Goal: Task Accomplishment & Management: Complete application form

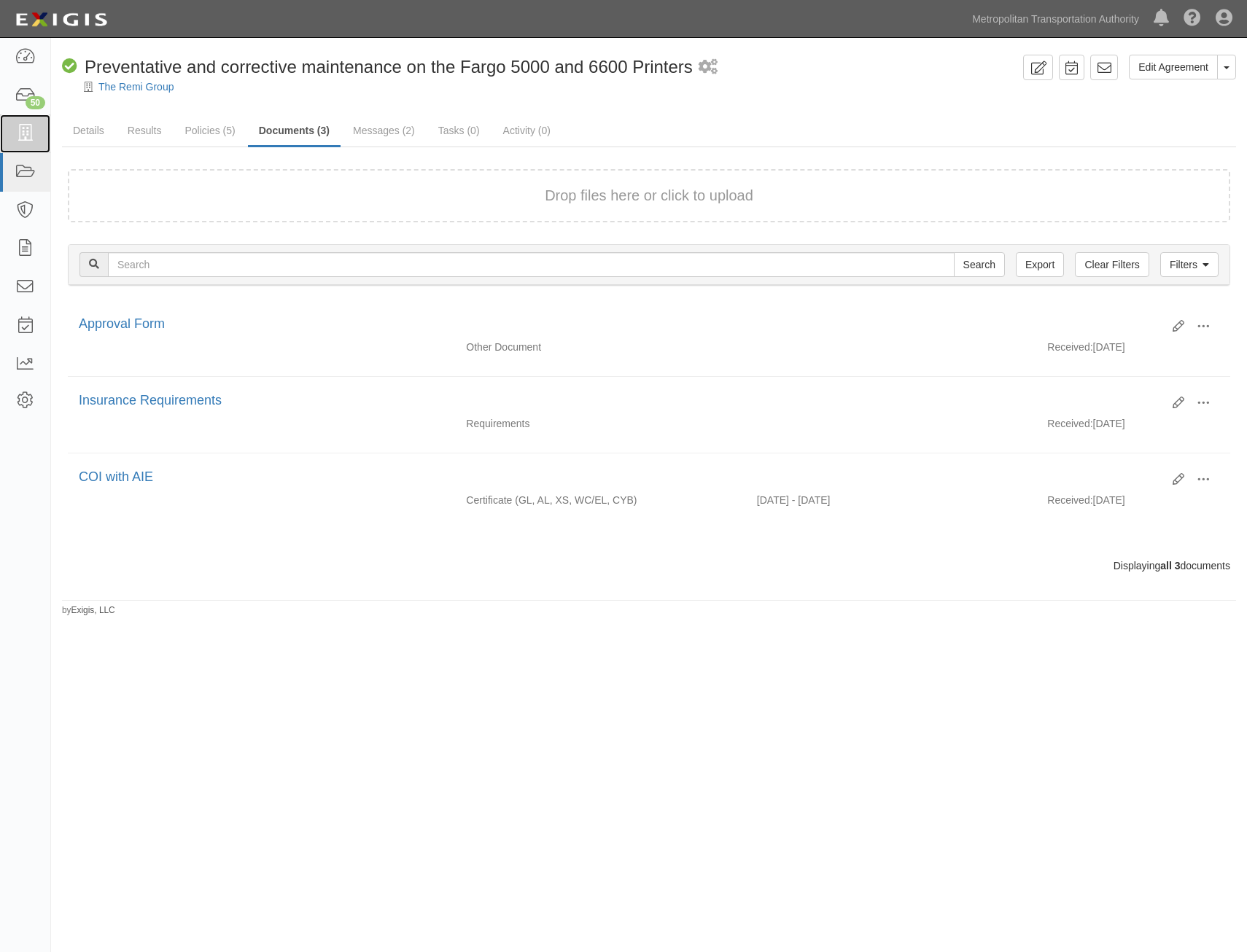
click at [0, 138] on html "Toggle navigation Dashboard 50 Inbox Parties Agreements Coverages Documents Mes…" at bounding box center [624, 450] width 1247 height 900
click at [16, 133] on icon at bounding box center [25, 133] width 21 height 16
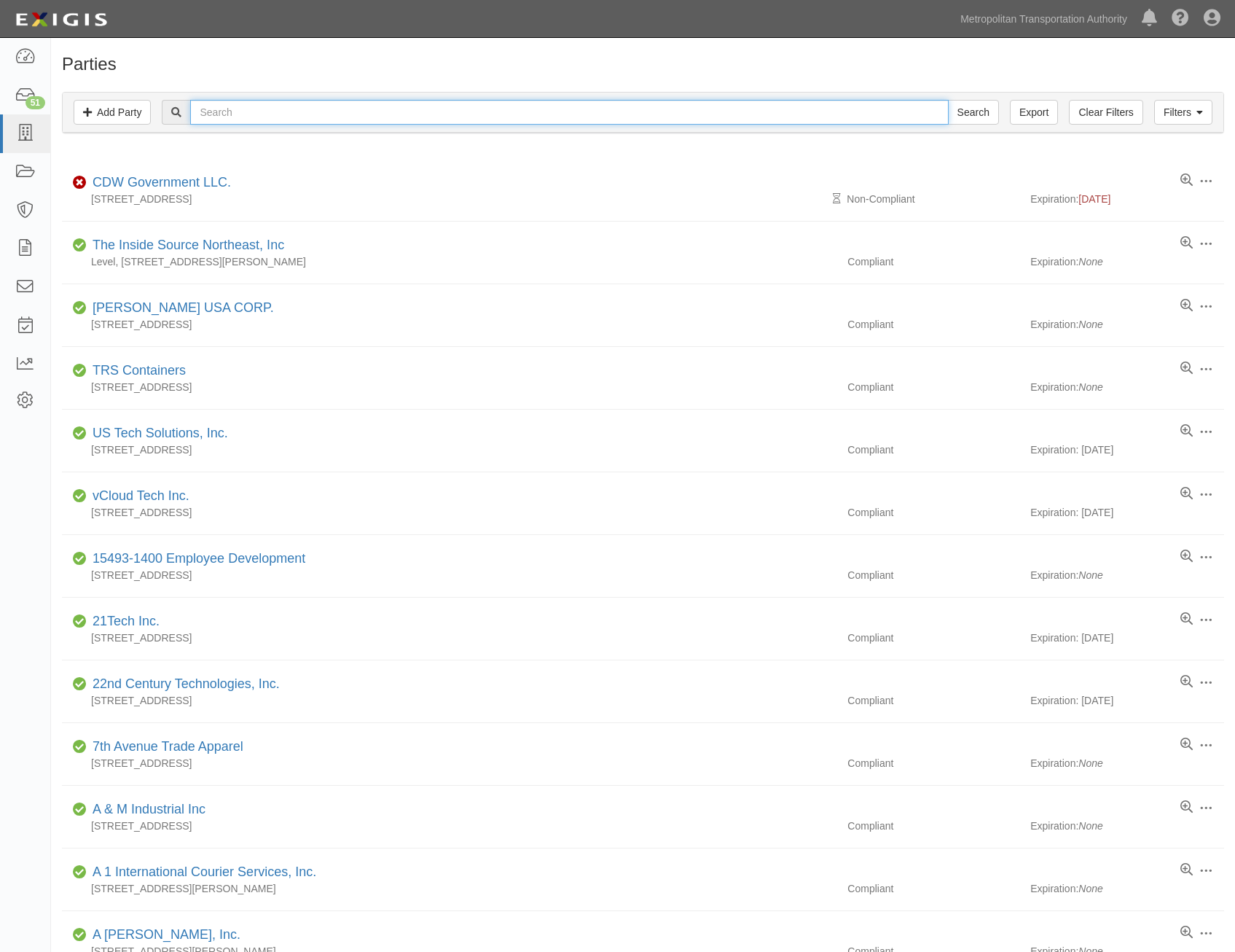
click at [296, 101] on input "text" at bounding box center [569, 112] width 757 height 25
type input "aecom"
click at [948, 100] on input "Search" at bounding box center [973, 112] width 51 height 25
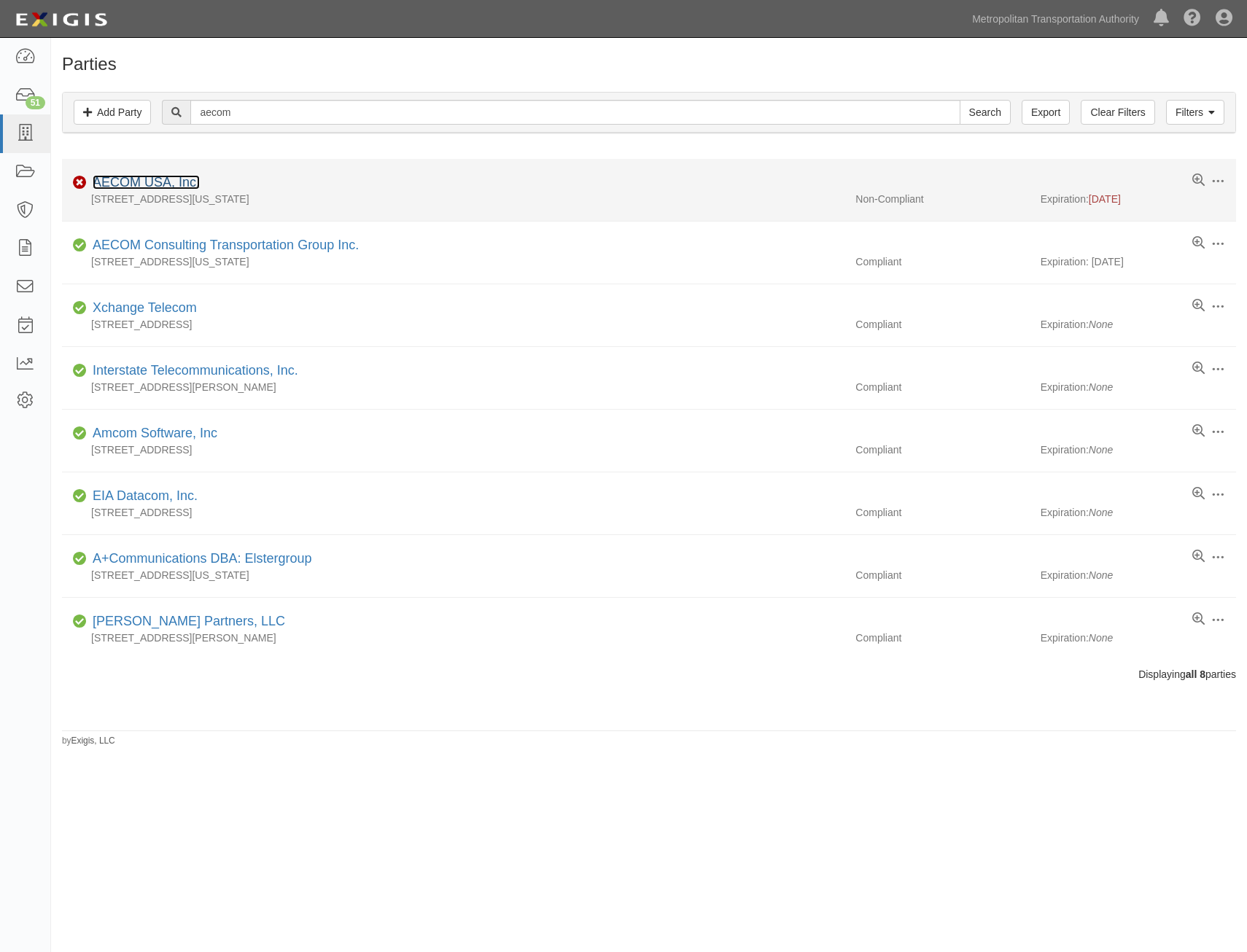
click at [148, 182] on link "AECOM USA, Inc." at bounding box center [146, 182] width 107 height 15
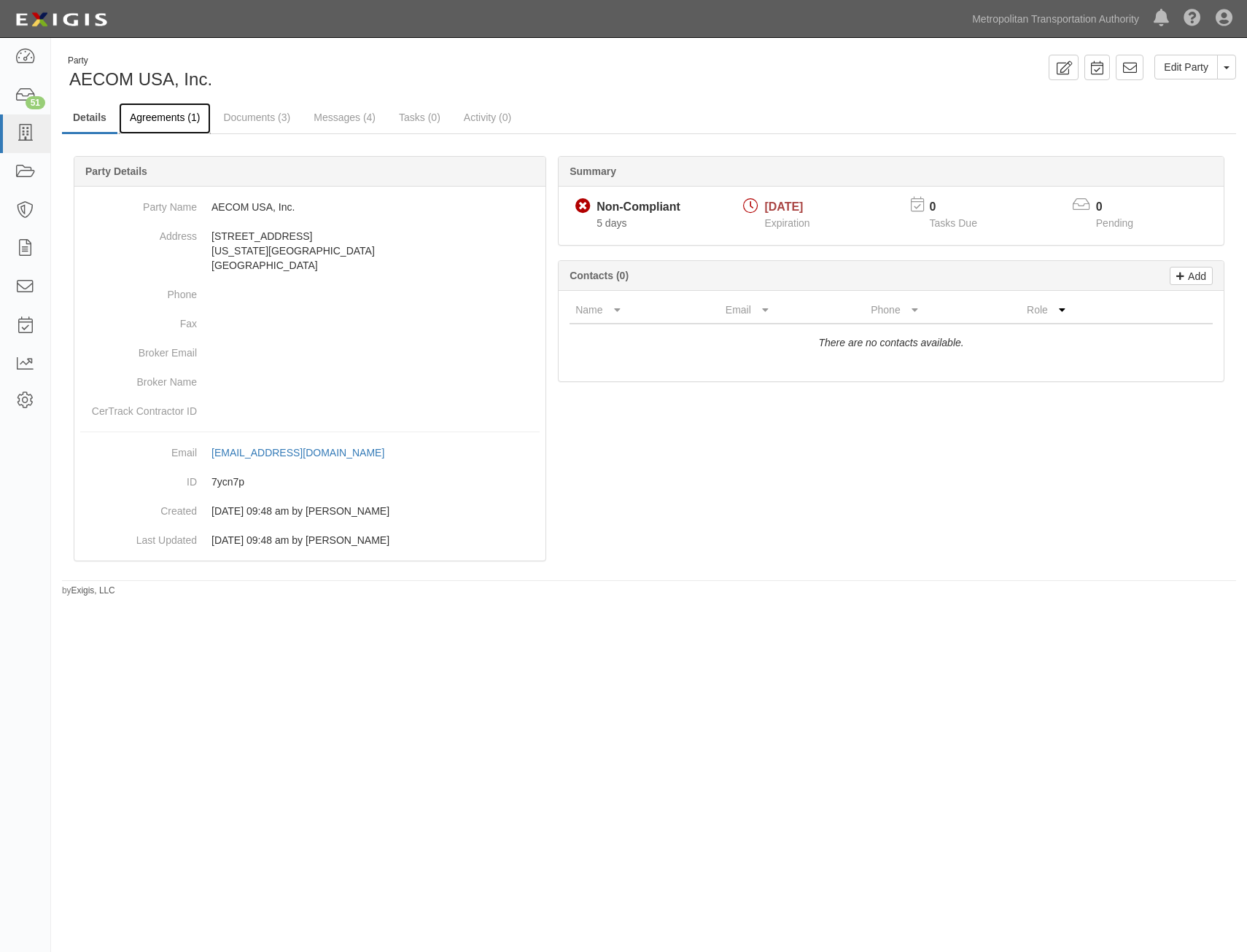
click at [171, 124] on link "Agreements (1)" at bounding box center [164, 118] width 92 height 31
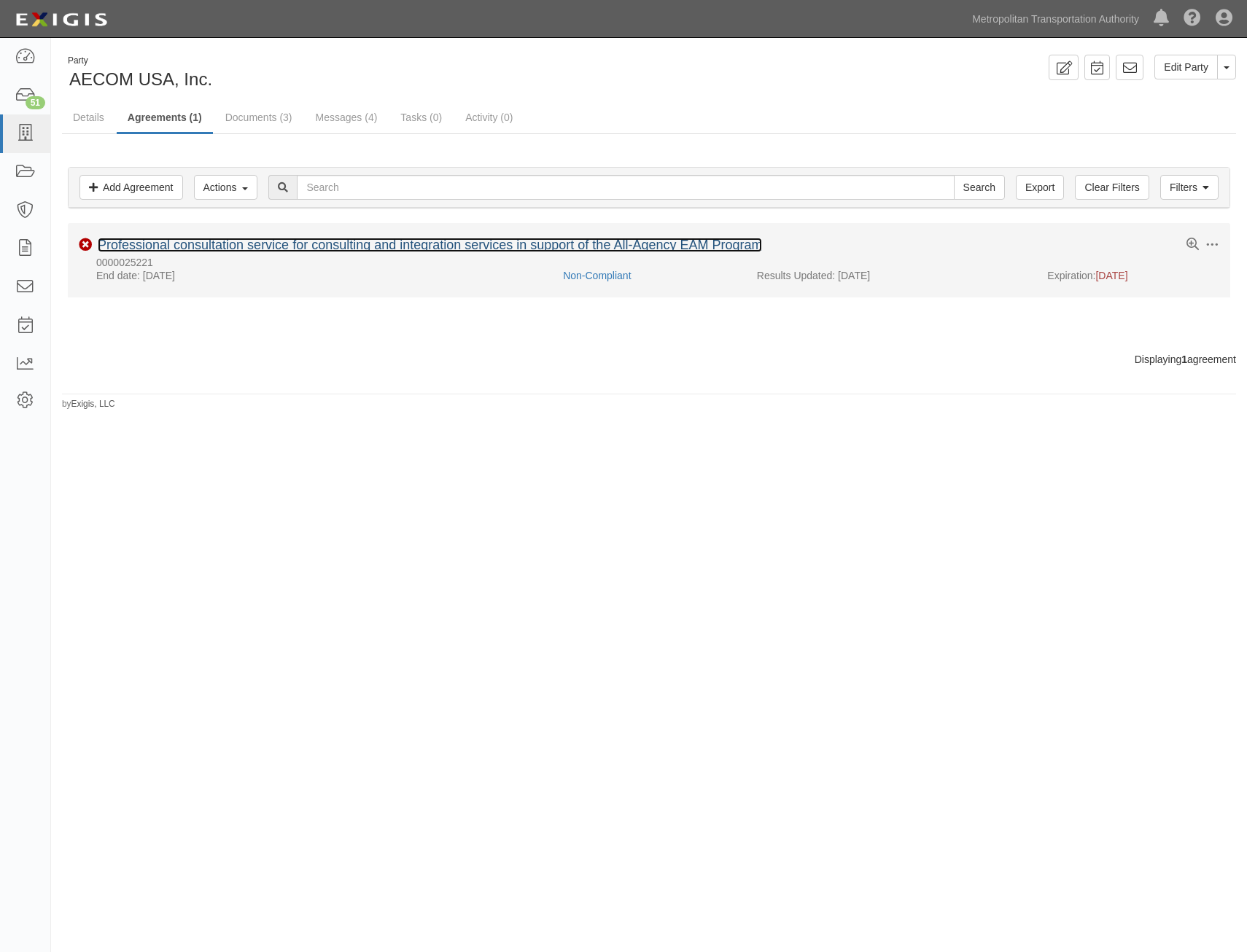
click at [256, 250] on link "Professional consultation service for consulting and integration services in su…" at bounding box center [429, 244] width 664 height 15
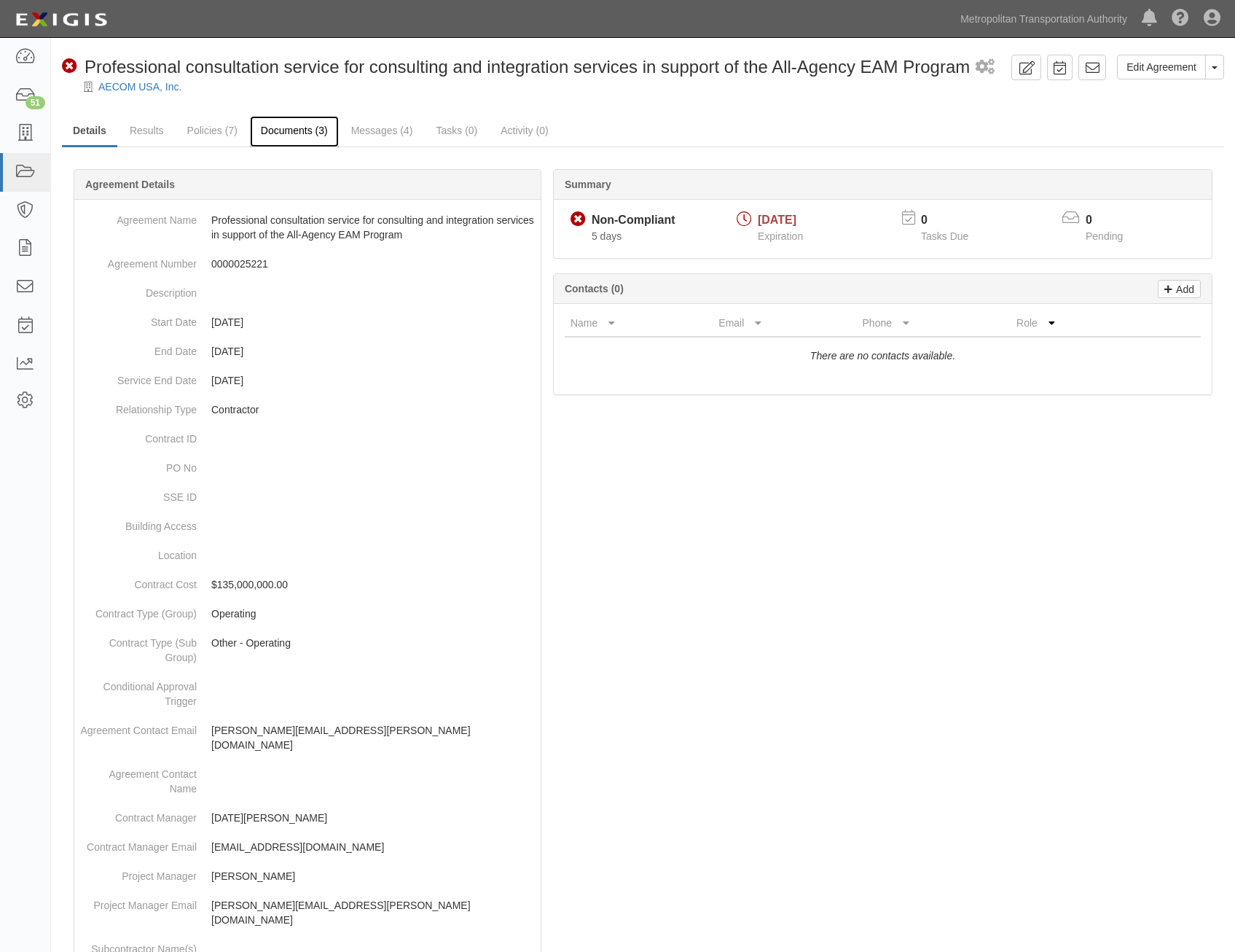
click at [297, 130] on link "Documents (3)" at bounding box center [293, 132] width 89 height 31
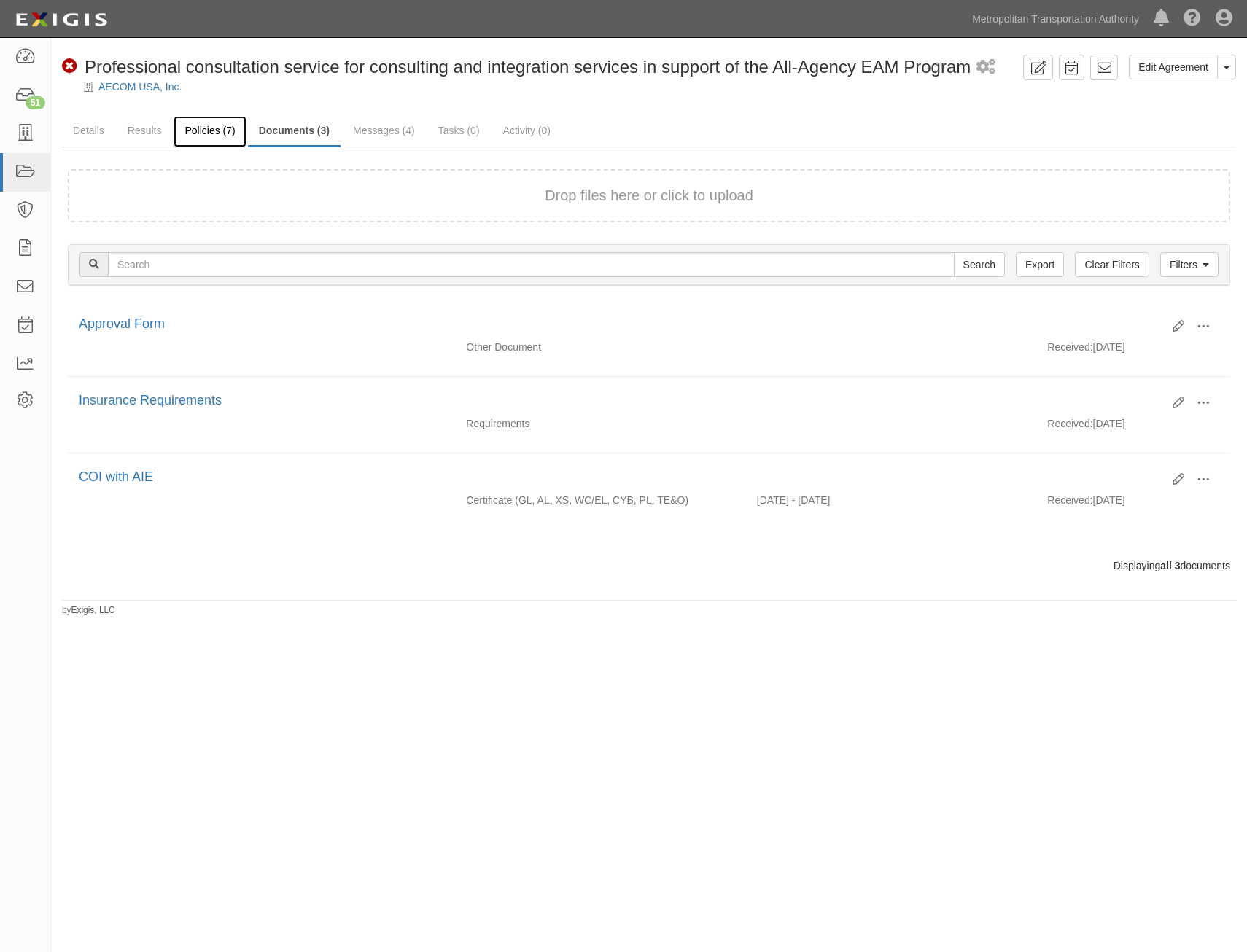
click at [196, 131] on link "Policies (7)" at bounding box center [209, 132] width 72 height 31
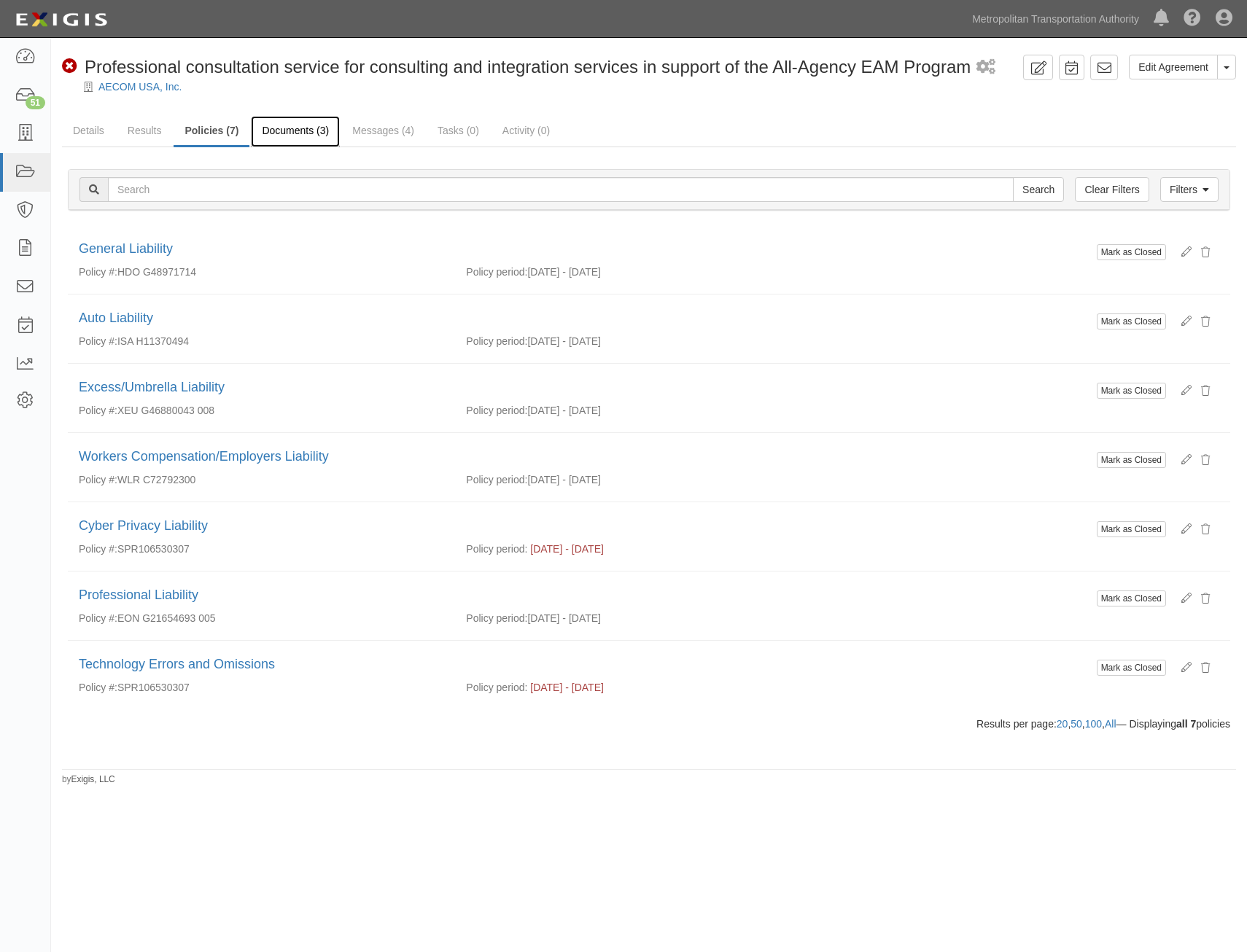
click at [276, 134] on link "Documents (3)" at bounding box center [295, 132] width 89 height 31
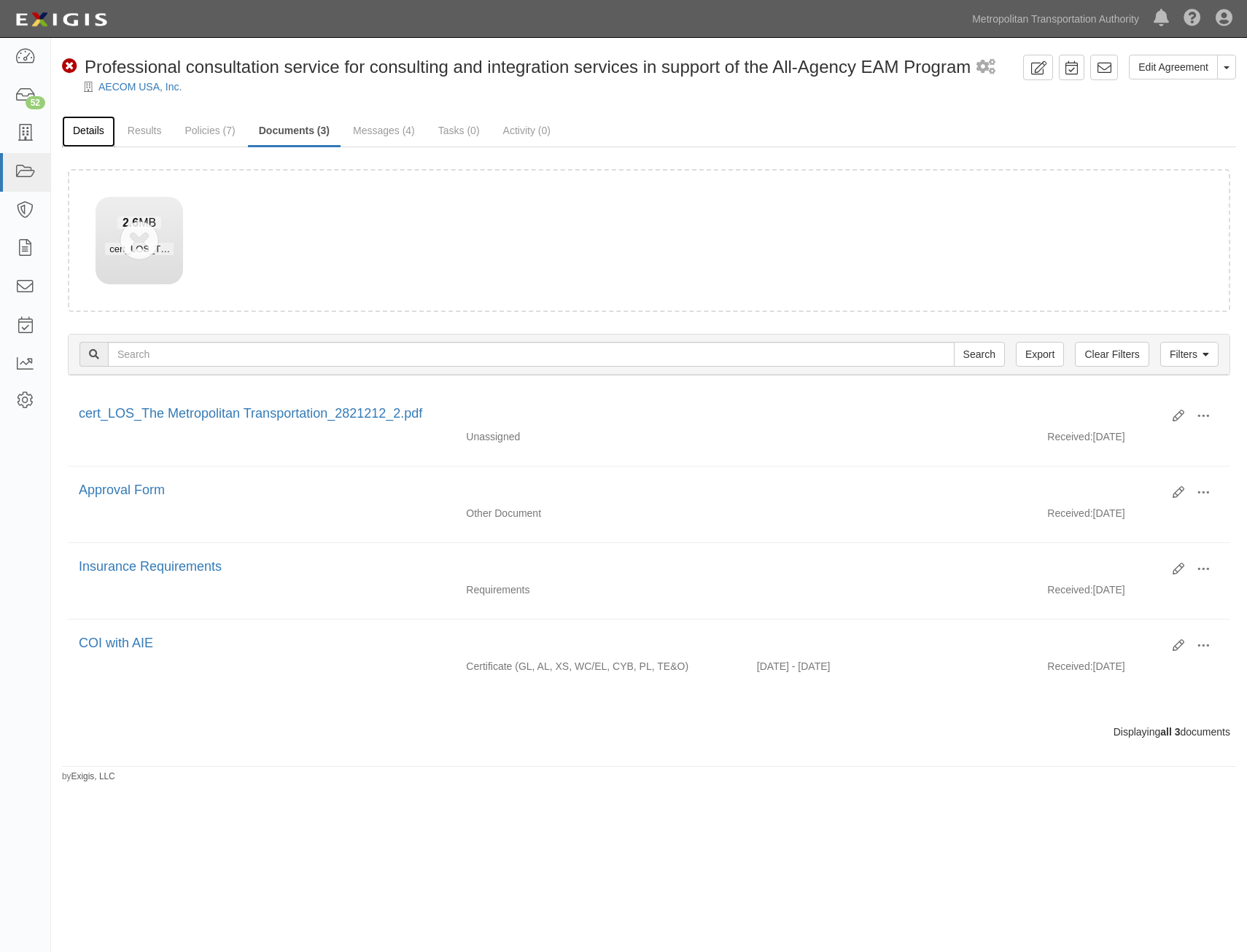
click at [96, 133] on link "Details" at bounding box center [89, 132] width 53 height 31
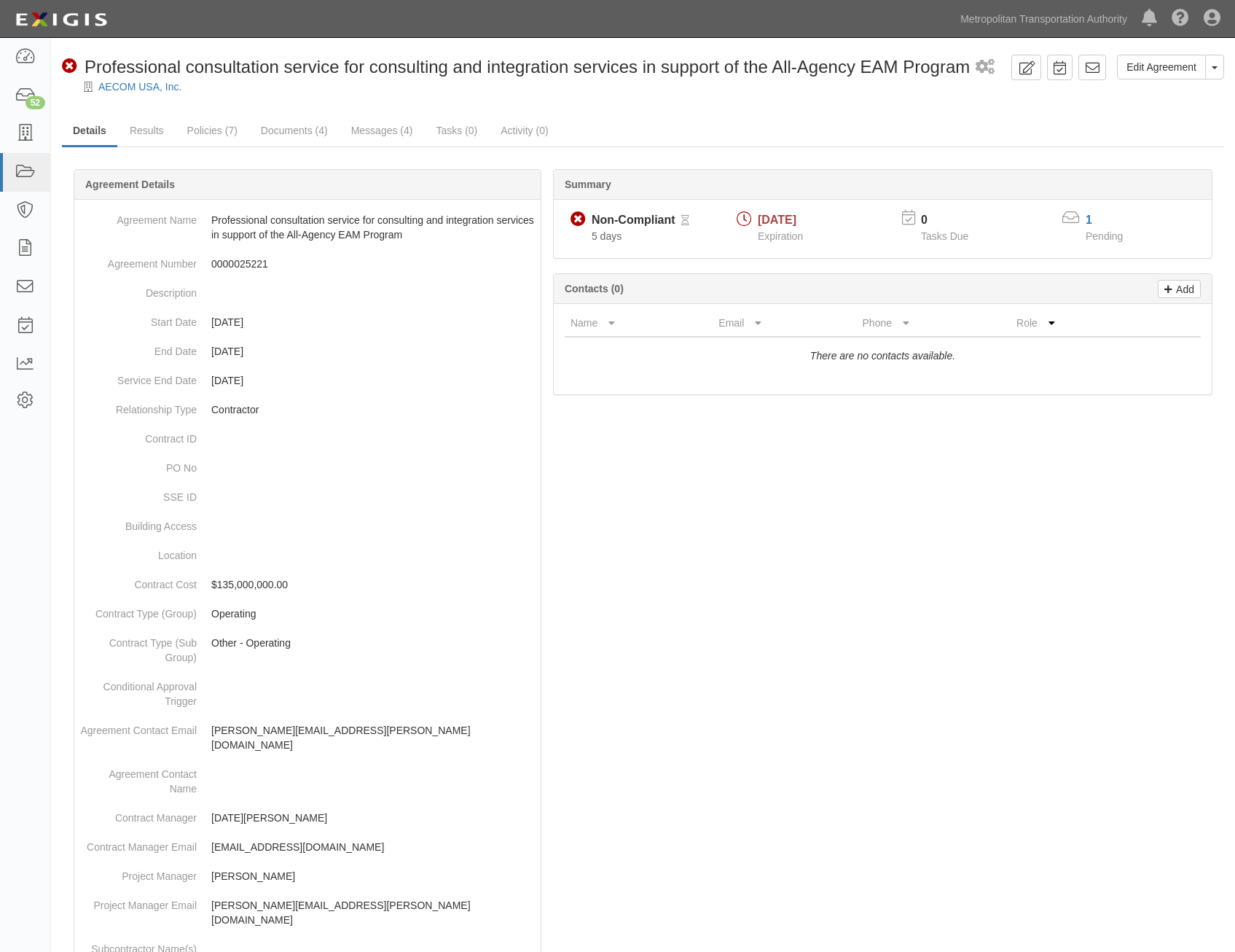
scroll to position [474, 0]
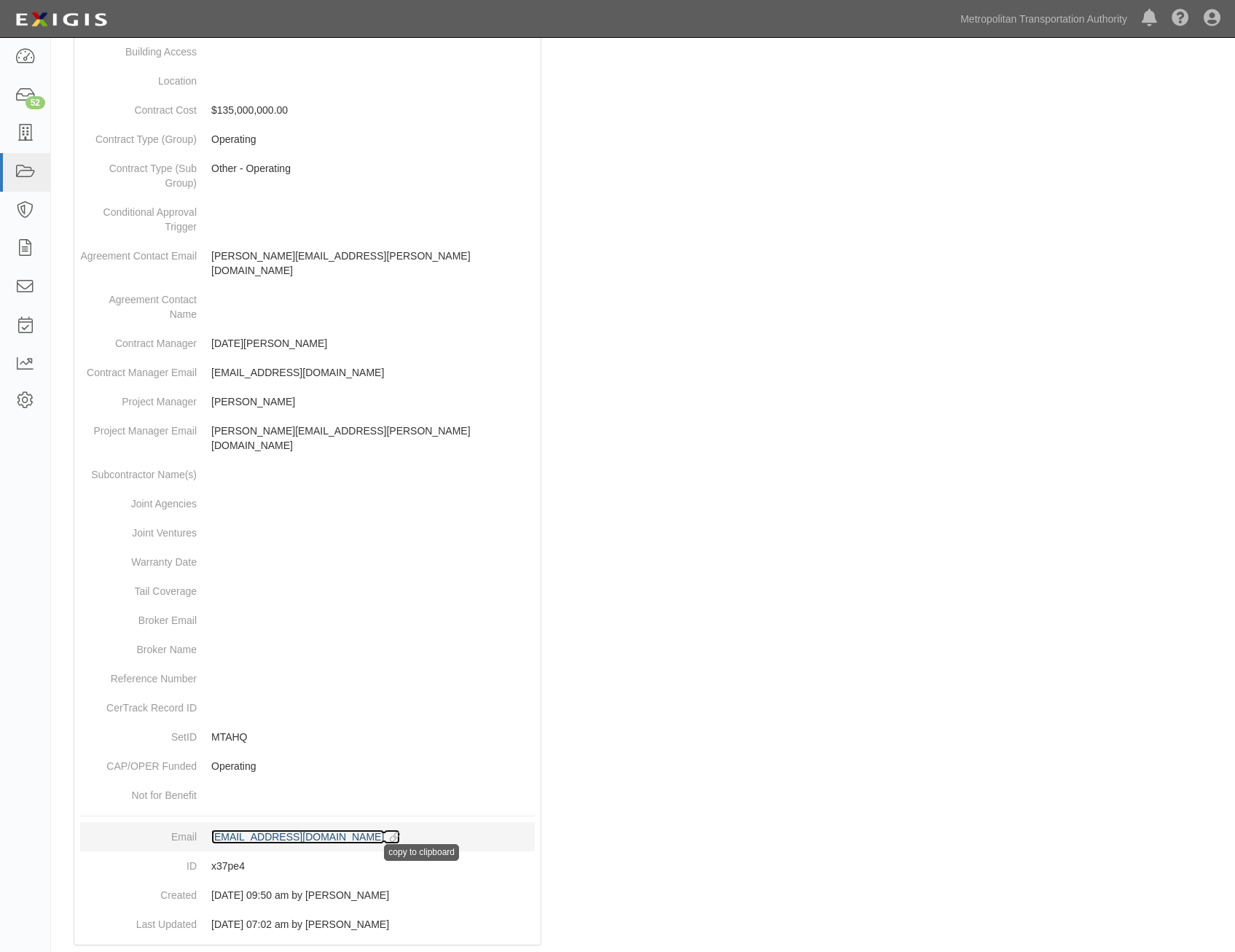
click at [400, 832] on icon at bounding box center [392, 838] width 16 height 10
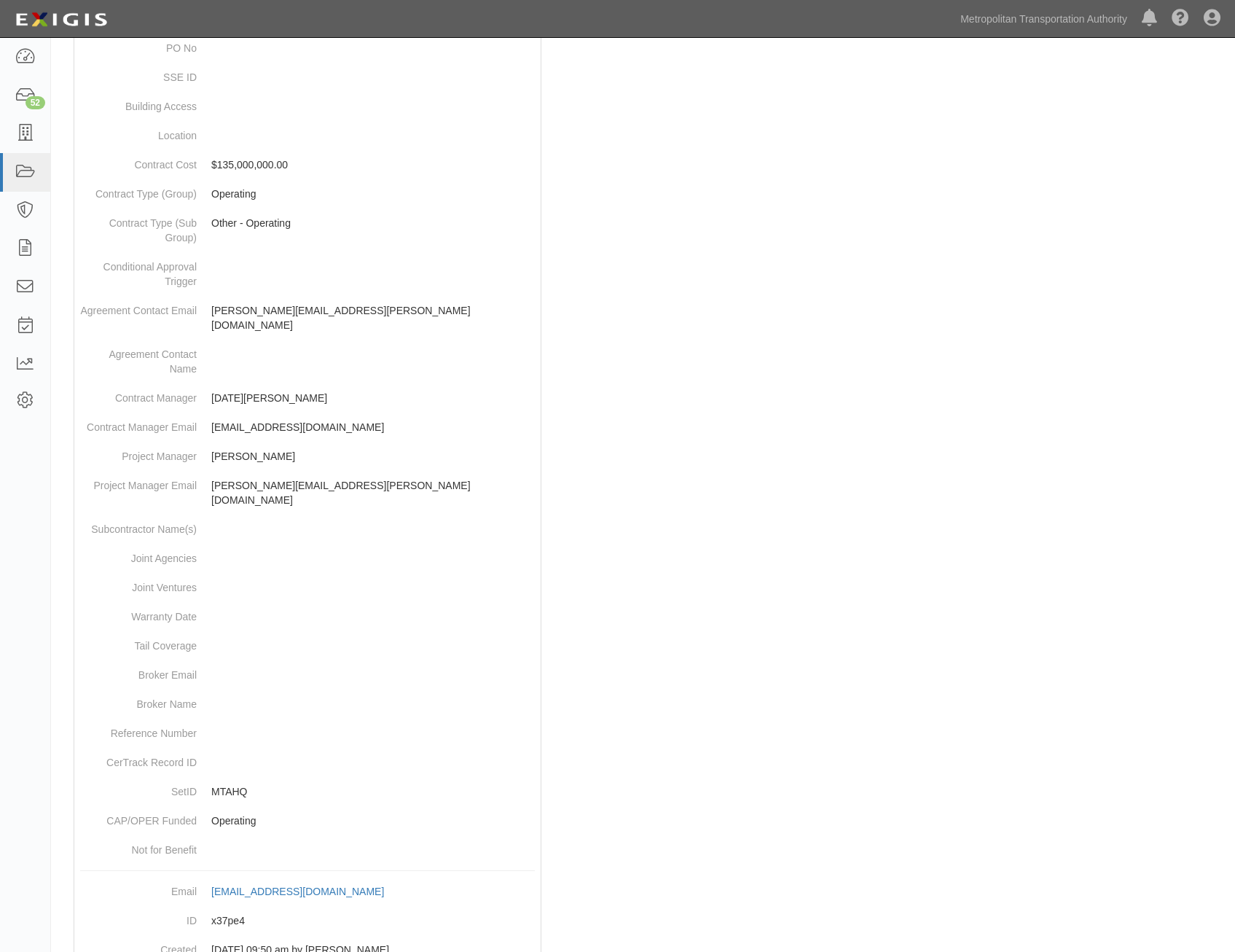
scroll to position [0, 0]
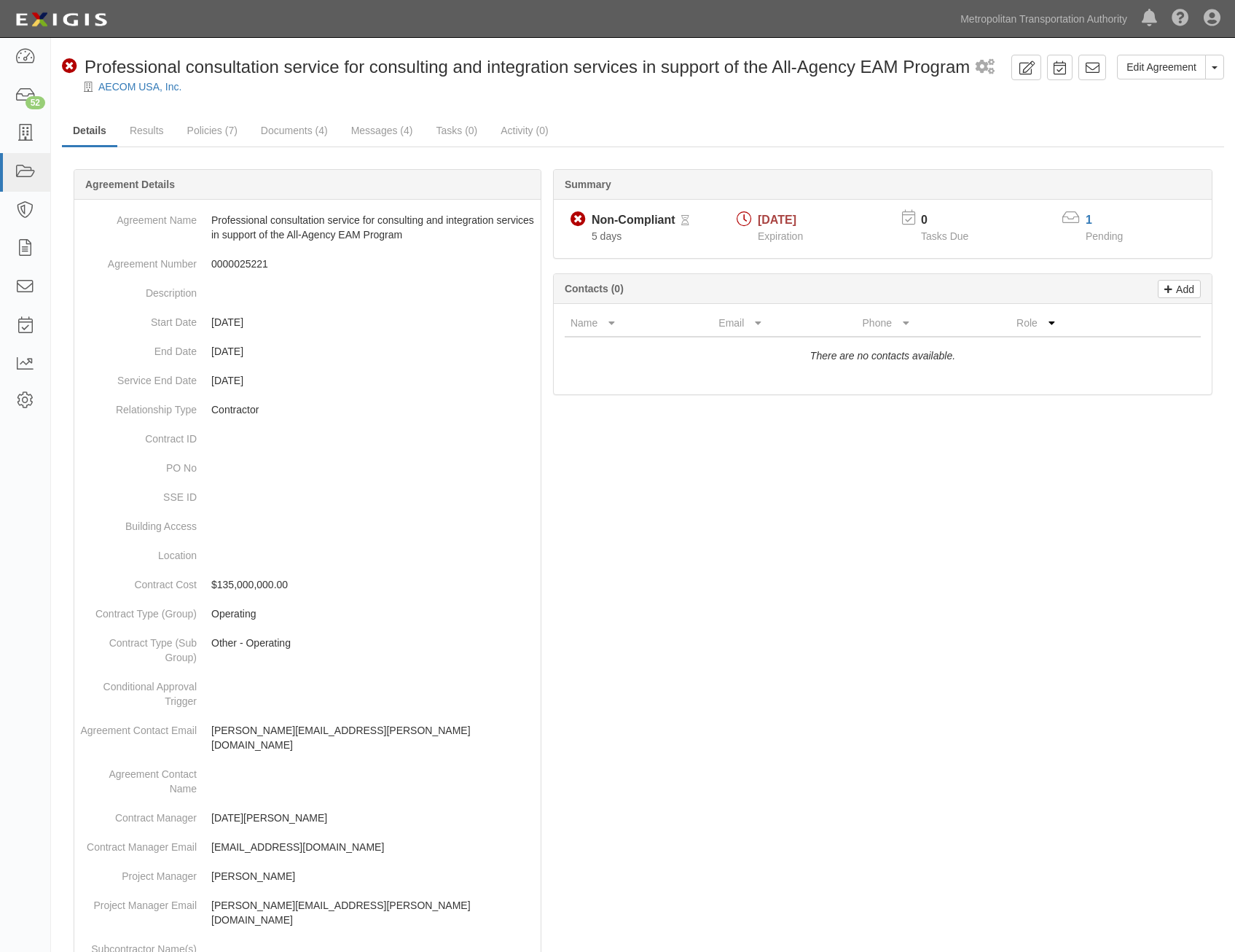
drag, startPoint x: 814, startPoint y: 597, endPoint x: 798, endPoint y: 250, distance: 347.4
click at [321, 126] on link "Documents (4)" at bounding box center [293, 132] width 89 height 31
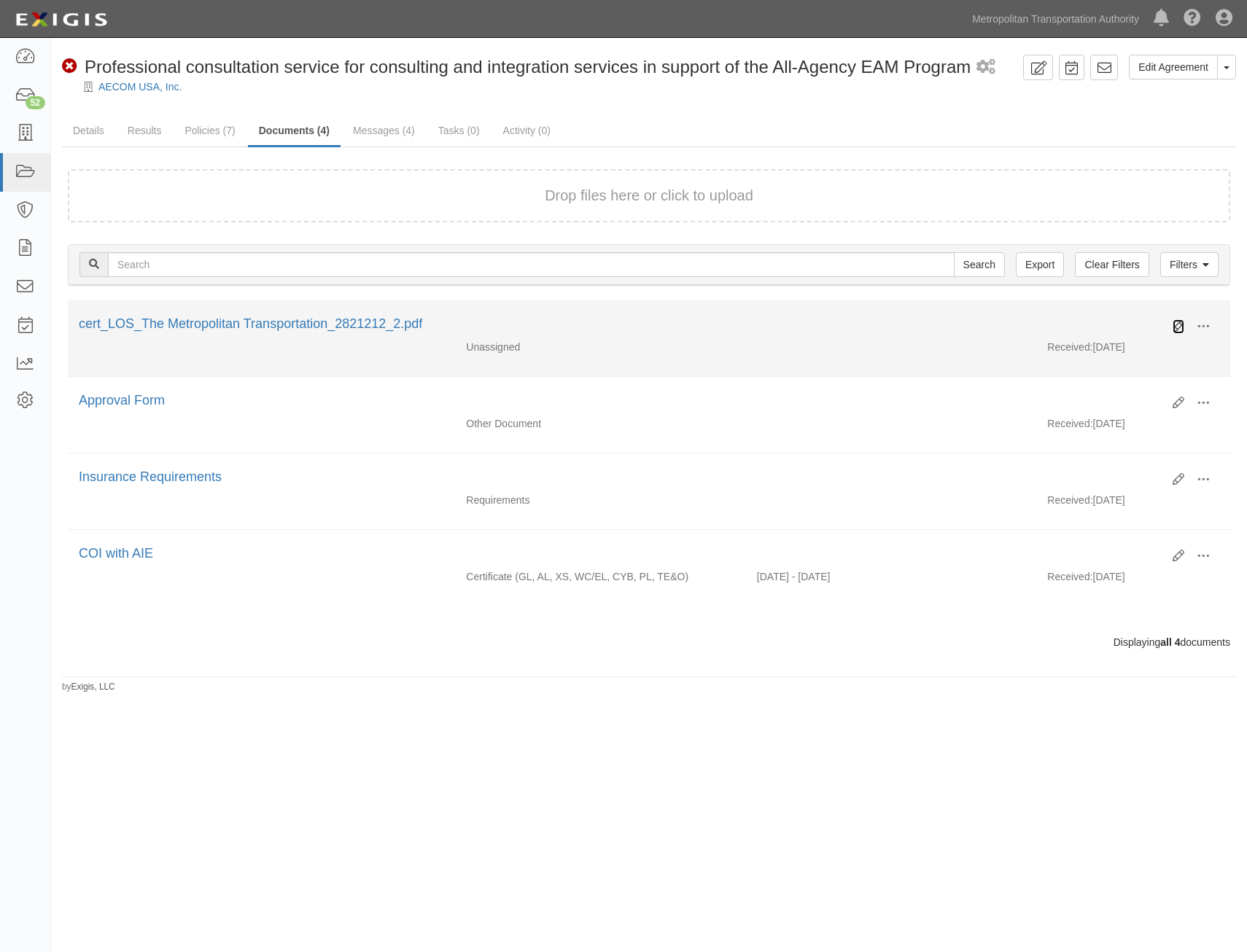
click at [1172, 325] on icon at bounding box center [1178, 327] width 12 height 12
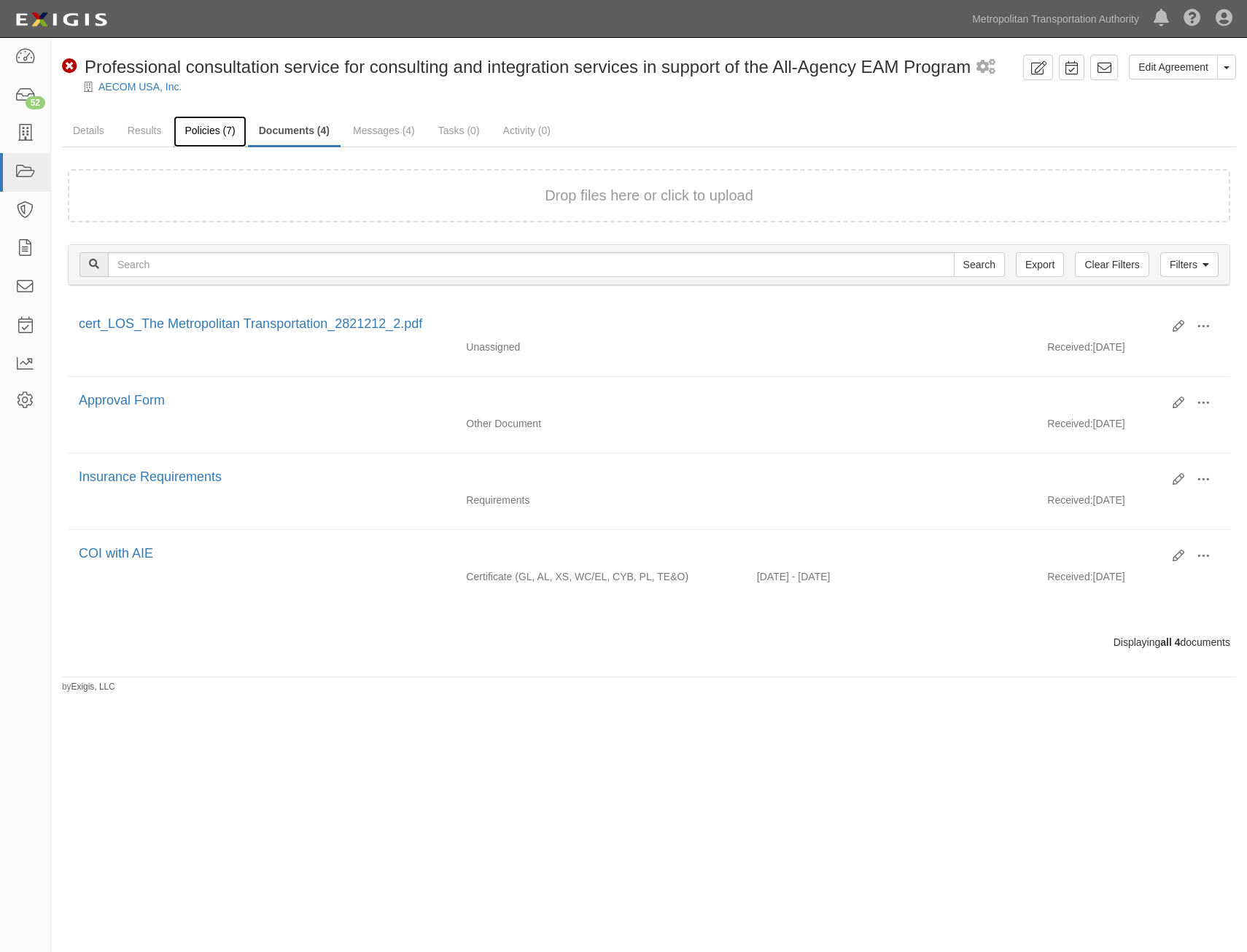
click at [207, 145] on link "Policies (7)" at bounding box center [209, 132] width 72 height 31
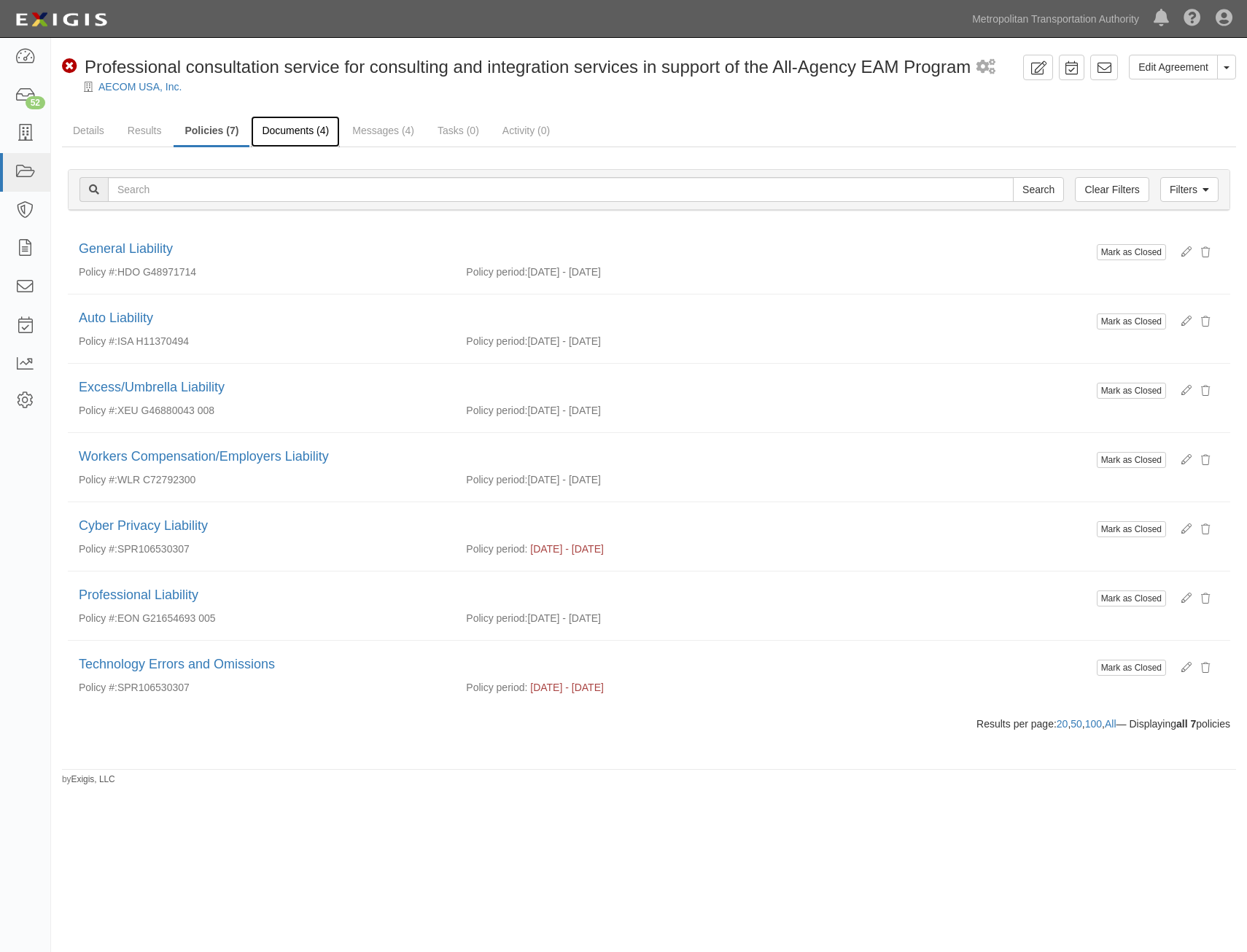
click at [294, 142] on link "Documents (4)" at bounding box center [295, 132] width 89 height 31
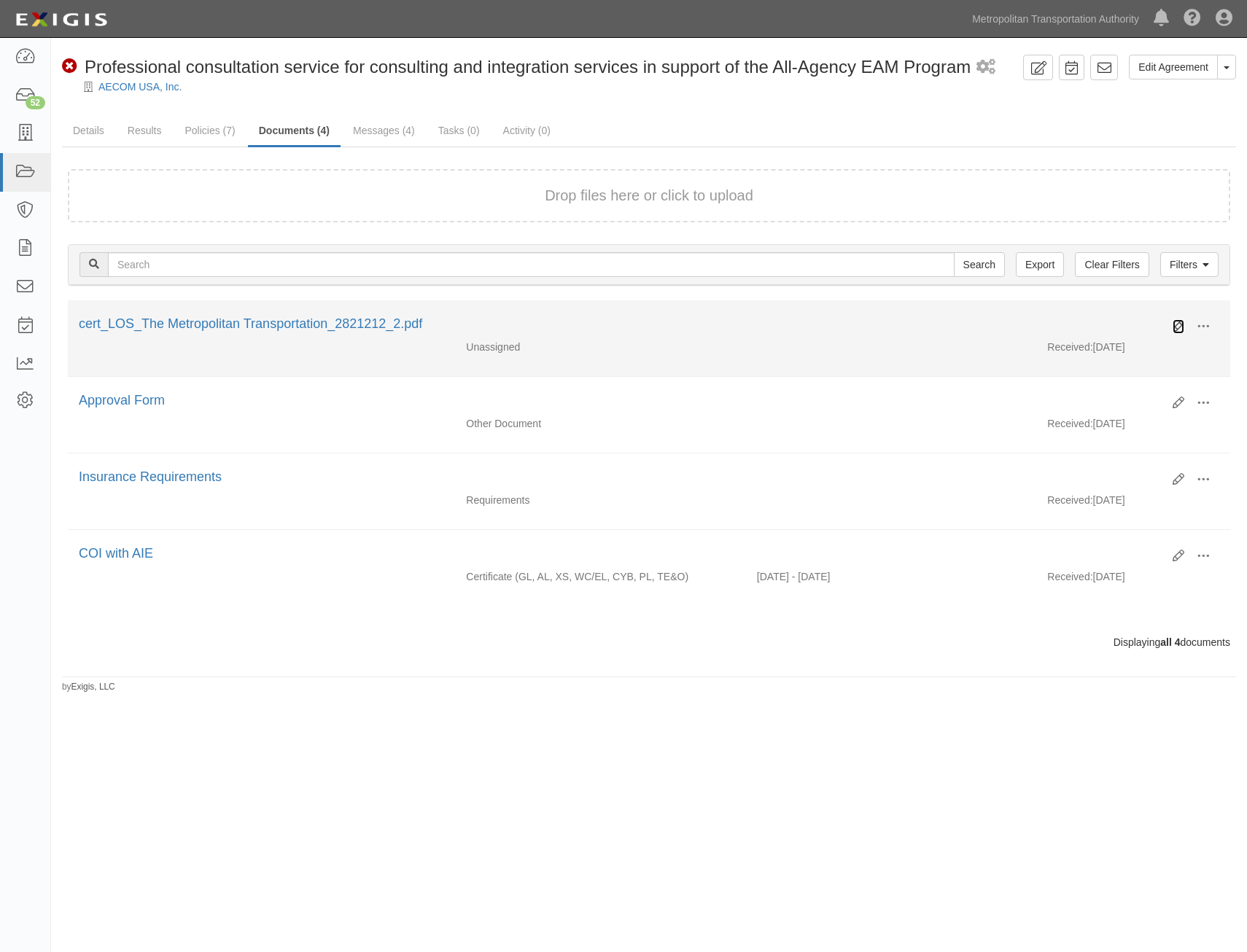
click at [1178, 323] on icon at bounding box center [1178, 327] width 12 height 12
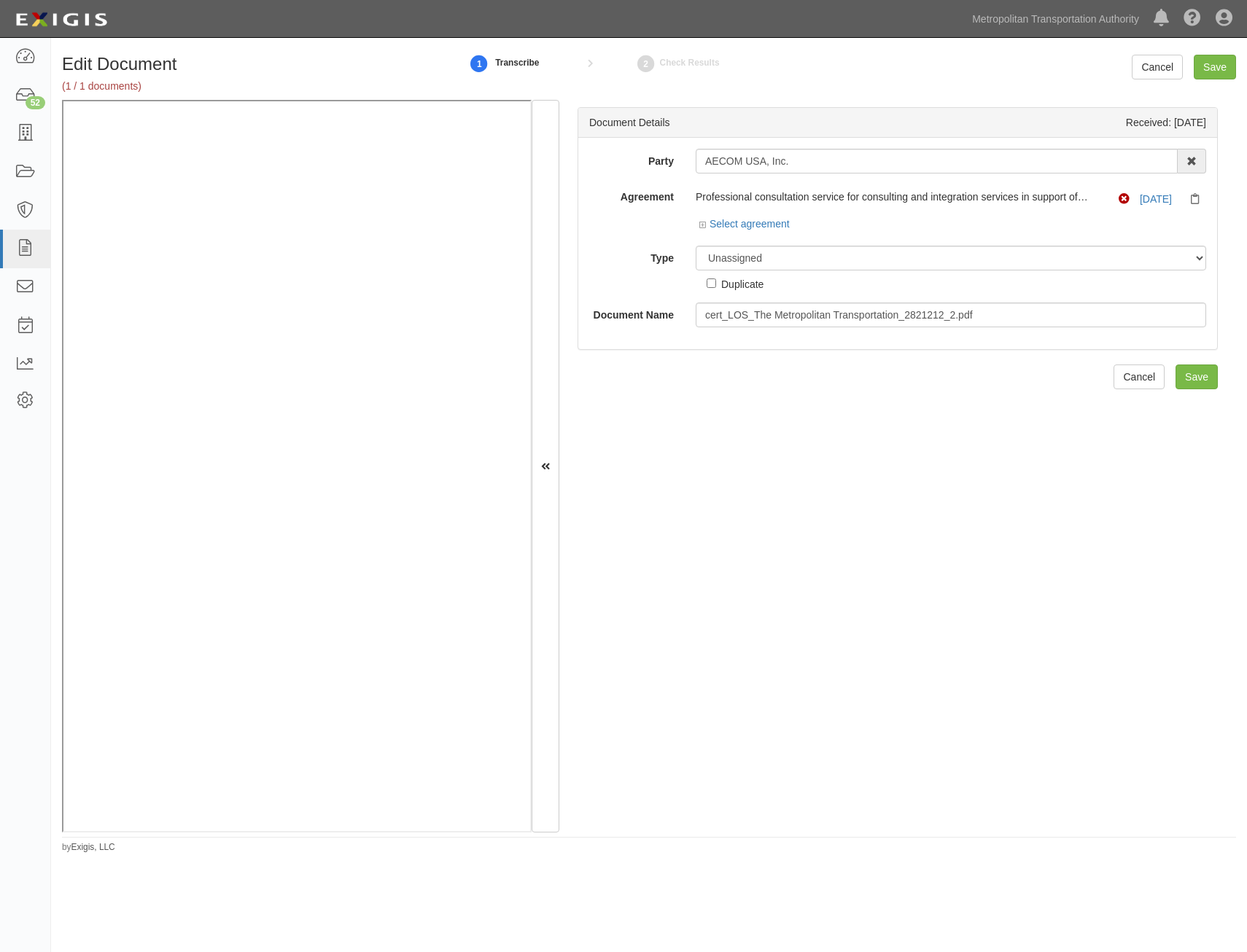
click at [847, 269] on div "Unassigned Binder Cancellation Notice Certificate Contract Endorsement Insuranc…" at bounding box center [951, 268] width 532 height 46
click at [851, 260] on select "Unassigned Binder Cancellation Notice Certificate Contract Endorsement Insuranc…" at bounding box center [951, 257] width 511 height 25
select select "CertificateDetail"
click at [696, 245] on select "Unassigned Binder Cancellation Notice Certificate Contract Endorsement Insuranc…" at bounding box center [951, 257] width 511 height 25
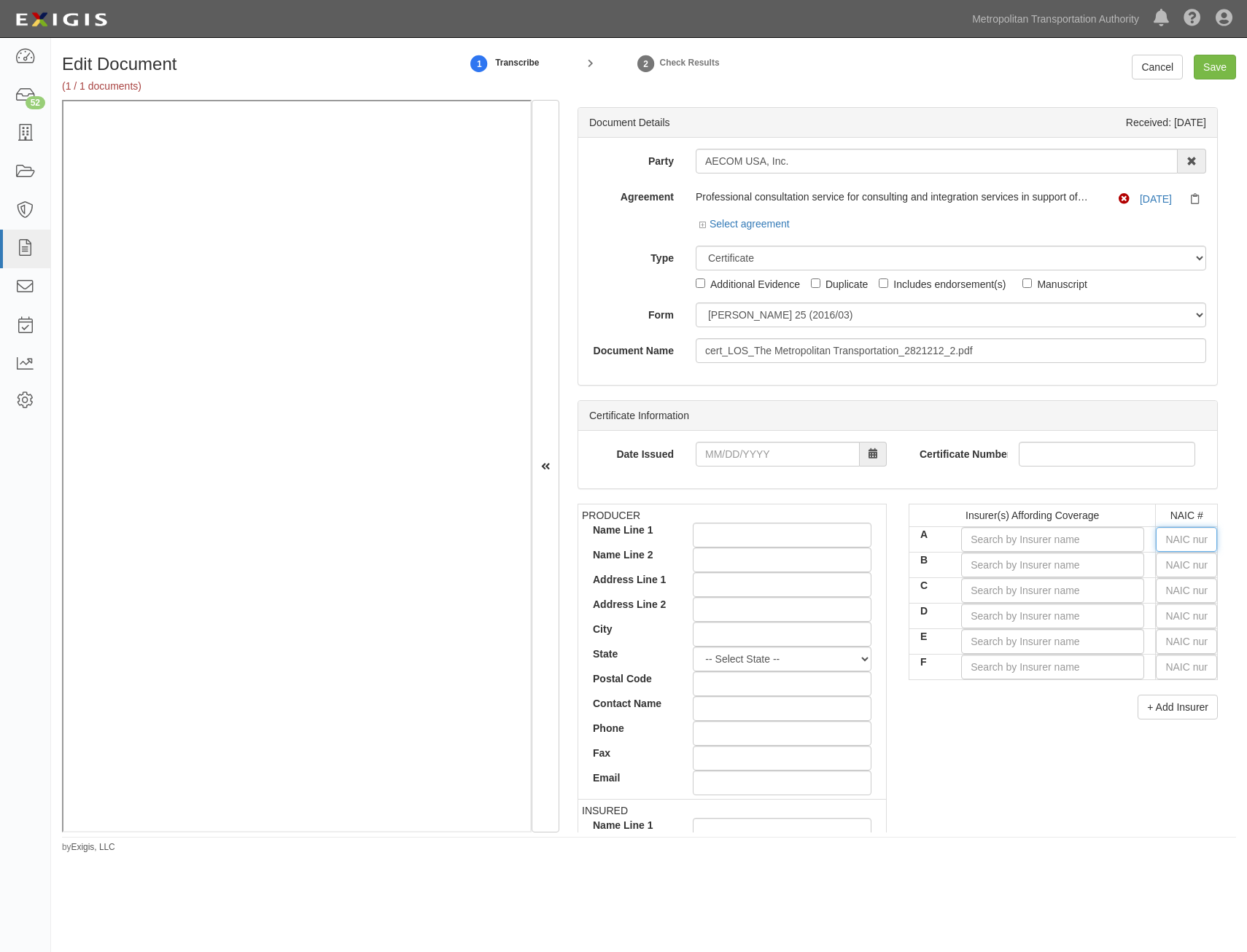
click at [1177, 539] on input "text" at bounding box center [1186, 539] width 61 height 25
type input "25232"
type input "2"
type input "22667"
type input "22"
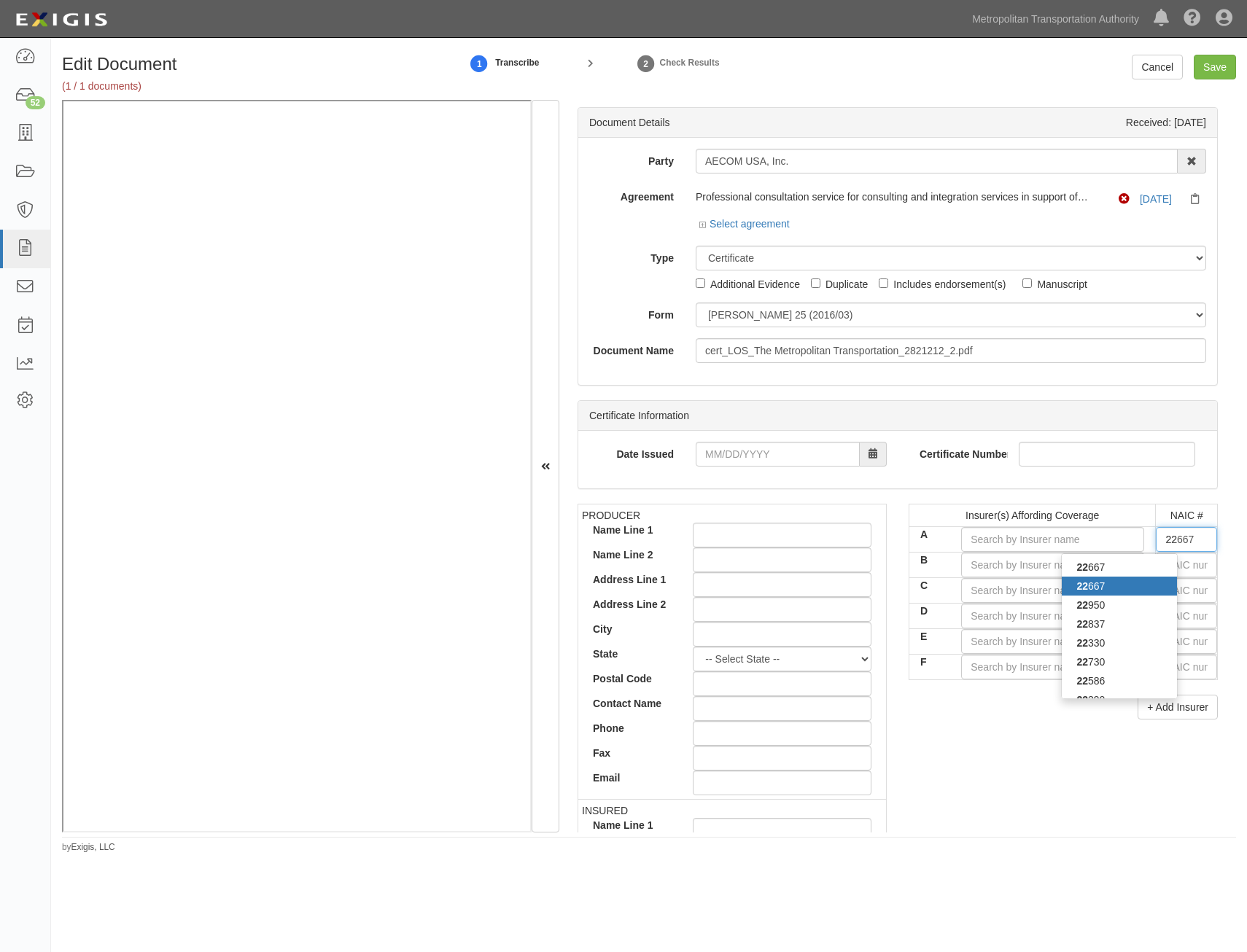
click at [1111, 582] on div "22 667" at bounding box center [1120, 586] width 115 height 19
type input "ACE American Insurance Company (A++ XV Rating)"
type input "22667"
click at [1170, 576] on input "text" at bounding box center [1186, 565] width 61 height 25
type input "25232"
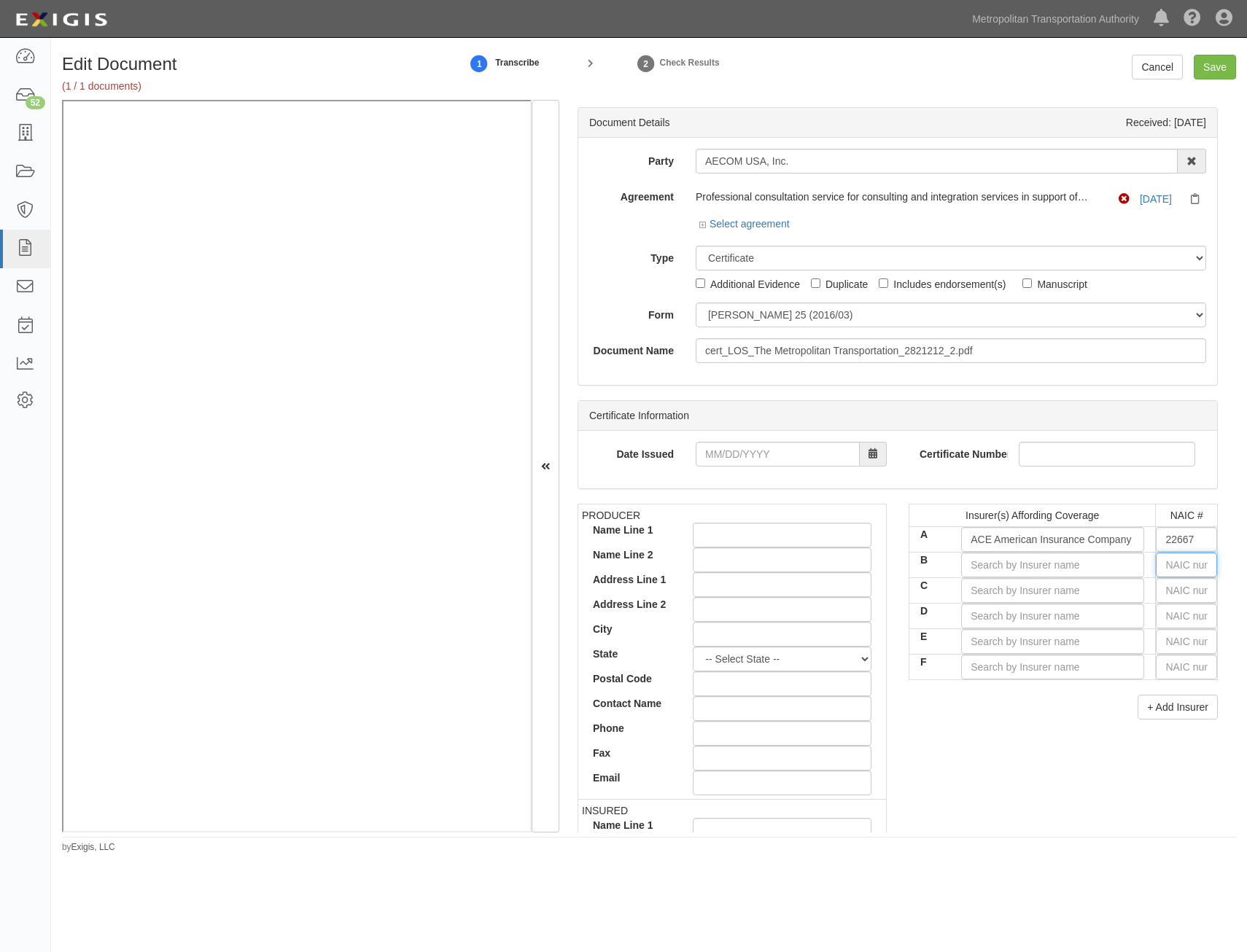
type input "2"
type input "20796"
type input "20"
type input "20699"
type input "2069"
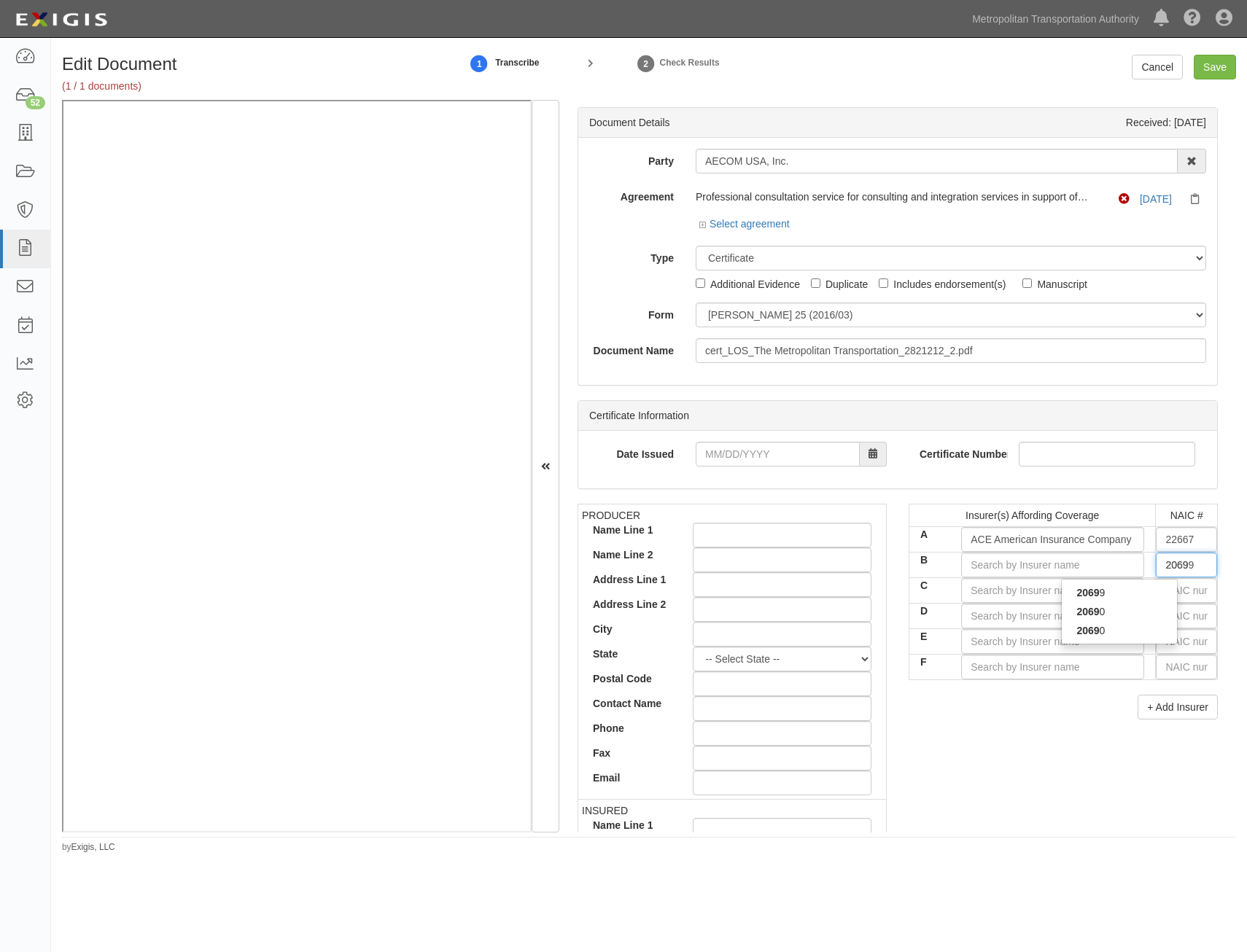
type input "20699"
click at [1145, 599] on div "20699" at bounding box center [1120, 592] width 115 height 19
type input "ACE Property and Casualty Insurance Co (A++ XV Rating)"
type input "20699"
click at [1157, 589] on input "text" at bounding box center [1186, 590] width 61 height 25
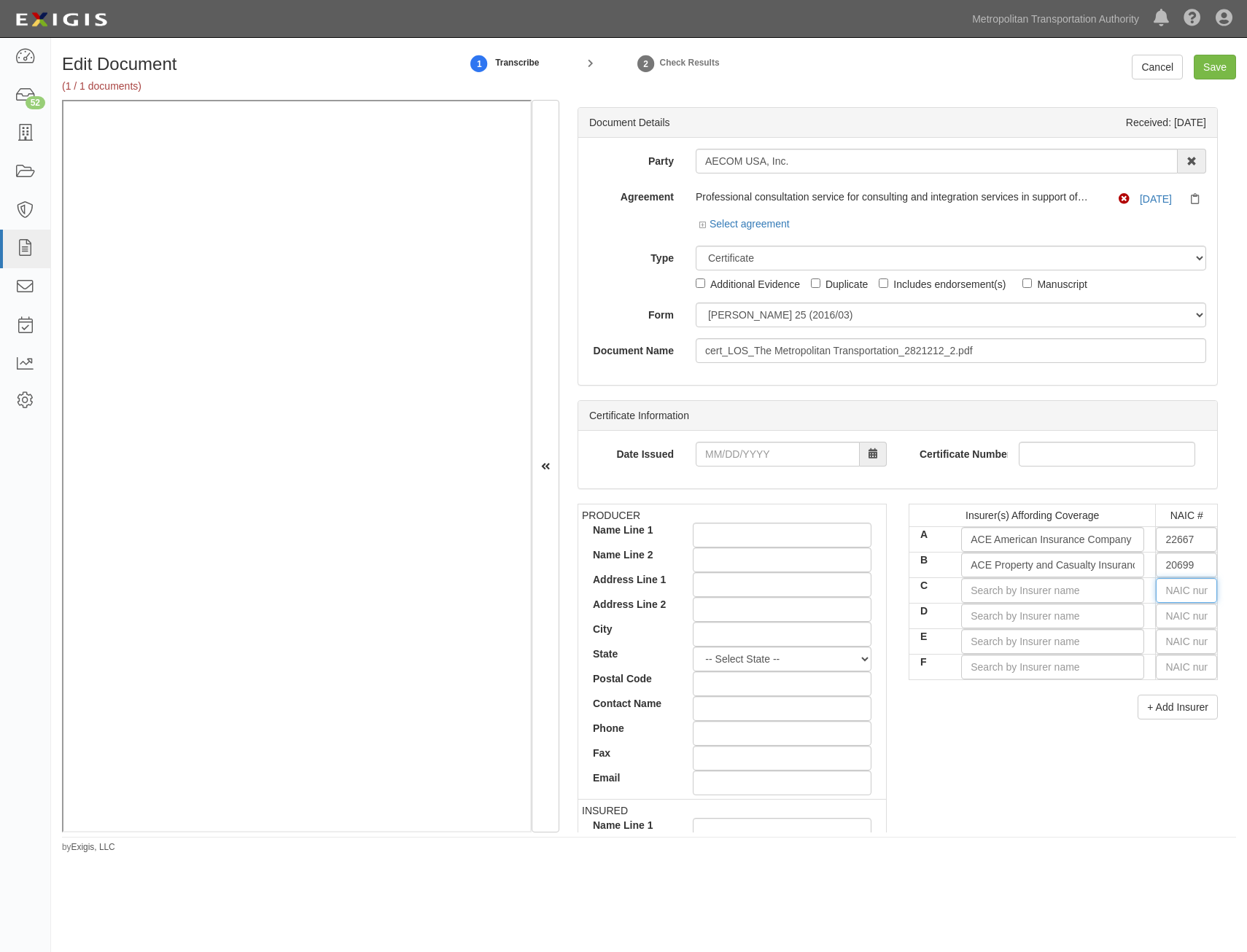
type input "25232"
type input "2"
type input "27928"
type input "279"
type input "27960"
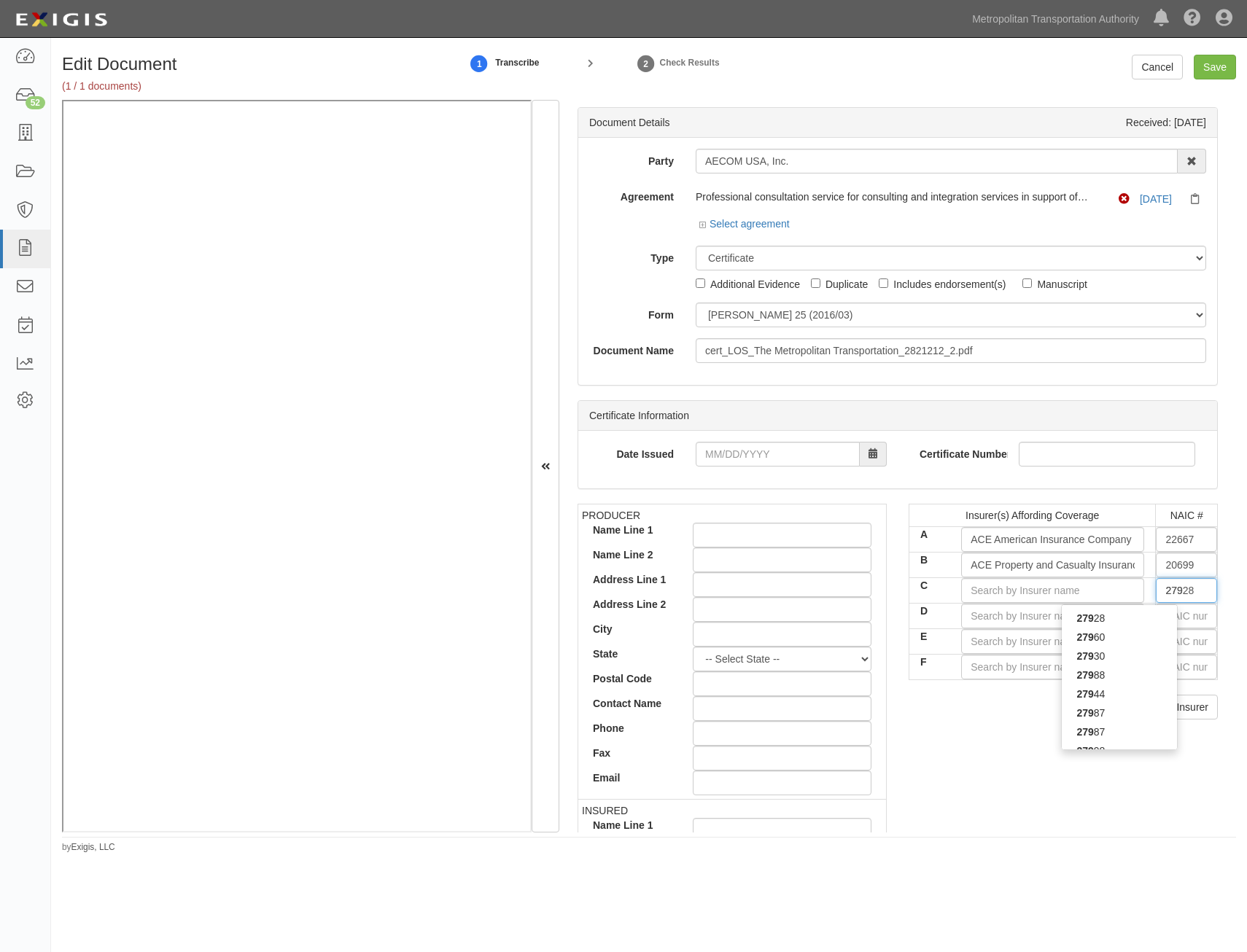
type input "2796"
type input "27960"
click at [1140, 625] on div "27960" at bounding box center [1120, 618] width 115 height 19
type input "Illinois Union Insurance Company (A++ XV Rating)"
type input "27960"
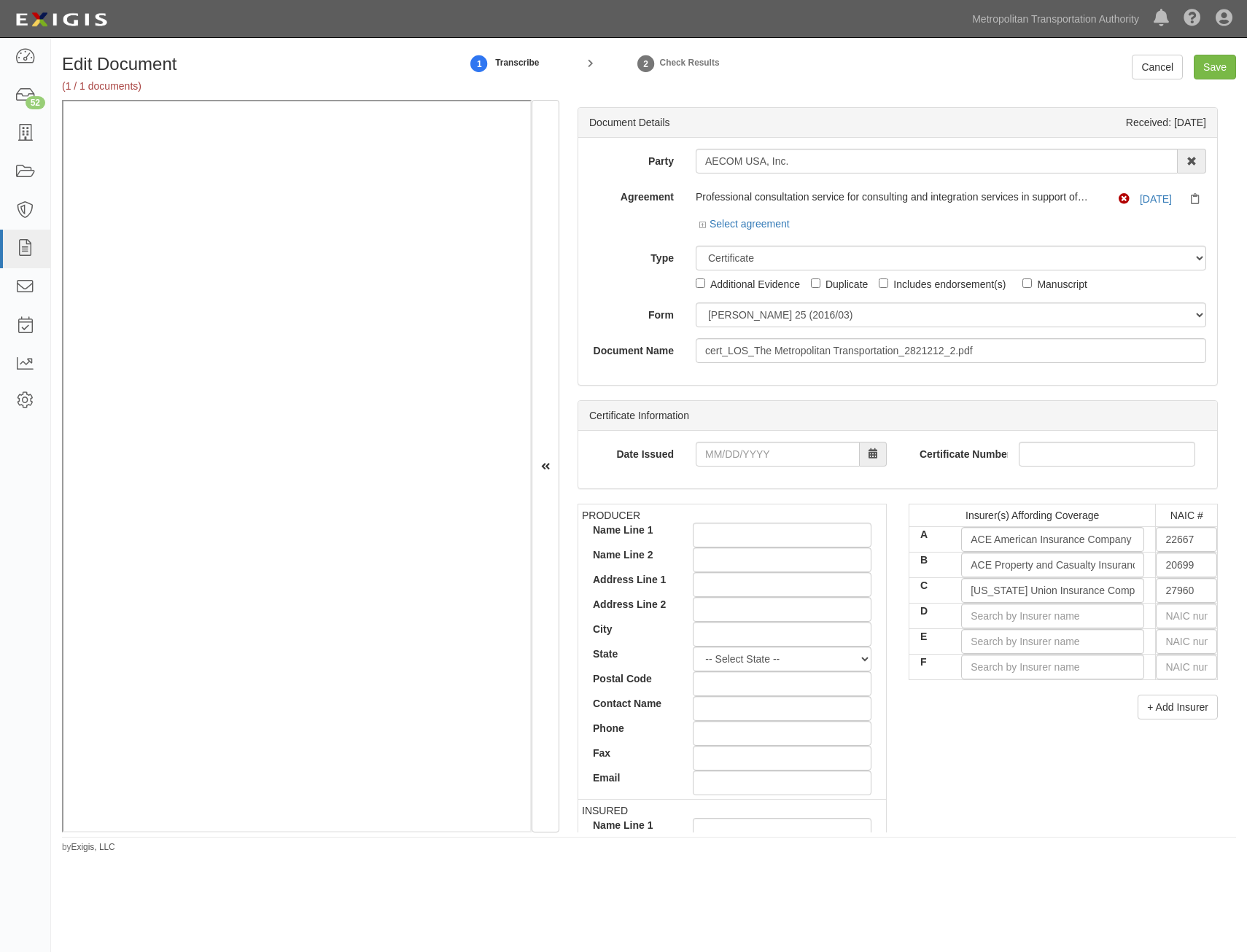
click at [1021, 725] on div "Insurer(s) Affording Coverage NAIC # A ACE American Insurance Company (A++ XV R…" at bounding box center [1063, 616] width 331 height 226
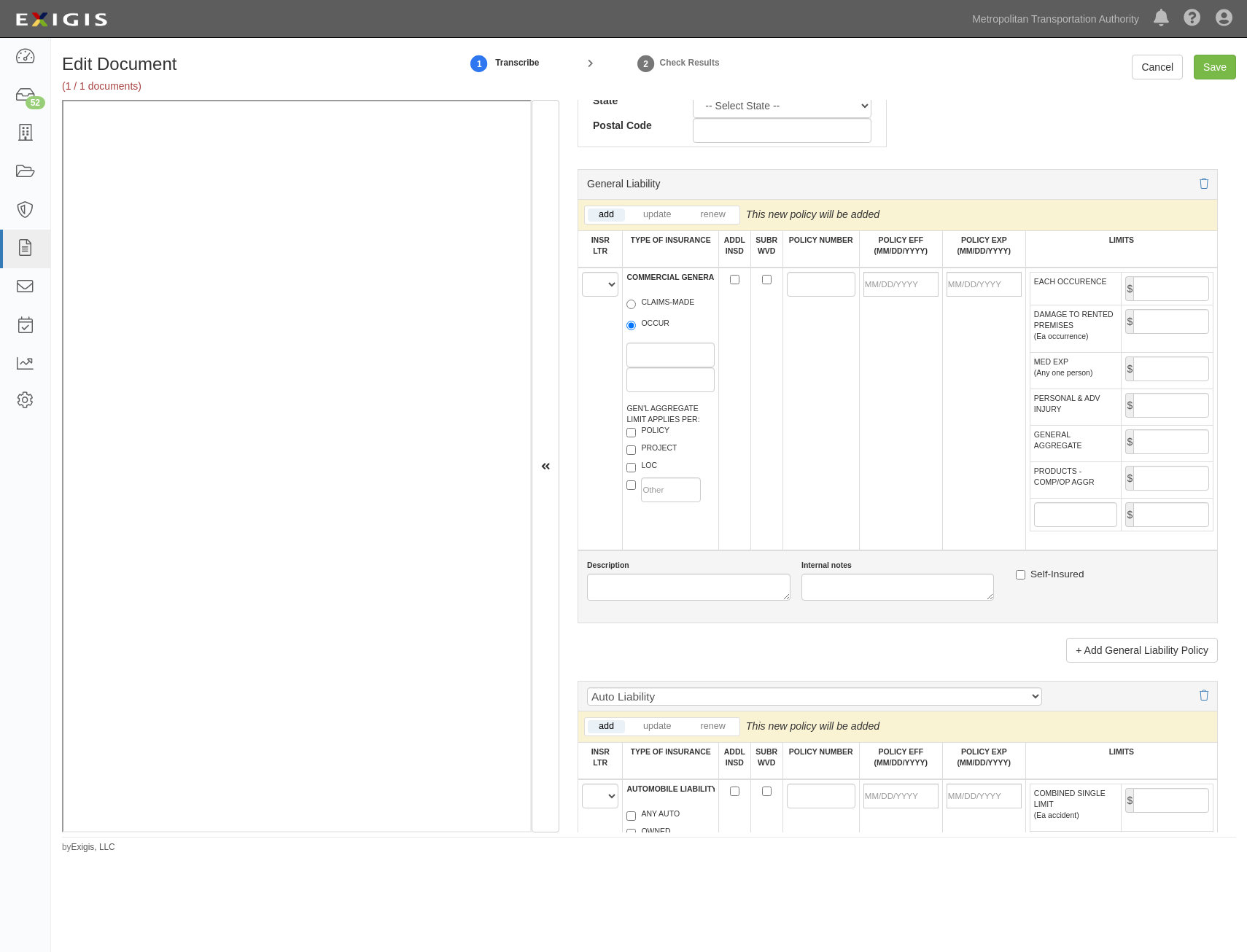
scroll to position [875, 0]
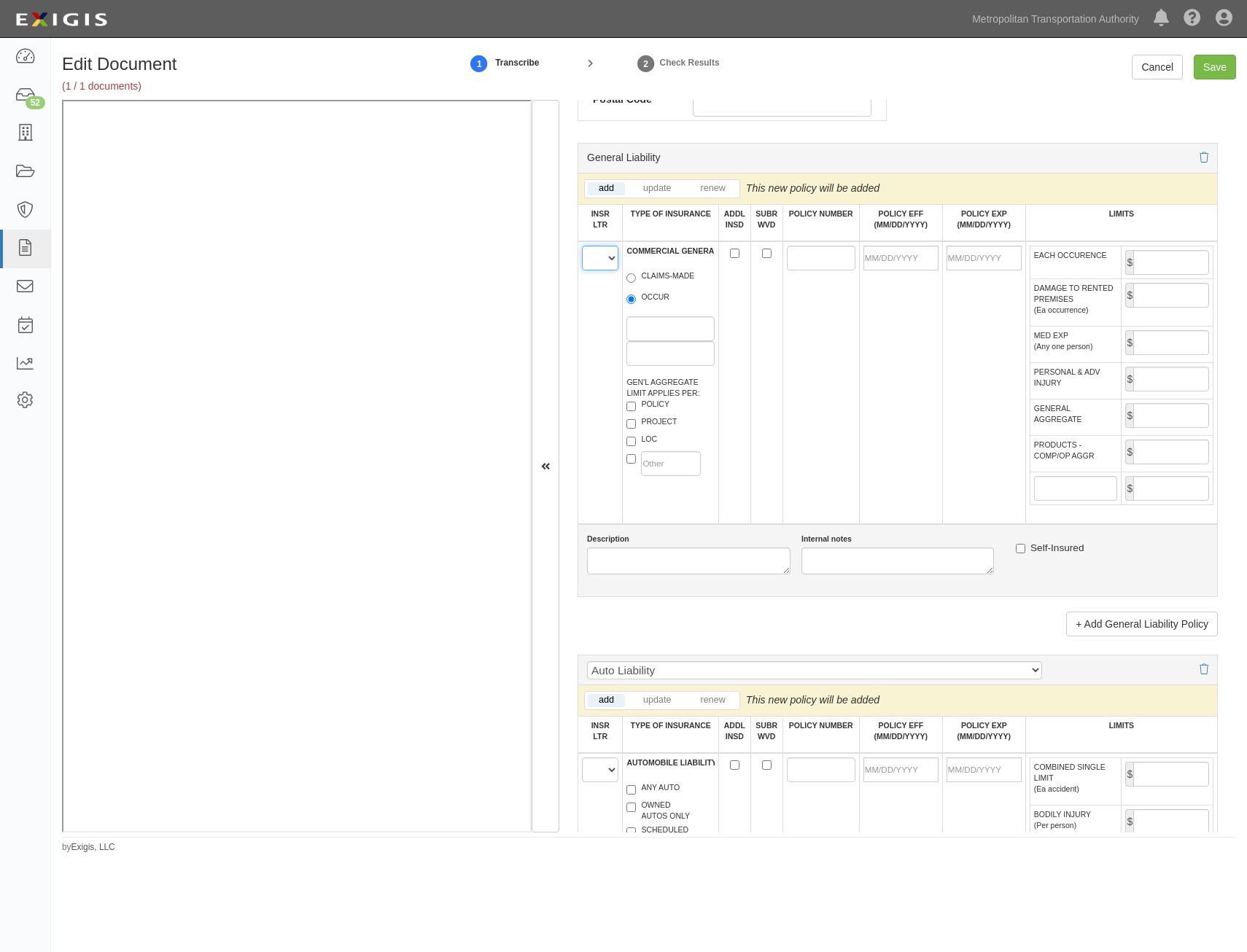
click at [604, 261] on select "A B C D E F" at bounding box center [600, 257] width 36 height 25
select select "A"
click at [582, 245] on select "A B C D E F" at bounding box center [600, 257] width 36 height 25
click at [649, 295] on label "OCCUR" at bounding box center [648, 299] width 43 height 15
click at [636, 295] on input "OCCUR" at bounding box center [630, 299] width 9 height 9
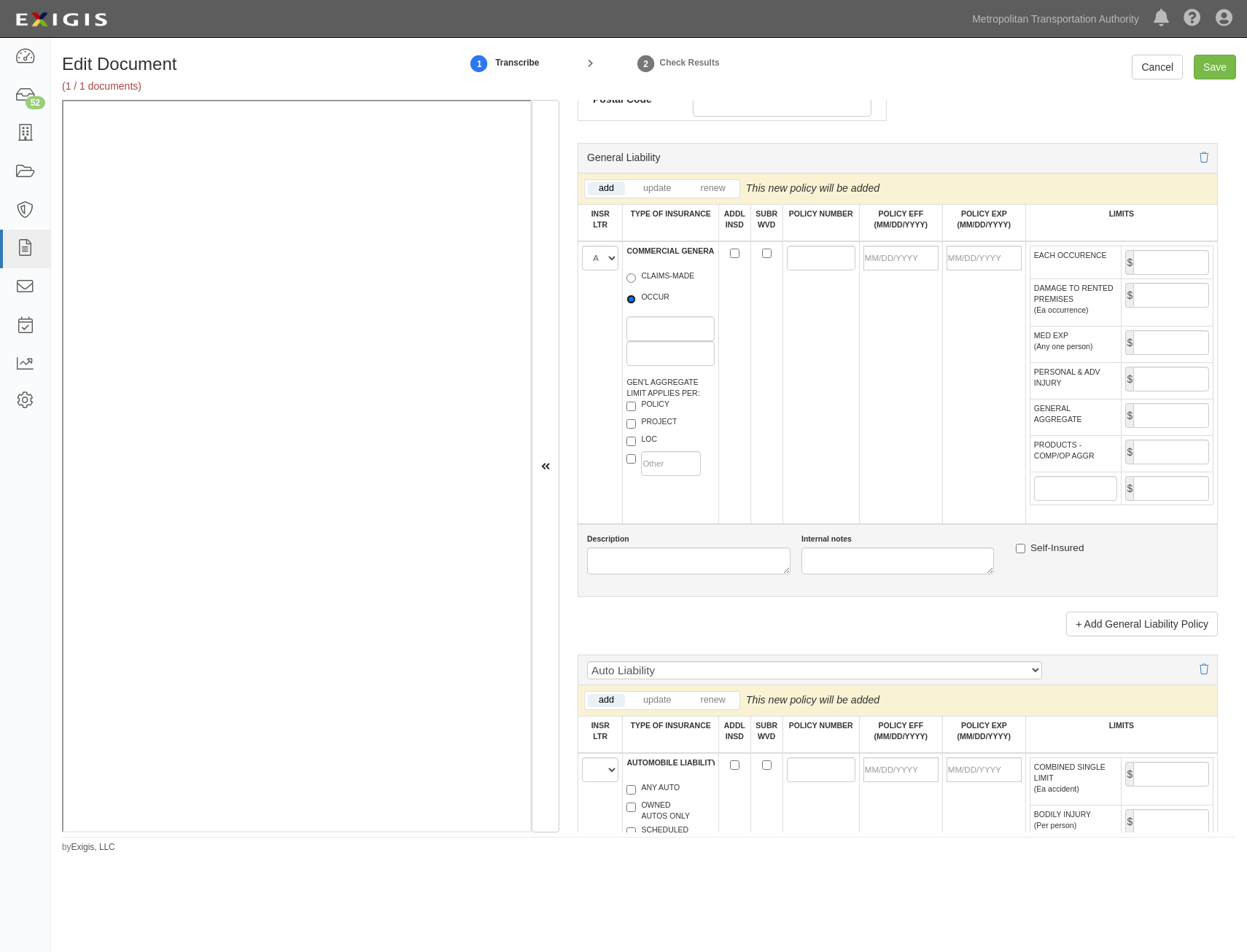
radio input "true"
click at [662, 405] on label "POLICY" at bounding box center [648, 405] width 43 height 15
click at [636, 405] on input "POLICY" at bounding box center [630, 405] width 9 height 9
checkbox input "true"
click at [735, 251] on input "ADDL INSD" at bounding box center [734, 253] width 9 height 9
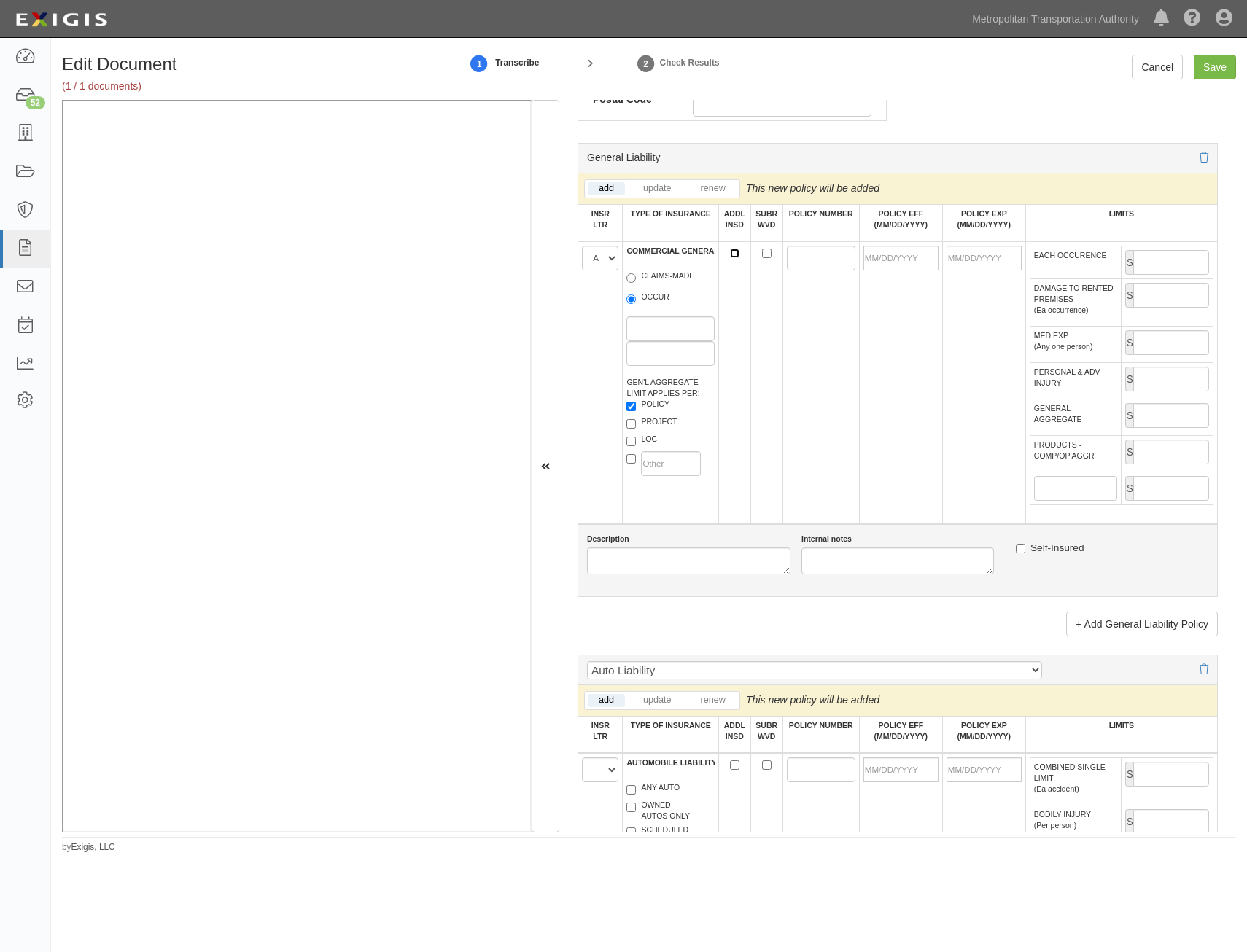
checkbox input "true"
click at [763, 254] on input "SUBR WVD" at bounding box center [766, 253] width 9 height 9
checkbox input "true"
click at [795, 257] on input "POLICY NUMBER" at bounding box center [822, 257] width 69 height 25
paste input "HDO G48971714"
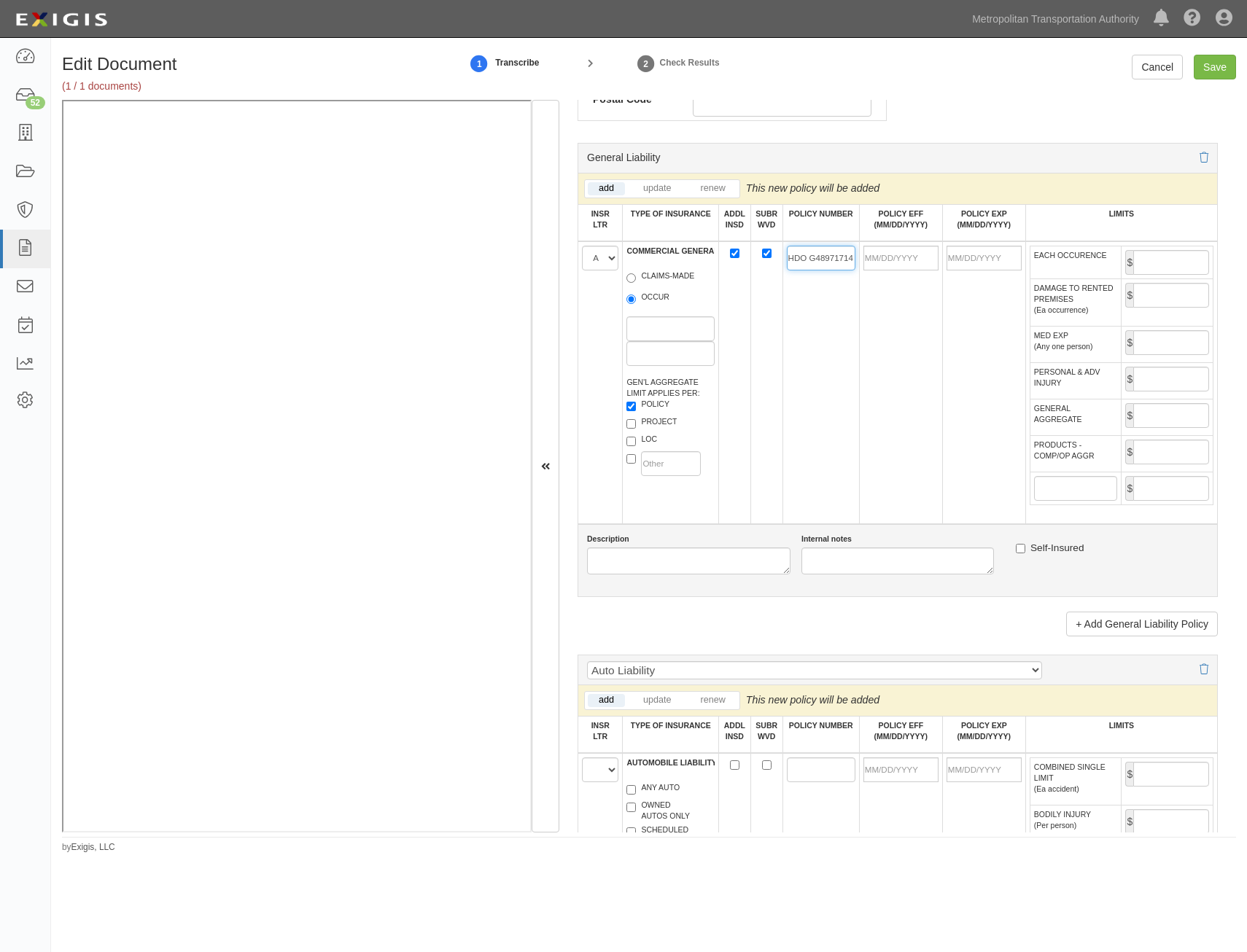
scroll to position [0, 1]
type input "HDO G48971714"
click at [897, 263] on input "POLICY EFF (MM/DD/YYYY)" at bounding box center [900, 257] width 75 height 25
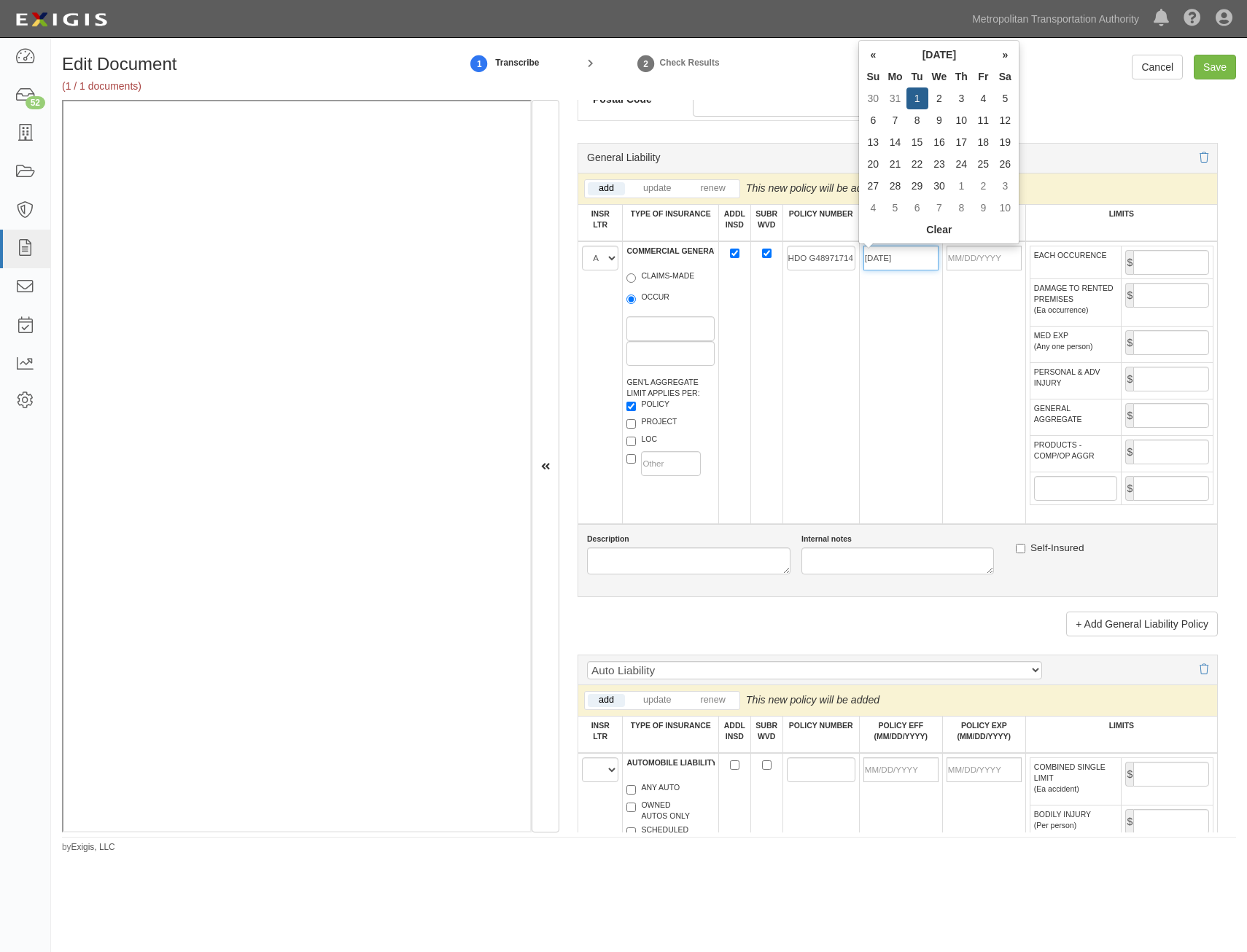
type input "[DATE]"
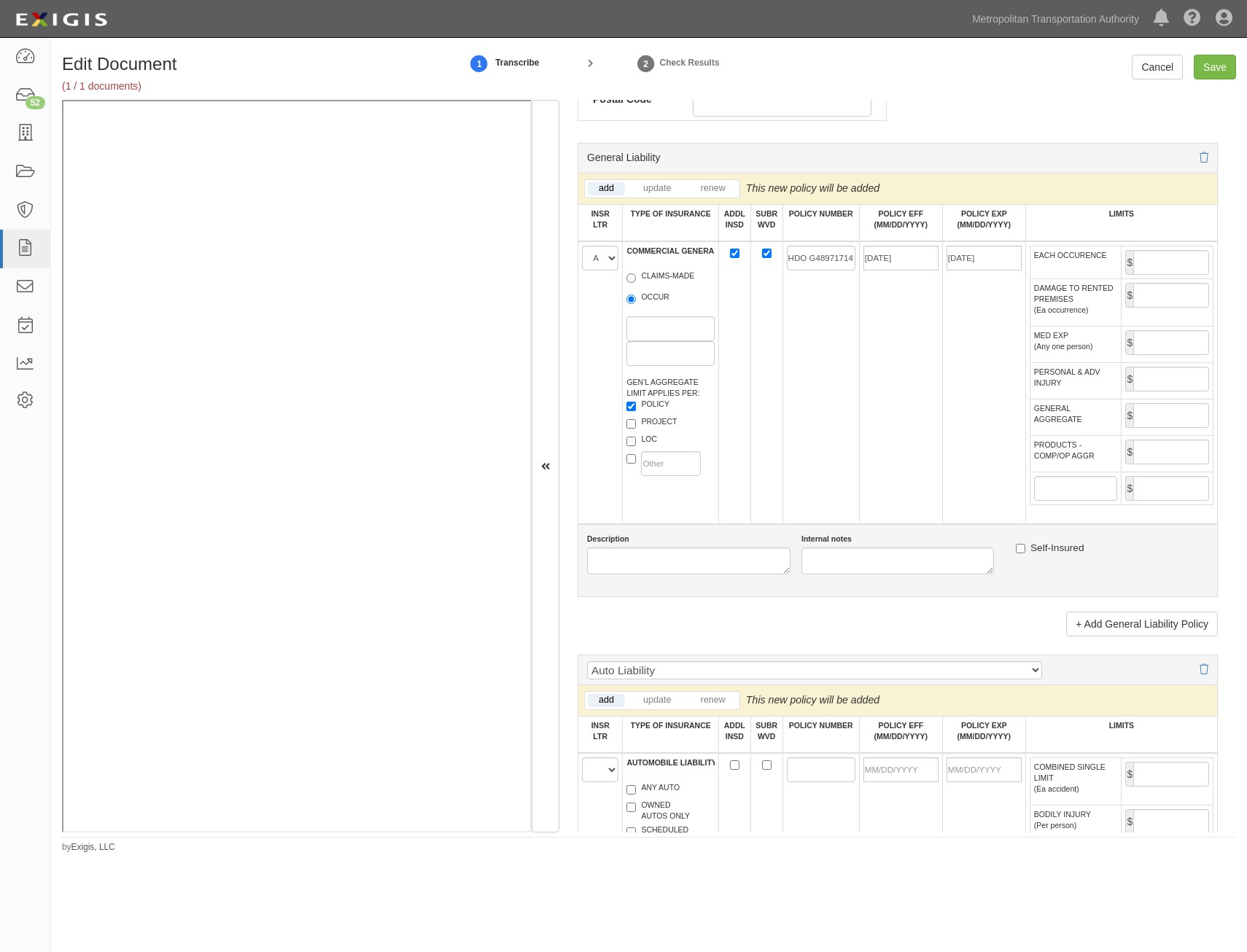
click at [883, 411] on td "[DATE]" at bounding box center [900, 382] width 84 height 282
click at [1156, 262] on input "EACH OCCURENCE" at bounding box center [1171, 262] width 76 height 25
type input "1,000,000"
click at [1175, 415] on input "GENERAL AGGREGATE" at bounding box center [1171, 415] width 76 height 25
type input "2,000,000"
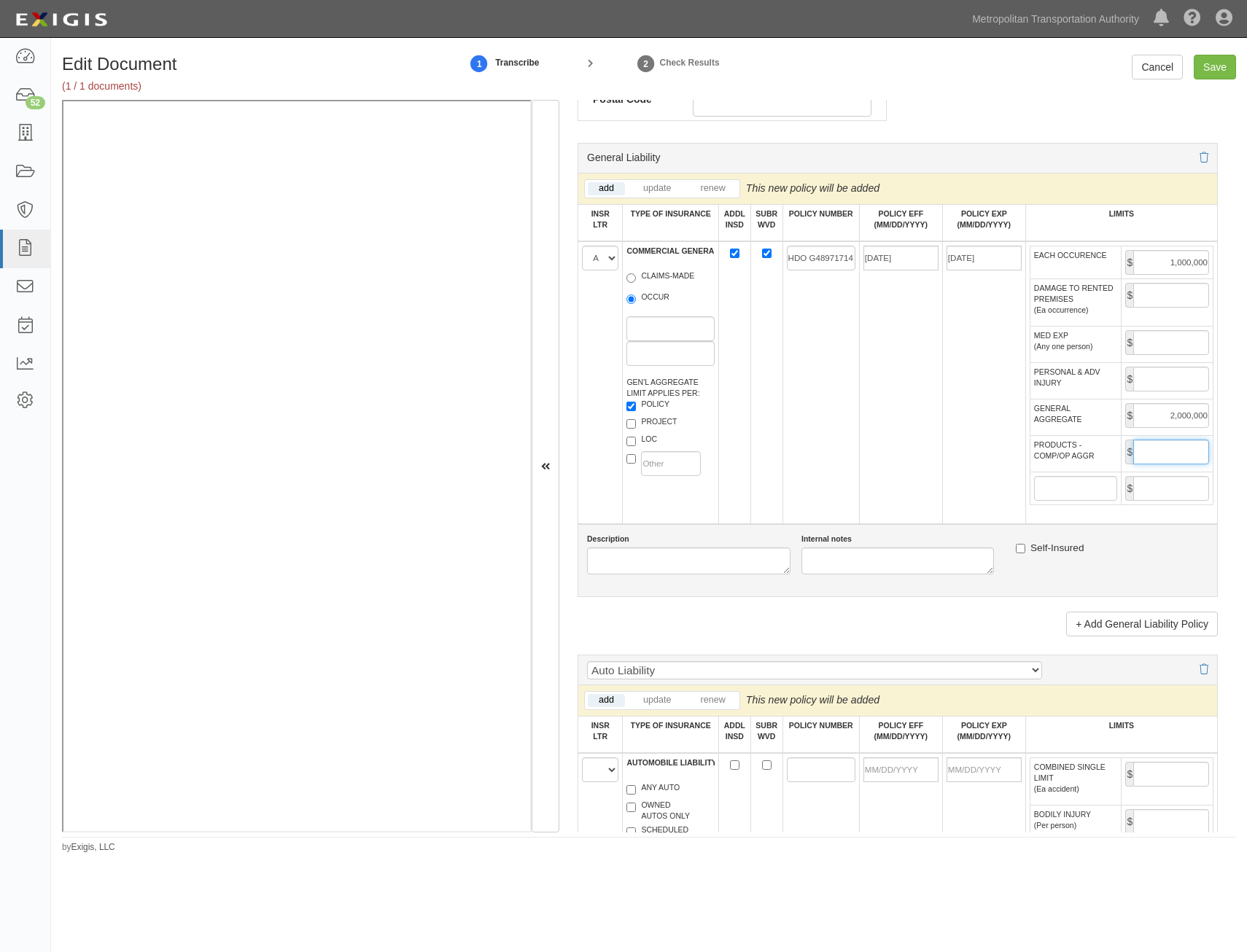
click at [1161, 458] on input "PRODUCTS - COMP/OP AGGR" at bounding box center [1171, 452] width 76 height 25
type input "2,000,000"
click at [889, 489] on td "[DATE]" at bounding box center [900, 382] width 84 height 282
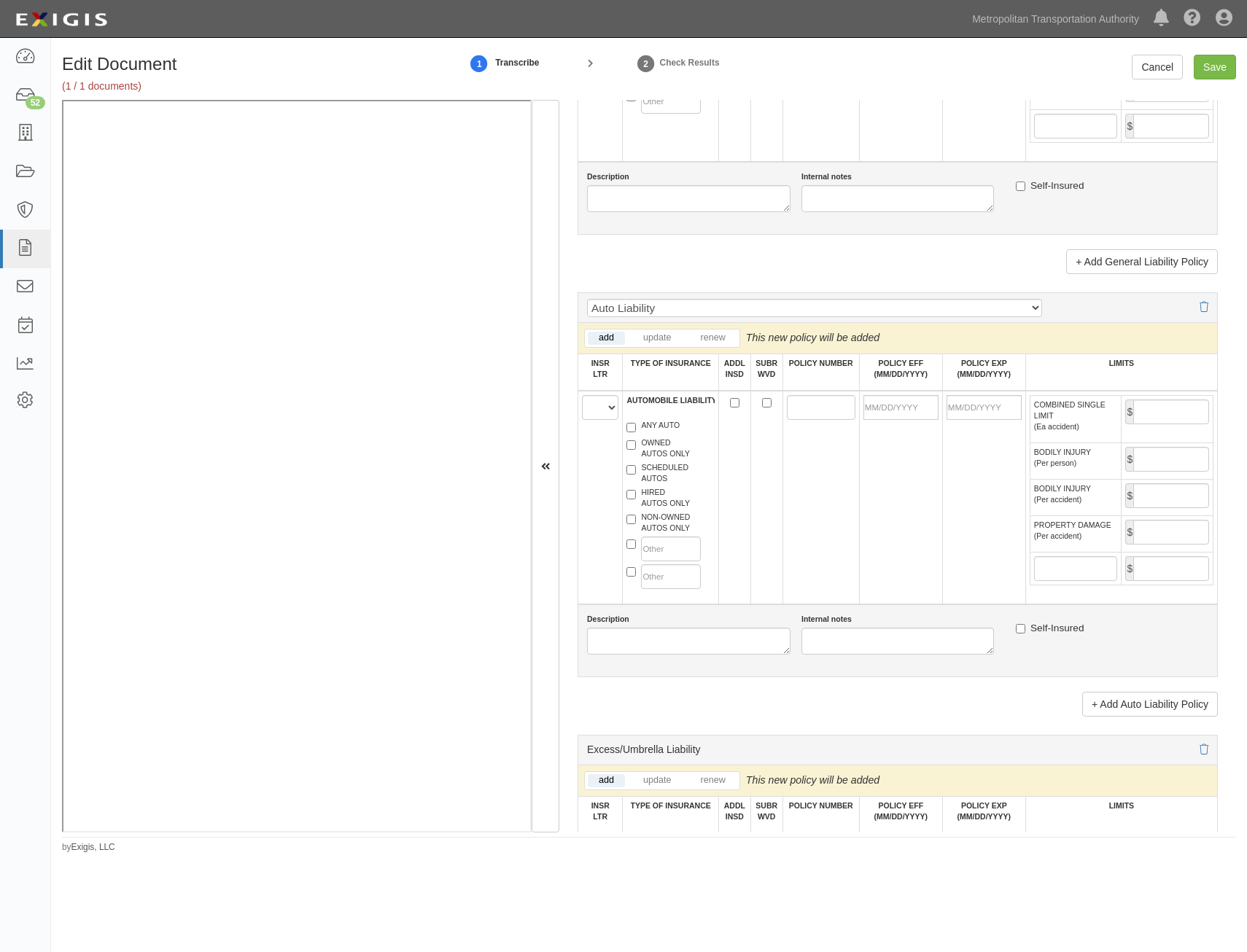
scroll to position [1239, 0]
click at [604, 405] on select "A B C D E F" at bounding box center [600, 405] width 36 height 25
click at [582, 393] on select "A B C D E F" at bounding box center [600, 405] width 36 height 25
click at [608, 403] on select "A B C D E F" at bounding box center [600, 405] width 36 height 25
select select "A"
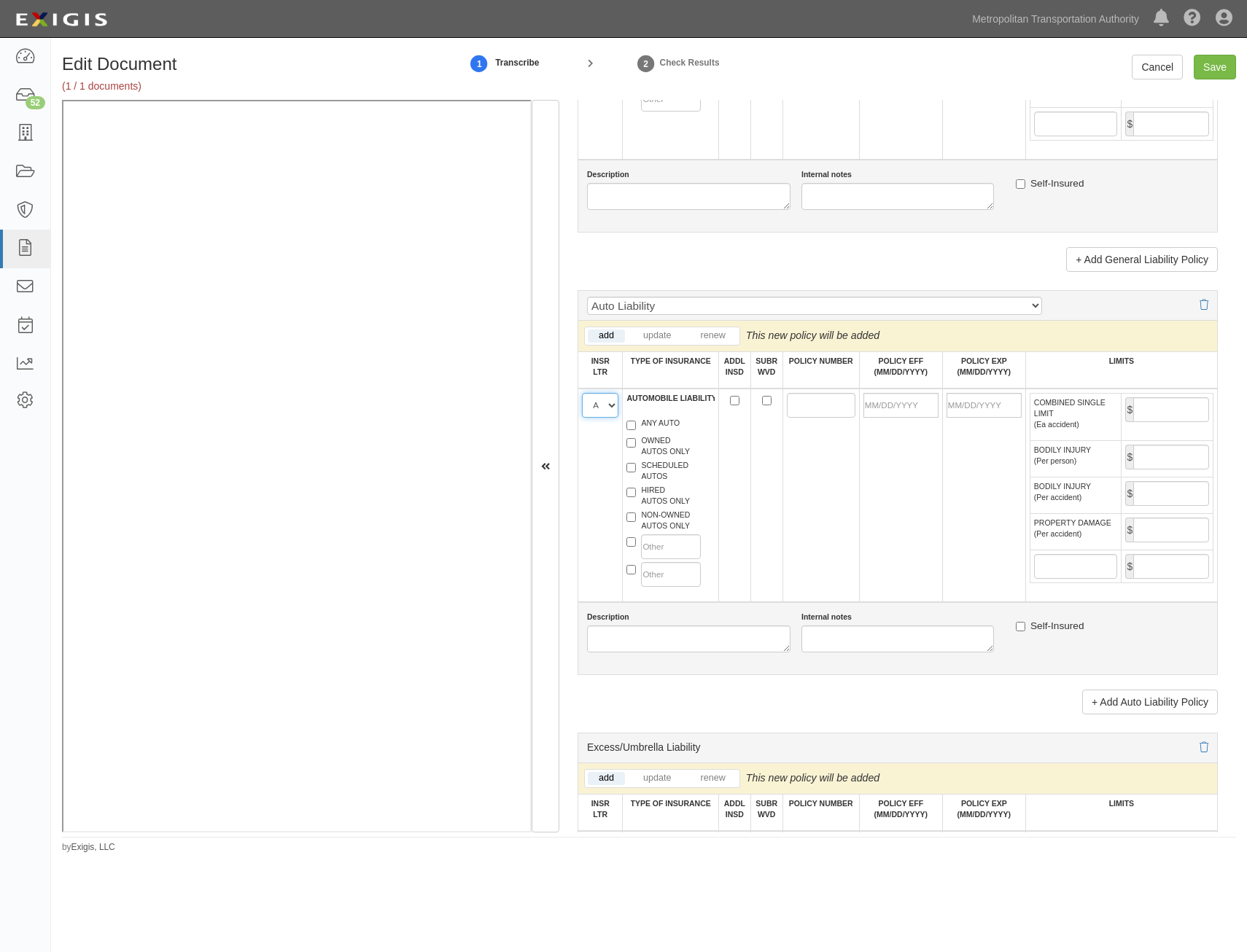
click at [582, 393] on select "A B C D E F" at bounding box center [600, 405] width 36 height 25
click at [648, 421] on label "ANY AUTO" at bounding box center [653, 424] width 53 height 15
click at [636, 421] on input "ANY AUTO" at bounding box center [630, 425] width 9 height 9
checkbox input "true"
click at [731, 400] on input "ADDL INSD" at bounding box center [734, 400] width 9 height 9
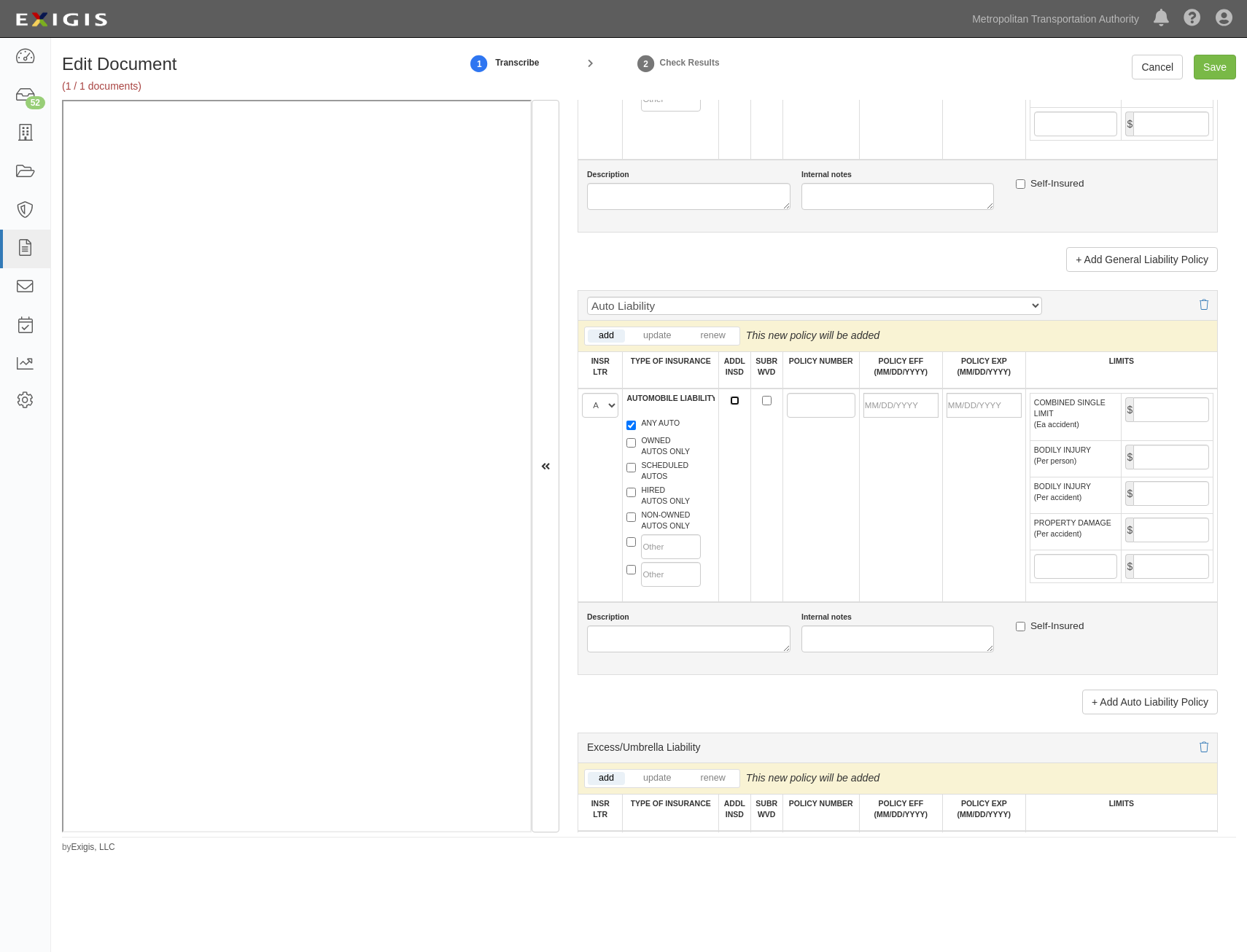
checkbox input "true"
click at [763, 401] on input "SUBR WVD" at bounding box center [766, 400] width 9 height 9
checkbox input "true"
drag, startPoint x: 802, startPoint y: 406, endPoint x: 789, endPoint y: 401, distance: 13.9
click at [800, 406] on input "POLICY NUMBER" at bounding box center [822, 405] width 69 height 25
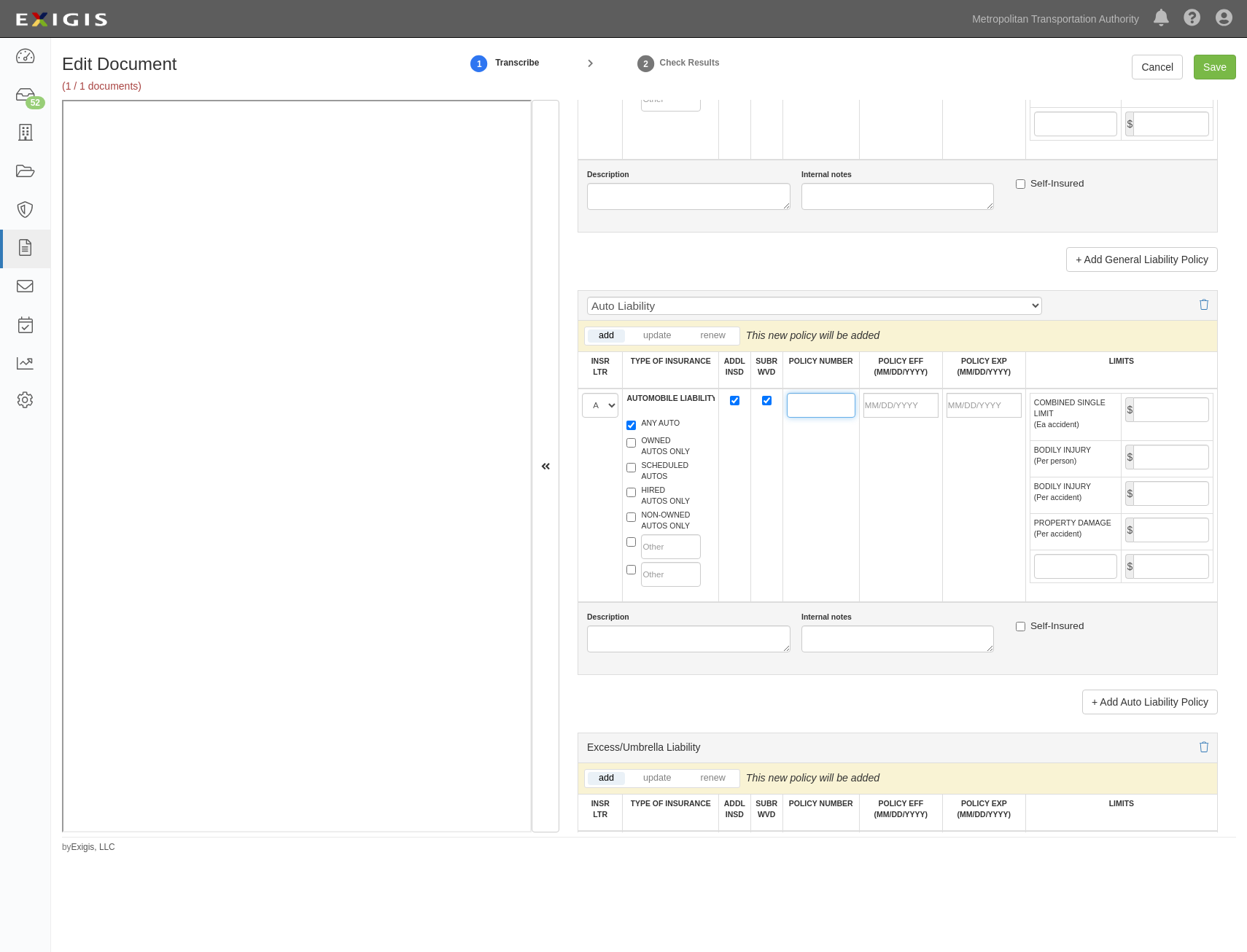
paste input "ISA H11370494"
type input "ISA H11370494"
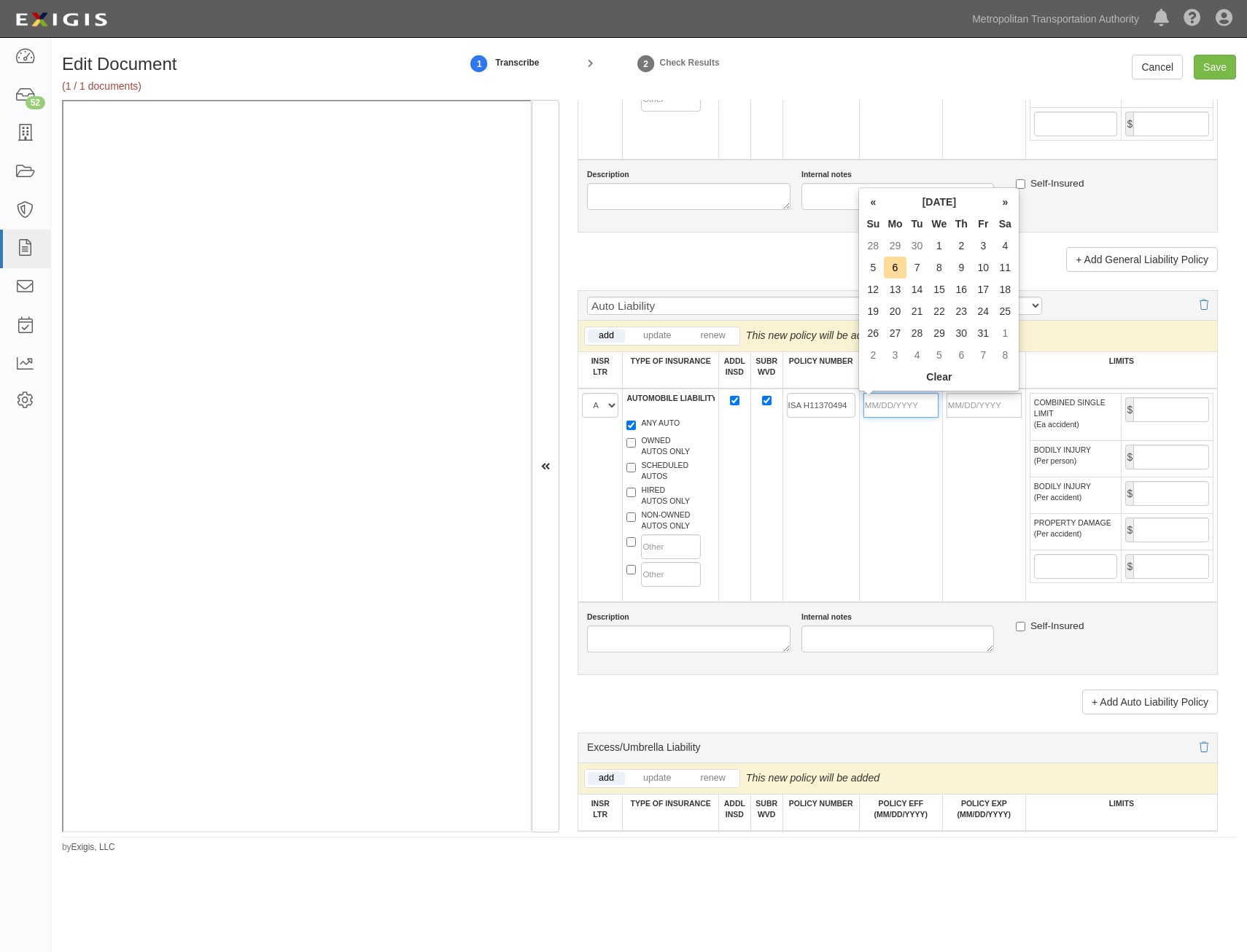
drag, startPoint x: 893, startPoint y: 410, endPoint x: 853, endPoint y: 459, distance: 63.3
click at [893, 410] on input "POLICY EFF (MM/DD/YYYY)" at bounding box center [900, 405] width 75 height 25
type input "04/01/2025"
type input "04/01/2026"
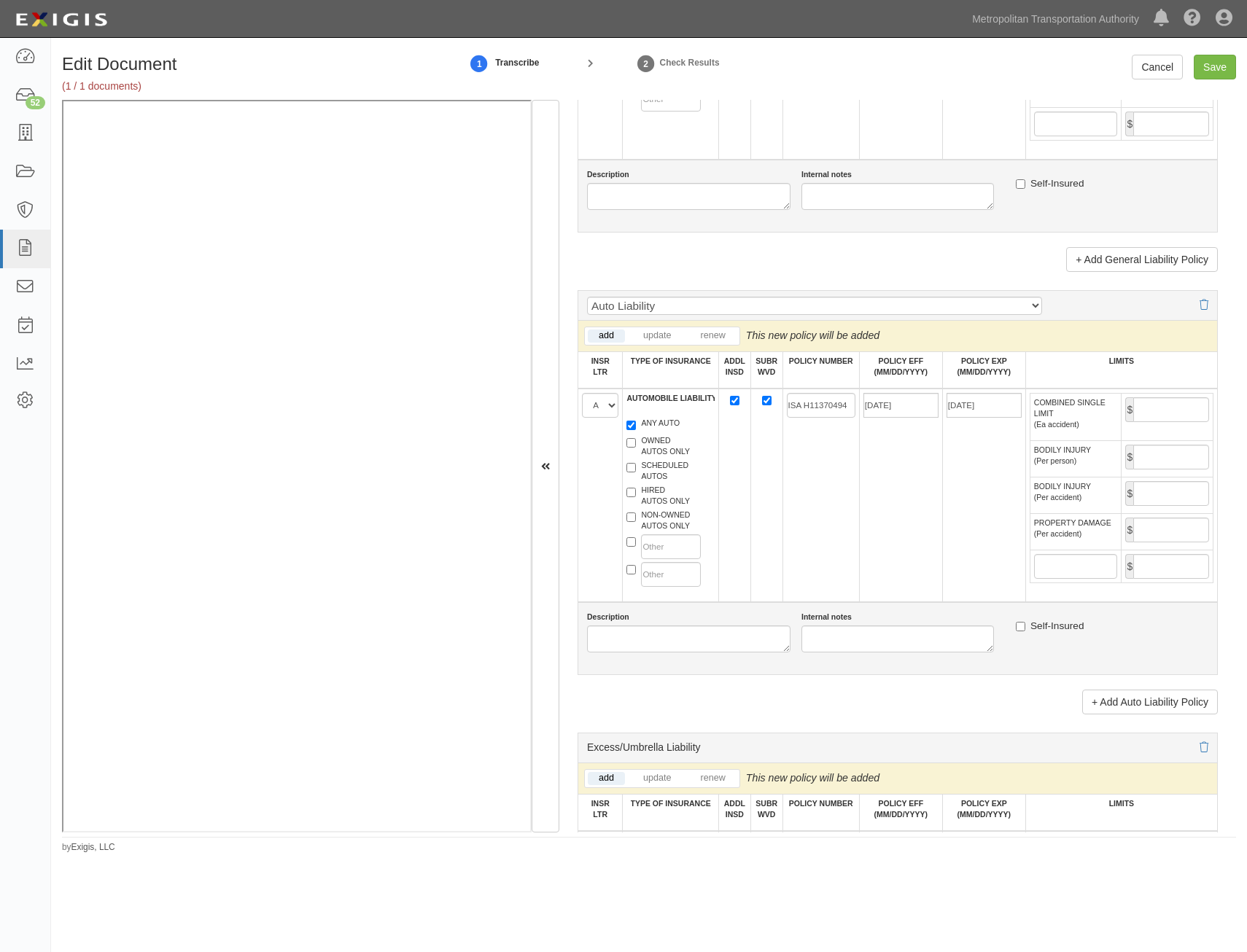
click at [822, 541] on td "ISA H11370494" at bounding box center [820, 495] width 77 height 213
click at [1148, 408] on input "COMBINED SINGLE LIMIT (Ea accident)" at bounding box center [1171, 409] width 76 height 25
type input "1,000,000"
click at [898, 508] on td "04/01/2025" at bounding box center [900, 495] width 84 height 213
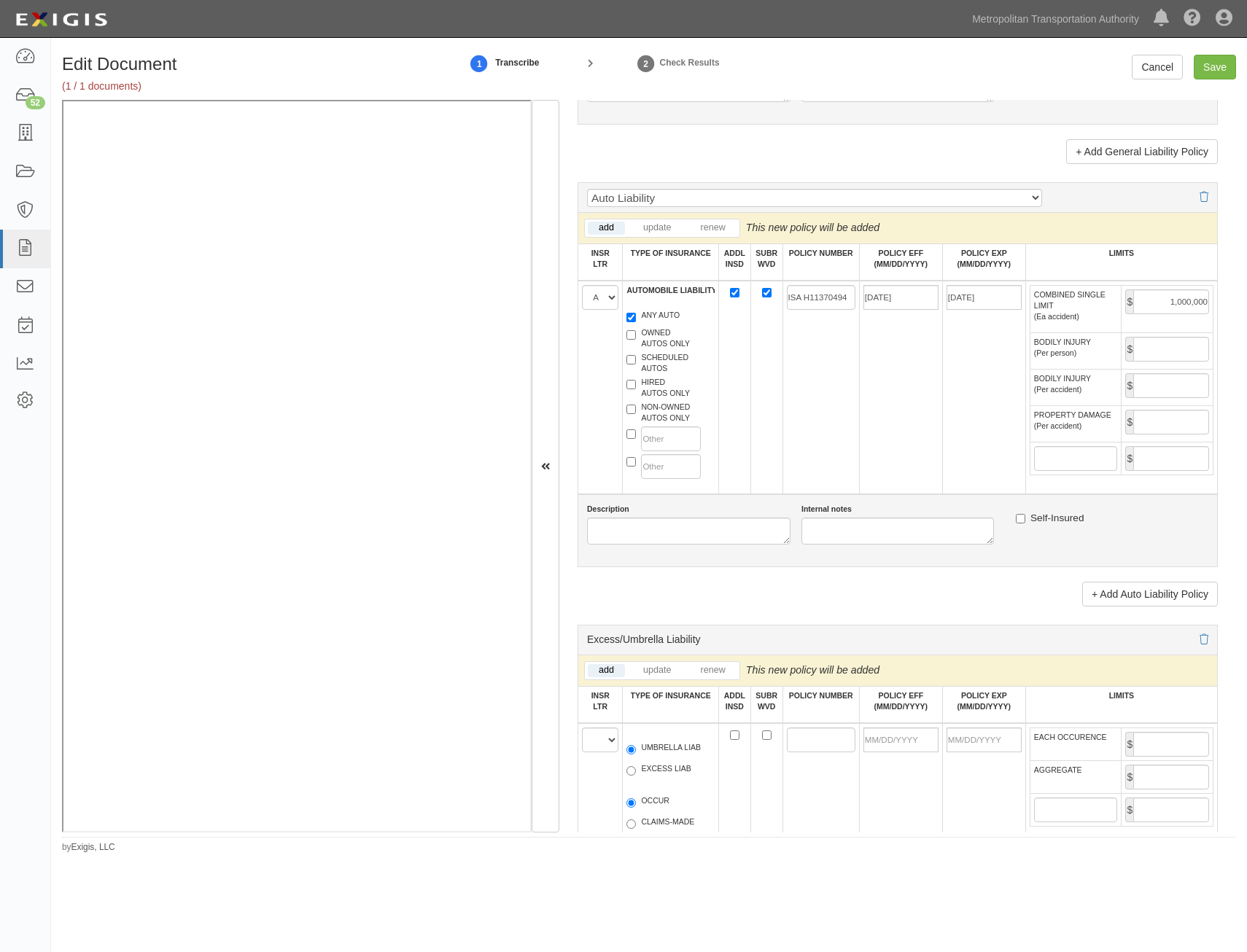
scroll to position [1530, 0]
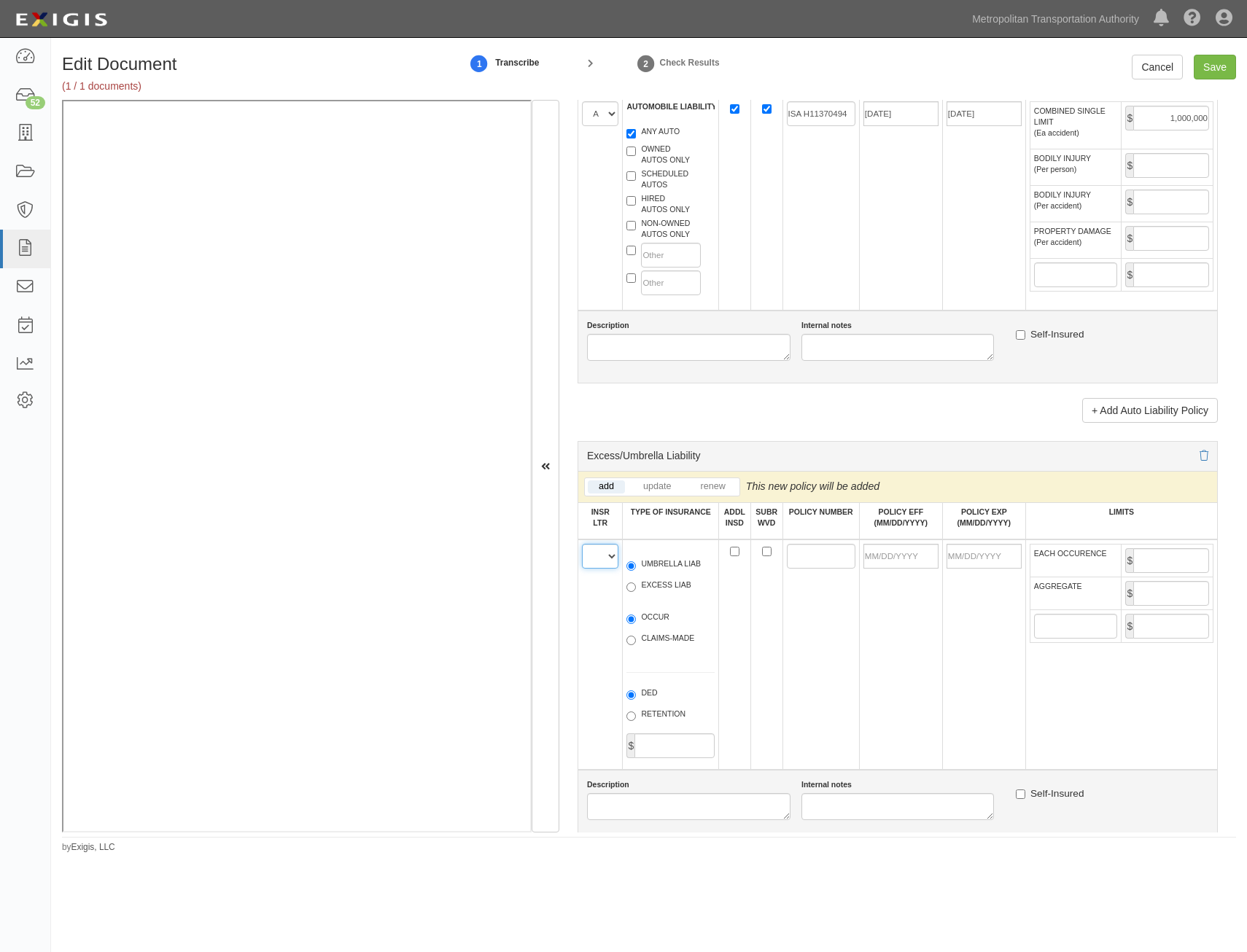
click at [610, 564] on select "A B C D E F" at bounding box center [600, 556] width 36 height 25
select select "B"
click at [582, 544] on select "A B C D E F" at bounding box center [600, 556] width 36 height 25
click at [659, 560] on label "UMBRELLA LIAB" at bounding box center [663, 566] width 74 height 15
click at [636, 561] on input "UMBRELLA LIAB" at bounding box center [630, 566] width 9 height 9
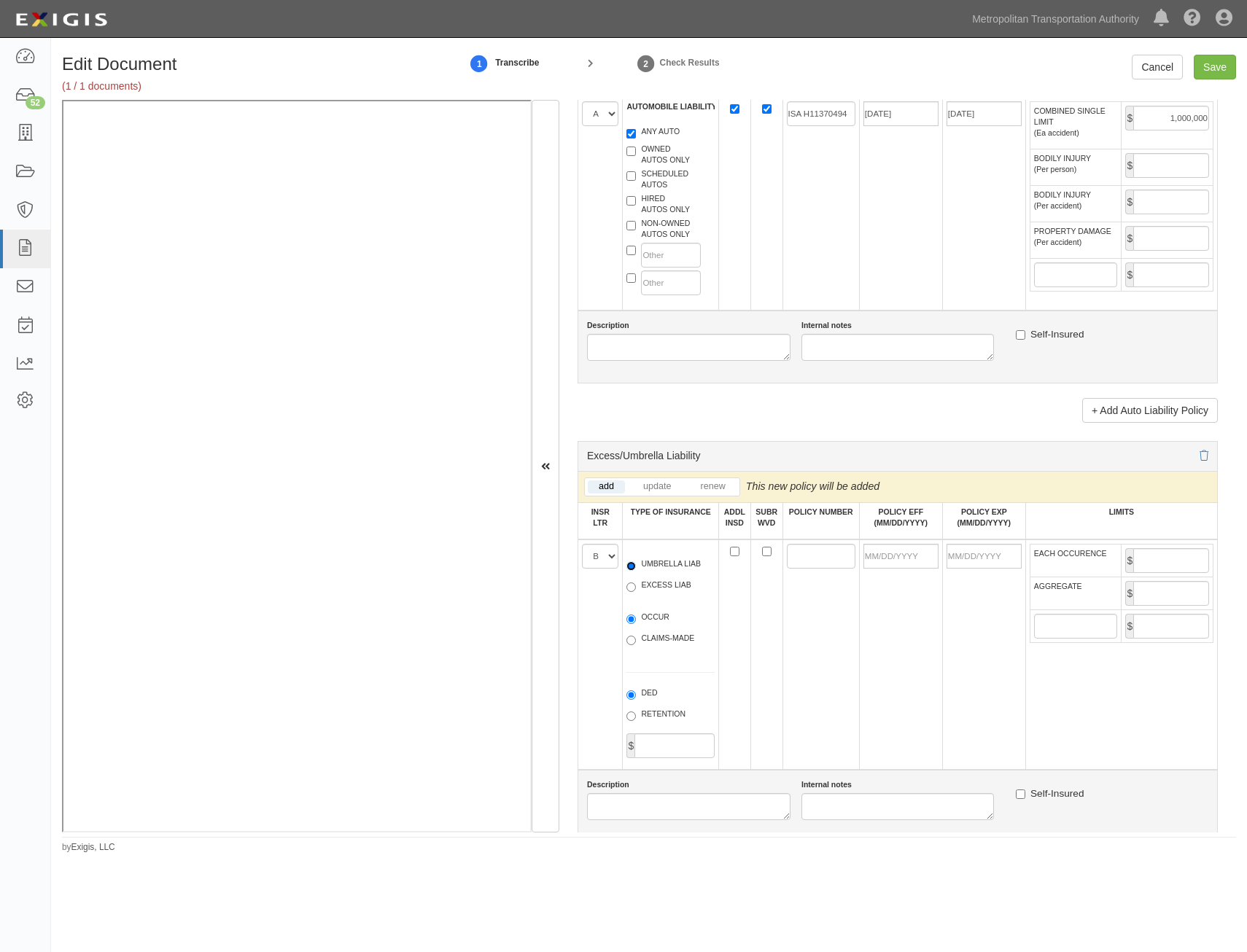
radio input "true"
click at [656, 618] on label "OCCUR" at bounding box center [648, 618] width 43 height 15
click at [636, 618] on input "OCCUR" at bounding box center [630, 619] width 9 height 9
radio input "true"
click at [729, 550] on input "ADDL INSD" at bounding box center [734, 551] width 9 height 9
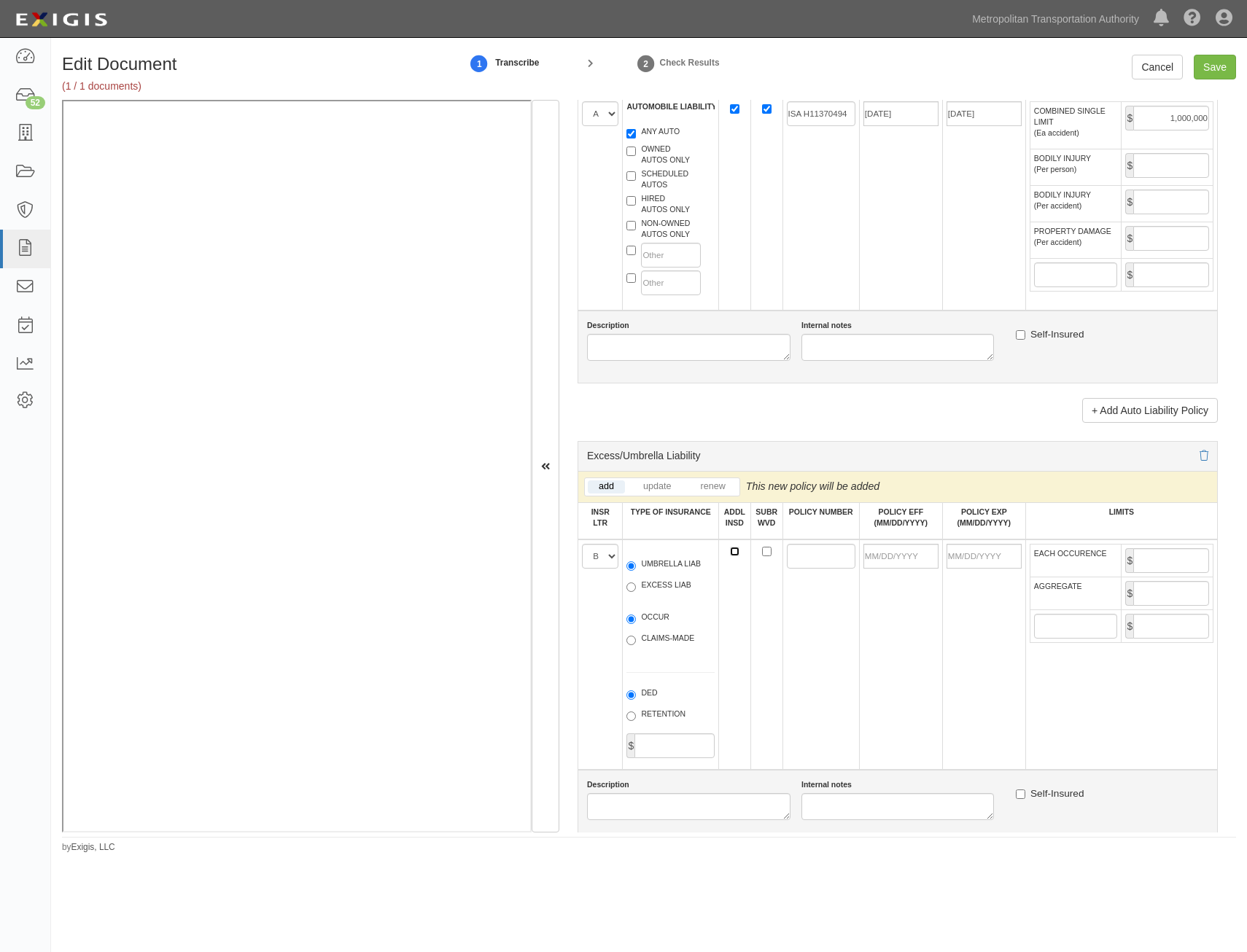
checkbox input "true"
click at [765, 552] on input "SUBR WVD" at bounding box center [766, 551] width 9 height 9
checkbox input "true"
click at [787, 553] on input "POLICY NUMBER" at bounding box center [822, 556] width 69 height 25
paste input "XEU G46880043 008"
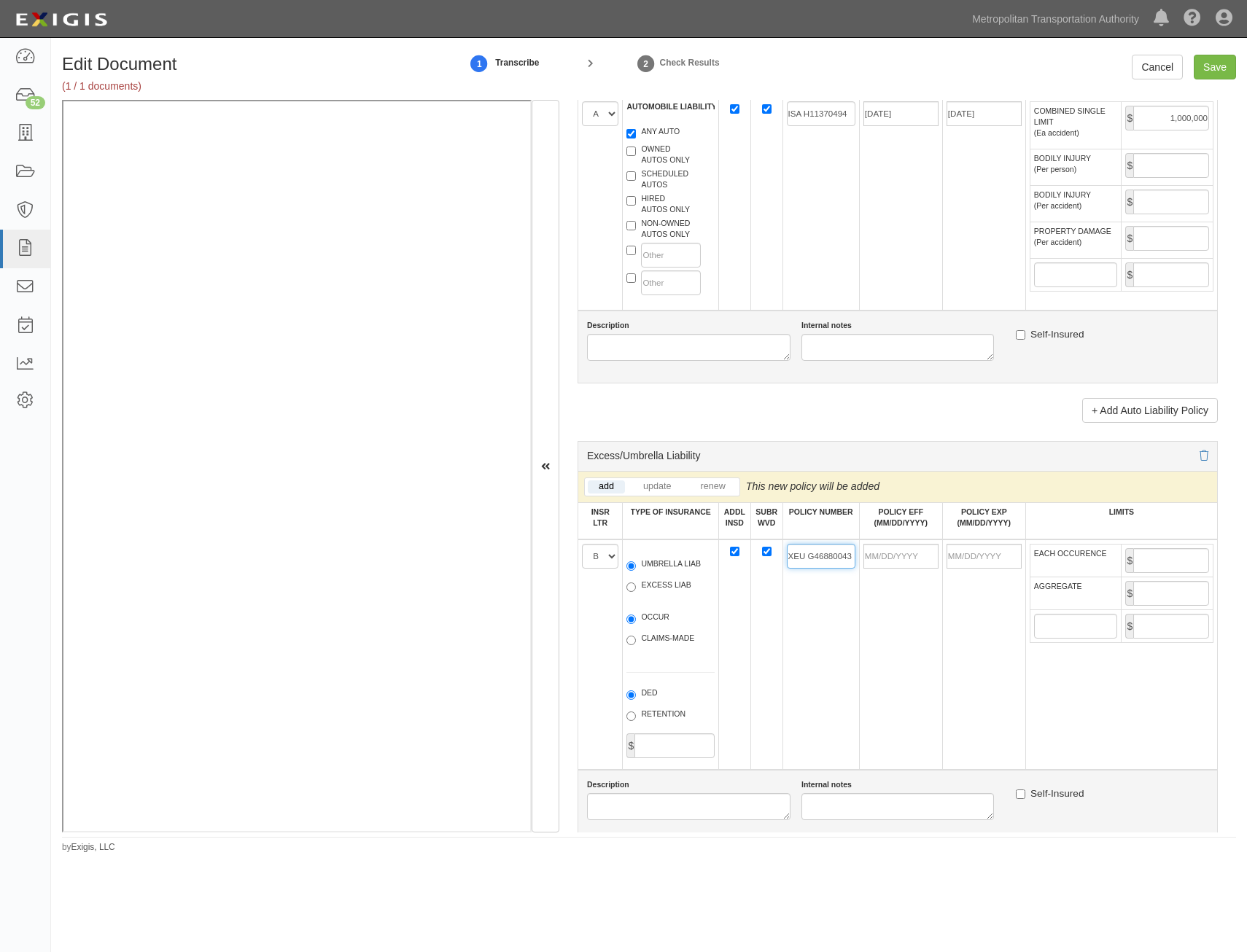
scroll to position [0, 16]
type input "XEU G46880043 008"
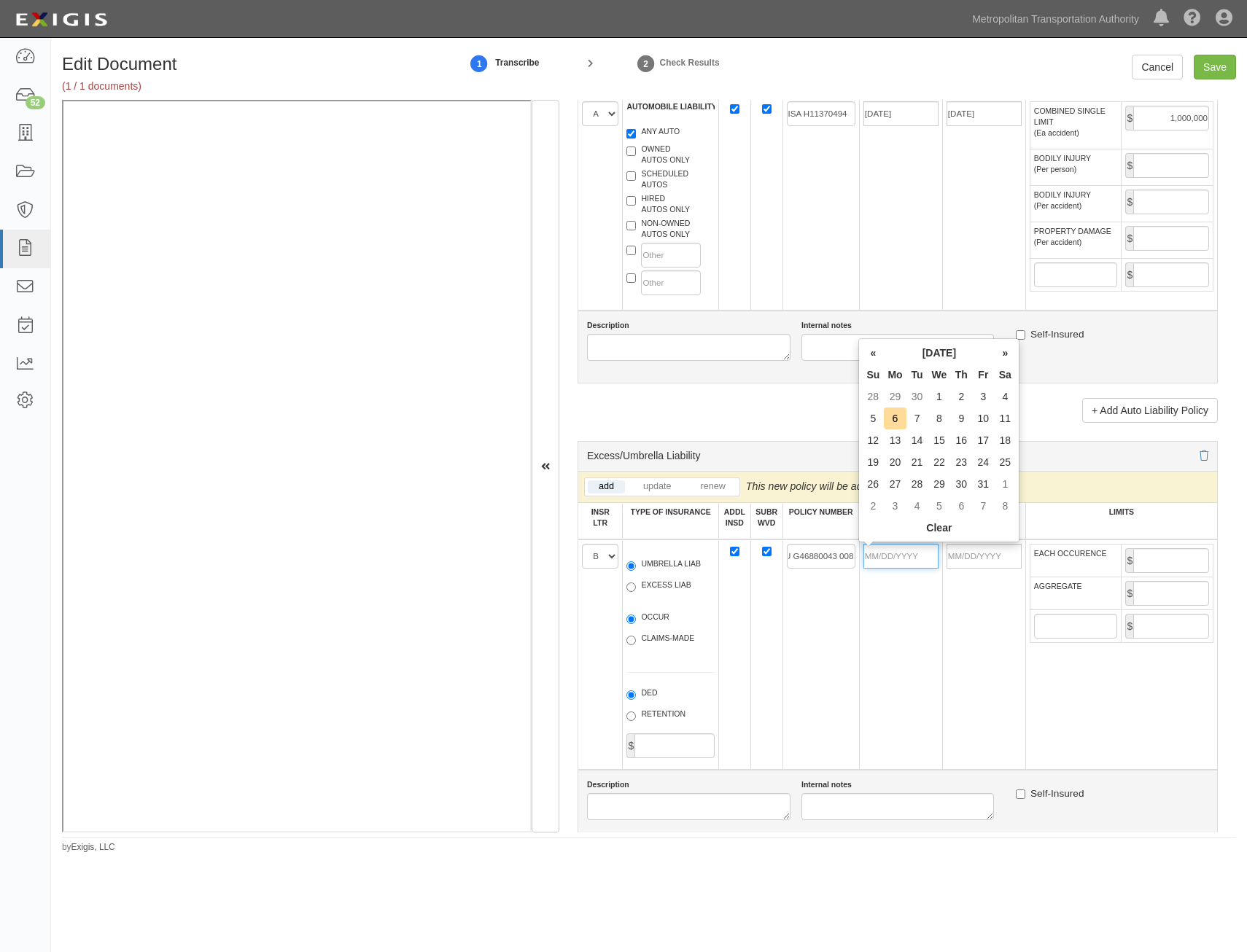
drag, startPoint x: 906, startPoint y: 559, endPoint x: 876, endPoint y: 590, distance: 43.1
click at [906, 559] on input "POLICY EFF (MM/DD/YYYY)" at bounding box center [900, 556] width 75 height 25
type input "04/01/2025"
type input "04/01/2026"
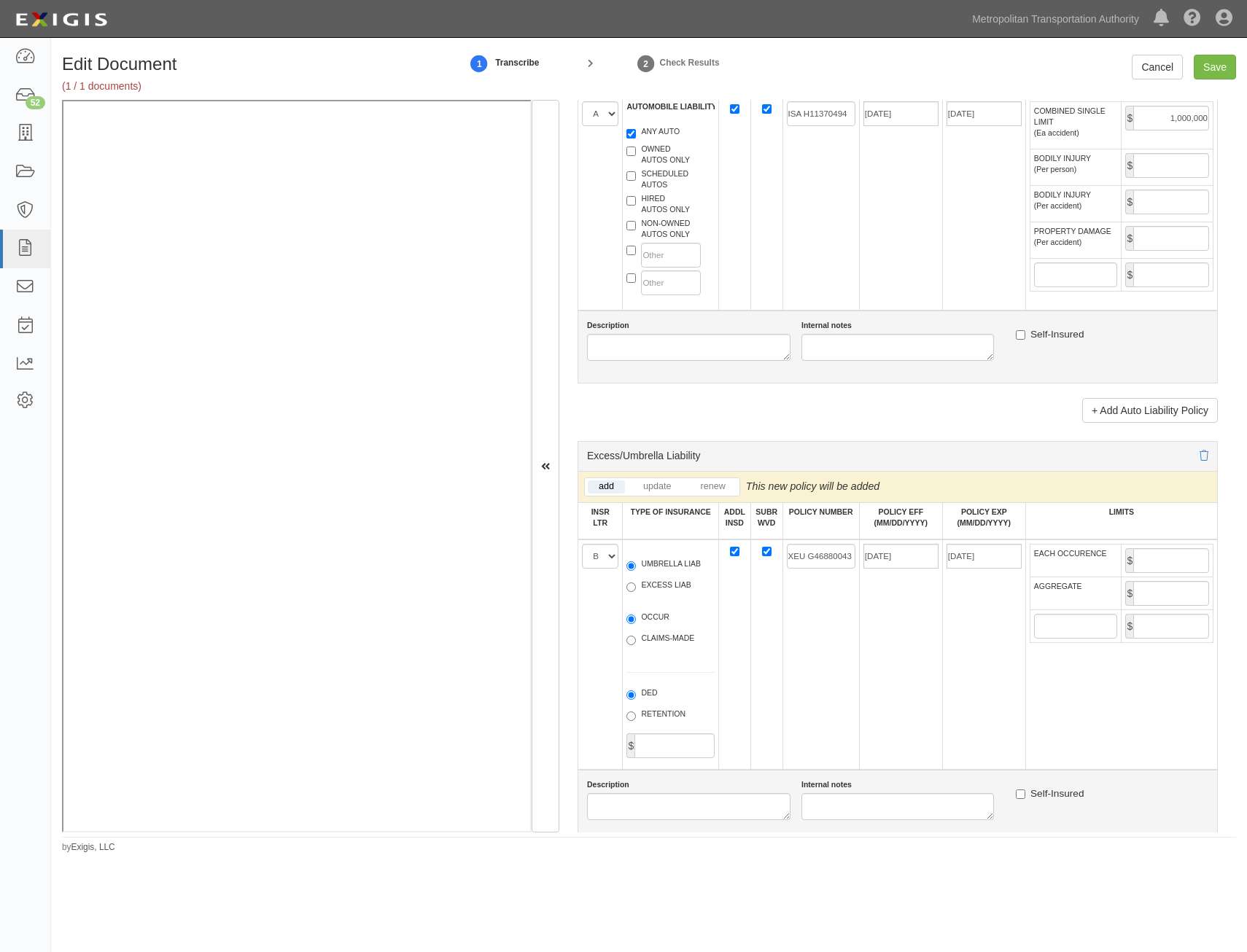
click at [767, 631] on td at bounding box center [766, 655] width 32 height 231
click at [1200, 457] on icon at bounding box center [1204, 456] width 9 height 10
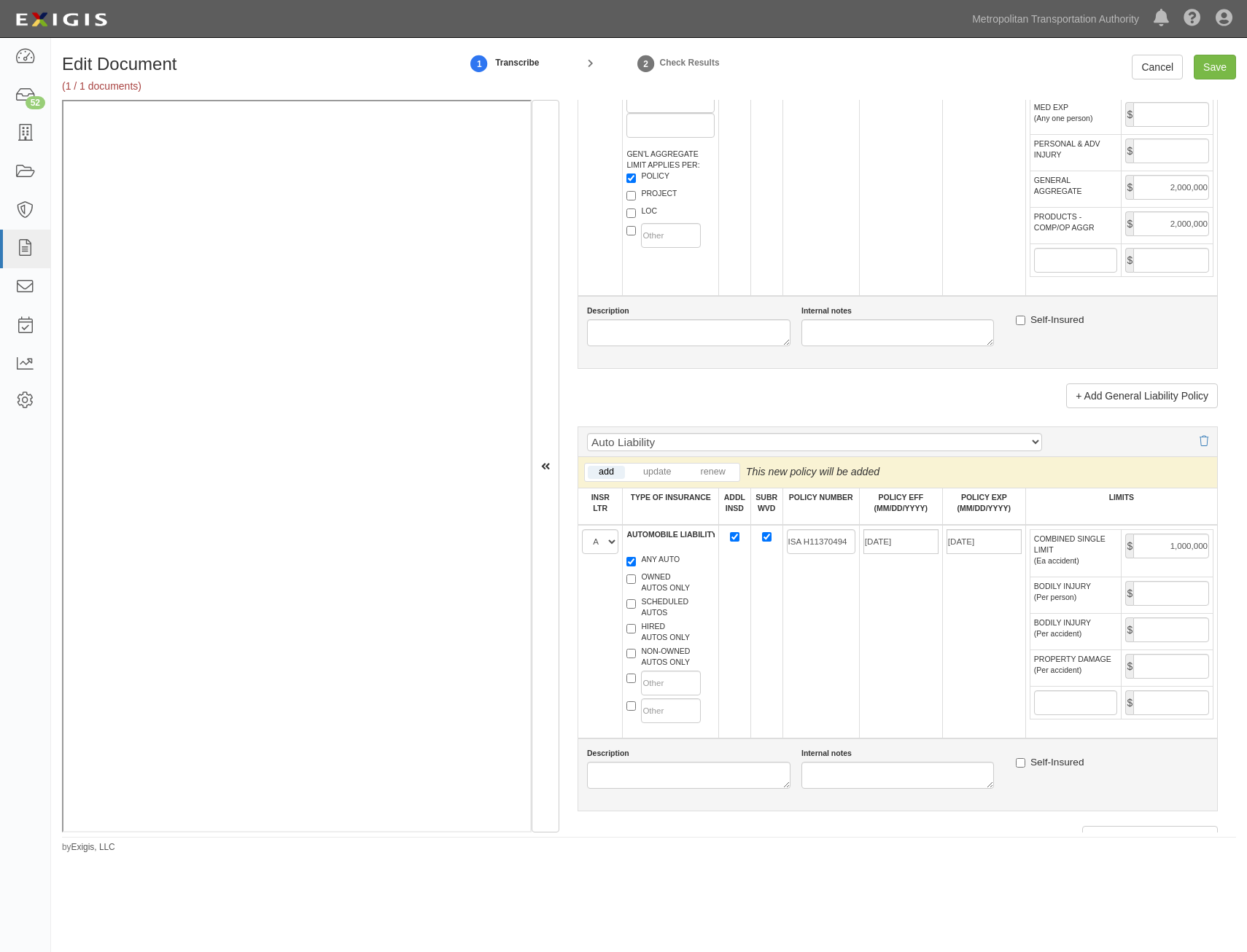
scroll to position [1020, 0]
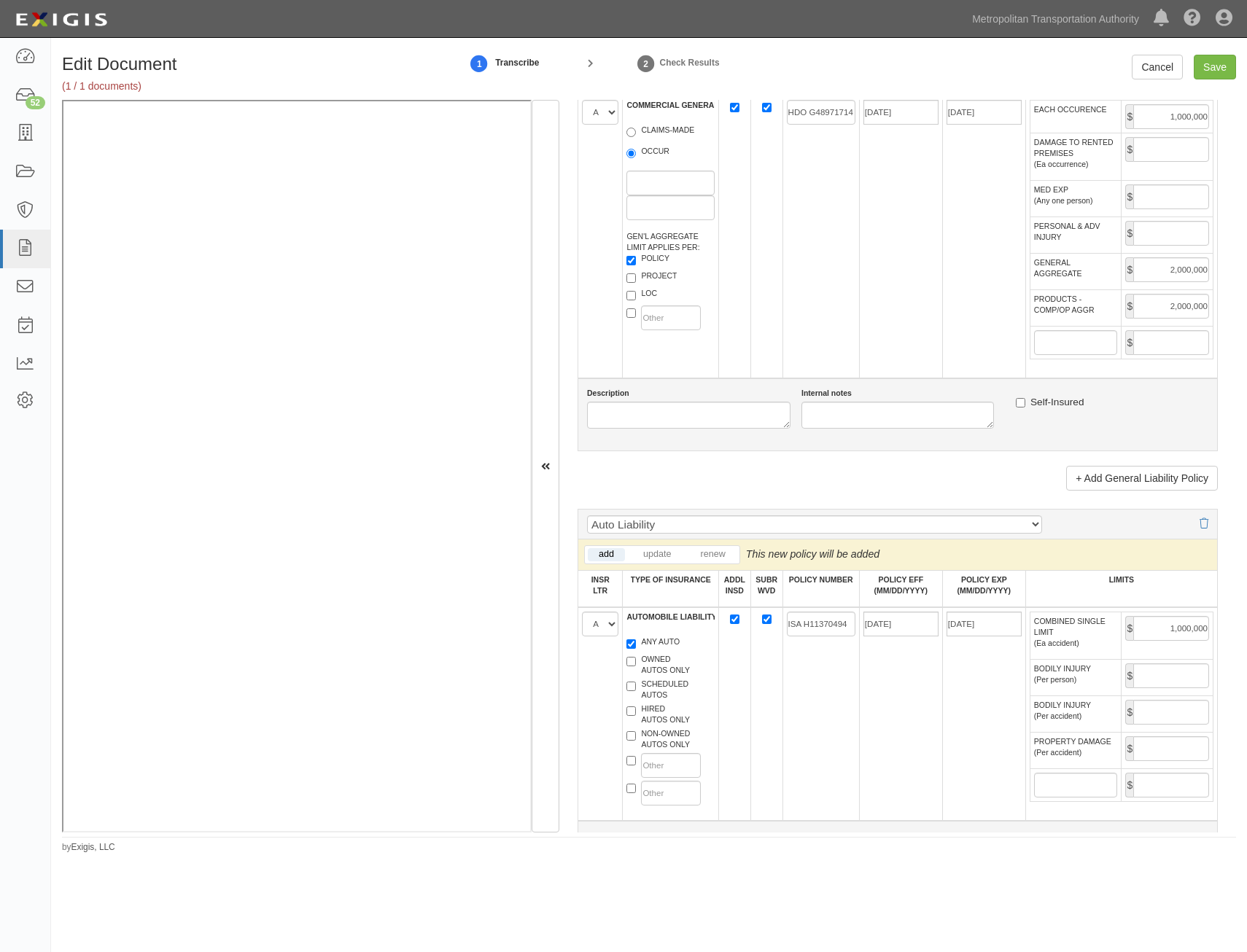
click at [1197, 525] on div "Auto Liability Auto Liability with CA9948 Auto Liability with MCS90 Auto Liabil…" at bounding box center [897, 524] width 640 height 31
click at [1200, 522] on icon at bounding box center [1204, 524] width 9 height 10
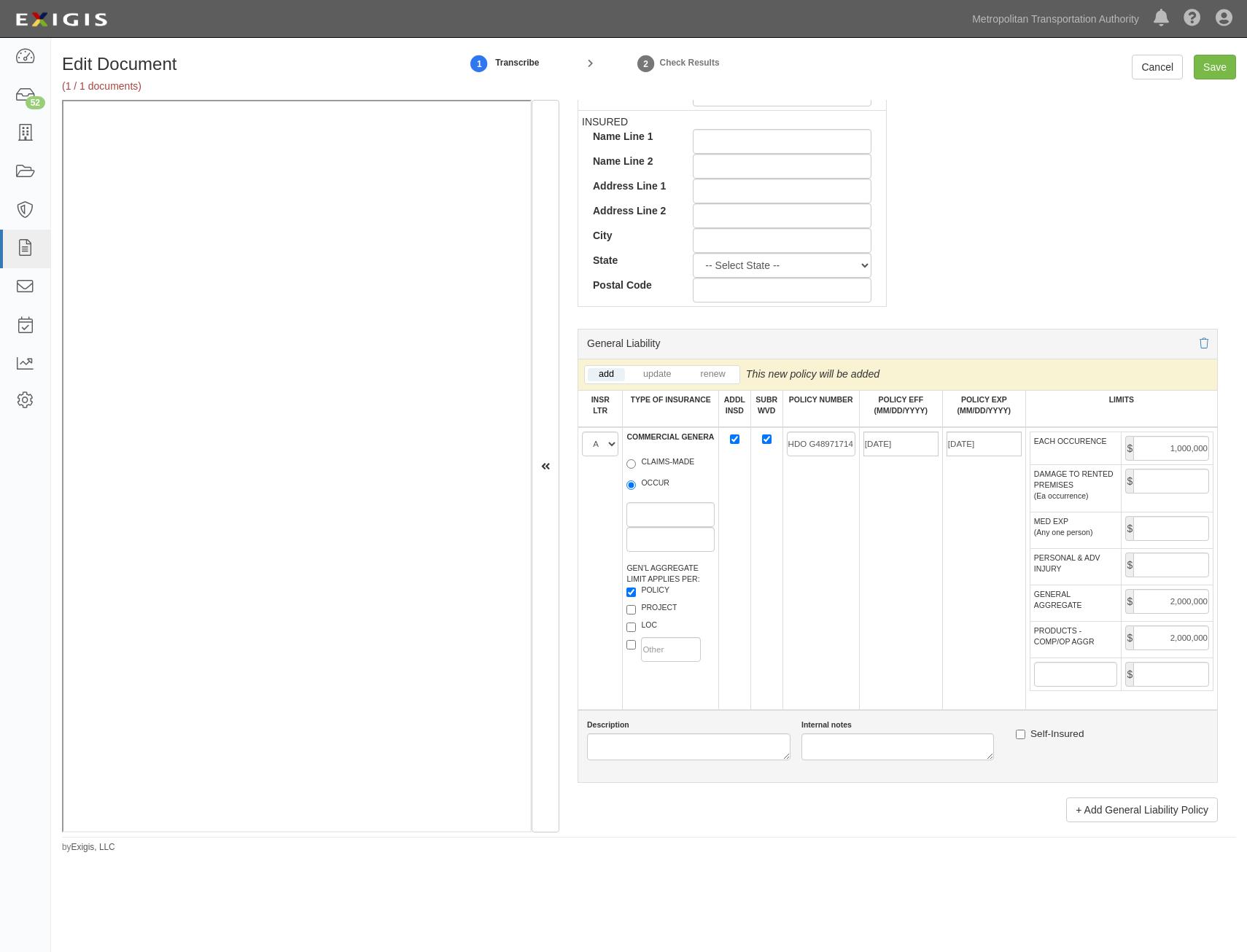
scroll to position [656, 0]
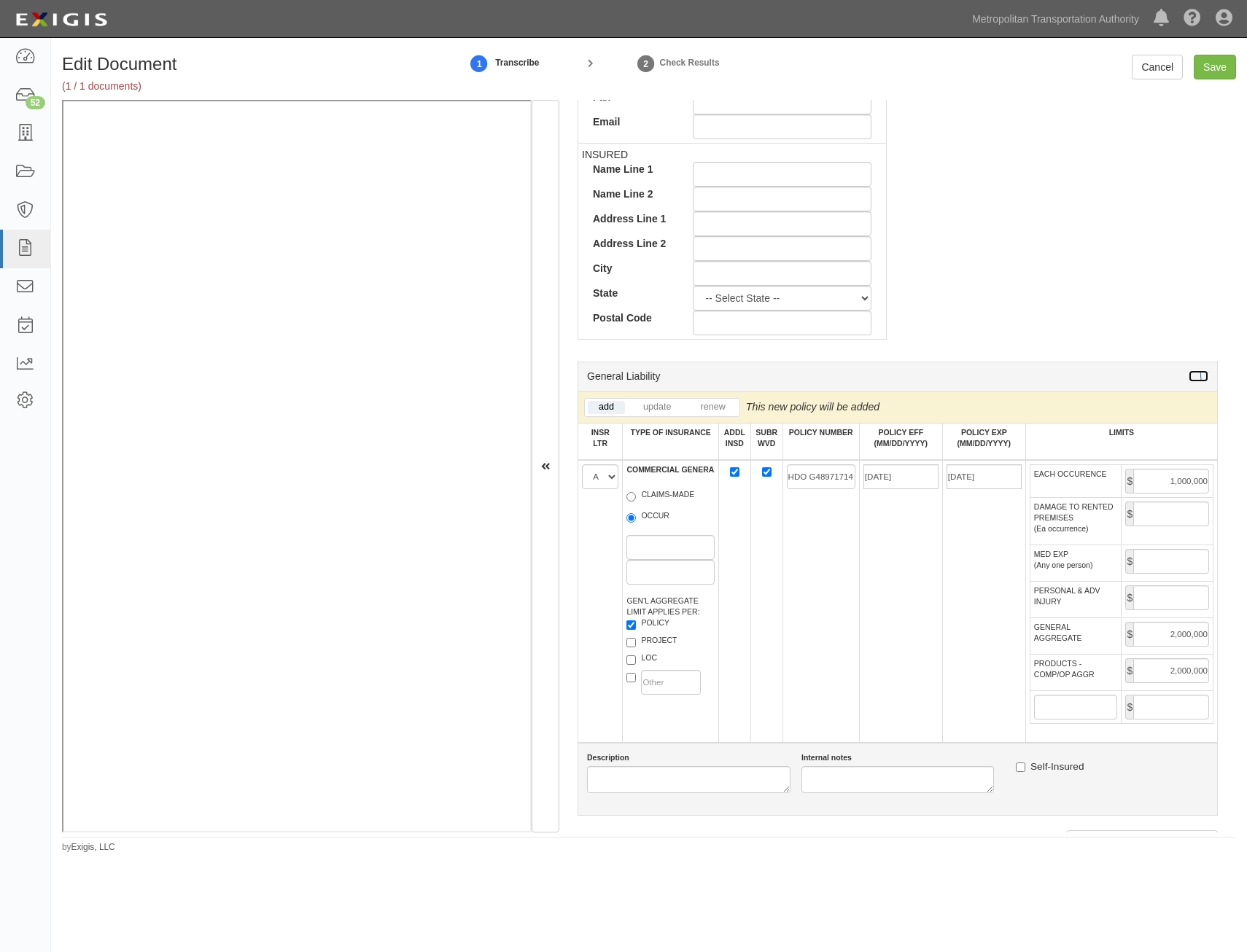
click at [1200, 373] on icon at bounding box center [1204, 377] width 9 height 10
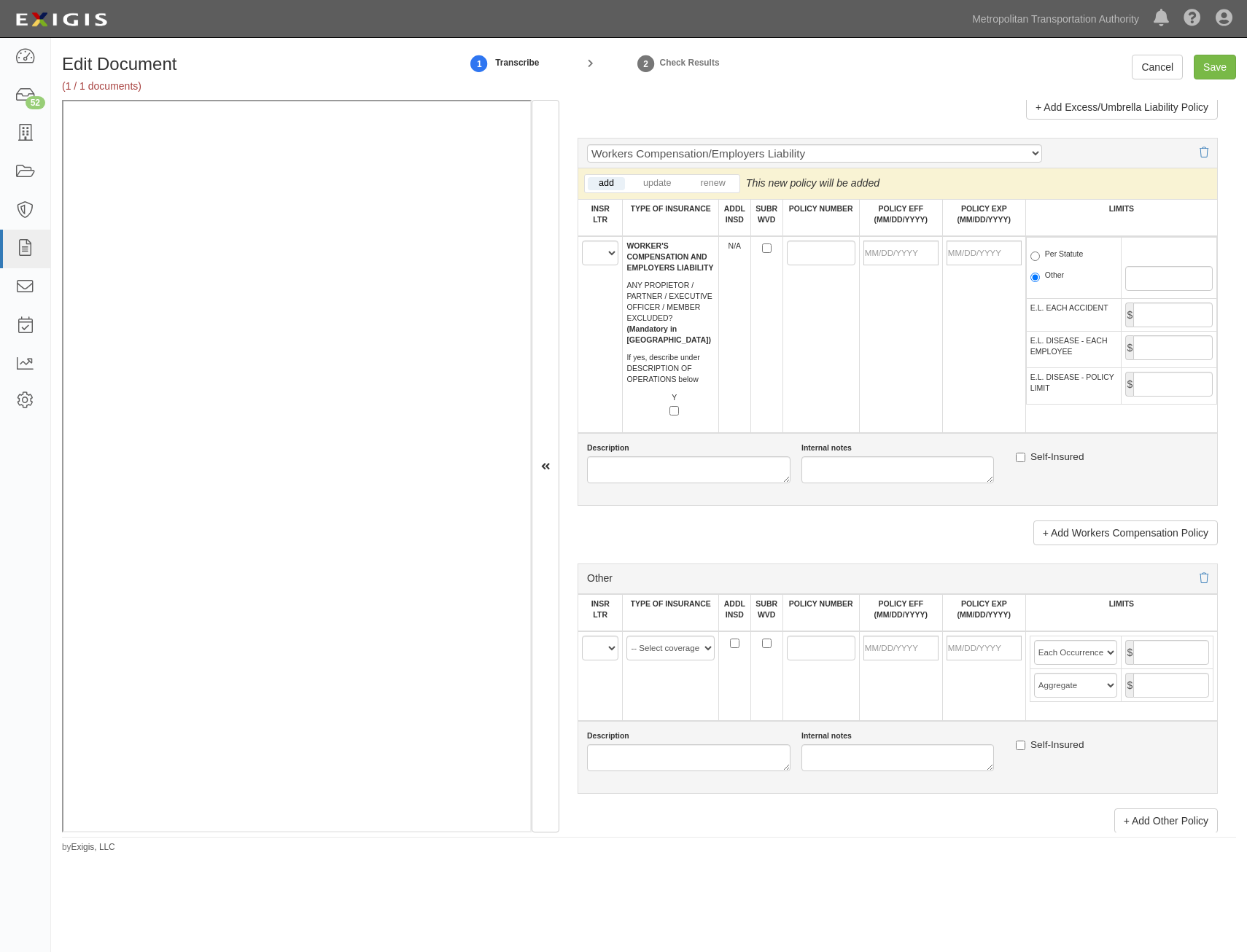
scroll to position [1020, 0]
click at [1200, 150] on icon at bounding box center [1204, 152] width 9 height 10
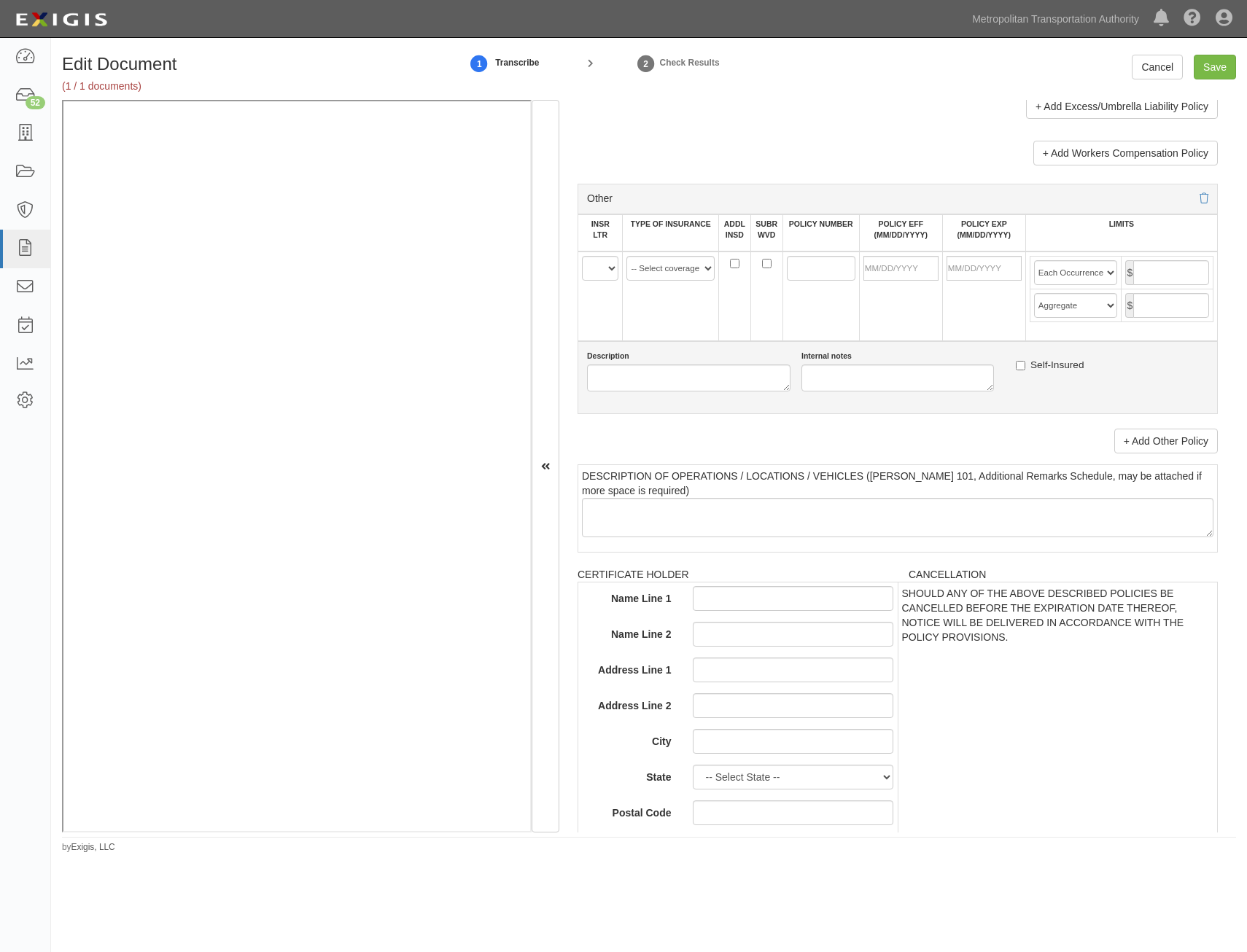
scroll to position [801, 0]
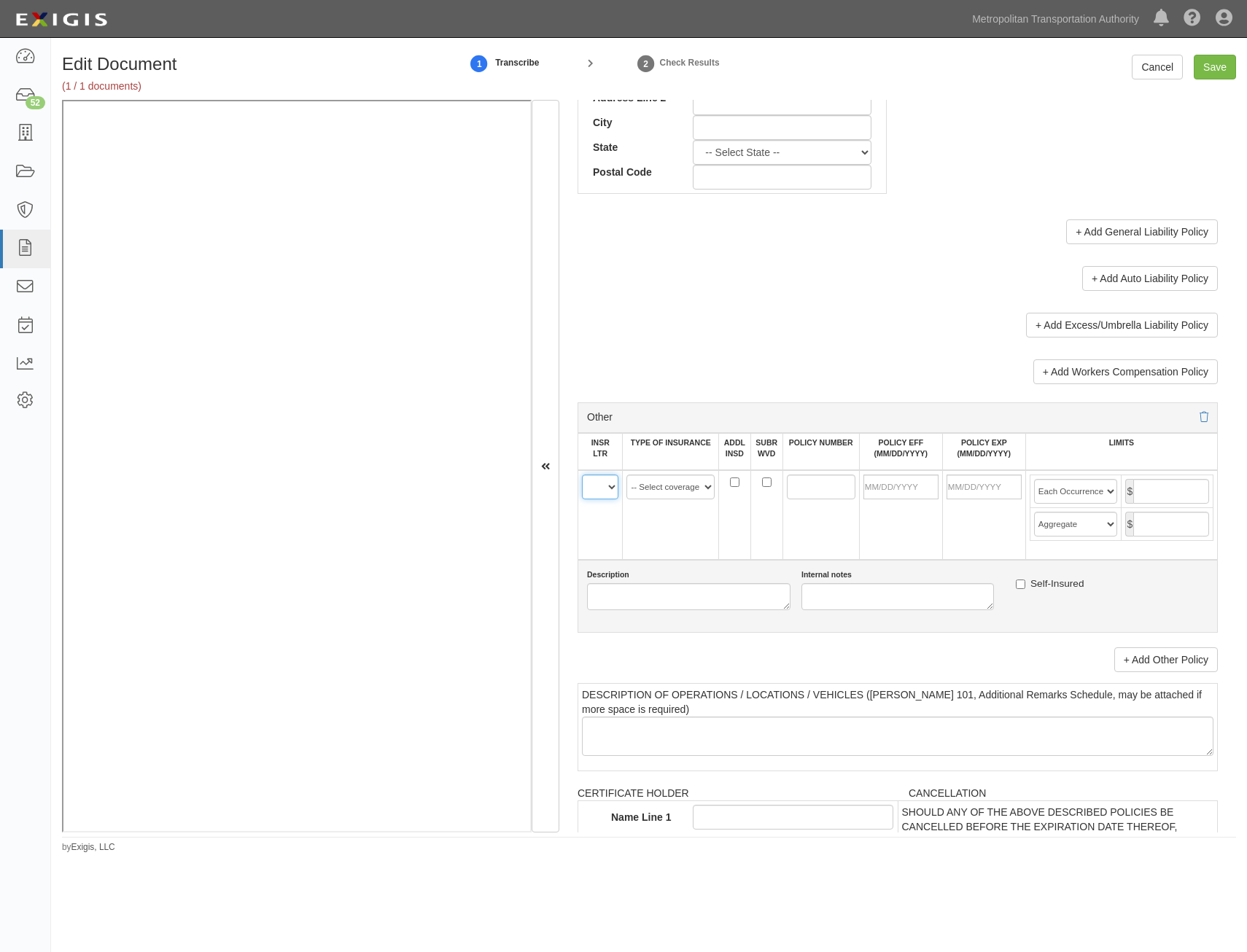
click at [604, 490] on select "A B C D E F" at bounding box center [600, 486] width 36 height 25
select select "C"
click at [582, 474] on select "A B C D E F" at bounding box center [600, 486] width 36 height 25
click at [700, 485] on select "-- Select coverage line -- Asbestos Abatement Auto Physical Damage Aviation Lia…" at bounding box center [670, 486] width 88 height 25
select select "91"
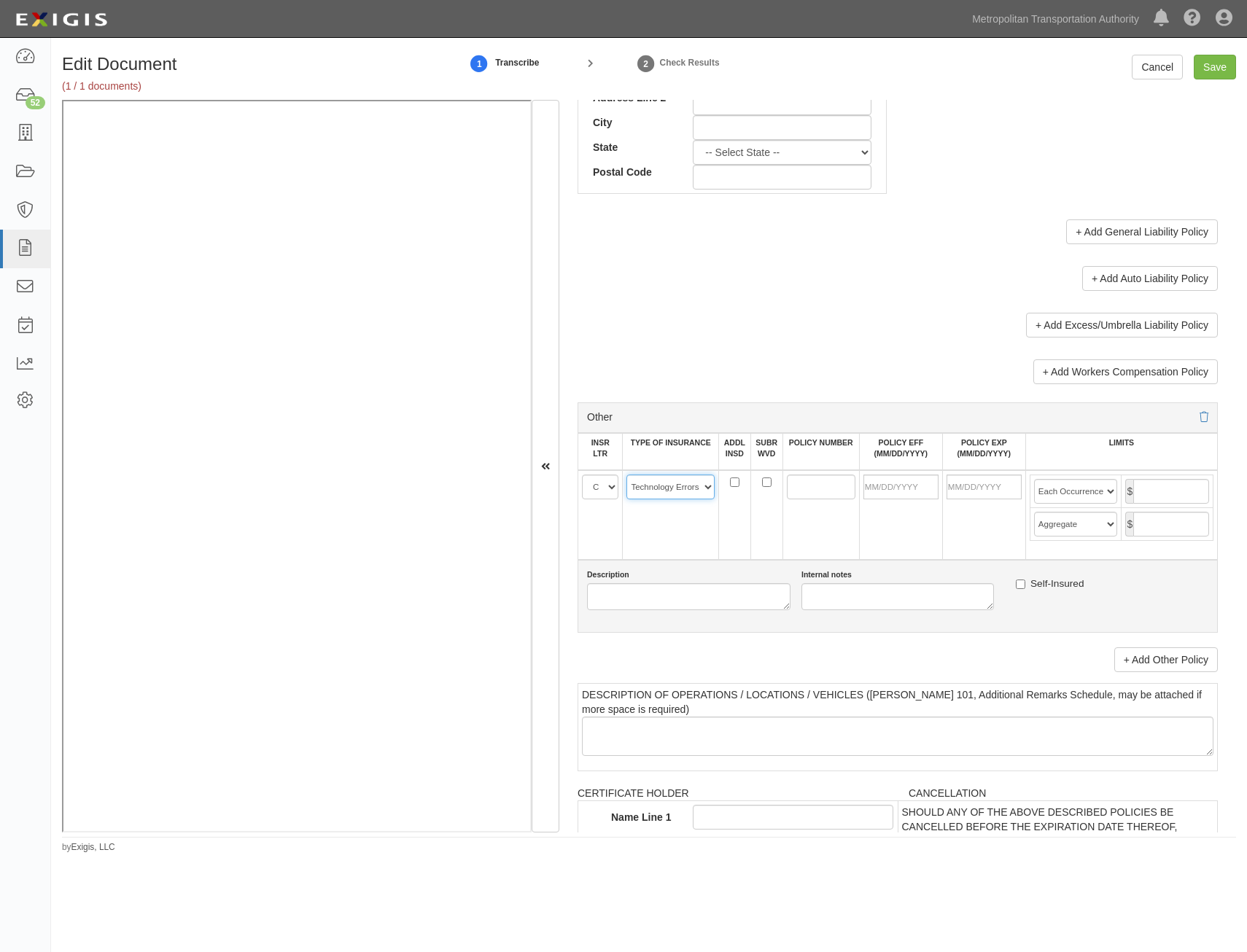
click at [626, 499] on select "-- Select coverage line -- Asbestos Abatement Auto Physical Damage Aviation Lia…" at bounding box center [670, 486] width 88 height 25
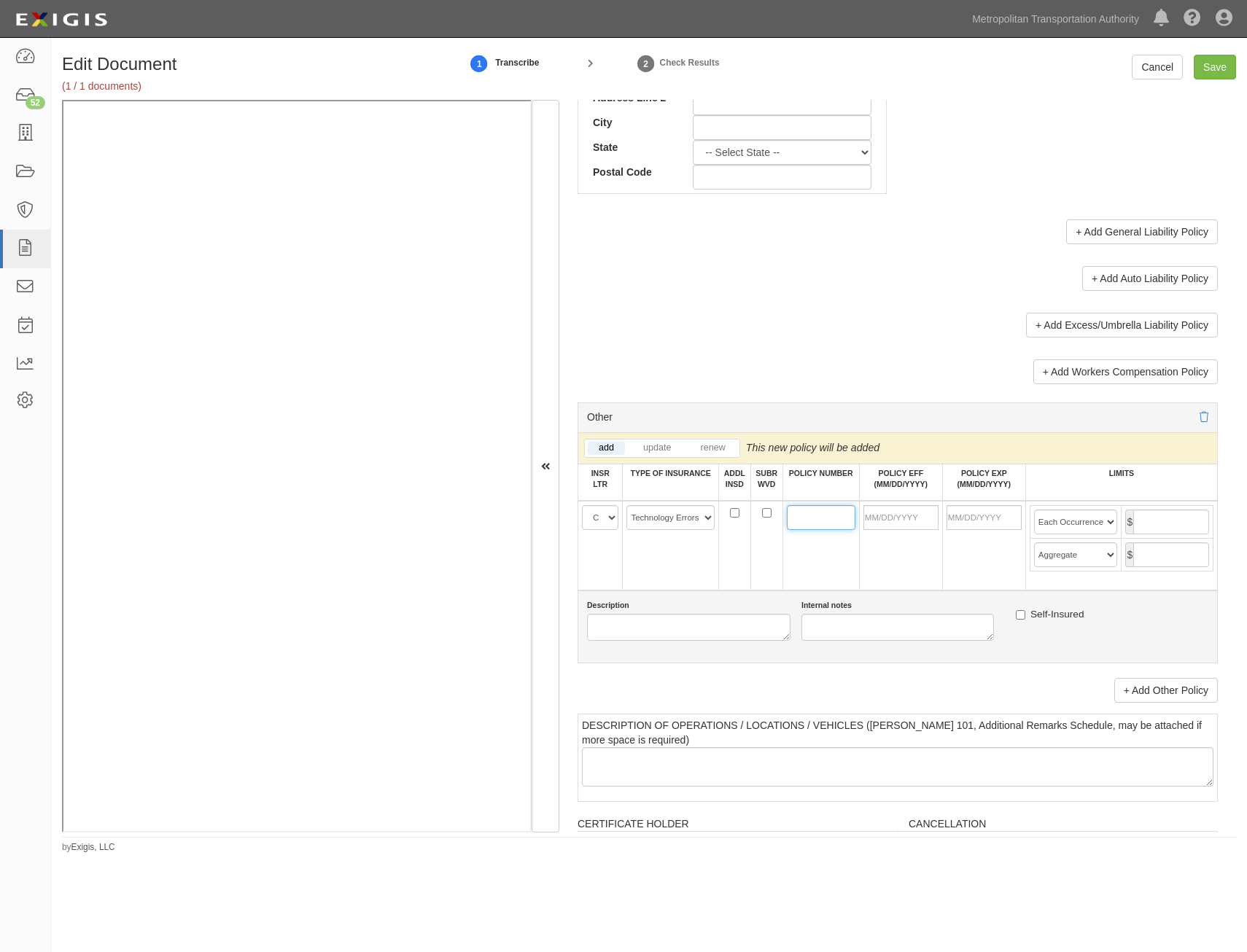
drag, startPoint x: 809, startPoint y: 512, endPoint x: 799, endPoint y: 516, distance: 10.8
click at [809, 512] on input "POLICY NUMBER" at bounding box center [822, 517] width 69 height 25
paste input "EON G21654693 005"
type input "EON G21654693 005"
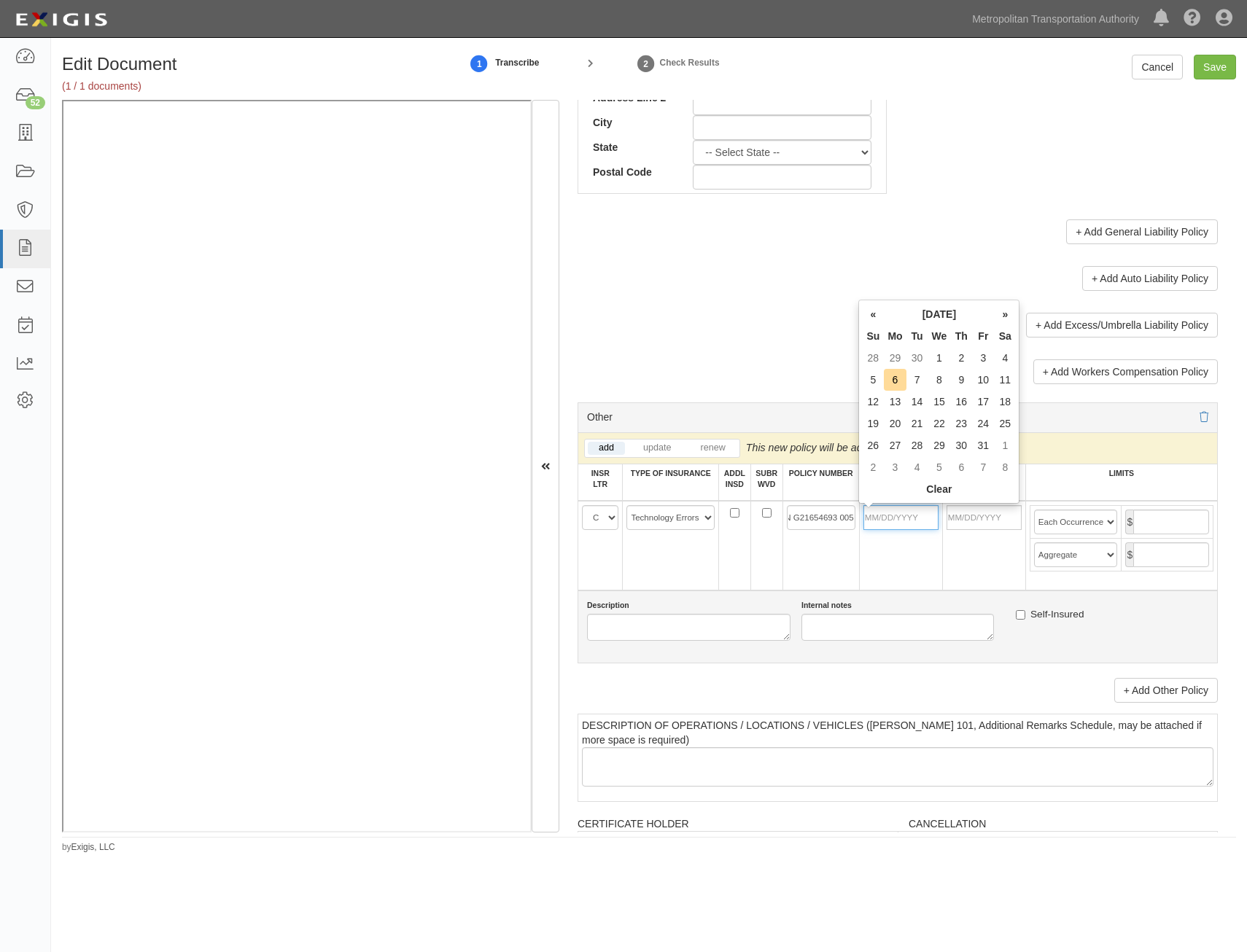
drag, startPoint x: 897, startPoint y: 520, endPoint x: 826, endPoint y: 560, distance: 81.5
click at [897, 520] on input "POLICY EFF (MM/DD/YYYY)" at bounding box center [900, 517] width 75 height 25
type input "04/01/2025"
type input "04/01/2026"
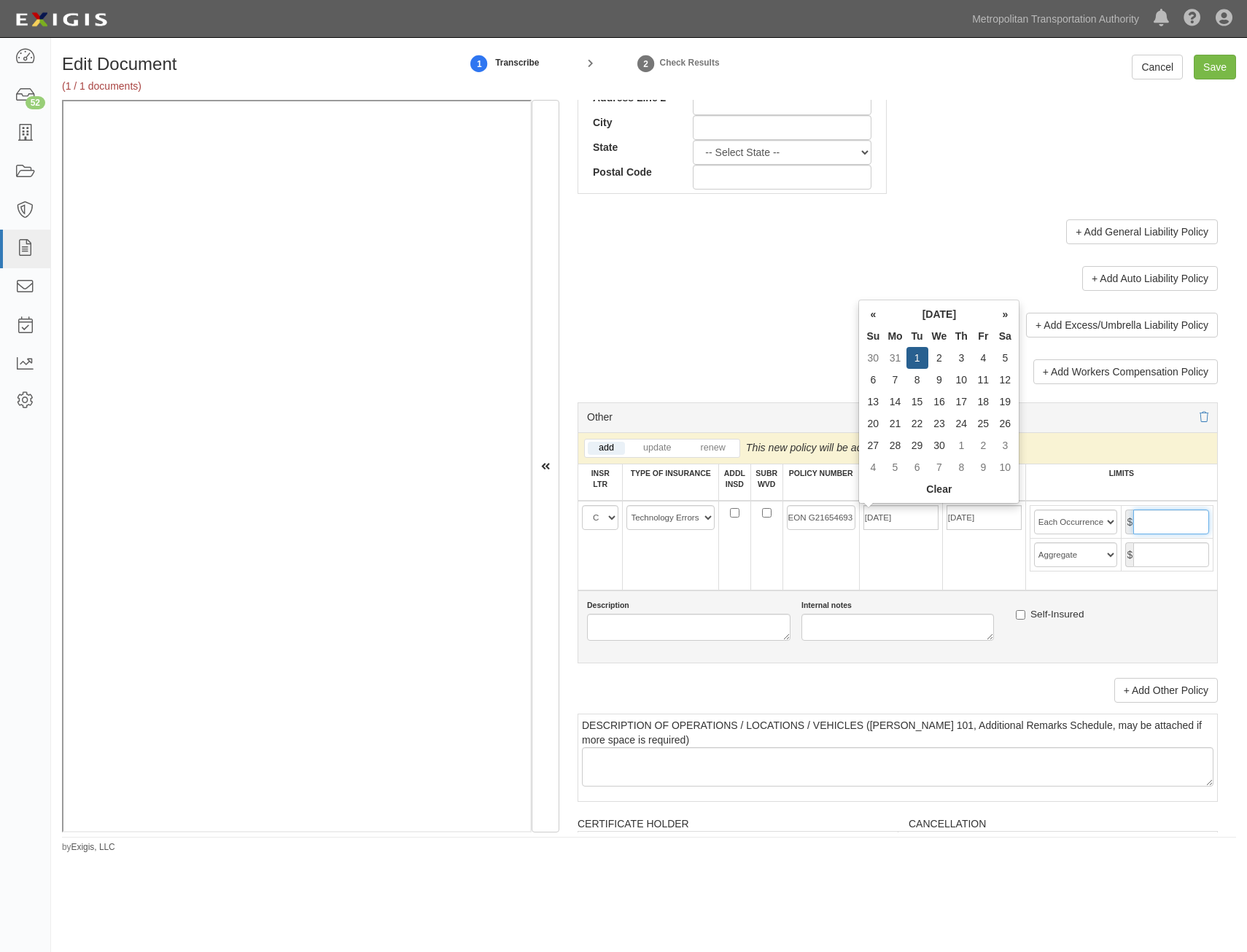
click at [1162, 531] on input "text" at bounding box center [1171, 522] width 76 height 25
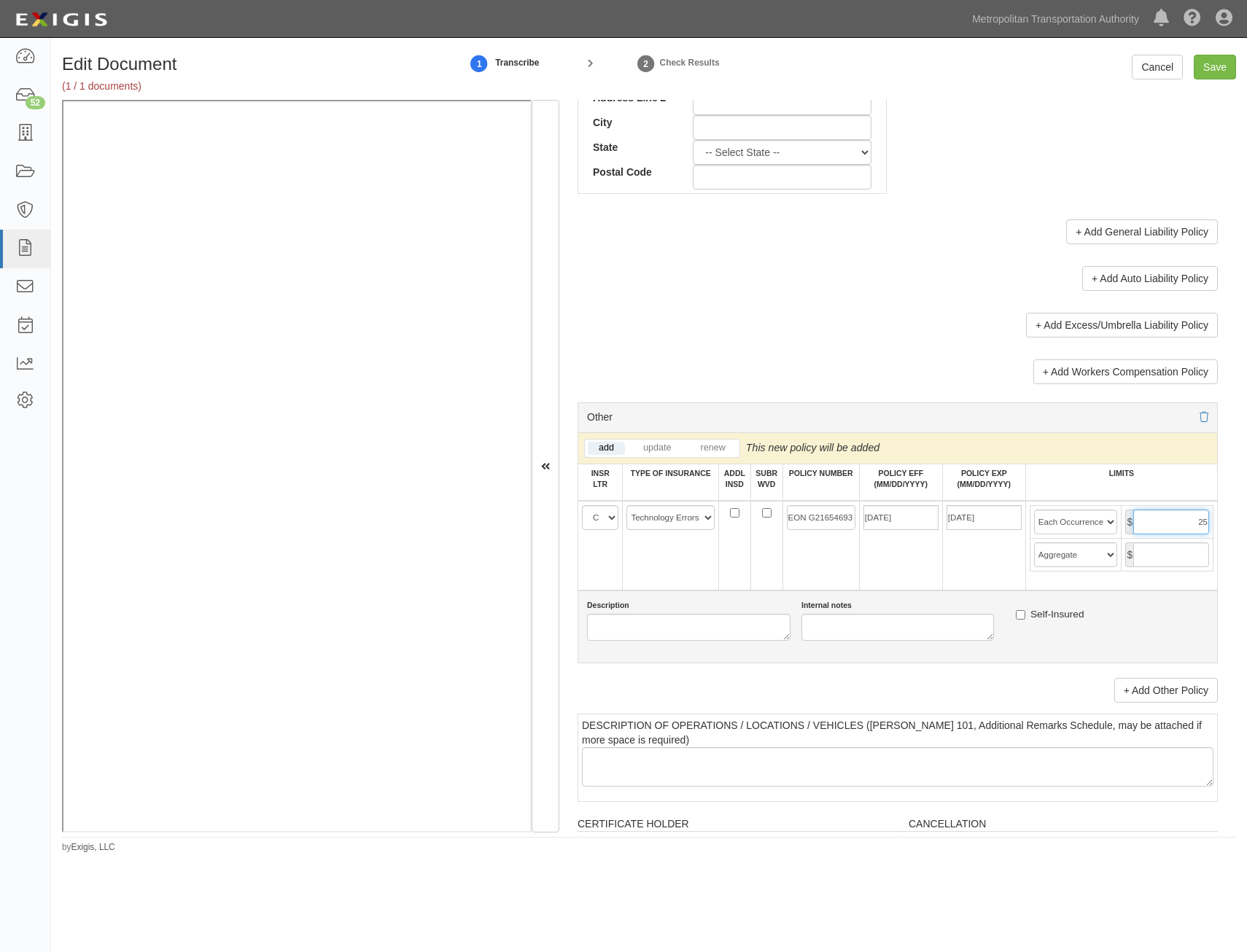
type input "25,000,000"
click at [1164, 550] on input "text" at bounding box center [1171, 554] width 76 height 25
type input "25,000,000"
click at [1149, 684] on link "+ Add Other Policy" at bounding box center [1166, 689] width 103 height 25
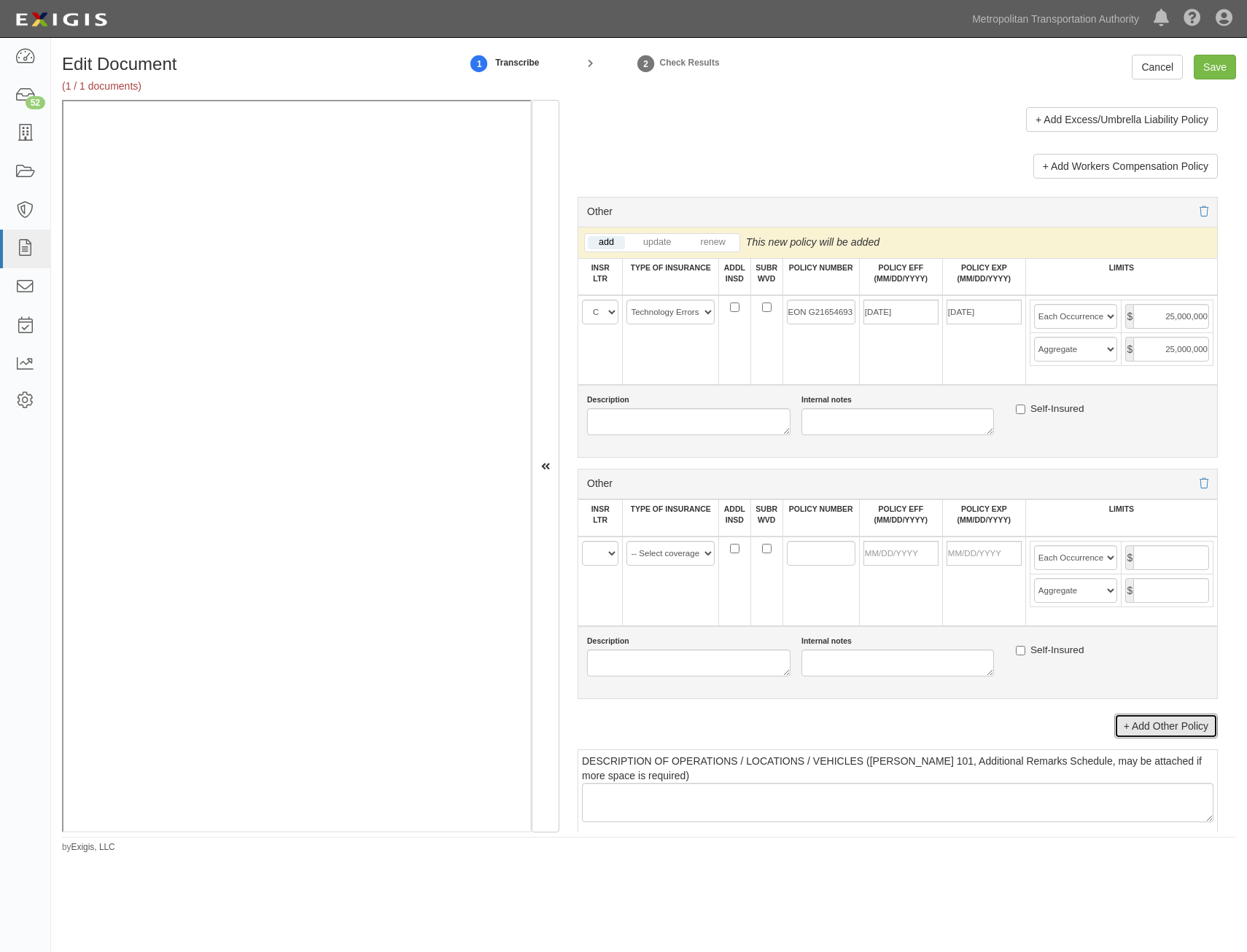
scroll to position [1020, 0]
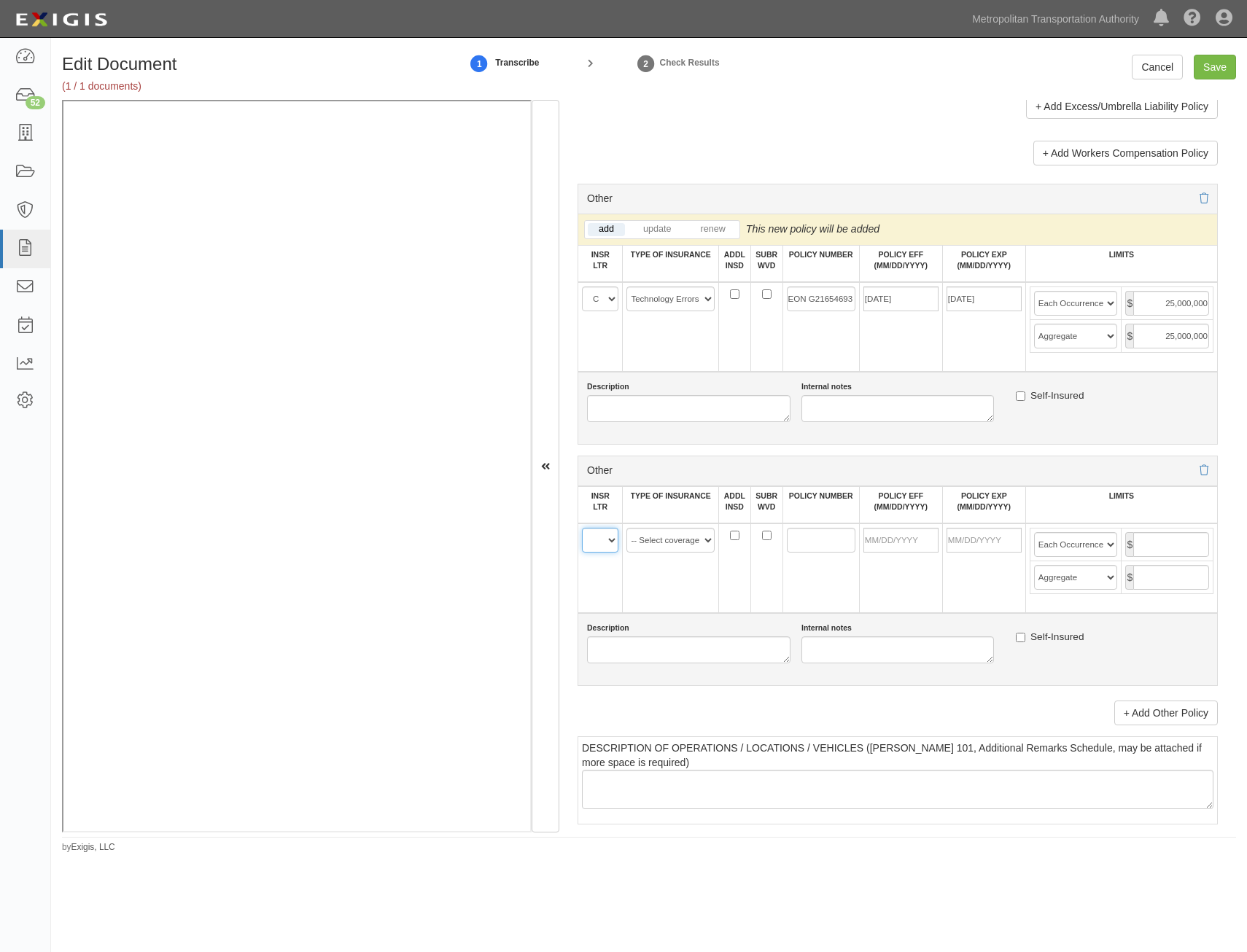
click at [592, 545] on select "A B C D E F" at bounding box center [600, 540] width 36 height 25
select select "C"
click at [582, 528] on select "A B C D E F" at bounding box center [600, 540] width 36 height 25
drag, startPoint x: 685, startPoint y: 537, endPoint x: 681, endPoint y: 549, distance: 12.6
click at [685, 537] on select "-- Select coverage line -- Asbestos Abatement Auto Physical Damage Aviation Lia…" at bounding box center [670, 540] width 88 height 25
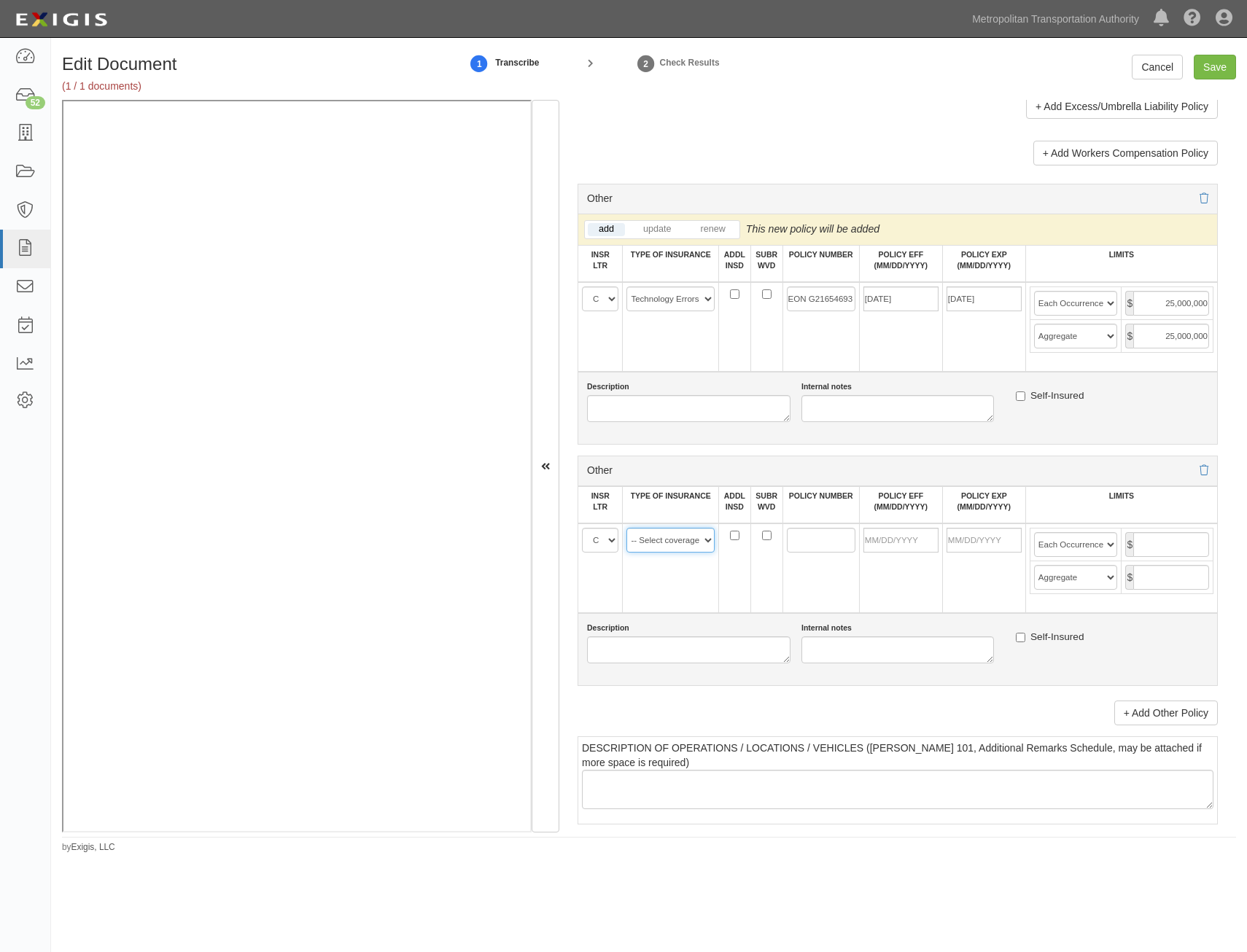
select select "152"
click at [626, 553] on select "-- Select coverage line -- Asbestos Abatement Auto Physical Damage Aviation Lia…" at bounding box center [670, 540] width 88 height 25
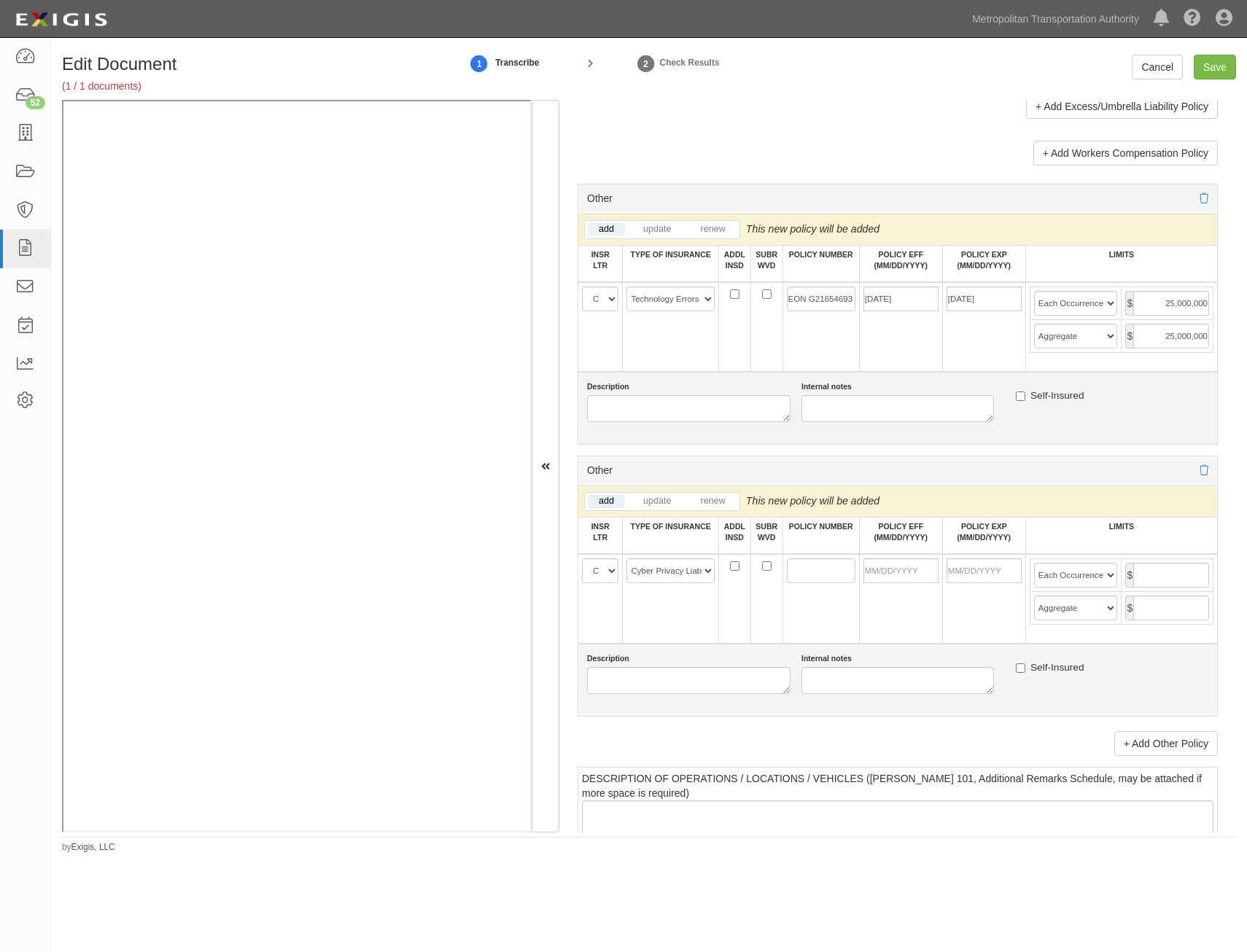
click at [782, 609] on td at bounding box center [820, 598] width 77 height 90
drag, startPoint x: 806, startPoint y: 578, endPoint x: 804, endPoint y: 567, distance: 11.2
click at [805, 573] on input "POLICY NUMBER" at bounding box center [822, 571] width 69 height 25
paste input "NPL0067563-04�"
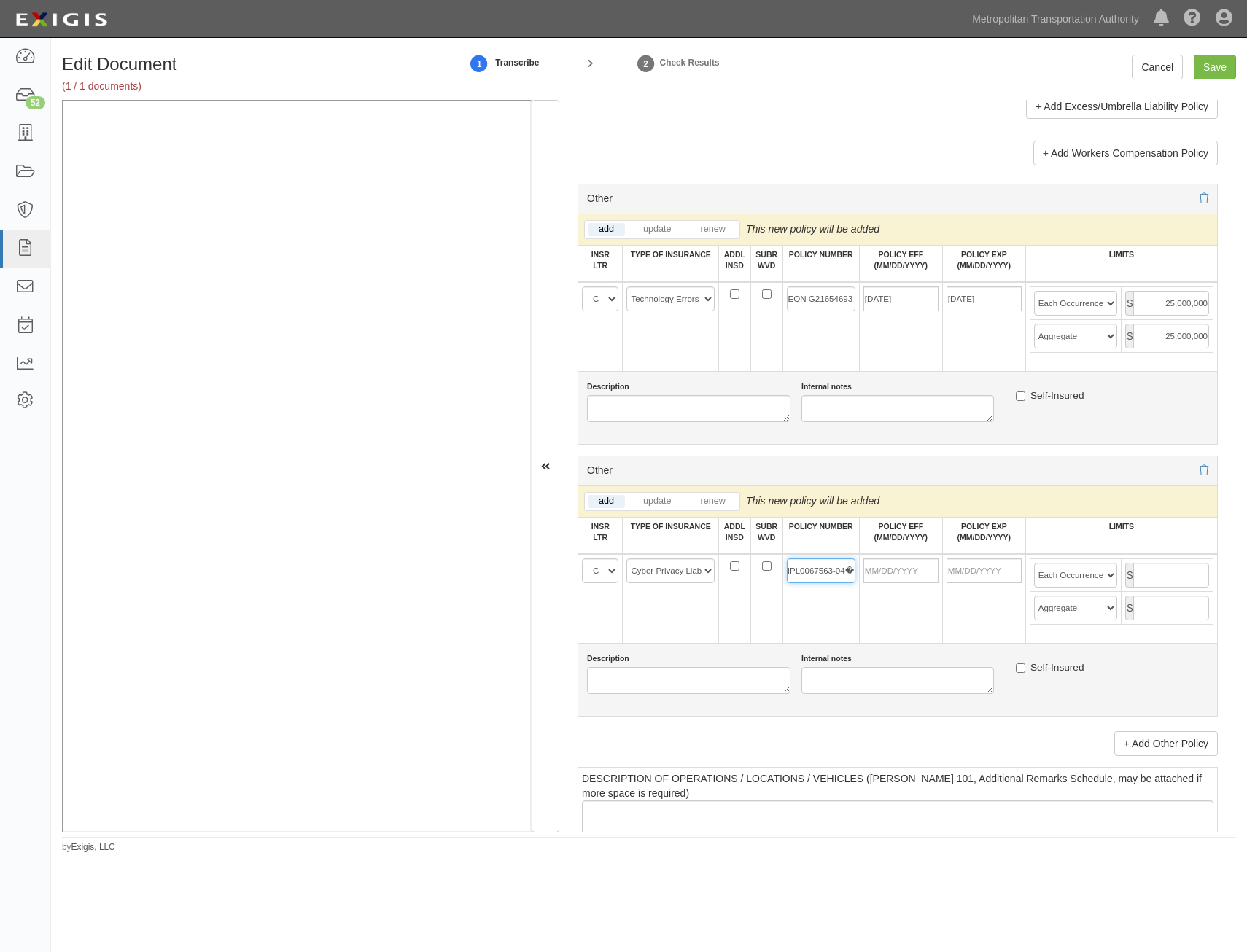
type input "NPL0067563-04�"
click at [886, 567] on input "POLICY EFF (MM/DD/YYYY)" at bounding box center [900, 571] width 75 height 25
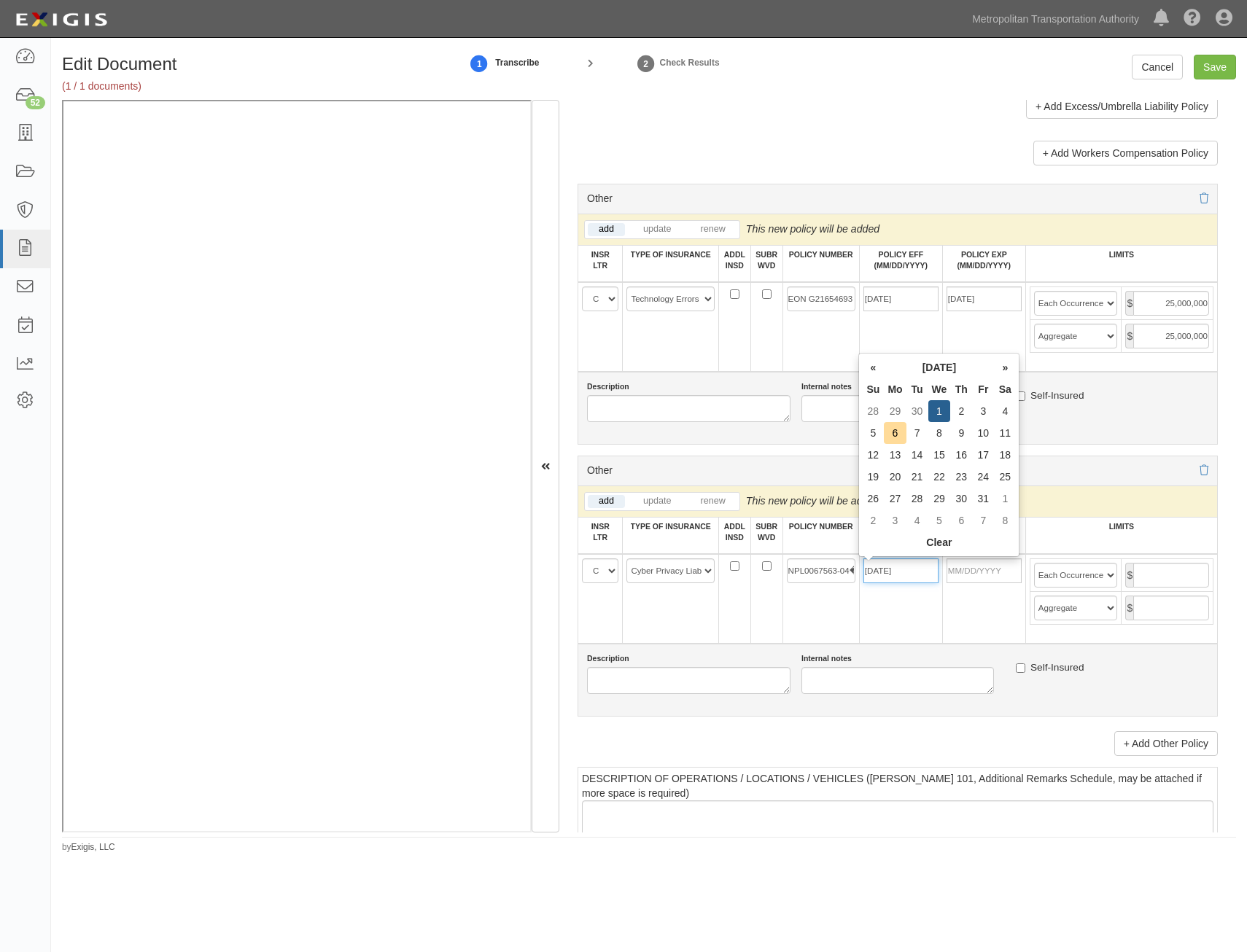
type input "10/01/2025"
type input "10/01/2026"
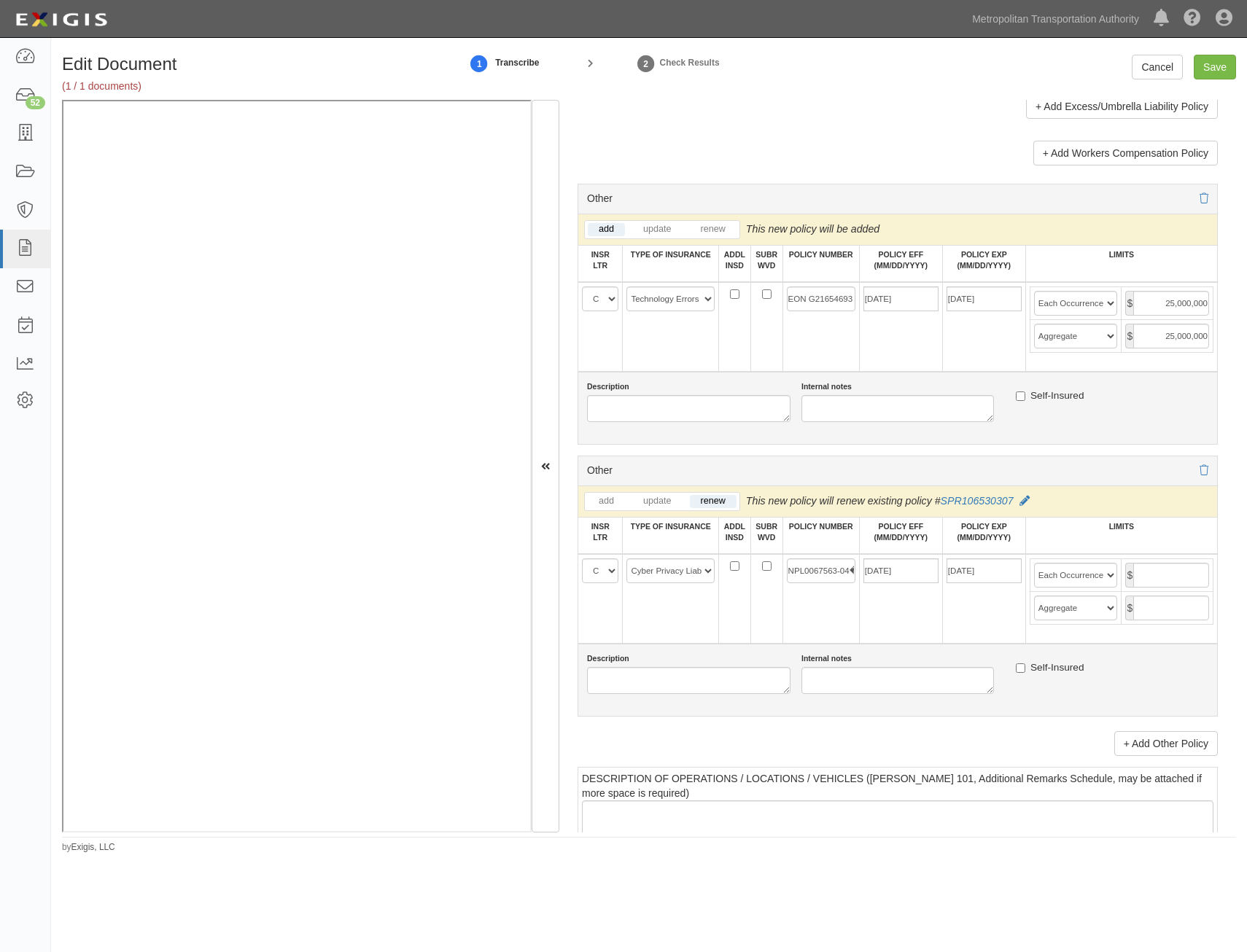
click at [793, 649] on div "Description Internal notes Self-Insured" at bounding box center [897, 680] width 640 height 73
click at [1157, 572] on input "text" at bounding box center [1171, 575] width 76 height 25
type input "15,000,000"
click at [1165, 607] on input "text" at bounding box center [1171, 608] width 76 height 25
type input "15,000,000"
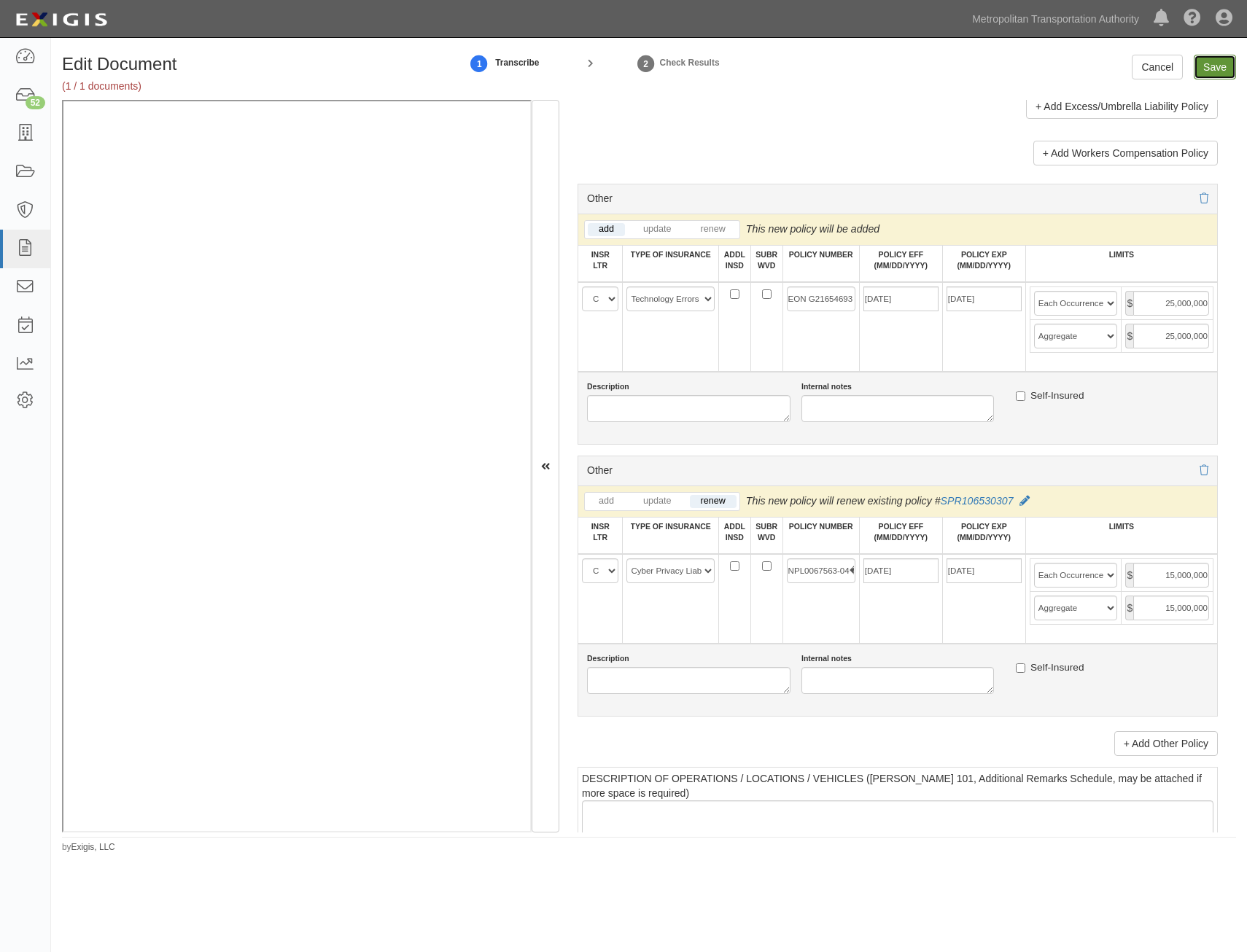
click at [1215, 59] on input "Save" at bounding box center [1214, 66] width 42 height 25
type input "25000000"
type input "15000000"
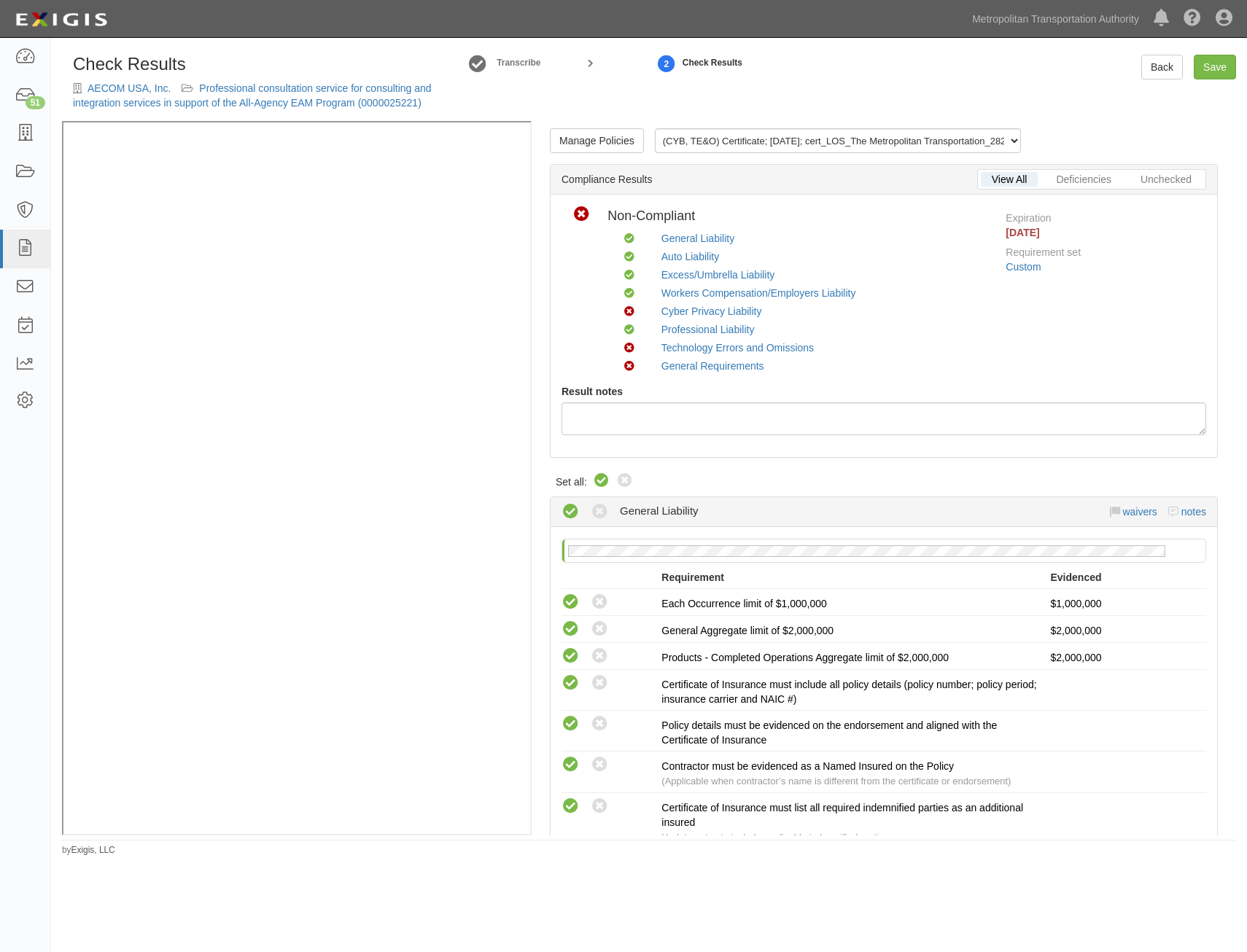
click at [593, 484] on icon at bounding box center [601, 481] width 17 height 17
radio input "true"
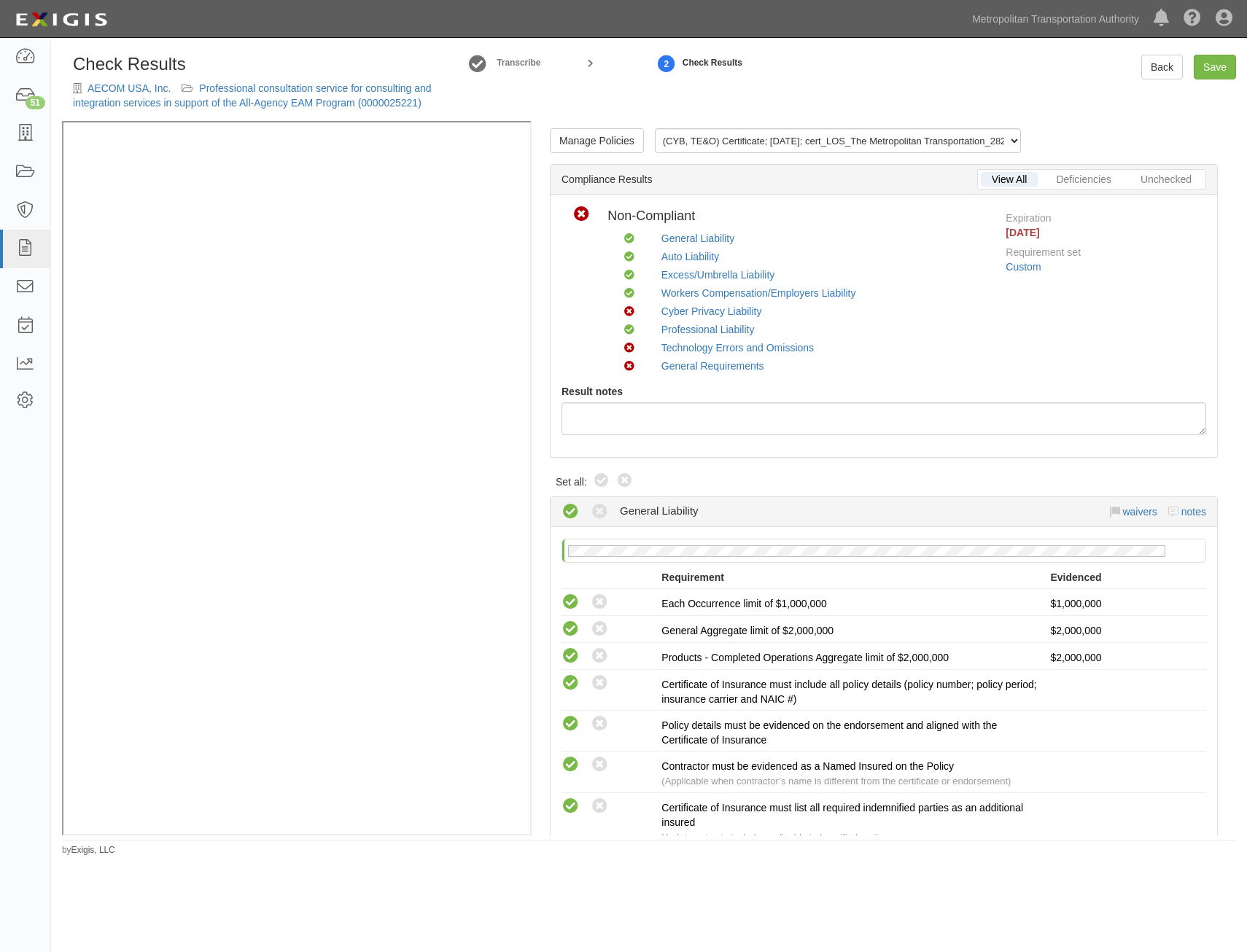
radio input "true"
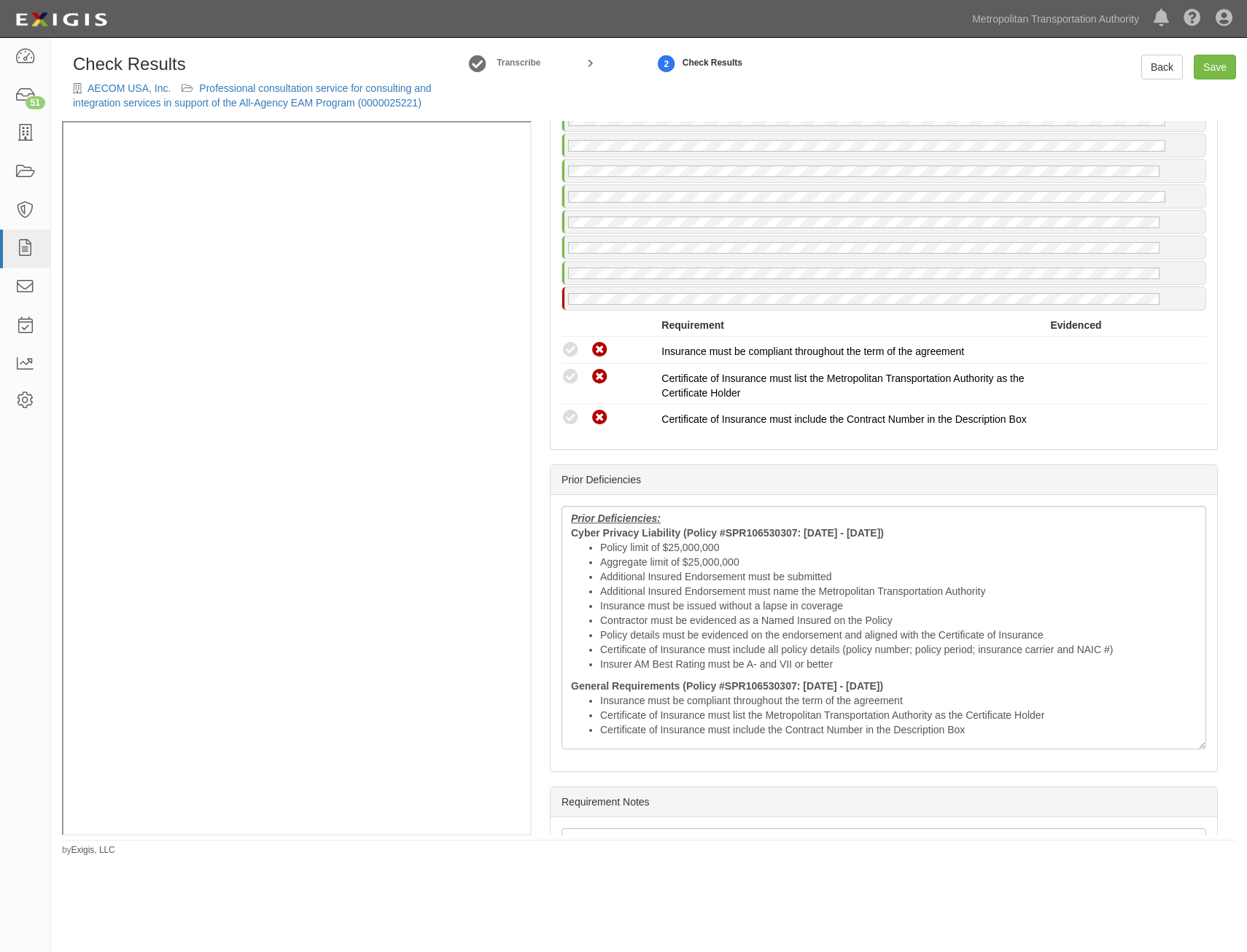
drag, startPoint x: 929, startPoint y: 387, endPoint x: 877, endPoint y: 680, distance: 297.6
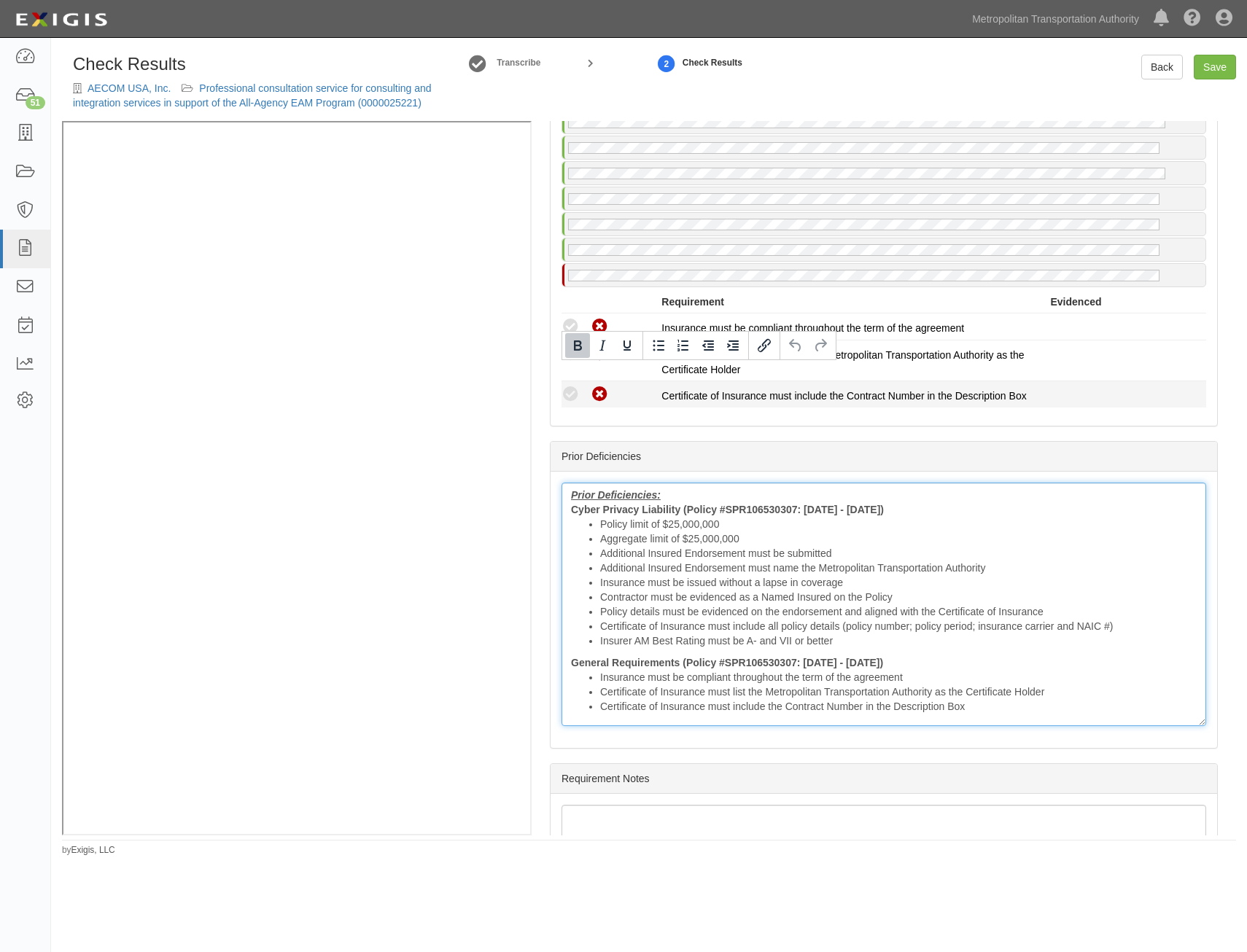
drag, startPoint x: 814, startPoint y: 540, endPoint x: 845, endPoint y: 460, distance: 85.8
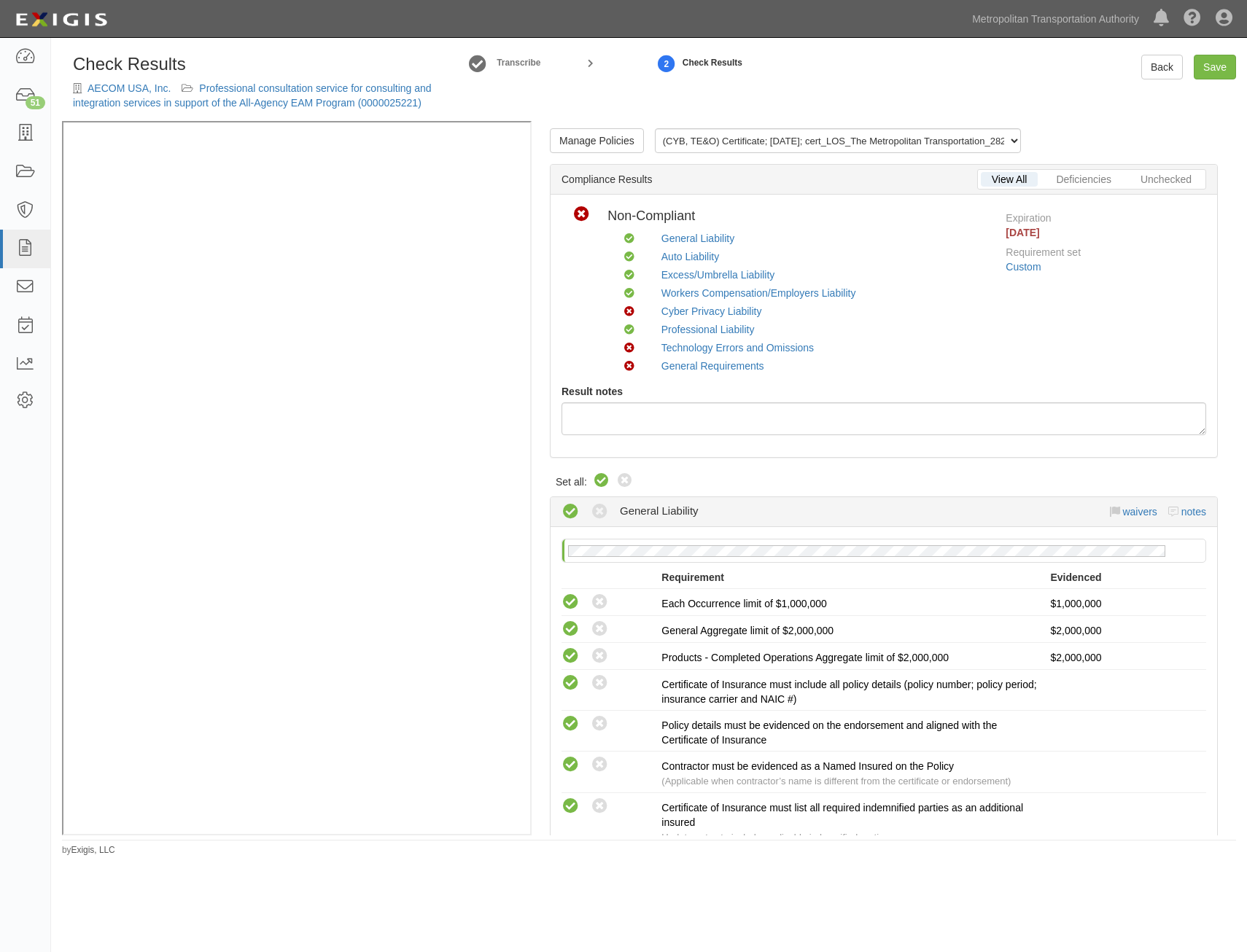
drag, startPoint x: 947, startPoint y: 806, endPoint x: 1084, endPoint y: 231, distance: 591.1
click at [620, 143] on link "Manage Policies" at bounding box center [596, 140] width 94 height 25
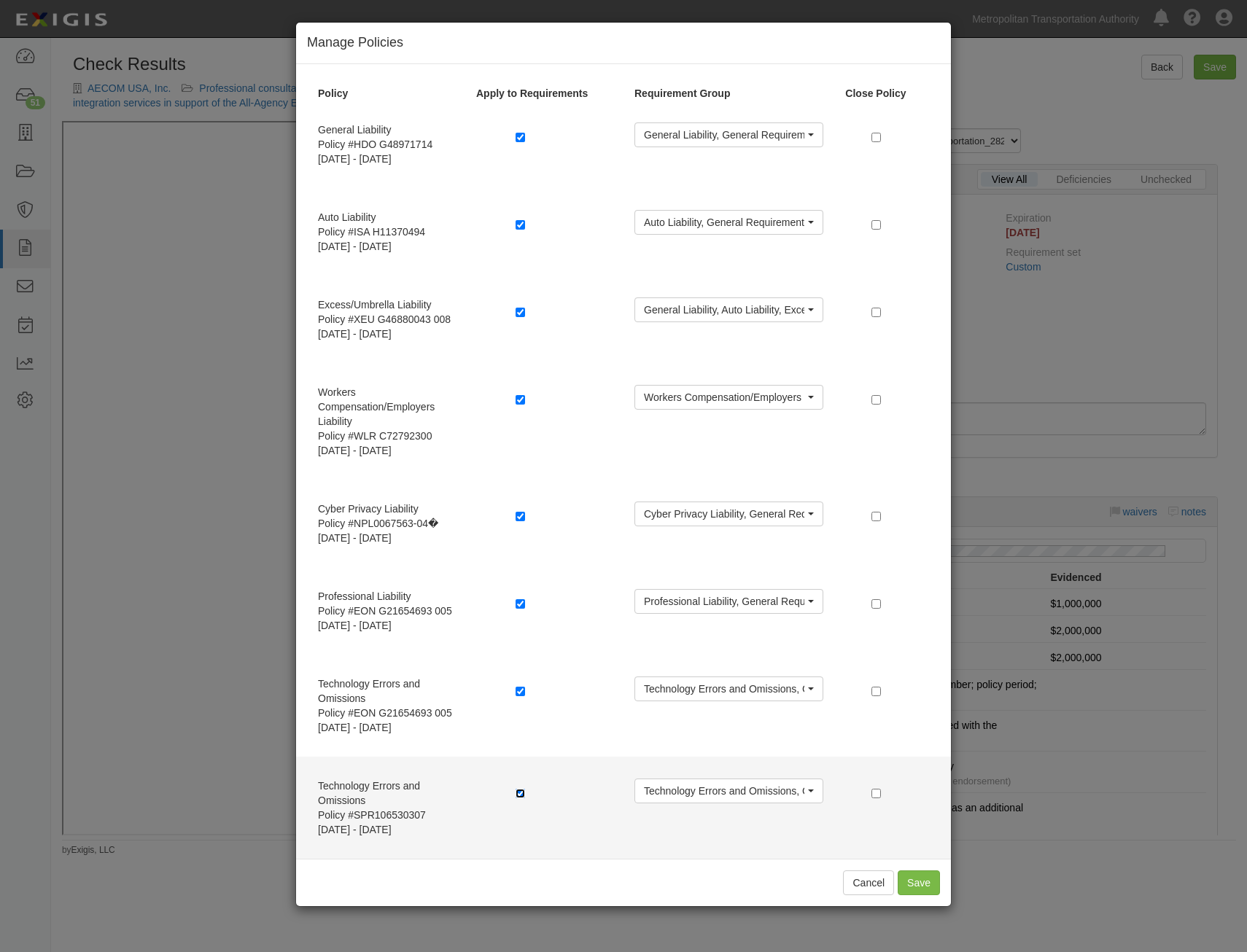
click at [519, 792] on input "checkbox" at bounding box center [520, 793] width 9 height 9
checkbox input "false"
click at [874, 796] on input "checkbox" at bounding box center [876, 793] width 9 height 9
checkbox input "true"
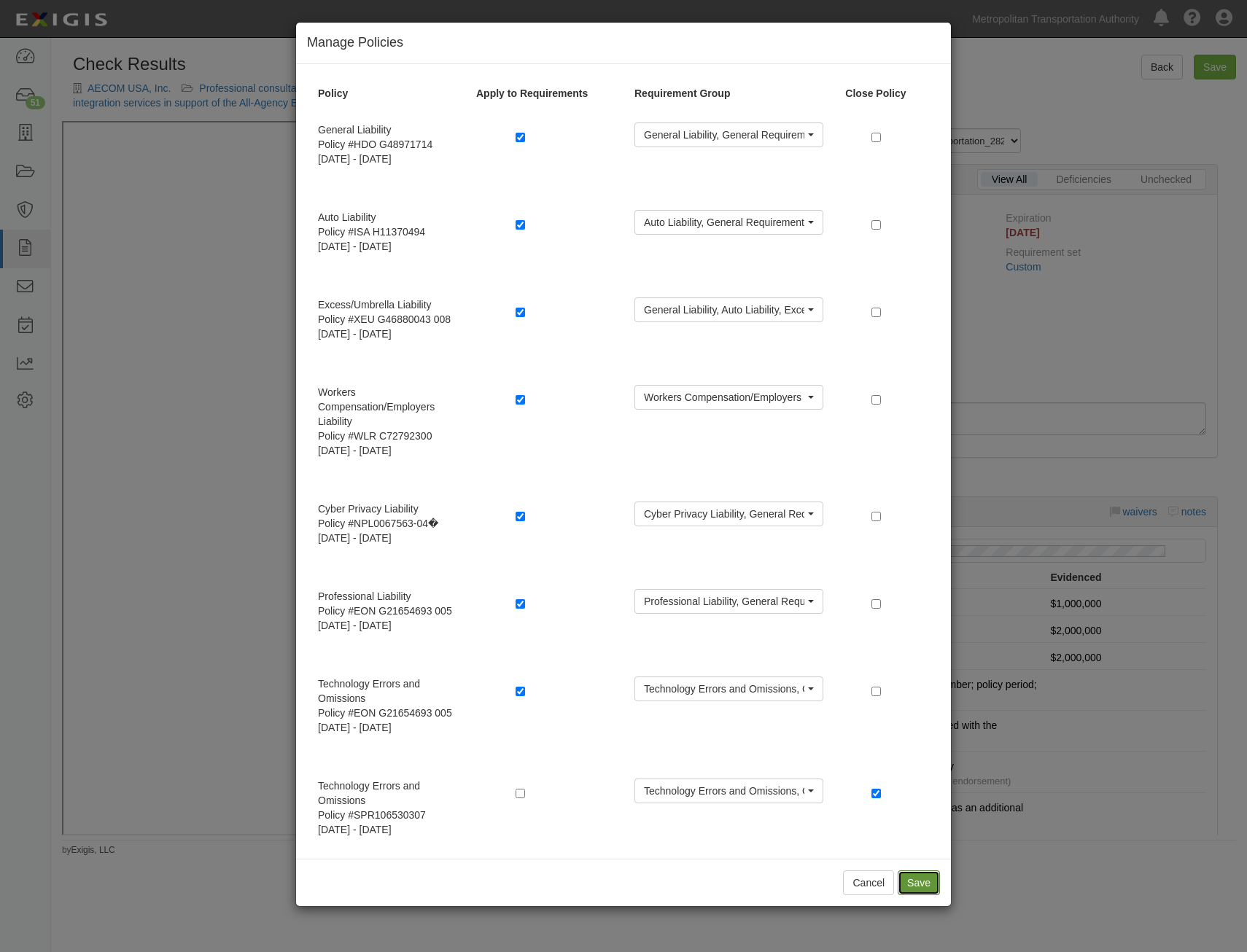
click at [927, 883] on button "Save" at bounding box center [918, 882] width 42 height 25
radio input "true"
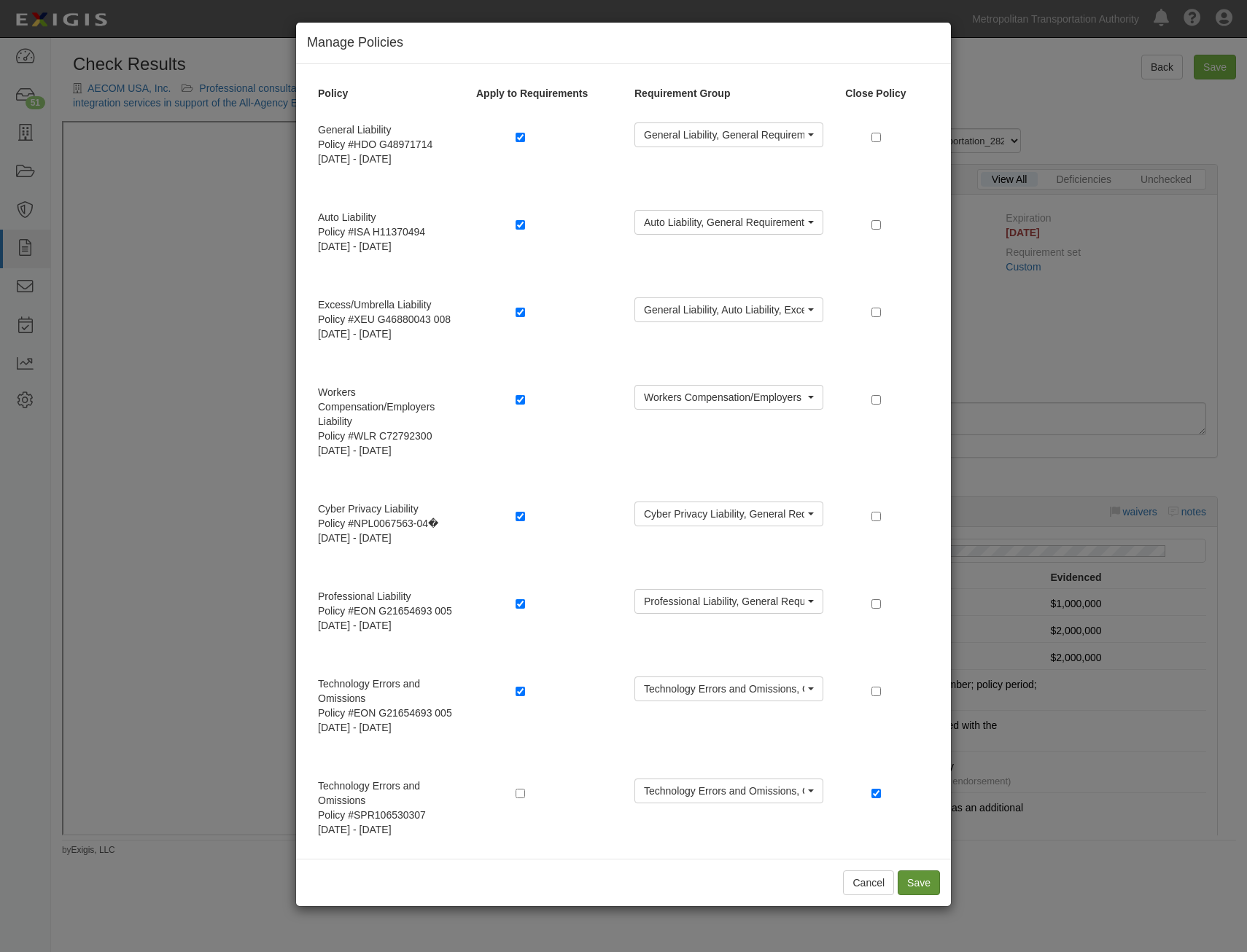
radio input "true"
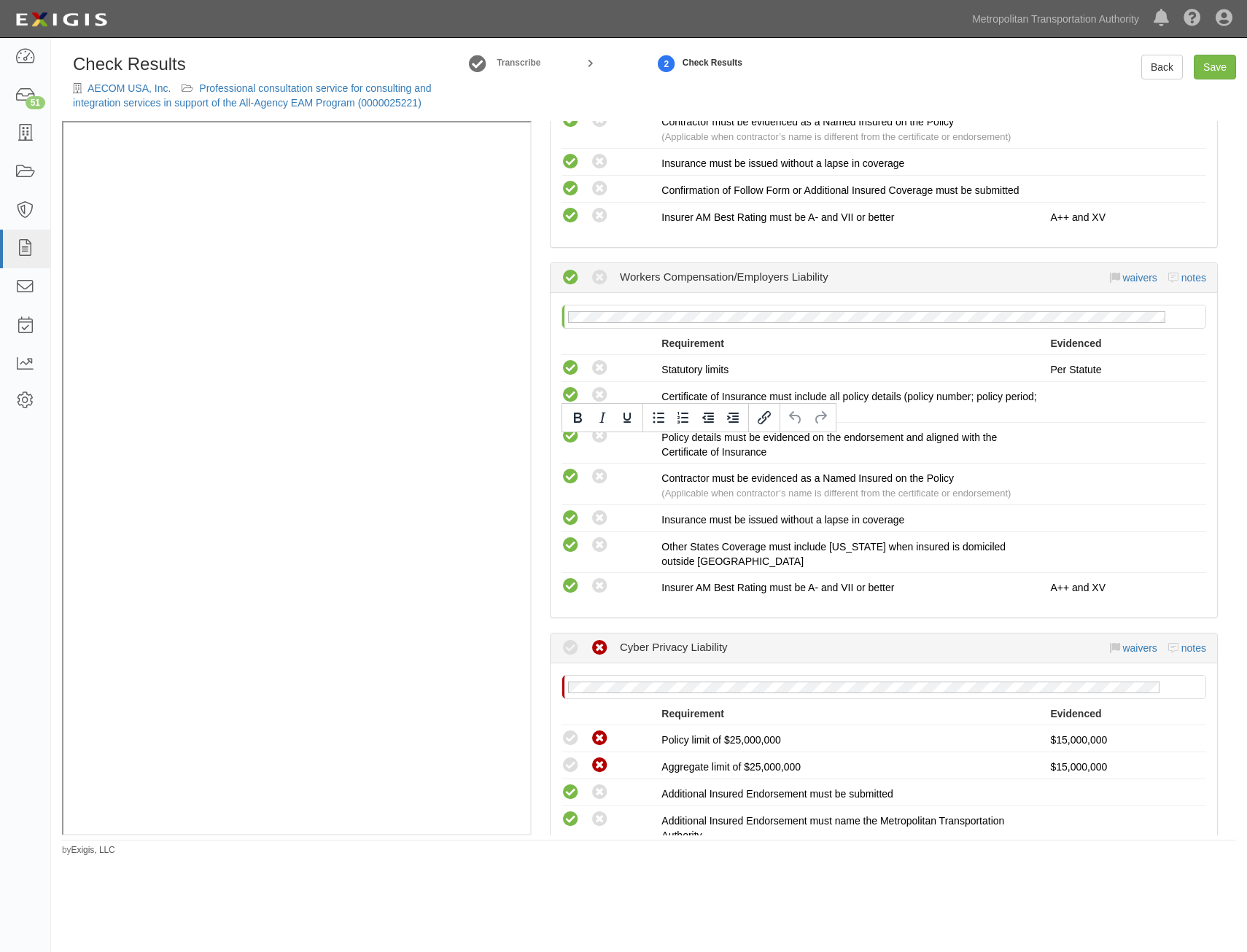
drag, startPoint x: 877, startPoint y: 473, endPoint x: 865, endPoint y: 801, distance: 328.2
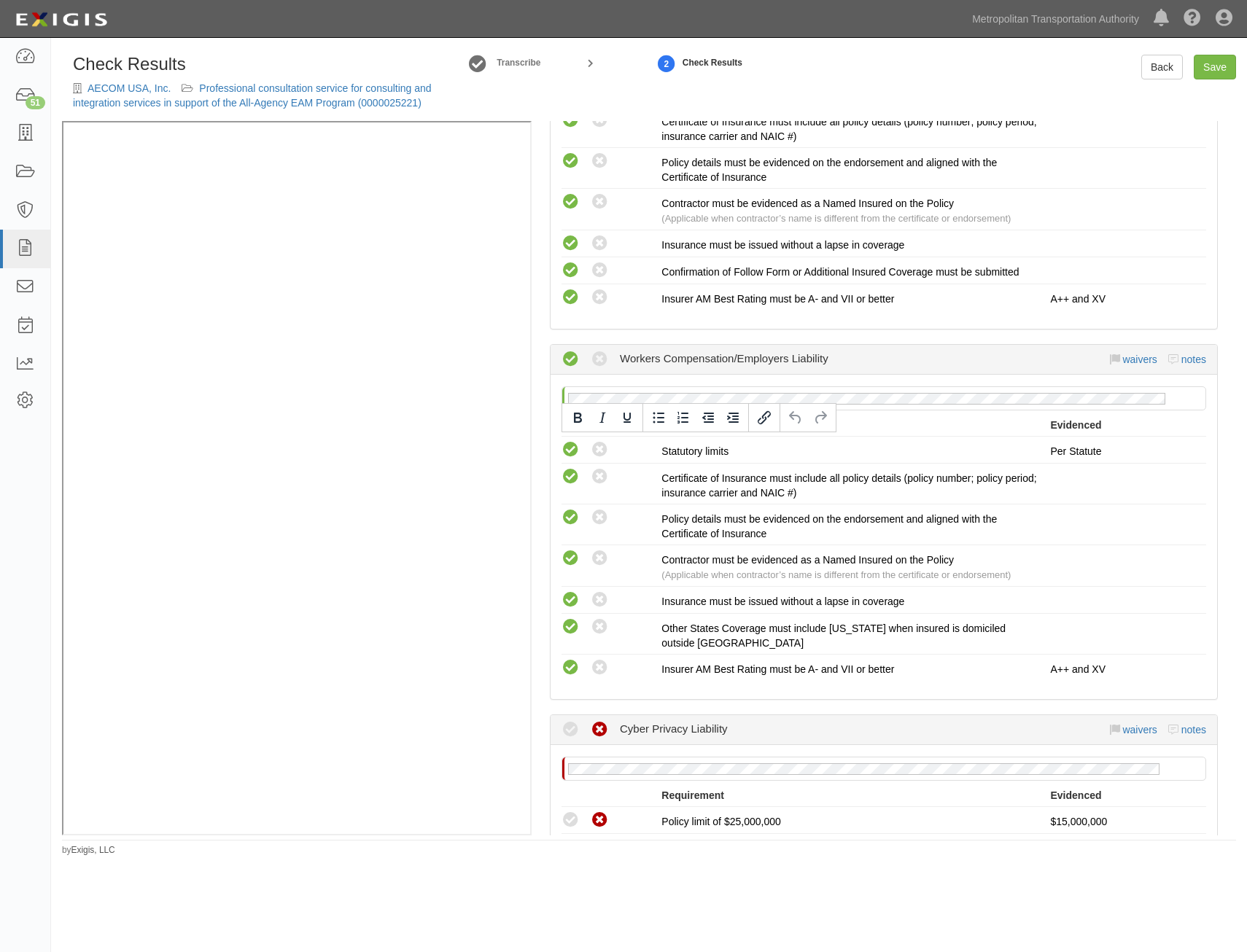
scroll to position [1295, 0]
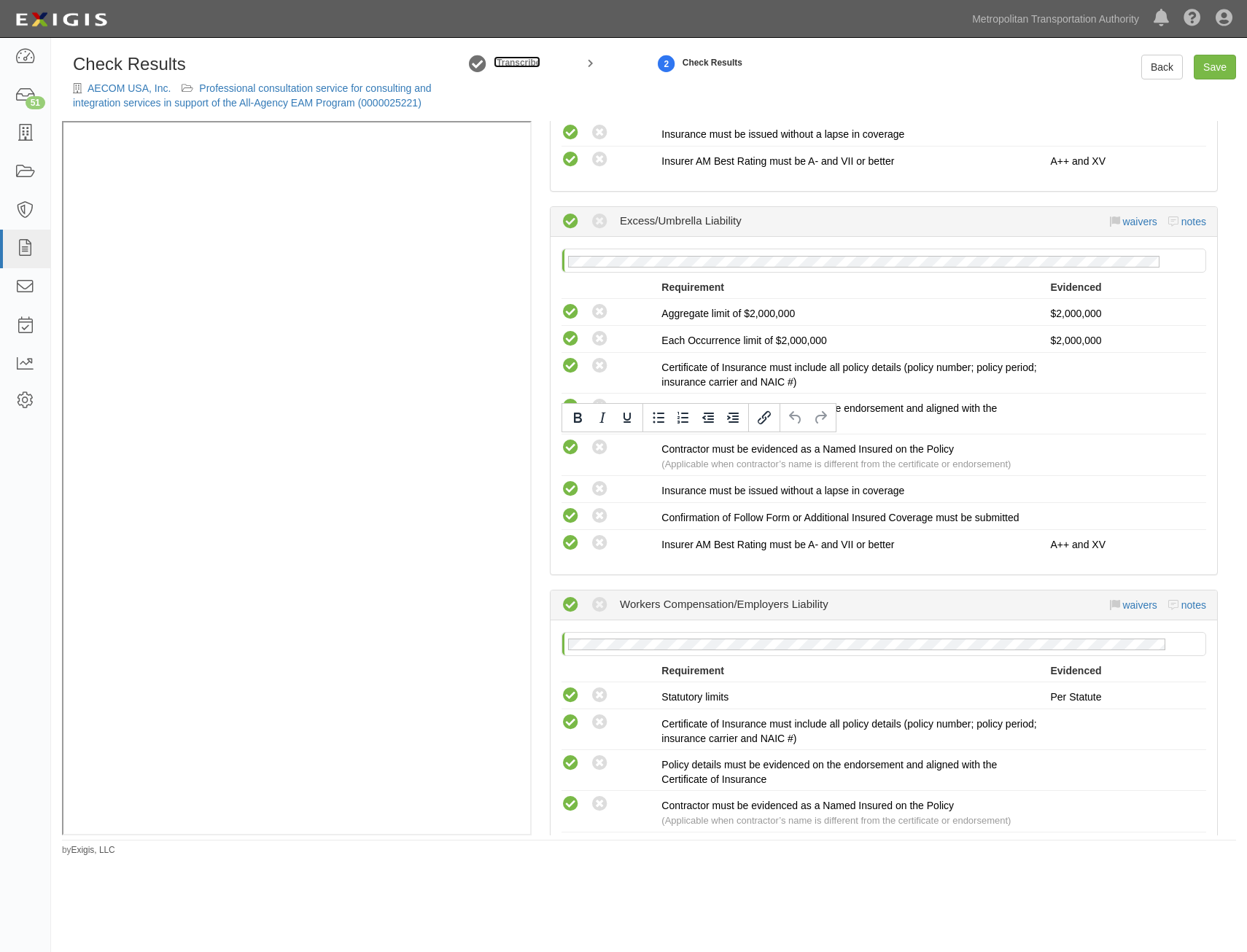
click at [533, 62] on small "Transcribe" at bounding box center [518, 63] width 44 height 10
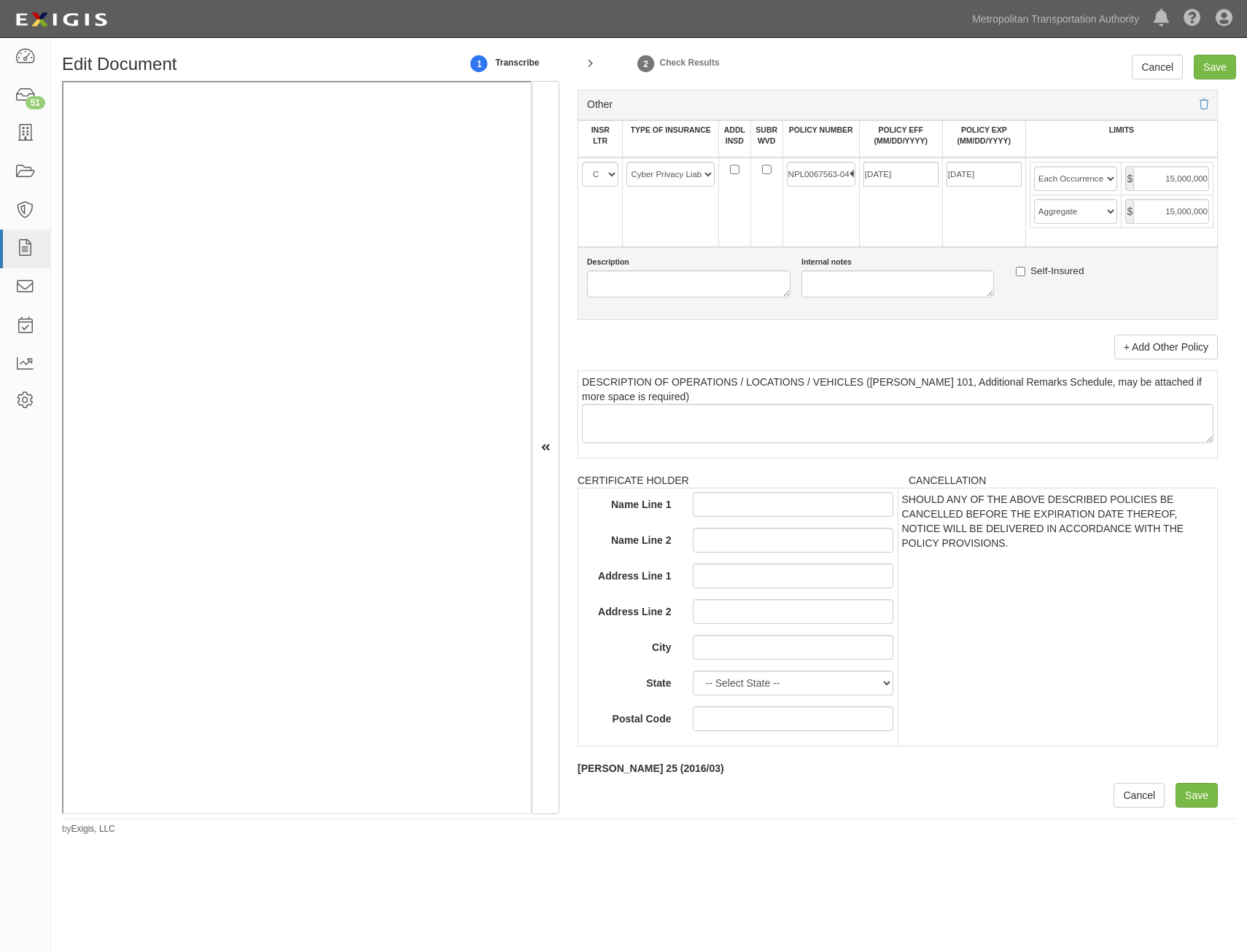
drag, startPoint x: 1113, startPoint y: 315, endPoint x: 996, endPoint y: 990, distance: 685.1
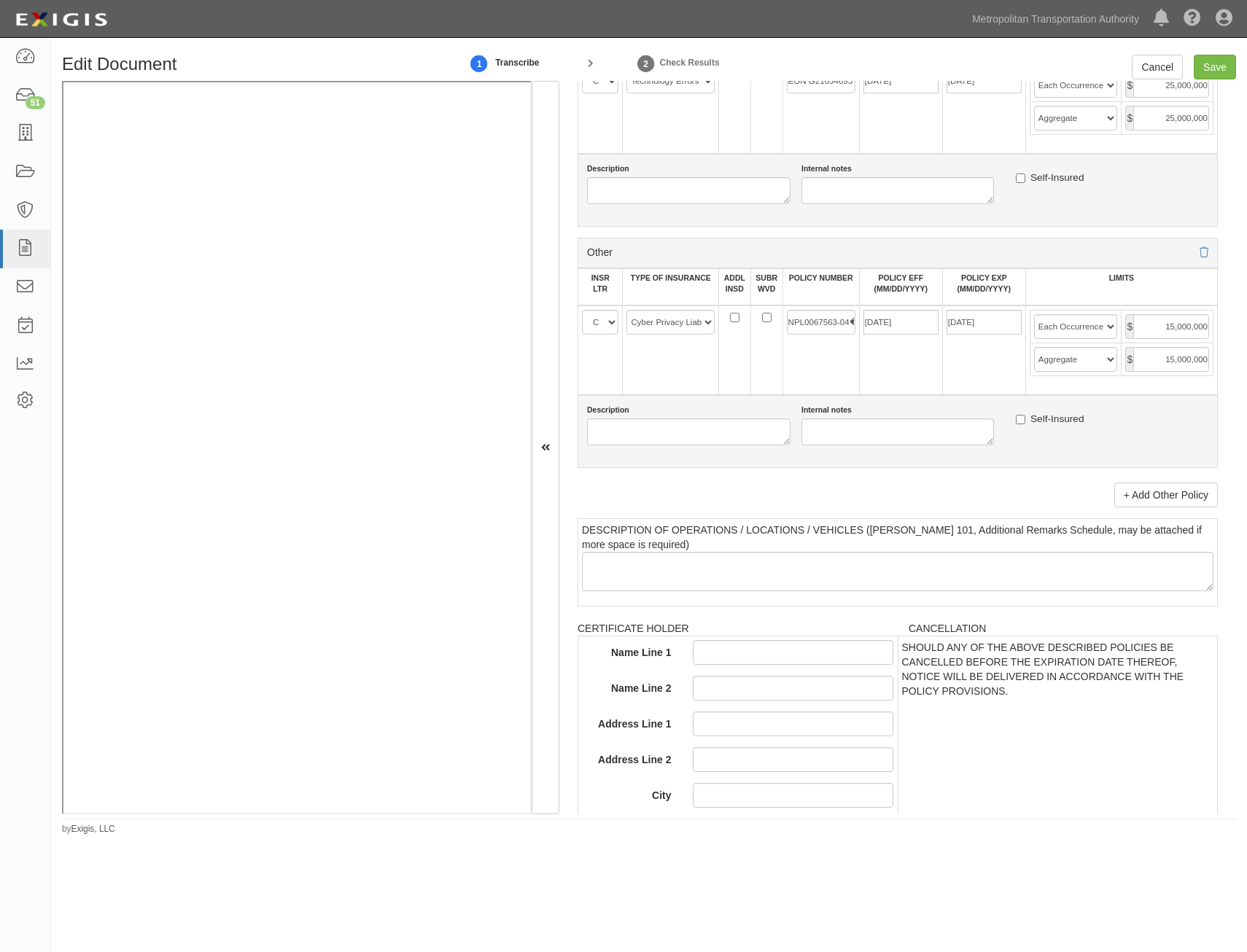
scroll to position [2734, 0]
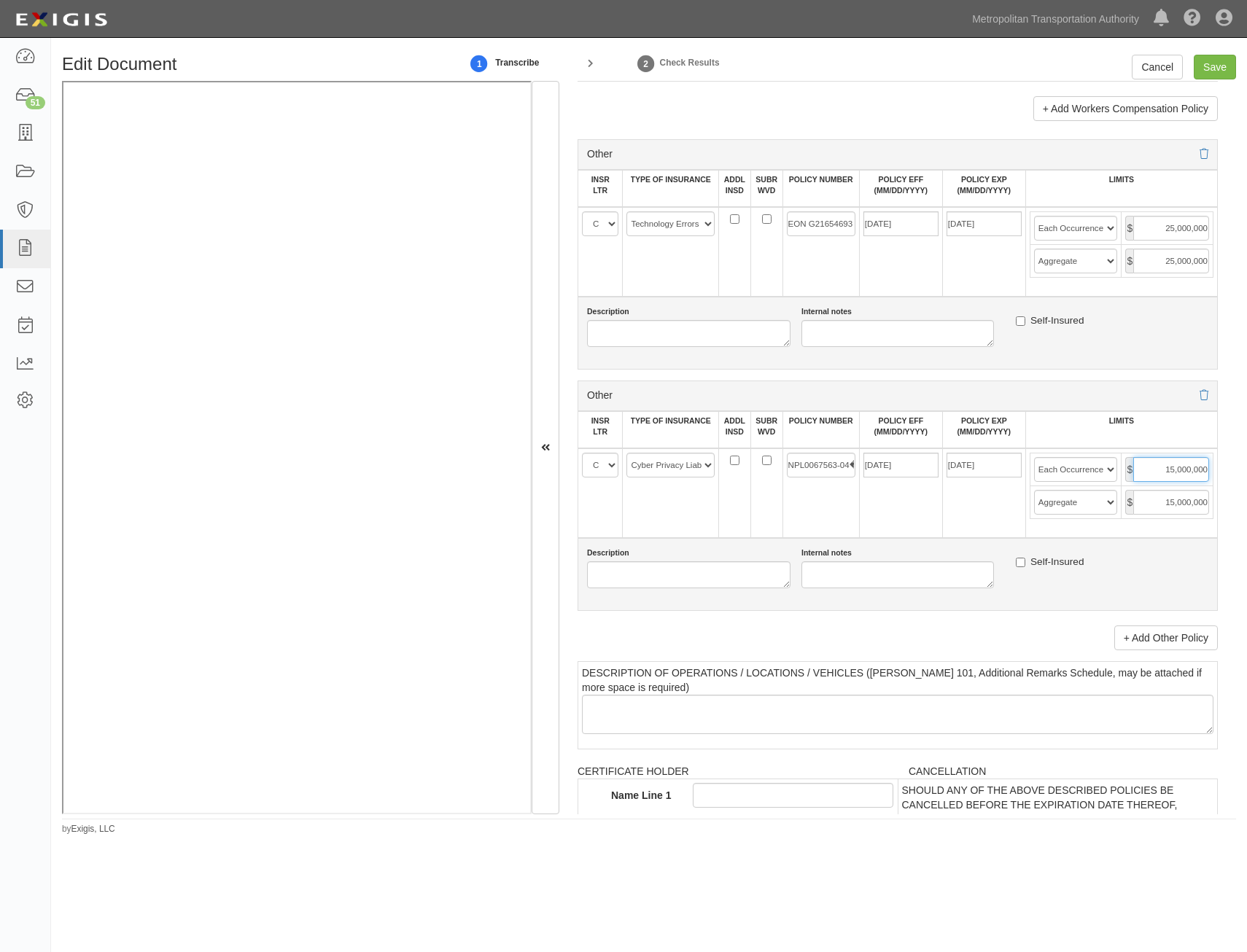
click at [1169, 464] on input "15,000,000" at bounding box center [1171, 469] width 76 height 25
type input "25,000,000"
click at [1176, 498] on input "15,000,000" at bounding box center [1171, 502] width 76 height 25
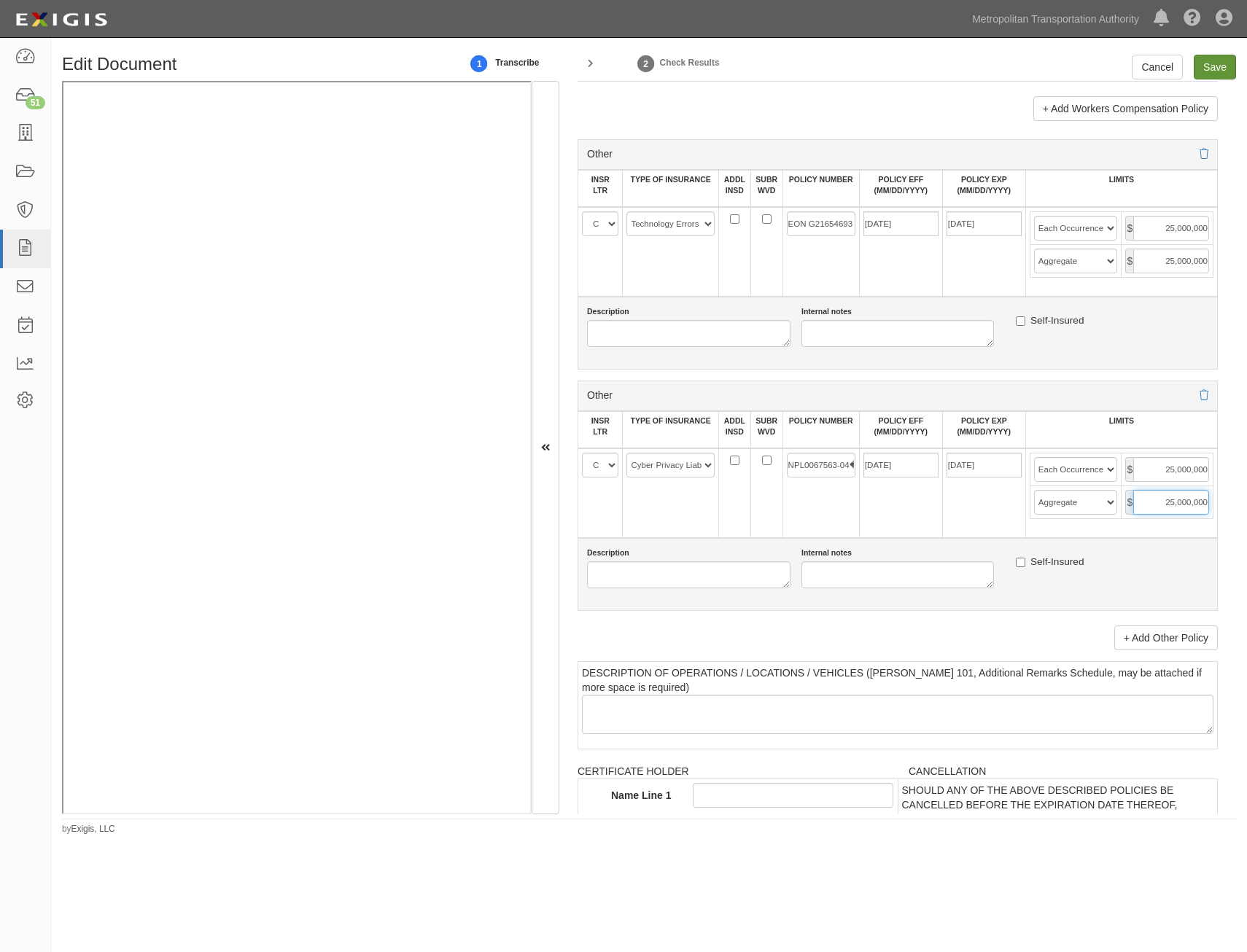
type input "25,000,000"
click at [1213, 77] on input "Save" at bounding box center [1214, 66] width 42 height 25
type input "25000000"
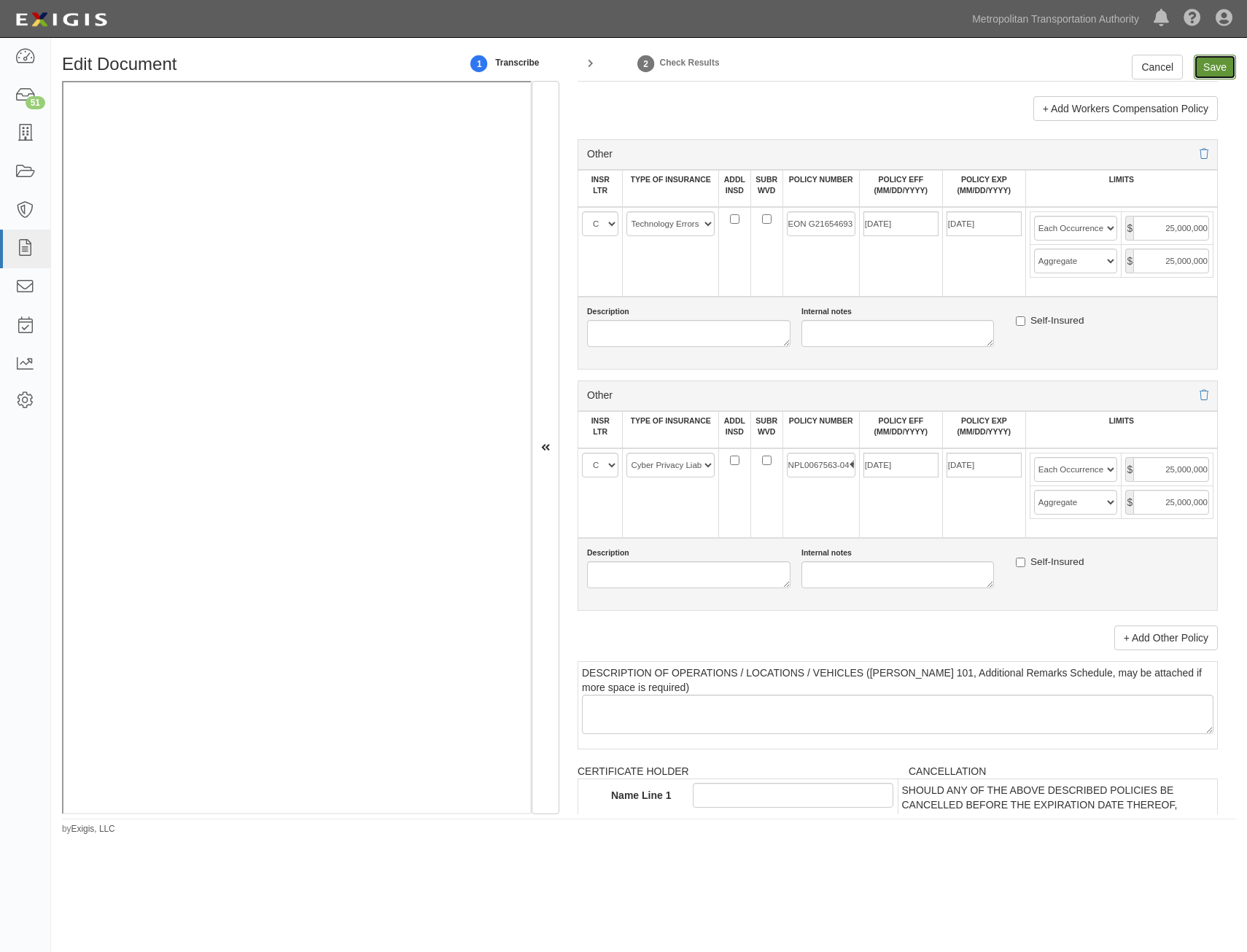
type input "25000000"
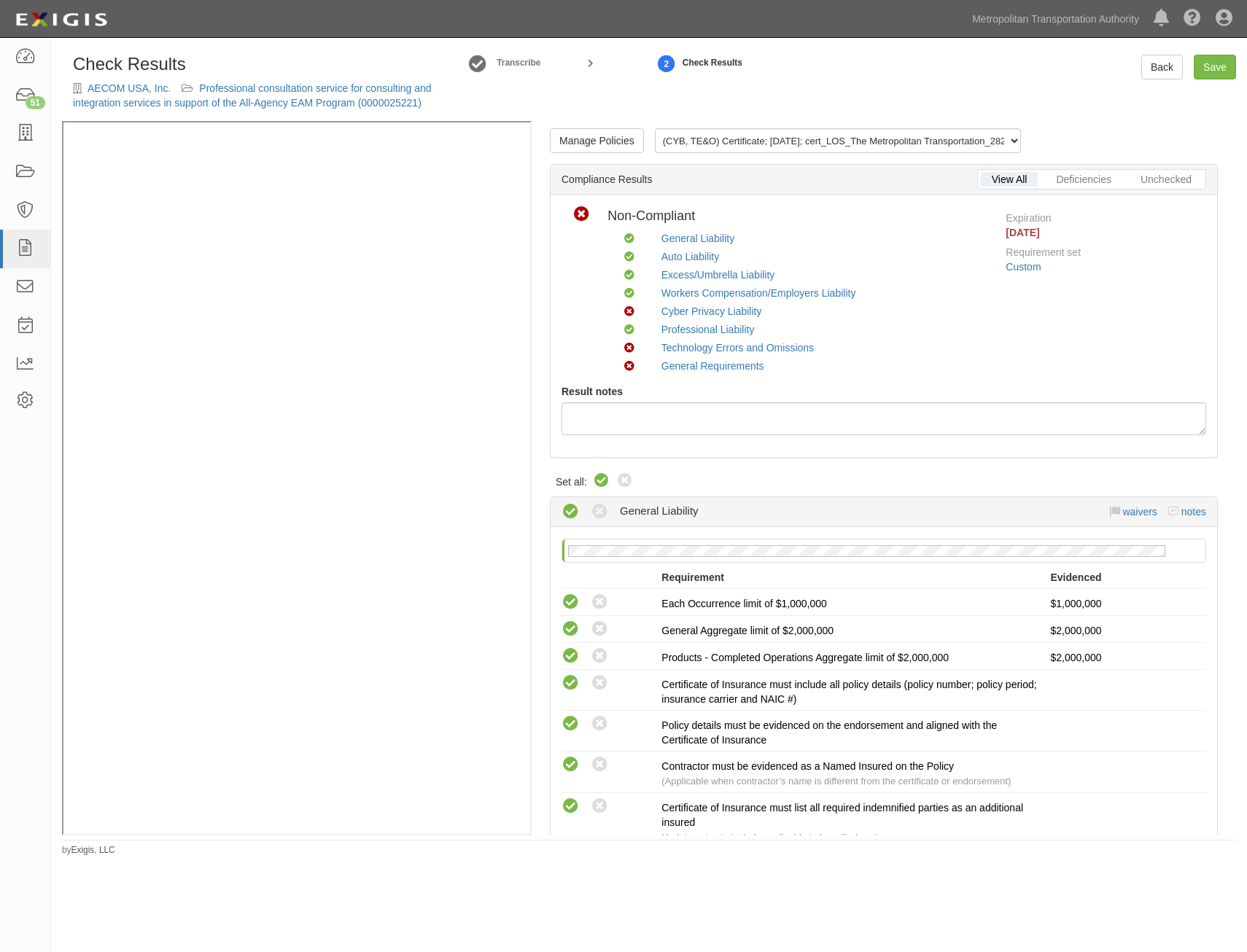
click at [599, 483] on icon at bounding box center [601, 481] width 17 height 17
radio input "true"
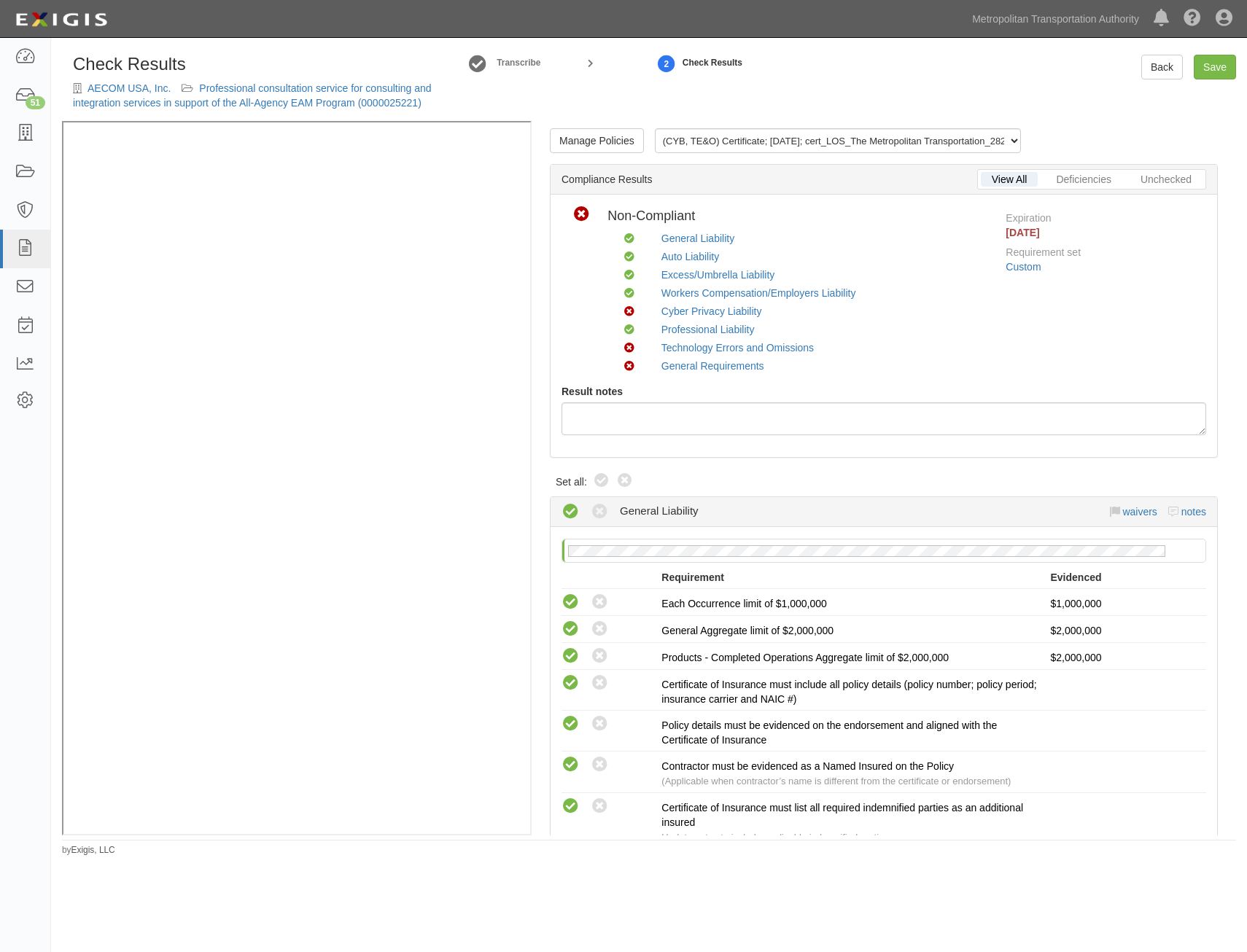
radio input "true"
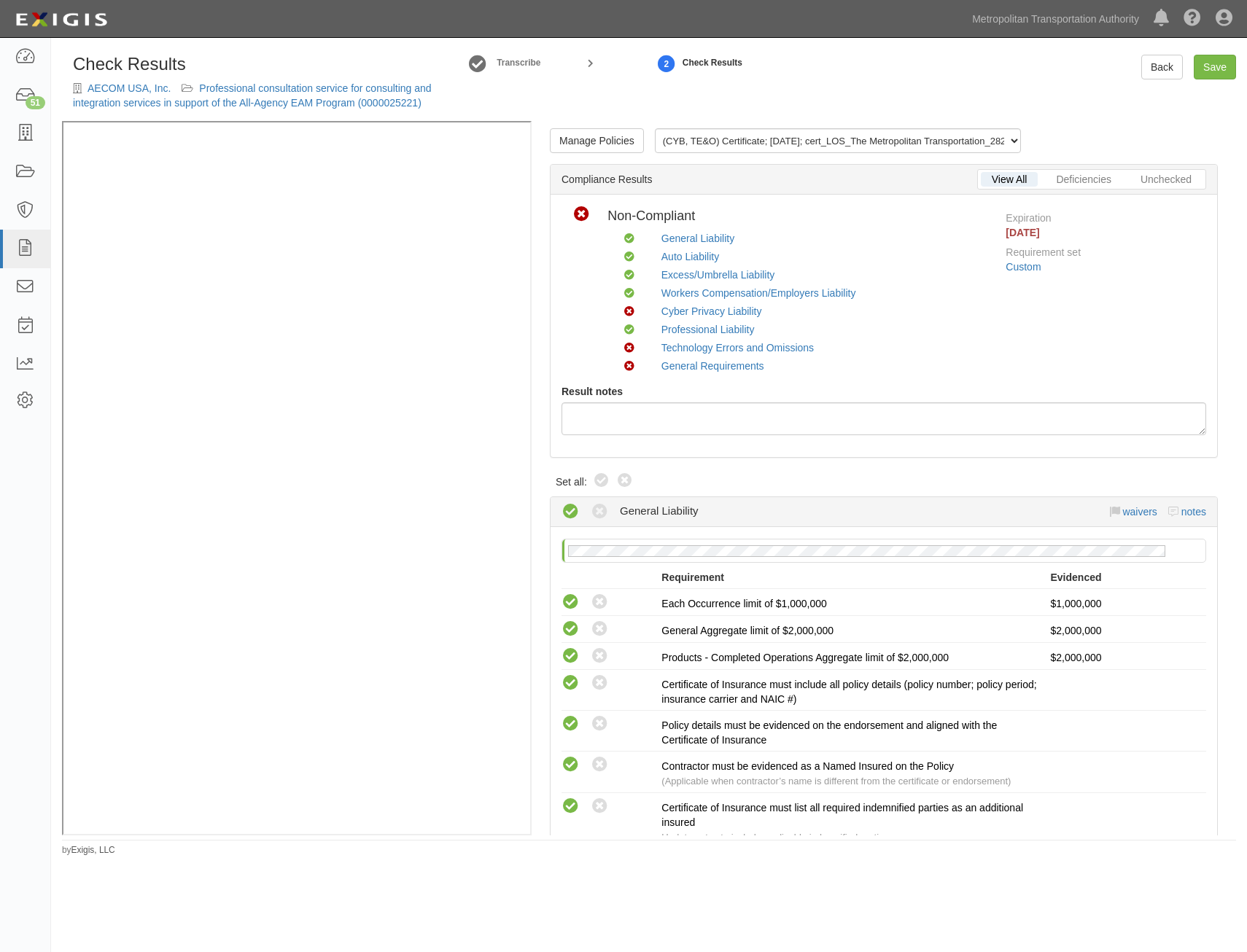
radio input "true"
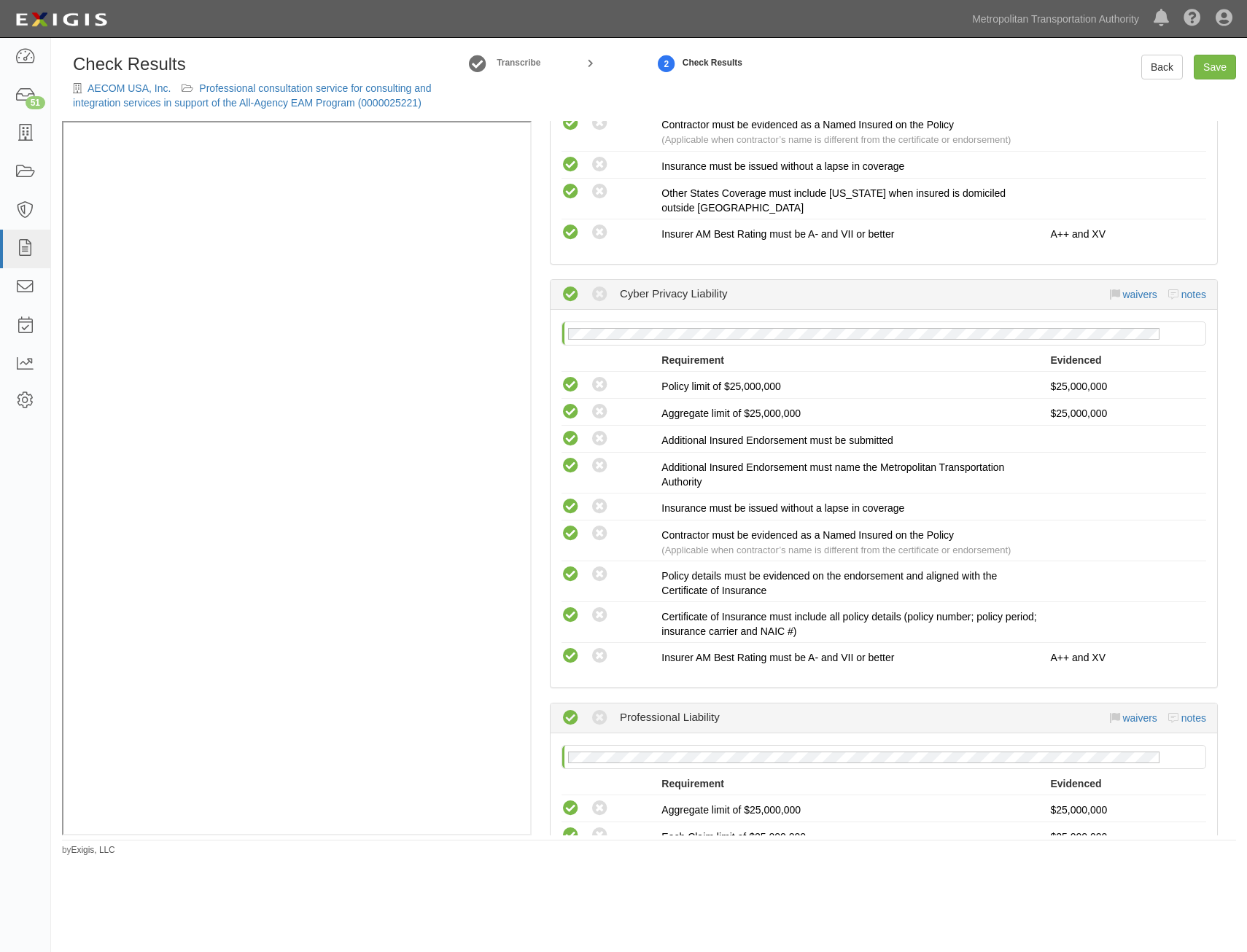
drag, startPoint x: 924, startPoint y: 300, endPoint x: 910, endPoint y: 562, distance: 262.4
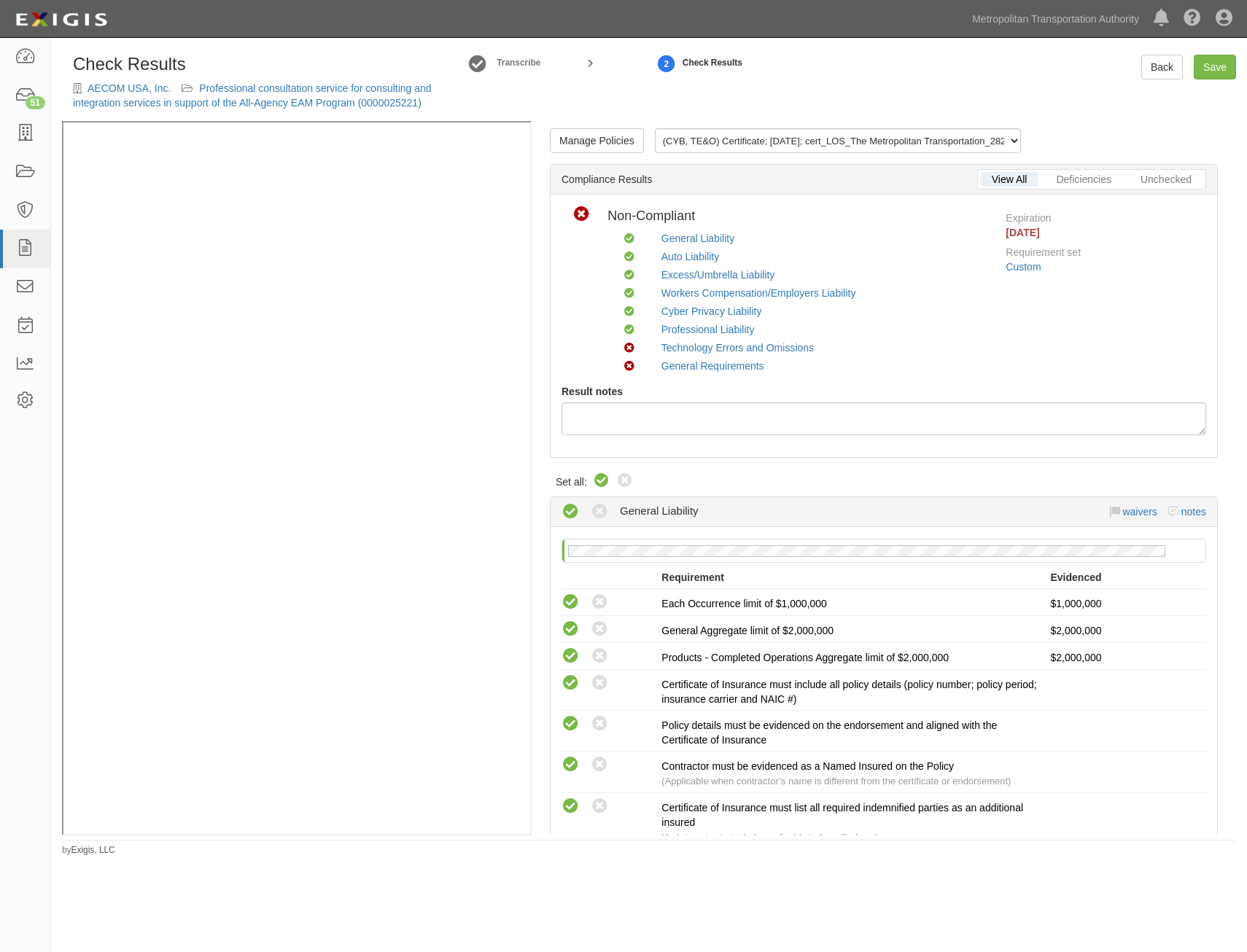
drag, startPoint x: 939, startPoint y: 318, endPoint x: 952, endPoint y: -22, distance: 340.2
click at [608, 139] on link "Manage Policies" at bounding box center [596, 140] width 94 height 25
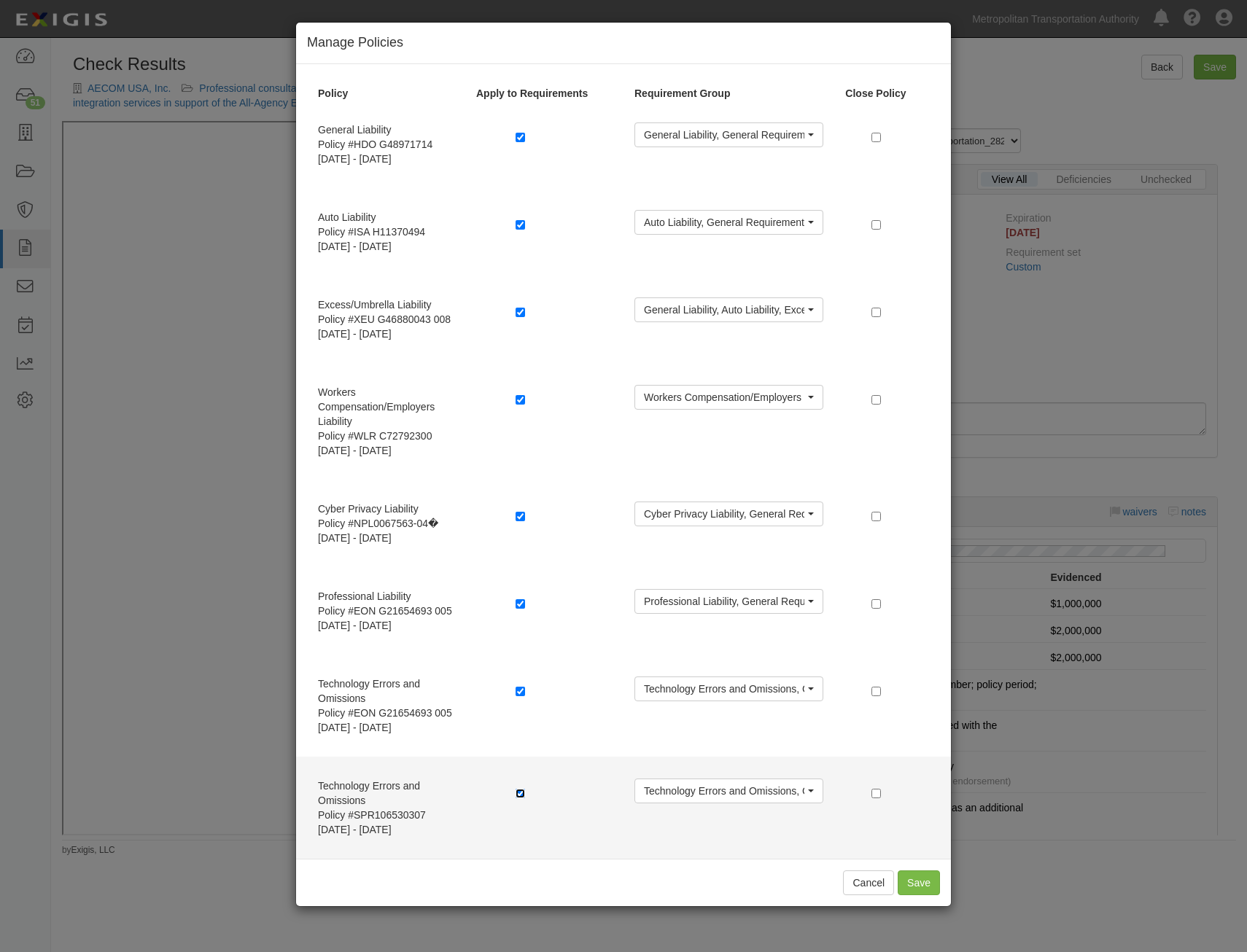
click at [521, 788] on input "checkbox" at bounding box center [520, 793] width 9 height 9
checkbox input "false"
click at [874, 796] on input "checkbox" at bounding box center [876, 793] width 9 height 9
checkbox input "true"
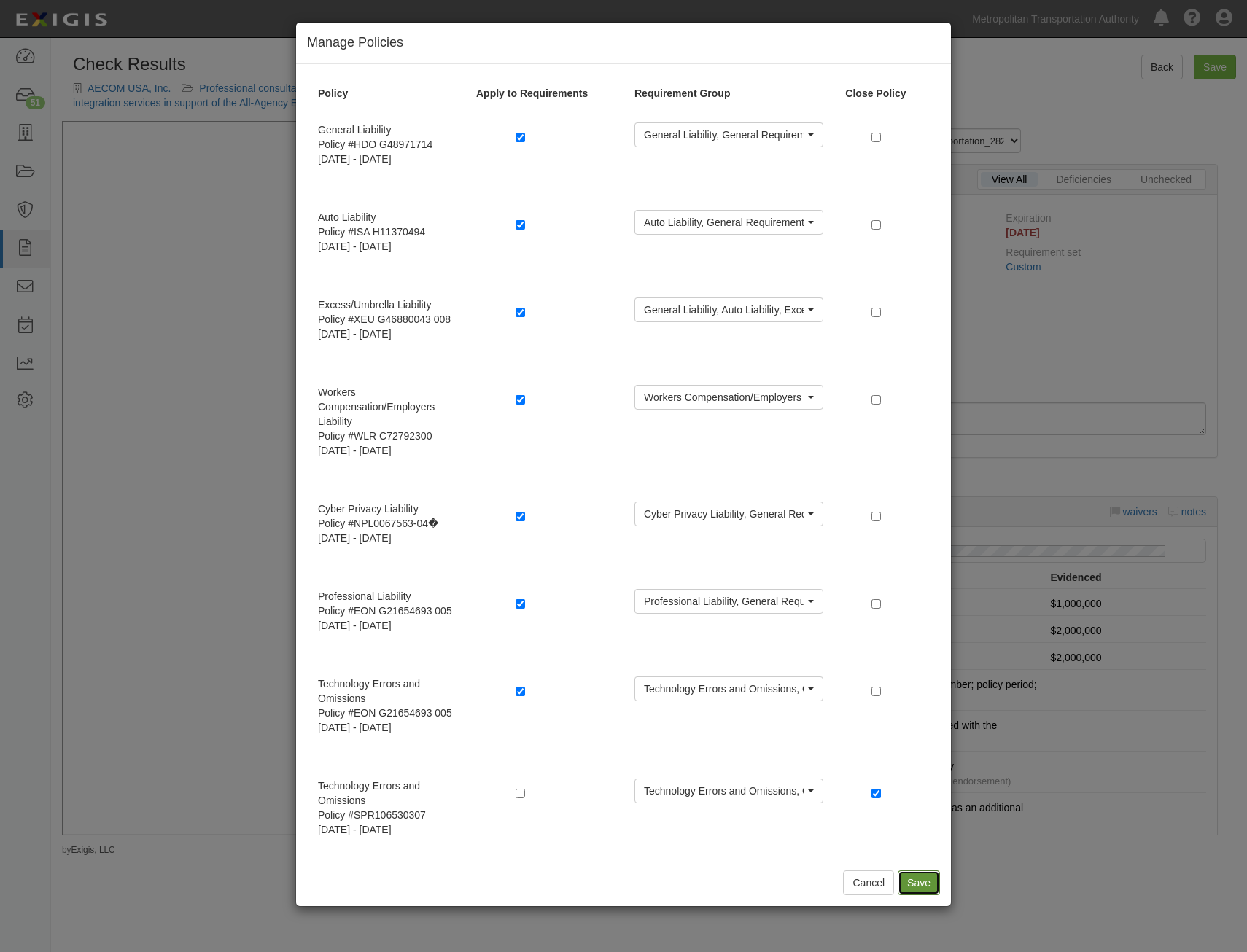
click at [920, 882] on button "Save" at bounding box center [918, 882] width 42 height 25
radio input "true"
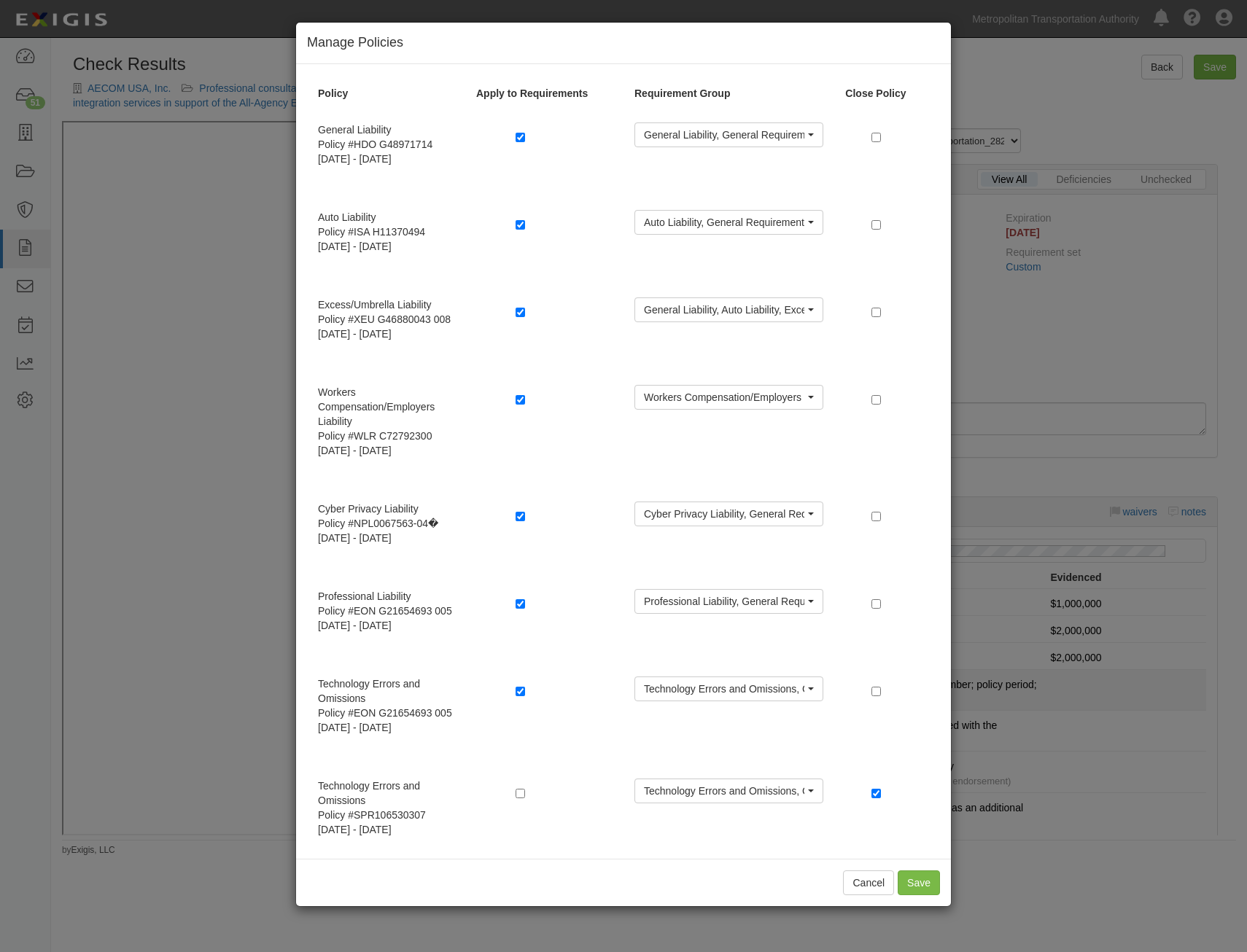
radio input "true"
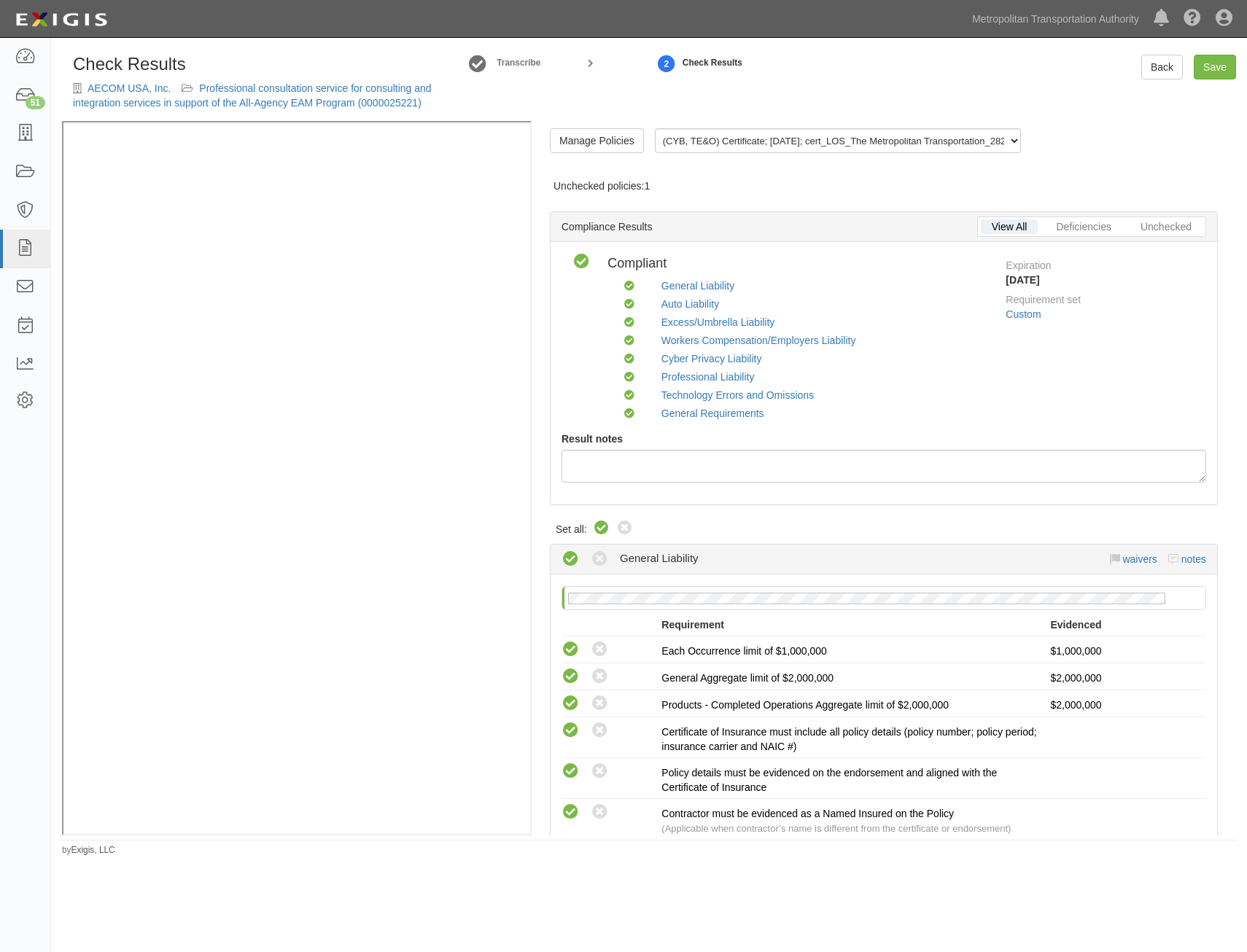
drag, startPoint x: 1110, startPoint y: 765, endPoint x: 1199, endPoint y: 331, distance: 443.0
click at [1222, 68] on link "Save" at bounding box center [1214, 66] width 42 height 25
radio input "true"
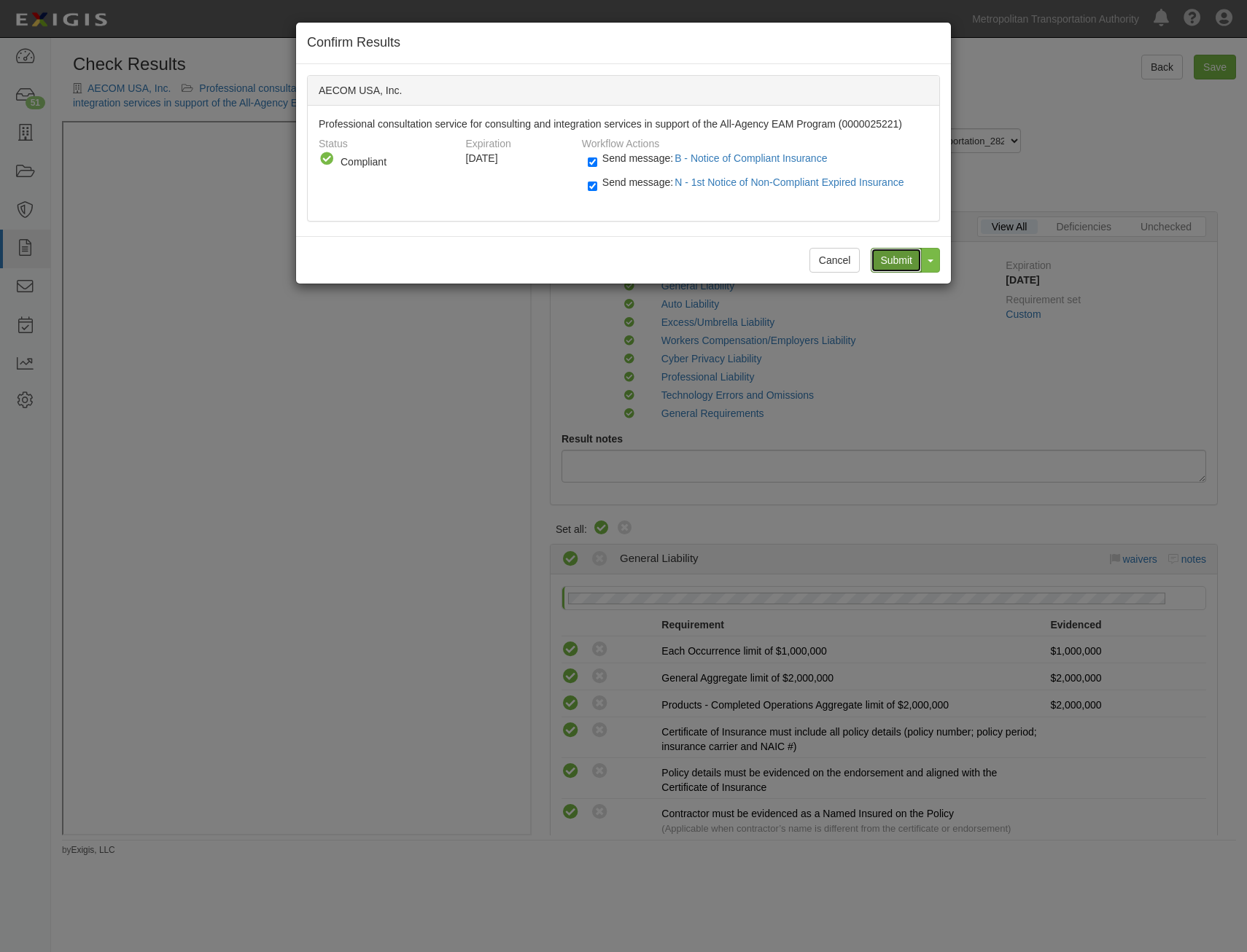
click at [905, 259] on input "Submit" at bounding box center [896, 260] width 51 height 25
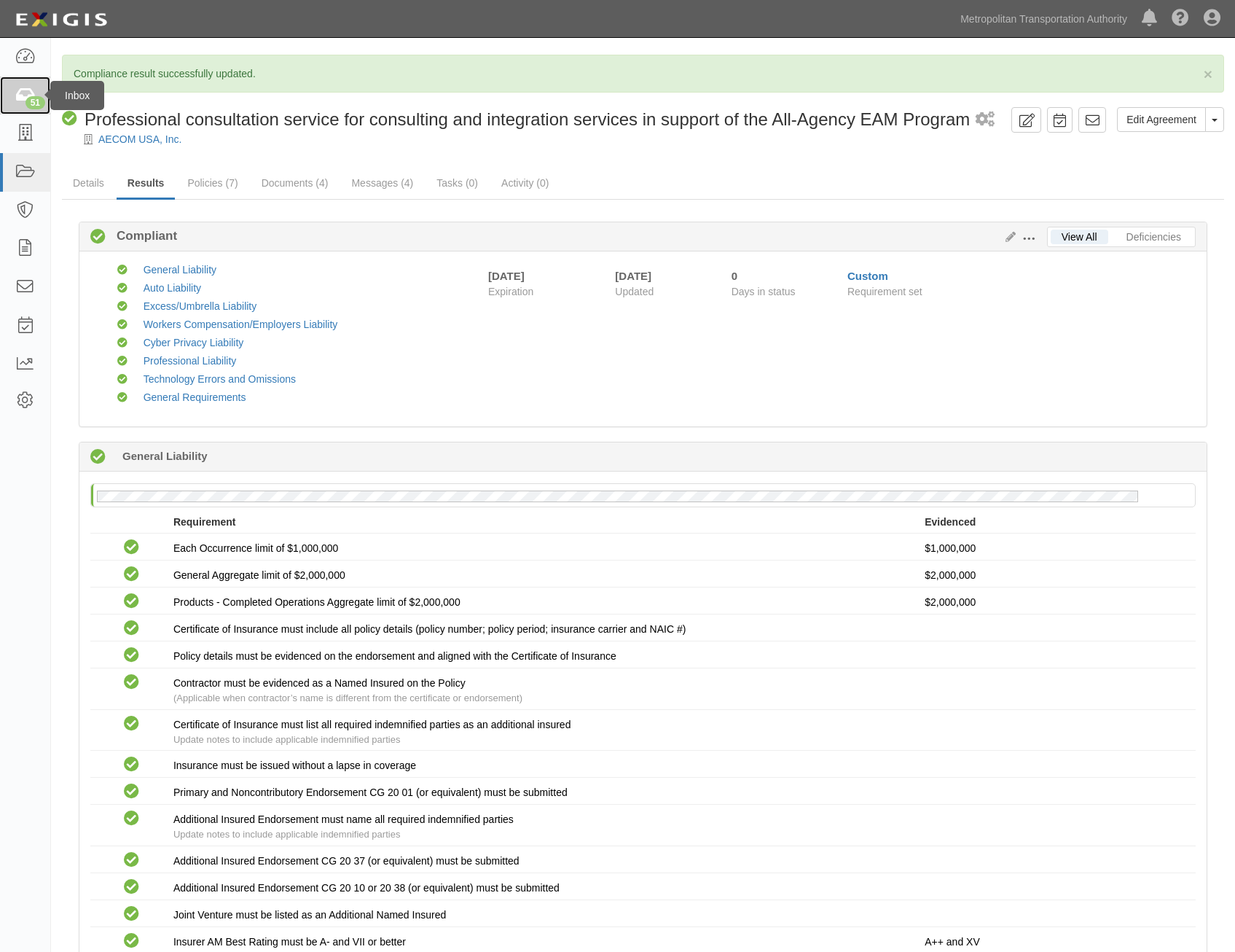
click at [36, 109] on link "51" at bounding box center [25, 96] width 50 height 39
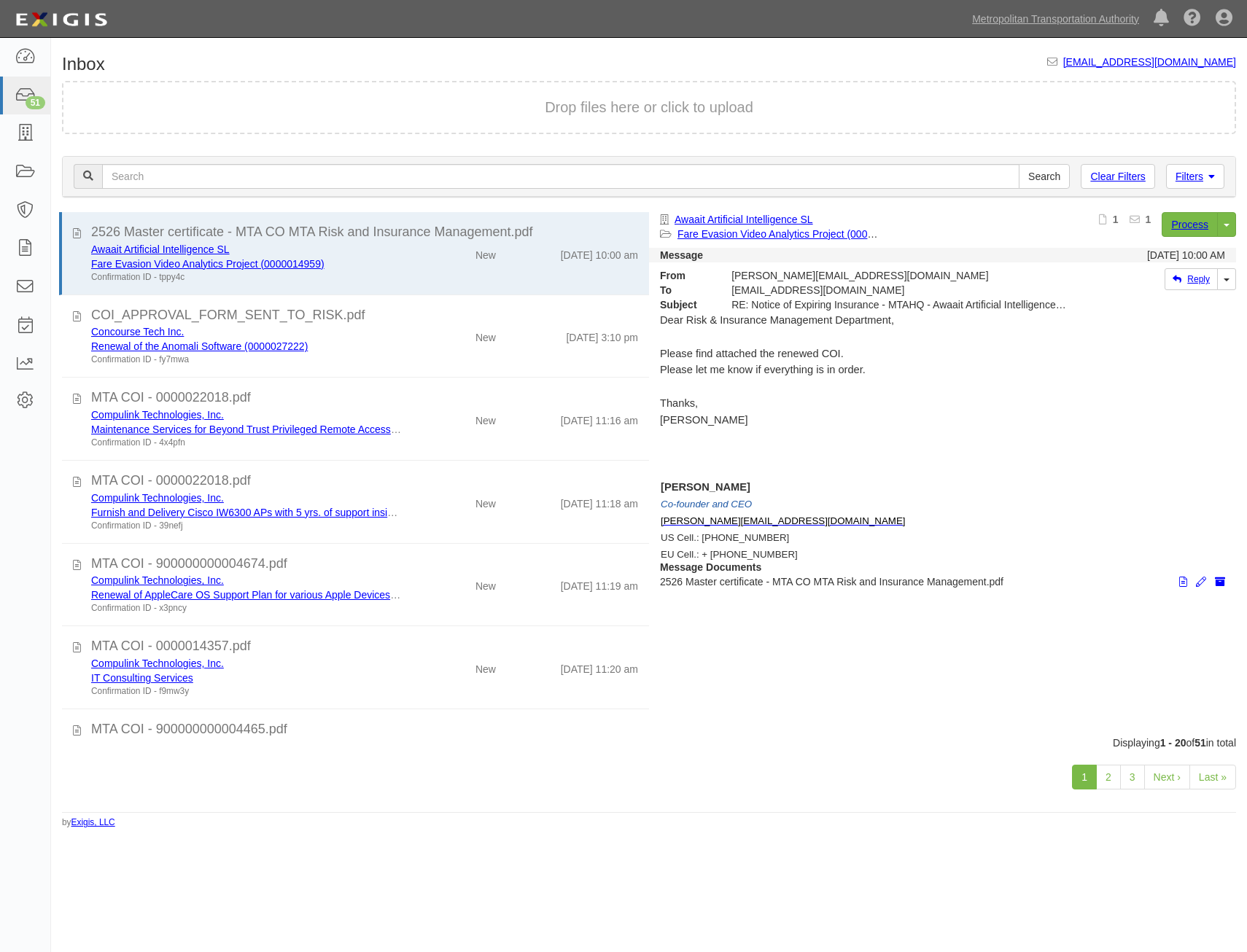
click at [850, 54] on div "Inbox [EMAIL_ADDRESS][DOMAIN_NAME] Drop files here or click to upload Filters C…" at bounding box center [648, 436] width 1195 height 785
click at [28, 133] on icon at bounding box center [25, 133] width 21 height 16
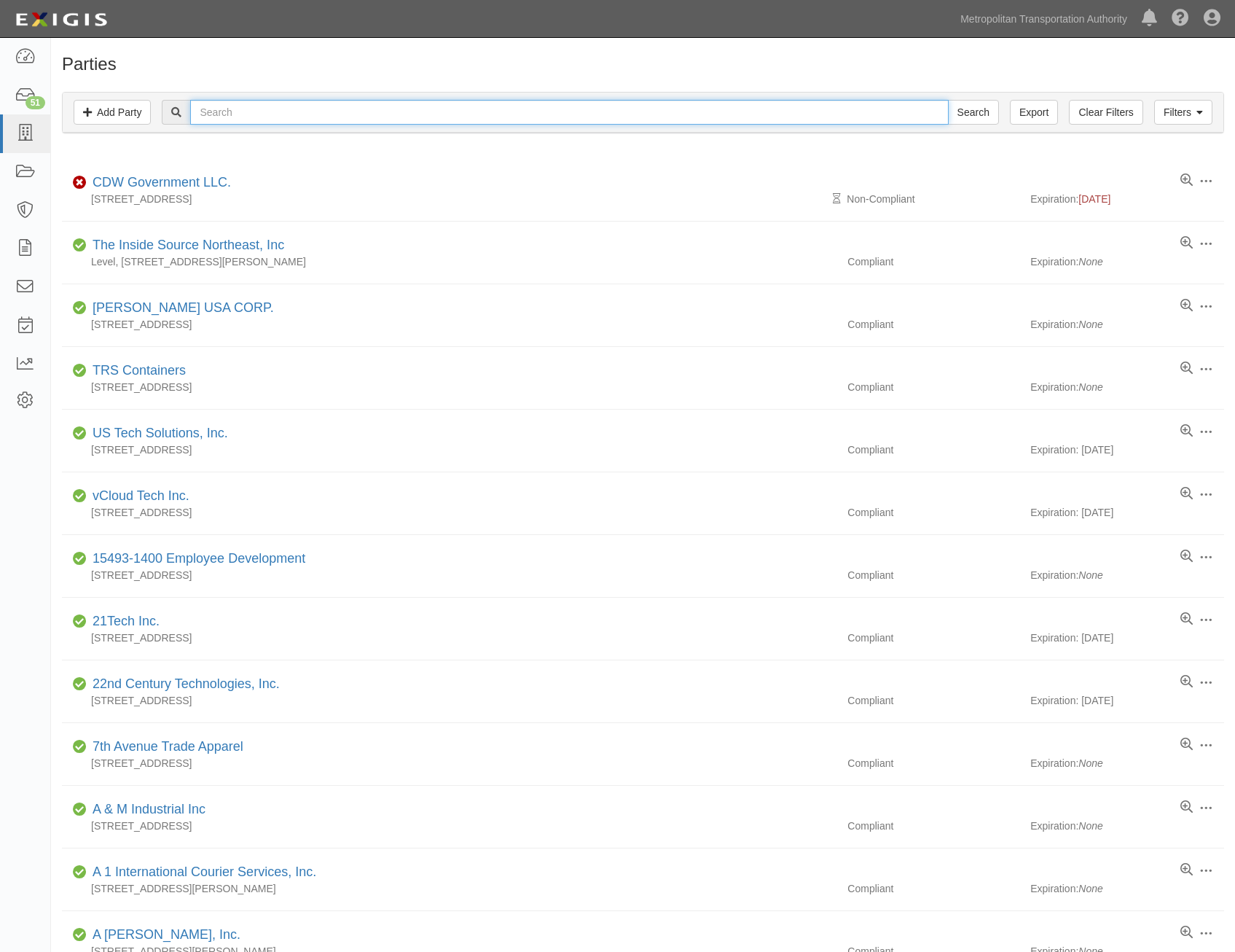
click at [527, 120] on input "text" at bounding box center [569, 112] width 757 height 25
type input "vtech"
click at [948, 100] on input "Search" at bounding box center [973, 112] width 51 height 25
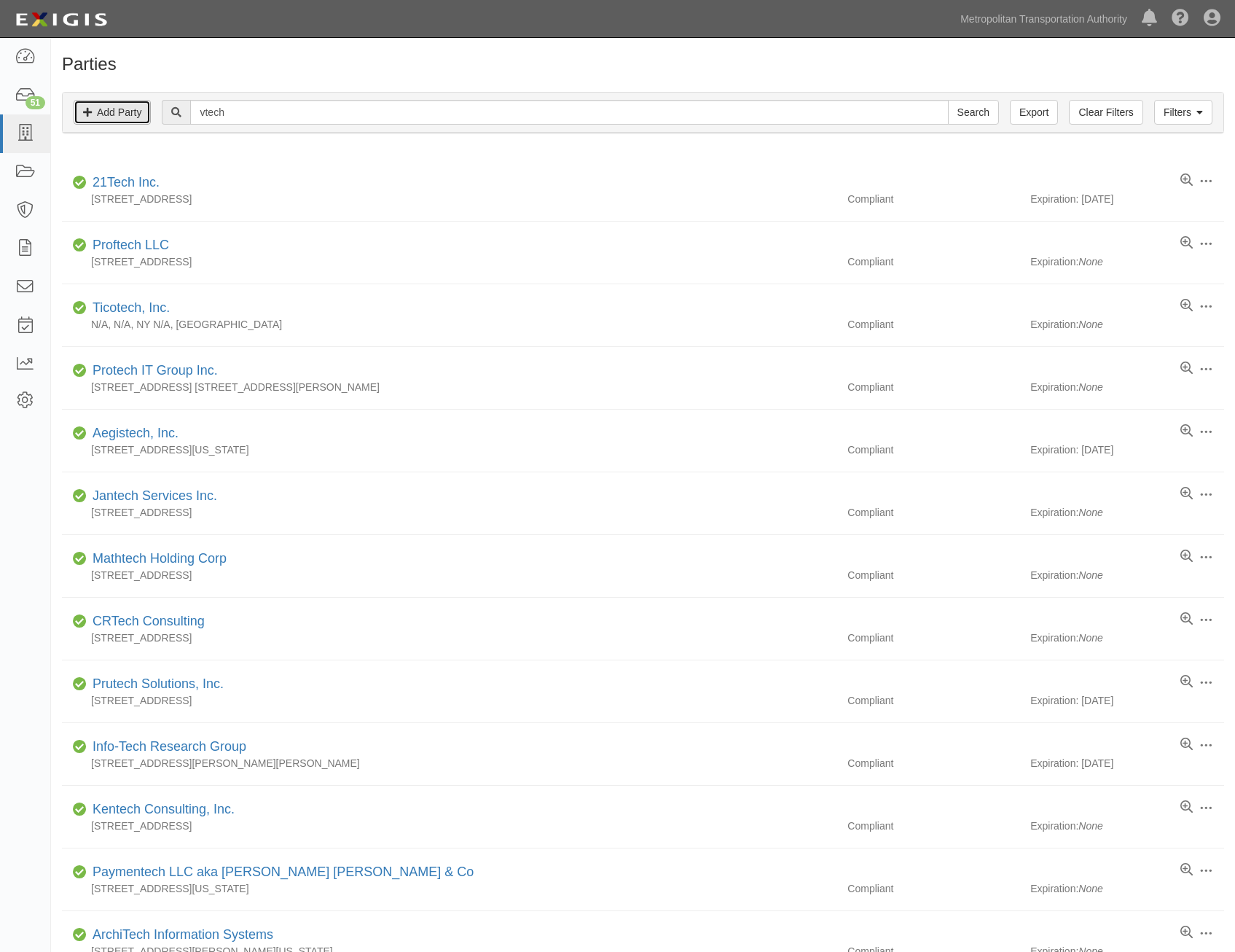
click at [122, 104] on link "Add Party" at bounding box center [113, 112] width 77 height 25
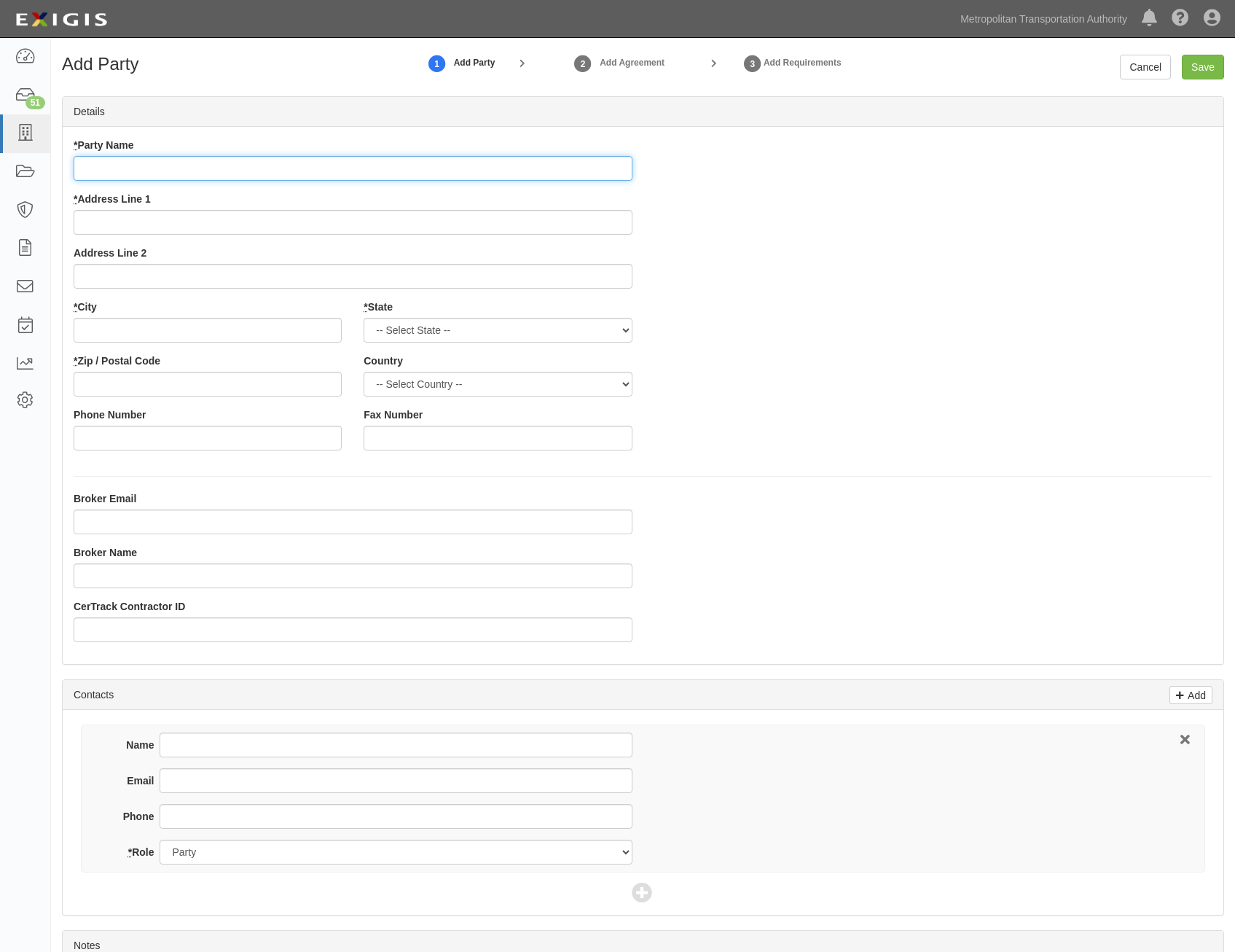
drag, startPoint x: 529, startPoint y: 175, endPoint x: 546, endPoint y: 173, distance: 17.1
click at [529, 175] on input "* Party Name" at bounding box center [353, 168] width 559 height 25
paste input "VTech Solution, Inc."
type input "VTech Solution, Inc."
click at [921, 285] on div "* Party Name VTech Solution, Inc. * Address Line 1 Address Line 2 * City * Stat…" at bounding box center [643, 300] width 1161 height 324
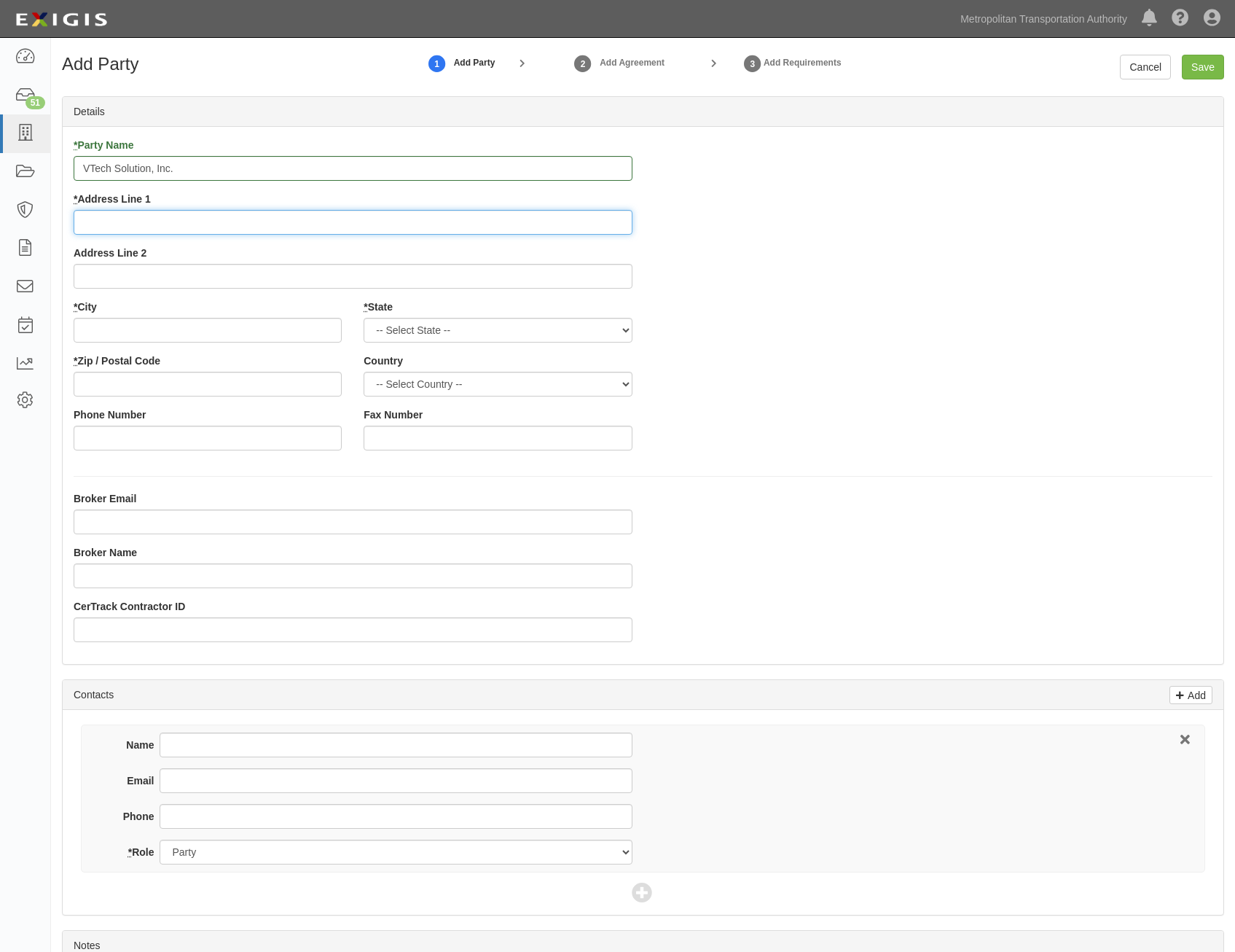
click at [352, 225] on input "* Address Line 1" at bounding box center [353, 222] width 559 height 25
type input "[STREET_ADDRESS]"
click at [293, 381] on input "* Zip / Postal Code" at bounding box center [208, 384] width 269 height 25
type input "20005"
click at [309, 335] on input "* City" at bounding box center [208, 330] width 269 height 25
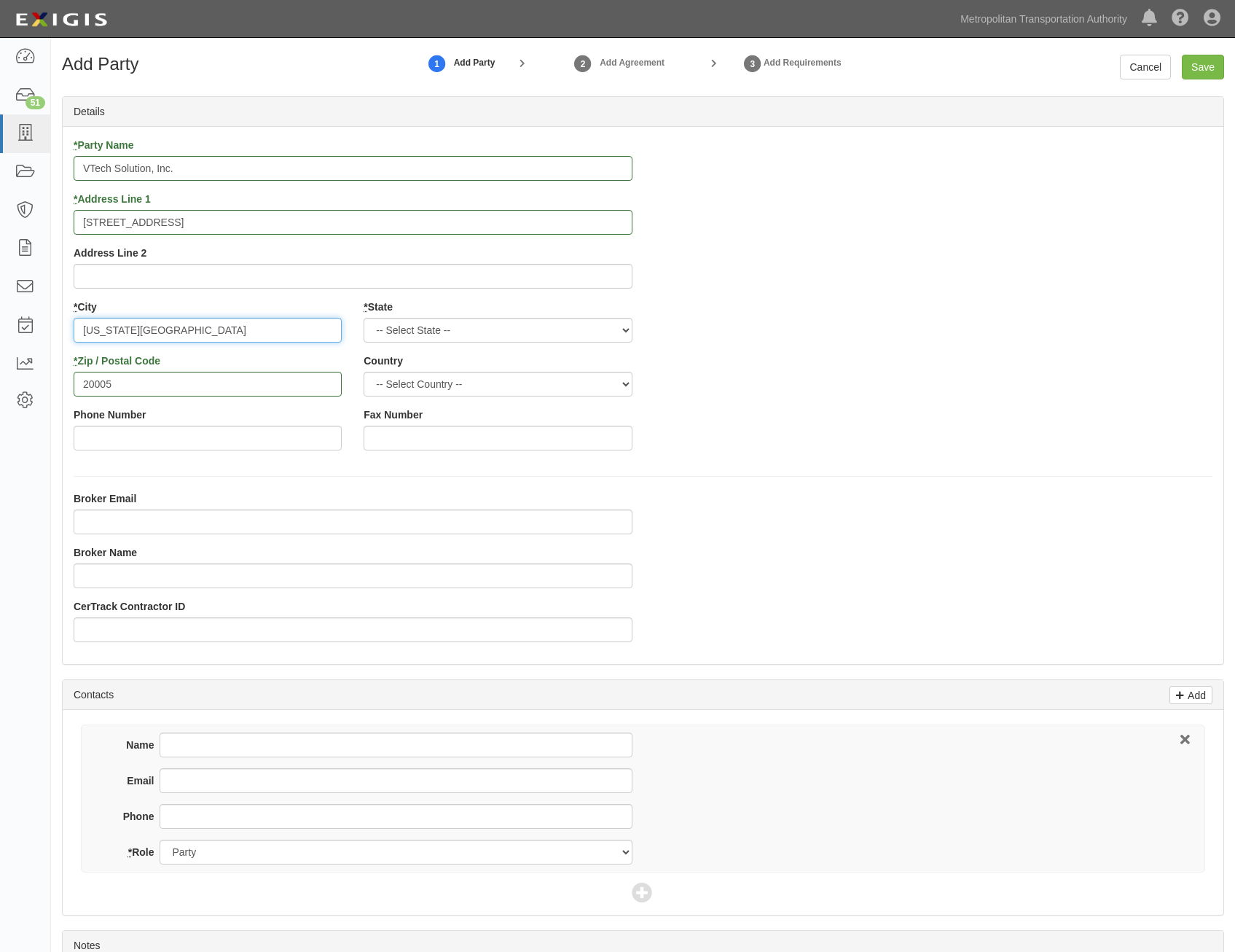
type input "[US_STATE][GEOGRAPHIC_DATA]"
click at [519, 336] on select "-- Select State -- [US_STATE] [US_STATE] [US_STATE] [US_STATE] [US_STATE] [US_S…" at bounding box center [497, 330] width 269 height 25
select select "MD"
click at [363, 318] on select "-- Select State -- [US_STATE] [US_STATE] [US_STATE] [US_STATE] [US_STATE] [US_S…" at bounding box center [497, 330] width 269 height 25
click at [807, 422] on div "* Party Name VTech Solution, Inc. * Address Line [STREET_ADDRESS] Address Line …" at bounding box center [643, 300] width 1161 height 324
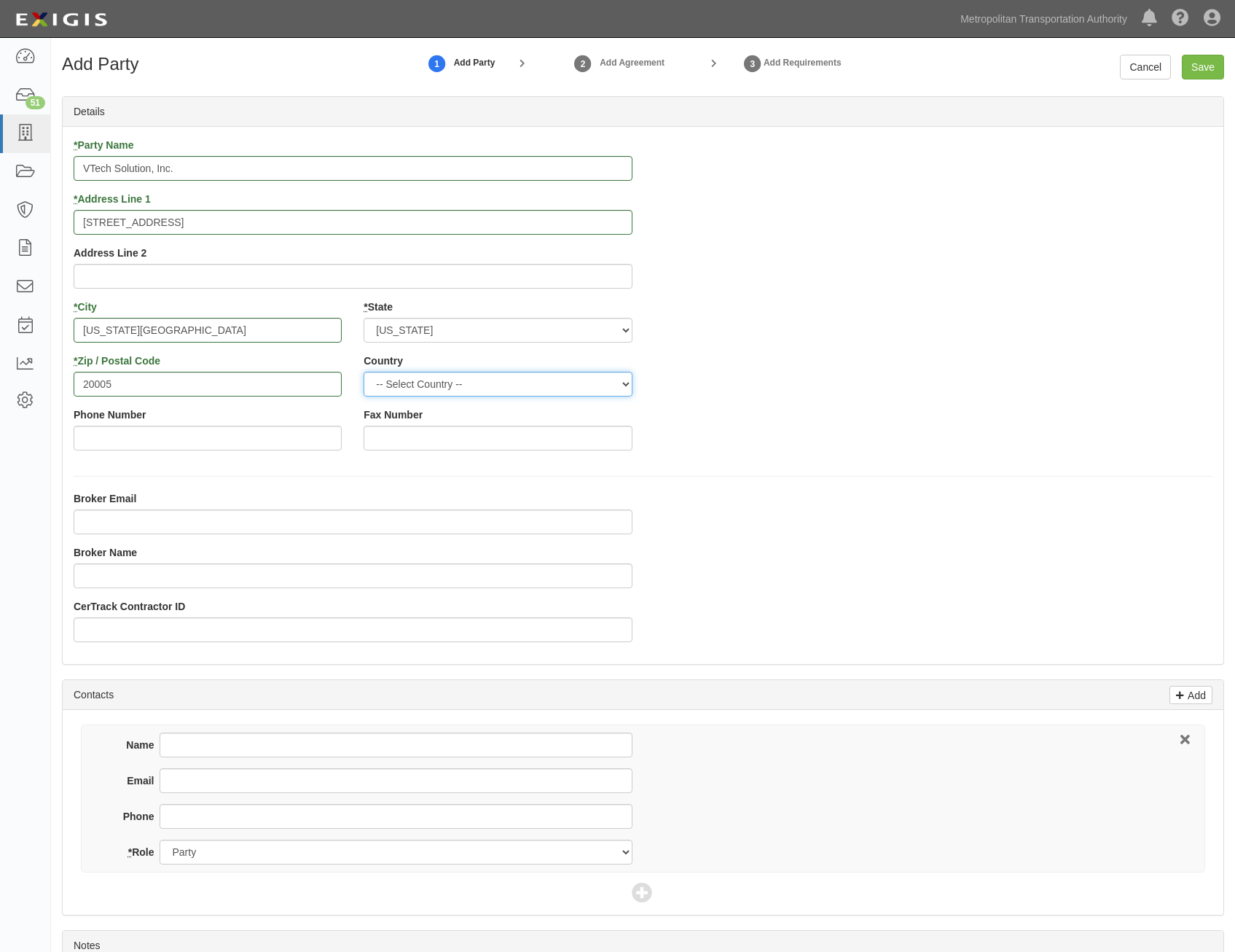
drag, startPoint x: 584, startPoint y: 389, endPoint x: 577, endPoint y: 395, distance: 9.2
click at [584, 389] on select "-- Select Country -- [GEOGRAPHIC_DATA] [GEOGRAPHIC_DATA] --------------- [GEOGR…" at bounding box center [497, 384] width 269 height 25
select select "US"
click at [363, 372] on select "-- Select Country -- [GEOGRAPHIC_DATA] [GEOGRAPHIC_DATA] --------------- [GEOGR…" at bounding box center [497, 384] width 269 height 25
click at [873, 473] on div "* Party Name VTech Solution, Inc. * Address Line [STREET_ADDRESS] Address Line …" at bounding box center [643, 395] width 1161 height 537
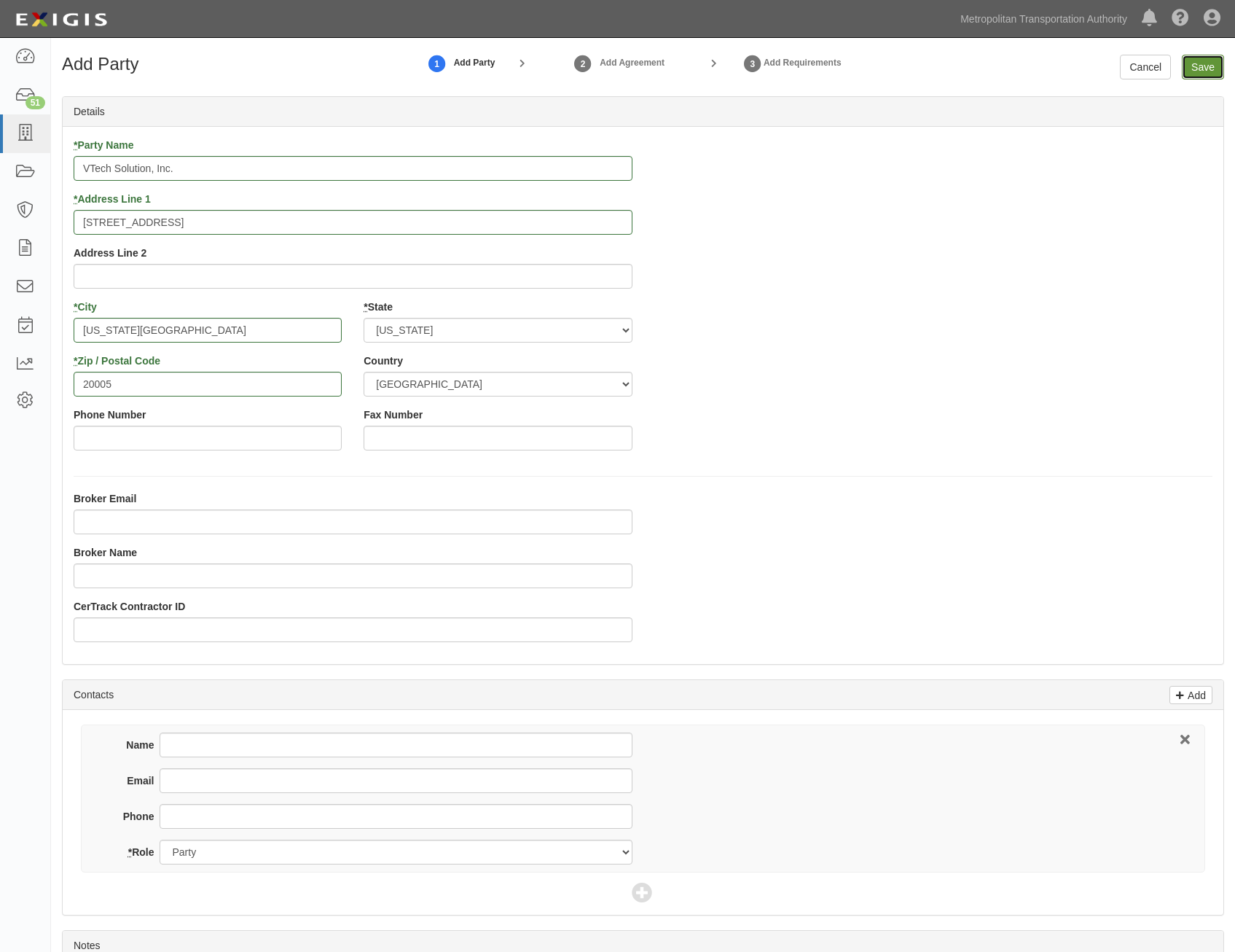
click at [1195, 66] on input "Save" at bounding box center [1202, 66] width 42 height 25
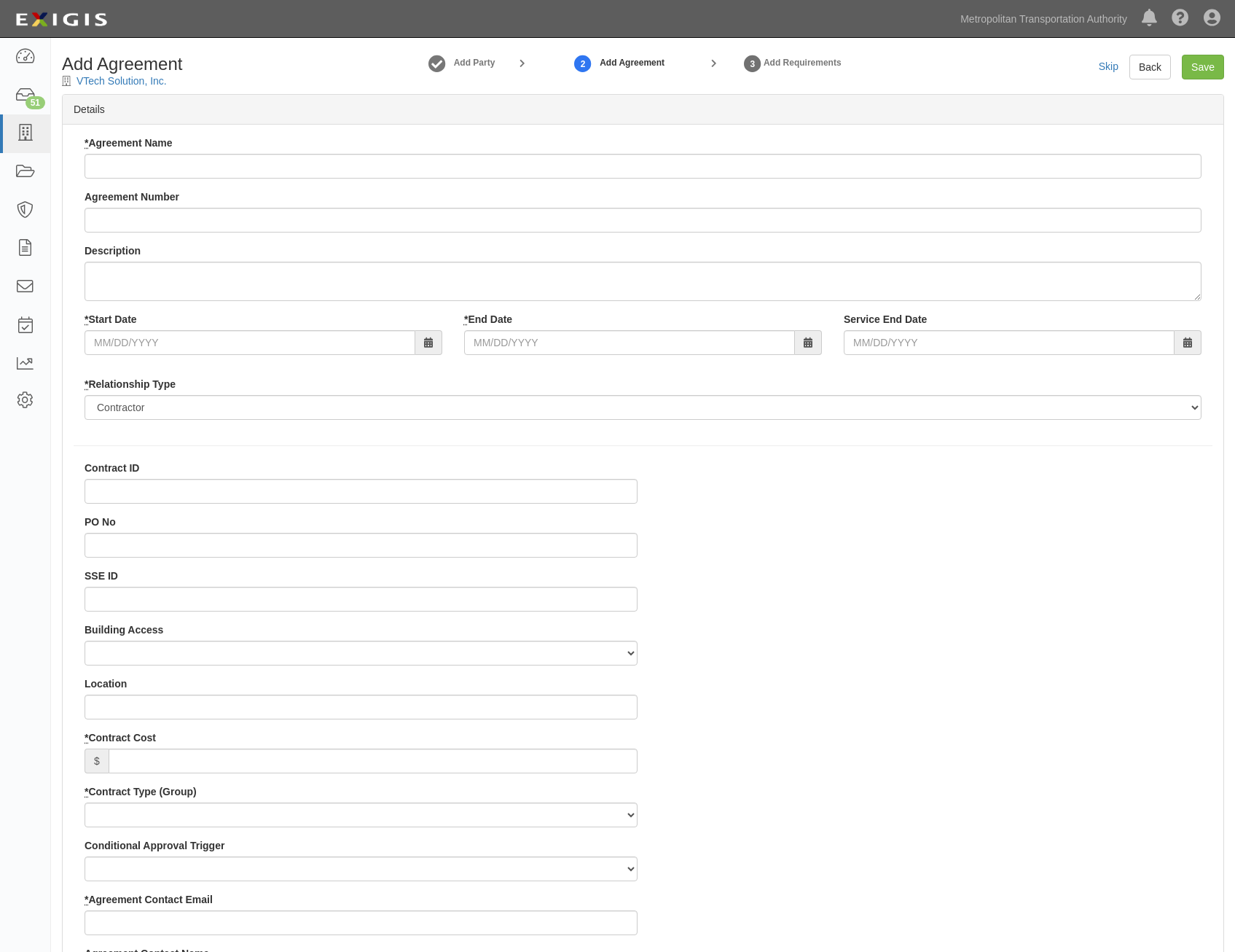
select select
click at [479, 169] on input "* Agreement Name" at bounding box center [643, 166] width 1117 height 25
paste input "All Agency IT Consulting Services"
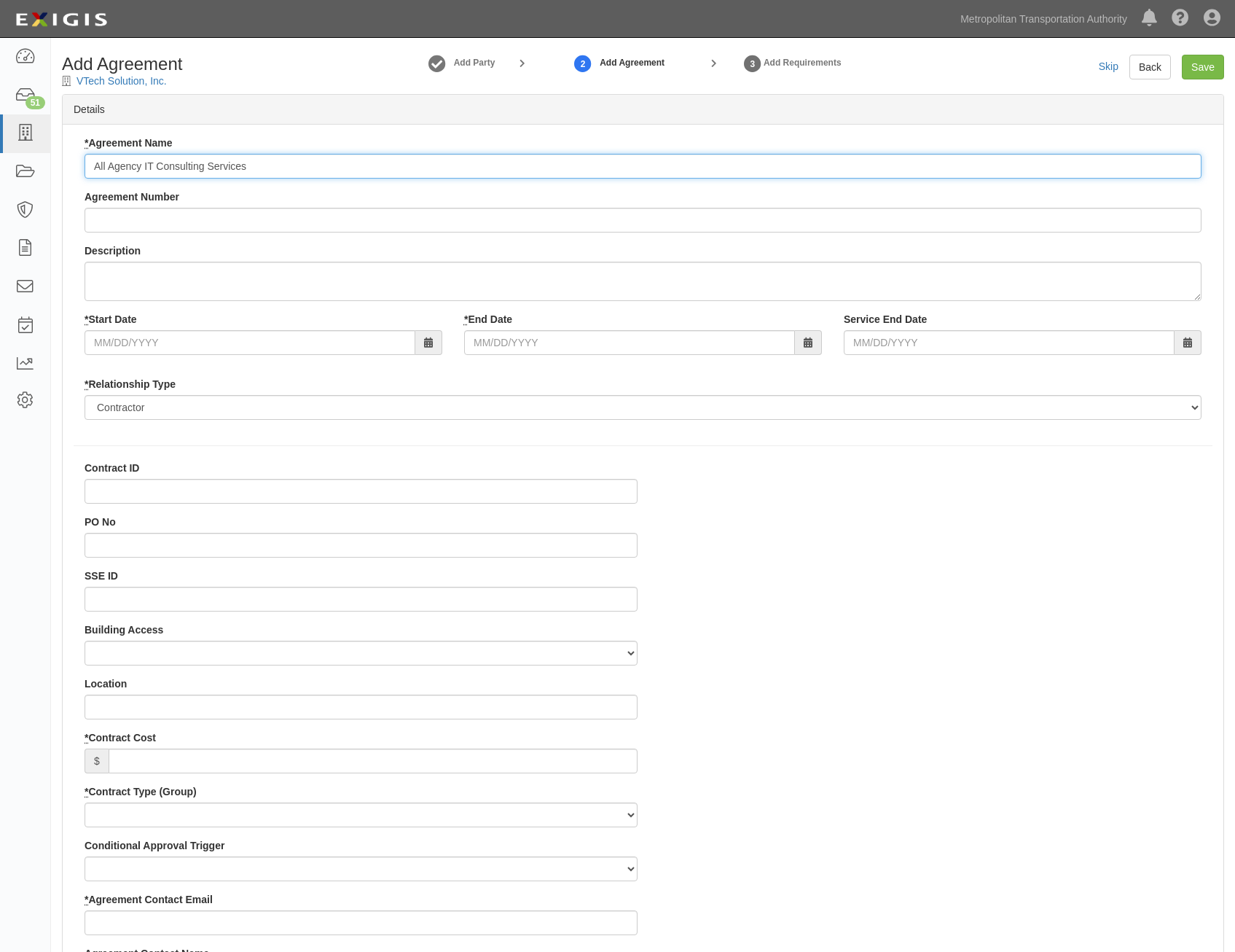
type input "All Agency IT Consulting Services"
click at [752, 226] on input "Agreement Number" at bounding box center [643, 219] width 1117 height 25
paste input "0000021540"
type input "0000021540"
click at [313, 344] on input "* Start Date" at bounding box center [250, 343] width 330 height 25
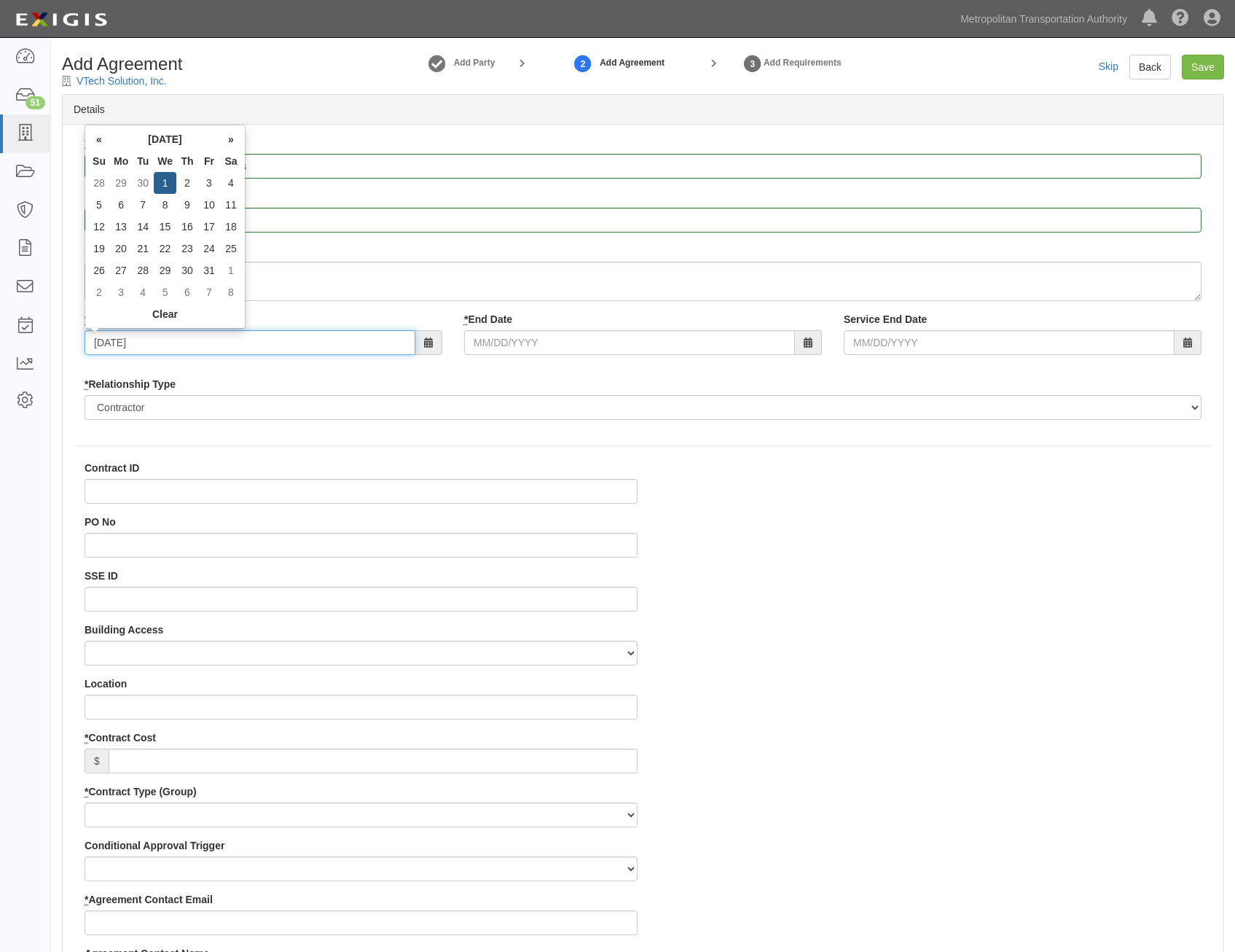
type input "[DATE]"
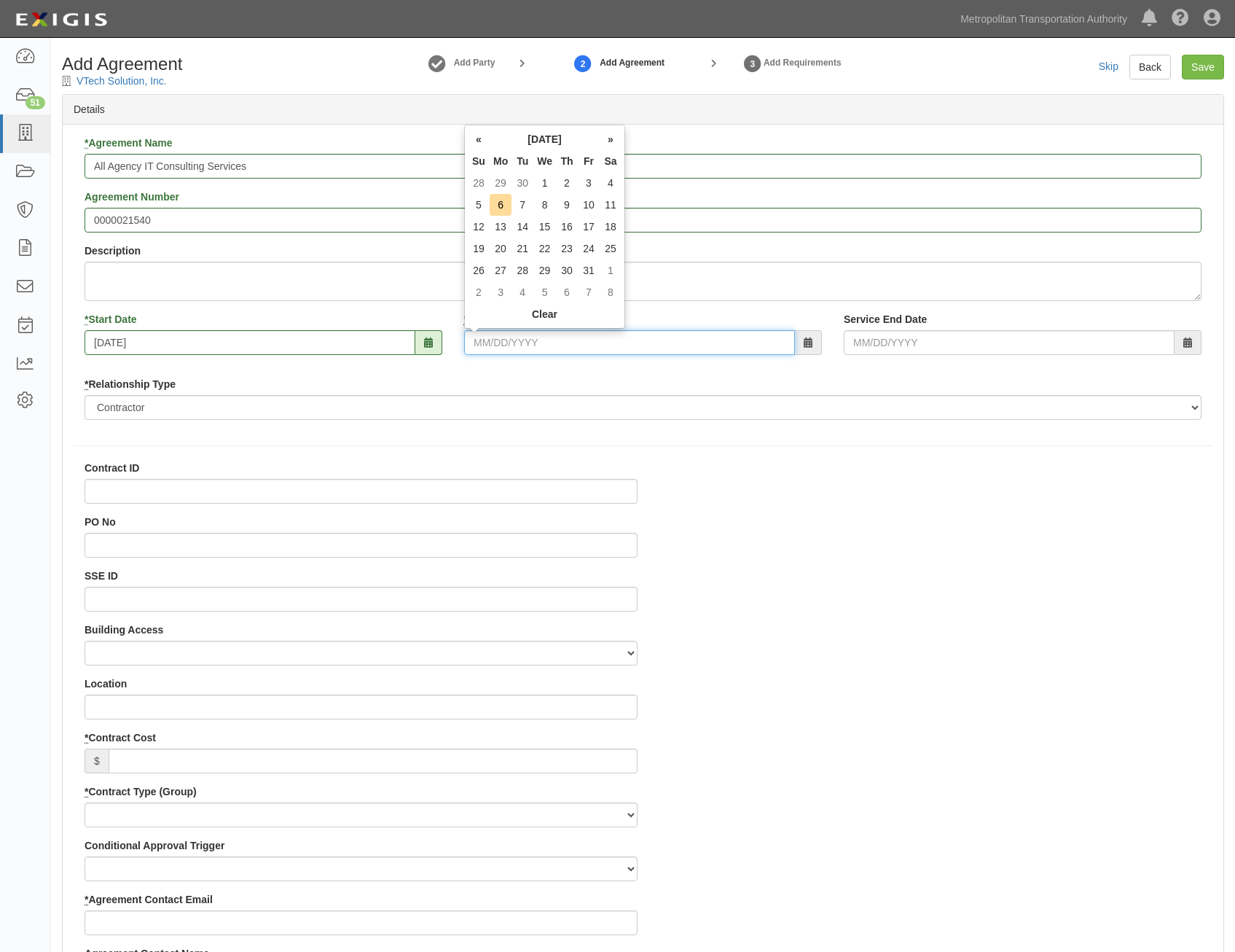
click at [582, 348] on input "* End Date" at bounding box center [629, 343] width 330 height 25
type input "[DATE]"
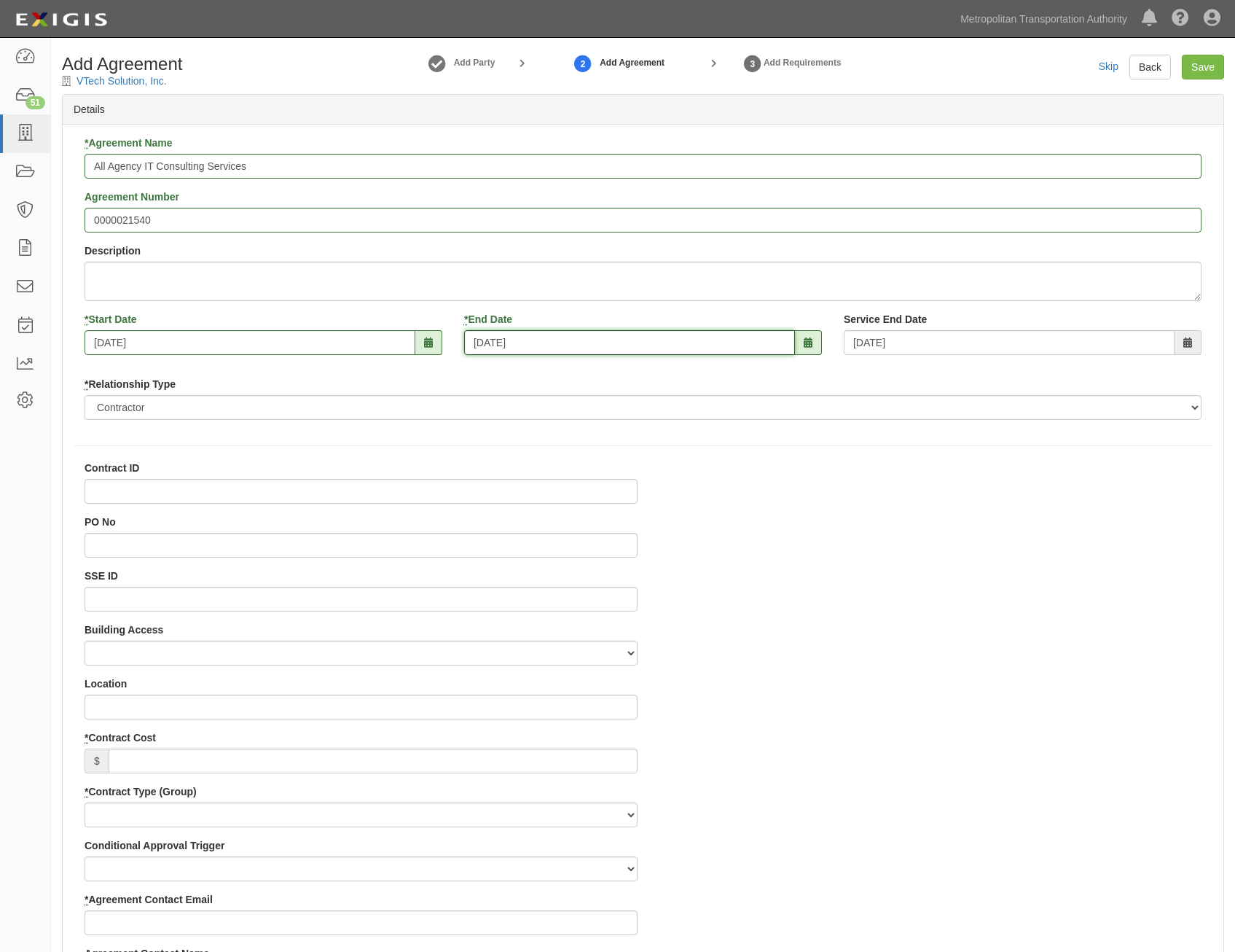
click at [739, 344] on input "[DATE]" at bounding box center [629, 343] width 330 height 25
type input "[DATE]"
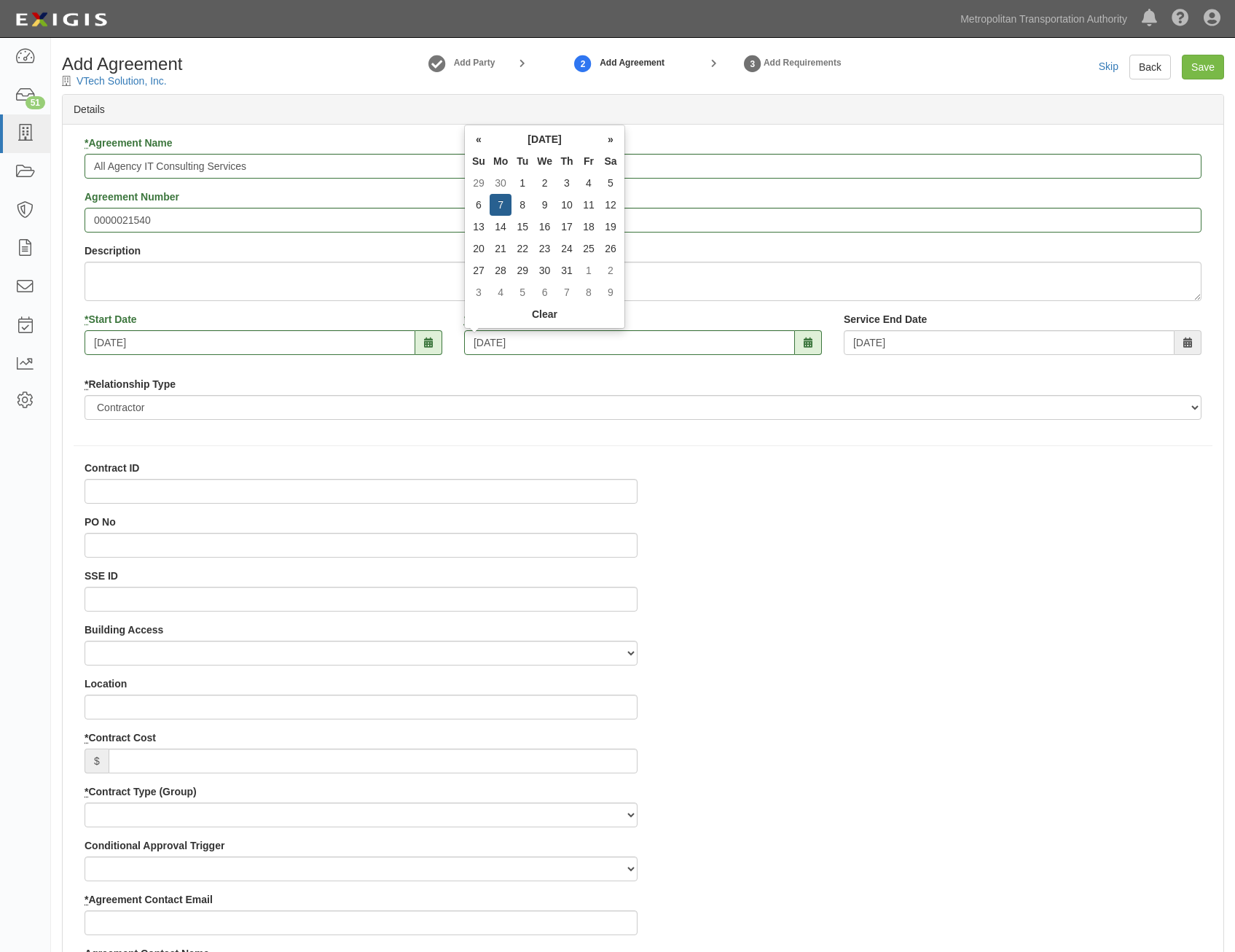
type input "[DATE]"
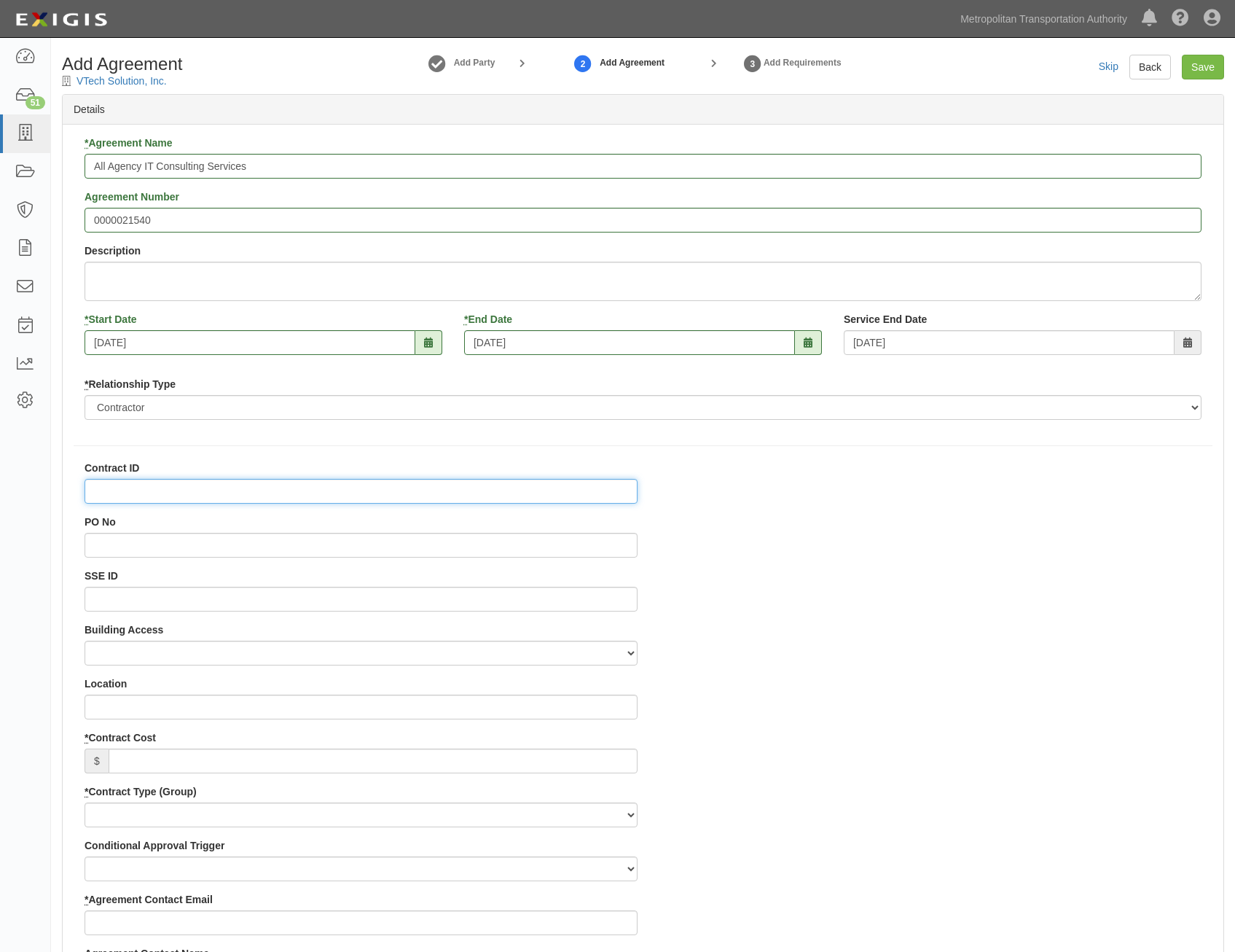
click at [519, 497] on input "Contract ID" at bounding box center [361, 491] width 553 height 25
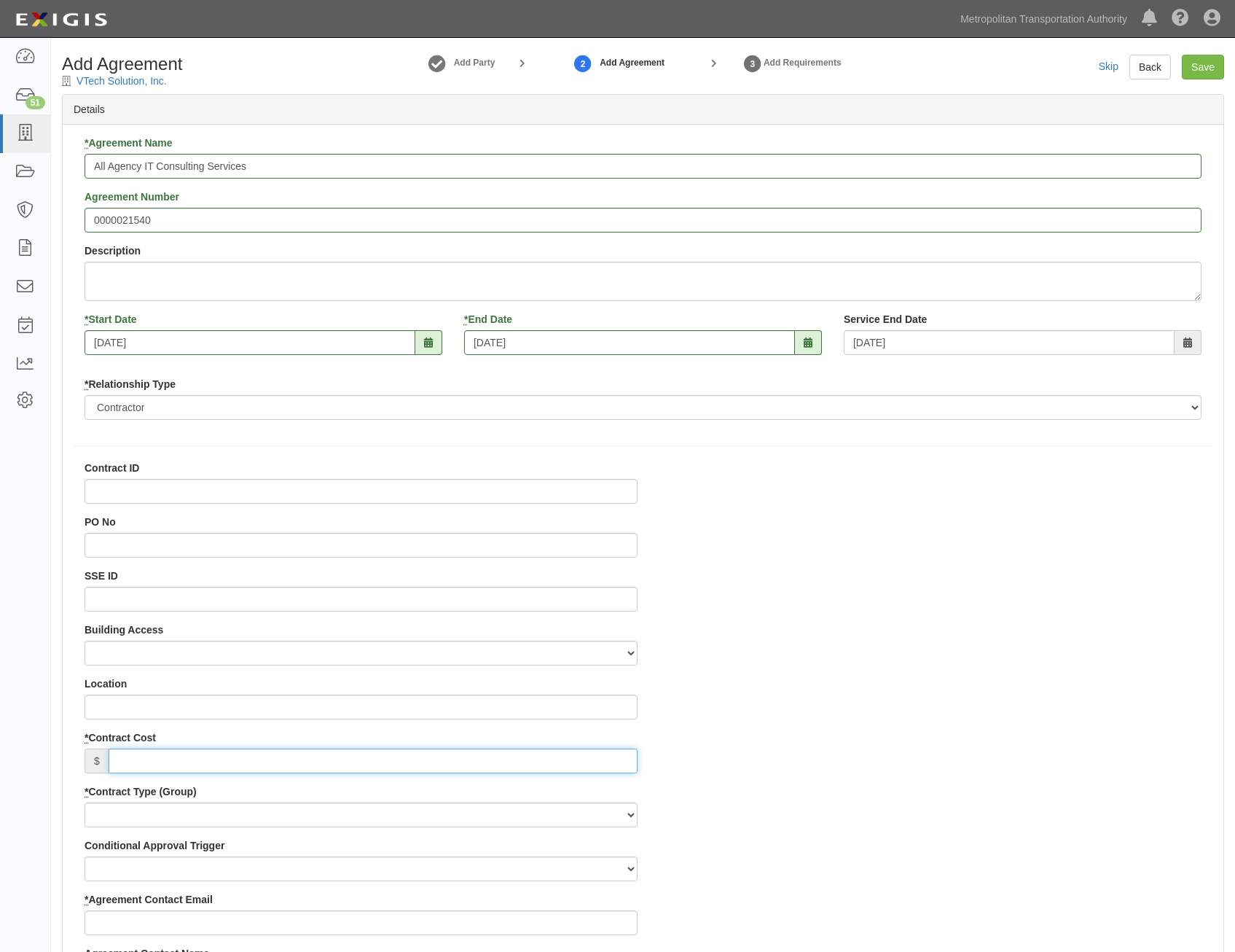
click at [591, 750] on input "* Contract Cost" at bounding box center [373, 760] width 529 height 25
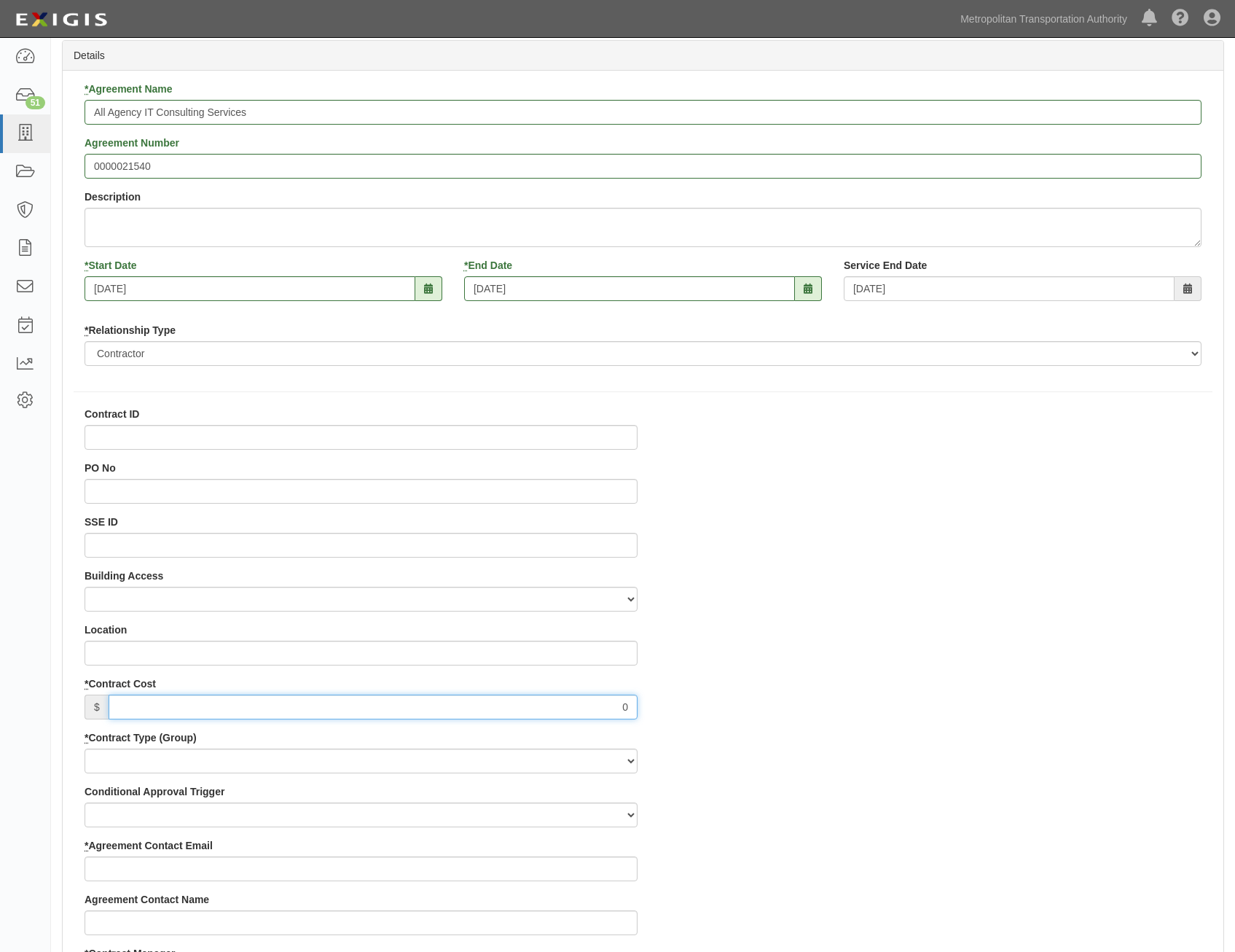
scroll to position [145, 0]
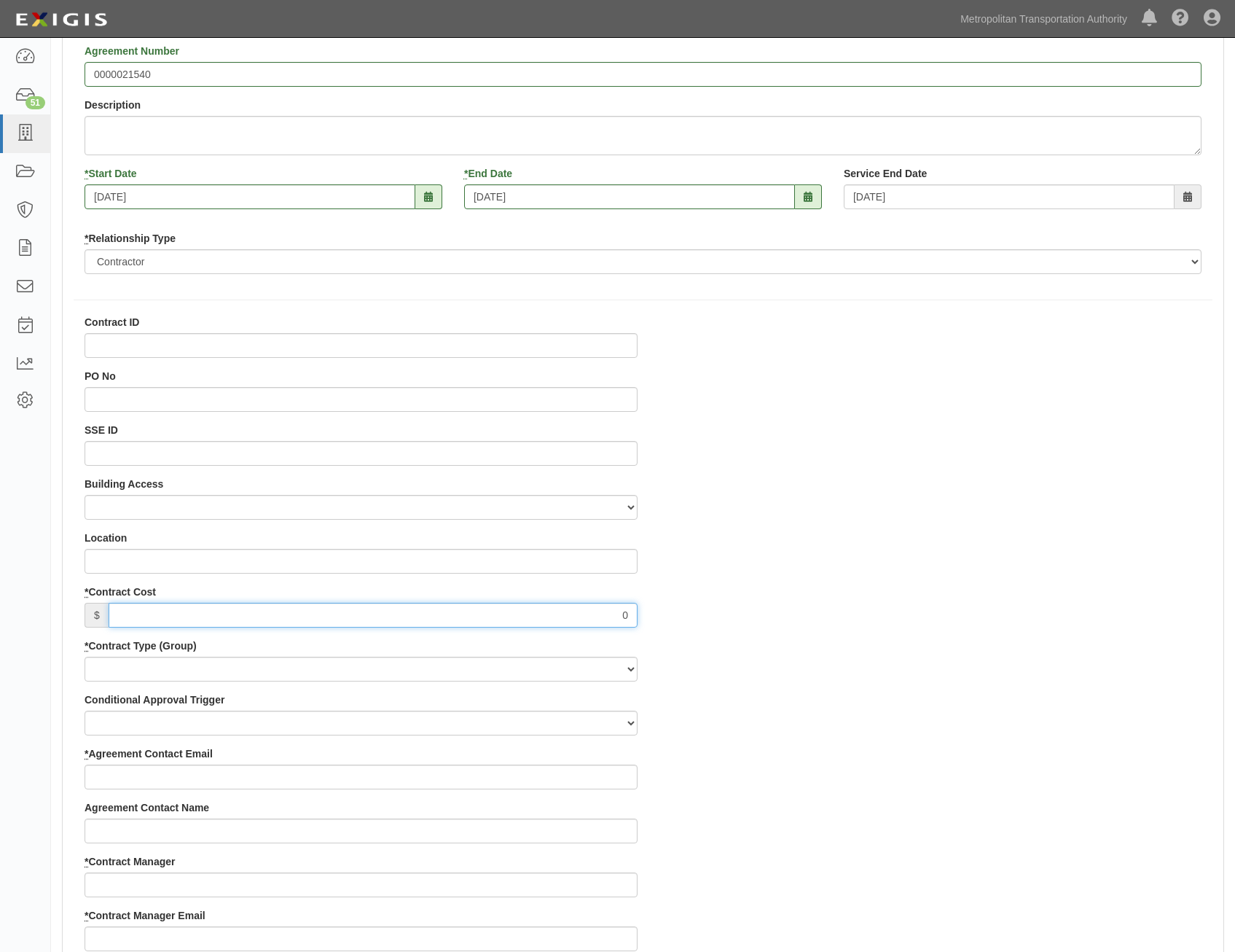
type input "0"
click at [539, 669] on select "Capital Operating Not for Benefit (incls. FA, Entry Permits) Real Estate Other" at bounding box center [361, 669] width 553 height 25
select select "122"
click at [84, 657] on select "Capital Operating Not for Benefit (incls. FA, Entry Permits) Real Estate Other" at bounding box center [361, 669] width 553 height 25
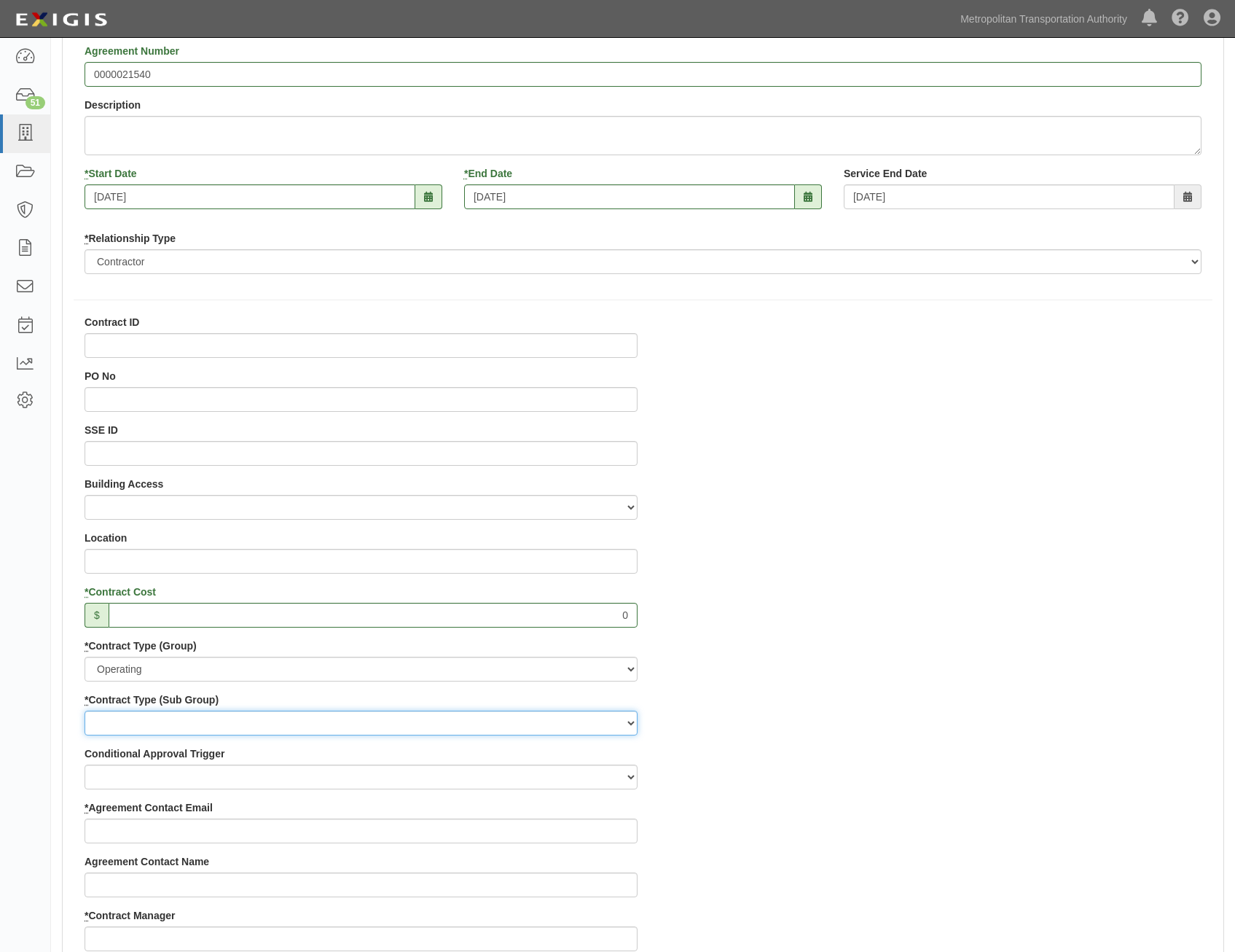
click at [557, 722] on select "Construction Loan / Test and Demo Maintenance Painting Personal Services Contra…" at bounding box center [361, 722] width 553 height 25
select select "249"
click at [84, 710] on select "Construction Loan / Test and Demo Maintenance Painting Personal Services Contra…" at bounding box center [361, 722] width 553 height 25
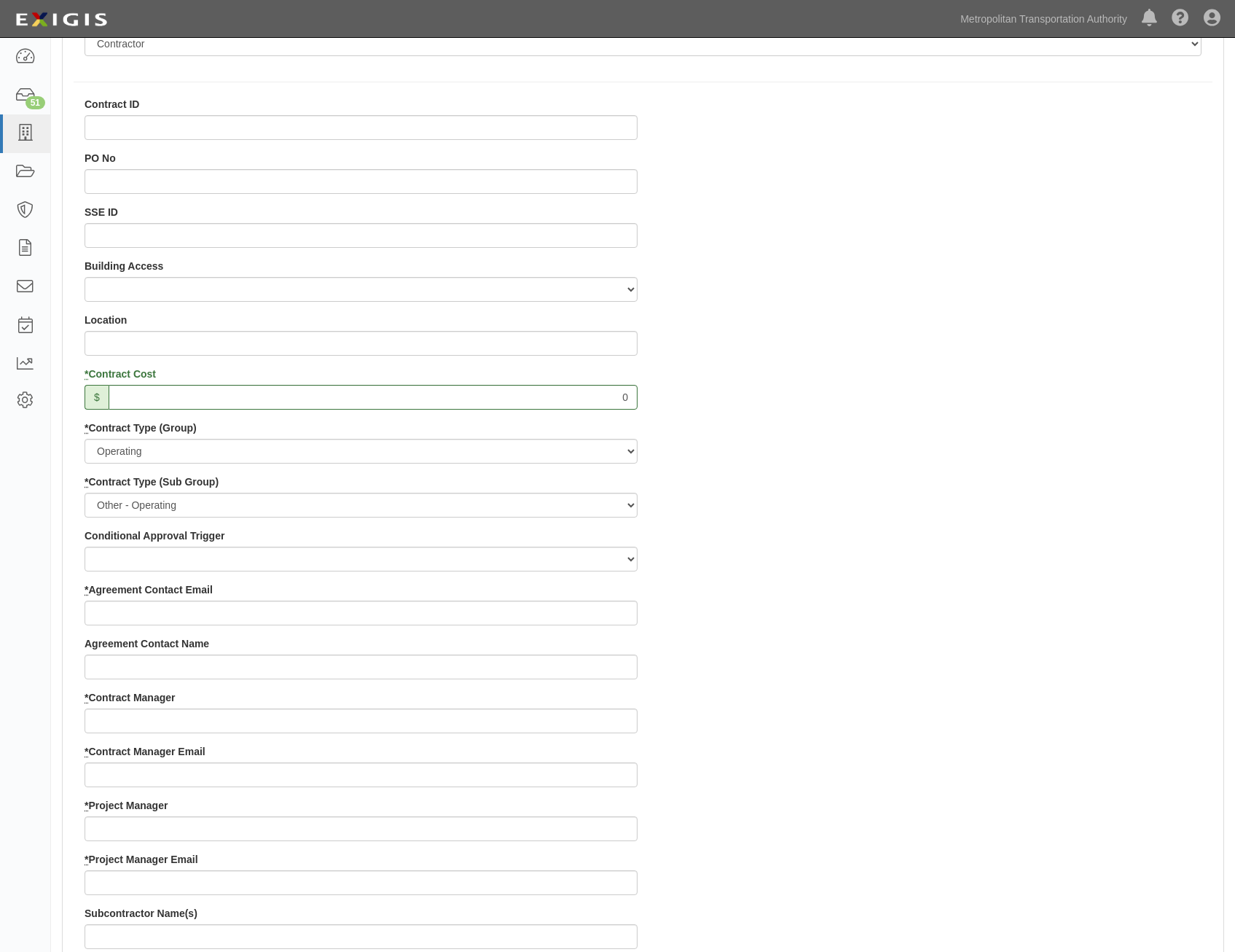
scroll to position [364, 0]
click at [613, 609] on input "* Agreement Contact Email" at bounding box center [361, 612] width 553 height 25
paste input "[EMAIL_ADDRESS][DOMAIN_NAME]"
type input "[EMAIL_ADDRESS][DOMAIN_NAME]"
click at [806, 668] on div "Contract ID PO No SSE ID Building Access 2 Broadway 341/345/347 BREP 333 Other …" at bounding box center [643, 797] width 1161 height 1402
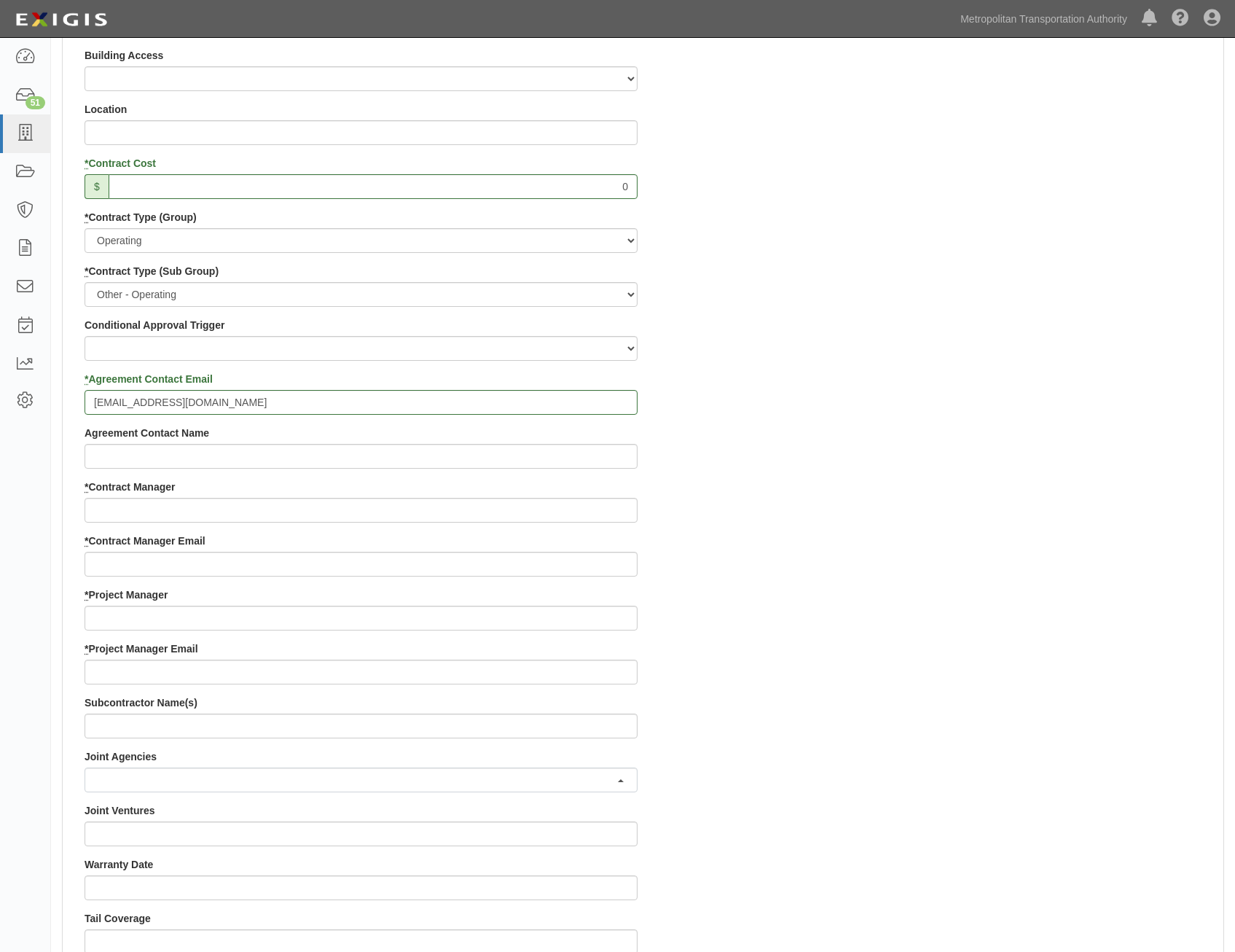
scroll to position [583, 0]
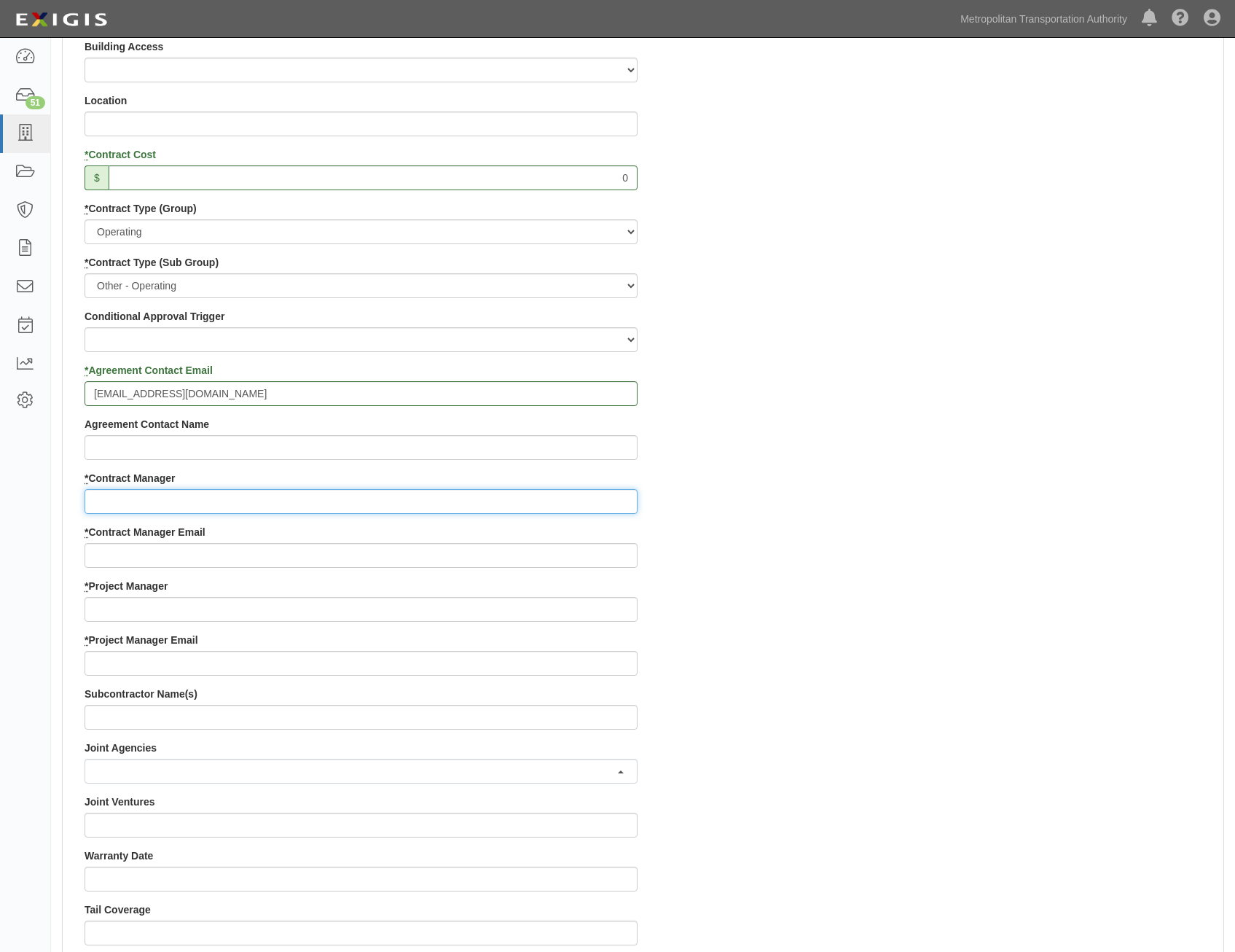
drag, startPoint x: 528, startPoint y: 510, endPoint x: 549, endPoint y: 503, distance: 22.1
click at [528, 510] on input "* Contract Manager" at bounding box center [361, 501] width 553 height 25
paste input "[PERSON_NAME]"
type input "[PERSON_NAME]"
click at [746, 595] on div "Contract ID PO No SSE ID Building Access 2 Broadway 341/345/347 BREP 333 Other …" at bounding box center [643, 578] width 1161 height 1402
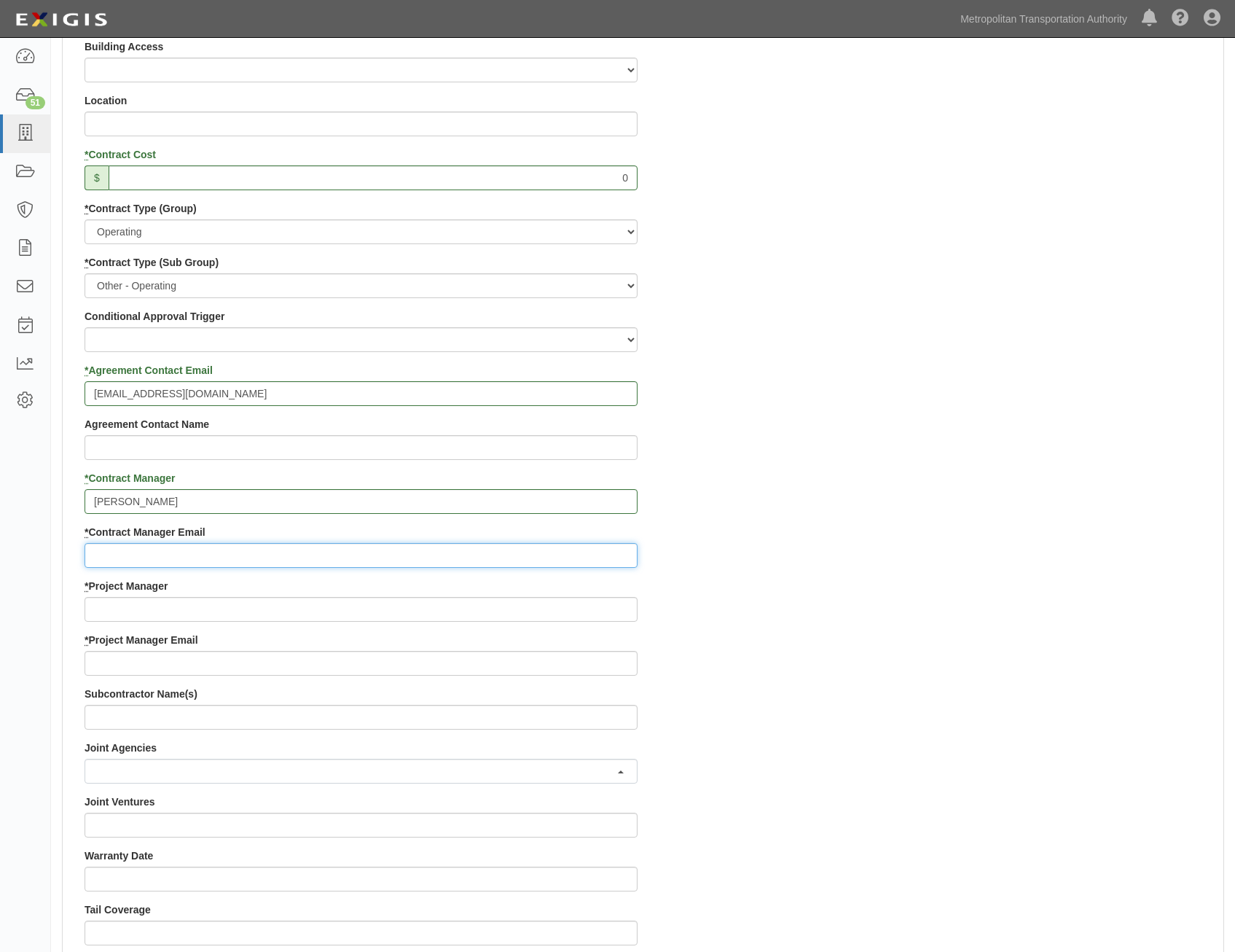
click at [589, 547] on input "* Contract Manager Email" at bounding box center [361, 555] width 553 height 25
paste input "[PERSON_NAME][EMAIL_ADDRESS][PERSON_NAME][DOMAIN_NAME]"
type input "[PERSON_NAME][EMAIL_ADDRESS][PERSON_NAME][DOMAIN_NAME]"
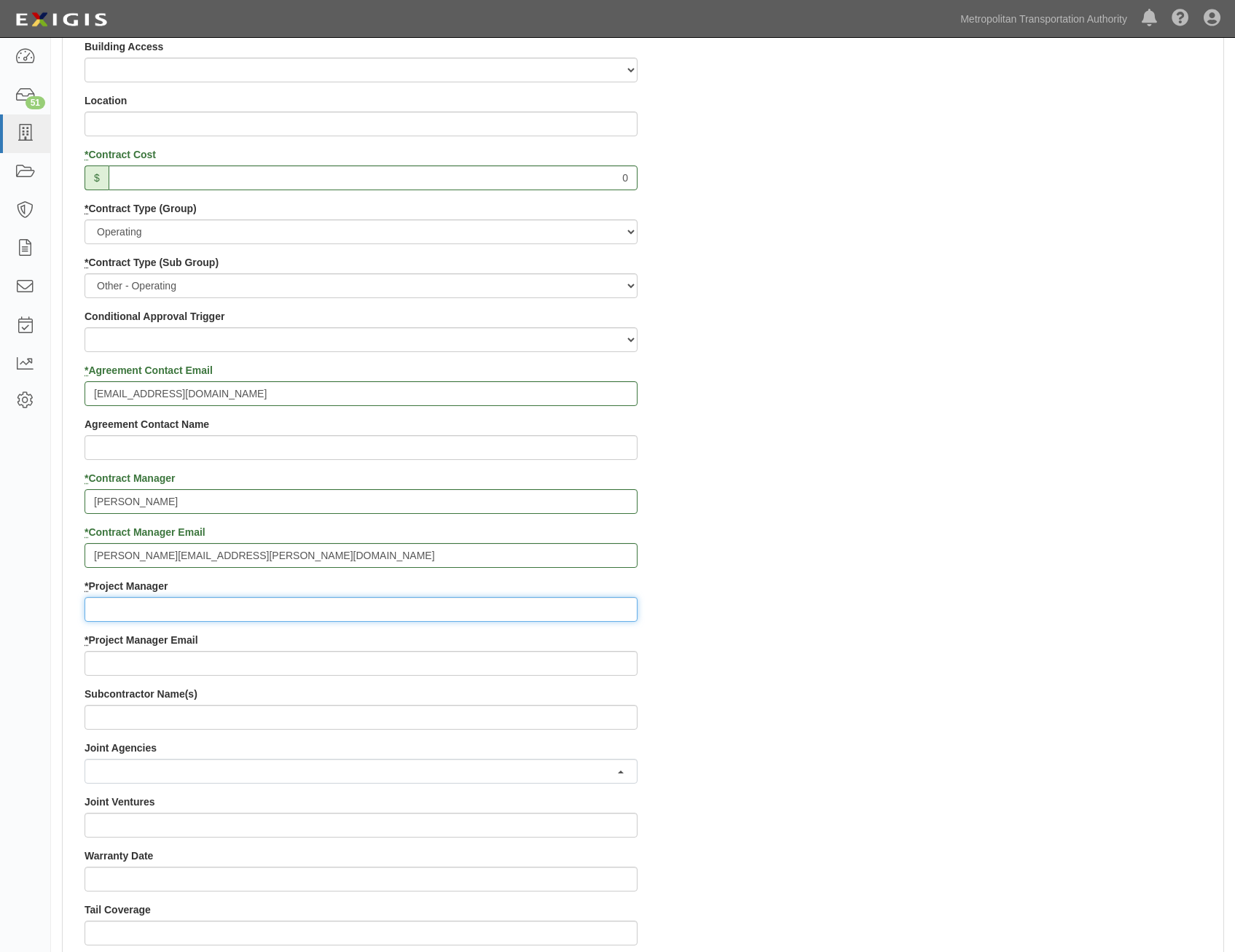
click at [489, 617] on input "* Project Manager" at bounding box center [361, 609] width 553 height 25
paste input "[PERSON_NAME]"
type input "[PERSON_NAME]"
click at [1037, 669] on div "Contract ID PO No SSE ID Building Access 2 Broadway 341/345/347 BREP 333 Other …" at bounding box center [643, 578] width 1161 height 1402
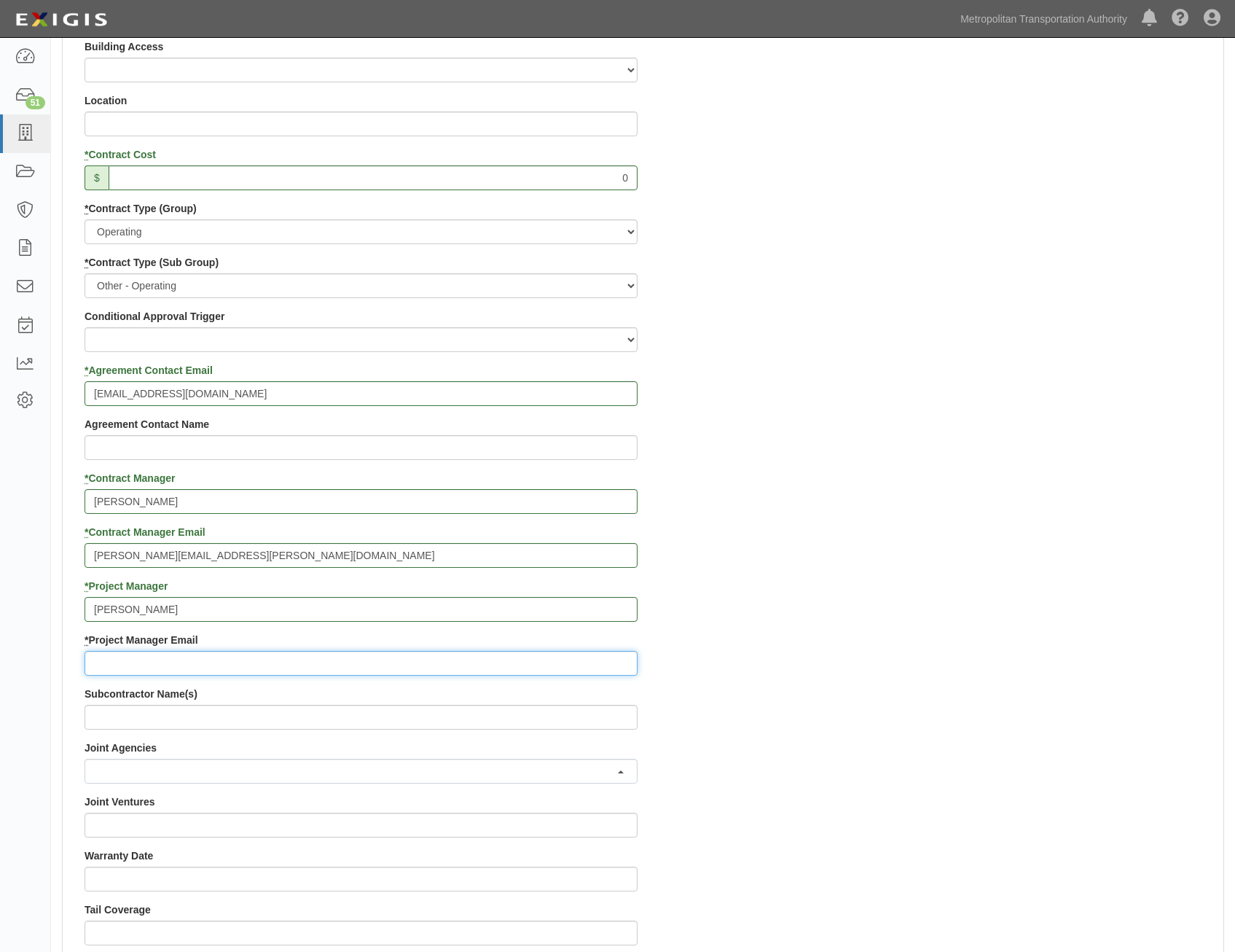
click at [417, 655] on input "* Project Manager Email" at bounding box center [361, 663] width 553 height 25
paste input "[PERSON_NAME][EMAIL_ADDRESS][DOMAIN_NAME]"
type input "[PERSON_NAME][EMAIL_ADDRESS][DOMAIN_NAME]"
click at [1040, 579] on div "Contract ID PO No SSE ID Building Access 2 Broadway 341/345/347 BREP 333 Other …" at bounding box center [643, 578] width 1161 height 1402
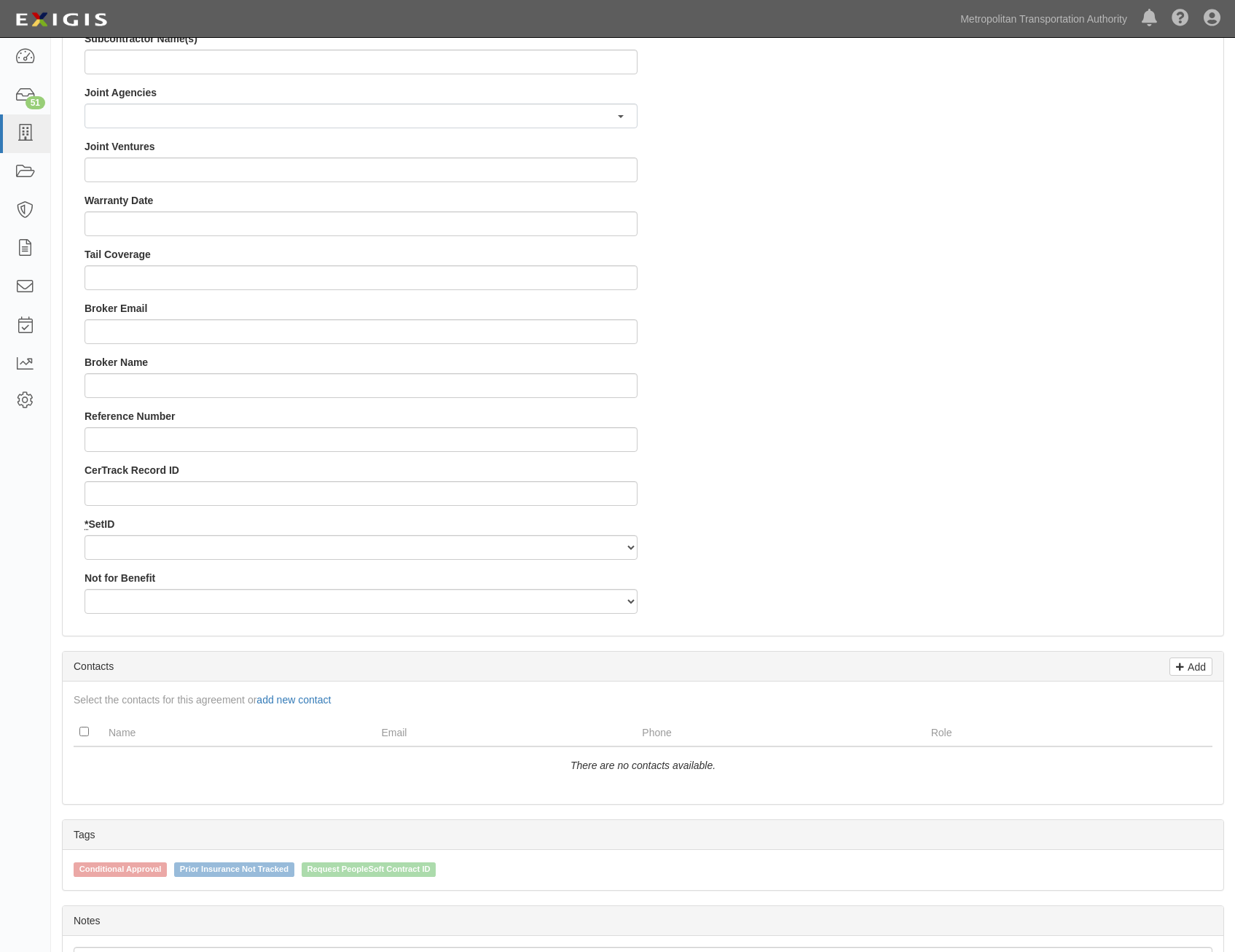
scroll to position [1239, 0]
click at [577, 548] on select "MTAHQ" at bounding box center [361, 547] width 553 height 25
select select "96"
click at [84, 535] on select "MTAHQ" at bounding box center [361, 547] width 553 height 25
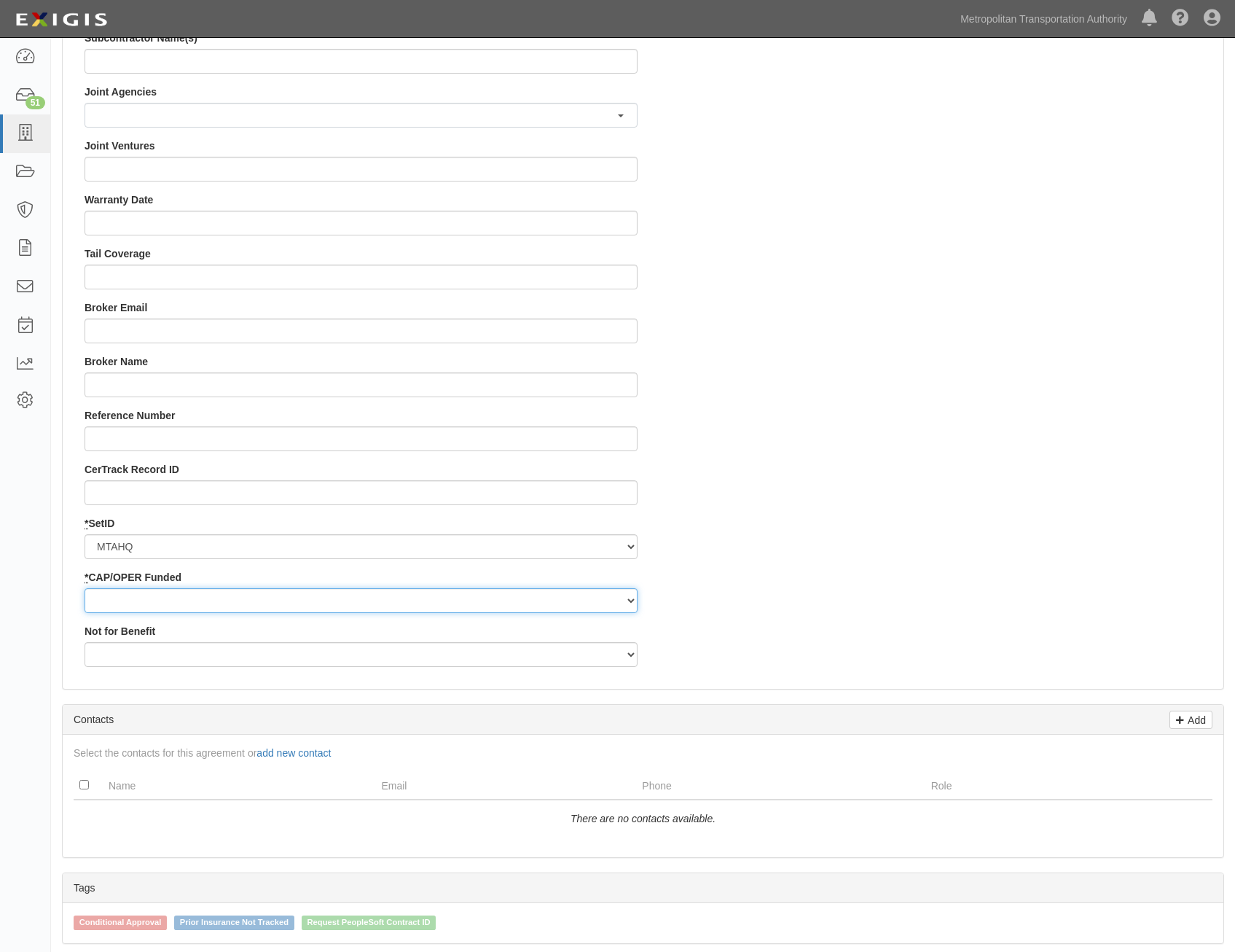
click at [554, 601] on select "Capital Operating" at bounding box center [361, 600] width 553 height 25
select select "347"
click at [84, 588] on select "Capital Operating" at bounding box center [361, 600] width 553 height 25
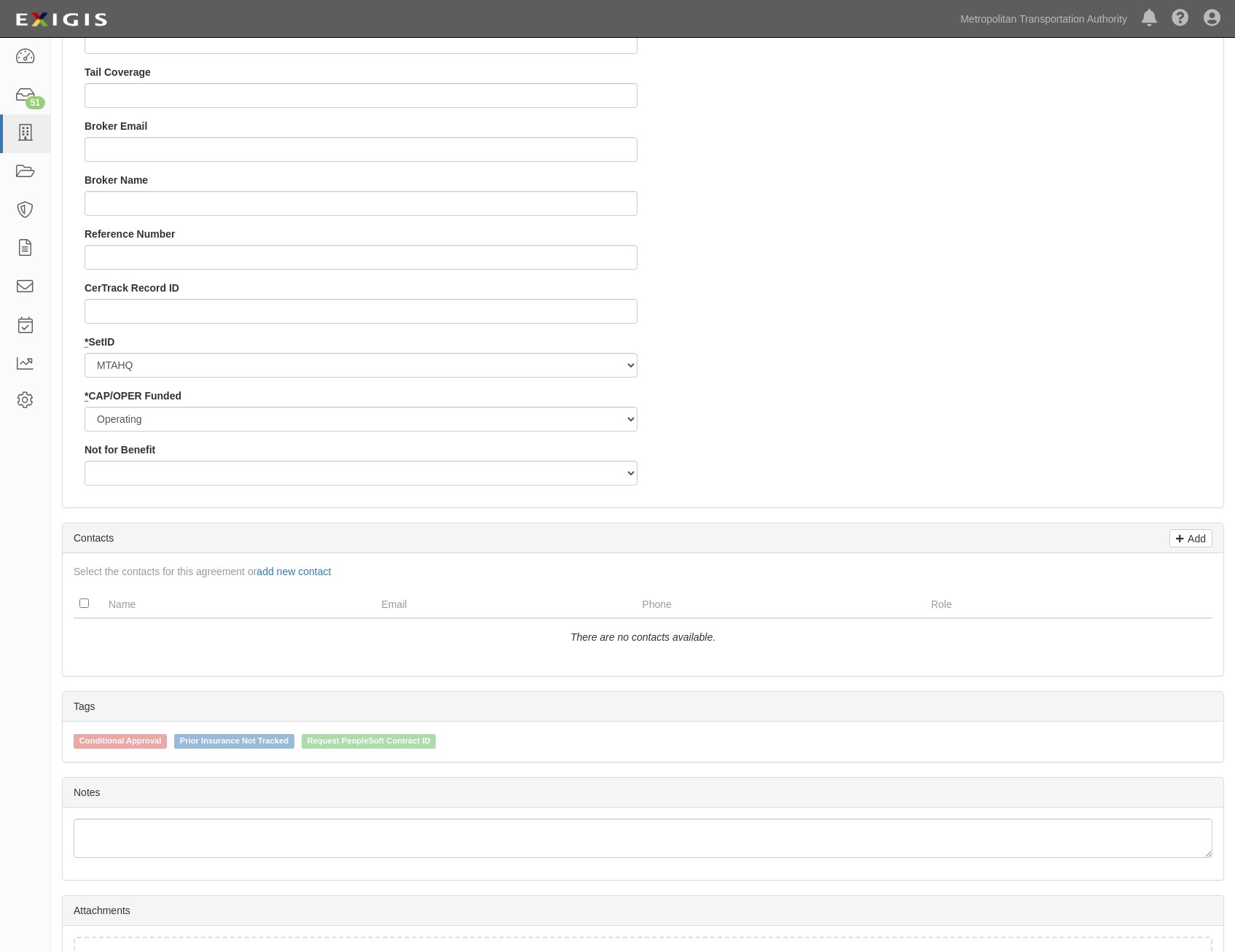
scroll to position [1530, 0]
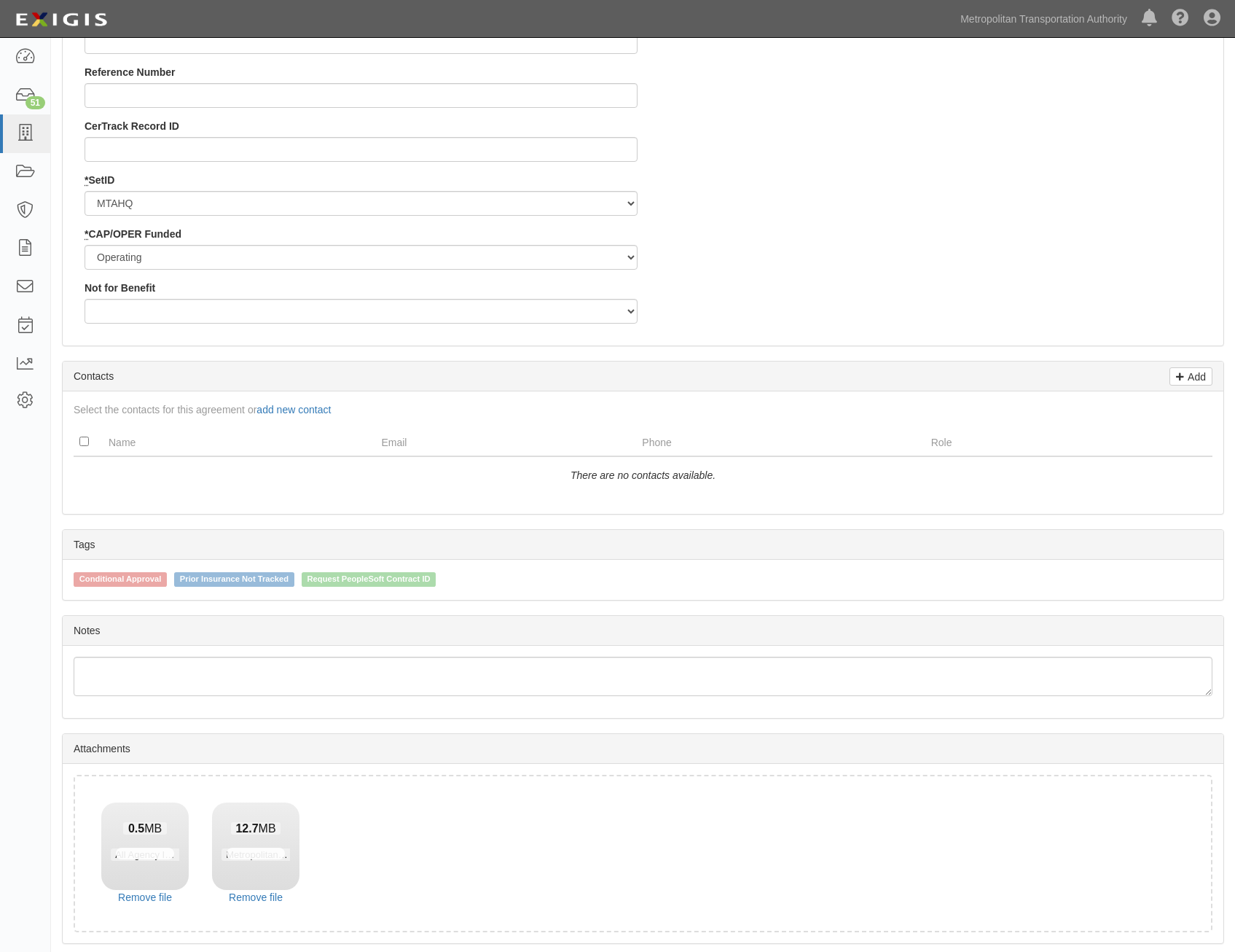
scroll to position [1635, 0]
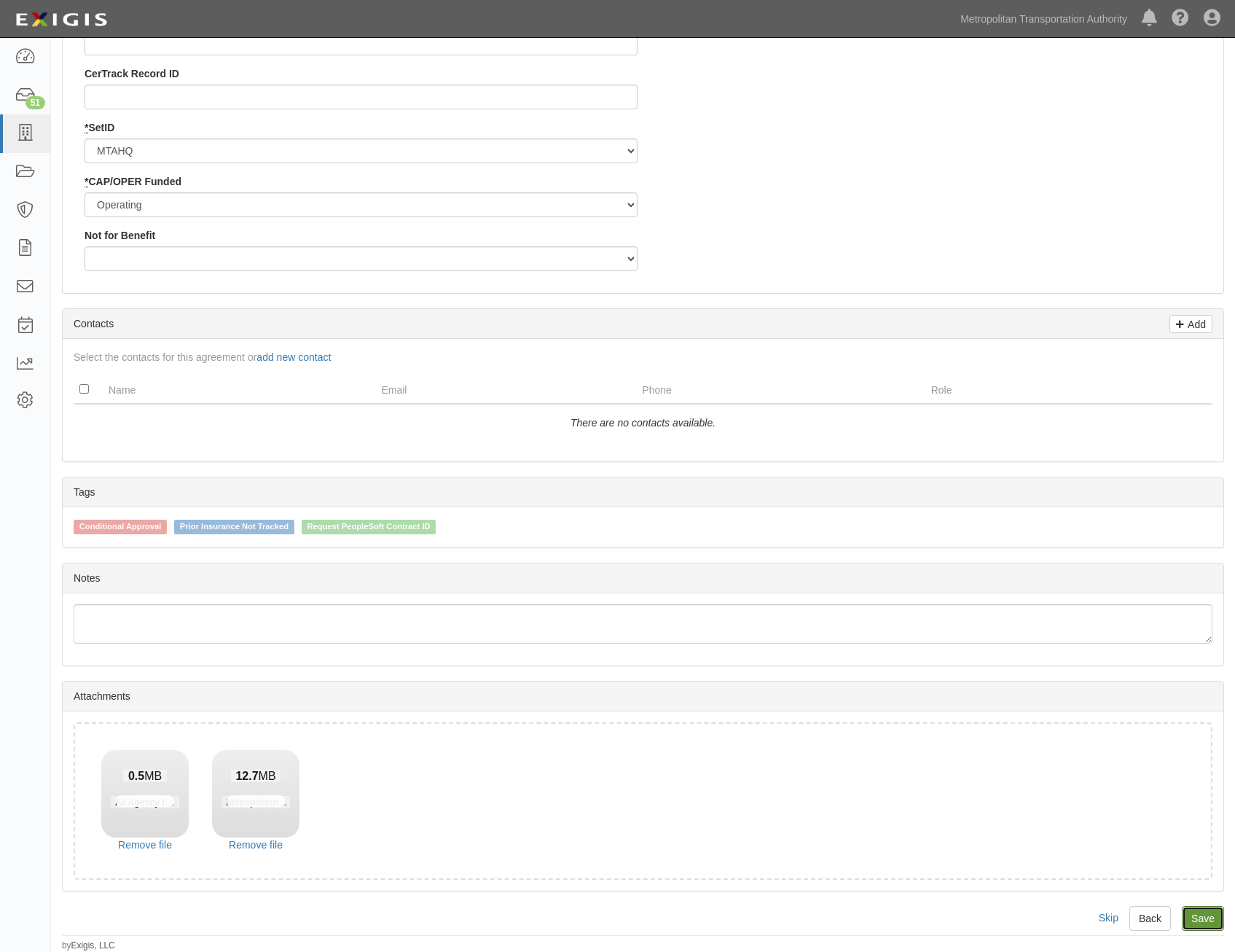
click at [1201, 929] on link "Save" at bounding box center [1202, 918] width 42 height 25
click at [143, 844] on div "Request timedout after 30000 seconds" at bounding box center [145, 869] width 102 height 50
click at [166, 840] on link "Remove file" at bounding box center [145, 844] width 88 height 15
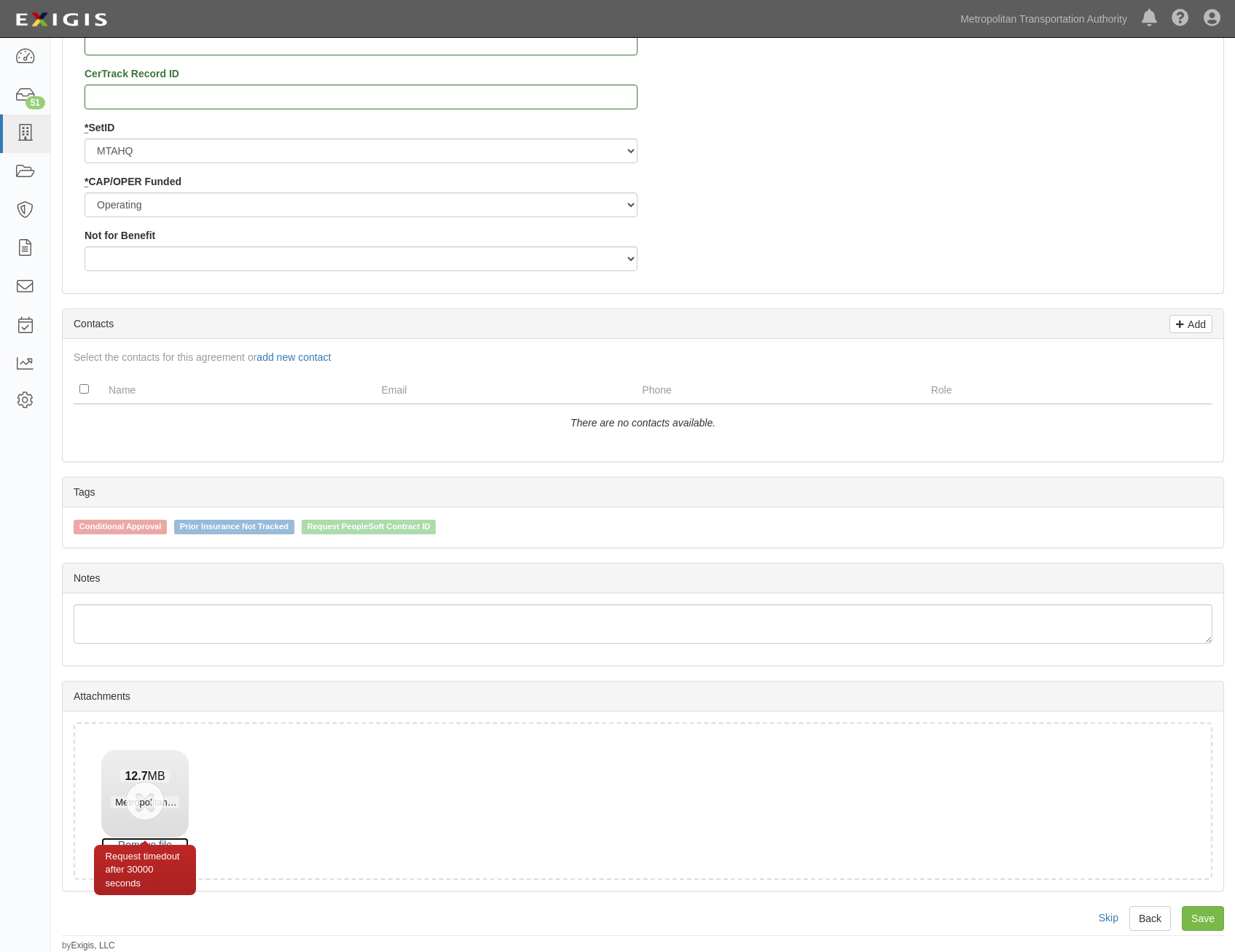
click at [164, 841] on link "Remove file" at bounding box center [145, 844] width 88 height 15
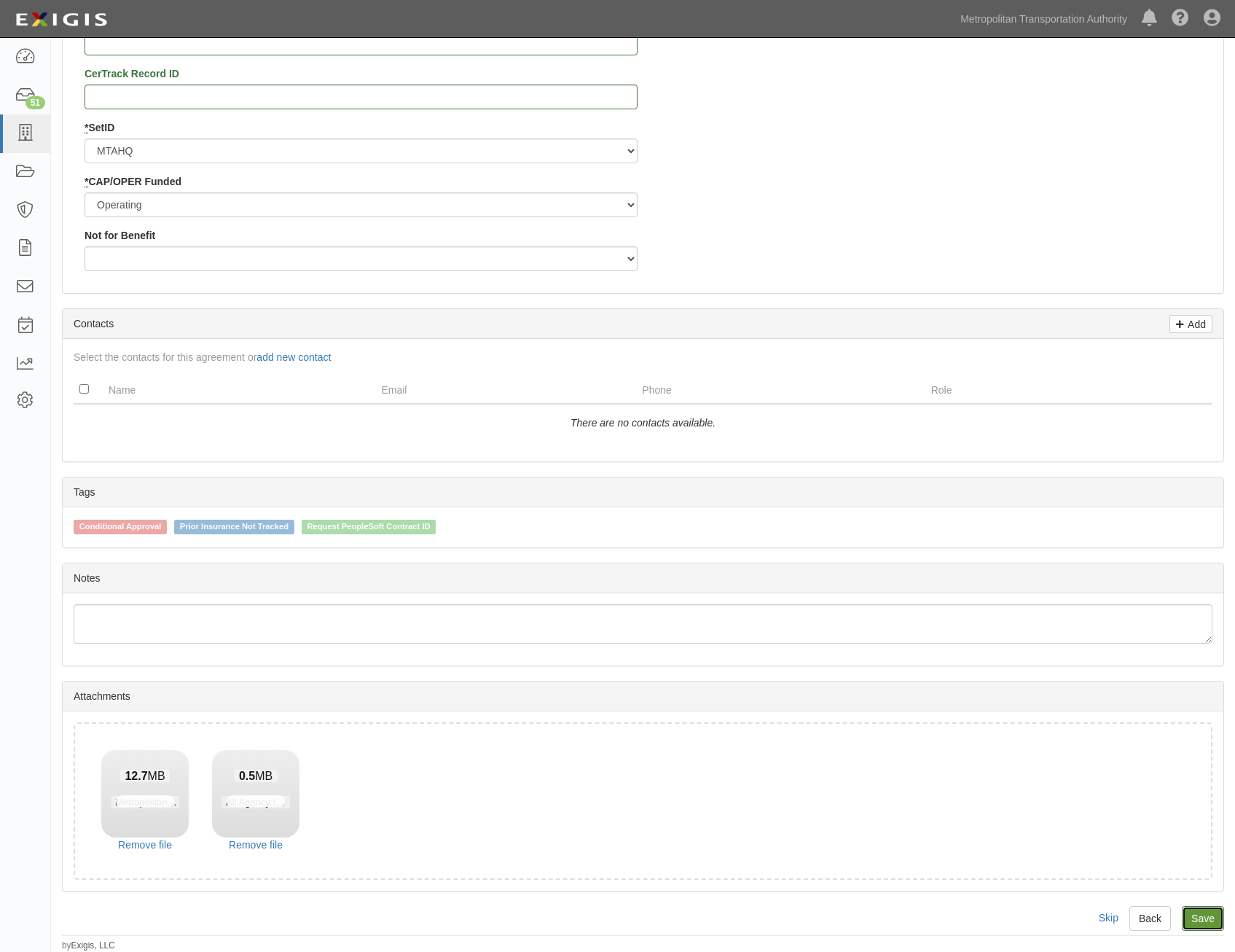
click at [1203, 916] on link "Save" at bounding box center [1202, 918] width 42 height 25
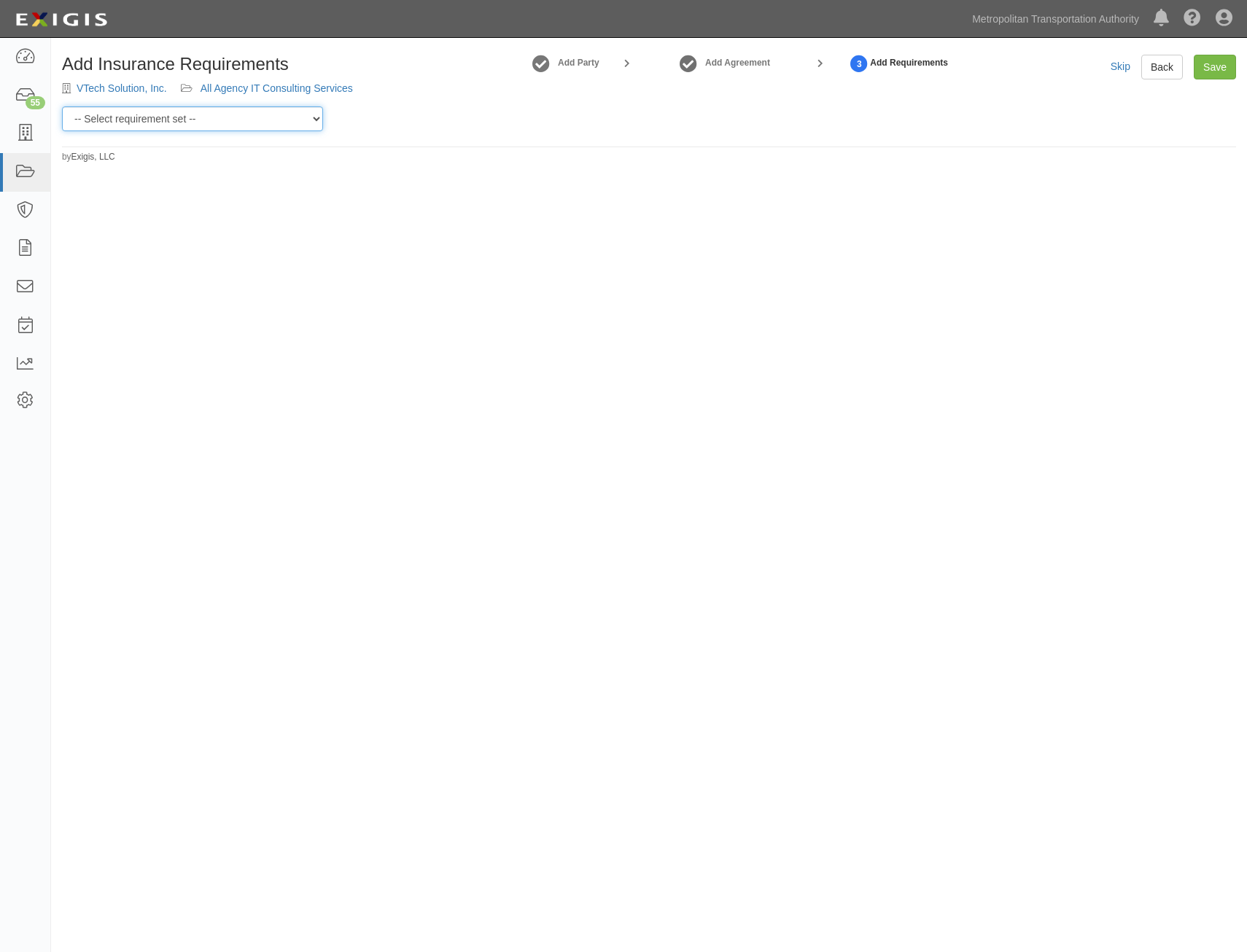
click at [297, 116] on select "-- Select requirement set -- Basic Basic Enhanced Option for Operating Agreemen…" at bounding box center [192, 119] width 261 height 25
select select "7437"
click at [62, 107] on select "-- Select requirement set -- Basic Basic Enhanced Option for Operating Agreemen…" at bounding box center [192, 119] width 261 height 25
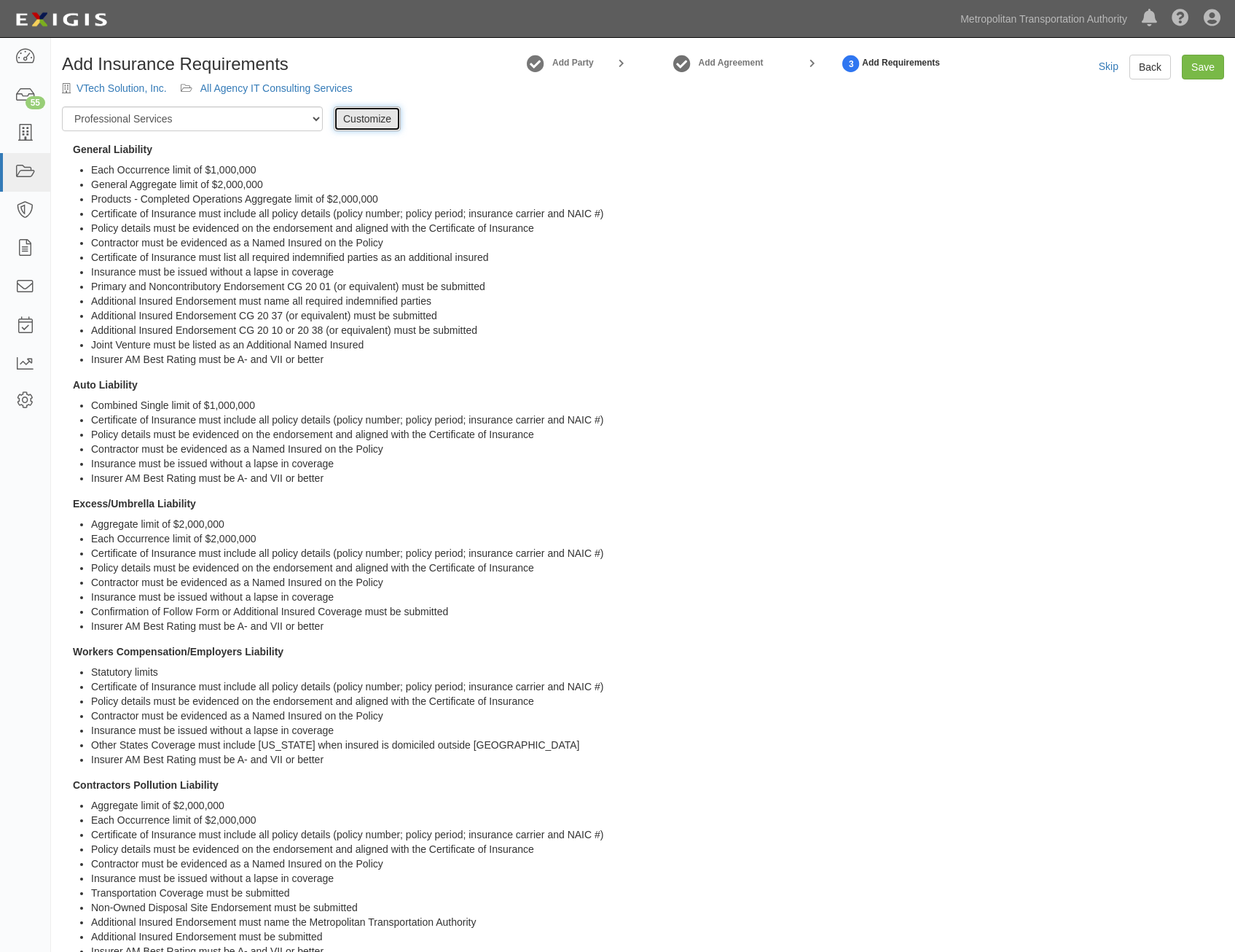
click at [380, 121] on link "Customize" at bounding box center [367, 119] width 67 height 25
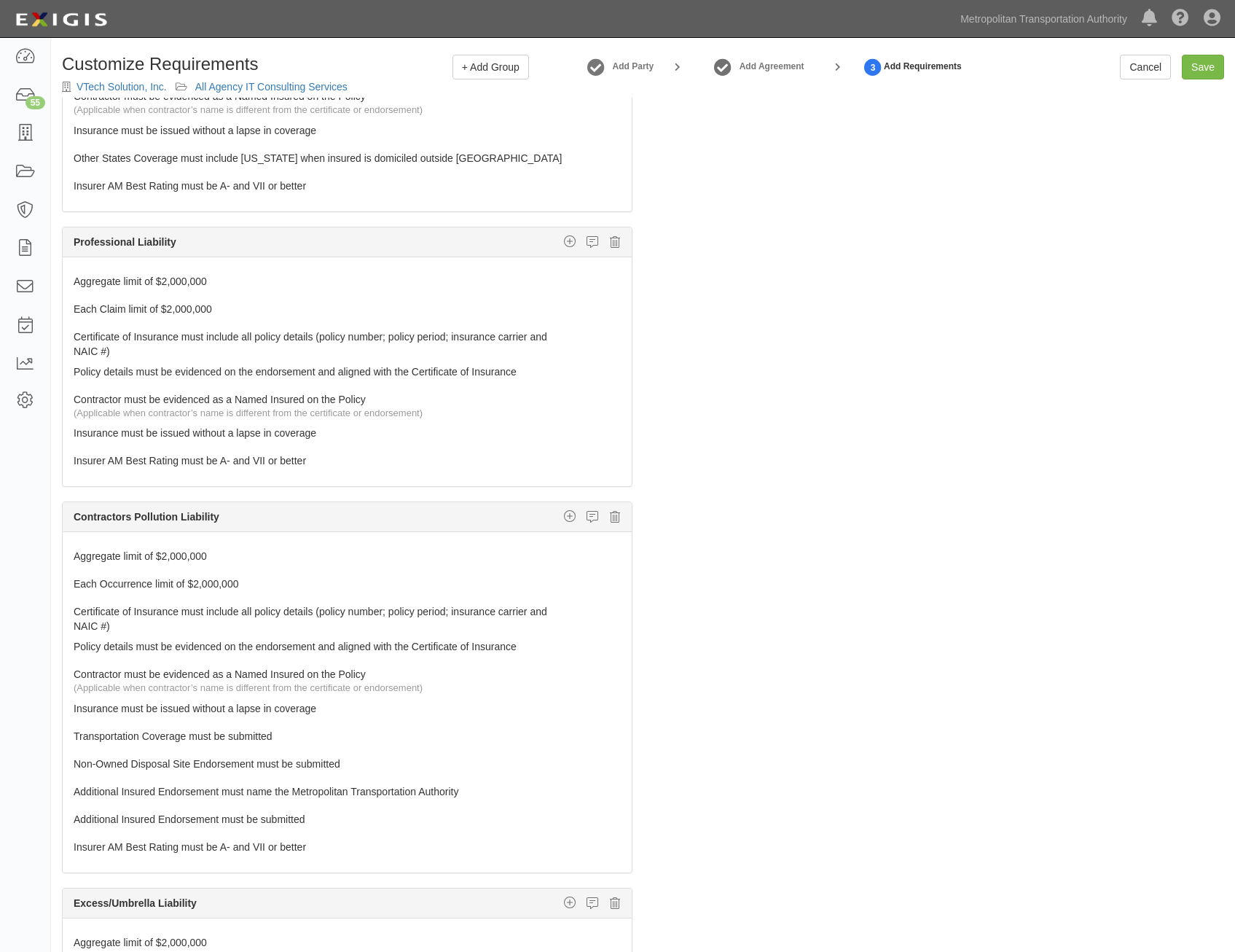
scroll to position [875, 0]
click at [610, 242] on icon at bounding box center [615, 242] width 10 height 13
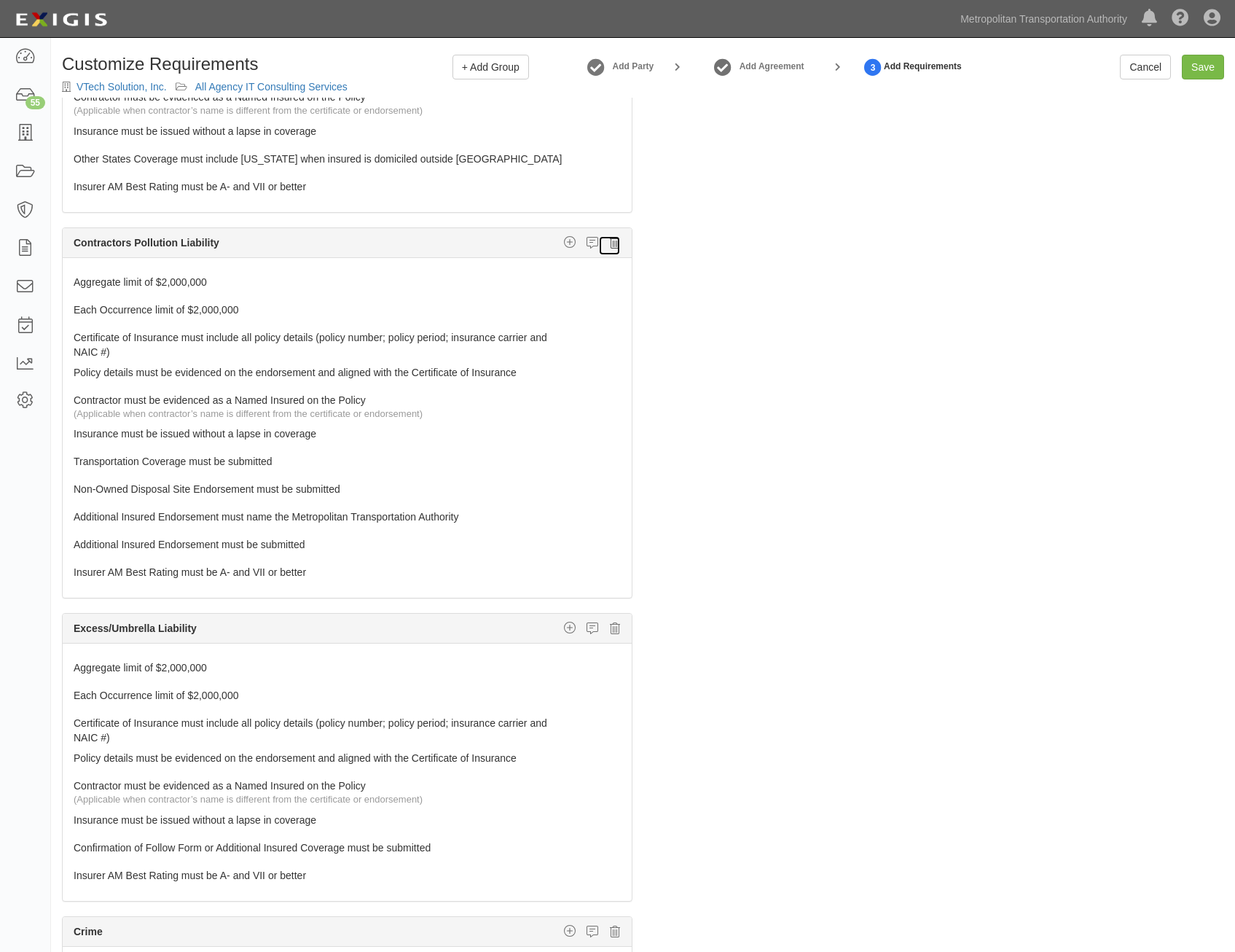
click at [610, 242] on icon at bounding box center [615, 242] width 10 height 13
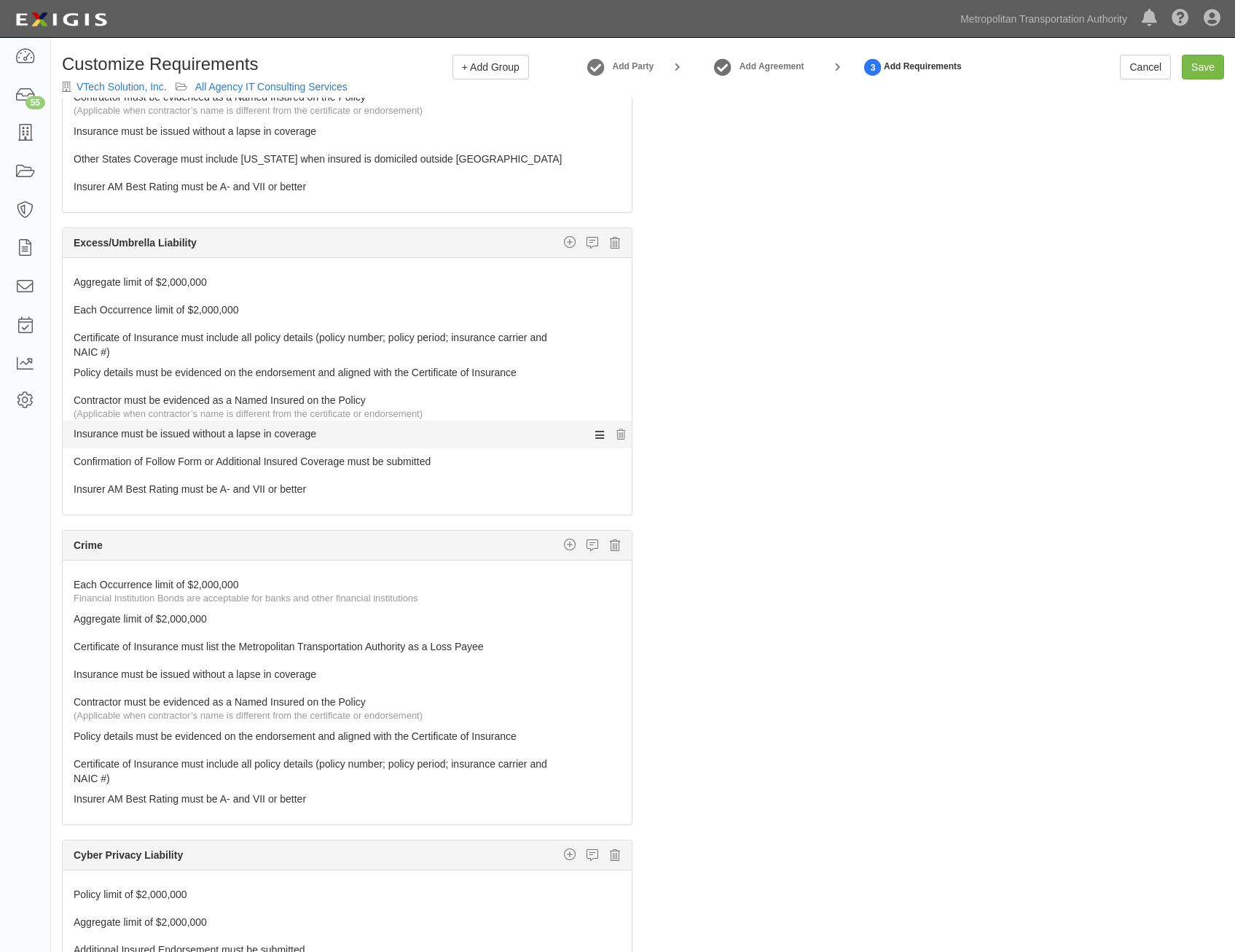
scroll to position [1020, 0]
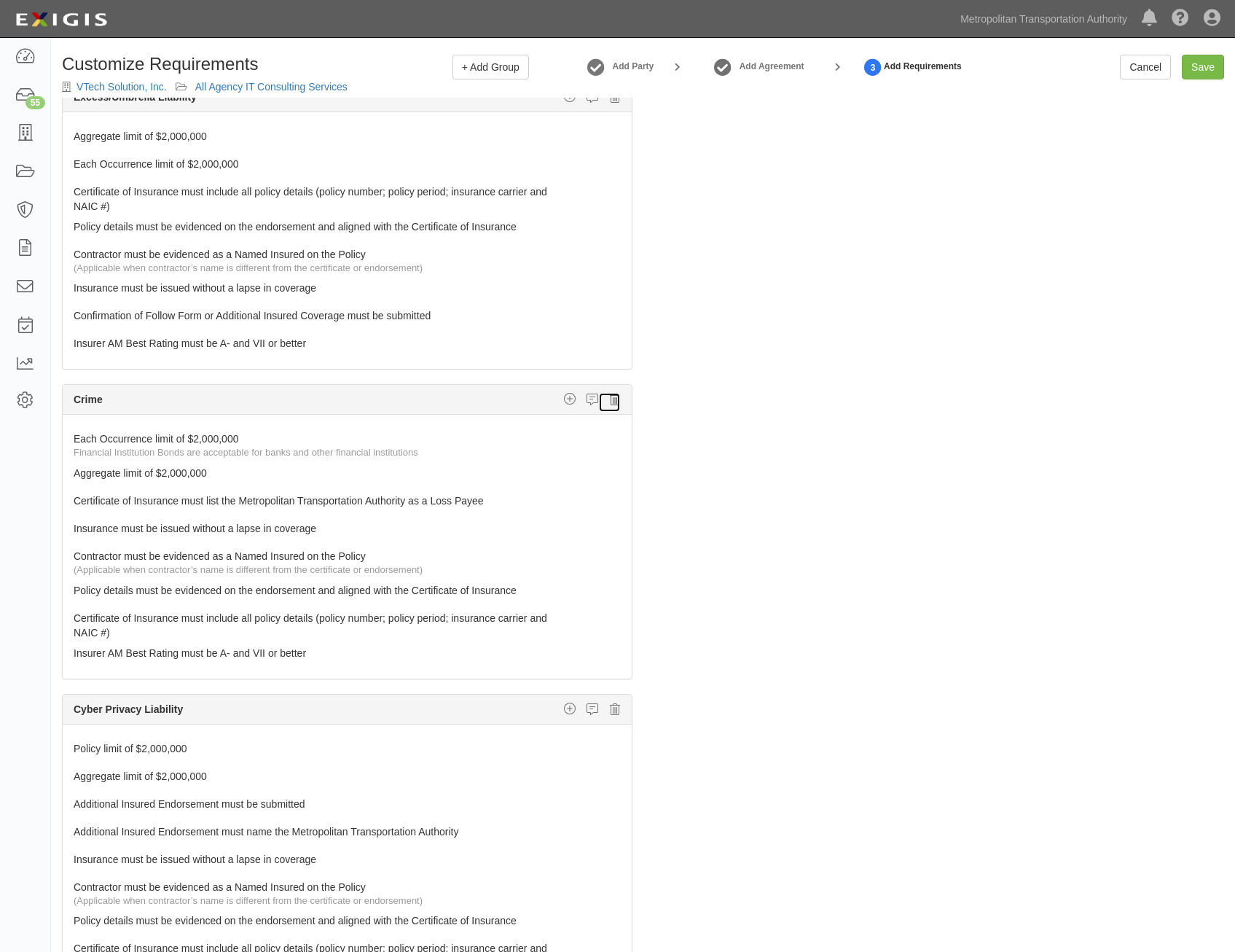
click at [610, 404] on icon at bounding box center [615, 399] width 10 height 13
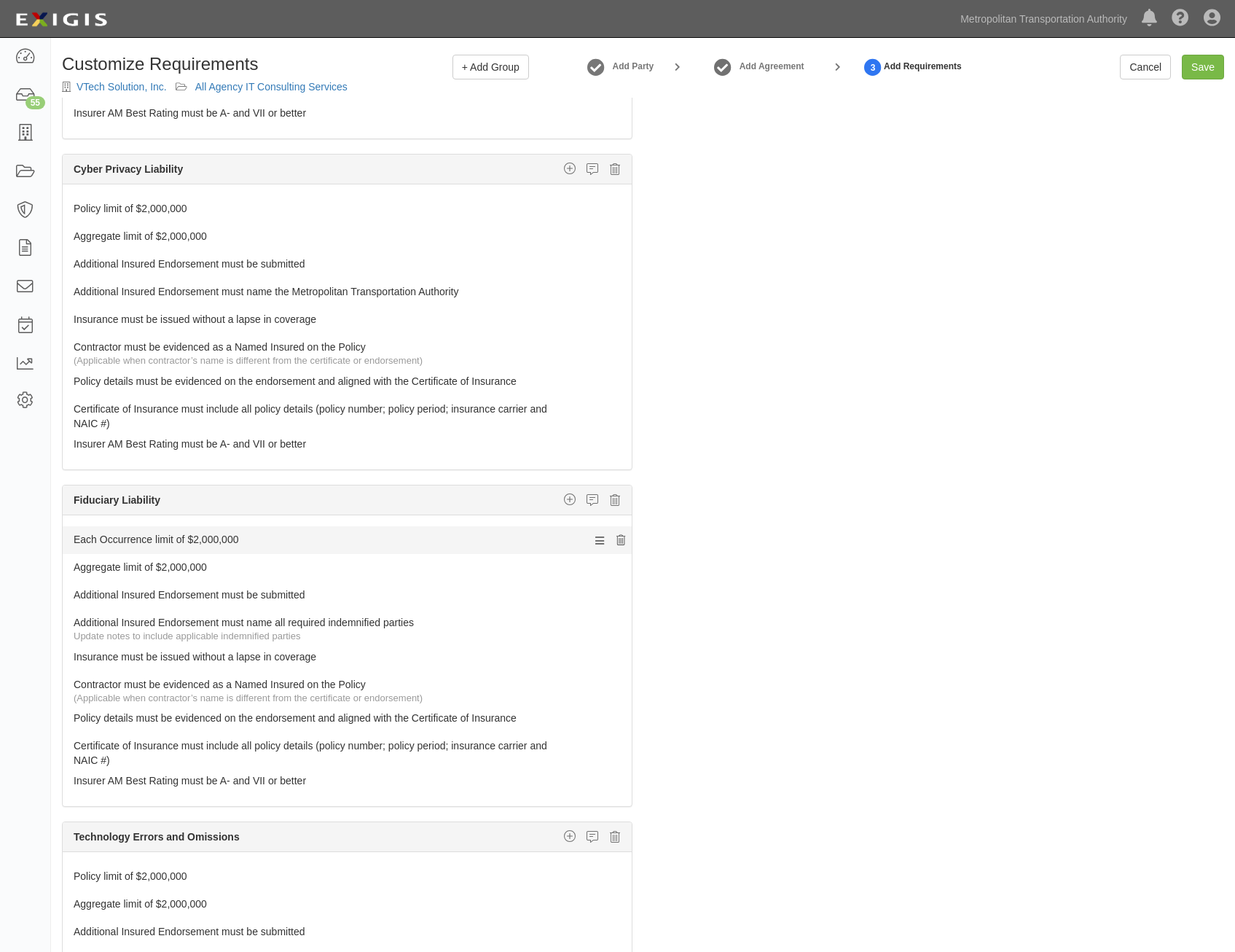
scroll to position [1312, 0]
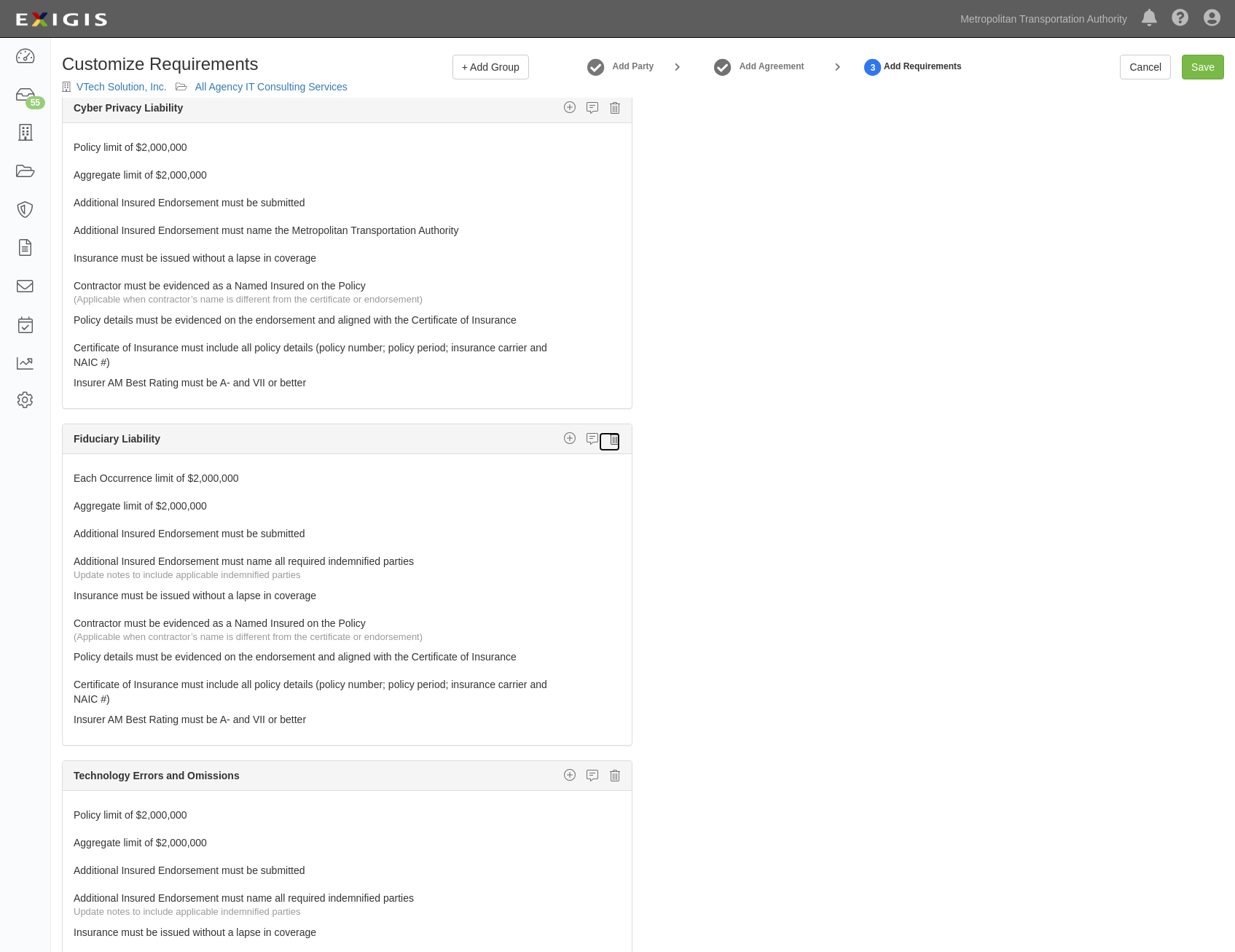
click at [610, 436] on icon at bounding box center [615, 438] width 10 height 13
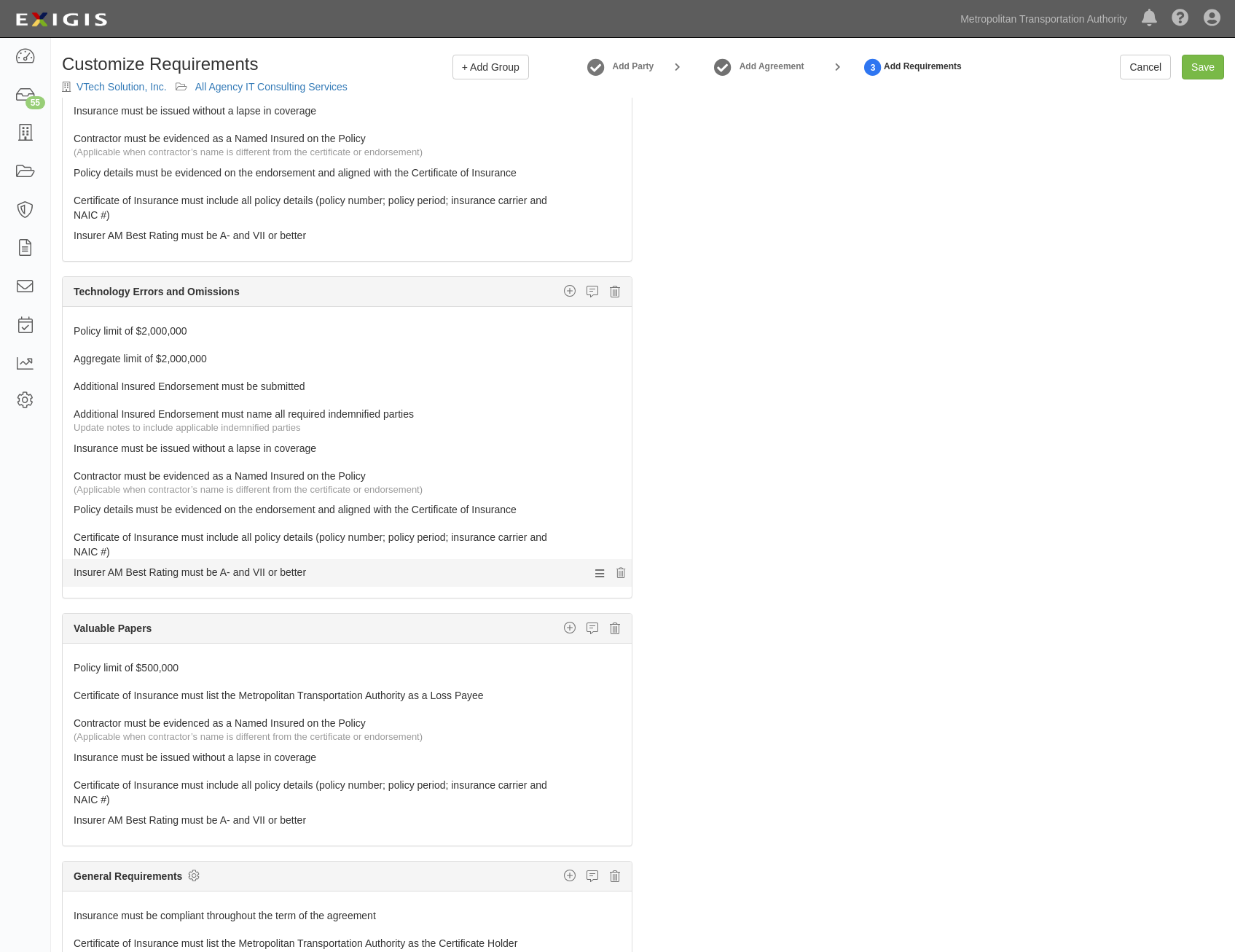
scroll to position [1468, 0]
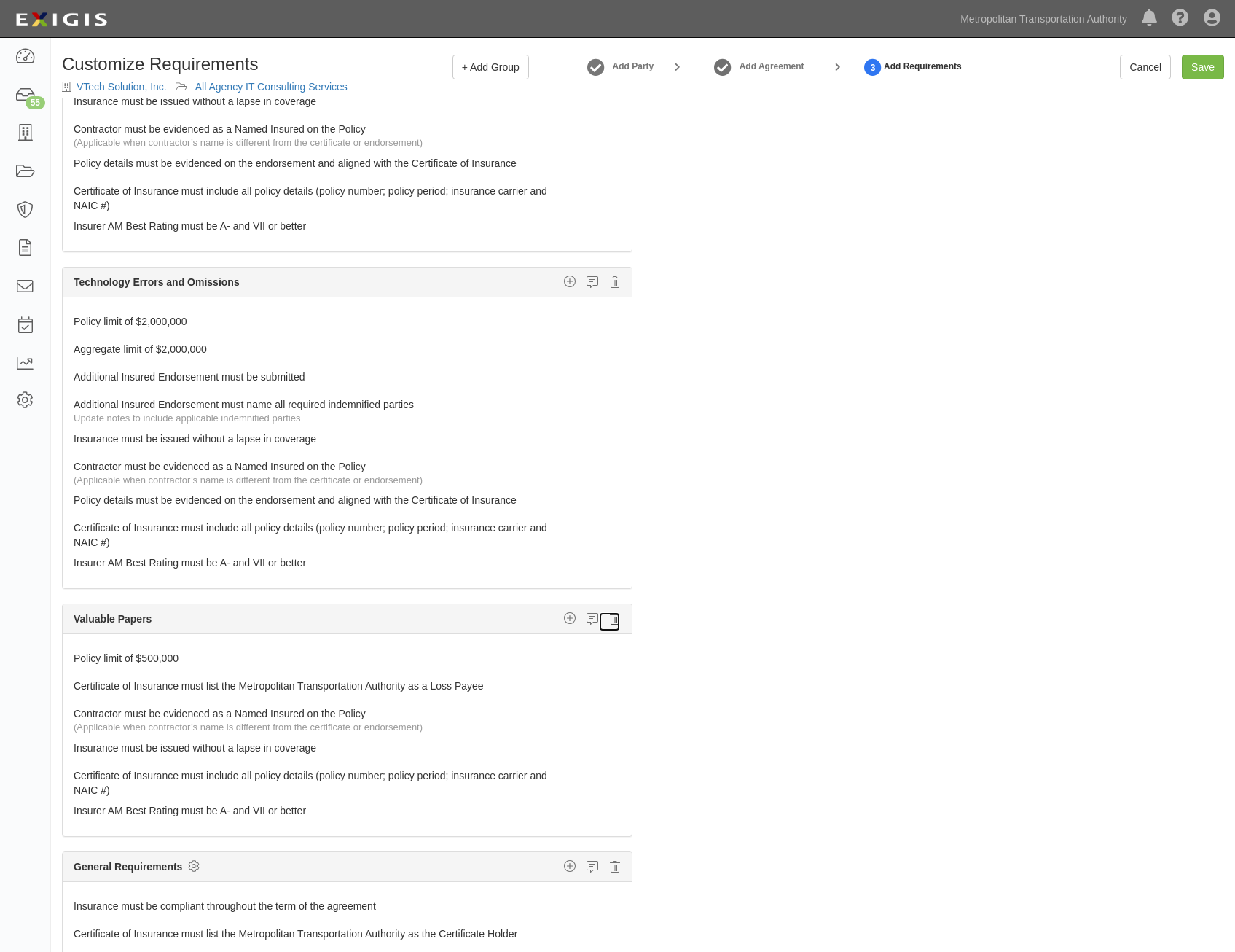
click at [610, 621] on icon at bounding box center [615, 618] width 10 height 13
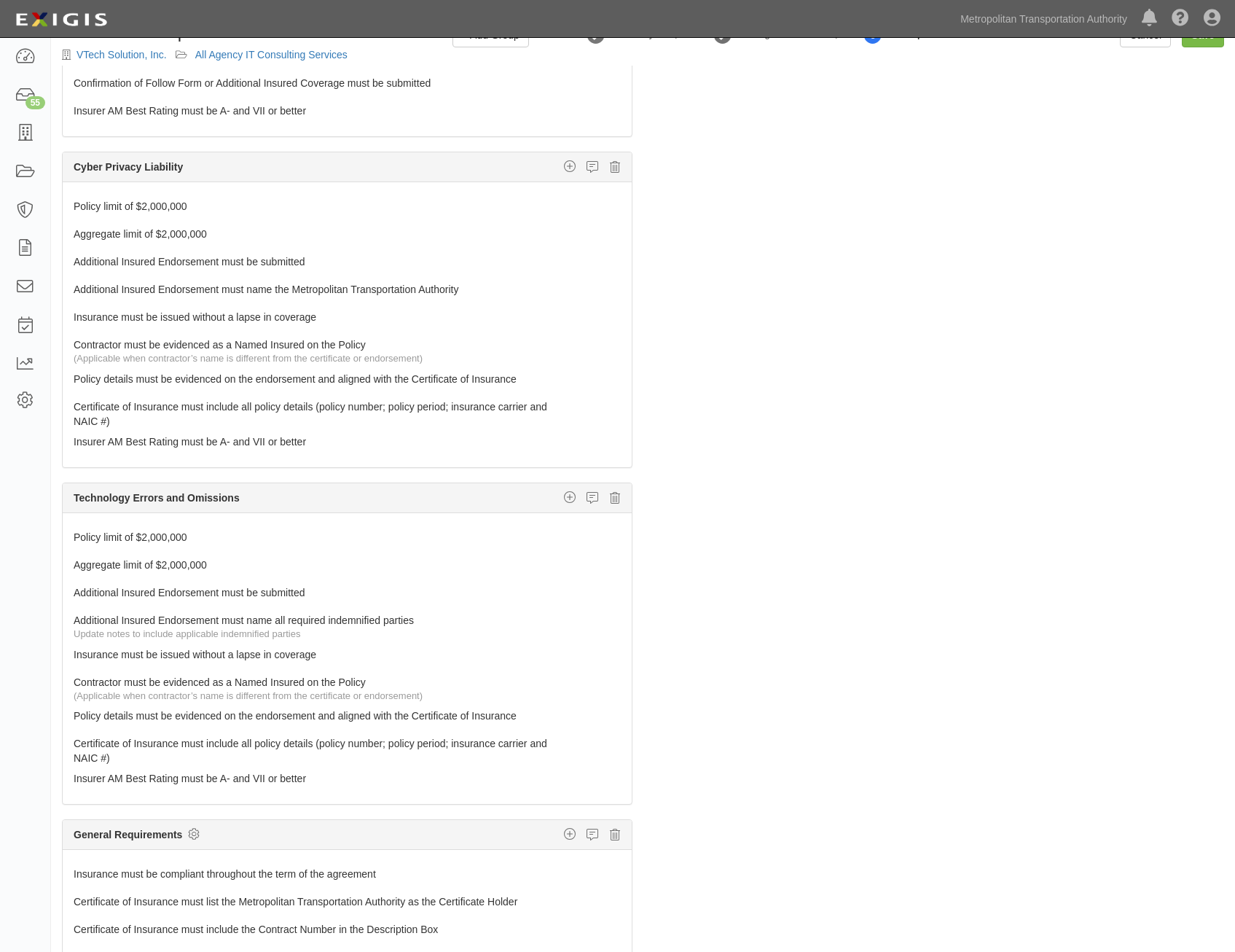
scroll to position [0, 0]
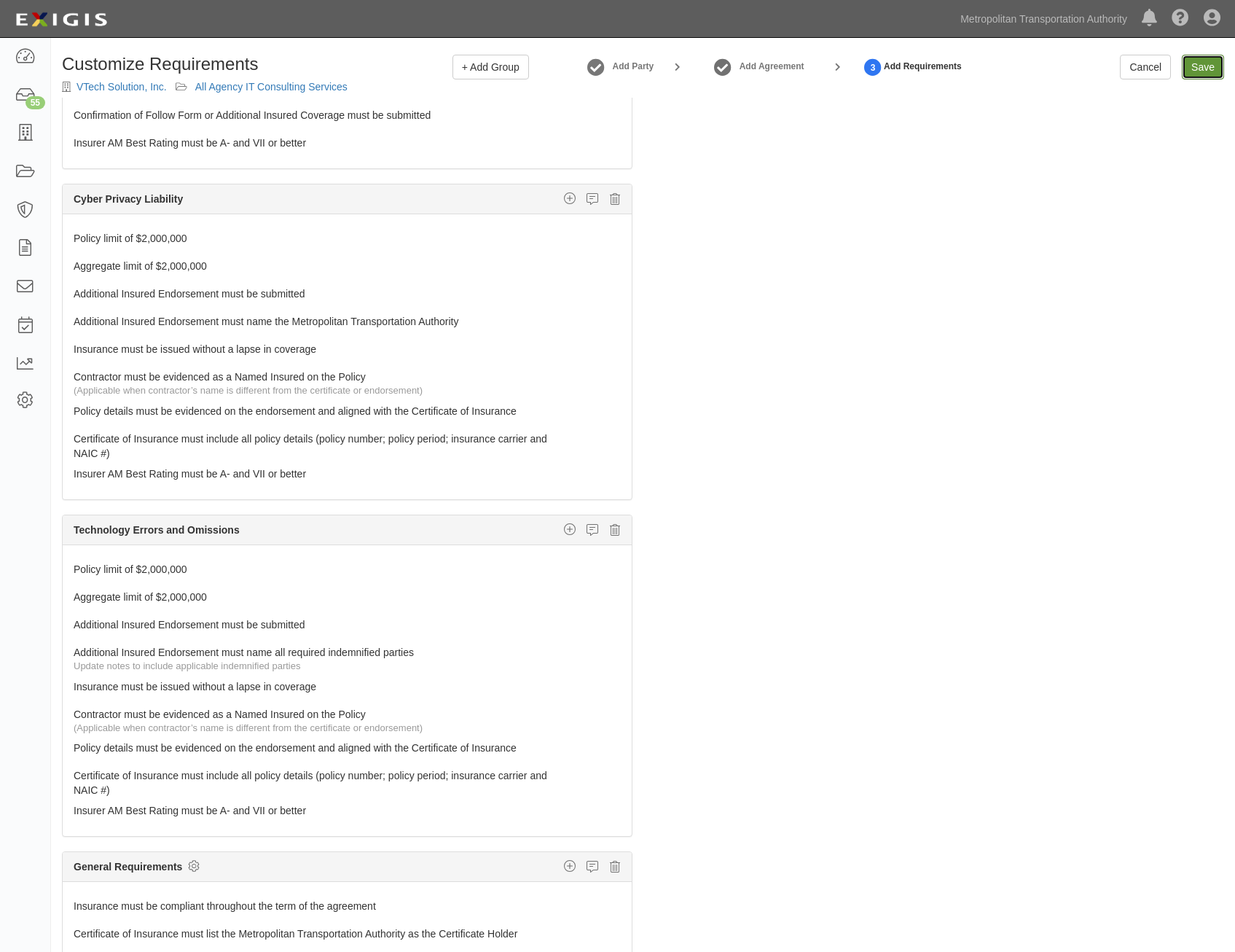
click at [1204, 73] on input "Save" at bounding box center [1202, 66] width 42 height 25
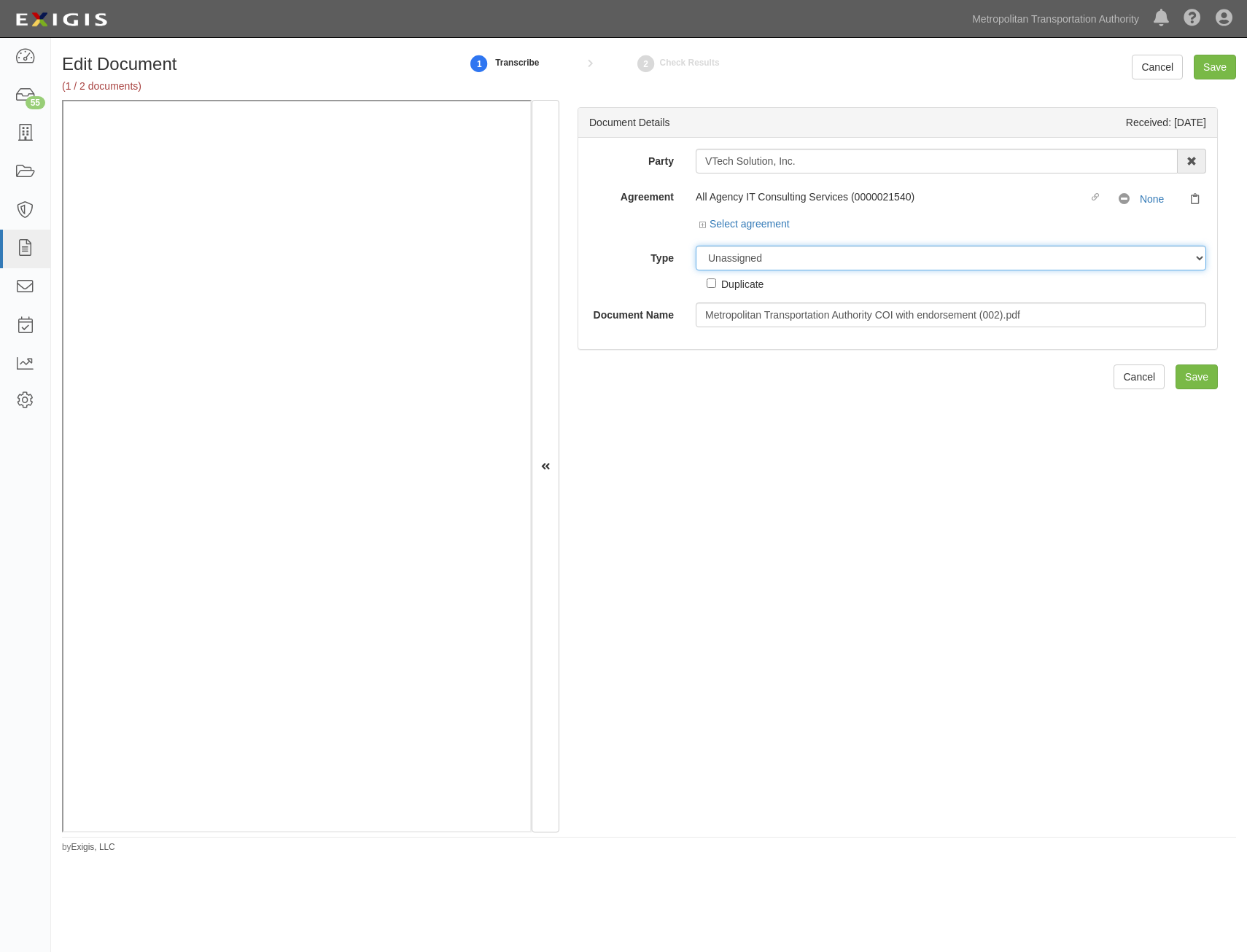
click at [857, 259] on select "Unassigned Binder Cancellation Notice Certificate Contract Endorsement Insuranc…" at bounding box center [951, 257] width 511 height 25
select select "CertificateDetail"
click at [696, 245] on select "Unassigned Binder Cancellation Notice Certificate Contract Endorsement Insuranc…" at bounding box center [951, 257] width 511 height 25
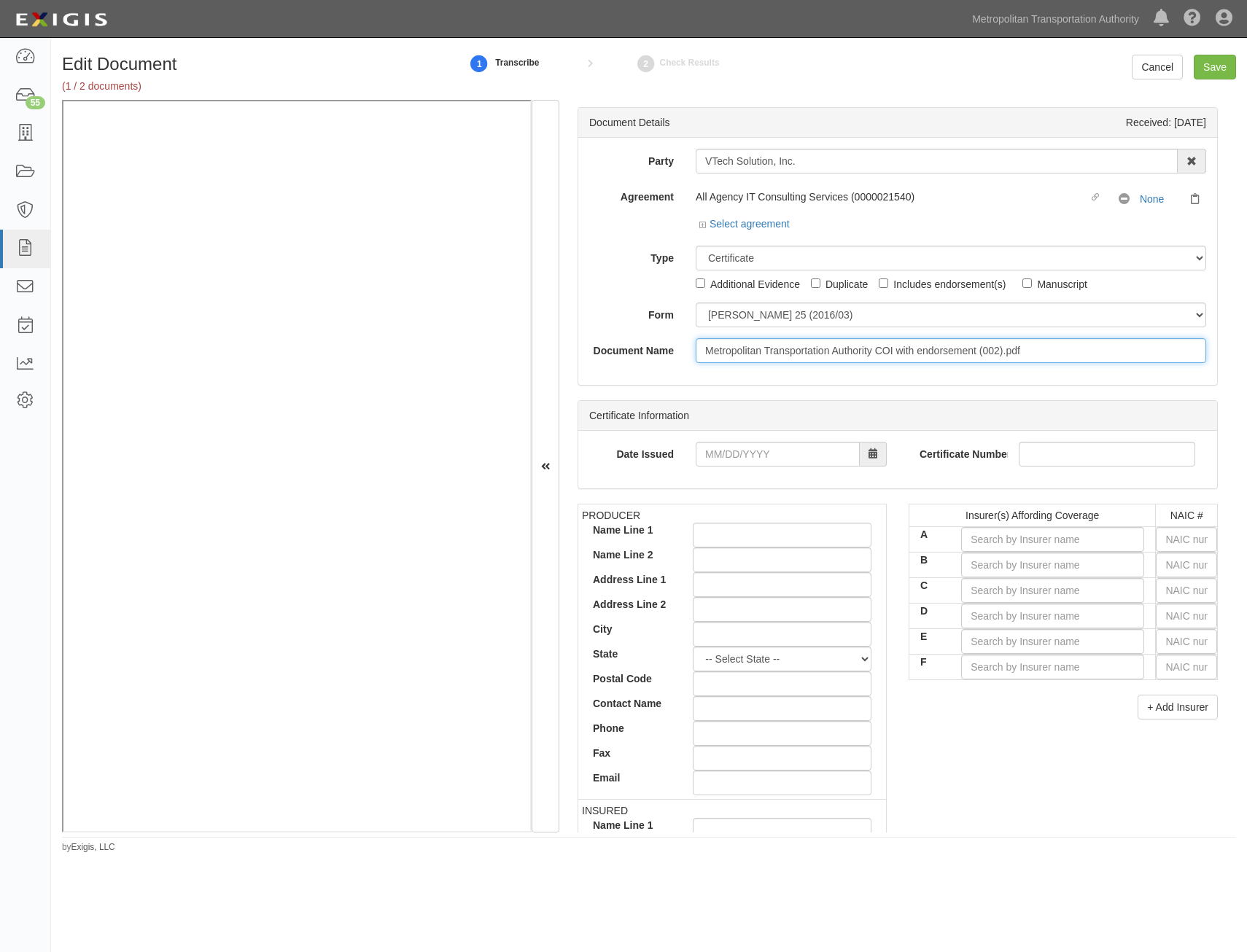
click at [939, 355] on input "Metropolitan Transportation Authority COI with endorsement (002).pdf" at bounding box center [951, 350] width 511 height 25
type input "COI with AIE"
click at [1073, 385] on div "Document Details Received: [DATE] Party VTech Solution, Inc. 15493-1400 Employe…" at bounding box center [897, 245] width 640 height 278
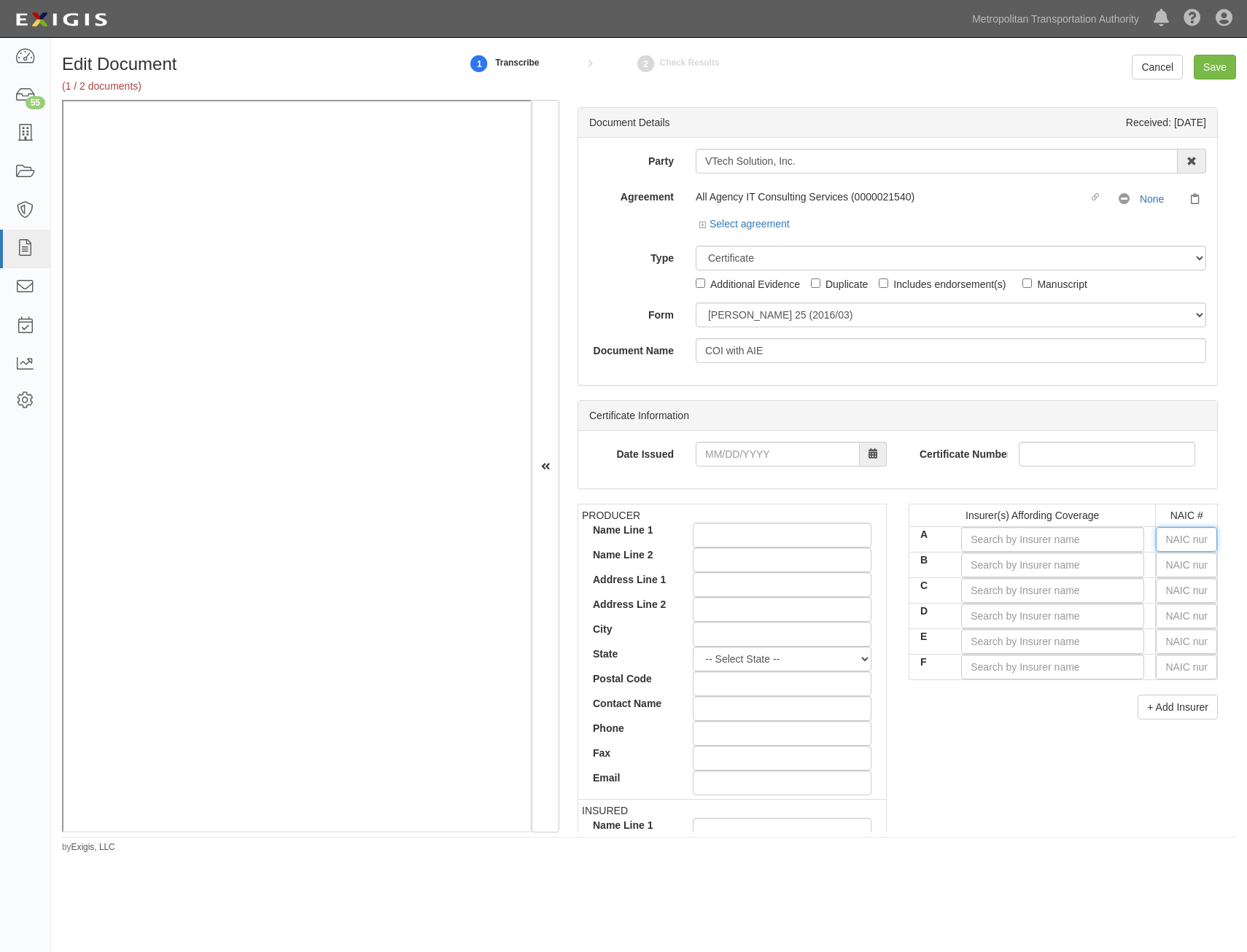
click at [1182, 546] on input "text" at bounding box center [1186, 539] width 61 height 25
type input "36404"
type input "3"
type input "30970"
type input "30"
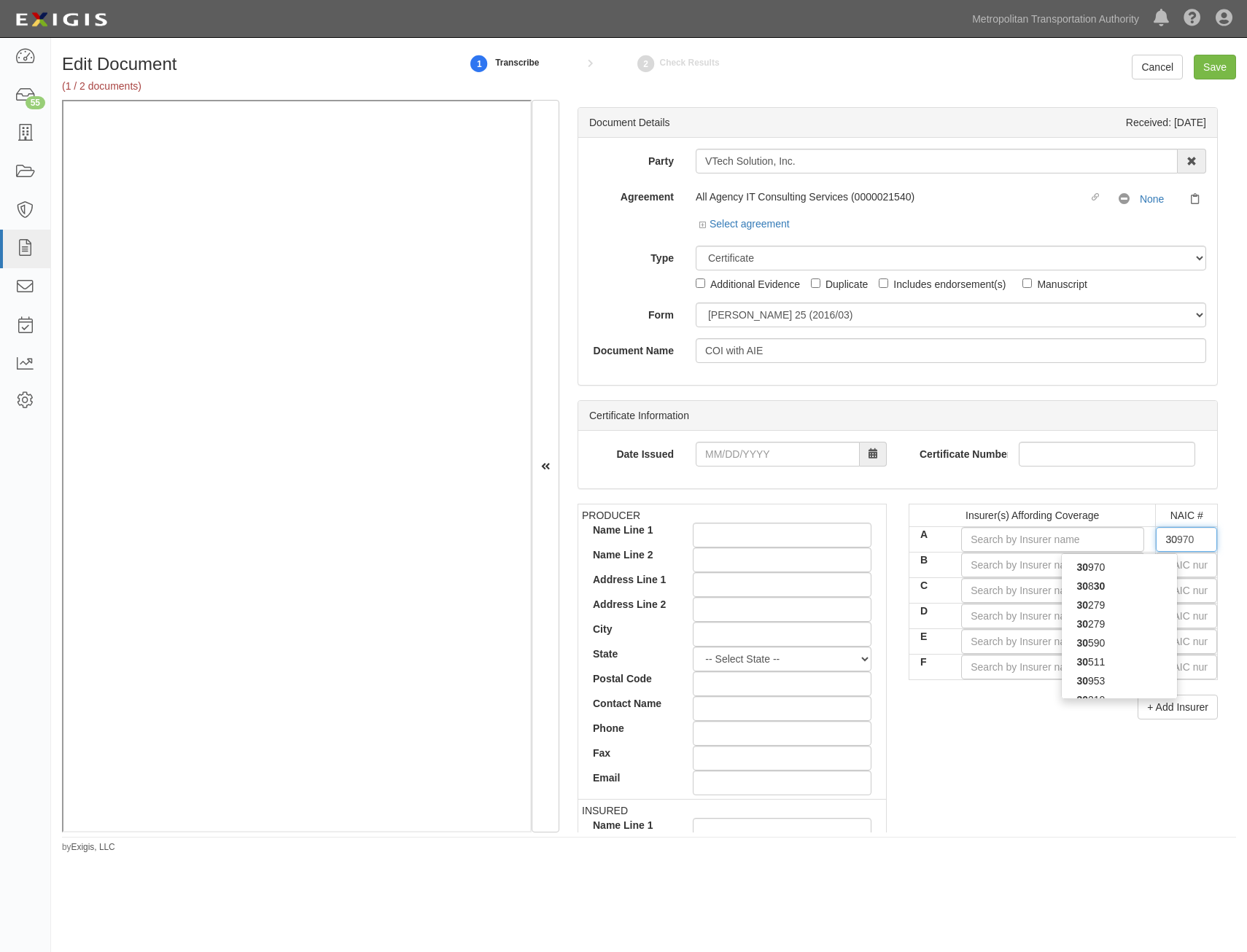
type input "30104"
type input "3010"
type input "30104"
click at [1156, 587] on div "30104" at bounding box center [1120, 586] width 115 height 19
type input "Hartford Underwriters Insurance Company (A+ XV Rating)"
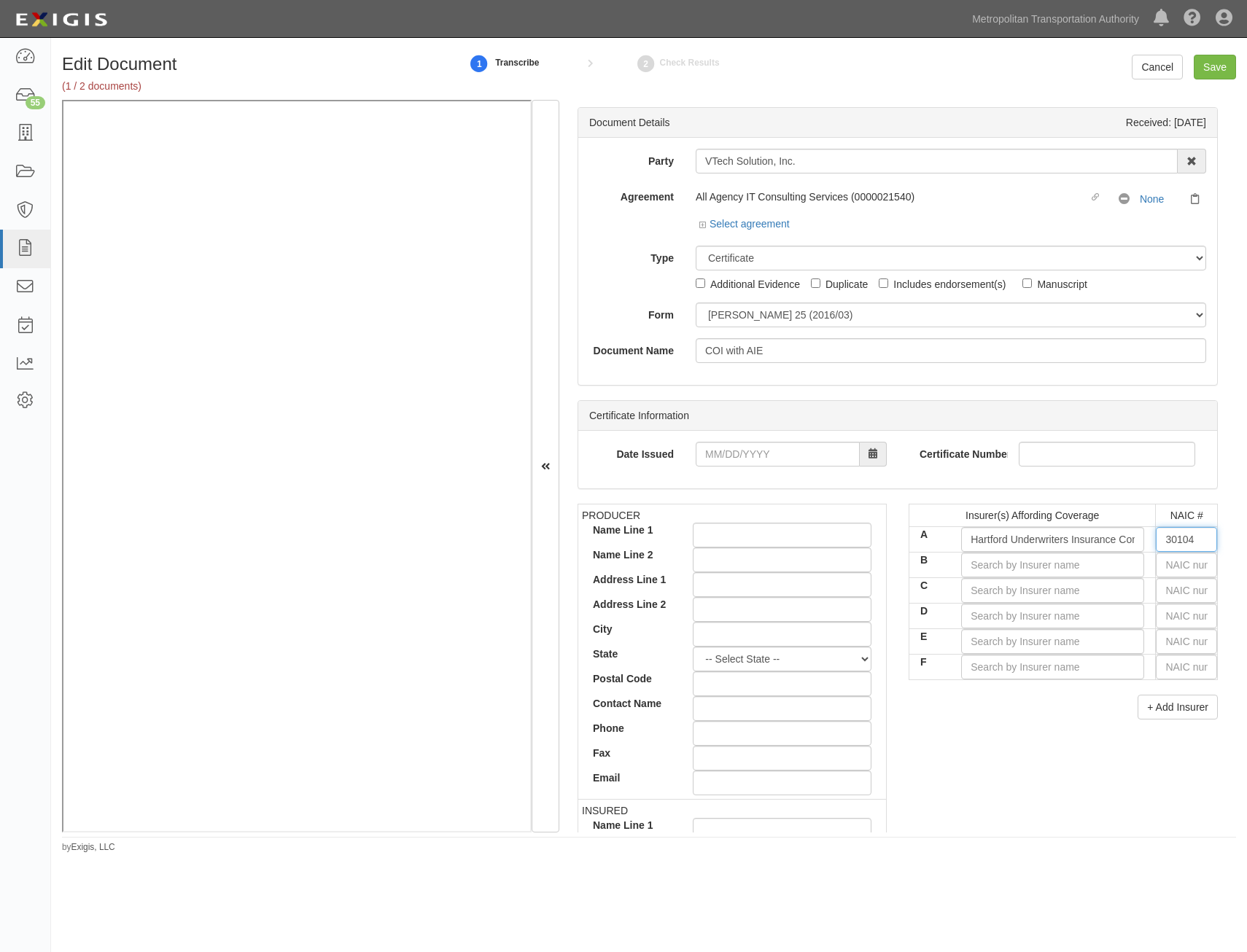
type input "30104"
click at [1182, 566] on input "text" at bounding box center [1186, 565] width 61 height 25
type input "36404"
type input "3"
type input "39381"
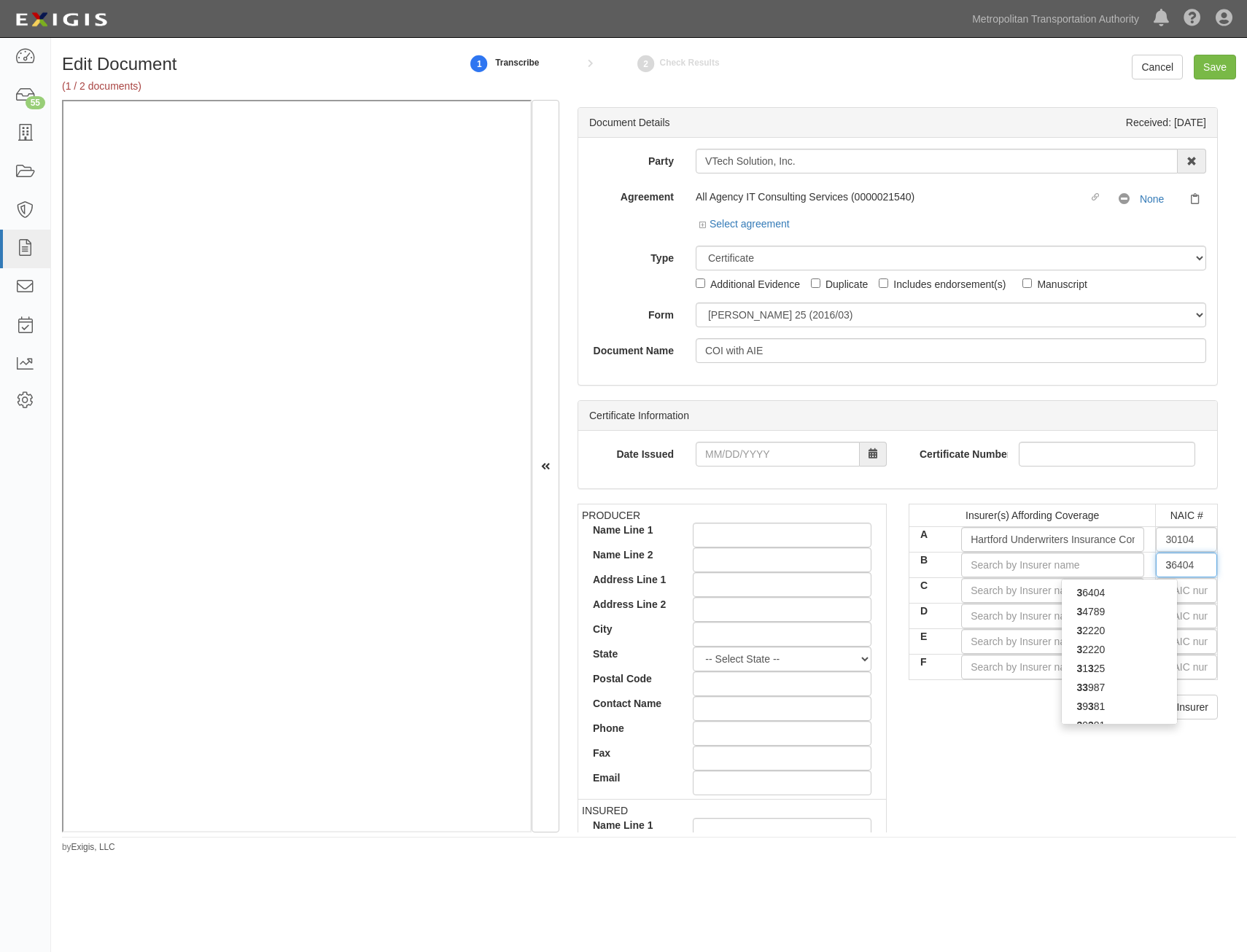
type input "39"
type input "39640"
type input "396"
type input "39608"
type input "3960"
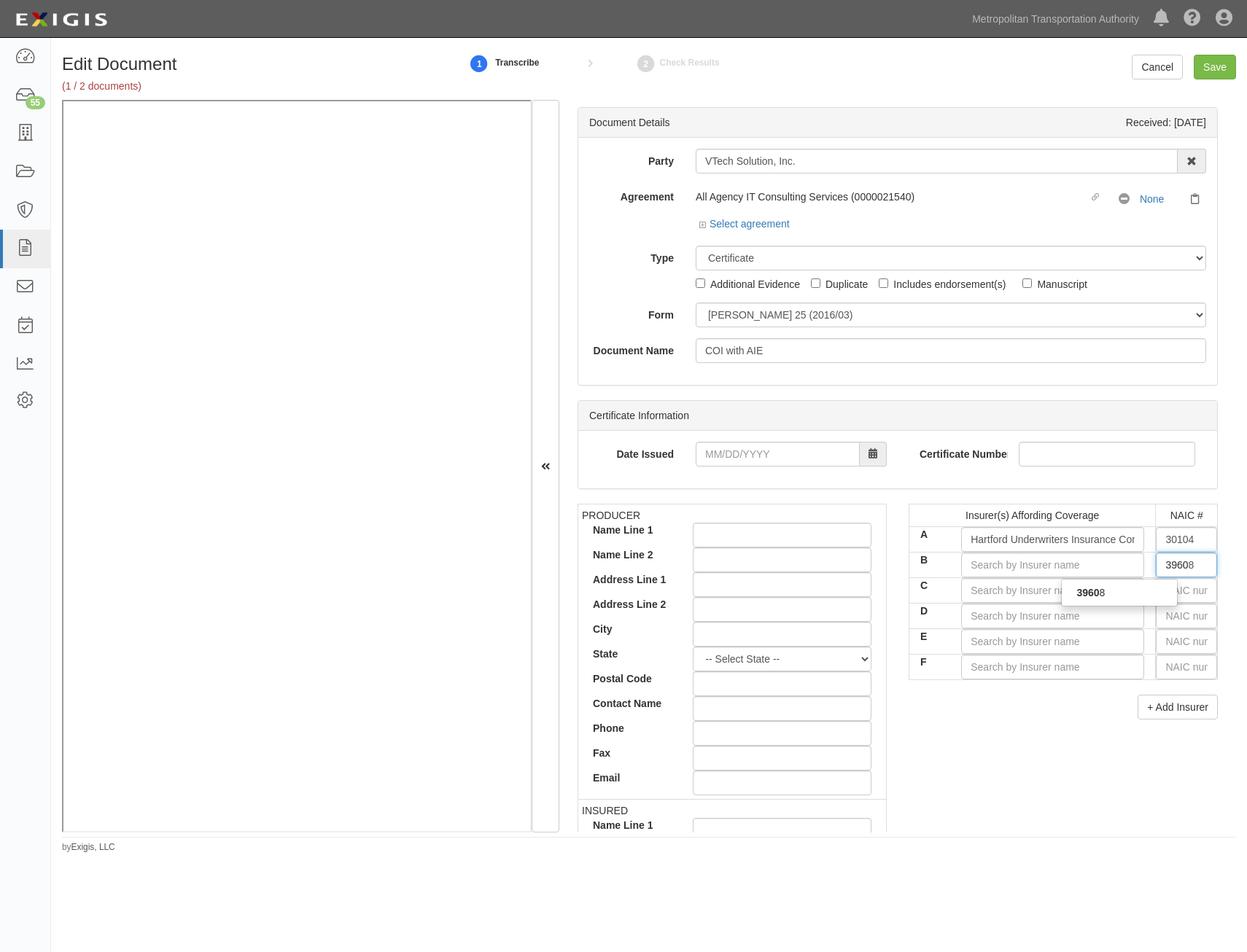
type input "39608"
click at [1157, 587] on div "39608" at bounding box center [1120, 592] width 115 height 19
type input "Nutmeg Insurance Company (A+ XV Rating)"
type input "39608"
click at [1184, 592] on input "text" at bounding box center [1186, 590] width 61 height 25
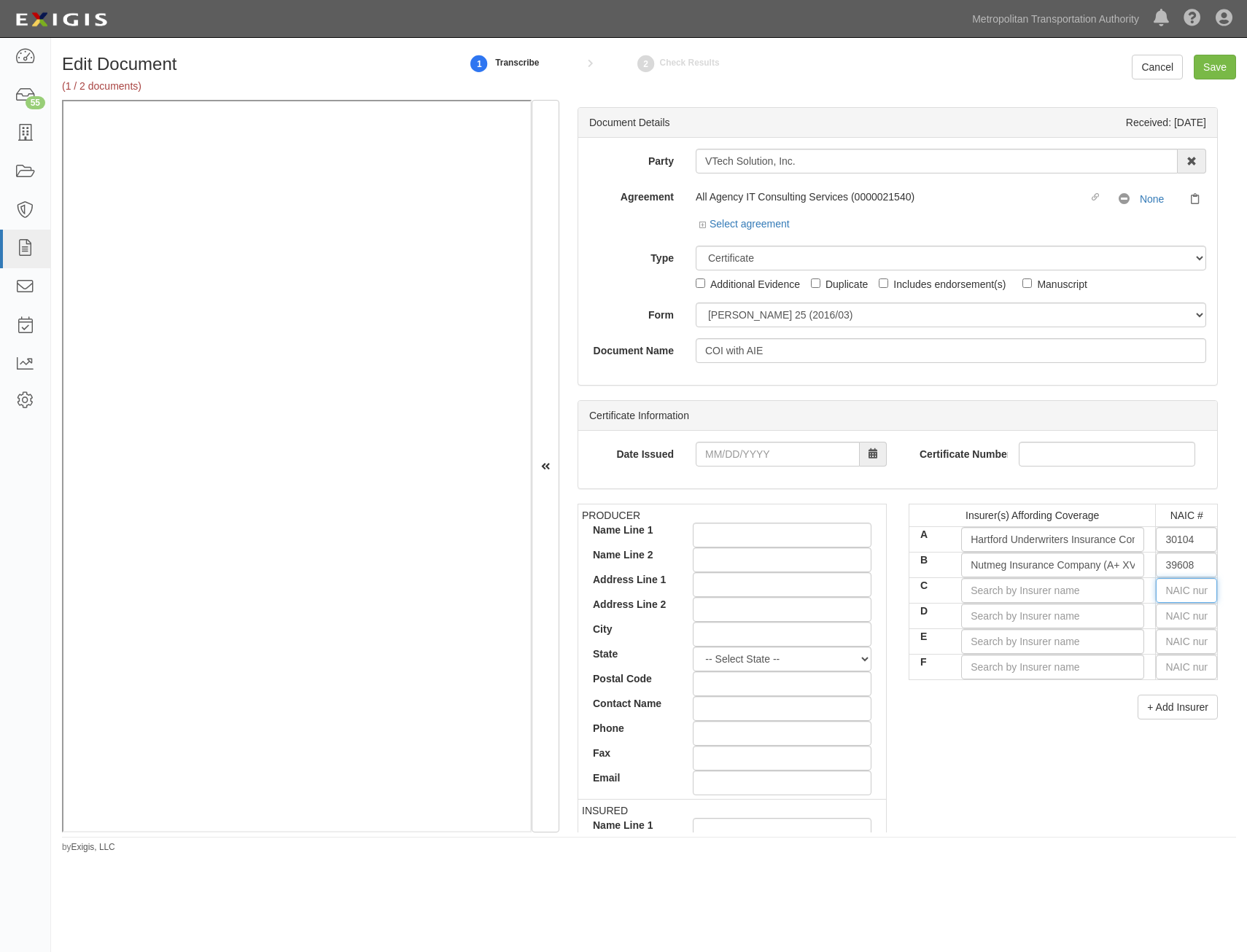
type input "25232"
type input "25"
type input "25615"
type input "256"
type input "25658"
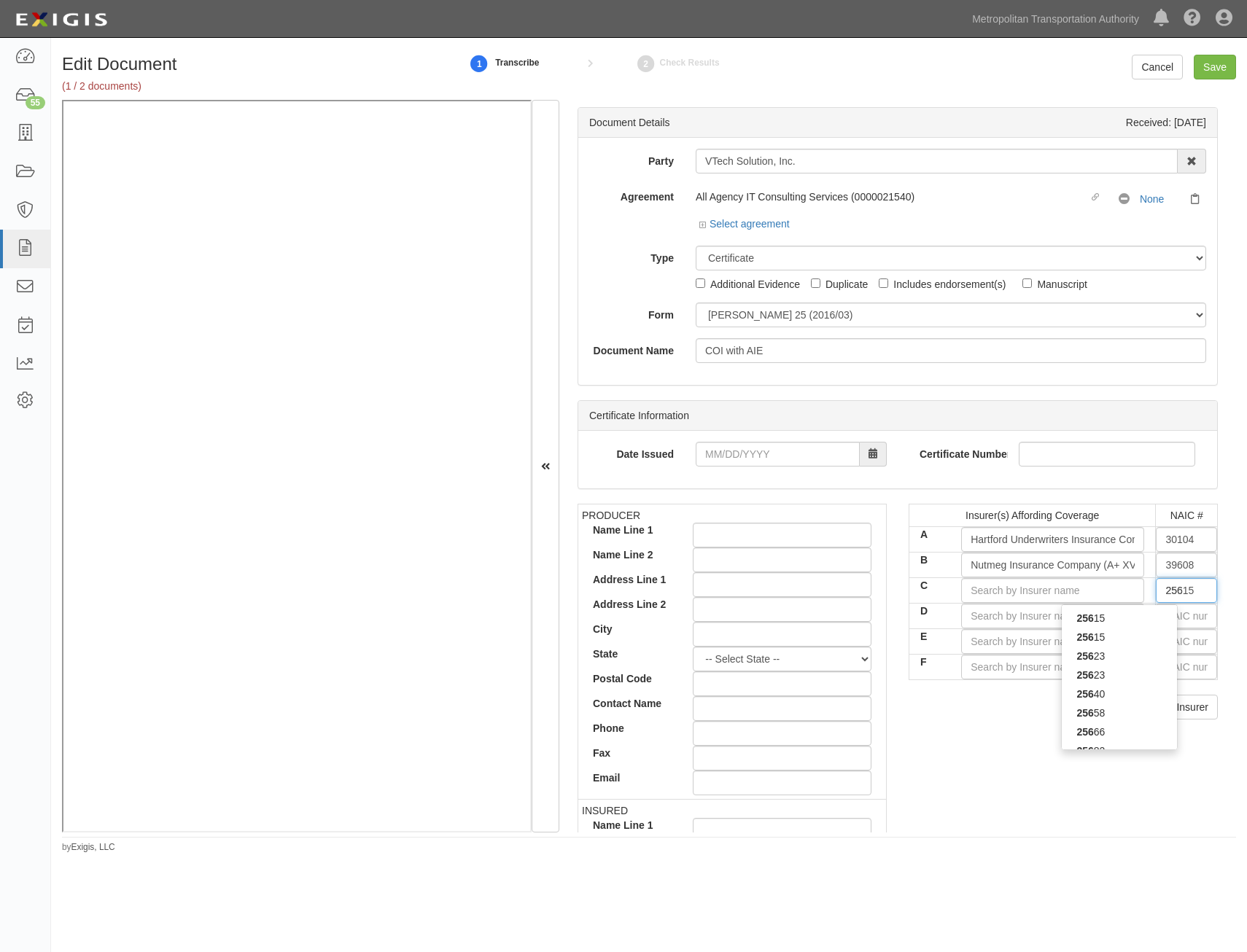
type input "2565"
type input "25658"
click at [1155, 620] on div "25658" at bounding box center [1120, 618] width 115 height 19
type input "Travelers Indemnity Company (A++ XV Rating)"
type input "25658"
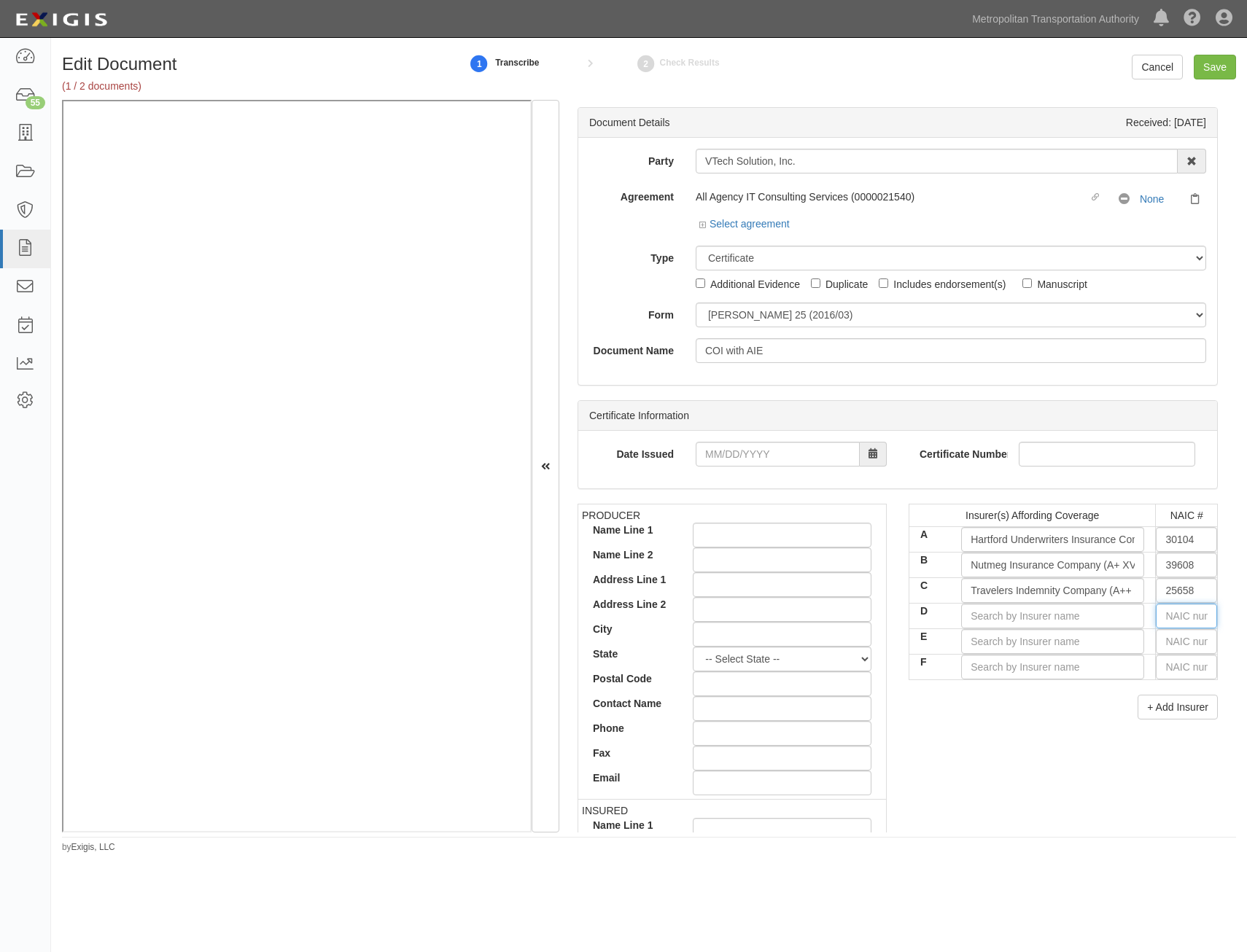
click at [1183, 615] on input "text" at bounding box center [1186, 615] width 61 height 25
type input "16862"
type input "1"
type input "19984"
type input "19"
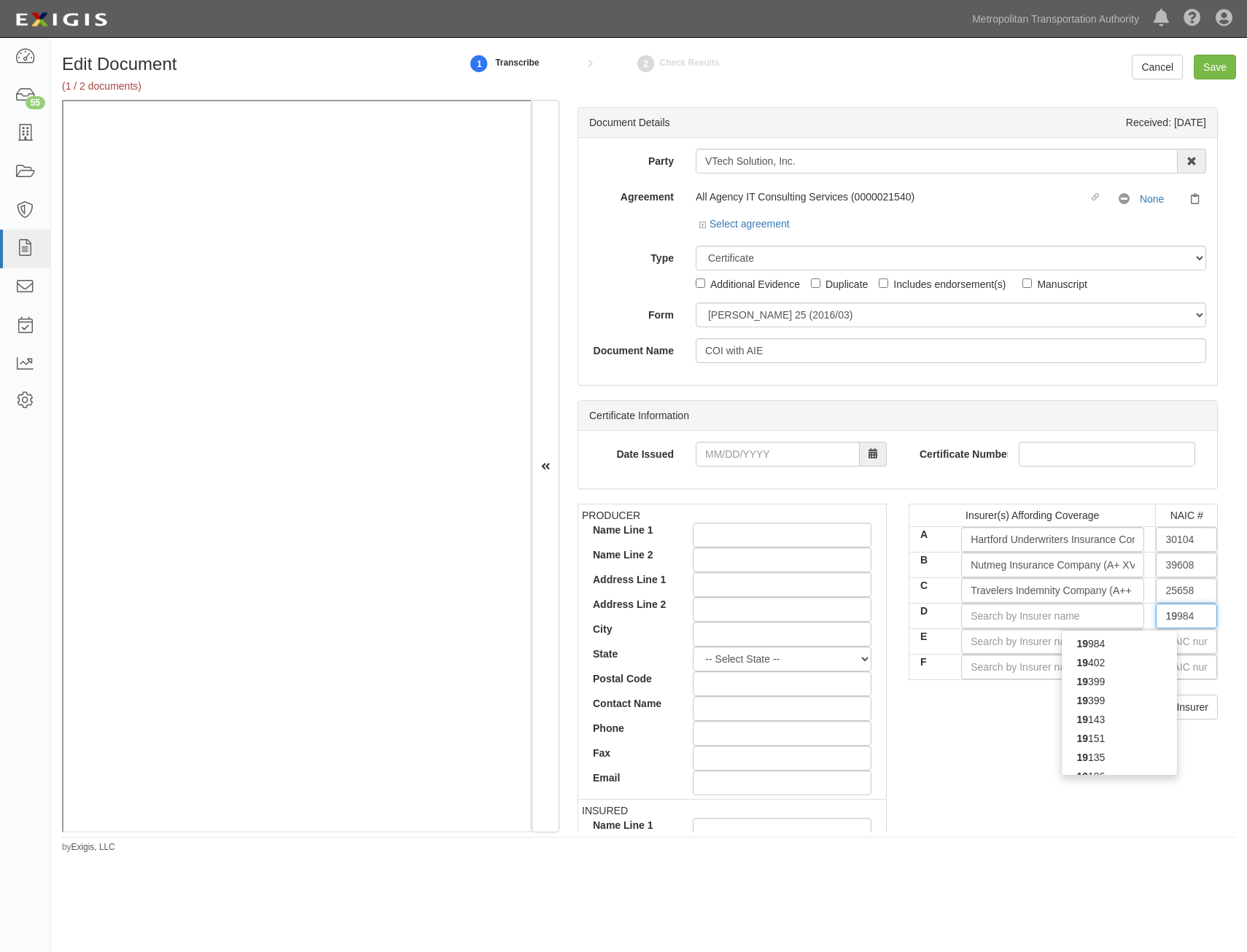
type input "19690"
type input "196"
type input "19682"
type input "1968"
type input "19682"
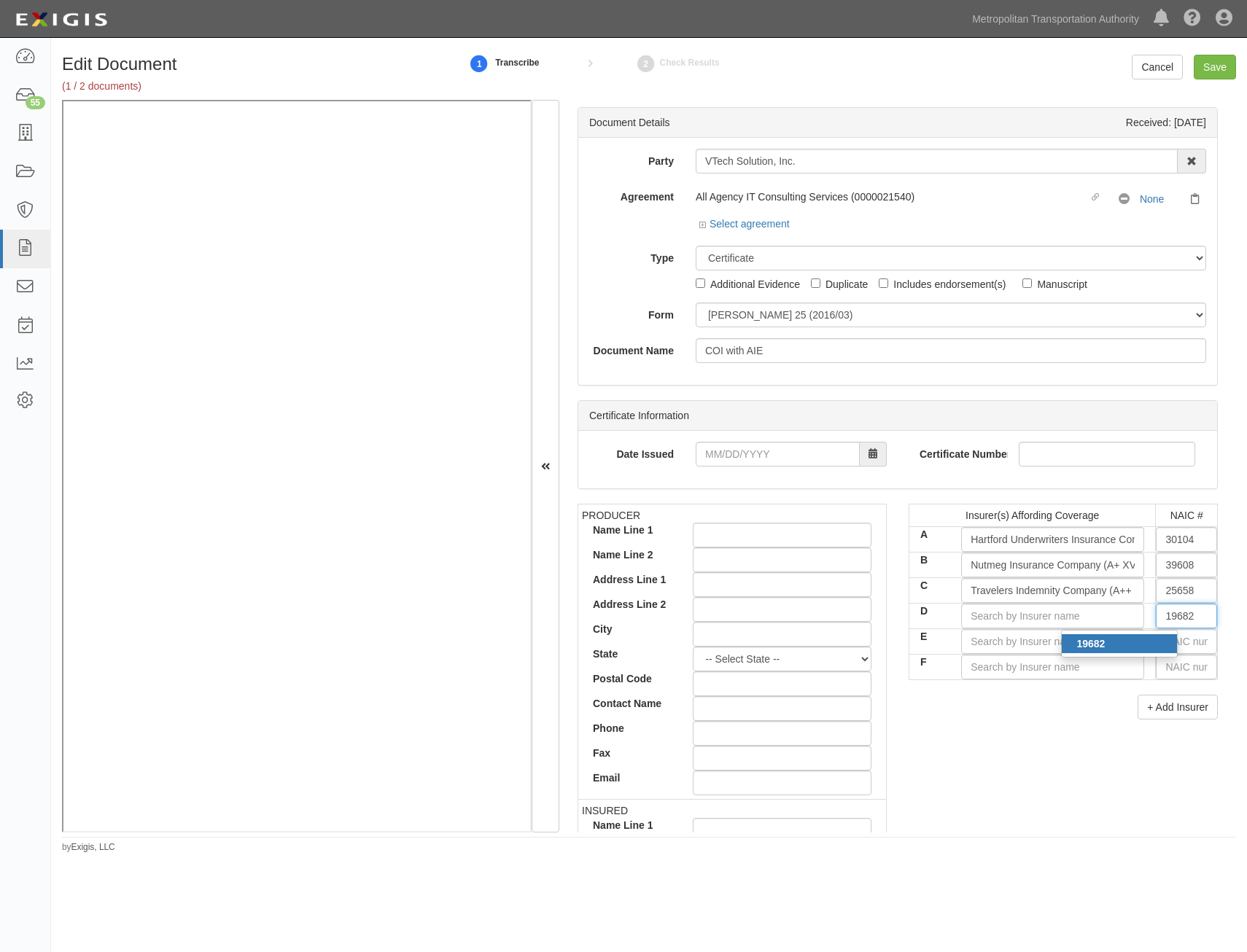
click at [1153, 651] on div "19682" at bounding box center [1120, 644] width 115 height 19
type input "Hartford Fire Insurance Company (A+ XV Rating)"
type input "19682"
click at [1194, 646] on input "text" at bounding box center [1186, 641] width 61 height 25
type input "16862"
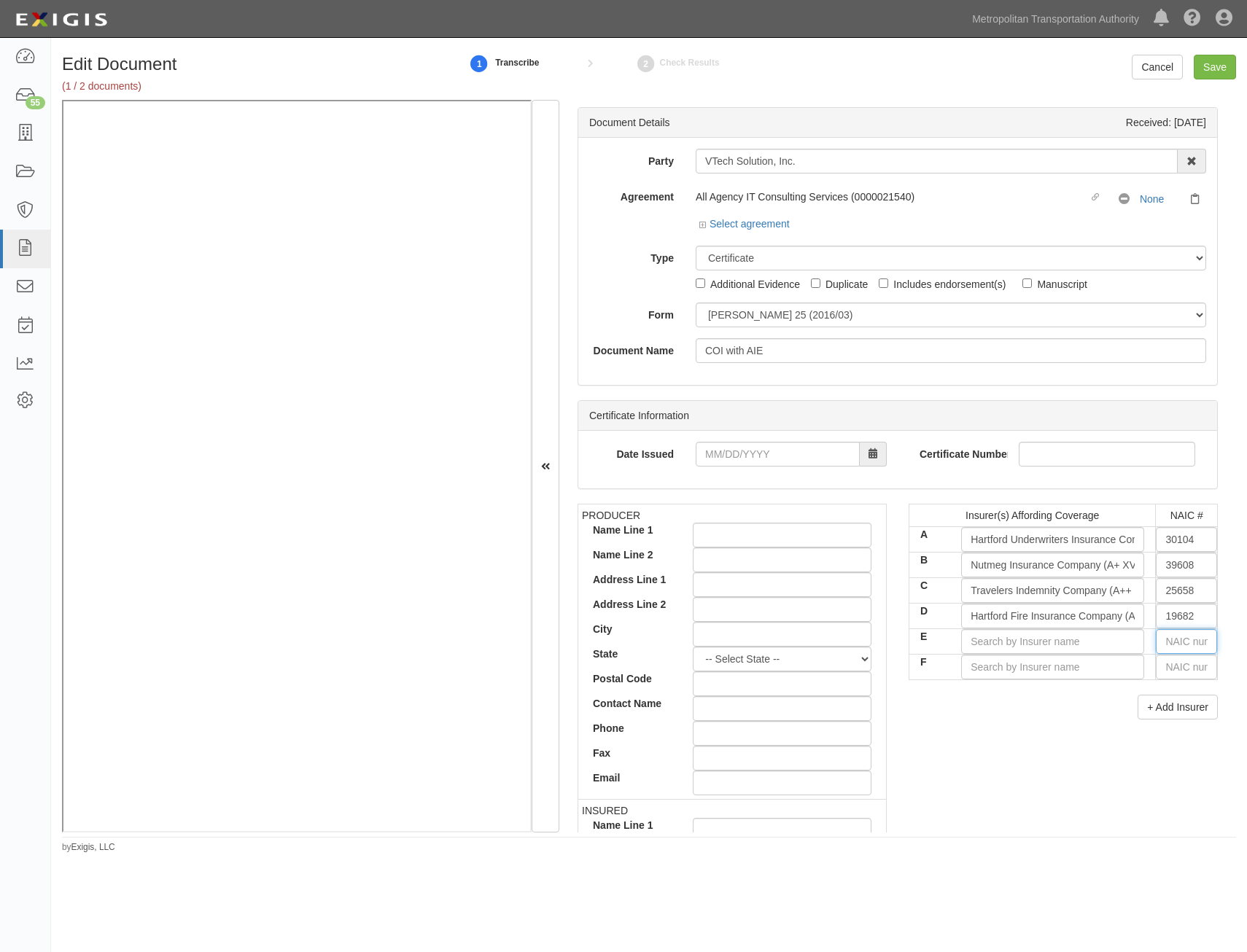
type input "1"
type input "15742"
type input "157"
type input "15796"
type input "1579"
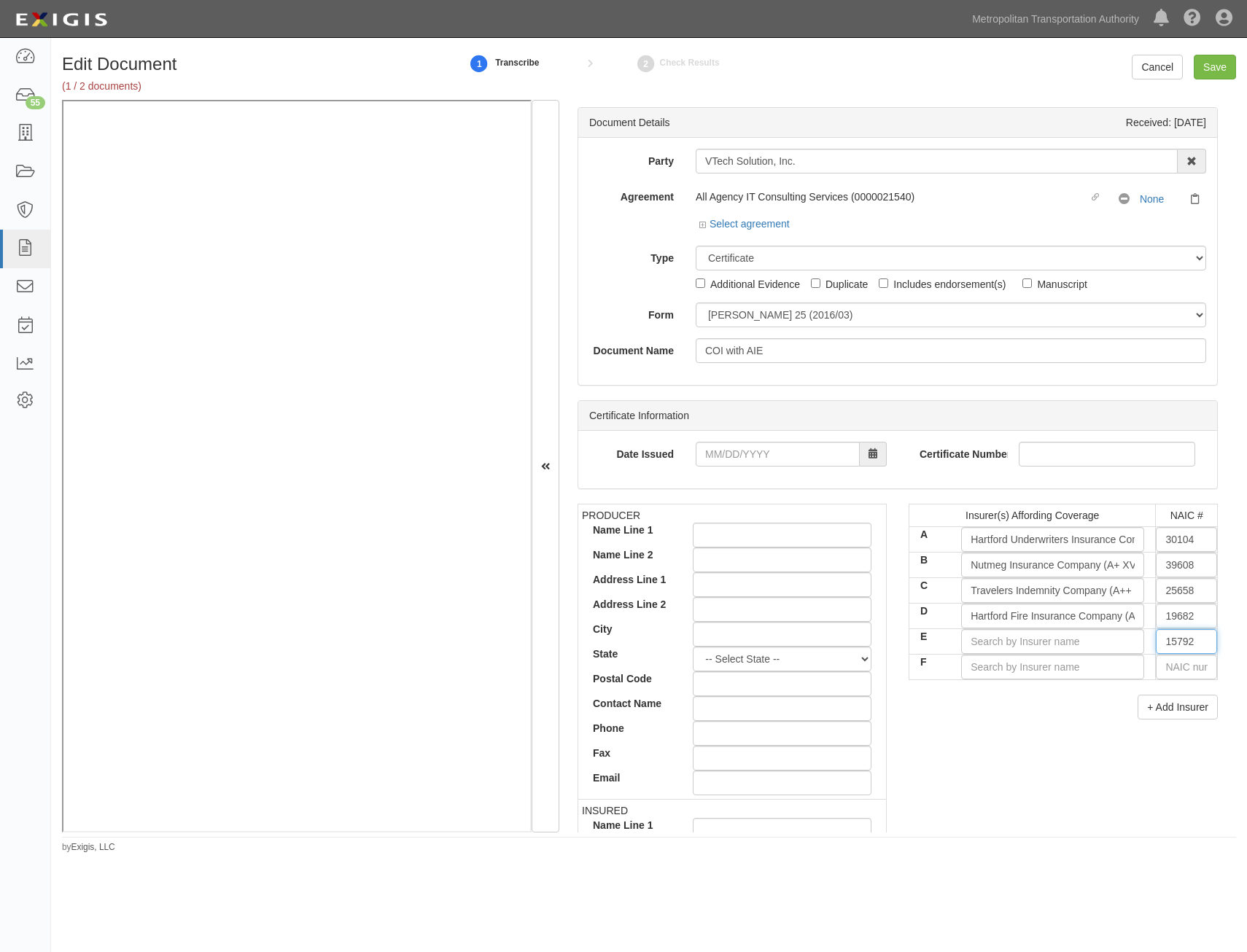
type input "15792"
click at [1086, 643] on input "E" at bounding box center [1052, 641] width 183 height 25
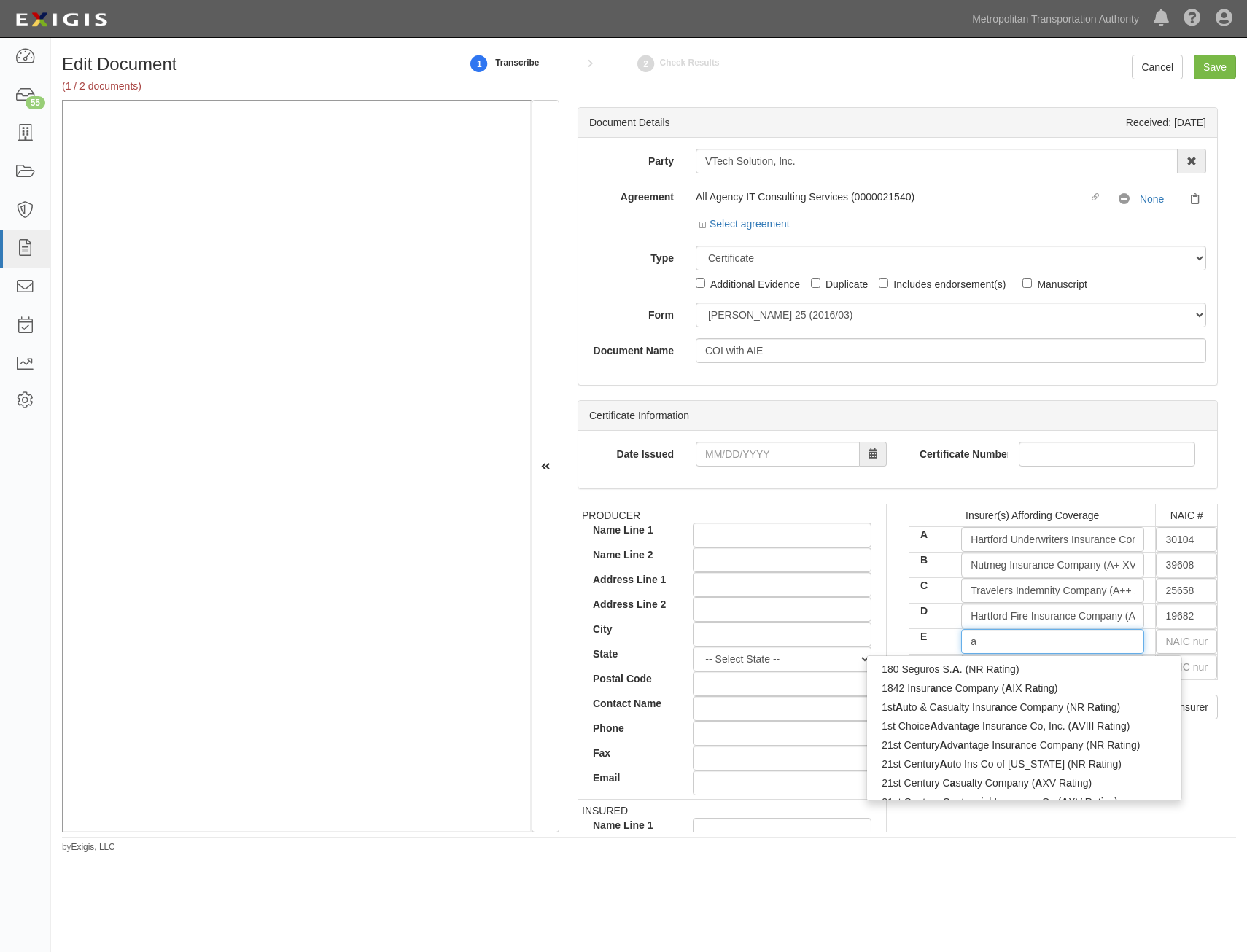
type input "am"
type input "ambra Versicherung AG (NR Rating)"
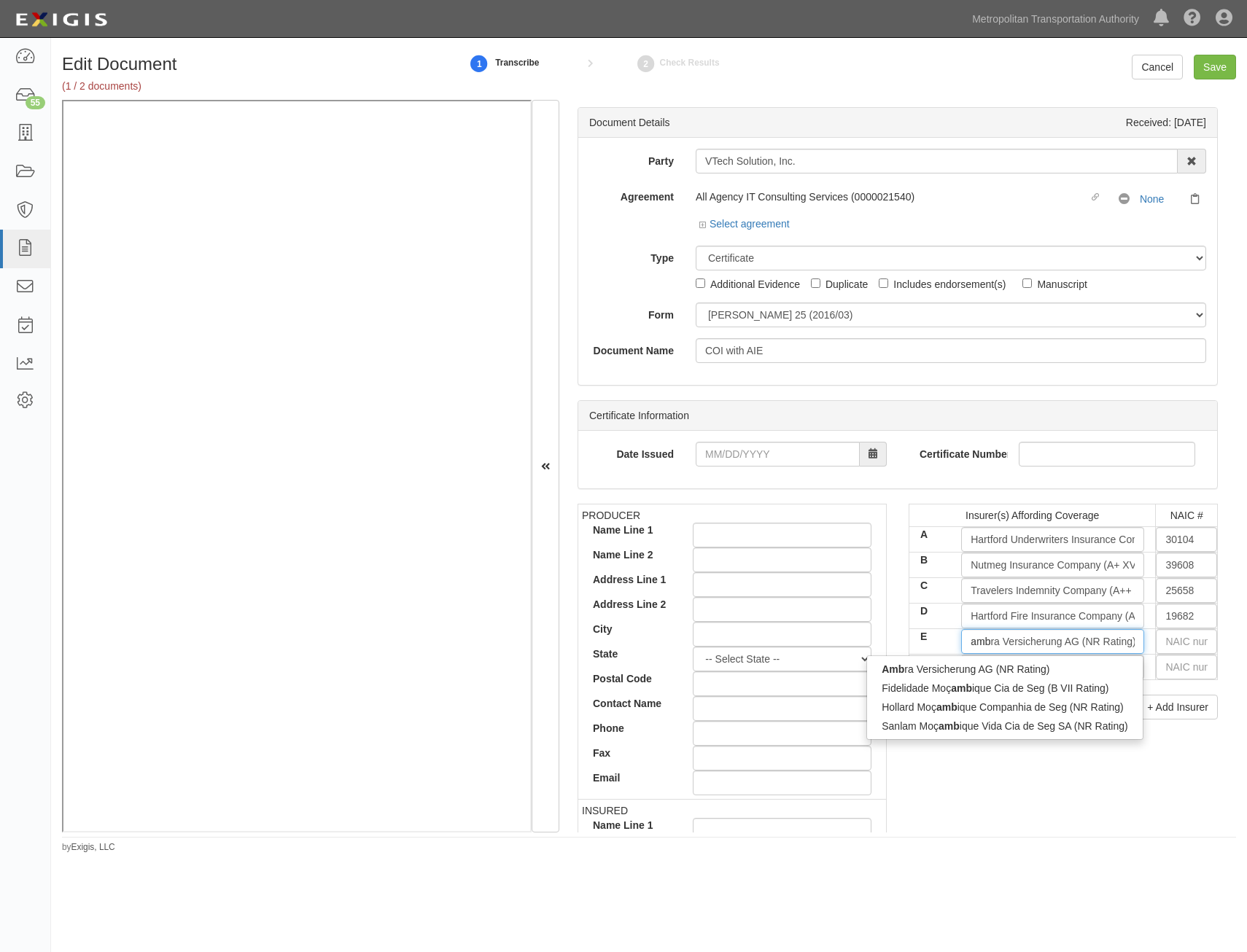
type input "ambr"
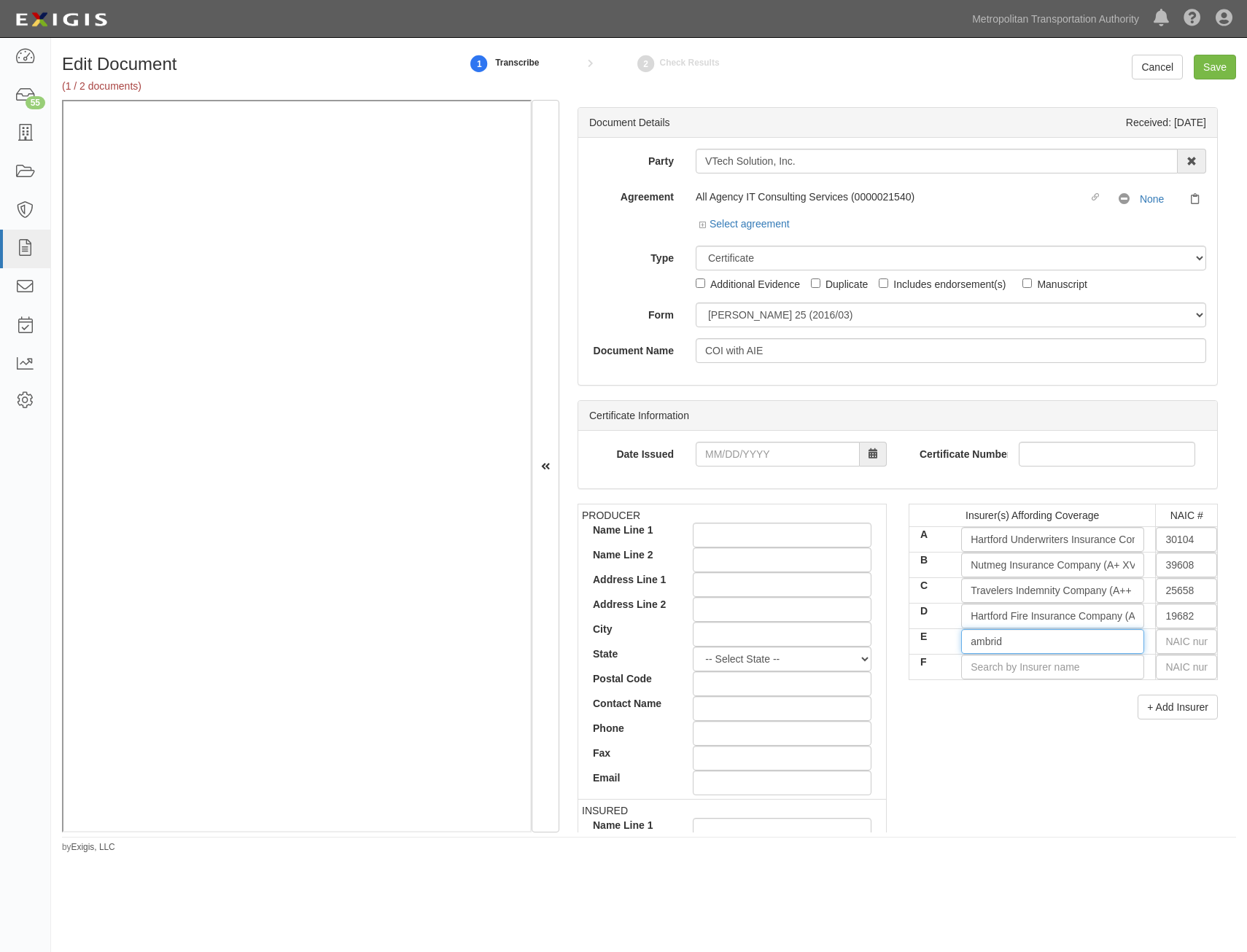
type input "ambri"
type input "ambra Versicherung AG (NR Rating)"
type input "a"
click at [1188, 639] on input "text" at bounding box center [1186, 641] width 61 height 25
type input "16862"
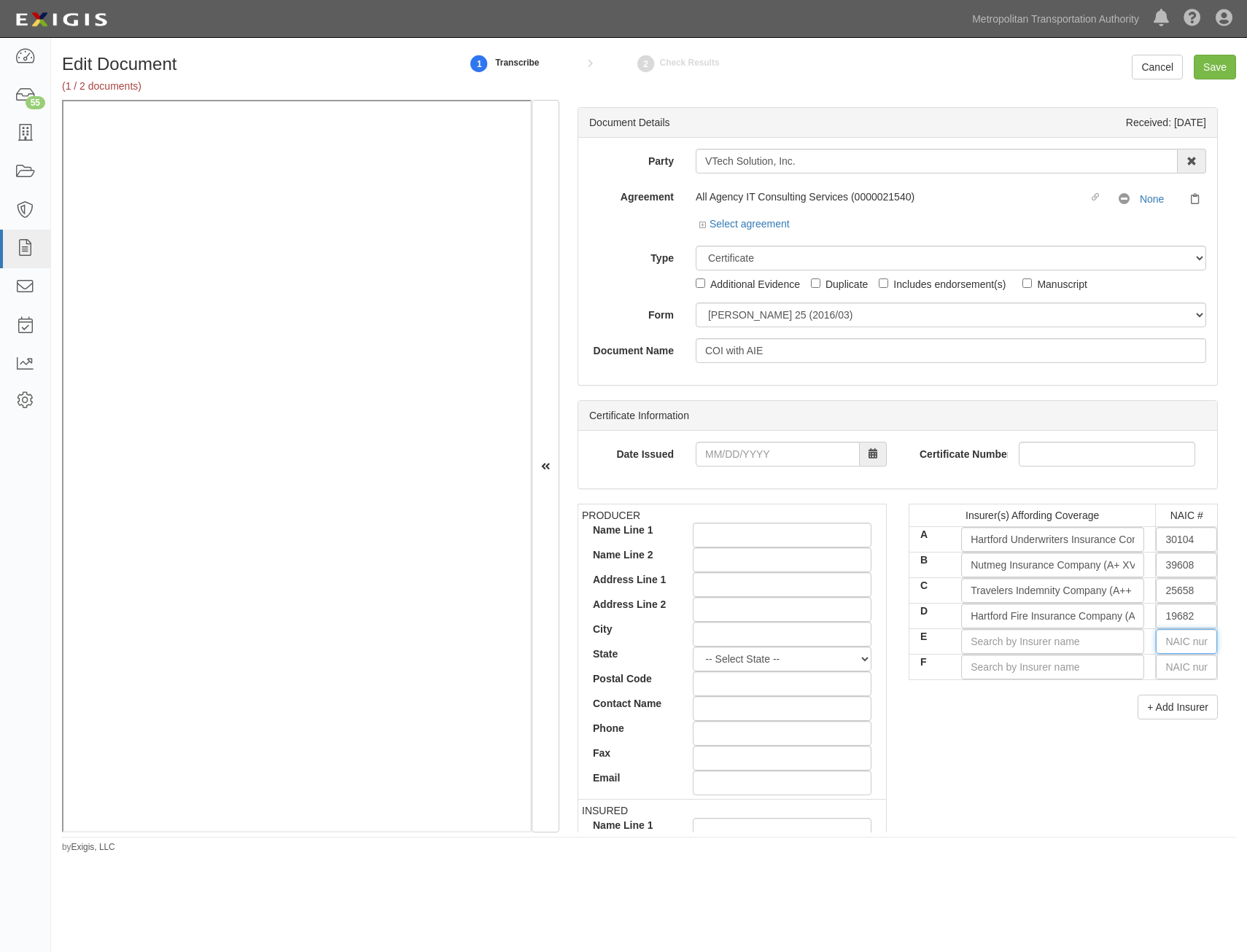
type input "1"
type input "15742"
type input "157"
type input "15796"
type input "1579"
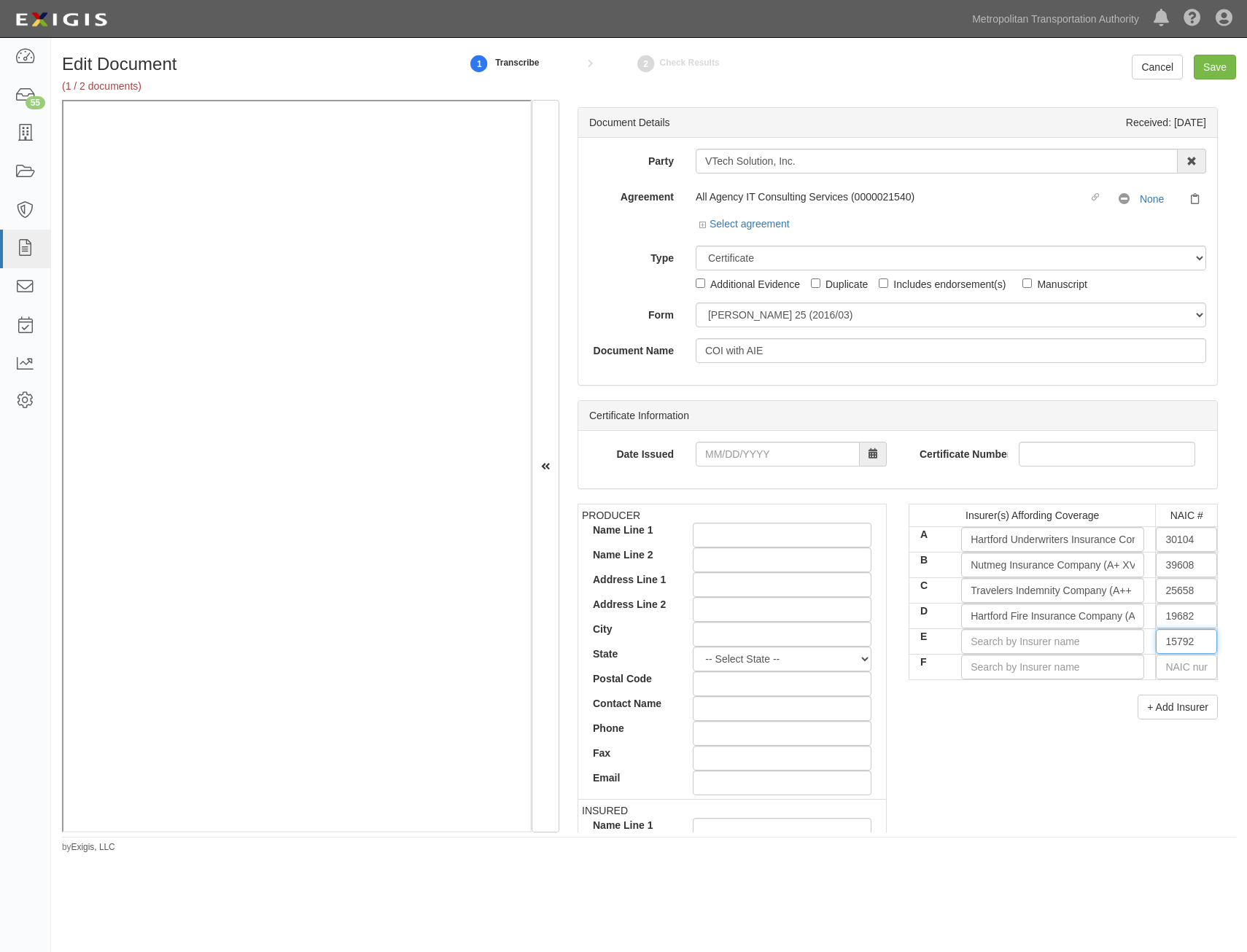
type input "15792"
click at [987, 714] on div "+ Add Insurer" at bounding box center [1063, 707] width 309 height 25
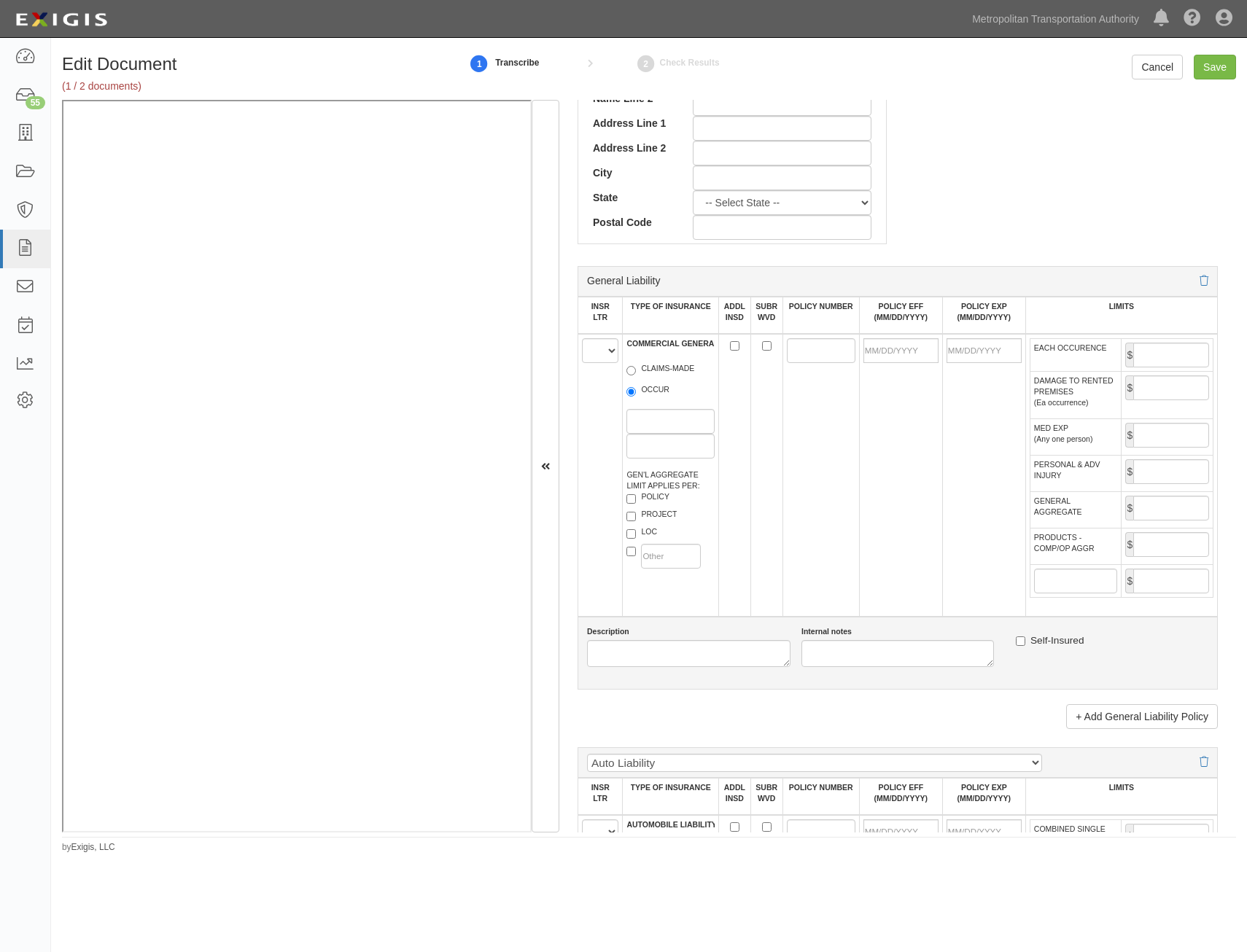
scroll to position [729, 0]
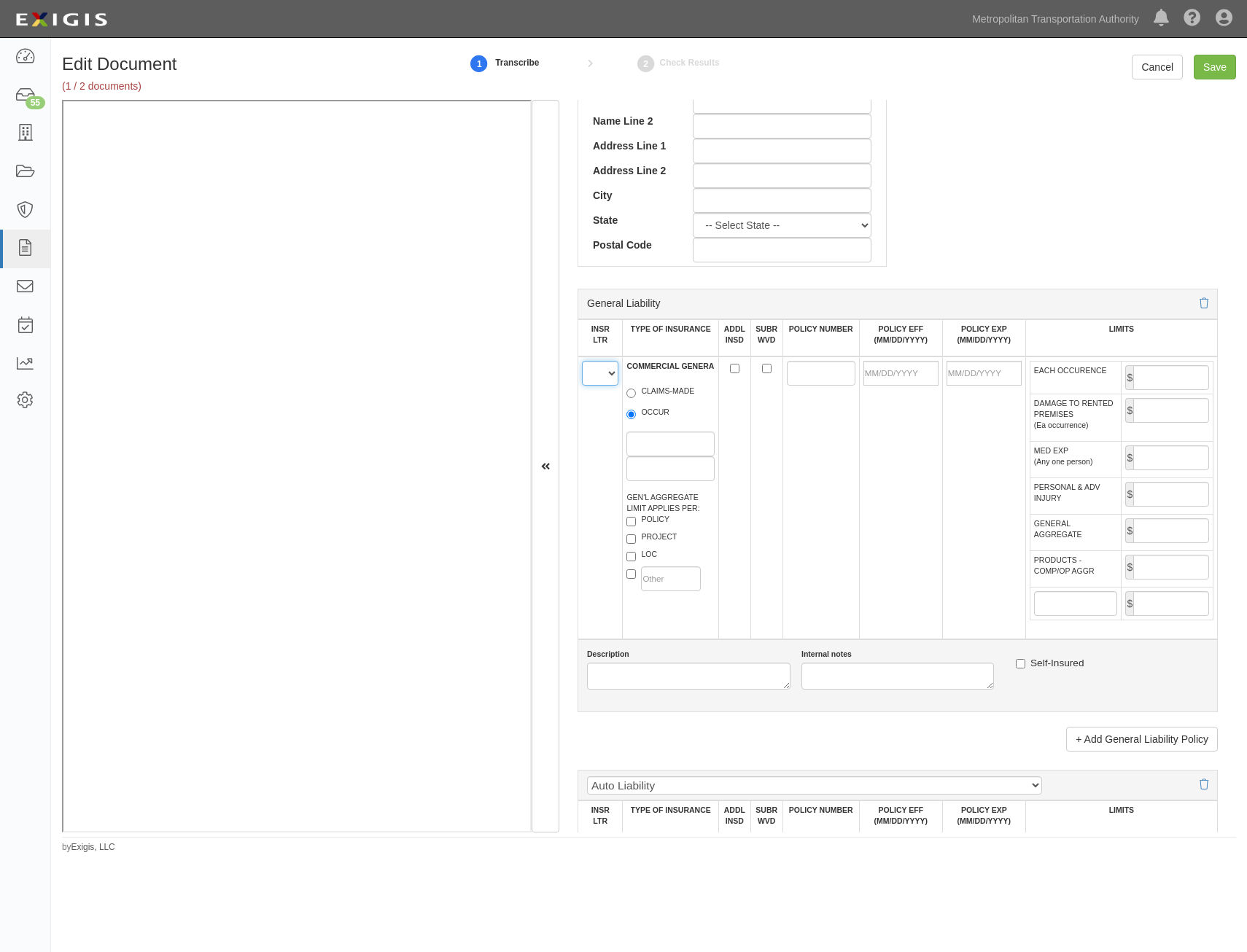
click at [603, 375] on select "A B C D E F" at bounding box center [600, 373] width 36 height 25
select select "A"
click at [582, 361] on select "A B C D E F" at bounding box center [600, 373] width 36 height 25
click at [653, 417] on label "OCCUR" at bounding box center [648, 413] width 43 height 15
click at [636, 417] on input "OCCUR" at bounding box center [630, 414] width 9 height 9
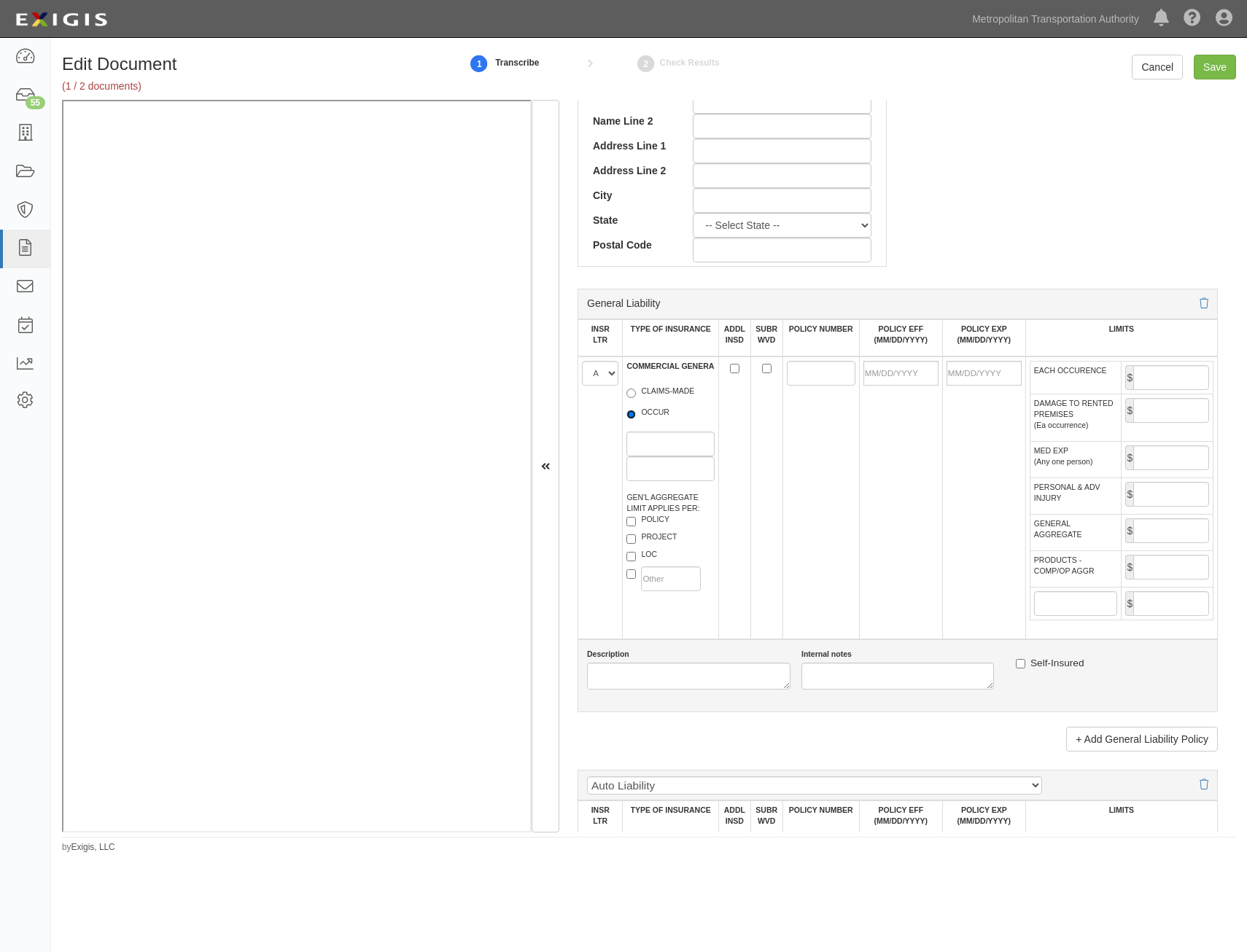
radio input "true"
click at [649, 526] on label "POLICY" at bounding box center [648, 521] width 43 height 15
click at [636, 526] on input "POLICY" at bounding box center [630, 521] width 9 height 9
checkbox input "true"
drag, startPoint x: 808, startPoint y: 372, endPoint x: 776, endPoint y: 396, distance: 40.0
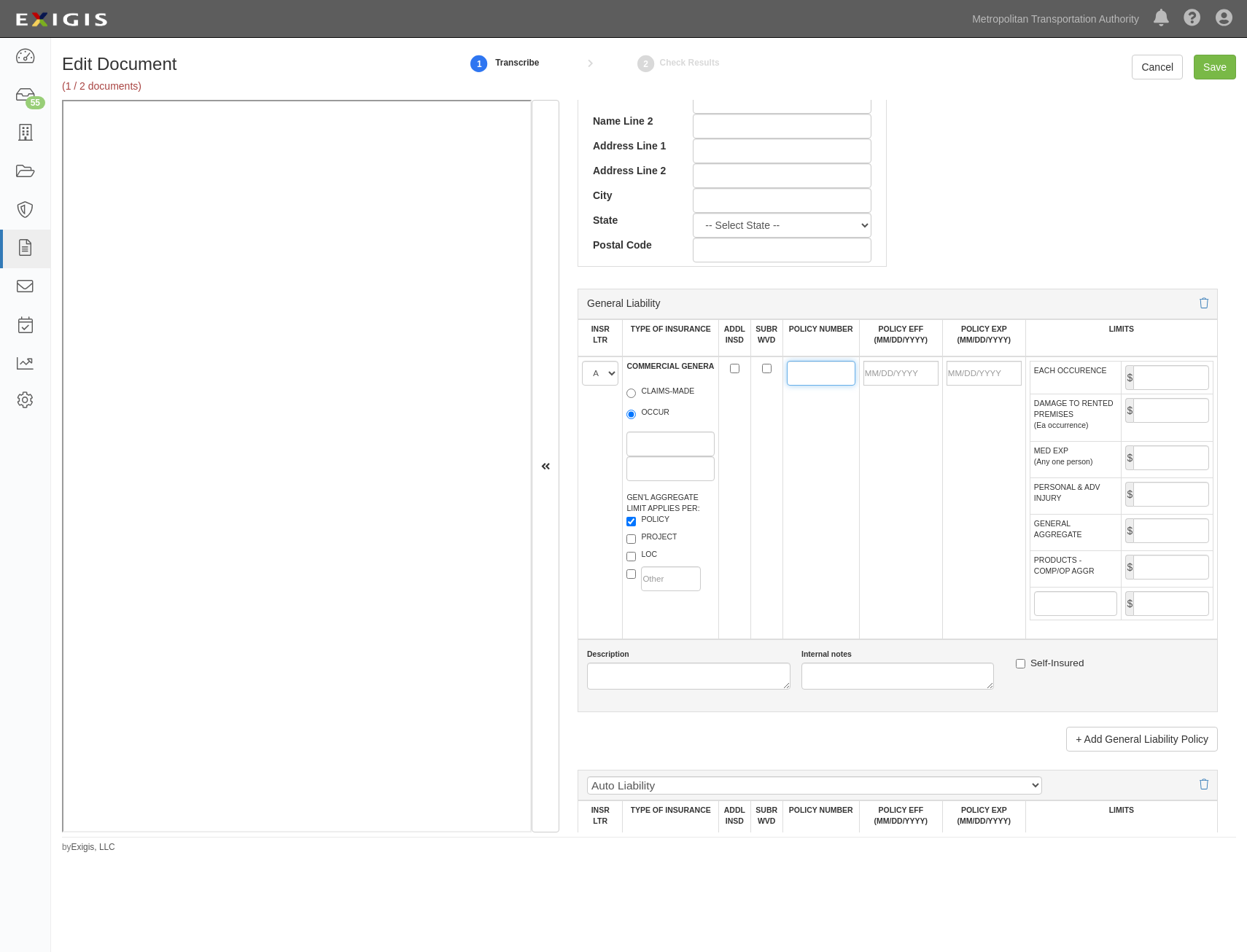
click at [808, 372] on input "POLICY NUMBER" at bounding box center [822, 373] width 69 height 25
type input "42 SBA AT60GK"
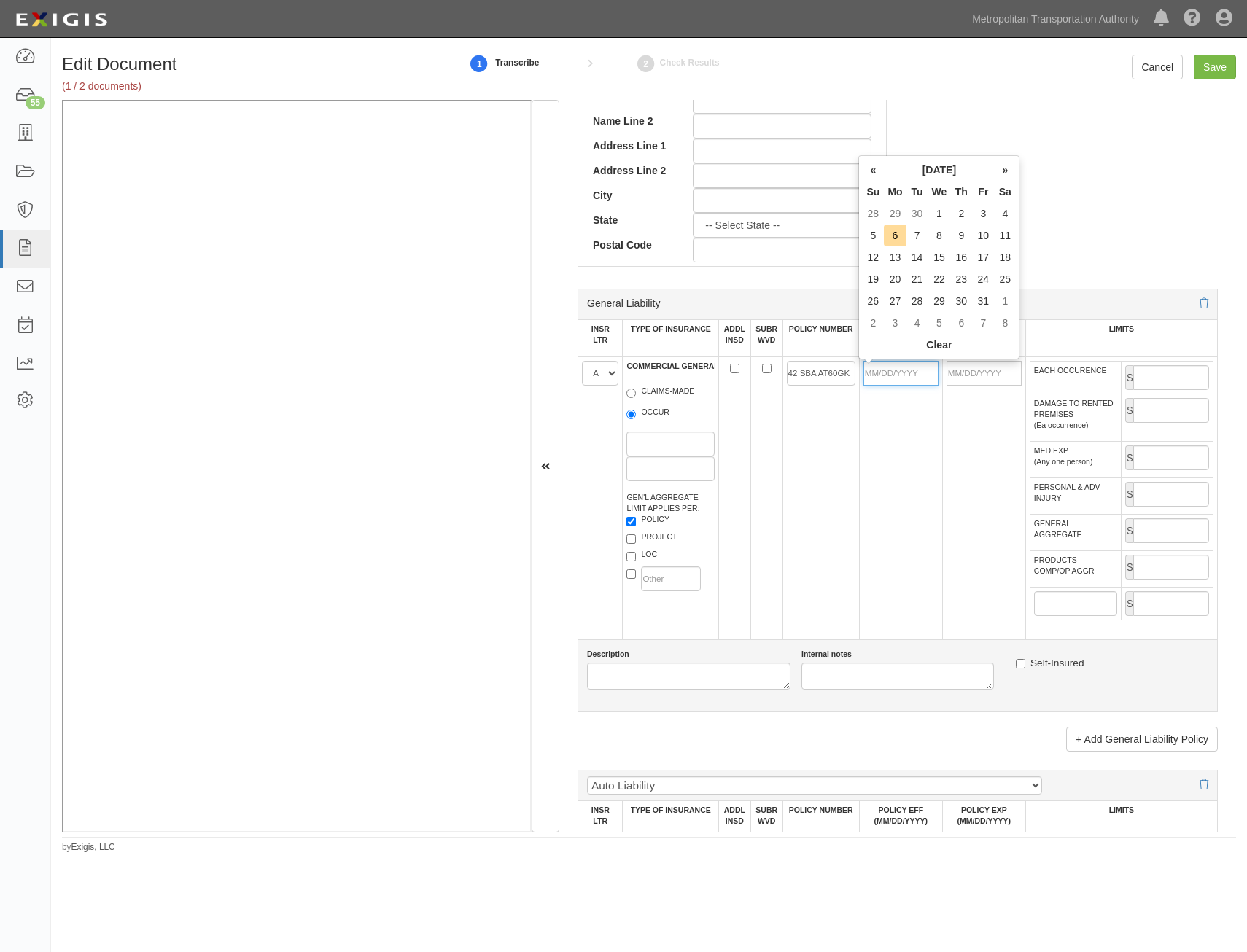
click at [917, 379] on input "POLICY EFF (MM/DD/YYYY)" at bounding box center [900, 373] width 75 height 25
type input "08/08/2025"
type input "[DATE]"
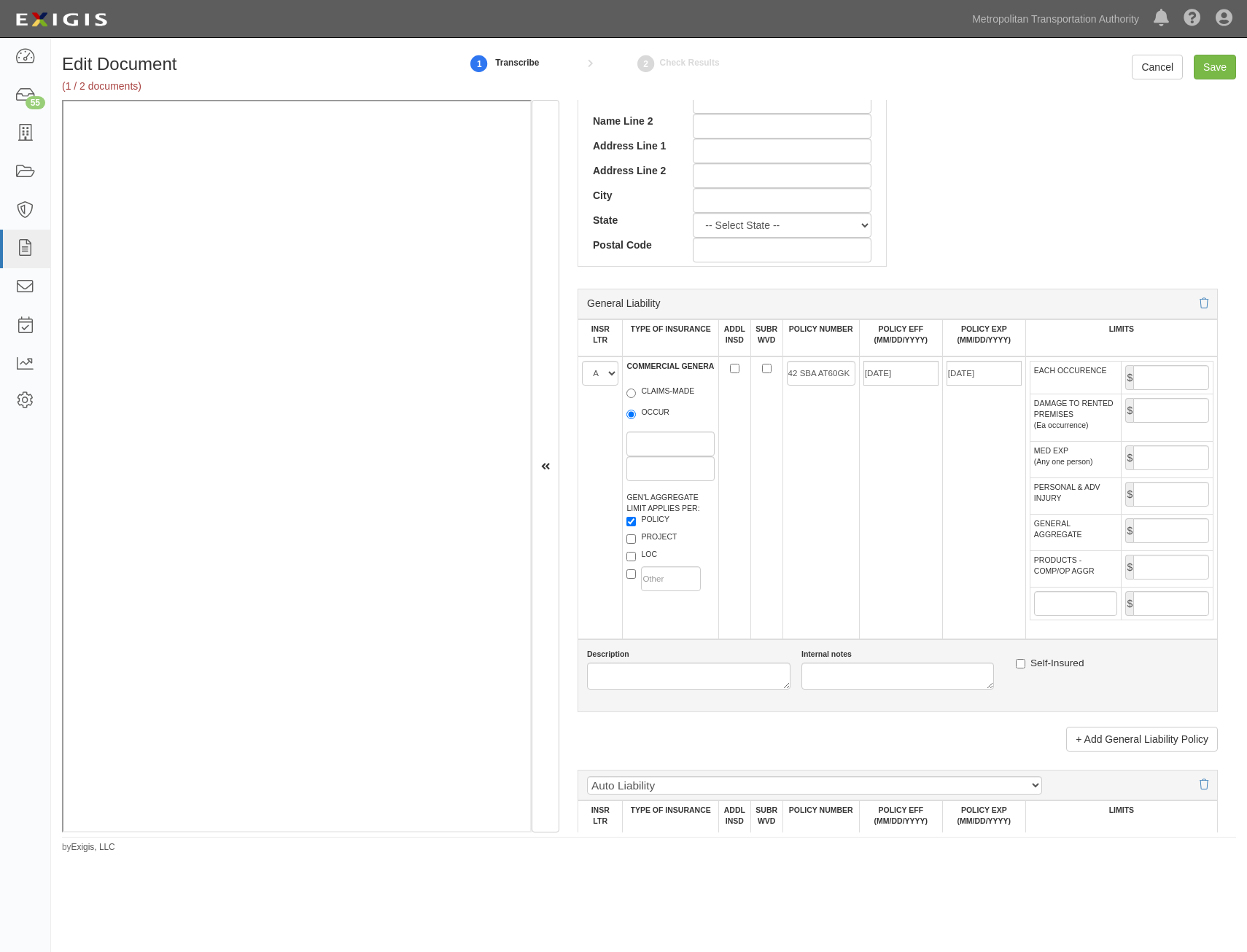
click at [841, 423] on td "42 SBA AT60GK" at bounding box center [820, 498] width 77 height 282
click at [1148, 373] on input "EACH OCCURENCE" at bounding box center [1171, 377] width 76 height 25
type input "1,000,000"
type input "2,000,000"
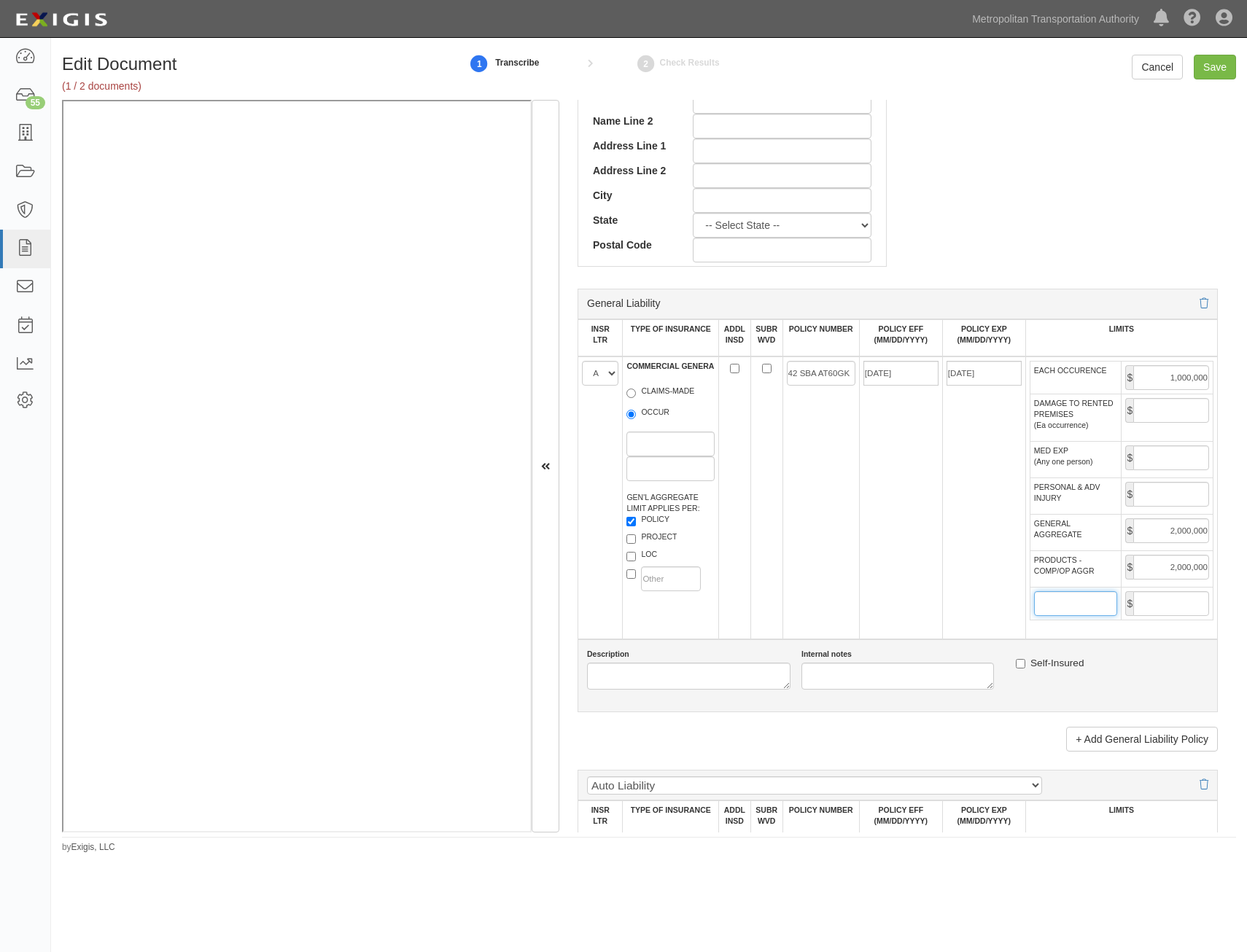
type input "25,000,000"
type input "NPL0067563-04�"
type input "10/01/2025"
type input "1,000,000"
type input "25,000,000"
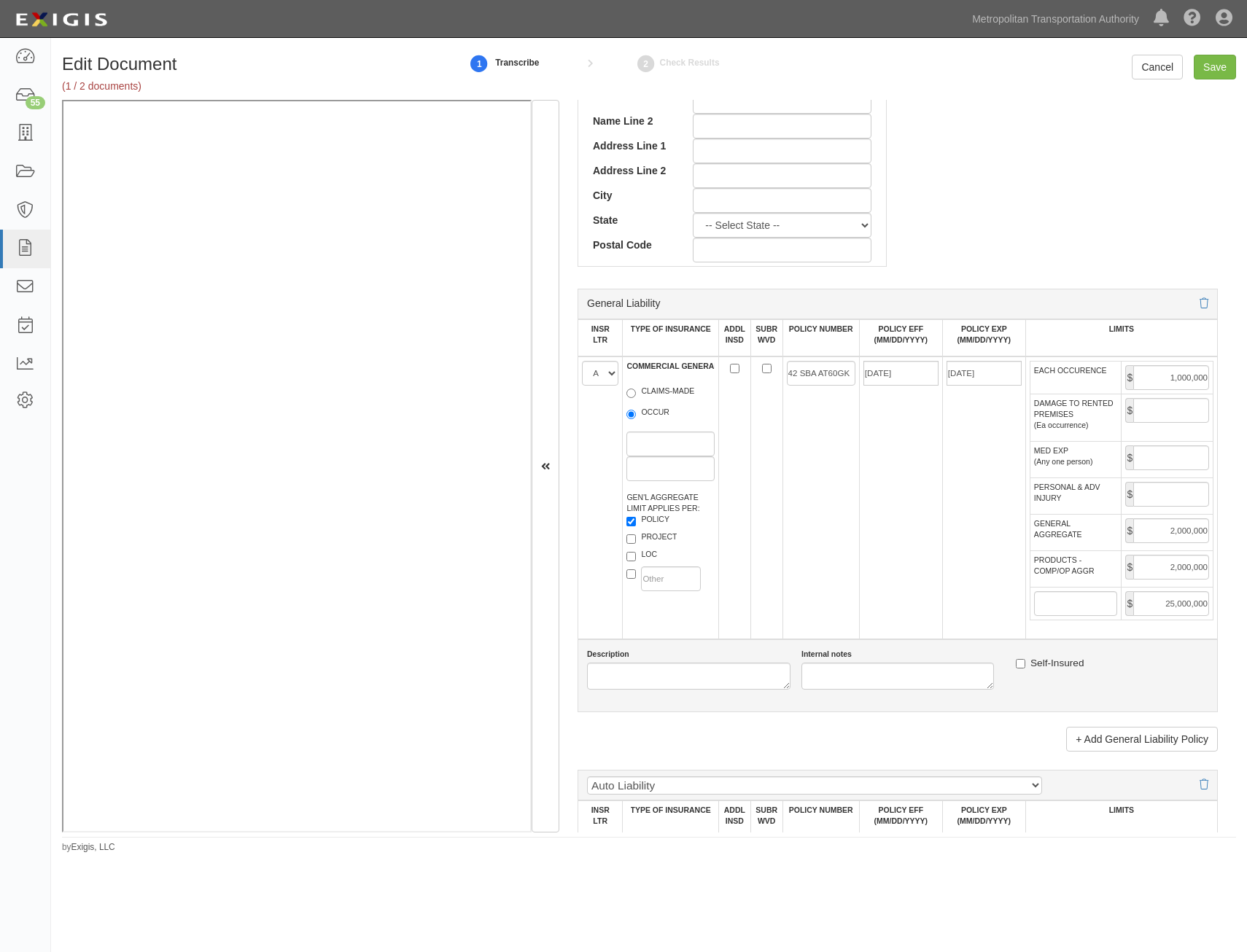
type input "XEU G46880043 008"
type input "04/01/"
type input "15,000,000"
type input "EON G21654693 005"
type input "04/01/2025"
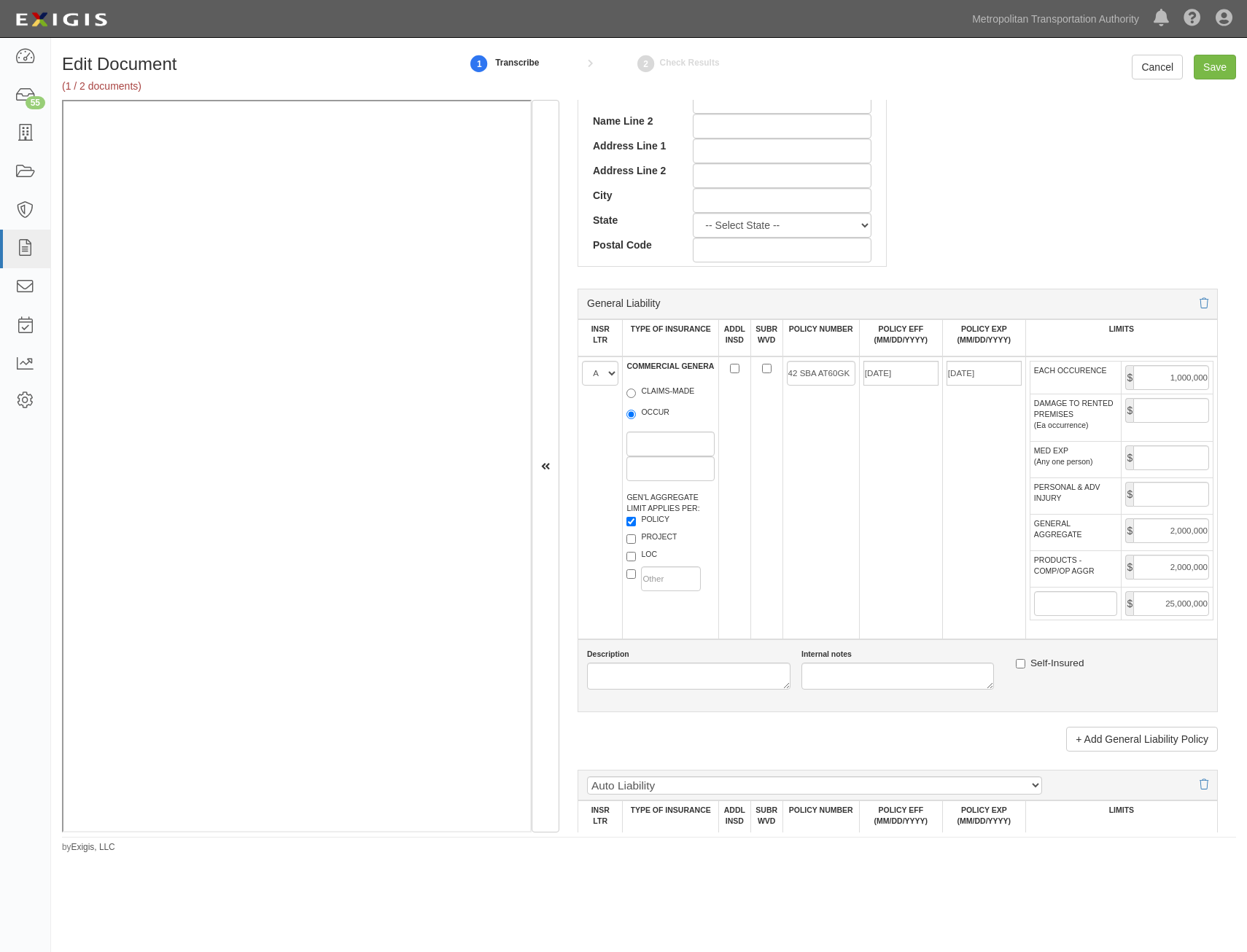
type input "25,000,000"
type input "10/01/2026"
type input "04/01/2026"
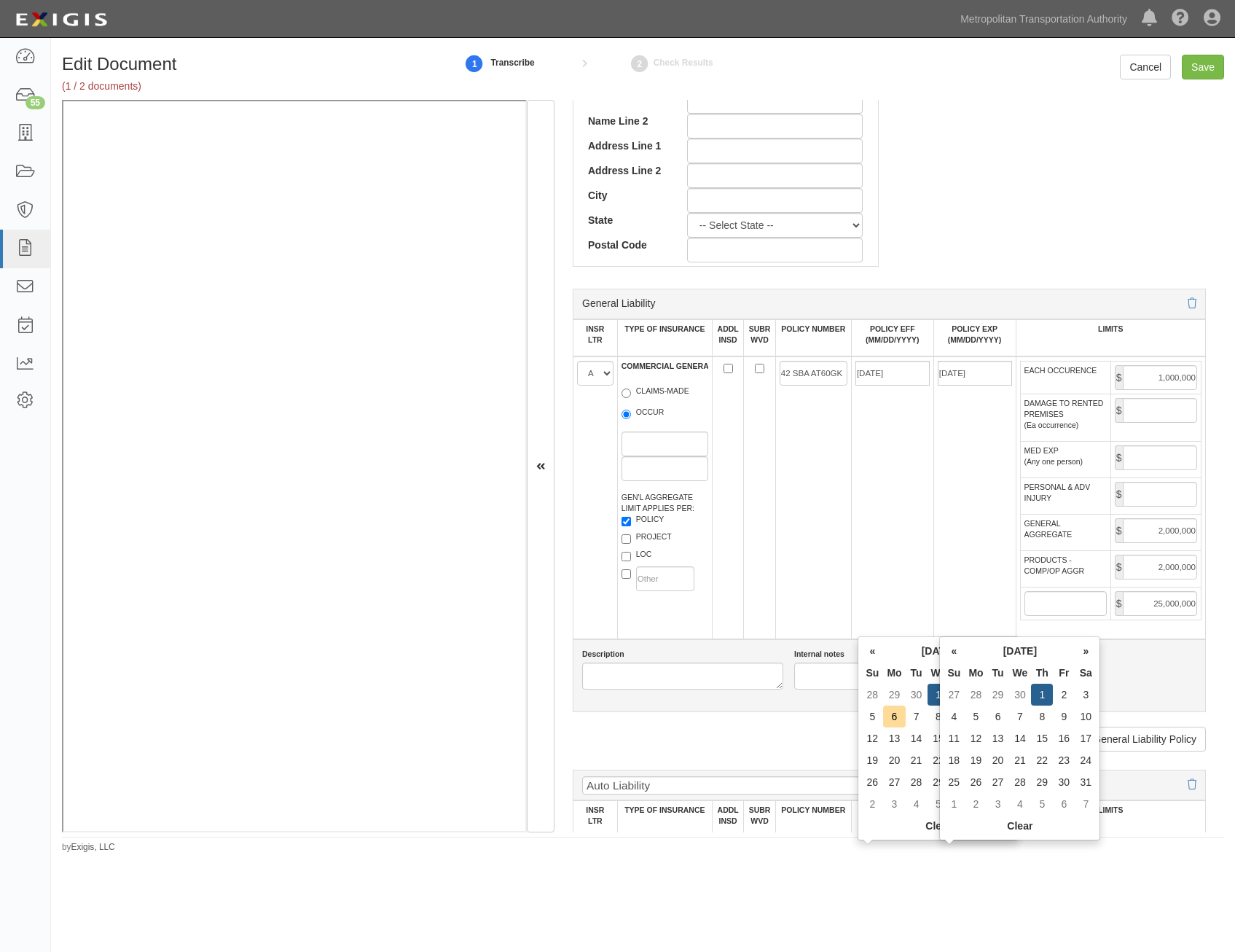
type input "04/01/2025"
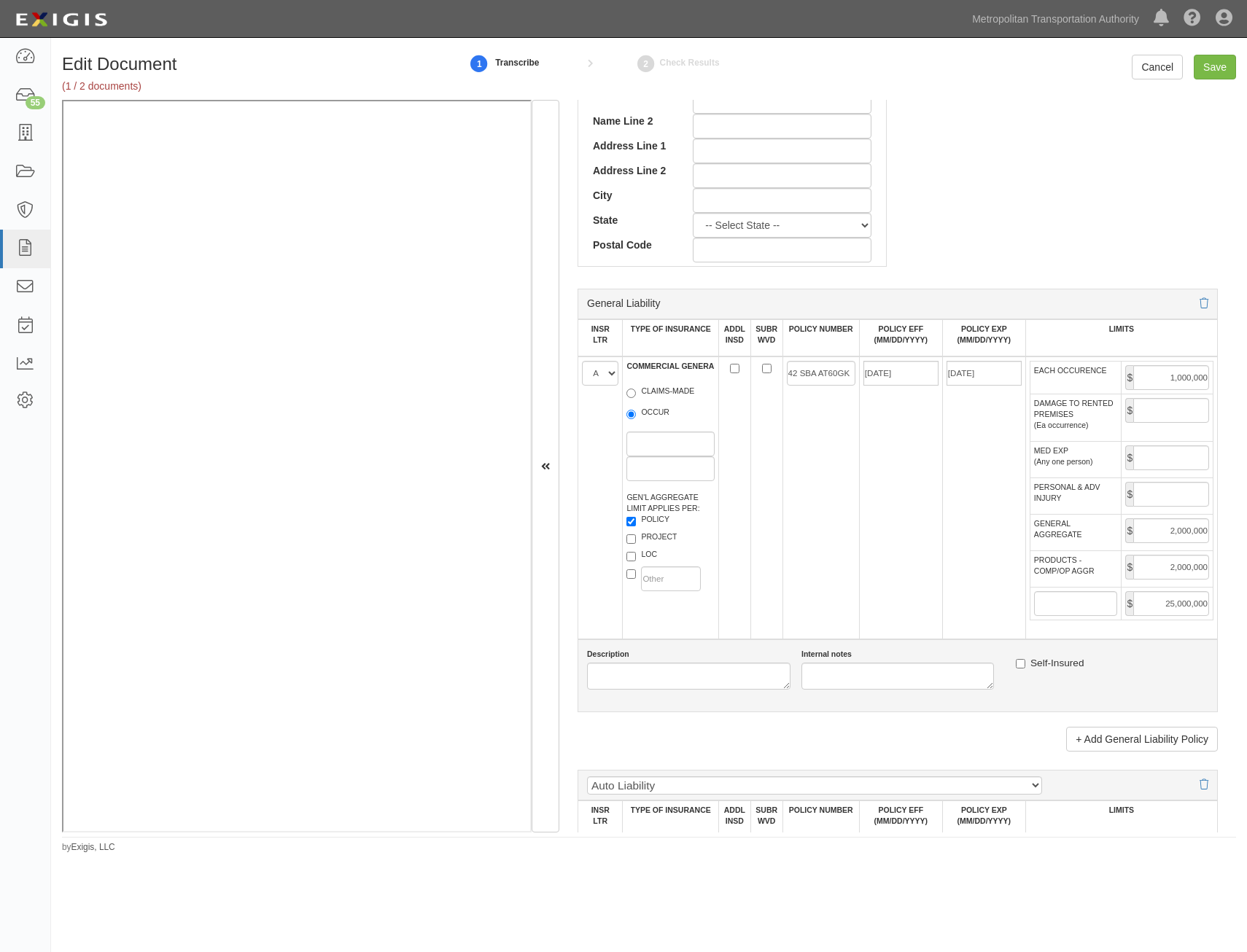
click at [925, 511] on td "08/08/2025" at bounding box center [900, 498] width 84 height 282
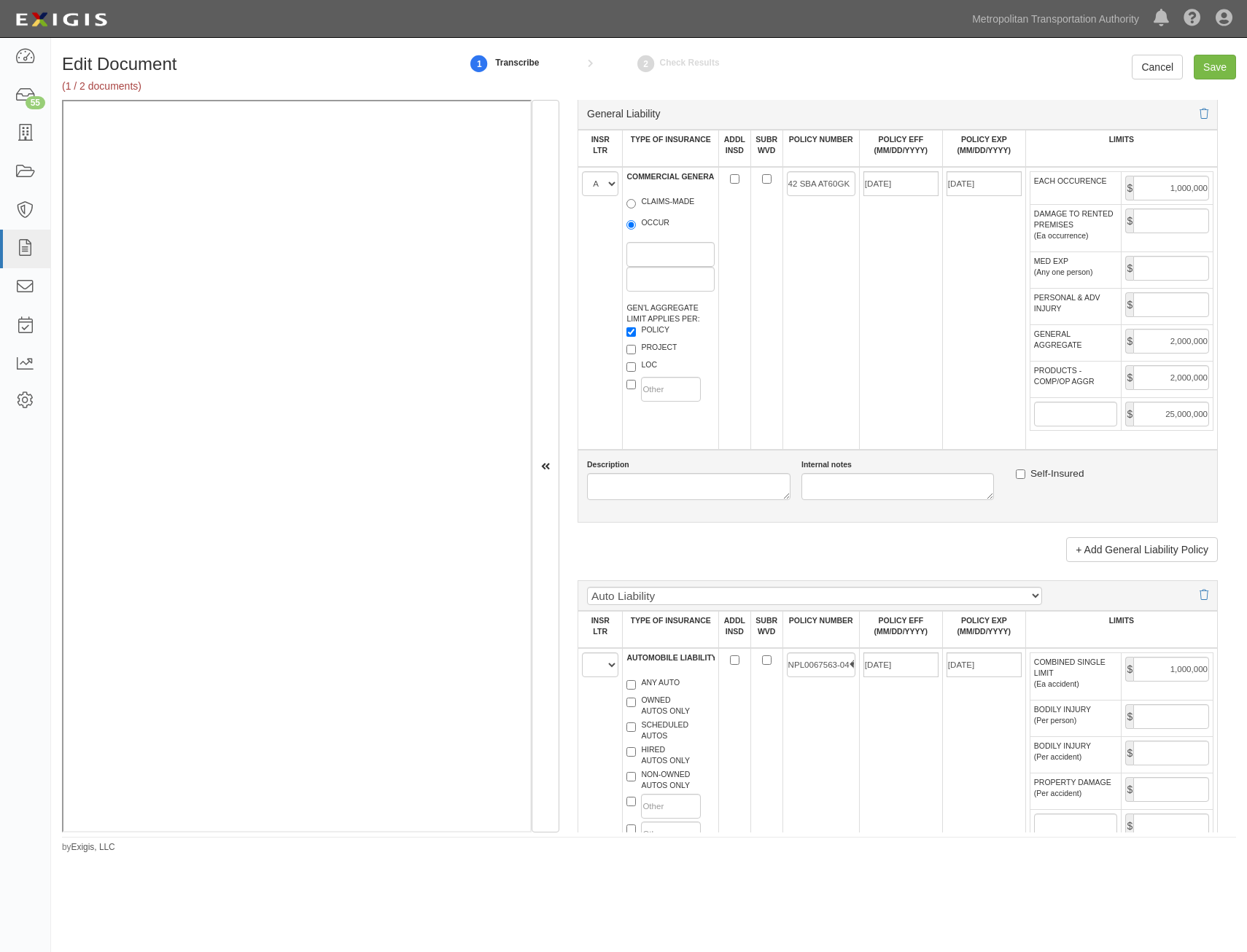
scroll to position [948, 0]
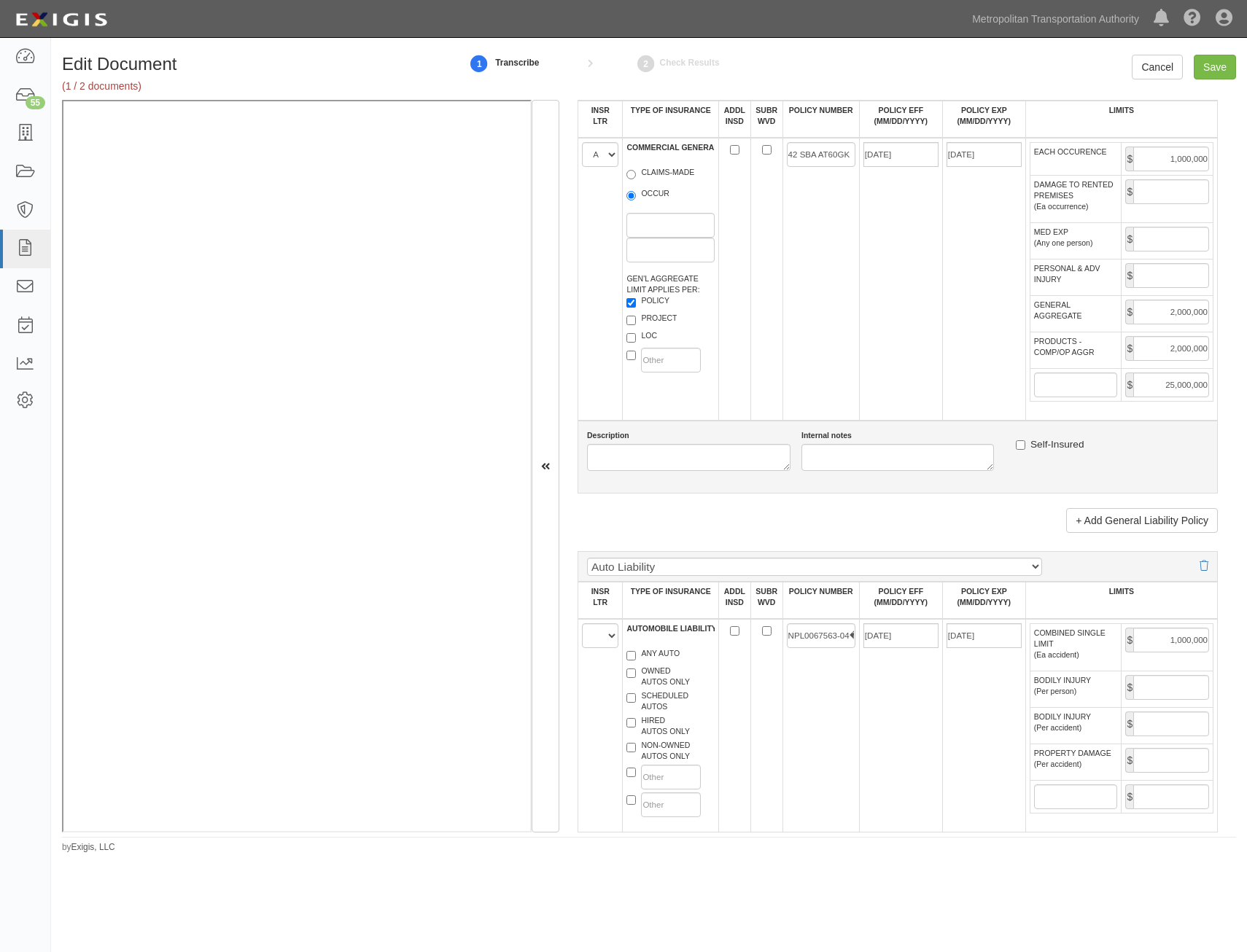
click at [1179, 399] on td "$ 25,000,000" at bounding box center [1167, 385] width 92 height 33
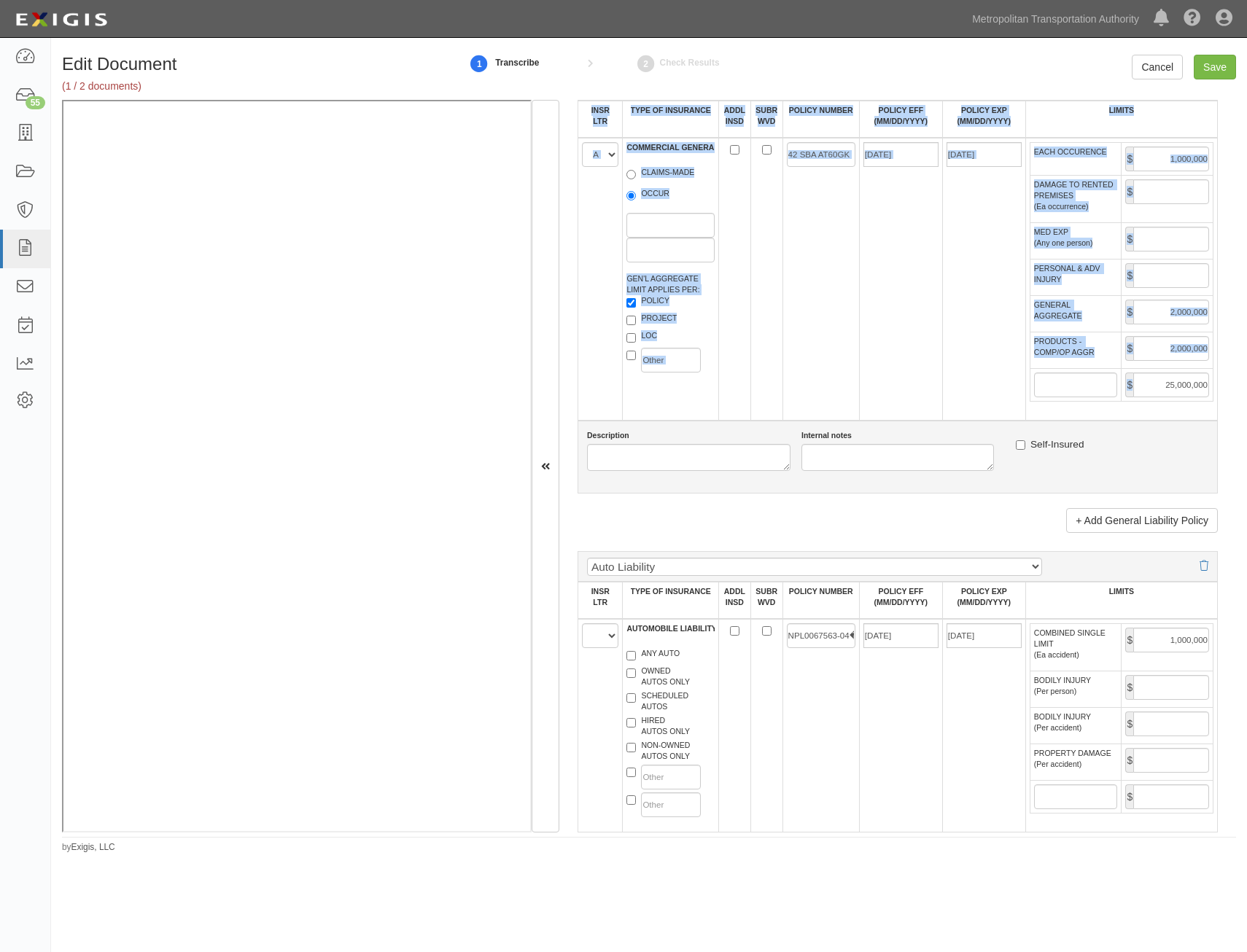
click at [1179, 399] on td "$ 25,000,000" at bounding box center [1167, 385] width 92 height 33
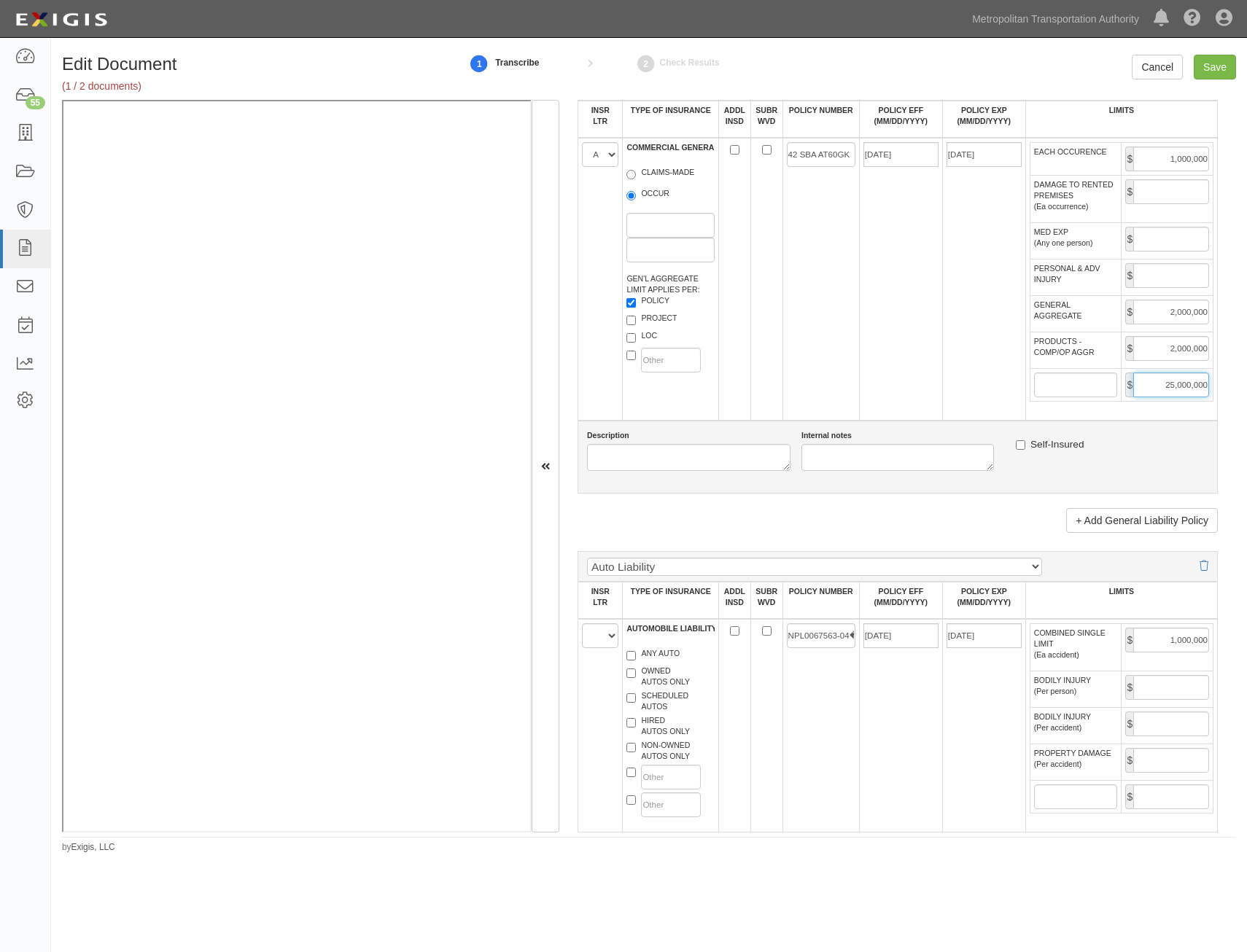
click at [1181, 386] on input "25,000,000" at bounding box center [1171, 385] width 76 height 25
click at [822, 642] on input "NPL0067563-04�" at bounding box center [822, 635] width 69 height 25
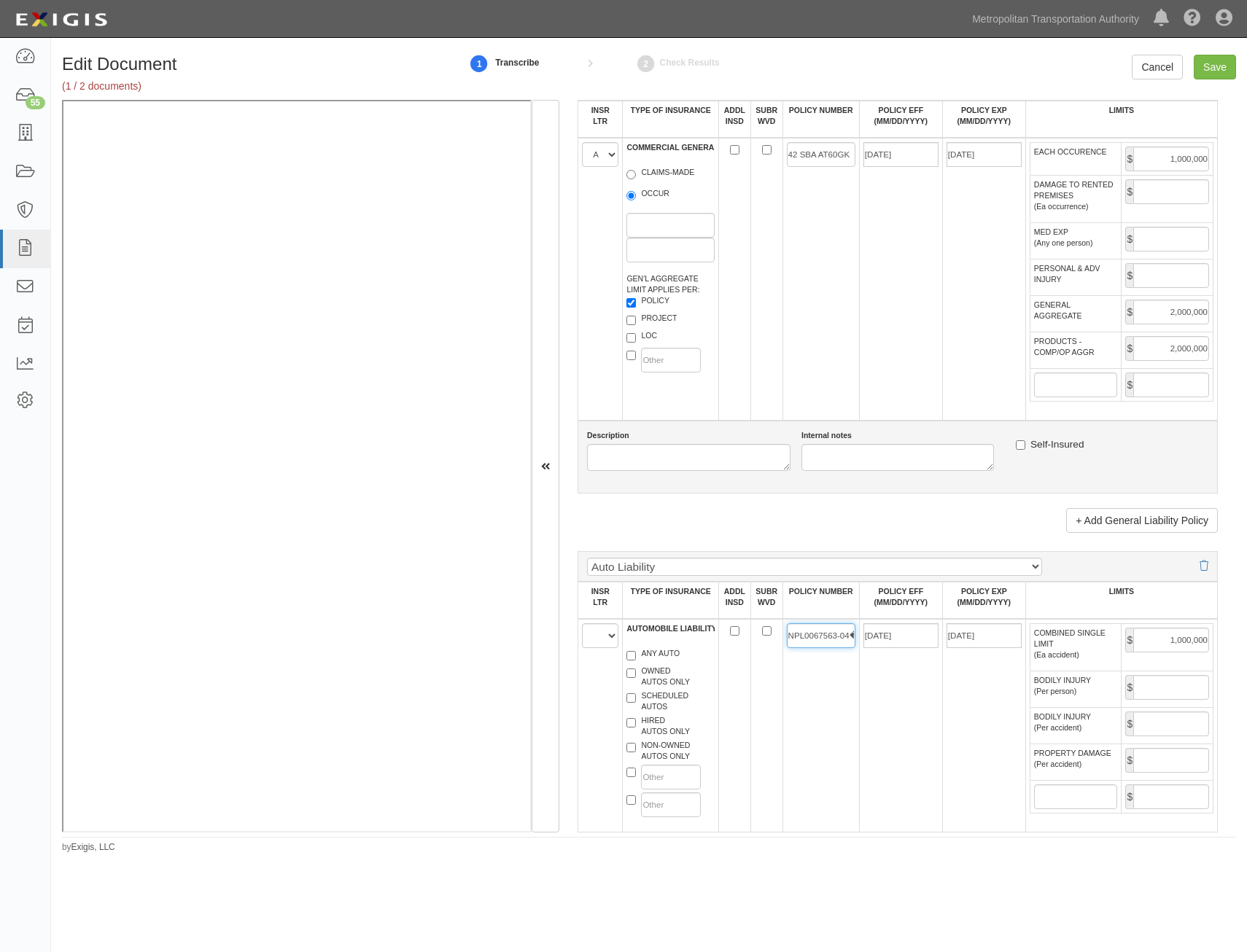
click at [822, 642] on input "NPL0067563-04�" at bounding box center [822, 635] width 69 height 25
type input "42 UEC AF9860"
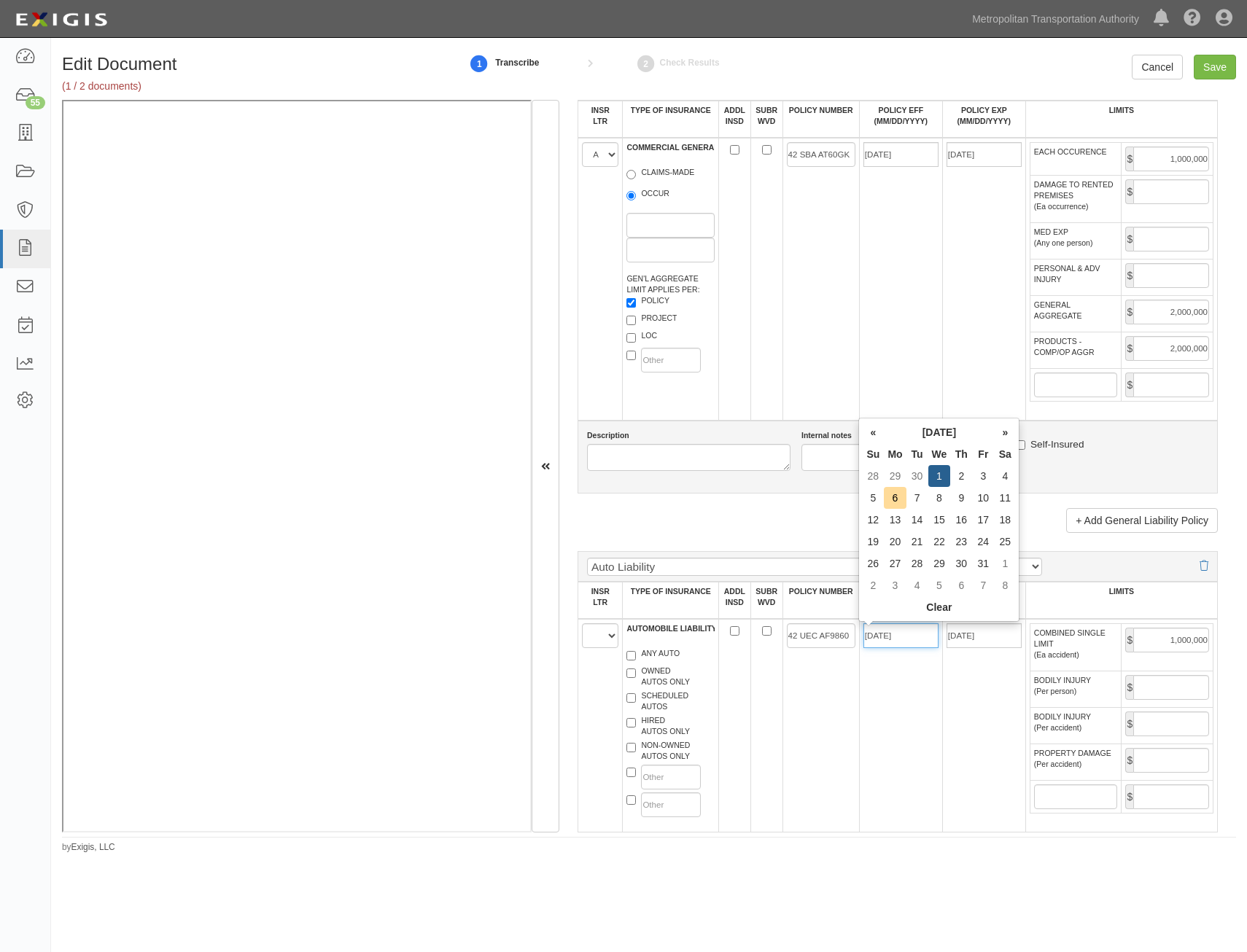
click at [905, 636] on input "10/01/2025" at bounding box center [900, 635] width 75 height 25
type input "08/08/2025"
type input "[DATE]"
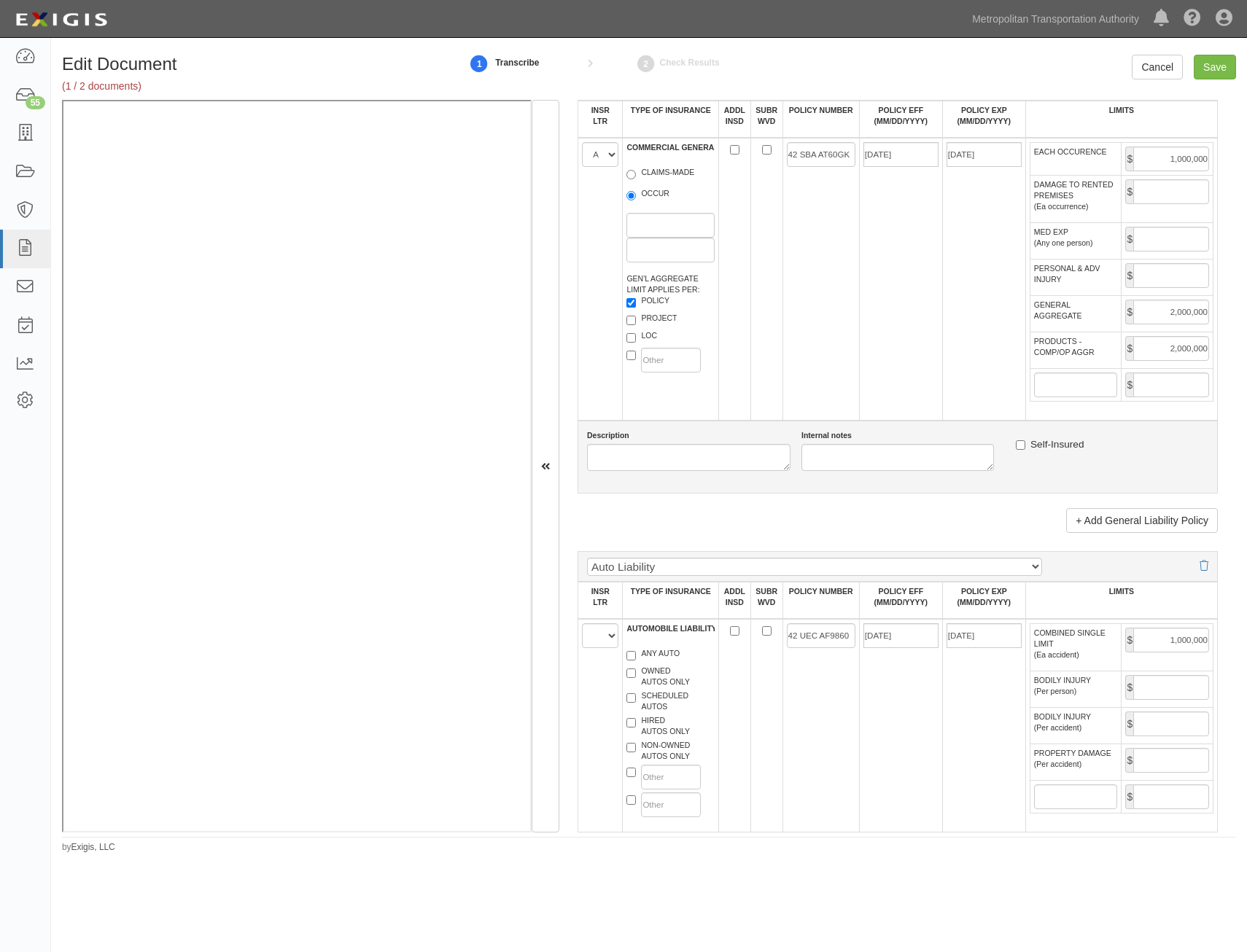
click at [942, 691] on td "[DATE]" at bounding box center [983, 726] width 84 height 213
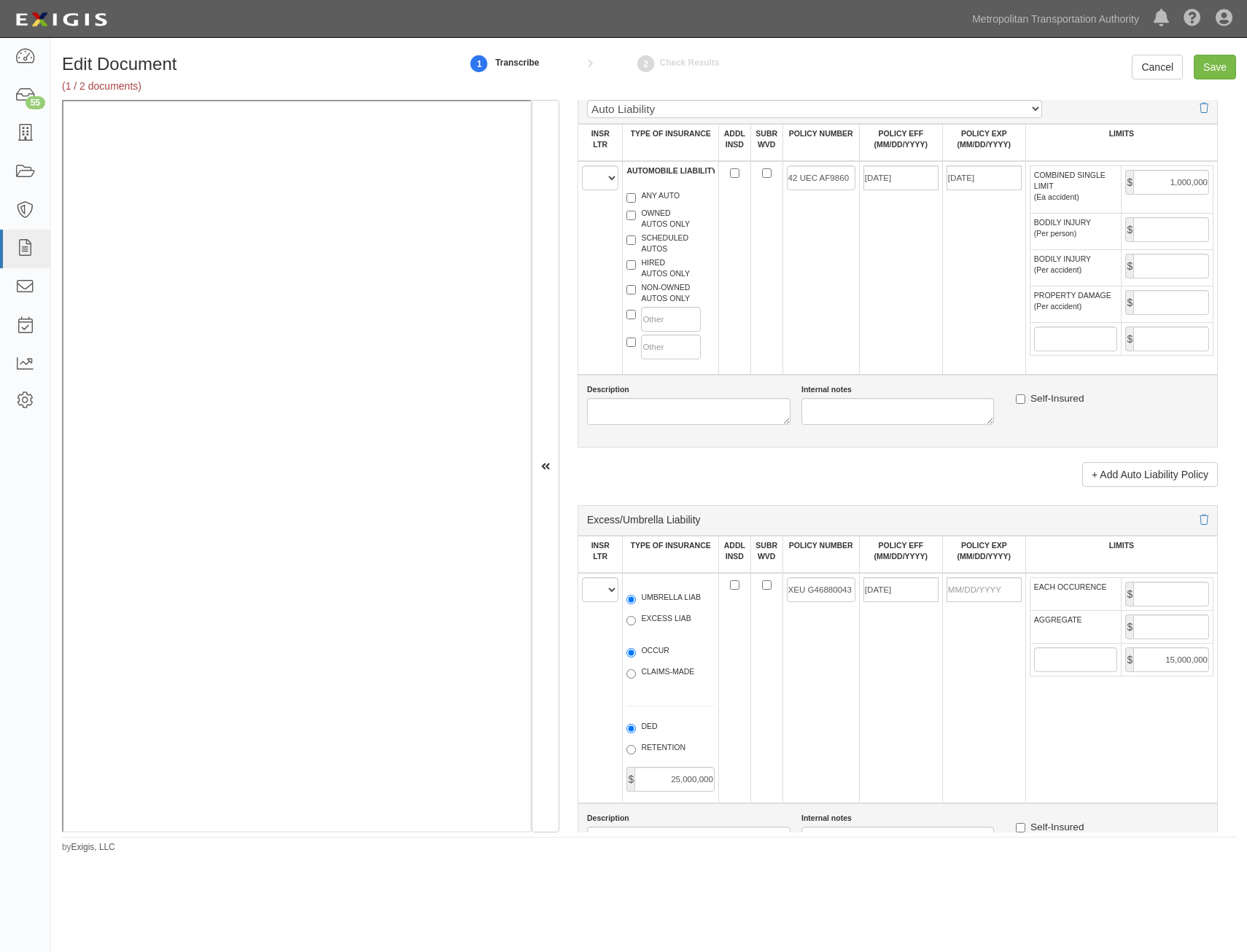
scroll to position [1530, 0]
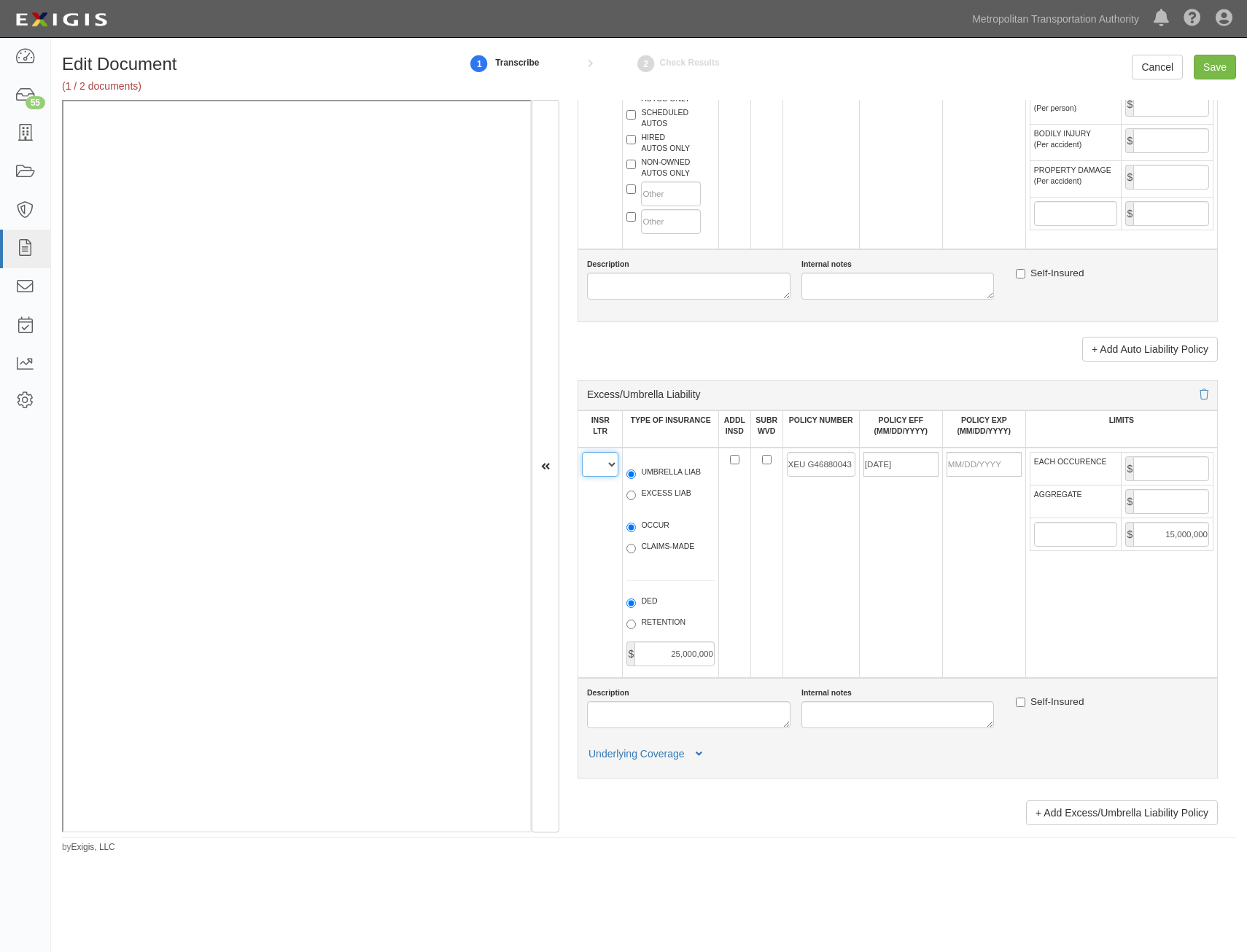
drag, startPoint x: 606, startPoint y: 466, endPoint x: 605, endPoint y: 479, distance: 13.0
click at [606, 466] on select "A B C D E F" at bounding box center [600, 464] width 36 height 25
select select "A"
click at [582, 452] on select "A B C D E F" at bounding box center [600, 464] width 36 height 25
click at [654, 477] on label "UMBRELLA LIAB" at bounding box center [663, 473] width 74 height 15
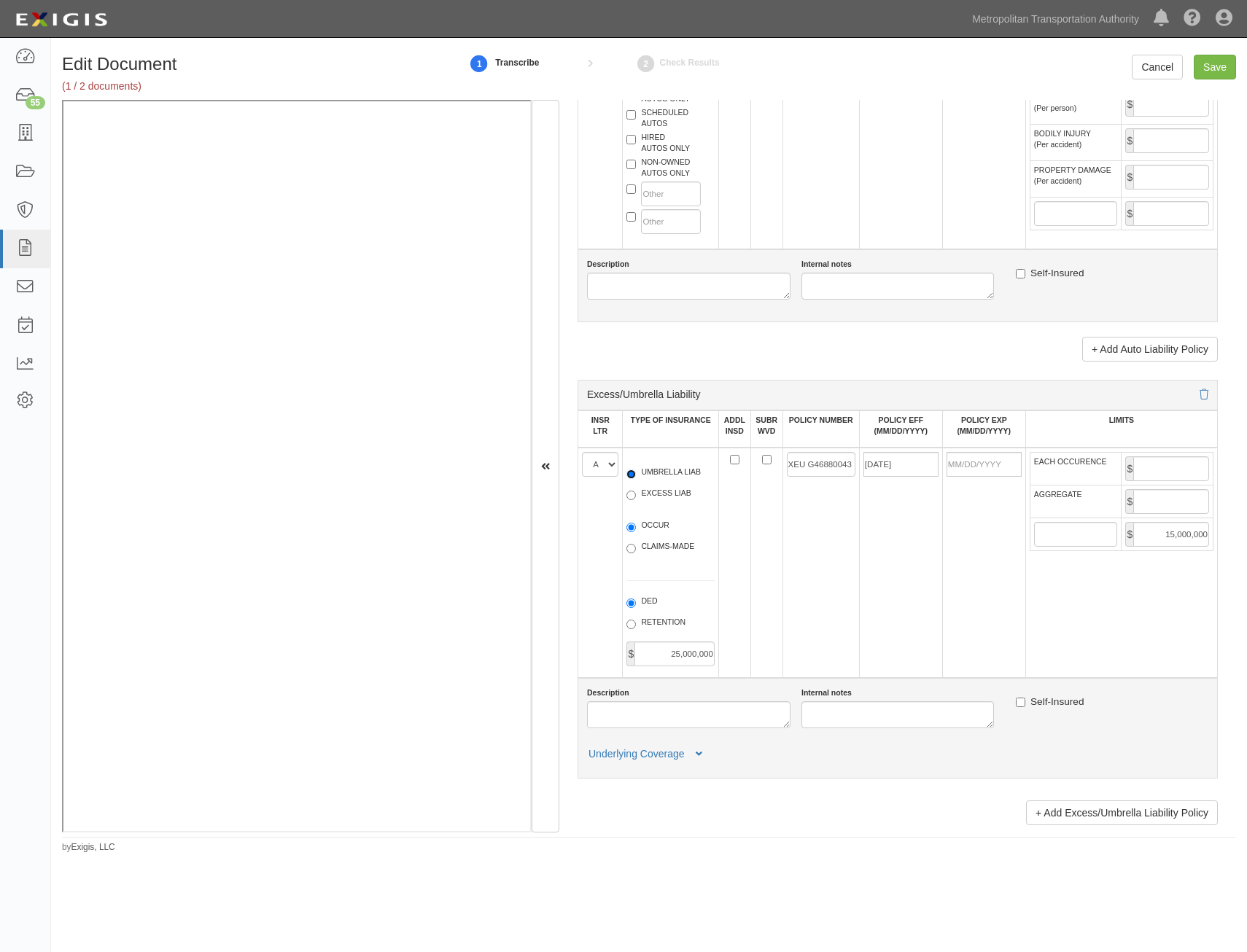
click at [636, 477] on input "UMBRELLA LIAB" at bounding box center [630, 473] width 9 height 9
radio input "true"
click at [651, 526] on label "OCCUR" at bounding box center [648, 527] width 43 height 15
click at [636, 526] on input "OCCUR" at bounding box center [630, 527] width 9 height 9
radio input "true"
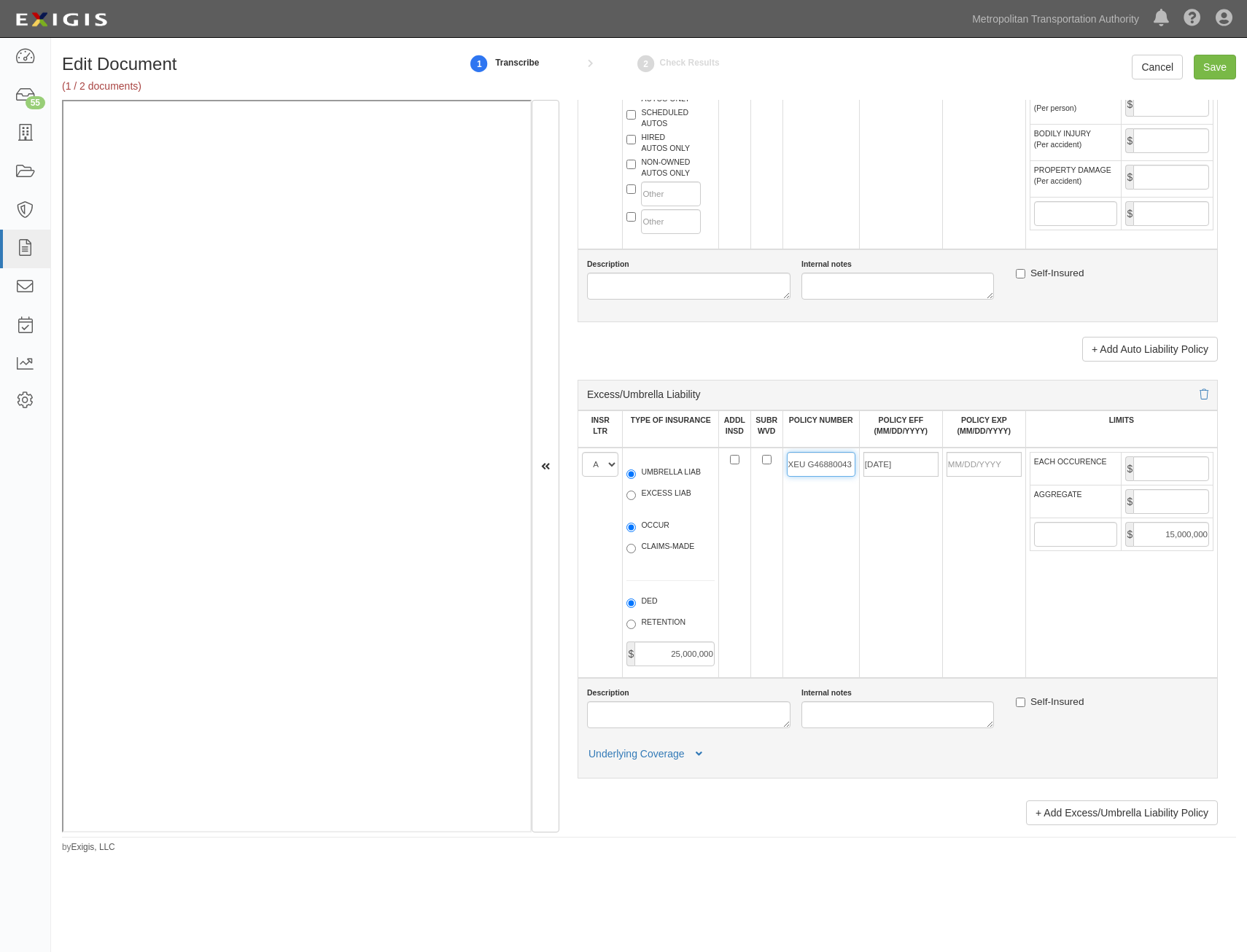
click at [809, 463] on input "XEU G46880043 008" at bounding box center [822, 464] width 69 height 25
type input "42 SBA AT60GK"
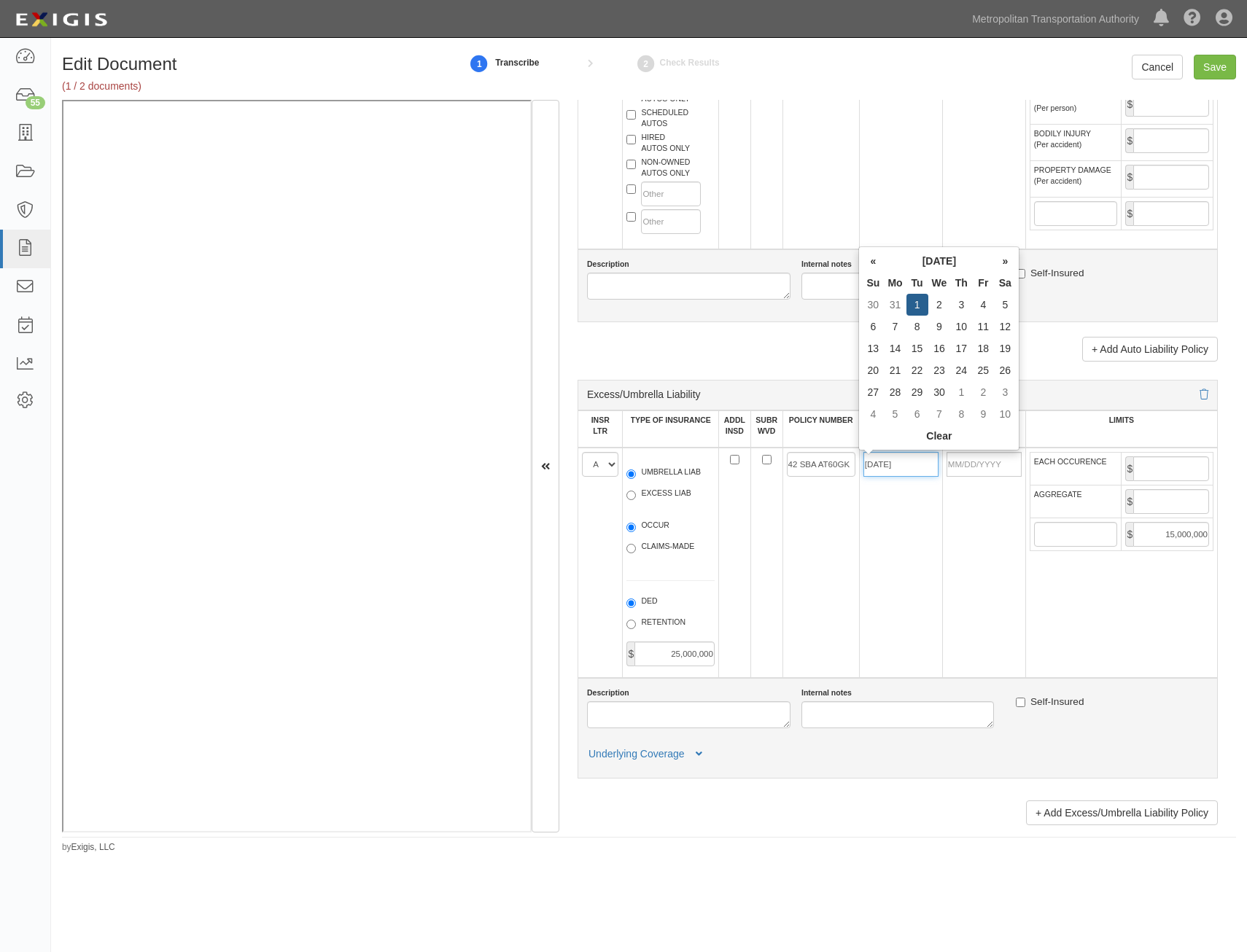
click at [902, 468] on input "04/01/2025" at bounding box center [900, 464] width 75 height 25
type input "08/08/2025"
type input "[DATE]"
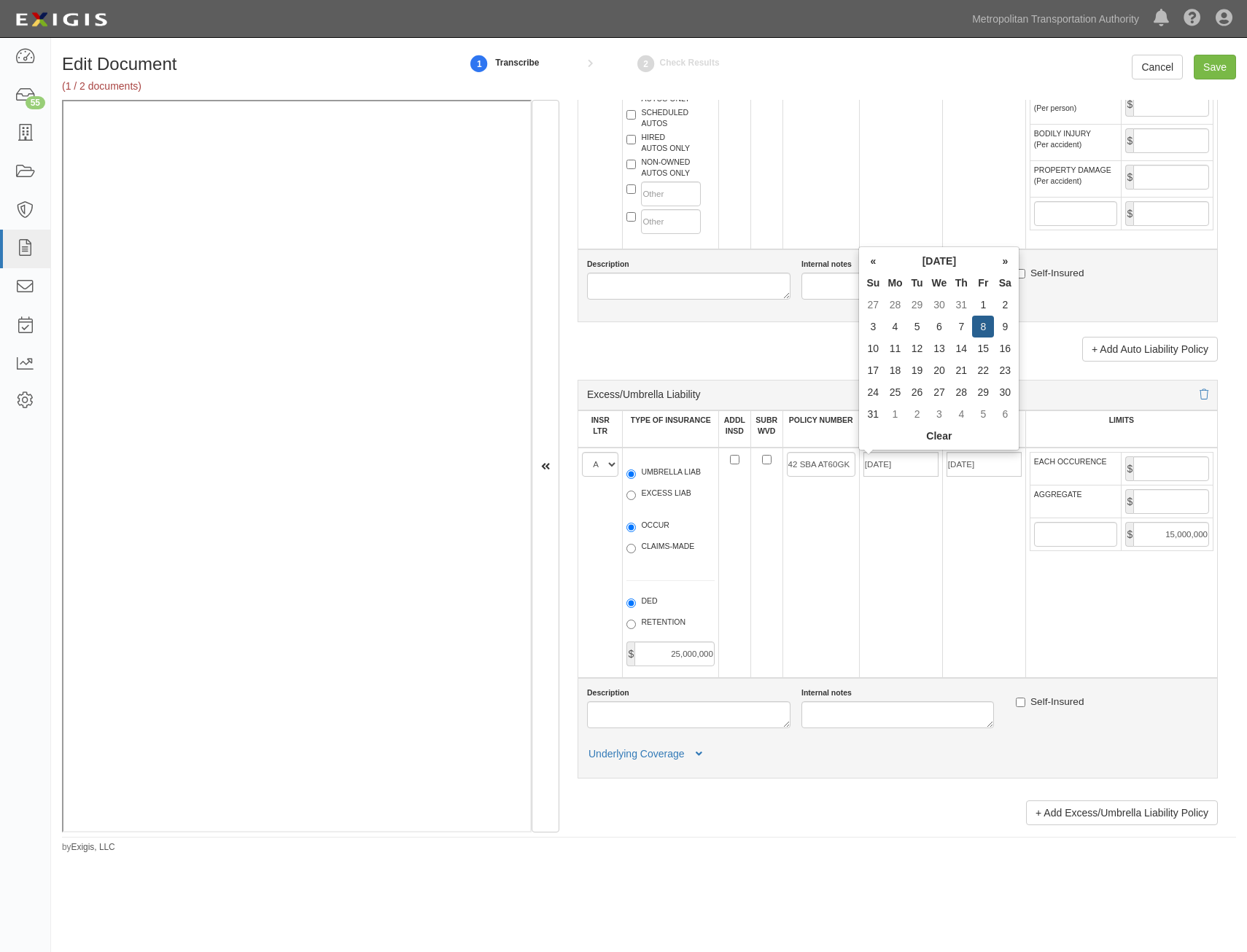
click at [905, 543] on td "08/08/2025" at bounding box center [900, 563] width 84 height 231
click at [1188, 471] on input "EACH OCCURENCE" at bounding box center [1171, 468] width 76 height 25
type input "6,000,000"
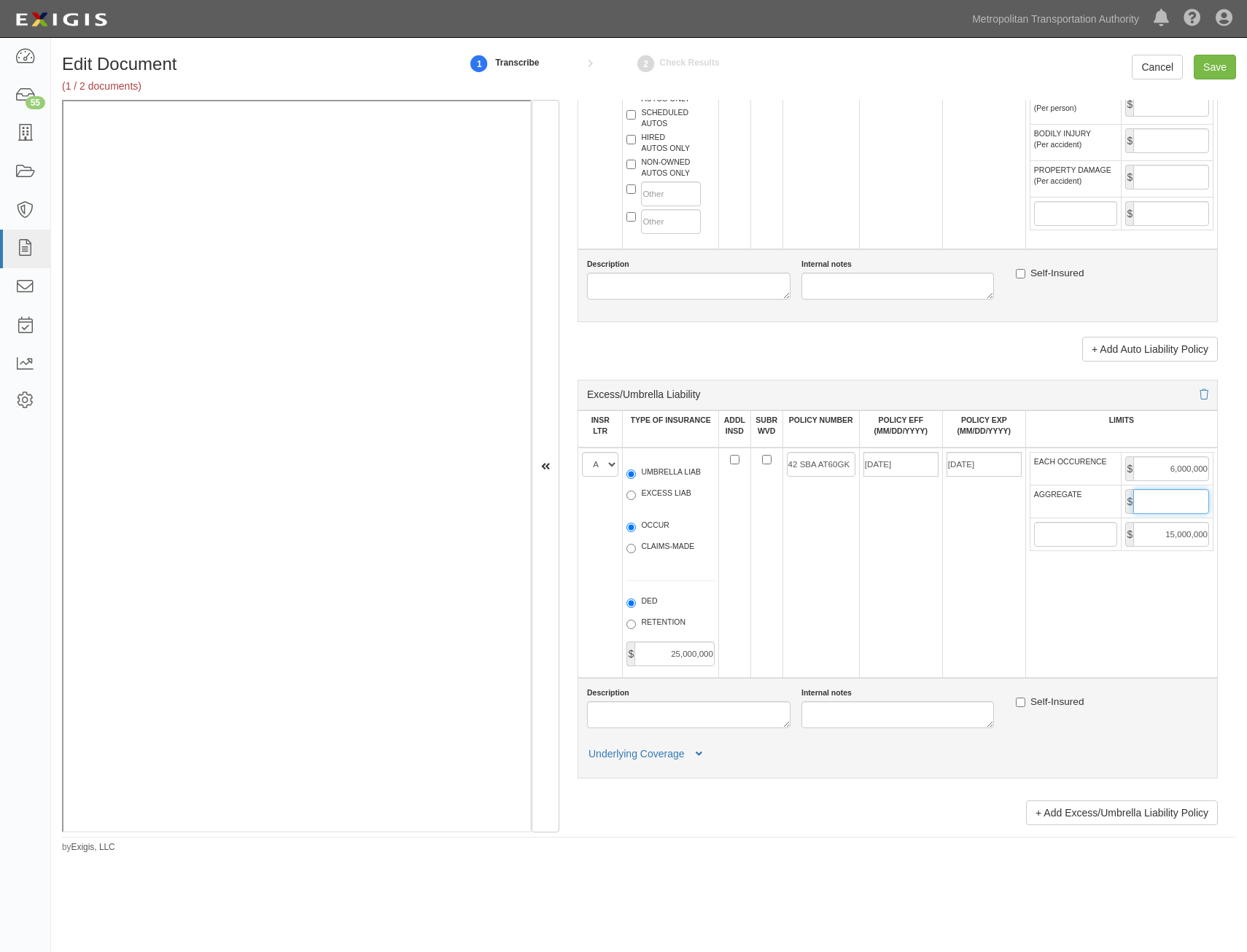
click at [1154, 504] on input "AGGREGATE" at bounding box center [1171, 501] width 76 height 25
type input "6,000,000"
click at [1187, 538] on input "15,000,000" at bounding box center [1171, 534] width 76 height 25
click at [915, 597] on td "08/08/2025" at bounding box center [900, 563] width 84 height 231
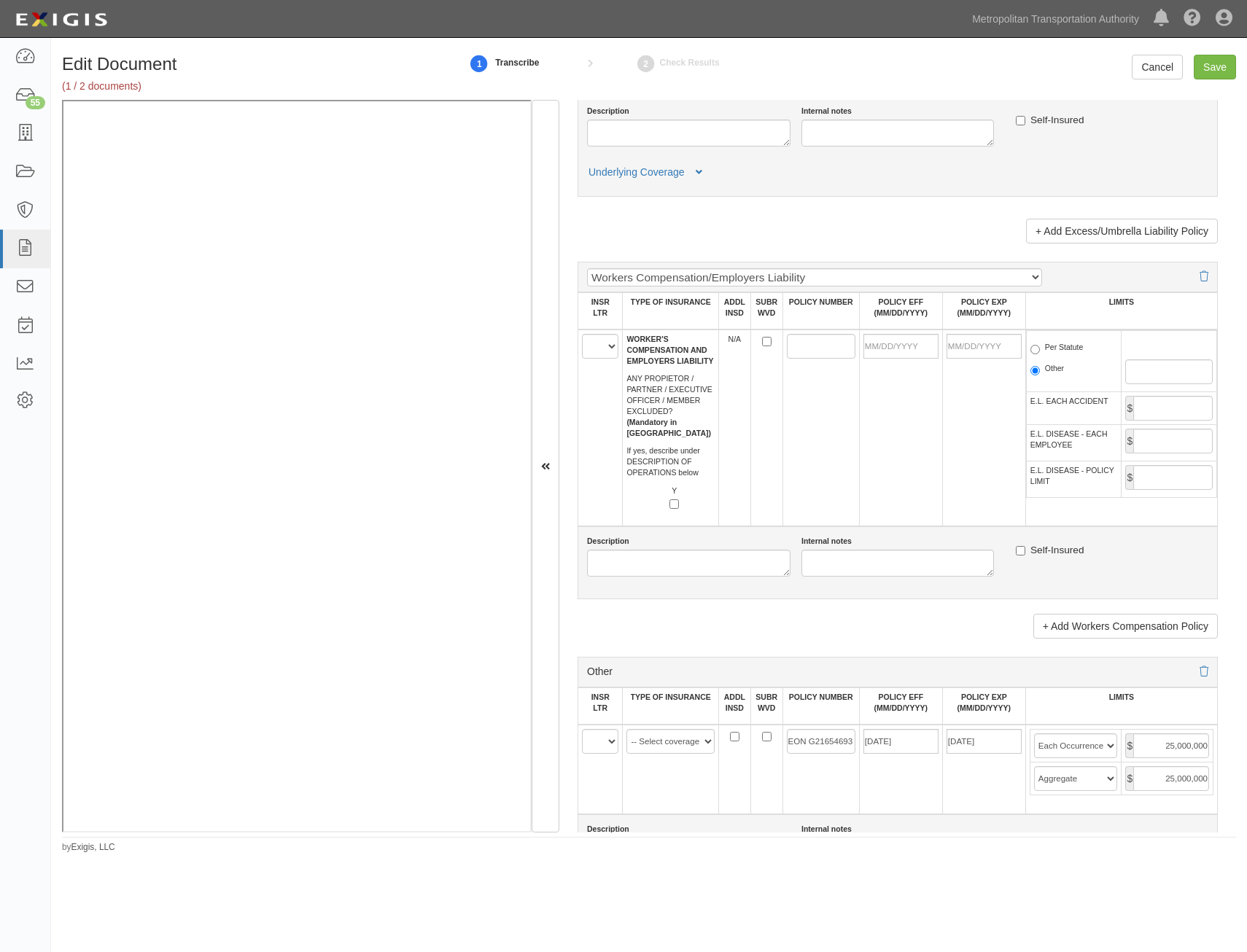
scroll to position [2113, 0]
click at [604, 343] on select "A B C D E F" at bounding box center [600, 344] width 36 height 25
select select "C"
click at [582, 332] on select "A B C D E F" at bounding box center [600, 344] width 36 height 25
click at [829, 448] on td at bounding box center [820, 426] width 77 height 197
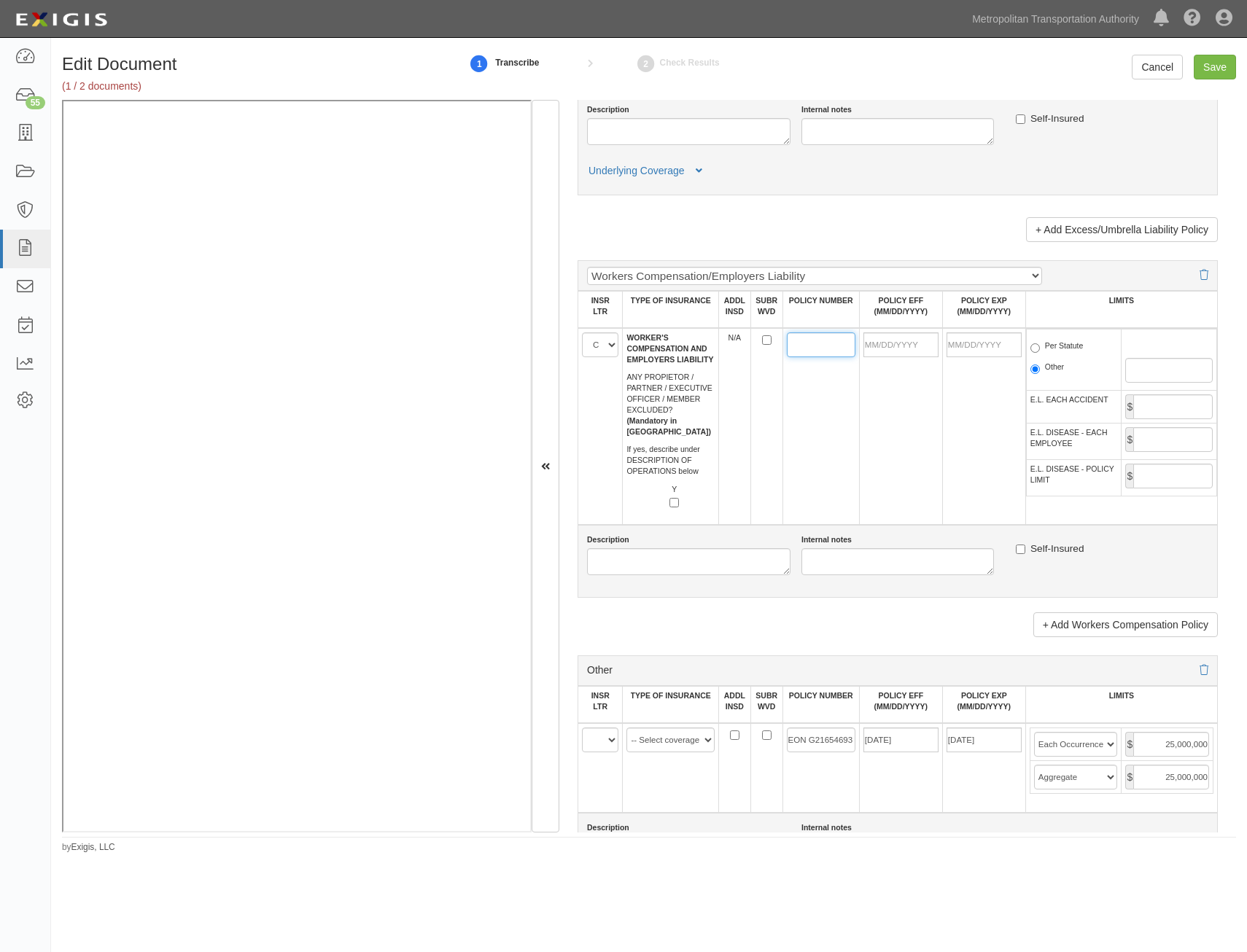
click at [817, 354] on input "POLICY NUMBER" at bounding box center [822, 344] width 69 height 25
type input "UB-6S283705-25-42-G"
click at [876, 350] on input "POLICY EFF (MM/DD/YYYY)" at bounding box center [900, 344] width 75 height 25
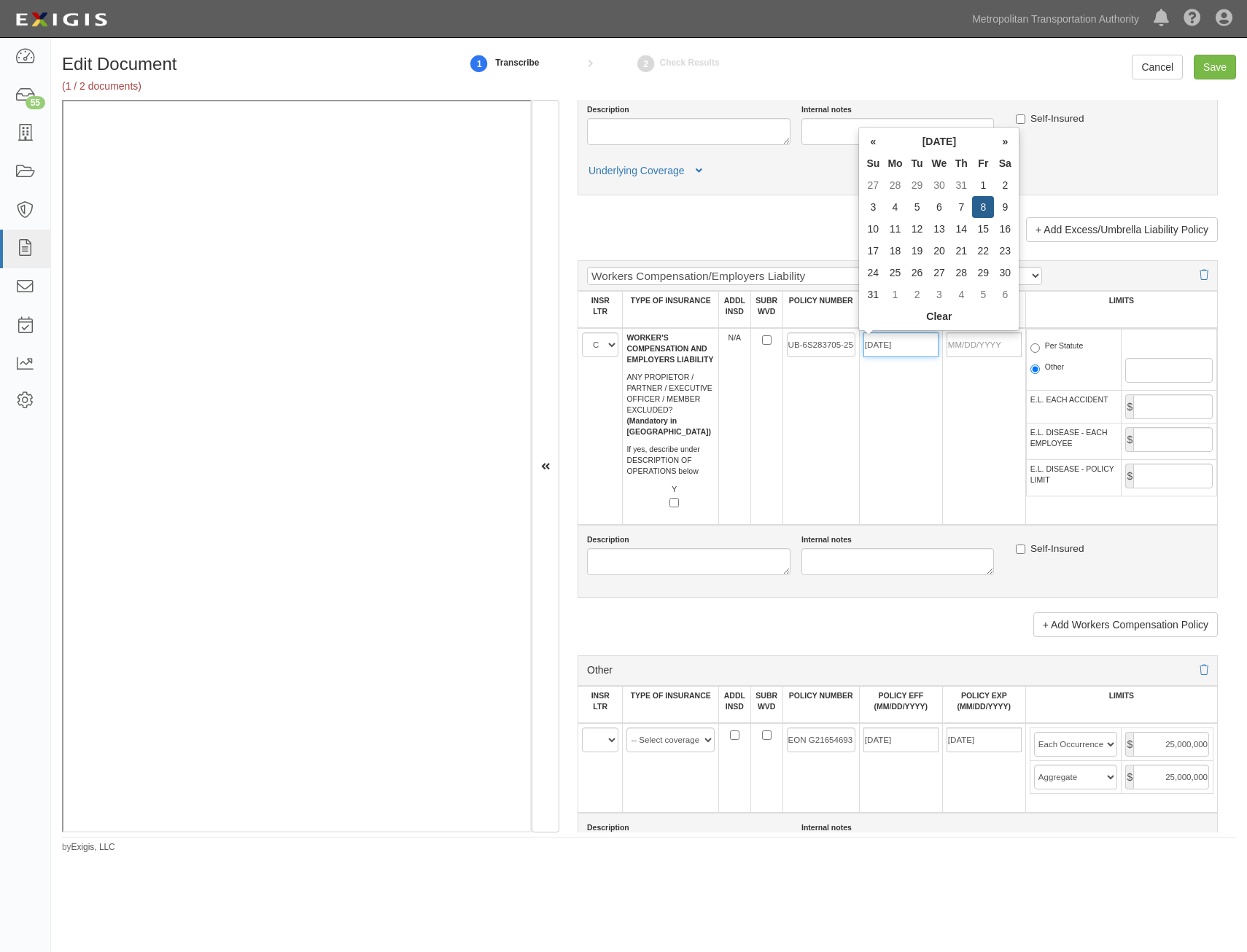
type input "08/08/2025"
type input "[DATE]"
click at [961, 404] on td "[DATE]" at bounding box center [983, 426] width 84 height 197
click at [1048, 347] on label "Per Statute" at bounding box center [1057, 347] width 53 height 15
click at [1039, 347] on input "Per Statute" at bounding box center [1034, 348] width 9 height 9
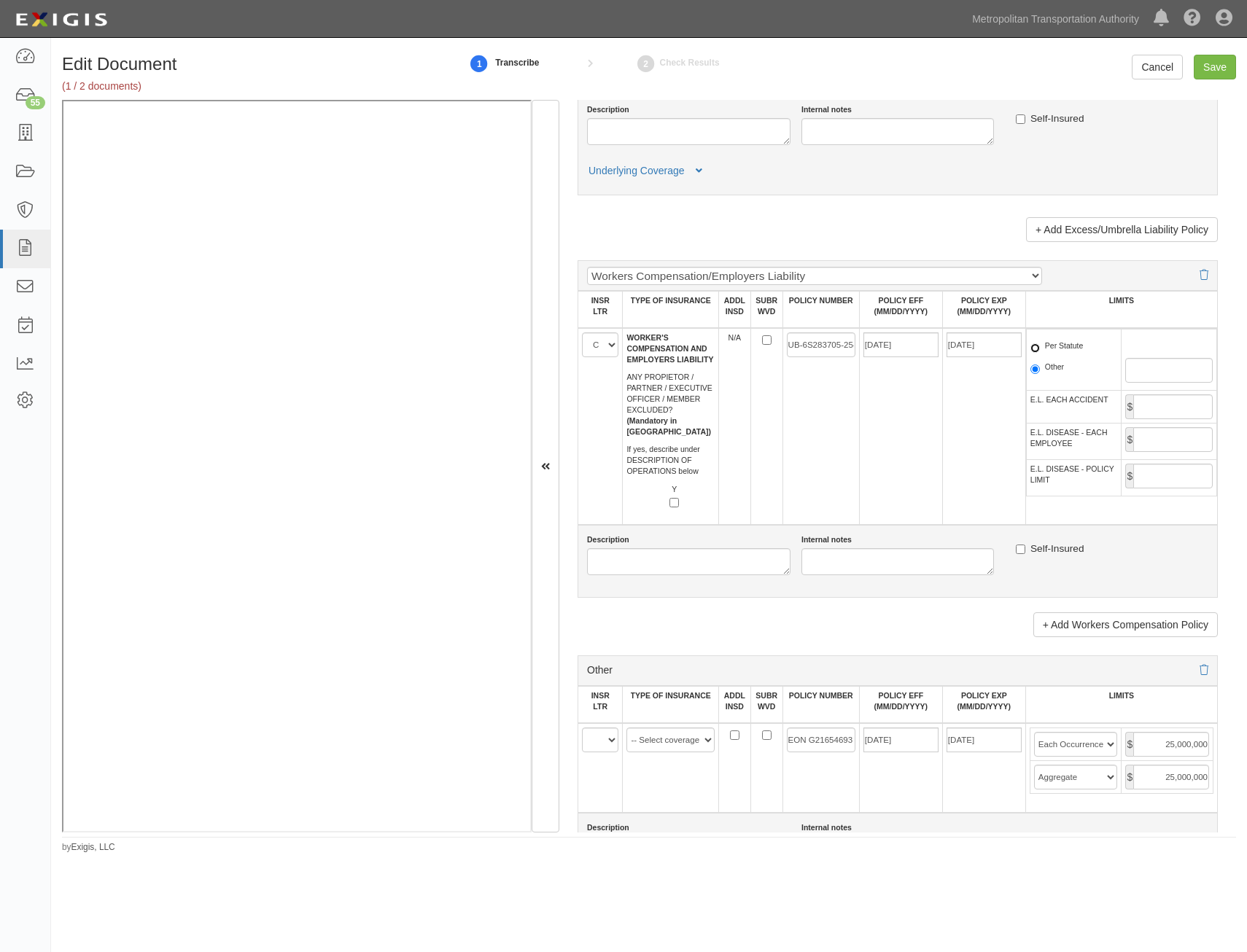
radio input "true"
click at [1178, 411] on input "E.L. EACH ACCIDENT" at bounding box center [1173, 406] width 79 height 25
type input "1,000,000"
click at [1167, 444] on input "E.L. DISEASE - EACH EMPLOYEE" at bounding box center [1173, 439] width 79 height 25
type input "1,000,000"
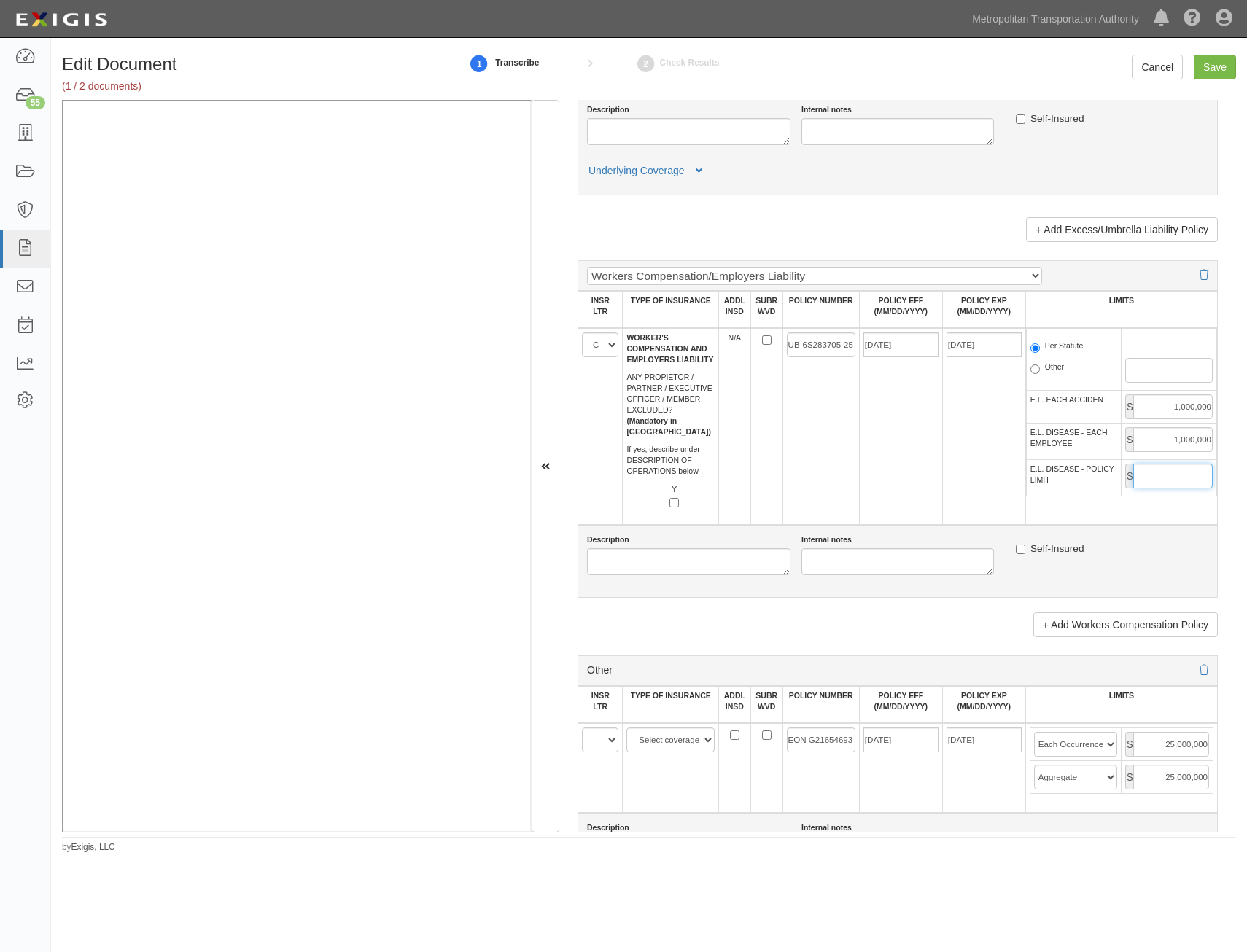
click at [1157, 473] on input "E.L. DISEASE - POLICY LIMIT" at bounding box center [1173, 475] width 79 height 25
type input "1,000,000"
click at [912, 496] on td "08/08/2025" at bounding box center [900, 426] width 84 height 197
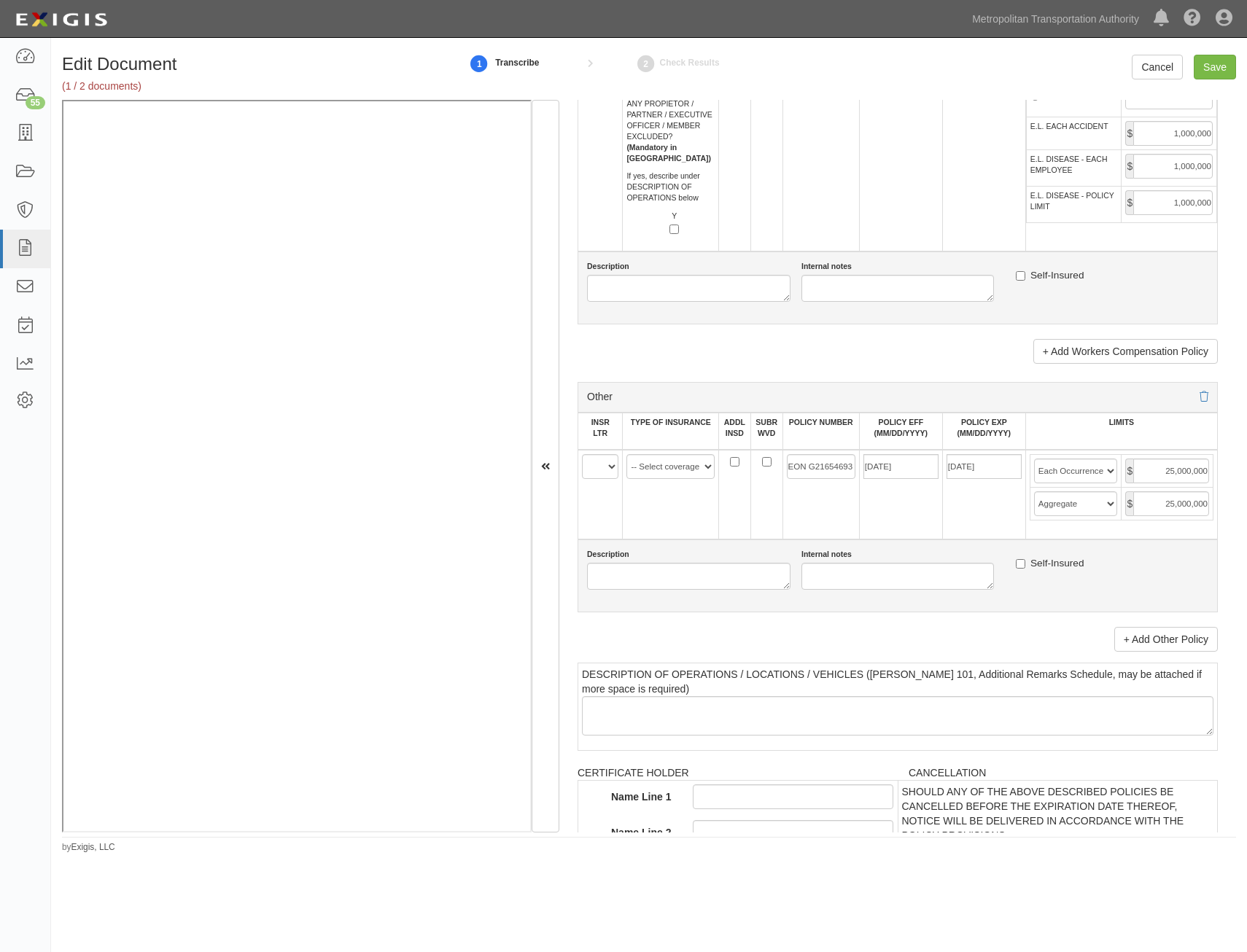
scroll to position [2405, 0]
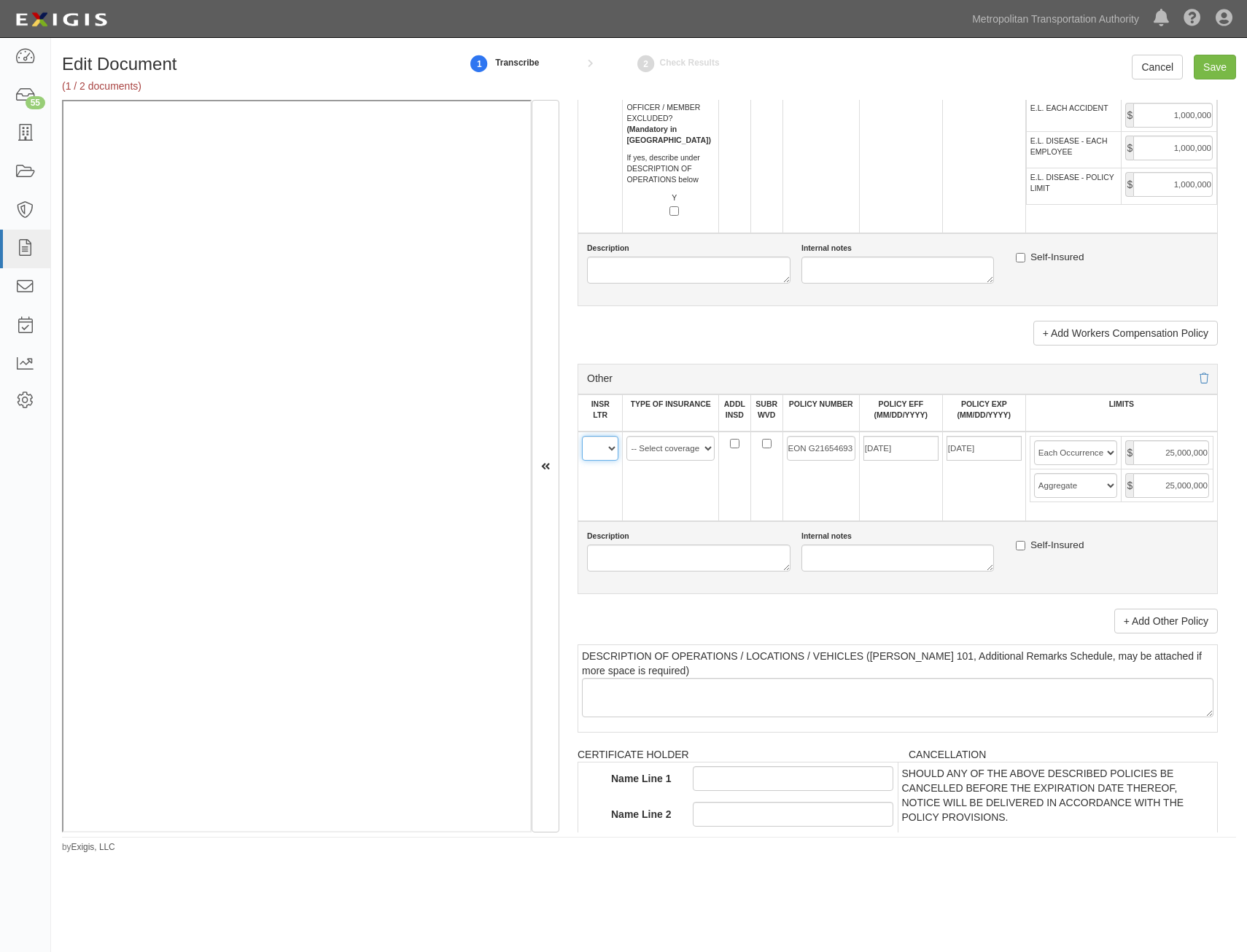
click at [611, 446] on select "A B C D E F" at bounding box center [600, 448] width 36 height 25
select select "E"
click at [582, 436] on select "A B C D E F" at bounding box center [600, 448] width 36 height 25
click at [671, 444] on select "-- Select coverage line -- Asbestos Abatement Auto Physical Damage Aviation Lia…" at bounding box center [670, 448] width 88 height 25
select select "91"
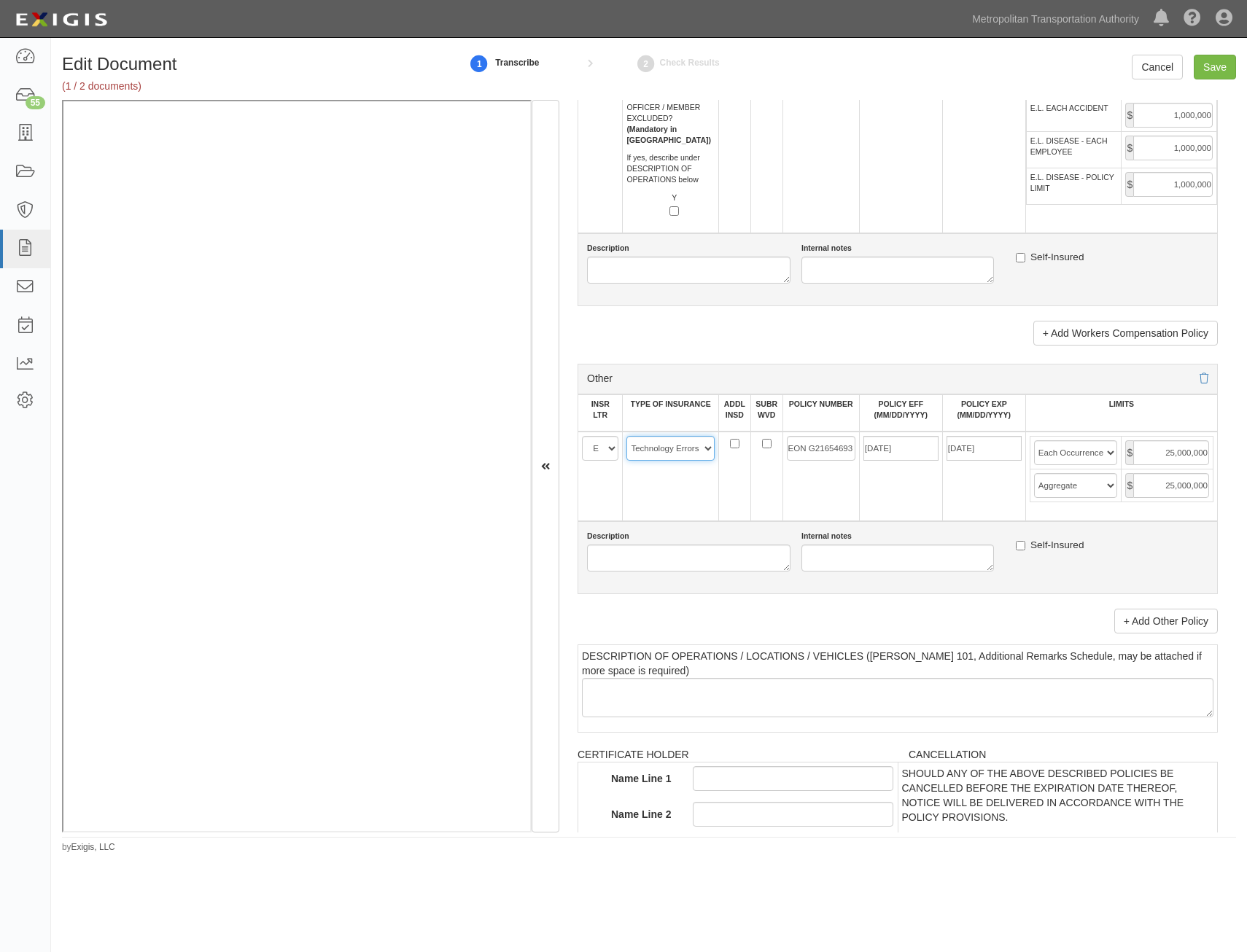
click at [626, 436] on select "-- Select coverage line -- Asbestos Abatement Auto Physical Damage Aviation Lia…" at bounding box center [670, 448] width 88 height 25
click at [1174, 615] on link "+ Add Other Policy" at bounding box center [1166, 621] width 103 height 25
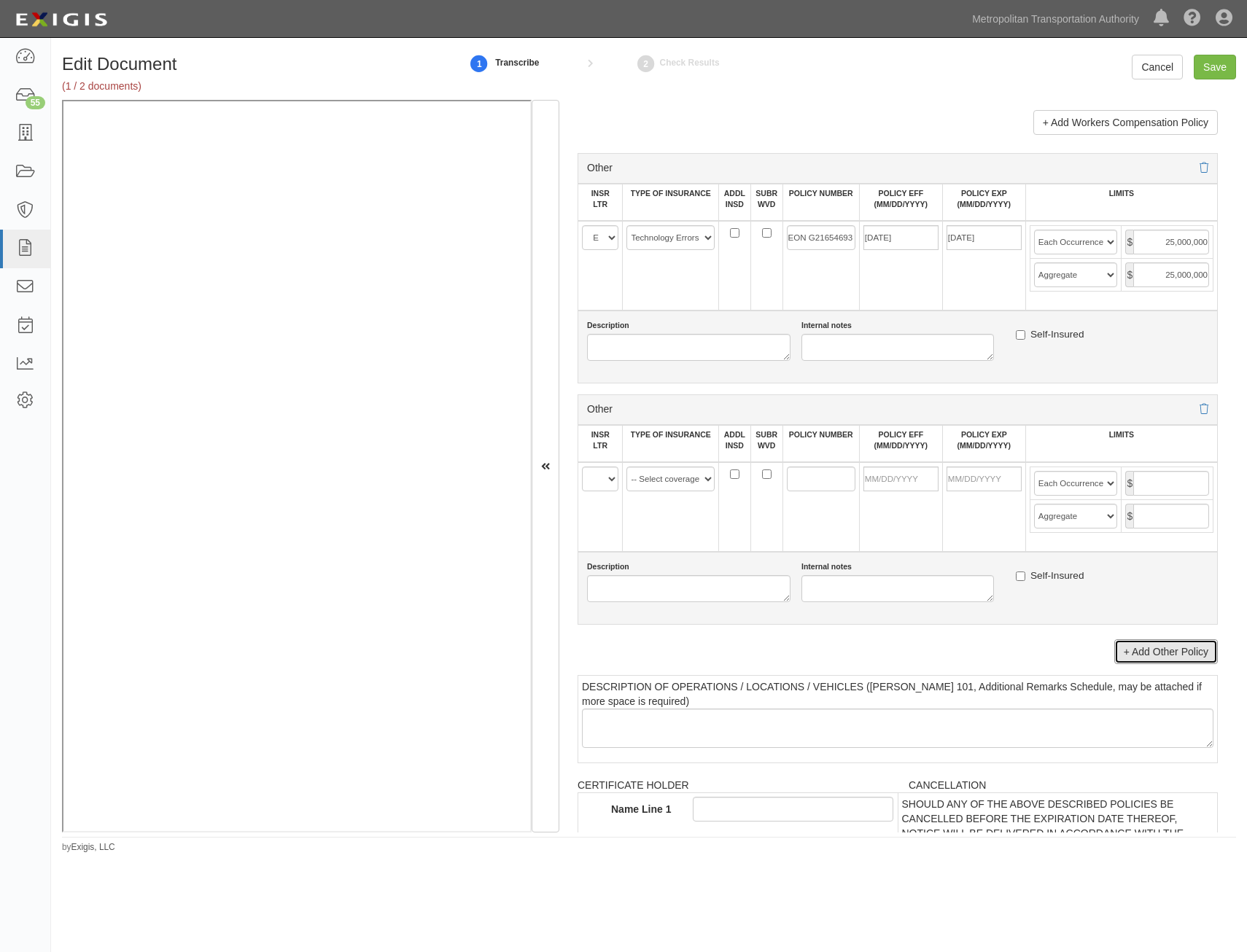
scroll to position [2624, 0]
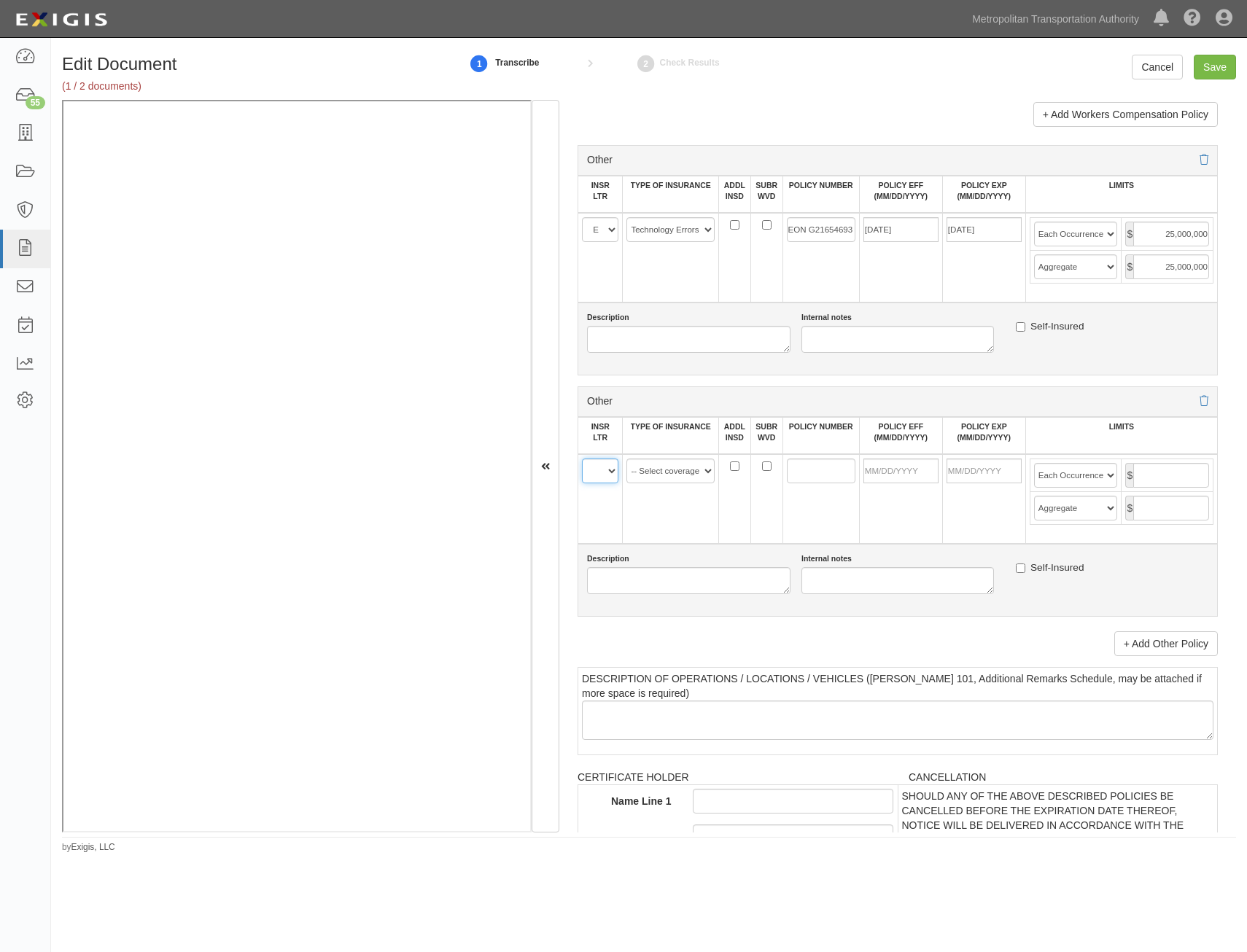
drag, startPoint x: 594, startPoint y: 474, endPoint x: 595, endPoint y: 484, distance: 10.0
click at [594, 474] on select "A B C D E F" at bounding box center [600, 471] width 36 height 25
select select "E"
click at [582, 459] on select "A B C D E F" at bounding box center [600, 471] width 36 height 25
click at [672, 474] on select "-- Select coverage line -- Asbestos Abatement Auto Physical Damage Aviation Lia…" at bounding box center [670, 471] width 88 height 25
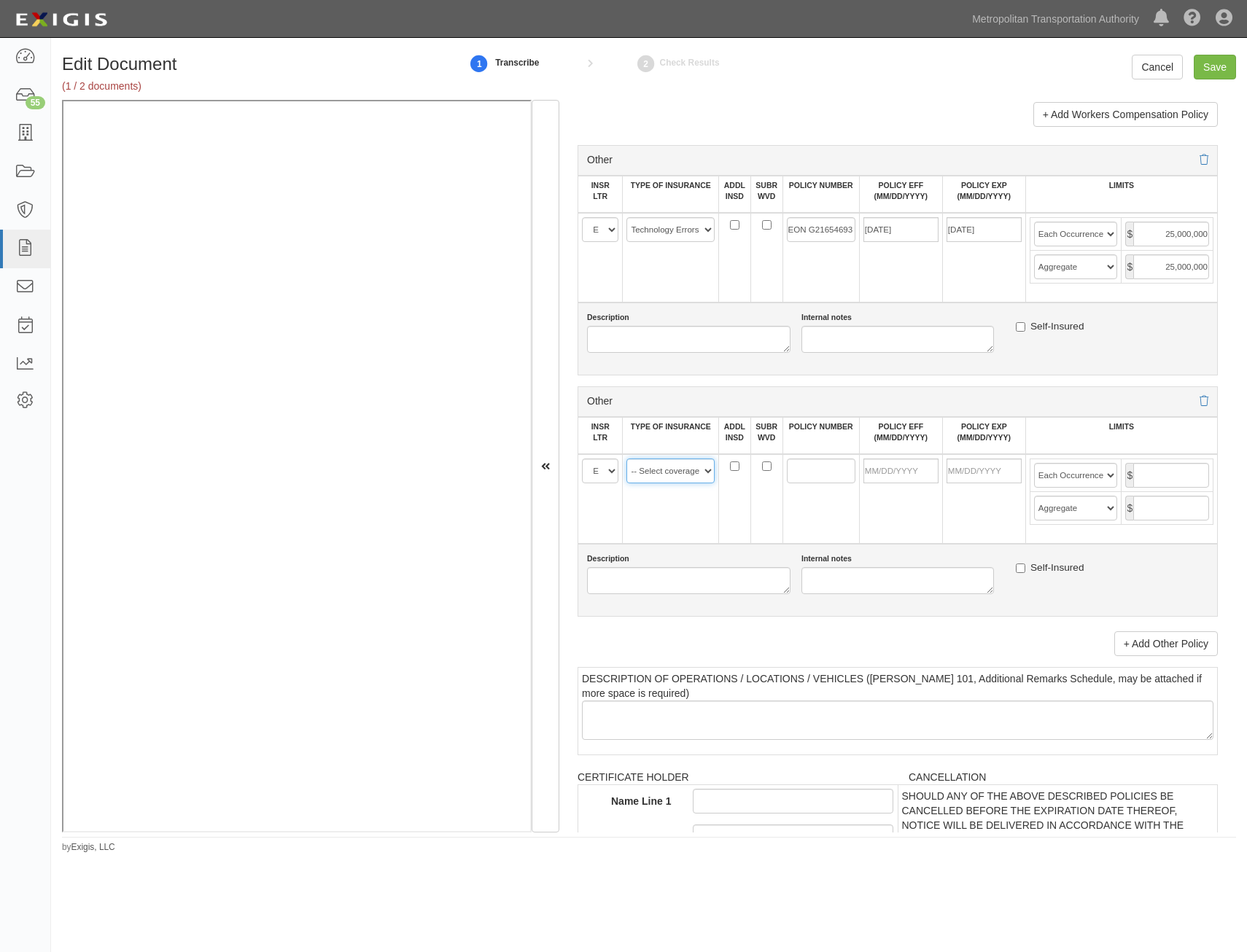
select select "152"
click at [626, 459] on select "-- Select coverage line -- Asbestos Abatement Auto Physical Damage Aviation Lia…" at bounding box center [670, 471] width 88 height 25
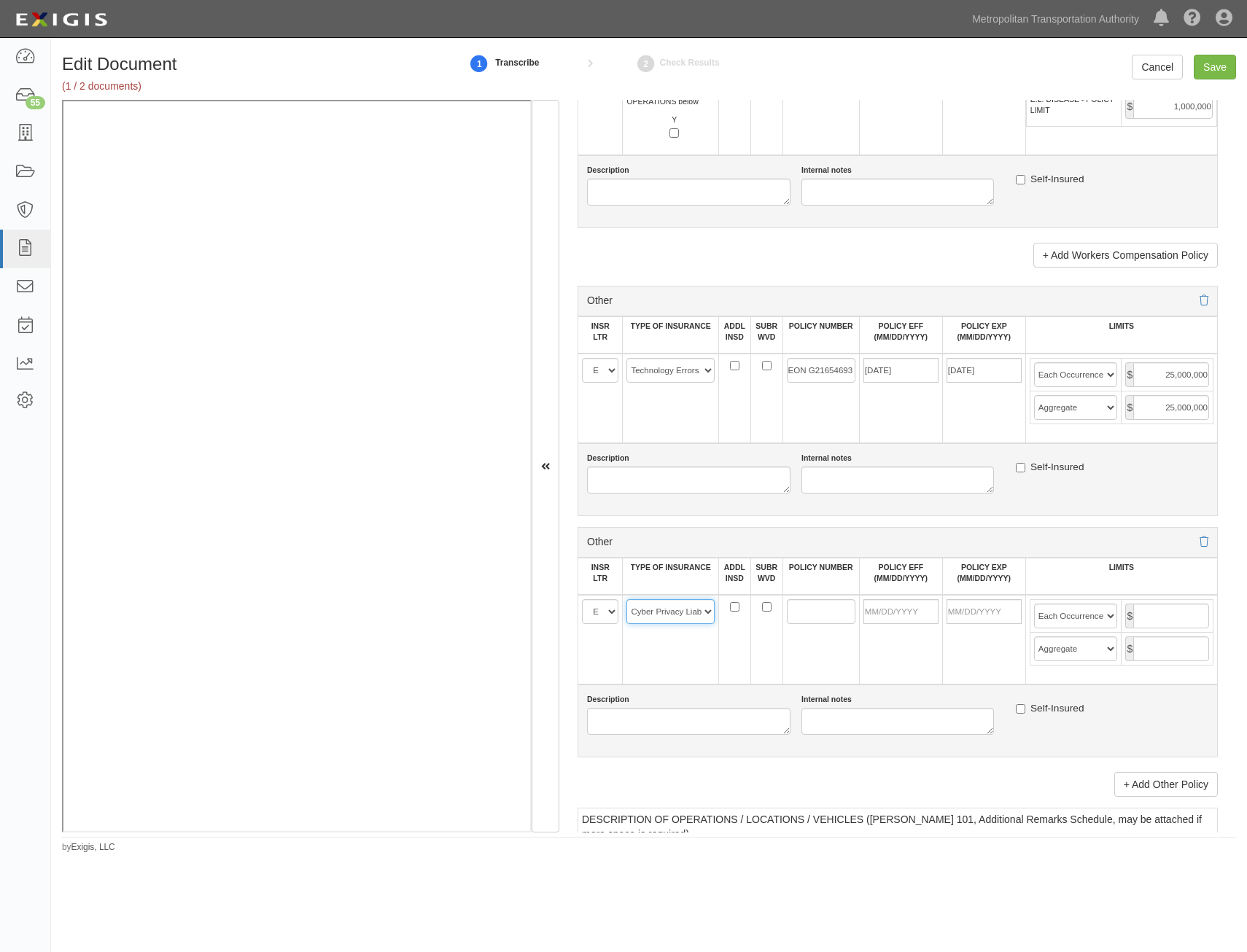
scroll to position [2478, 0]
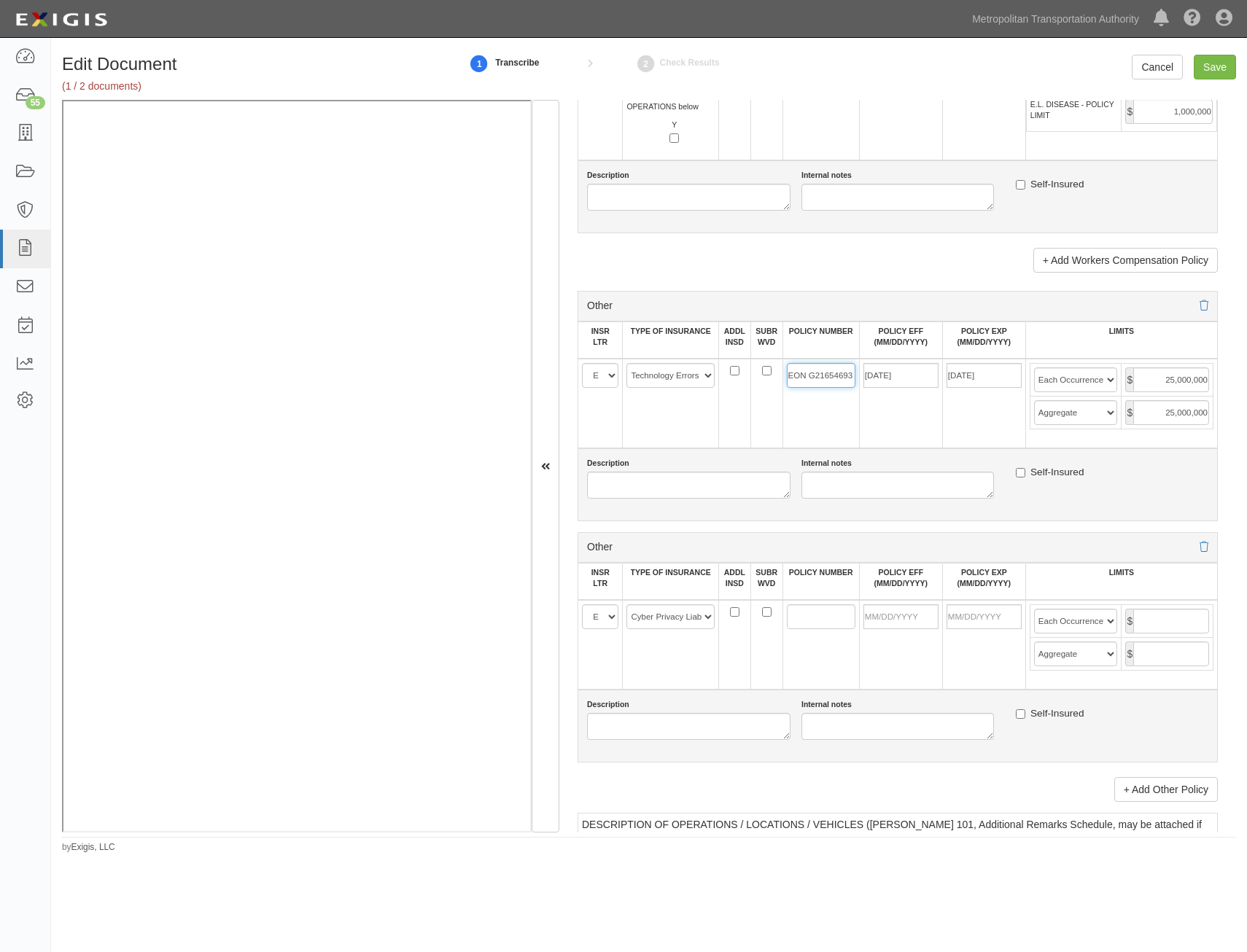
click at [828, 381] on input "EON G21654693 005" at bounding box center [822, 375] width 69 height 25
type input "APT1185825"
click at [932, 376] on input "04/01/2025" at bounding box center [900, 375] width 75 height 25
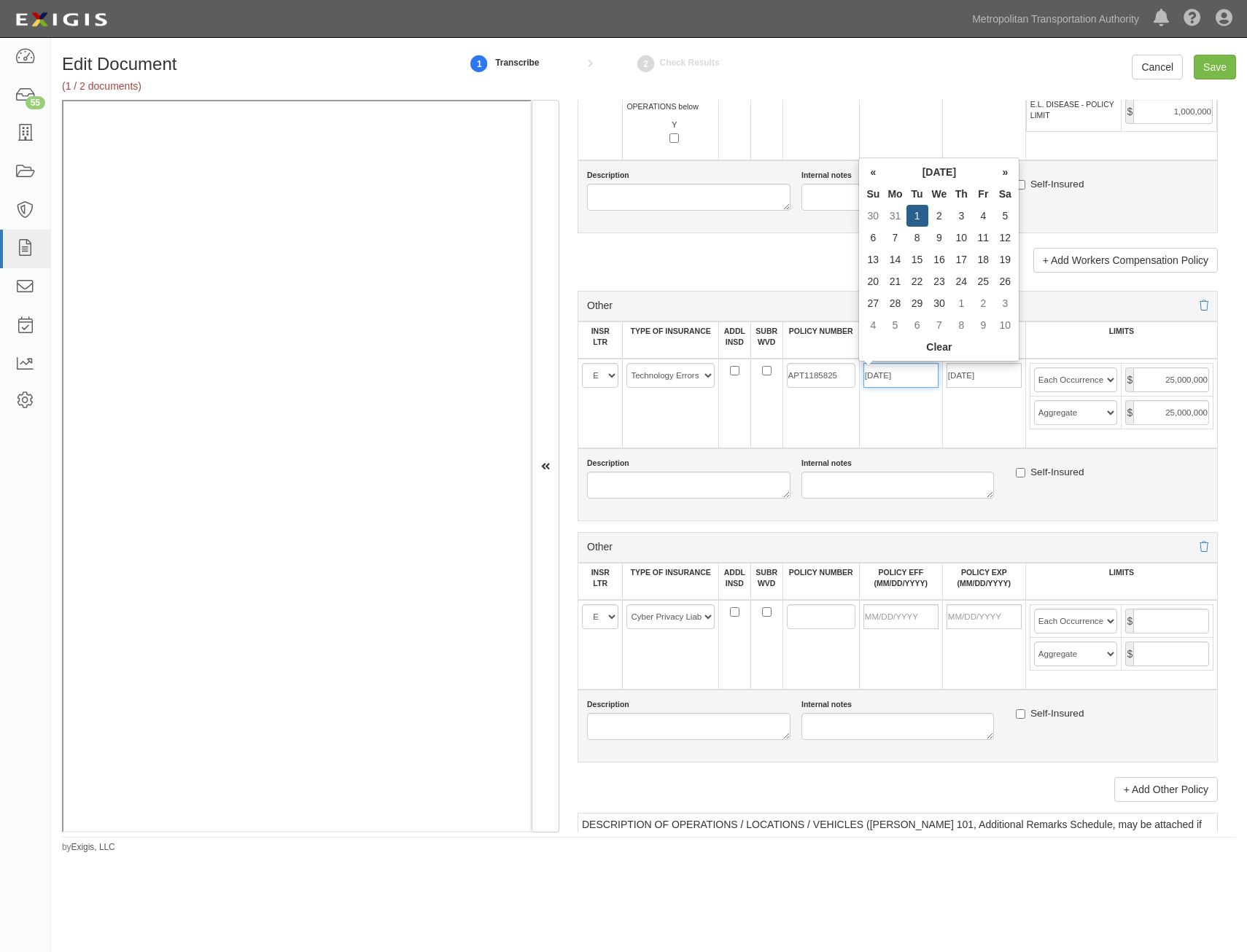
click at [907, 380] on input "04/01/2025" at bounding box center [900, 375] width 75 height 25
type input "08/08/2025"
type input "[DATE]"
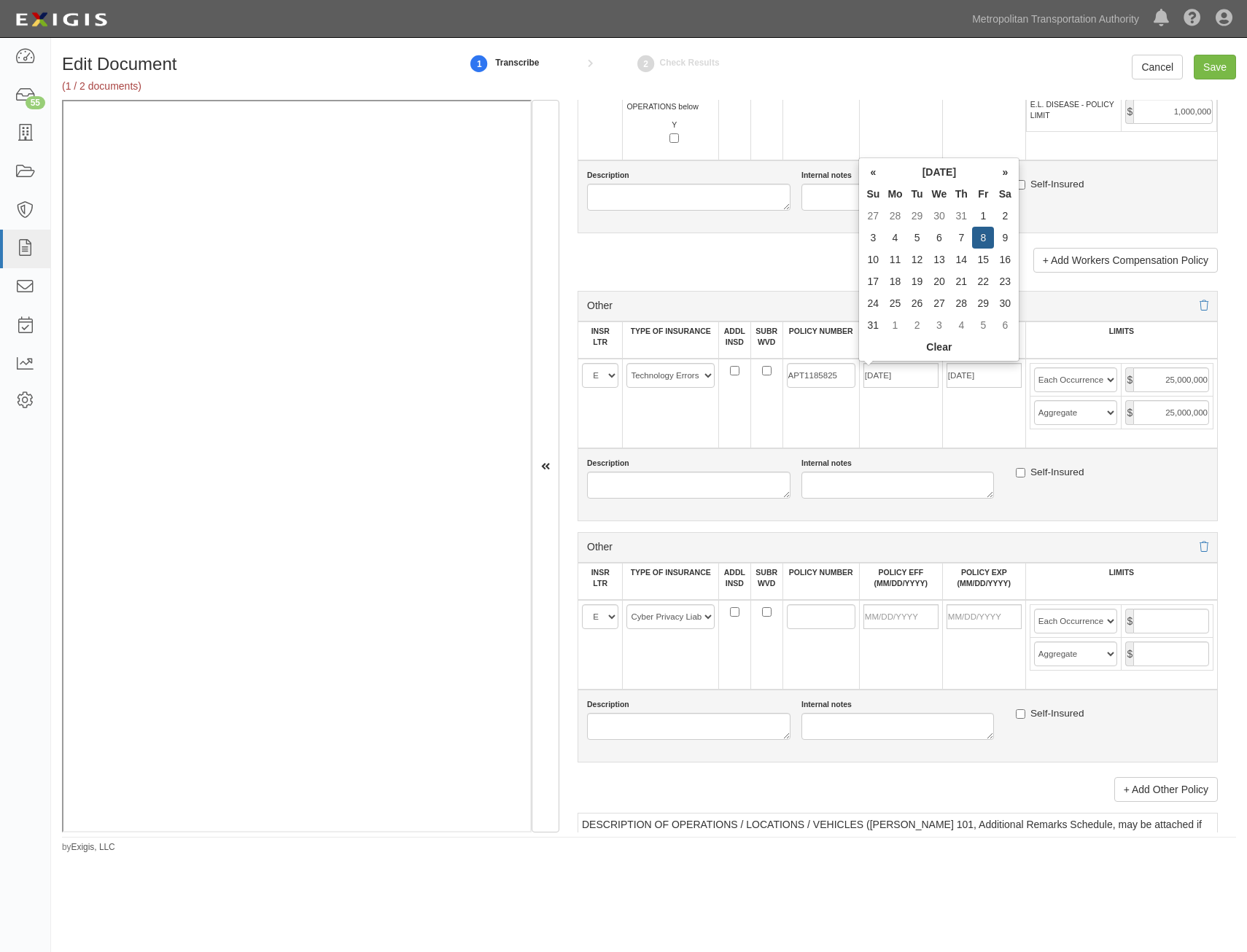
click at [958, 422] on td "[DATE]" at bounding box center [983, 404] width 84 height 90
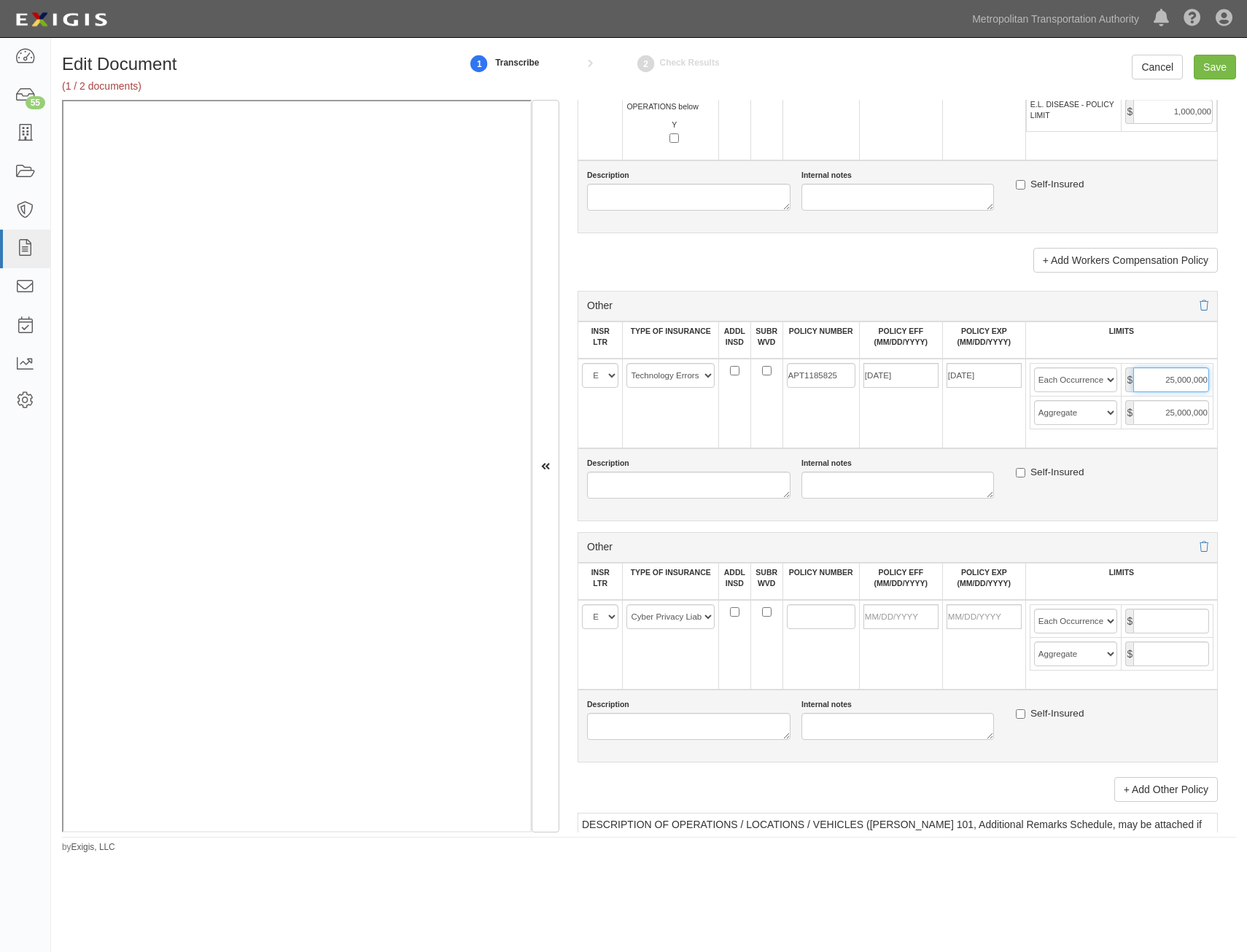
click at [1178, 374] on input "25,000,000" at bounding box center [1171, 380] width 76 height 25
type input "5,000,000"
type input "02/07/2025"
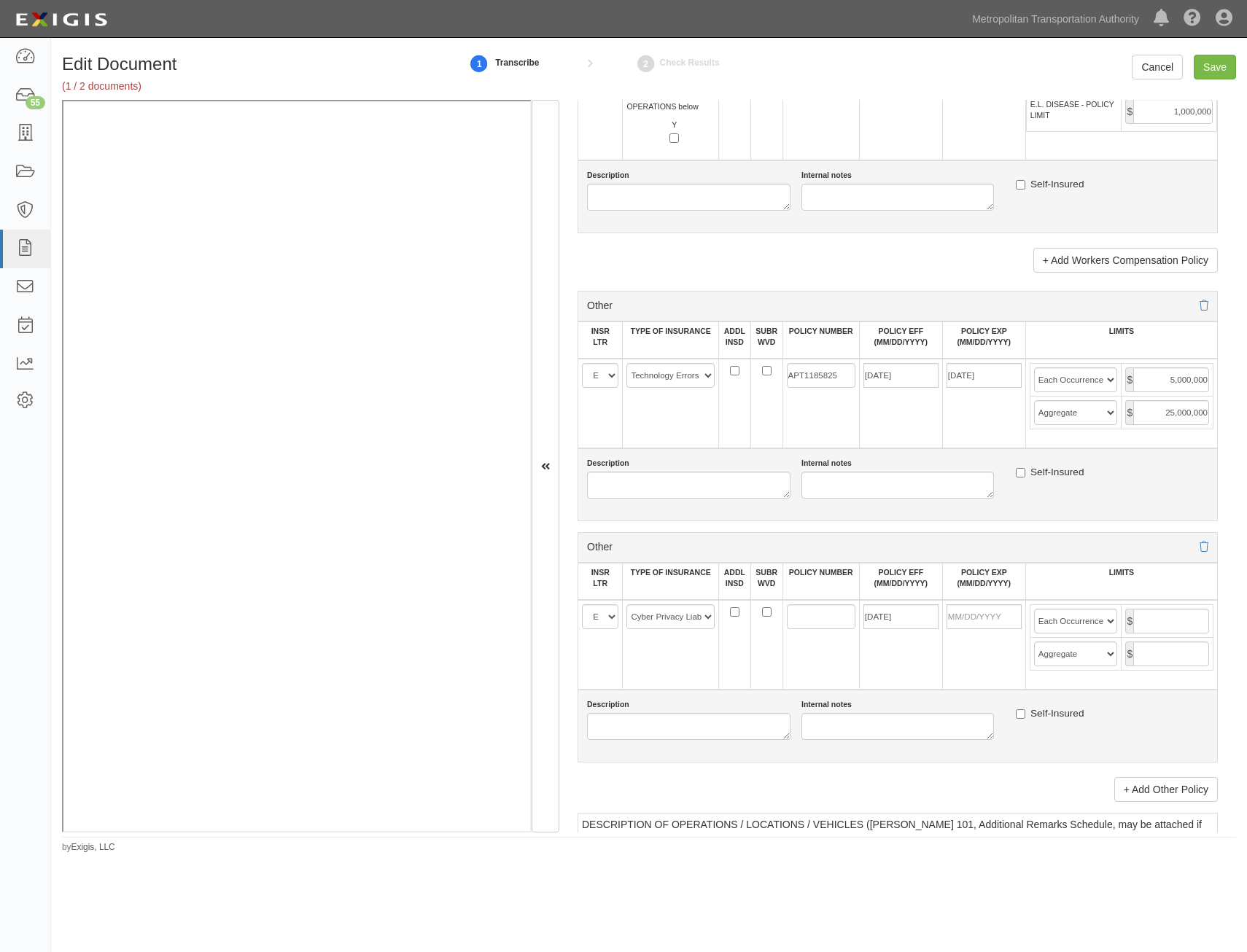
type input "10,000,000"
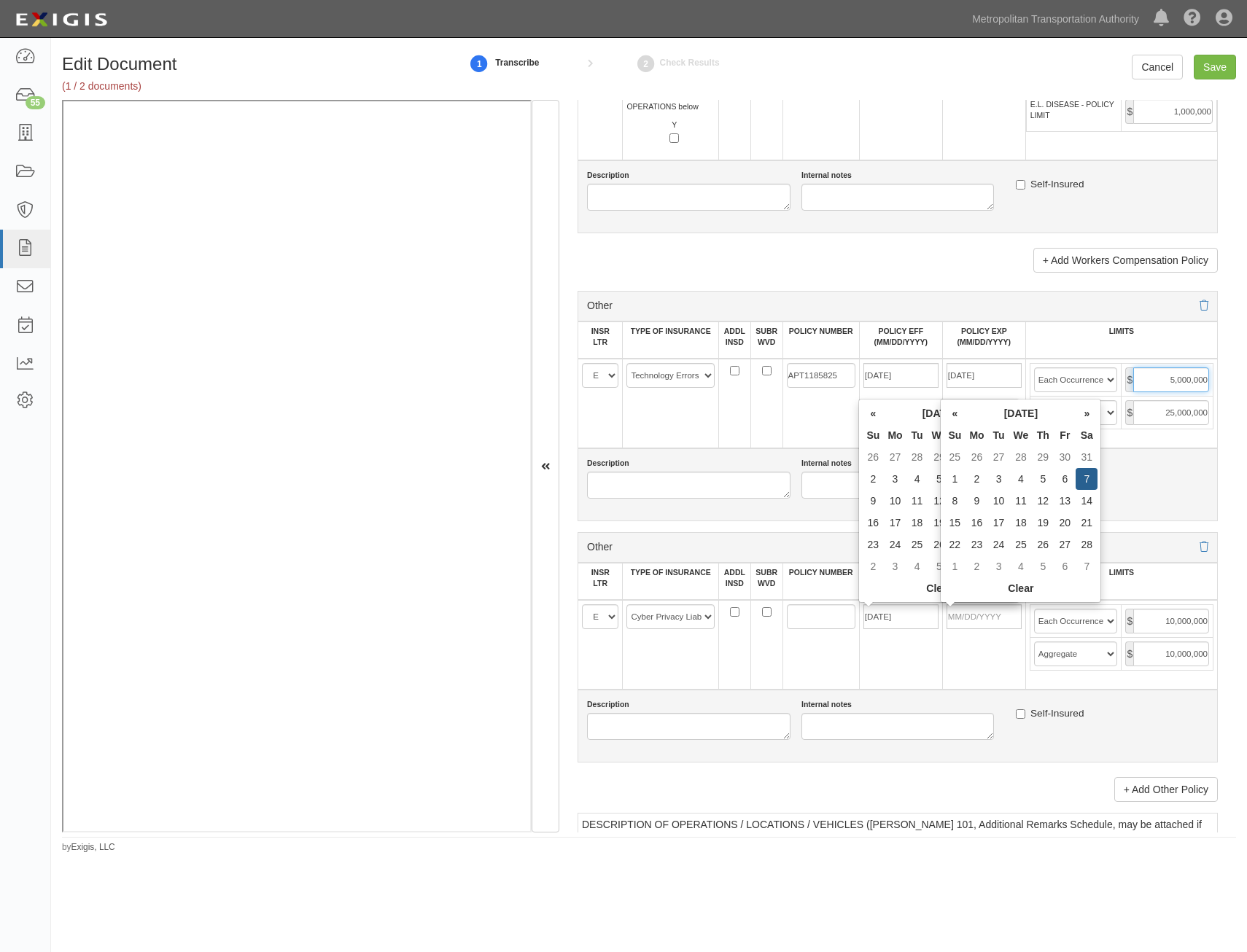
type input "02/07/2026"
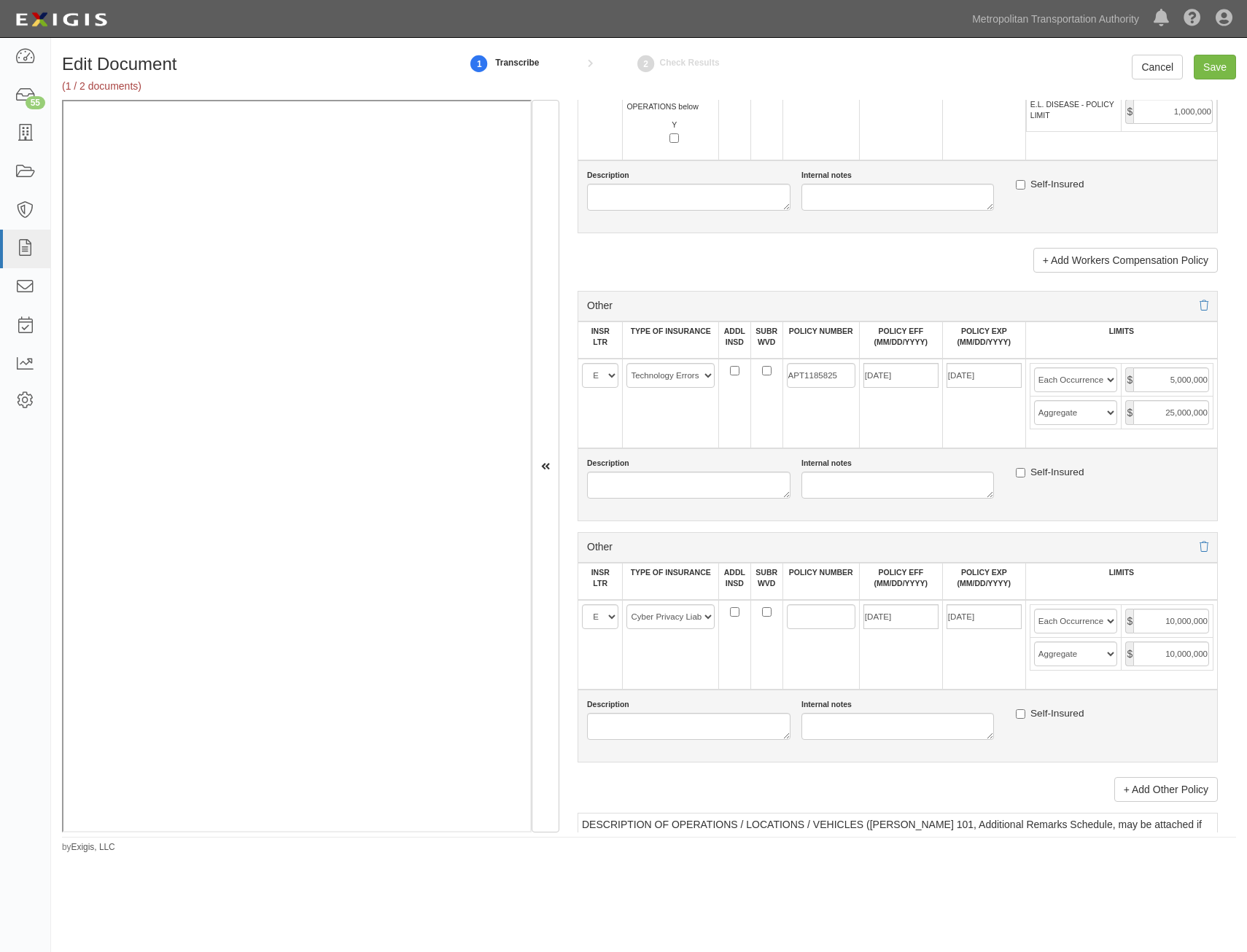
click at [1169, 542] on div "Other" at bounding box center [897, 547] width 640 height 31
click at [1177, 416] on input "25,000,000" at bounding box center [1171, 412] width 76 height 25
type input "5,000,000"
click at [1165, 613] on input "10,000,000" at bounding box center [1171, 621] width 76 height 25
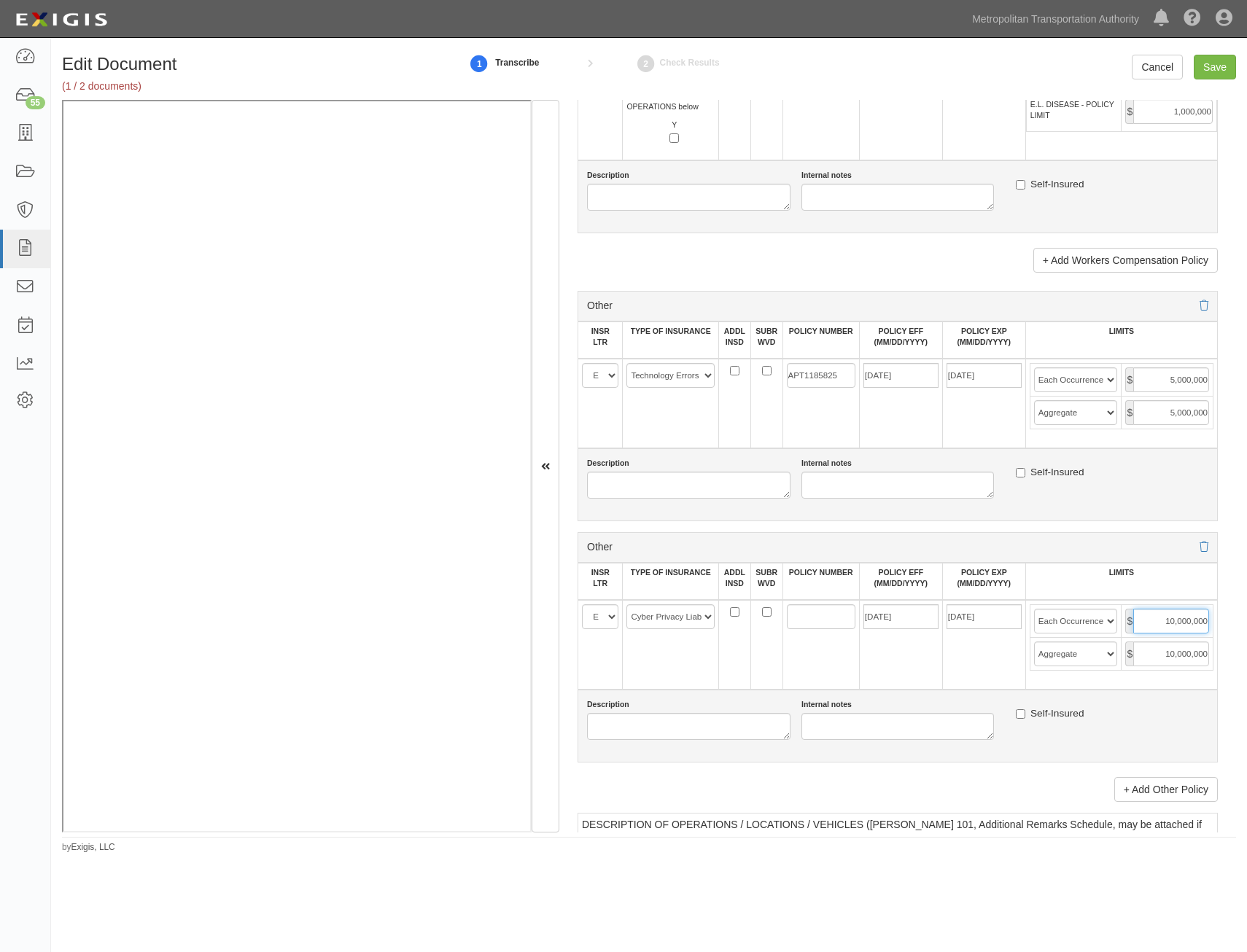
click at [1165, 613] on input "10,000,000" at bounding box center [1171, 621] width 76 height 25
type input "5,000,000"
click at [1168, 653] on input "10,000,000" at bounding box center [1171, 653] width 76 height 25
type input "5,000,000"
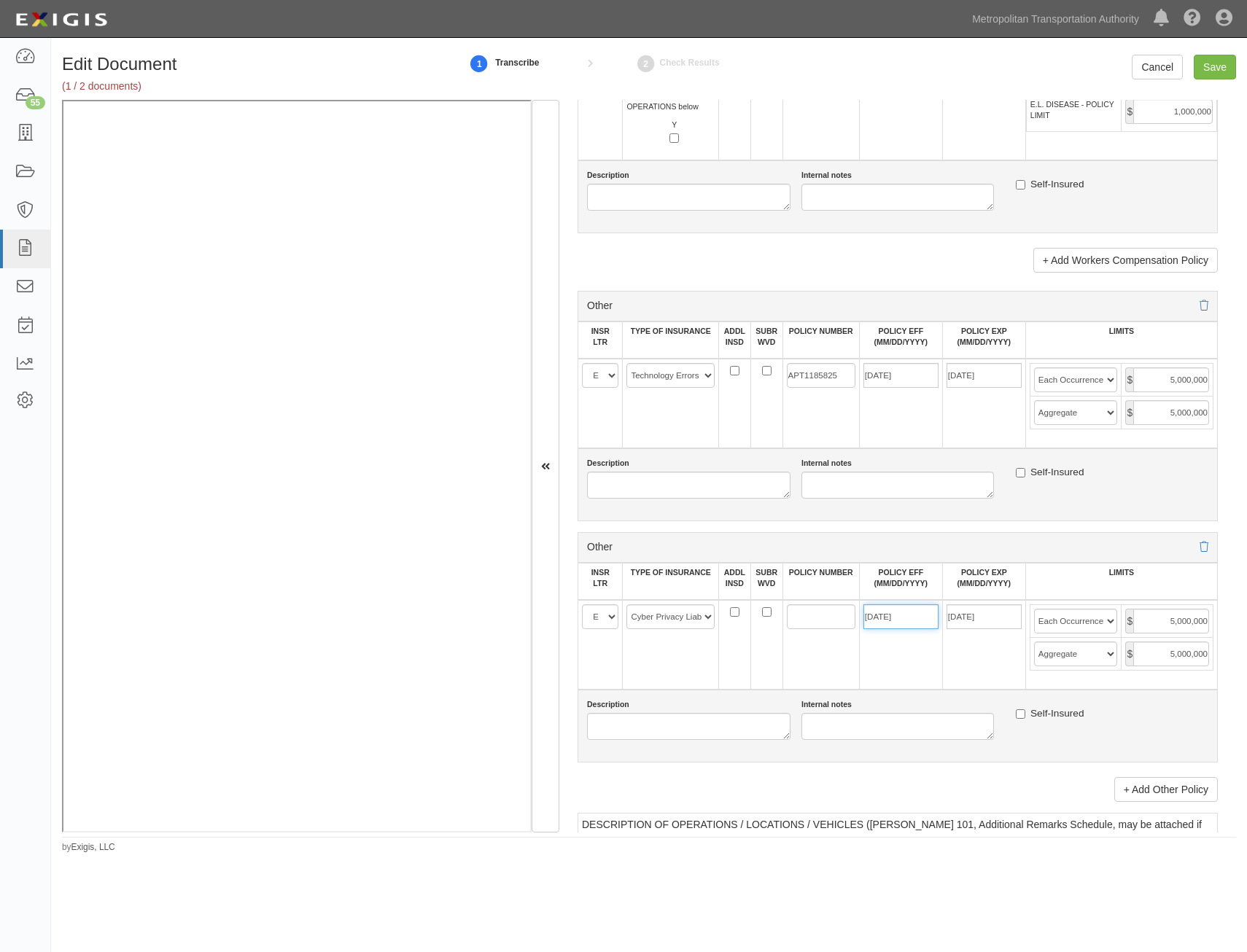
click at [901, 622] on input "02/07/2025" at bounding box center [900, 616] width 75 height 25
type input "08/08/2025"
type input "[DATE]"
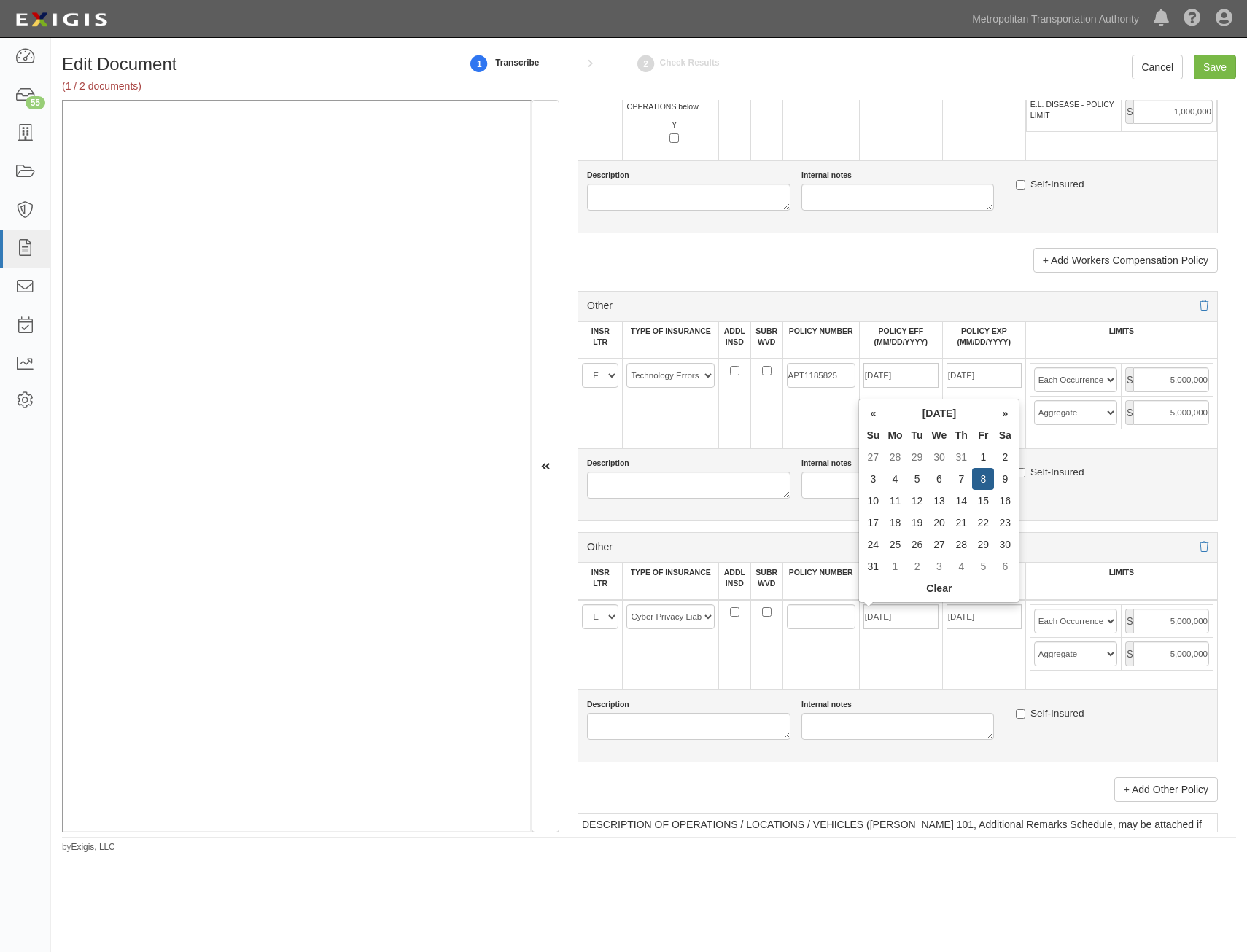
click at [859, 681] on td "08/08/2025" at bounding box center [900, 645] width 84 height 90
click at [818, 371] on input "APT1185825" at bounding box center [822, 375] width 69 height 25
click at [839, 620] on input "POLICY NUMBER" at bounding box center [822, 616] width 69 height 25
paste input "APT1185825"
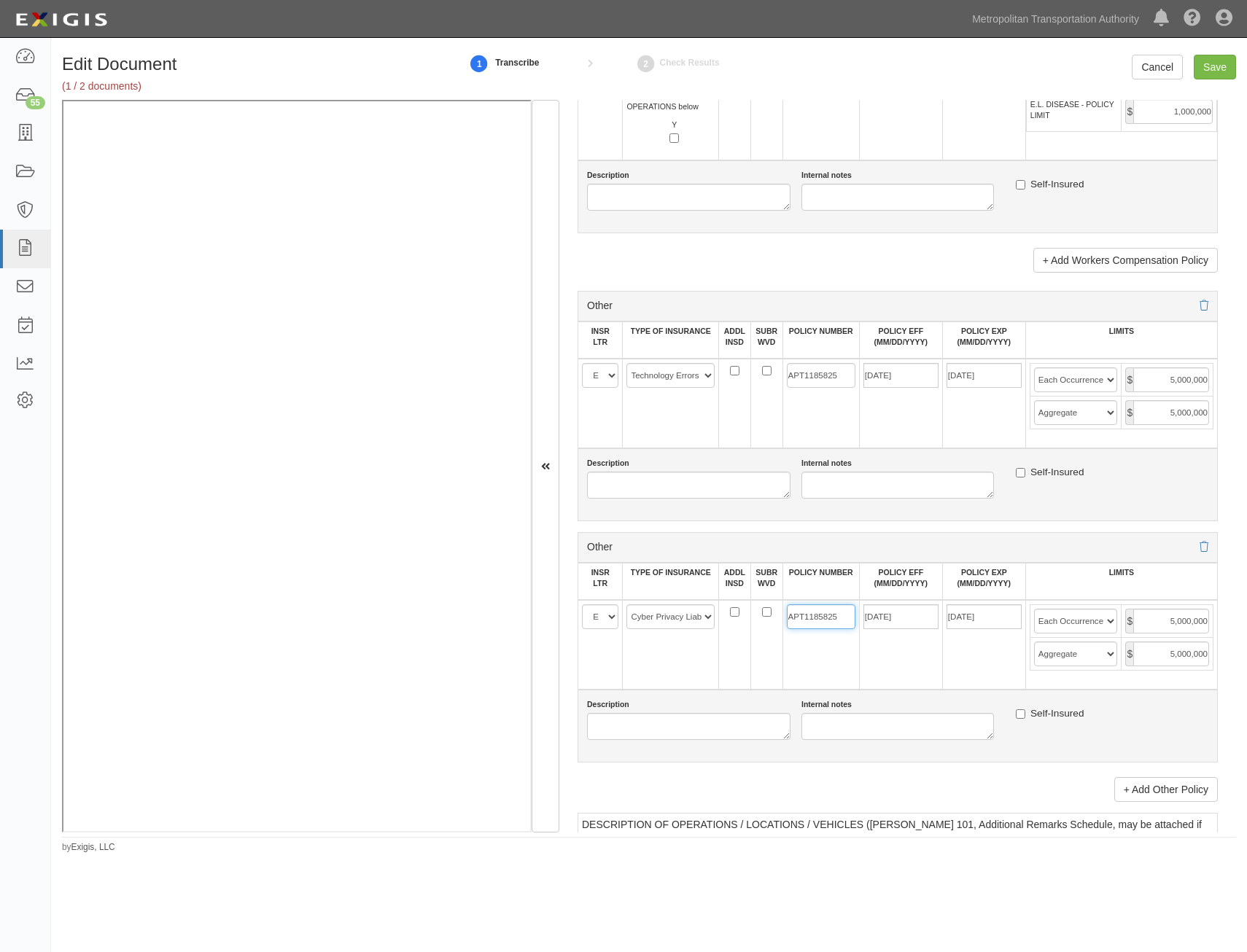
type input "APT1185825"
click at [901, 680] on td "08/08/2025" at bounding box center [900, 645] width 84 height 90
click at [1219, 68] on input "Save" at bounding box center [1214, 66] width 42 height 25
type input "1000000"
type input "2000000"
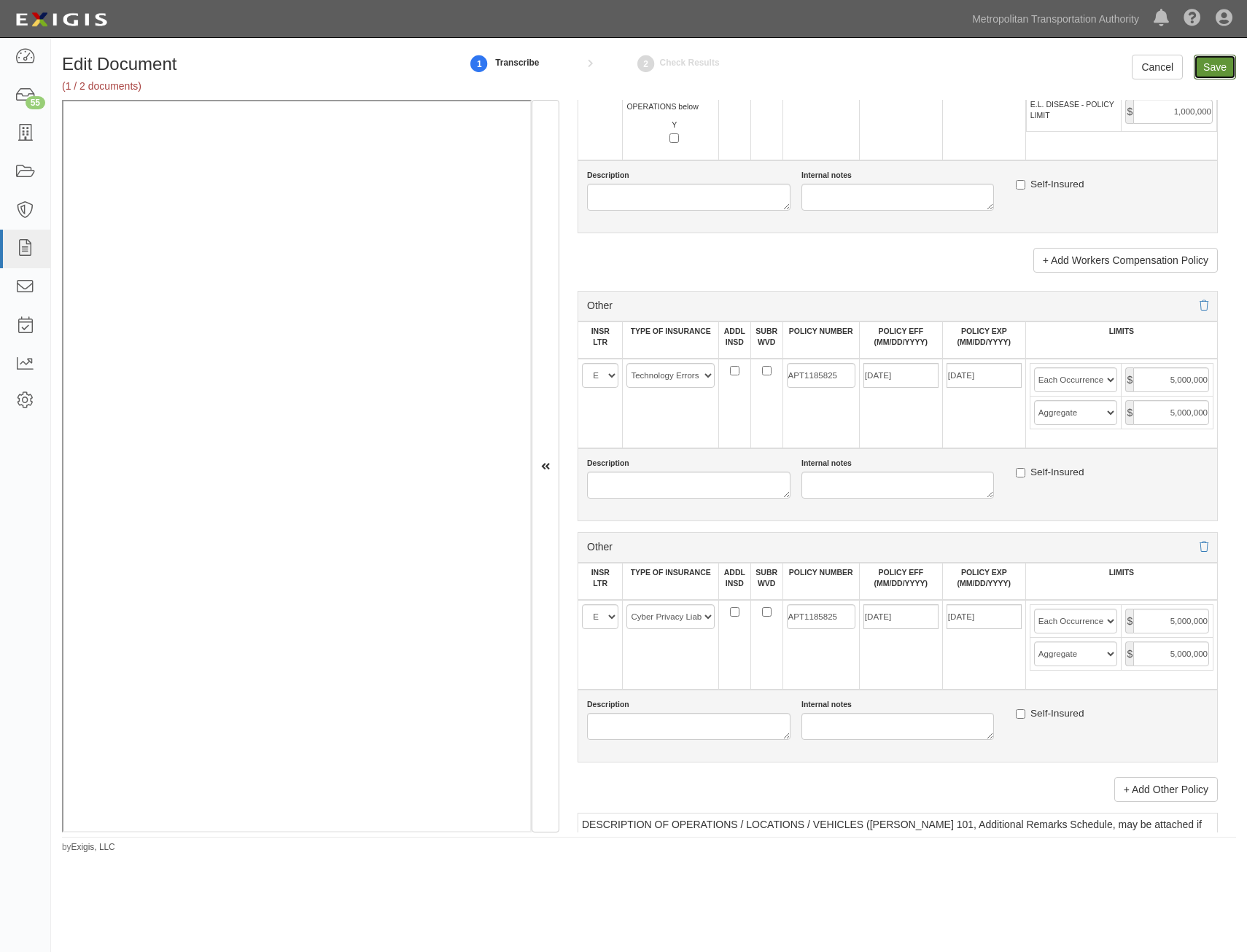
type input "2000000"
type input "1000000"
type input "25000000"
type input "6000000"
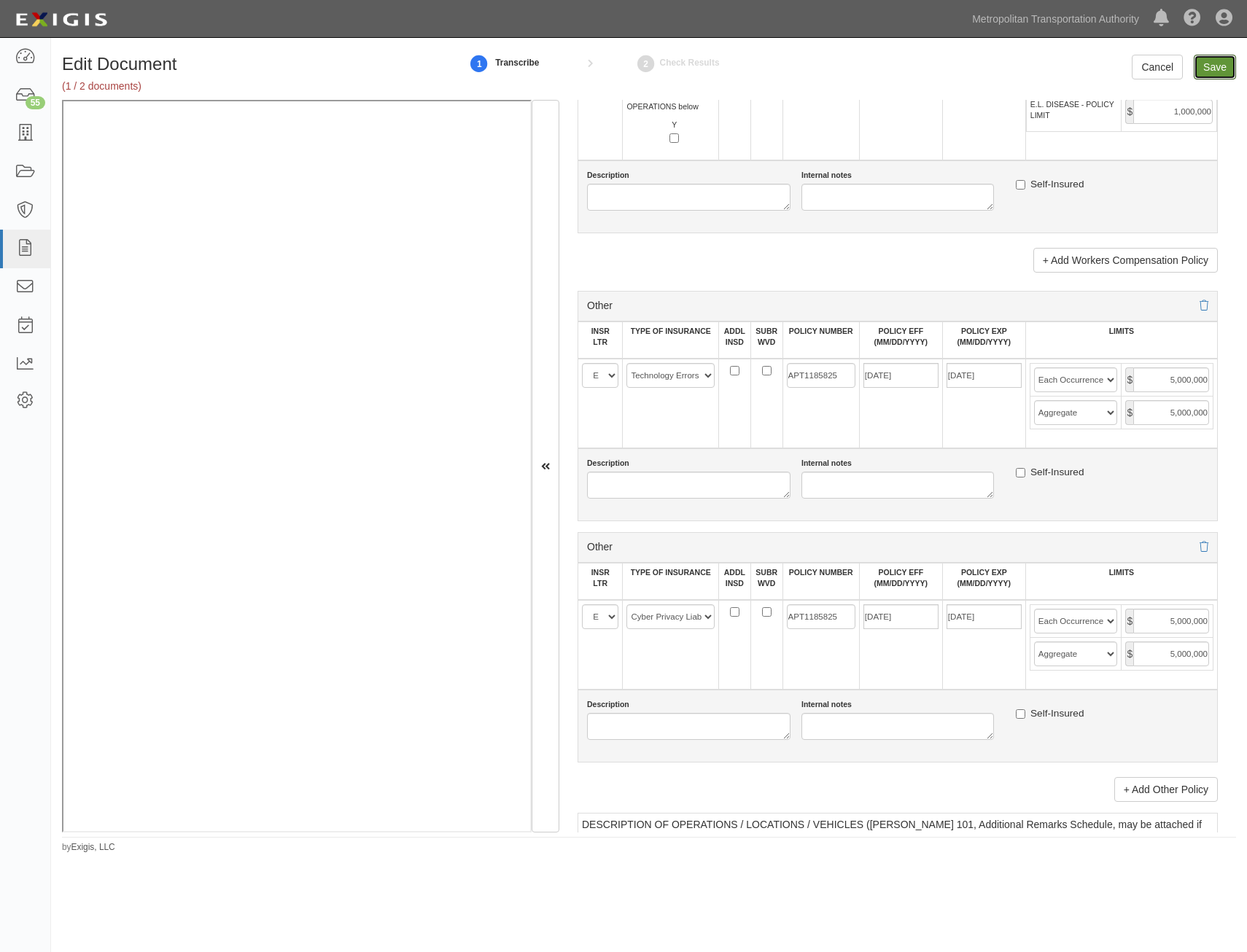
type input "1000000"
type input "5000000"
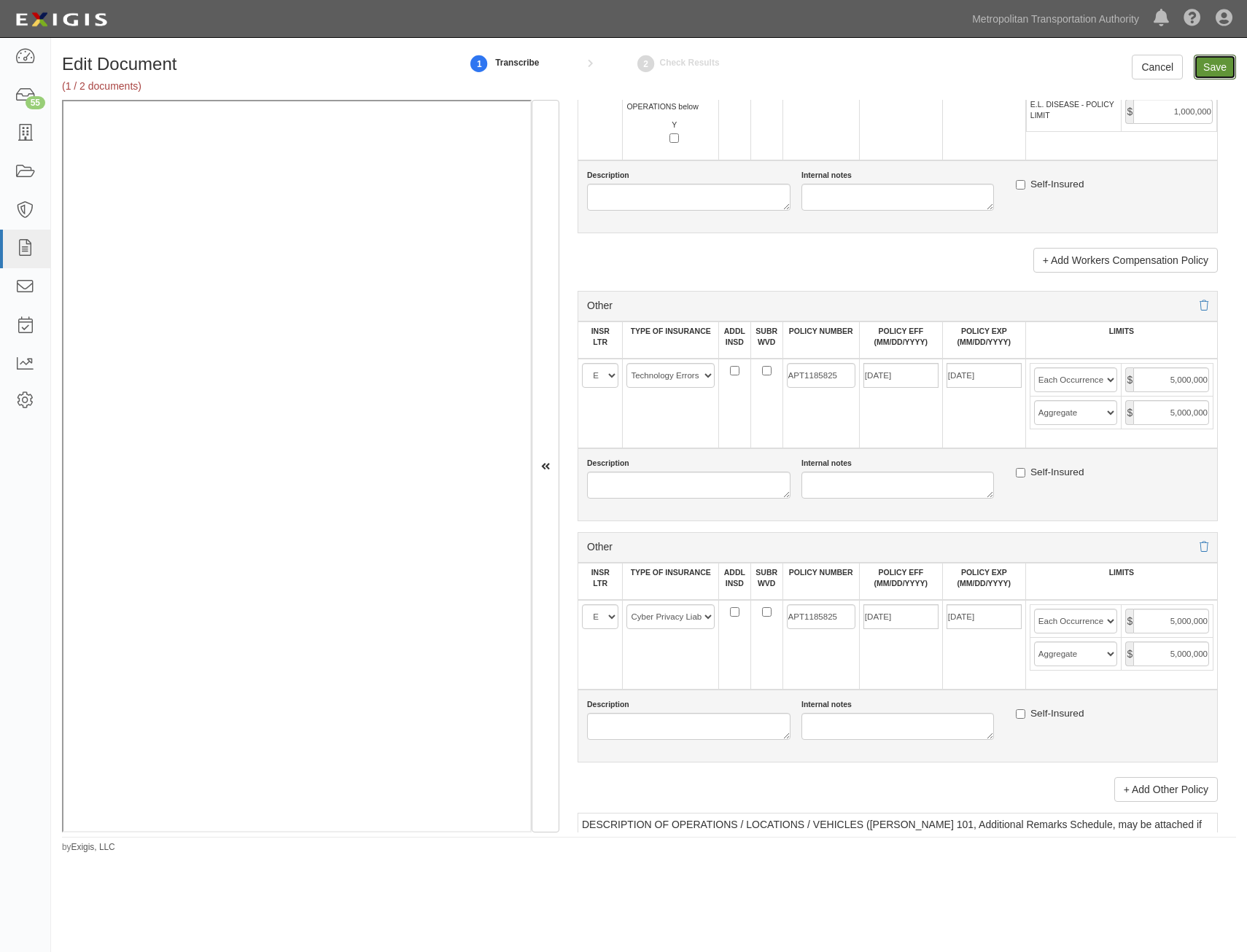
type input "5000000"
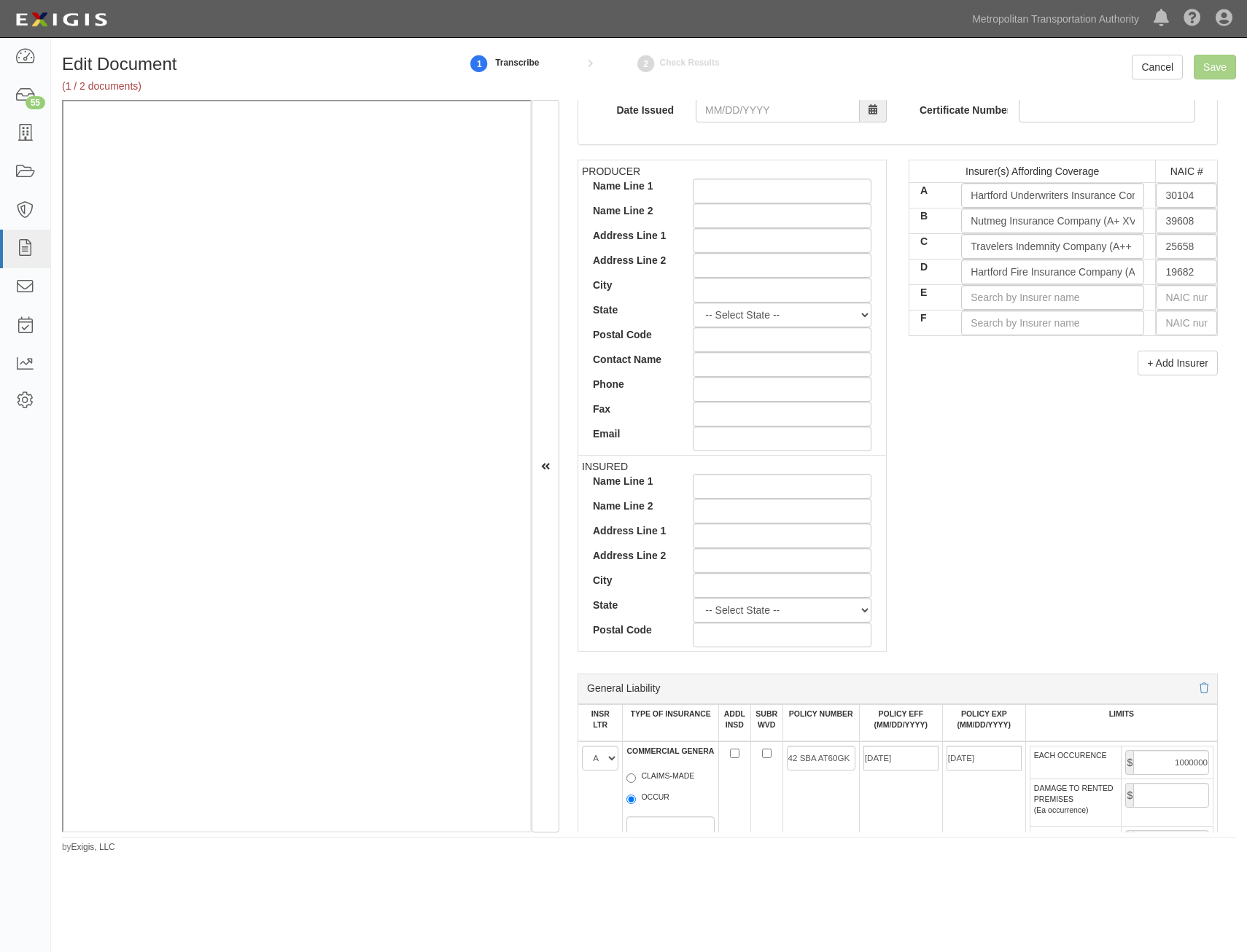
scroll to position [0, 0]
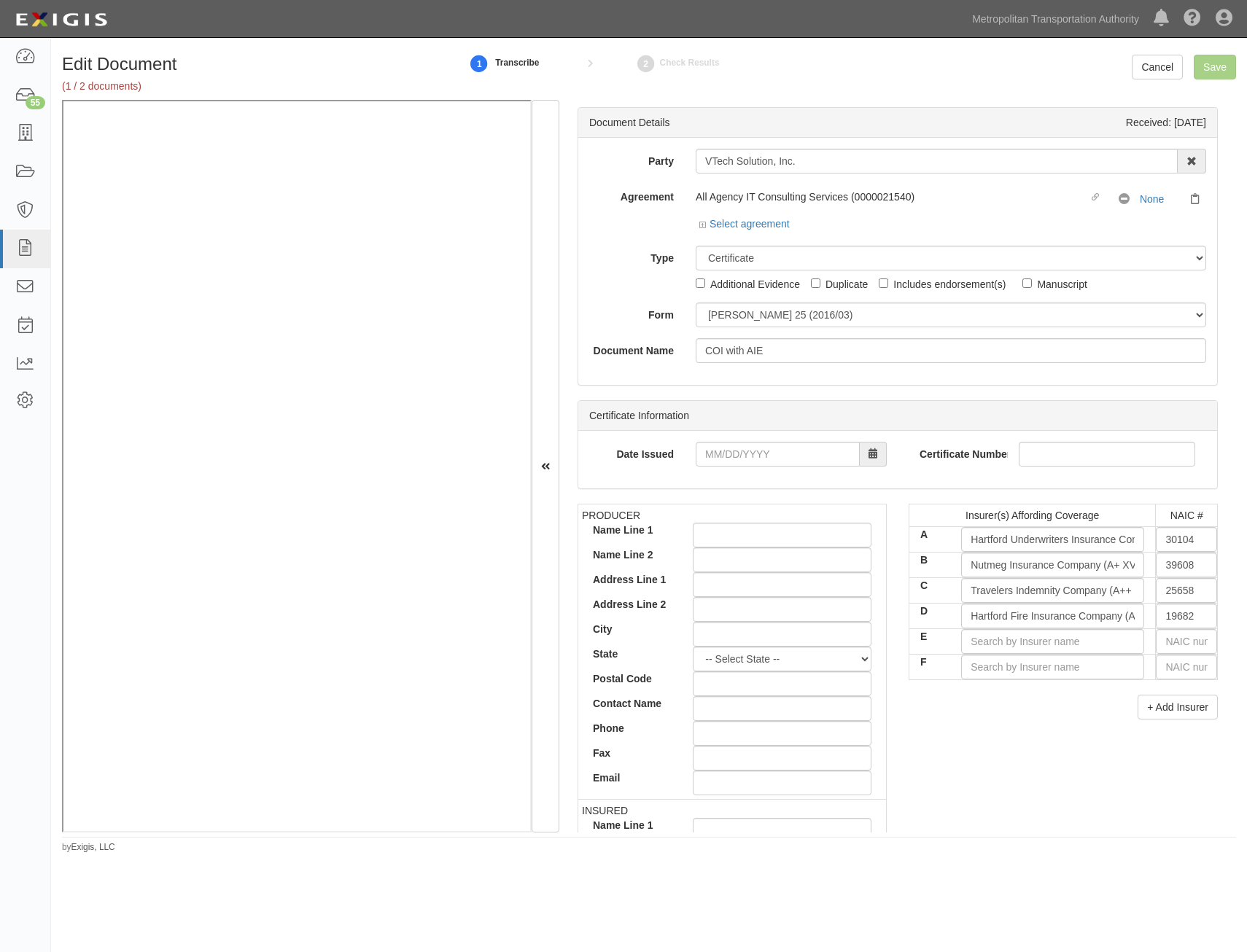
drag, startPoint x: 816, startPoint y: 342, endPoint x: 998, endPoint y: -40, distance: 423.1
click at [1058, 641] on input "E" at bounding box center [1052, 641] width 183 height 25
click at [1028, 673] on div "Insurer is not in Complianz AM Best table" at bounding box center [973, 669] width 213 height 19
type input "Insurer is not in Complianz AM Best table"
click at [1224, 71] on input "Save" at bounding box center [1214, 66] width 42 height 25
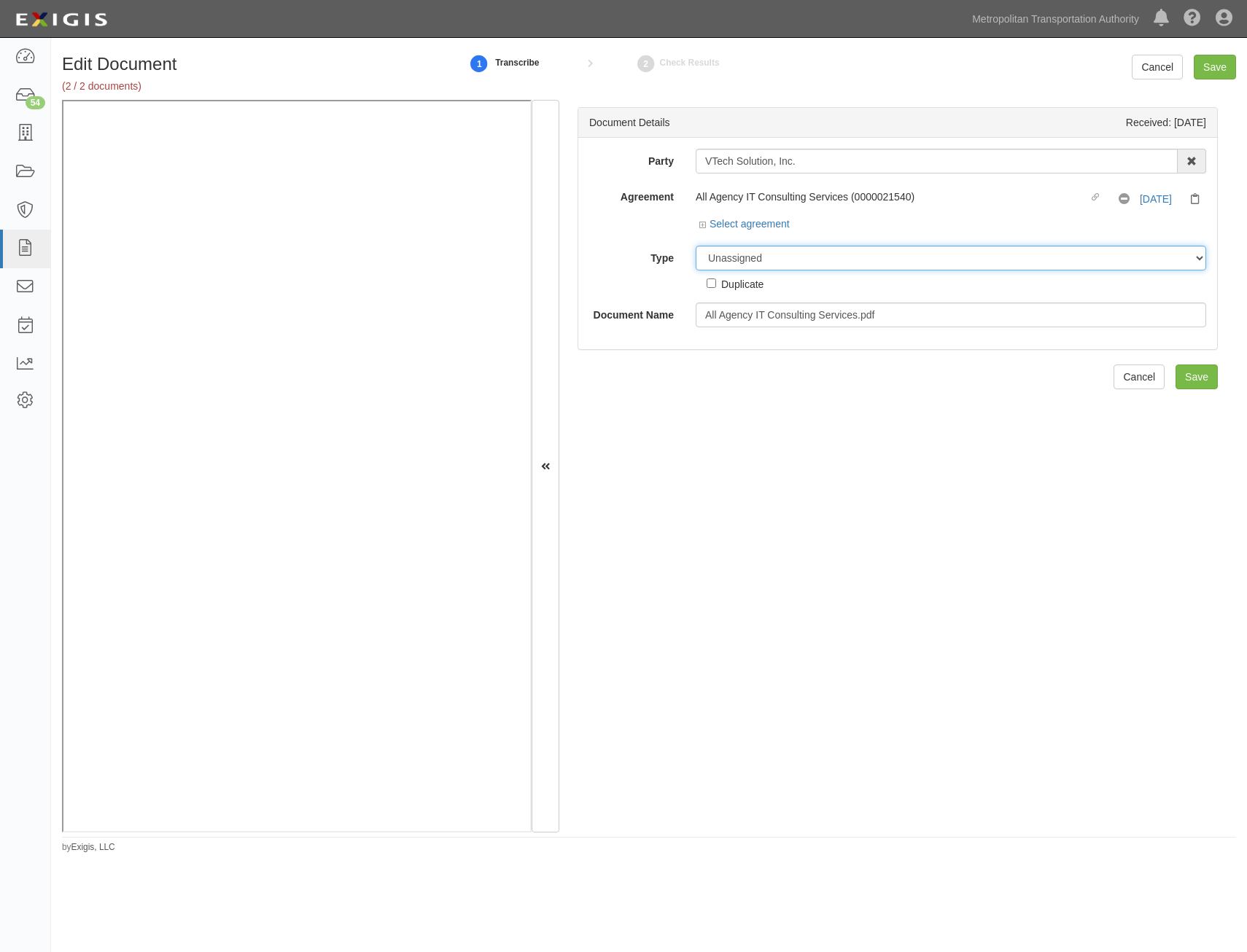
click at [899, 259] on select "Unassigned Binder Cancellation Notice Certificate Contract Endorsement Insuranc…" at bounding box center [951, 257] width 511 height 25
select select "RequirementDetail"
click at [696, 245] on select "Unassigned Binder Cancellation Notice Certificate Contract Endorsement Insuranc…" at bounding box center [951, 257] width 511 height 25
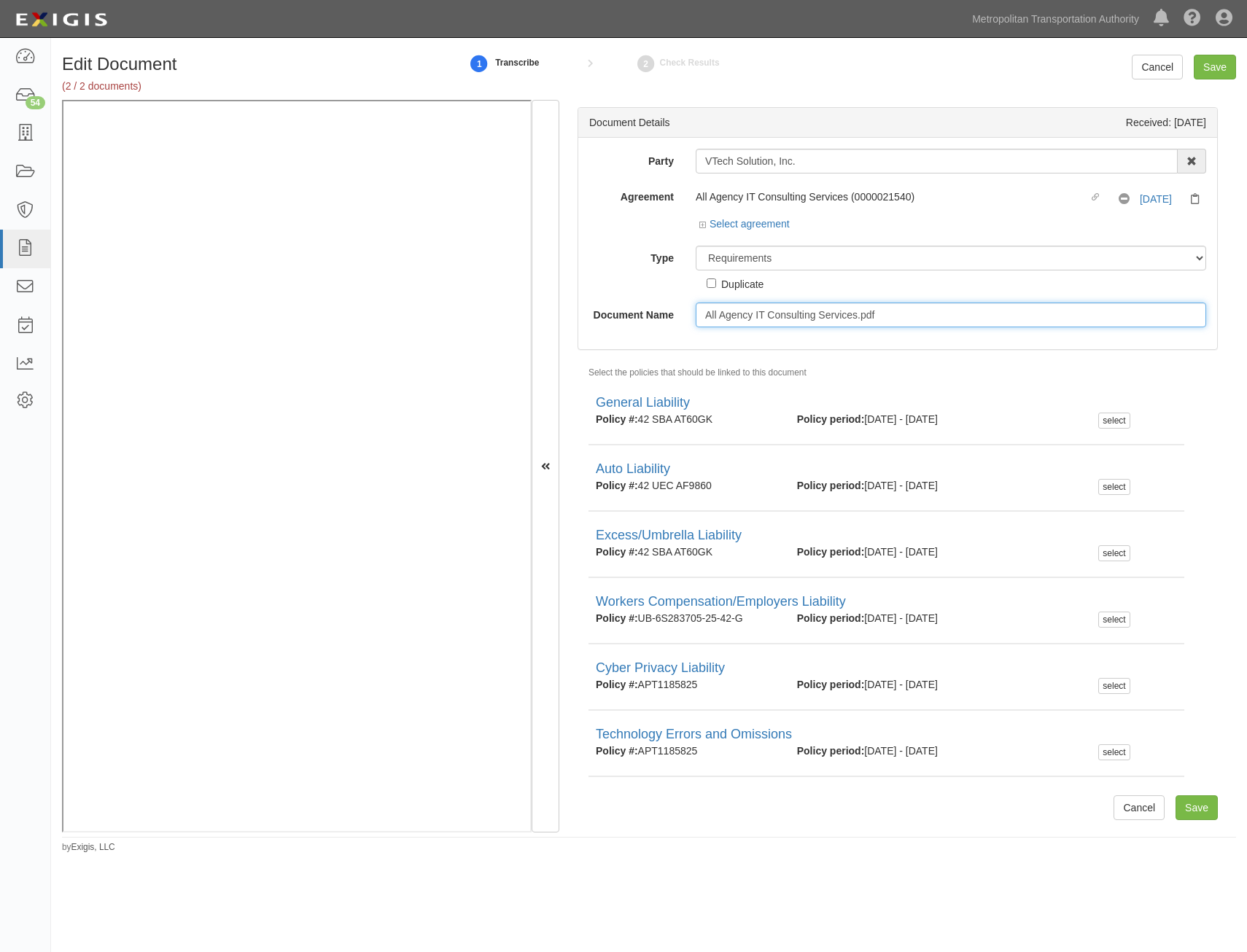
click at [921, 306] on input "All Agency IT Consulting Services.pdf" at bounding box center [951, 314] width 511 height 25
type input "Insurance Requirements"
click at [1188, 806] on input "Save" at bounding box center [1196, 807] width 42 height 25
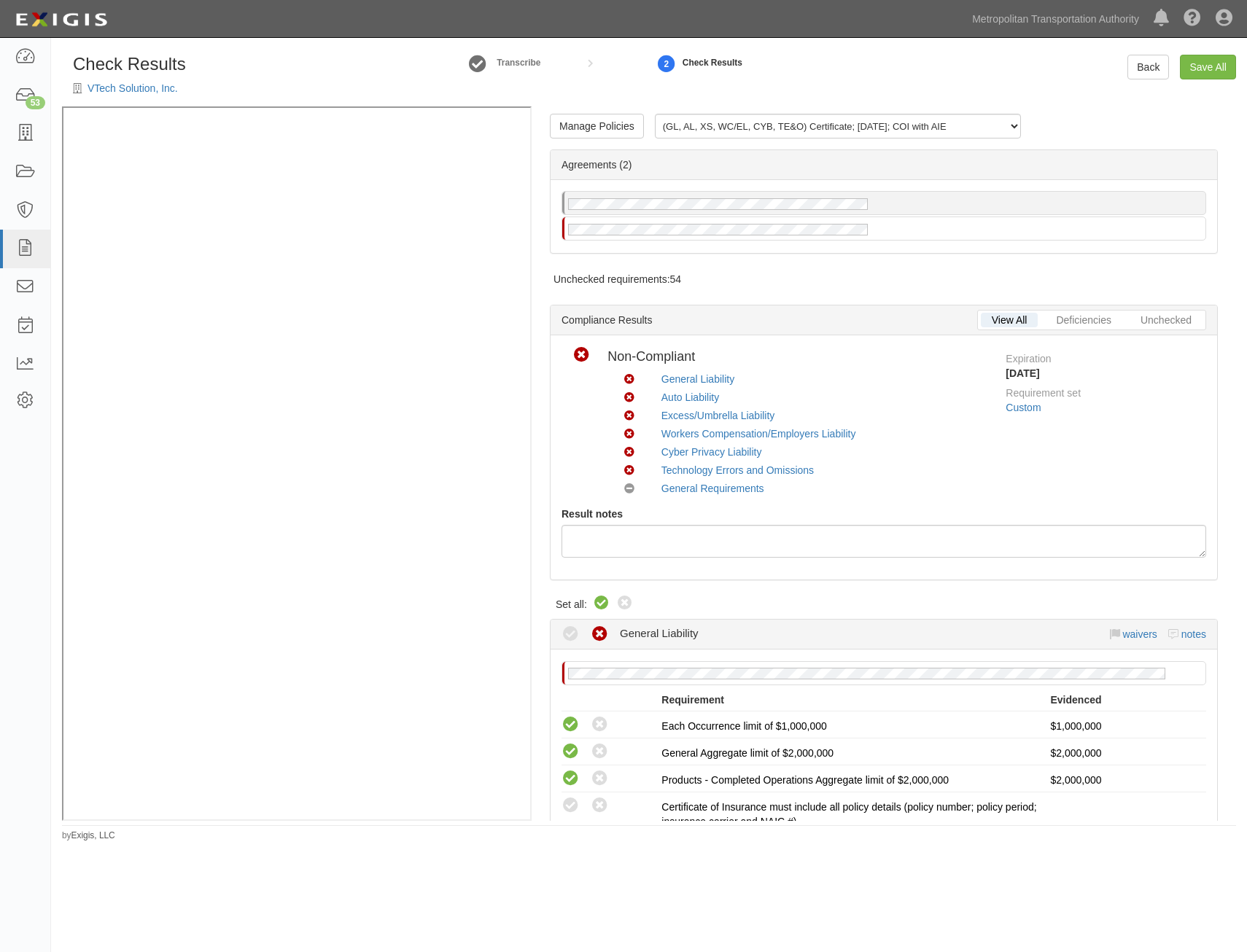
click at [605, 607] on icon at bounding box center [601, 603] width 17 height 17
radio input "true"
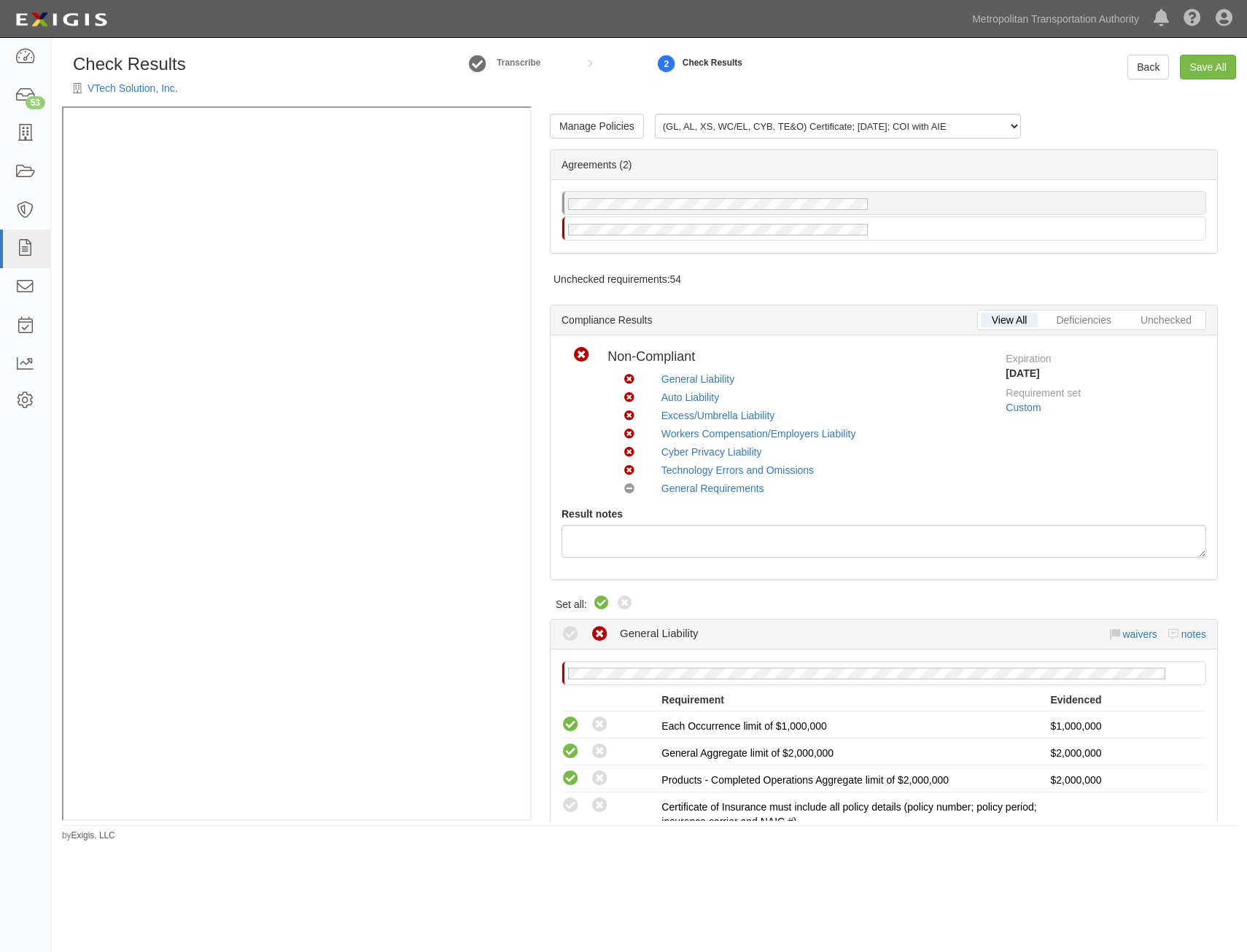
radio input "true"
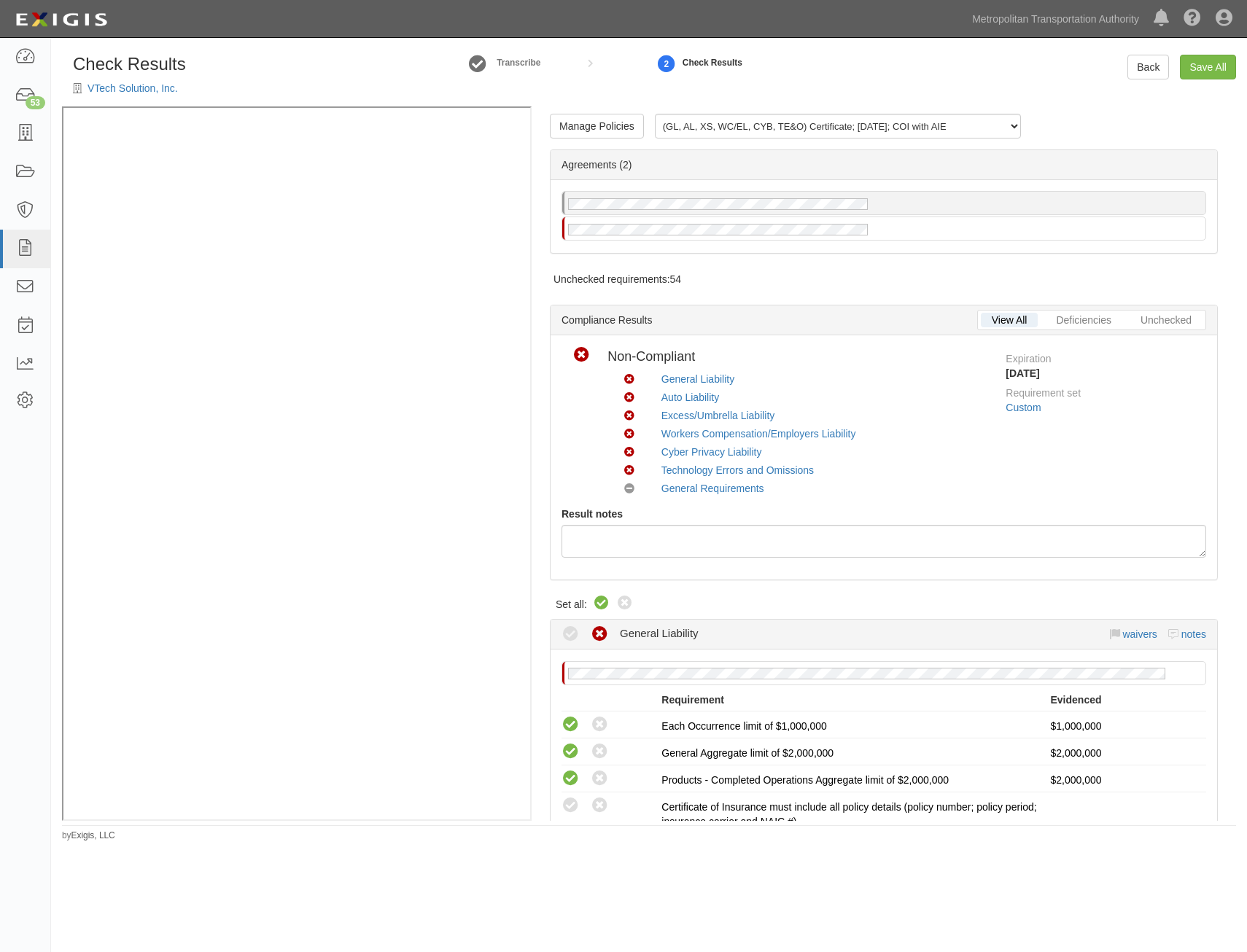
radio input "true"
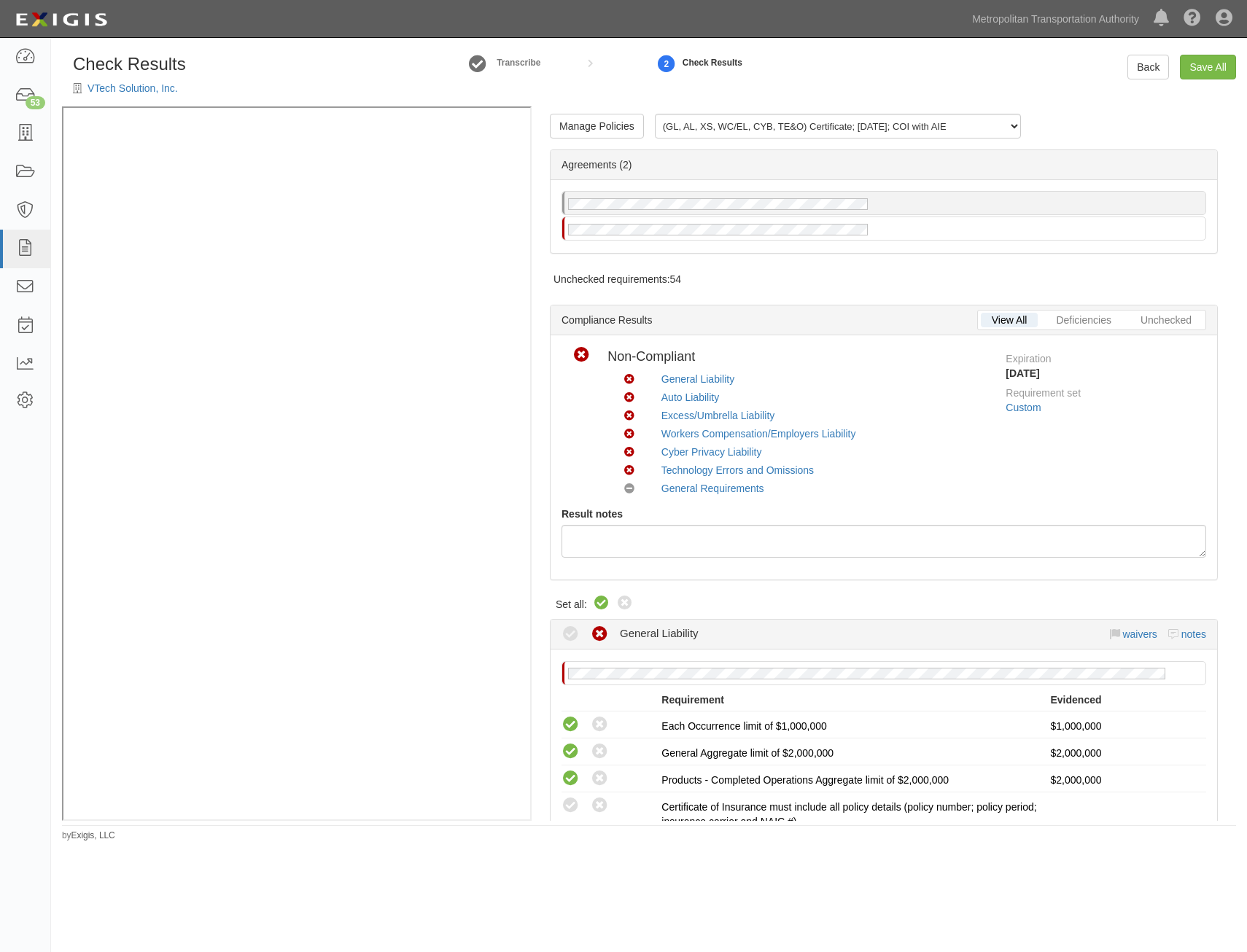
radio input "true"
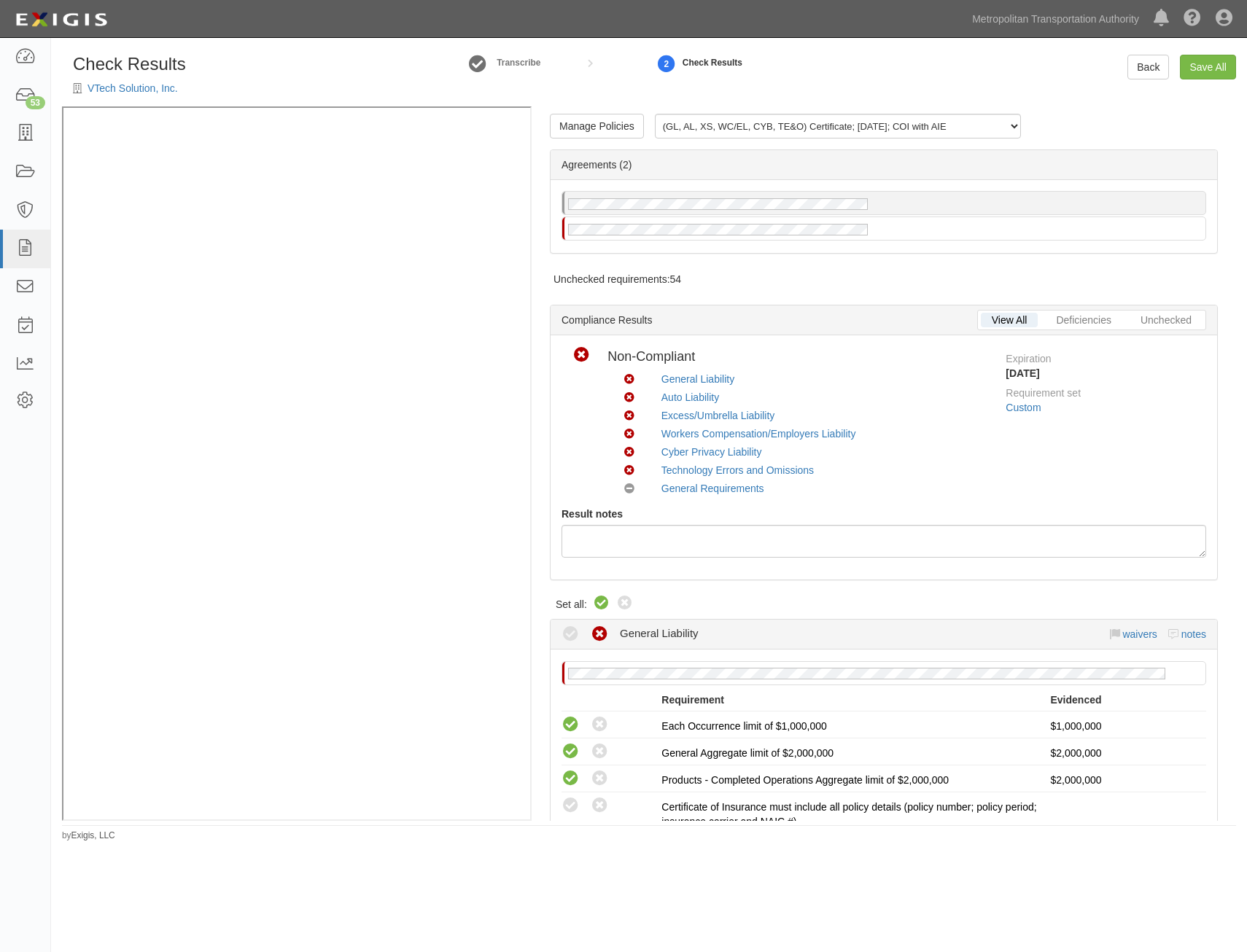
radio input "true"
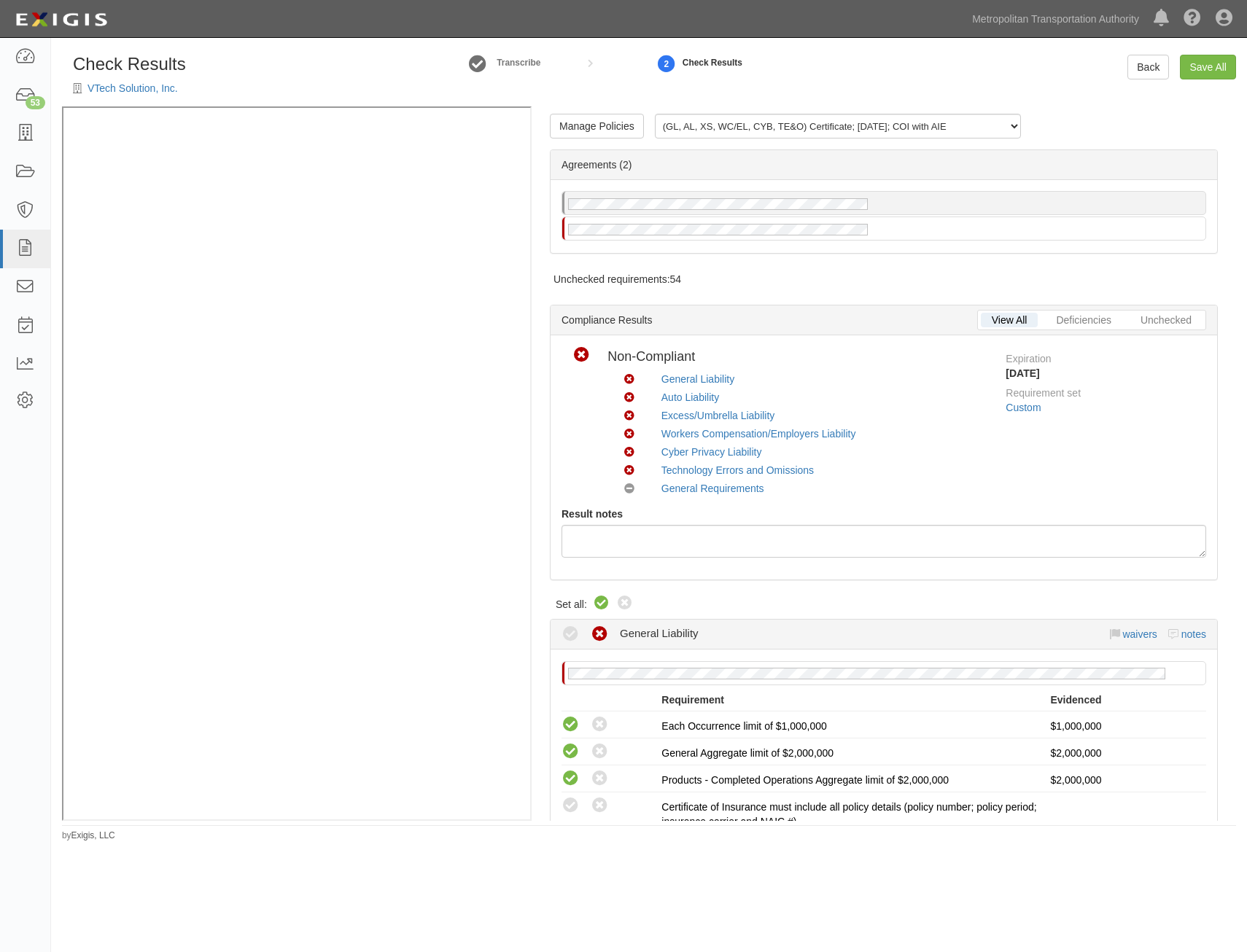
radio input "true"
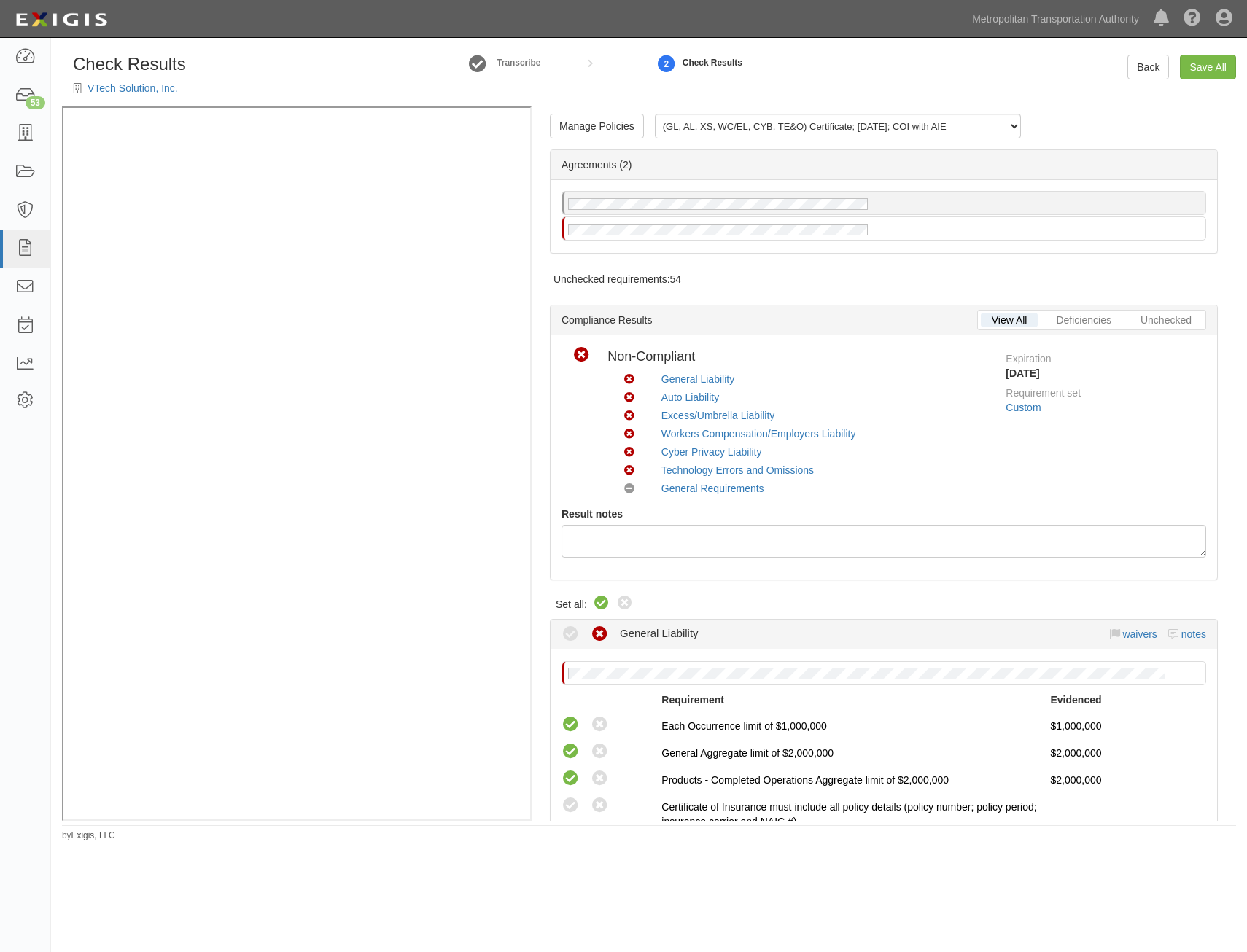
radio input "true"
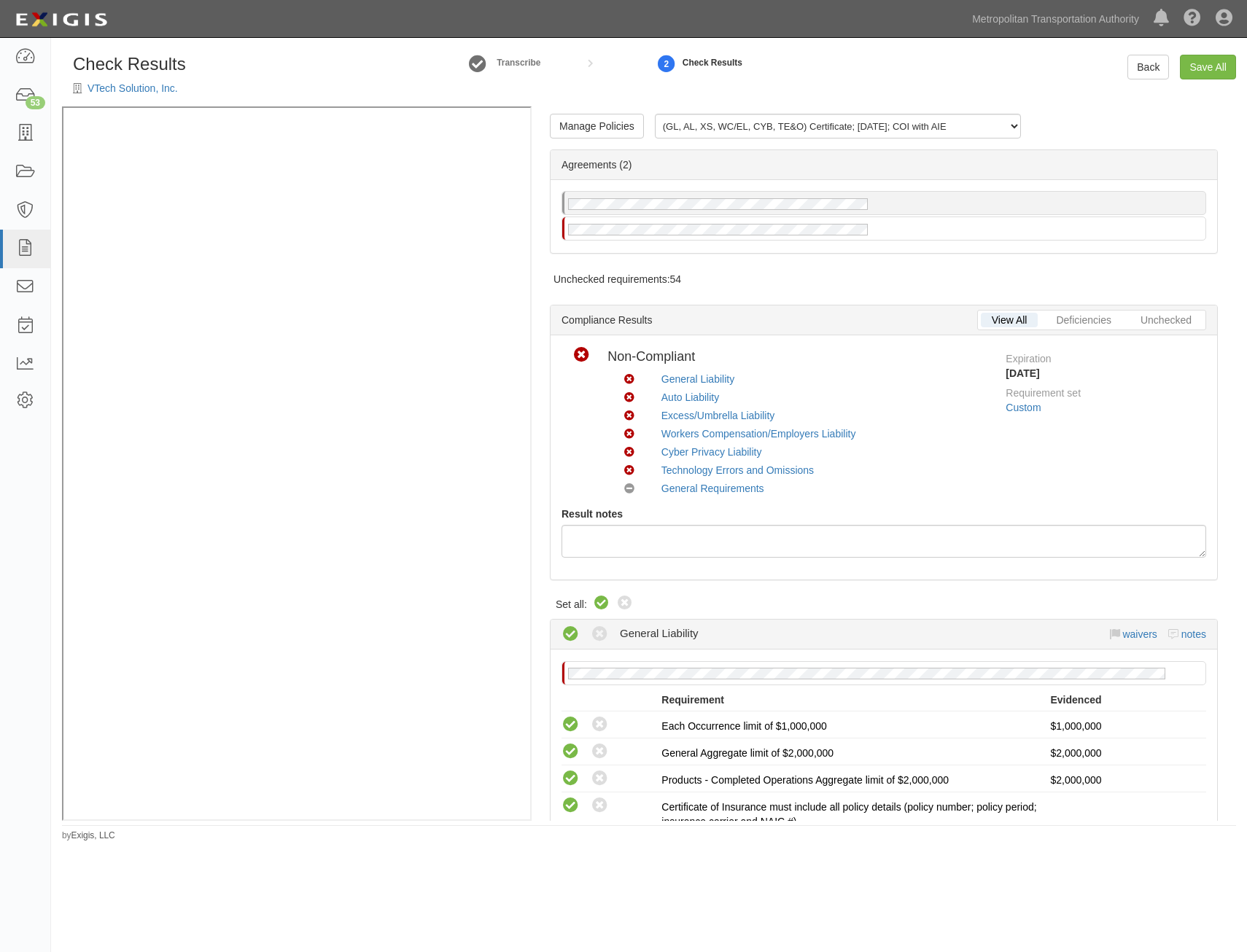
radio input "true"
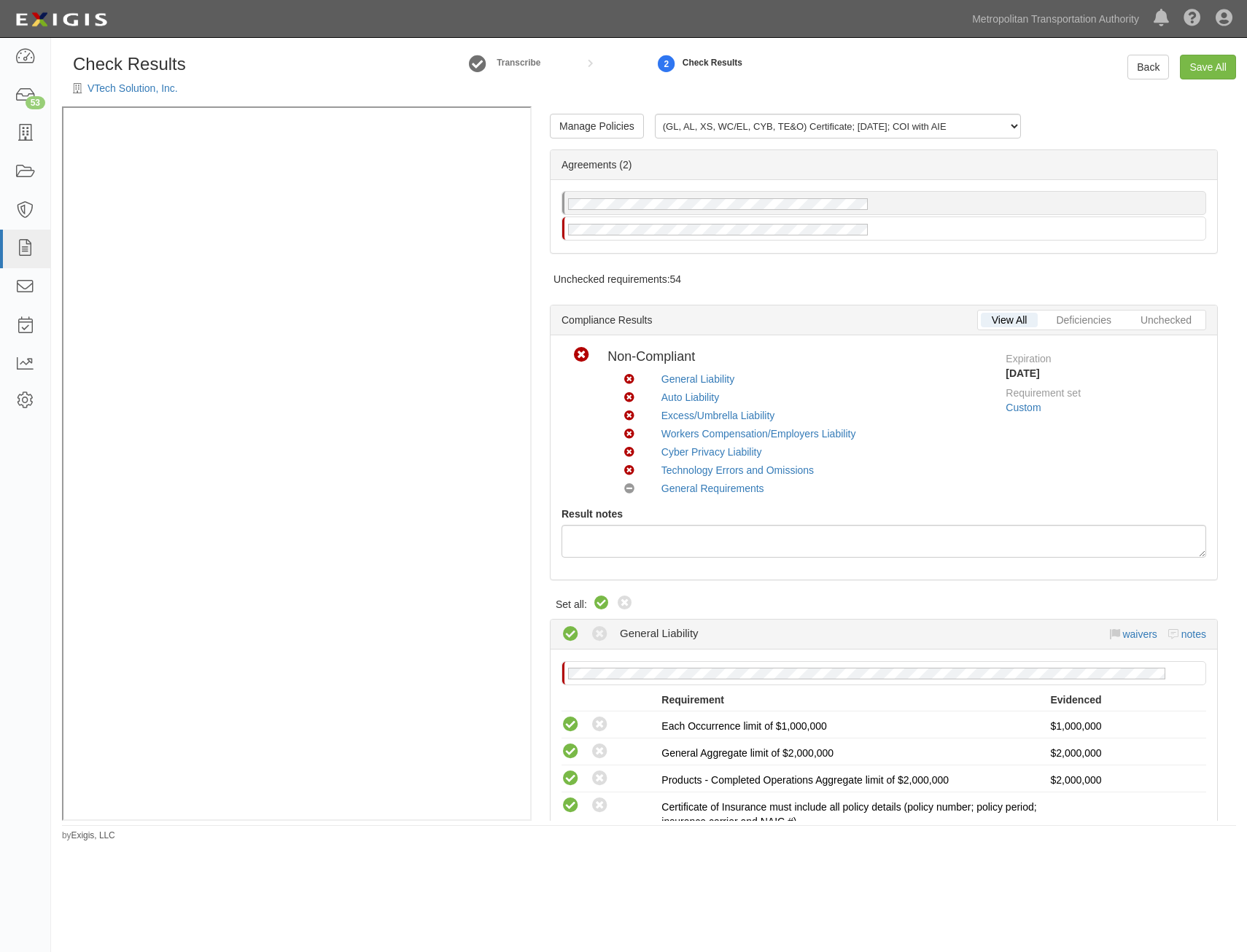
radio input "true"
radio input "false"
radio input "true"
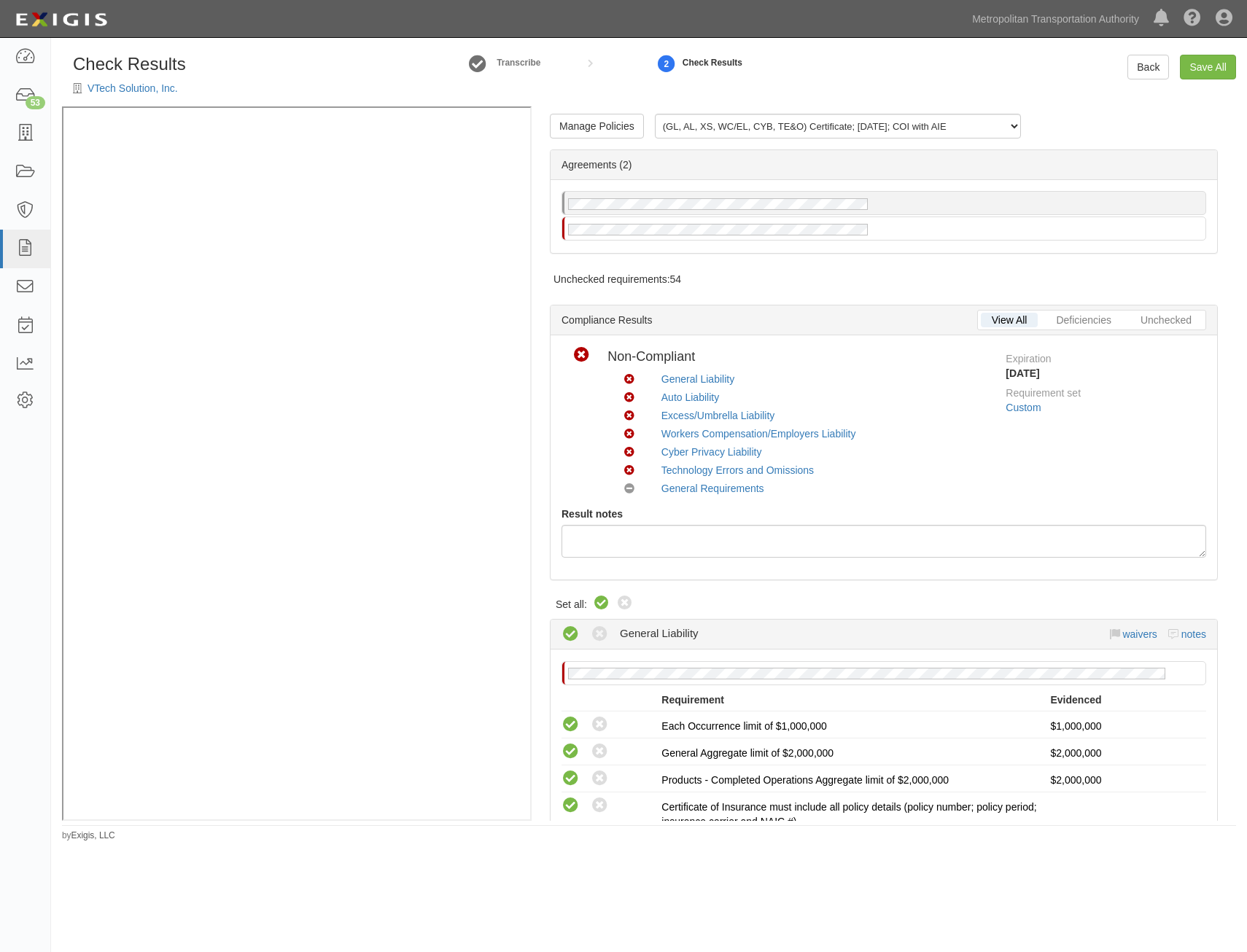
radio input "true"
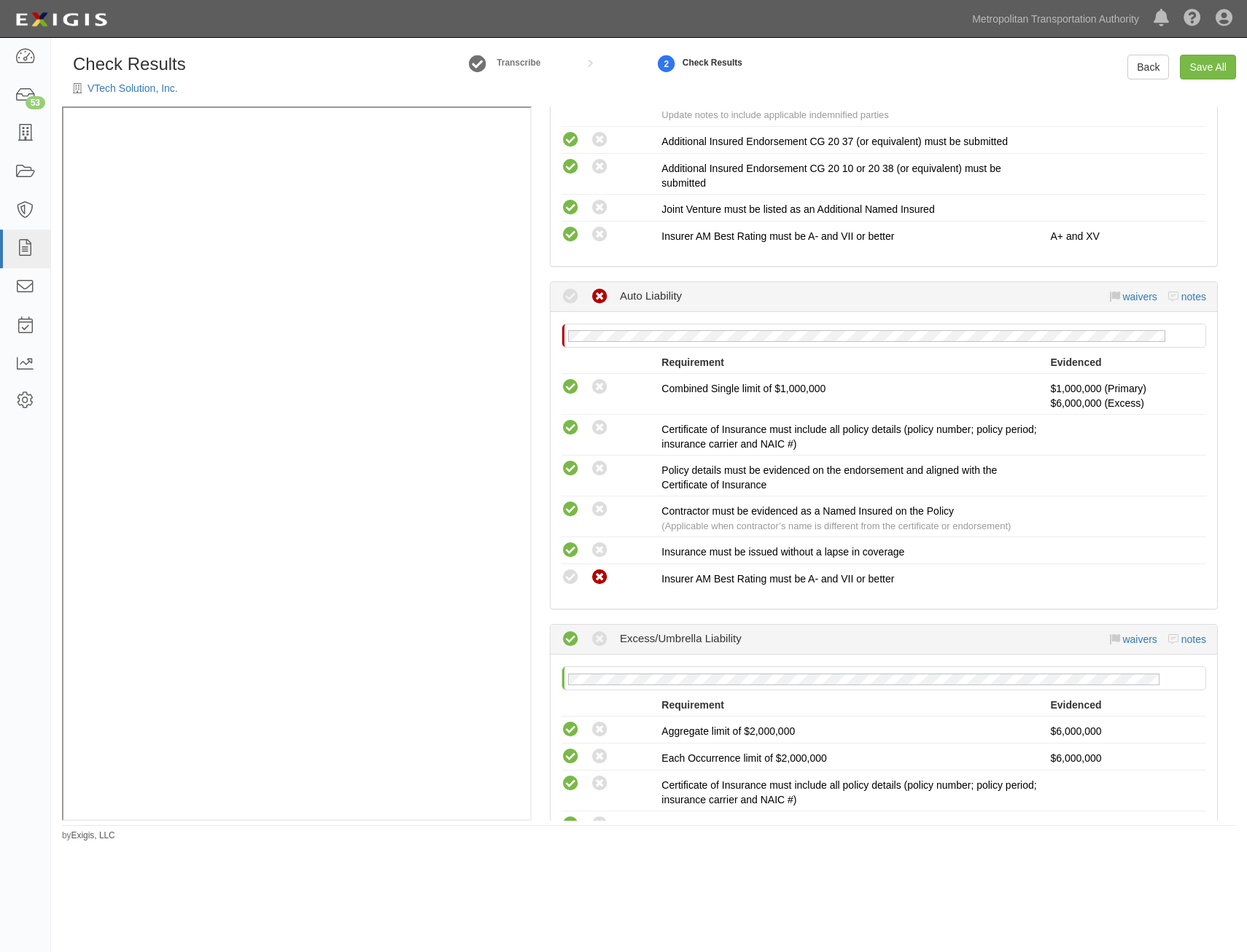
scroll to position [1093, 0]
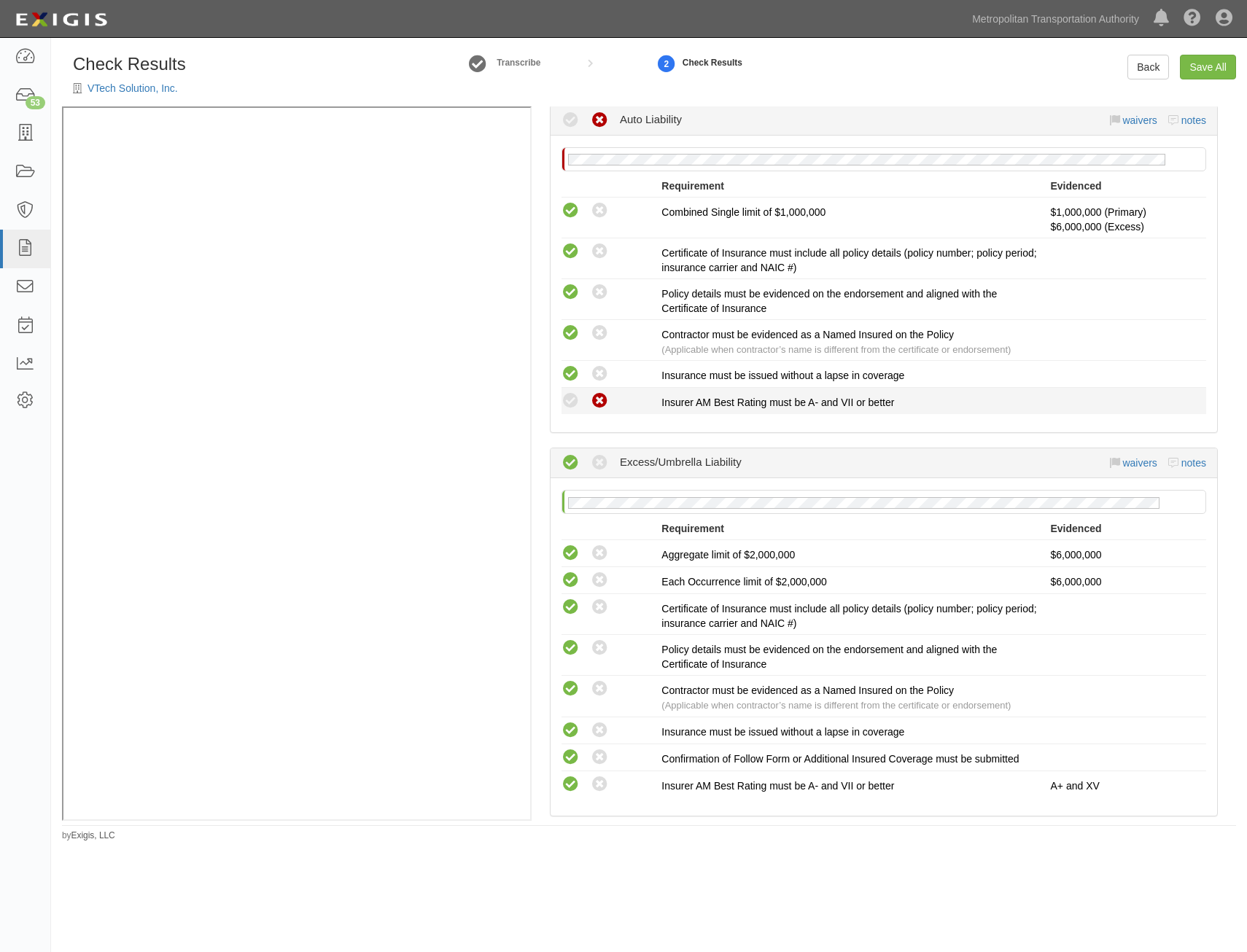
click at [573, 406] on icon at bounding box center [570, 400] width 18 height 18
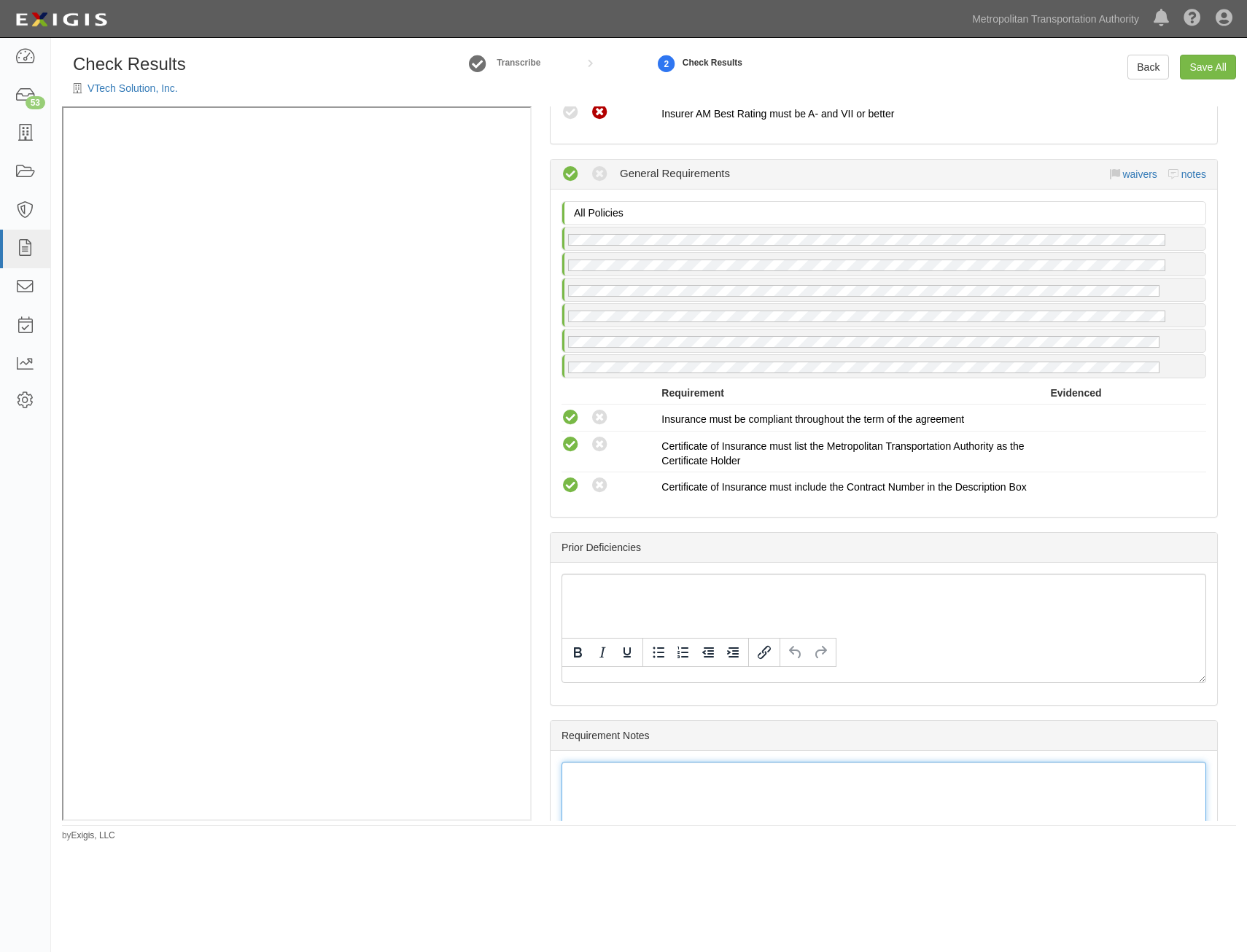
scroll to position [0, 0]
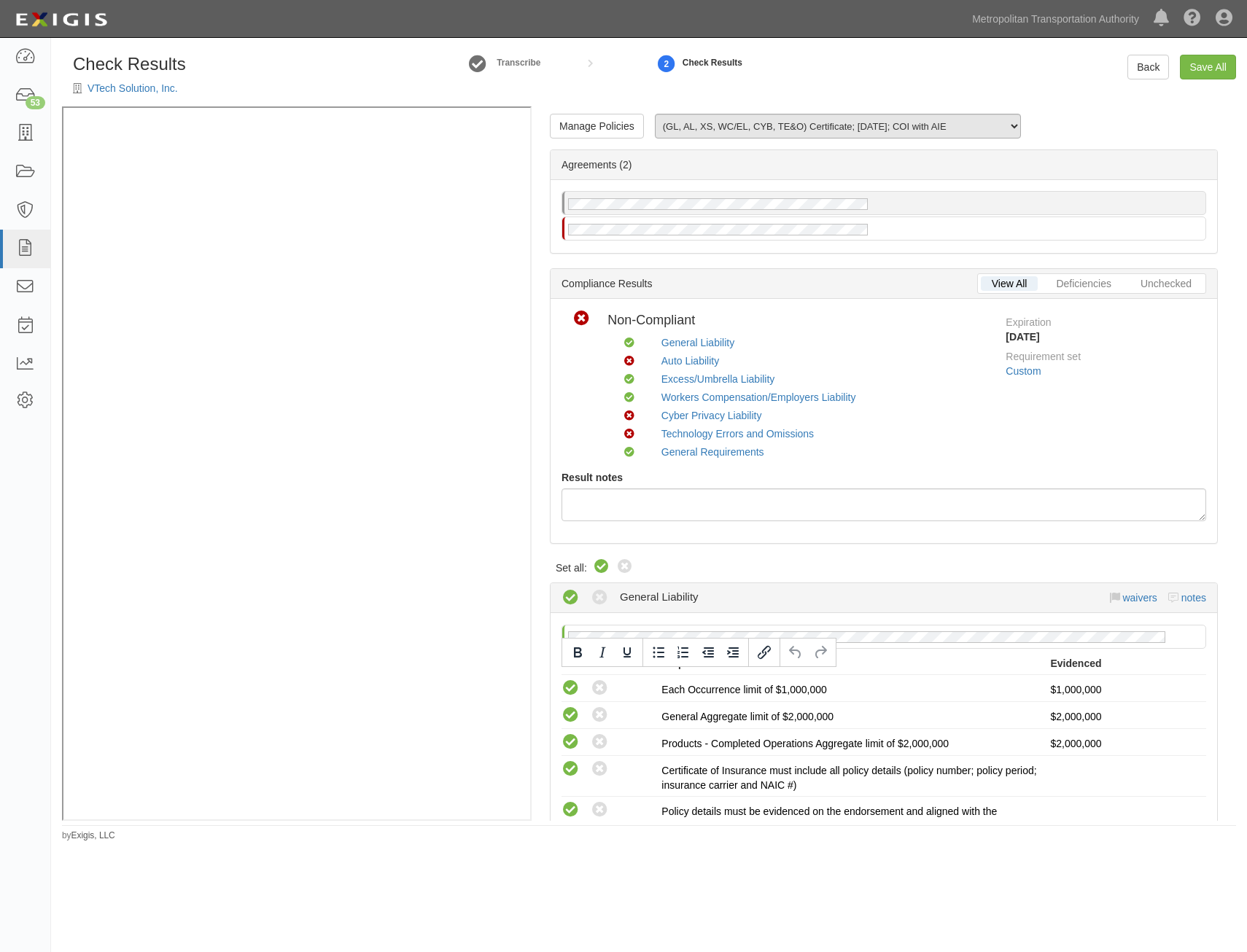
drag, startPoint x: 890, startPoint y: 670, endPoint x: 957, endPoint y: 120, distance: 554.1
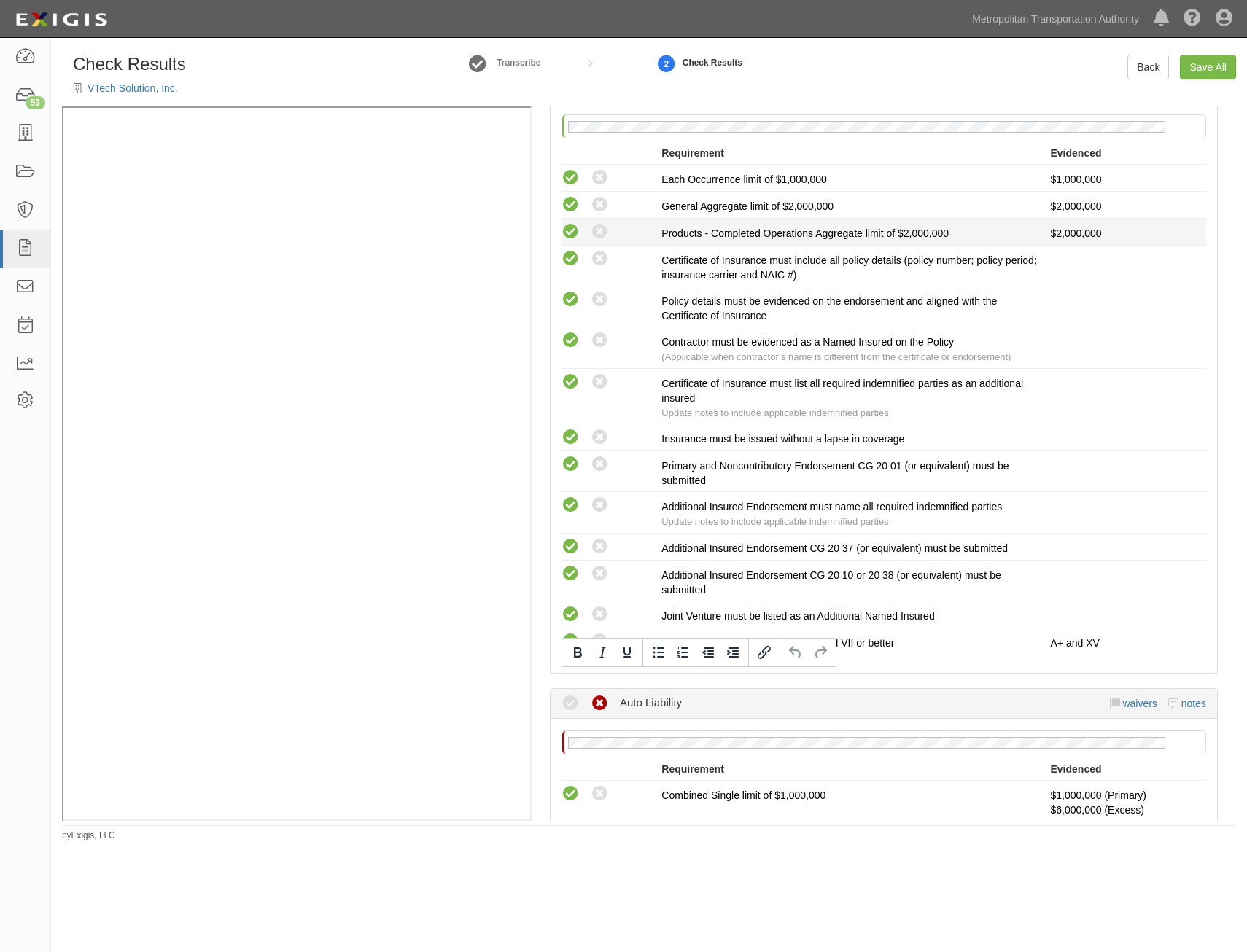
scroll to position [1020, 0]
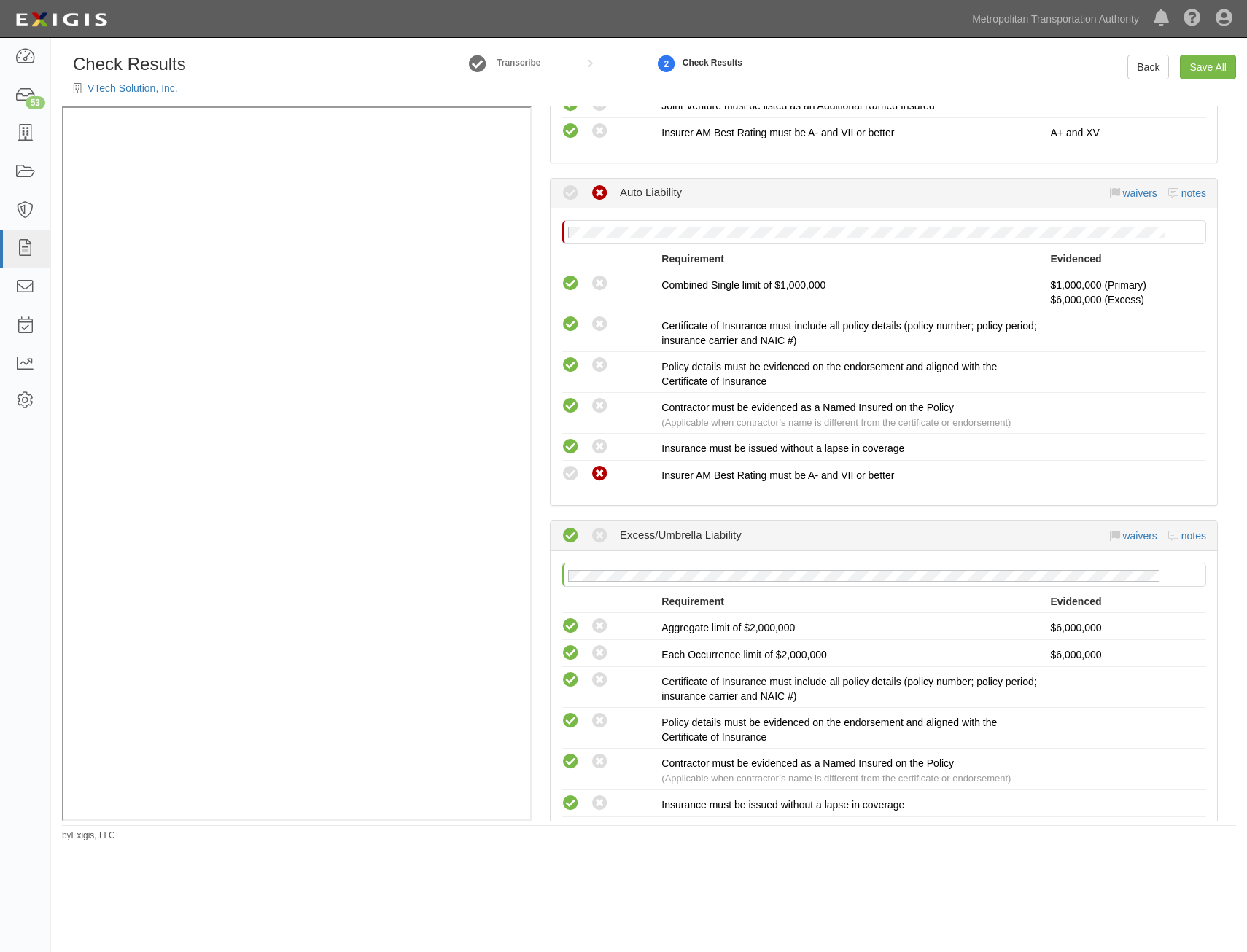
click at [1126, 200] on div "waivers notes" at bounding box center [1158, 193] width 97 height 15
click at [1129, 193] on link "waivers" at bounding box center [1139, 194] width 34 height 12
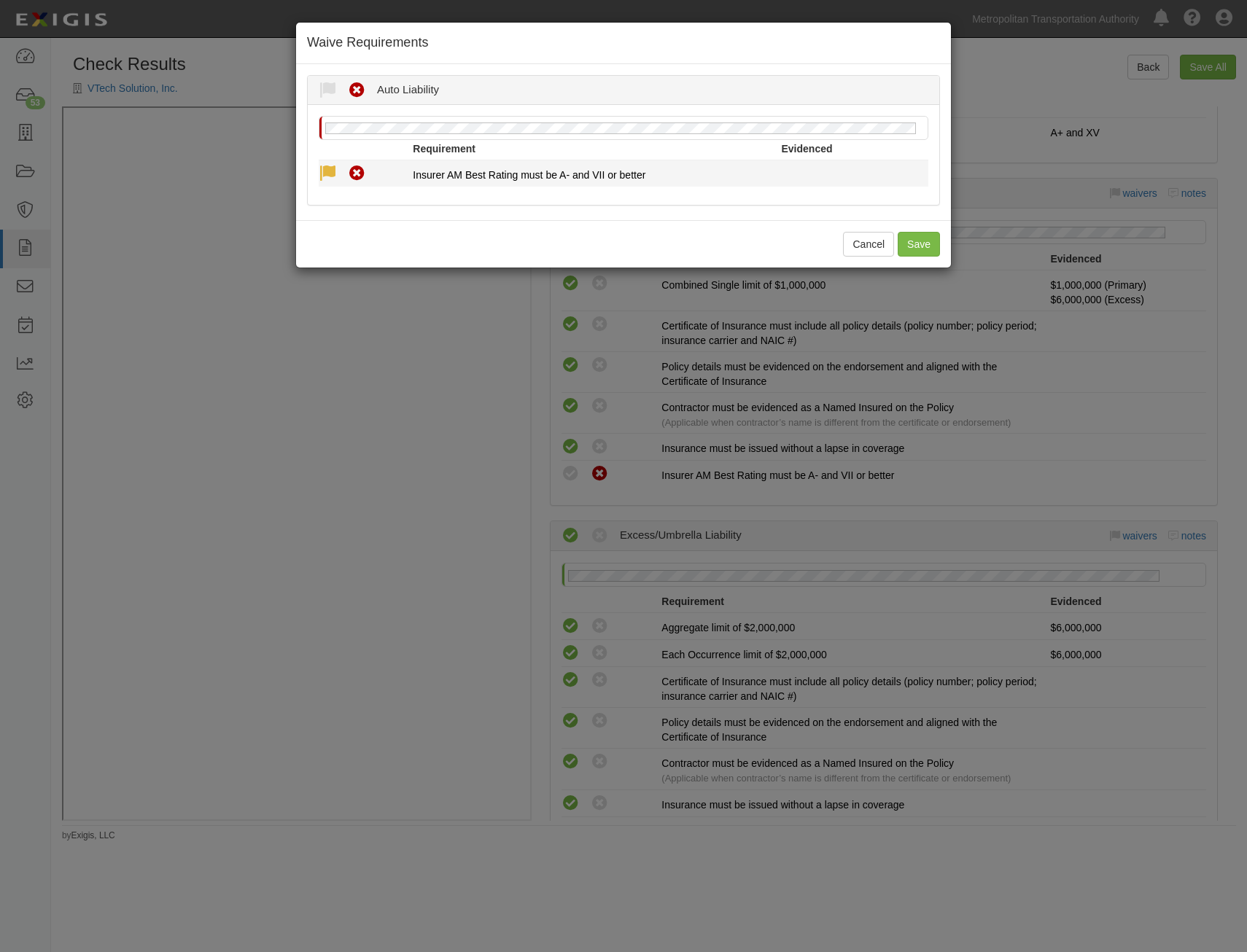
click at [330, 174] on icon at bounding box center [327, 173] width 18 height 18
radio input "true"
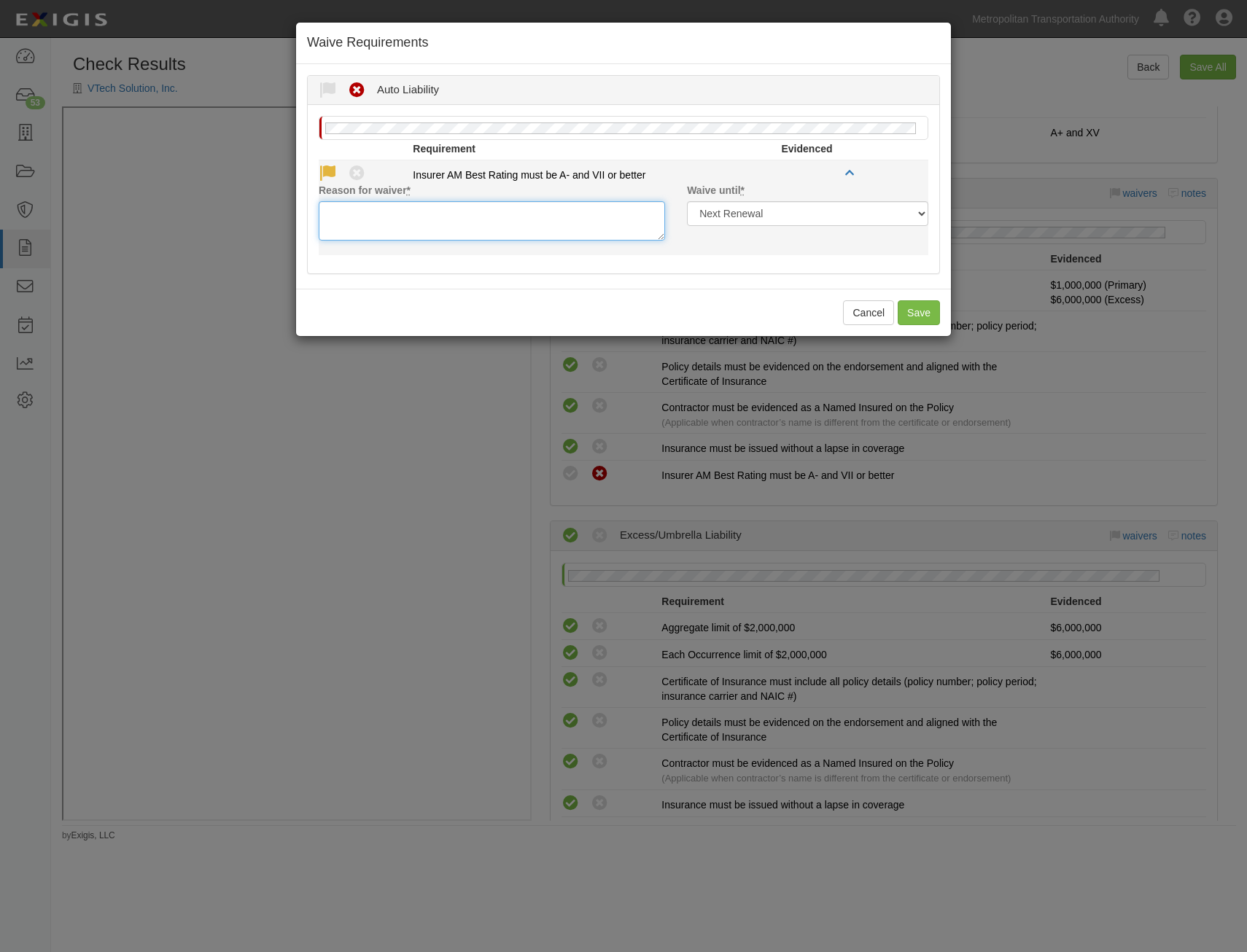
click at [501, 226] on textarea "Reason for waiver *" at bounding box center [492, 221] width 346 height 40
click at [406, 213] on textarea "Not in am Best table" at bounding box center [492, 221] width 346 height 40
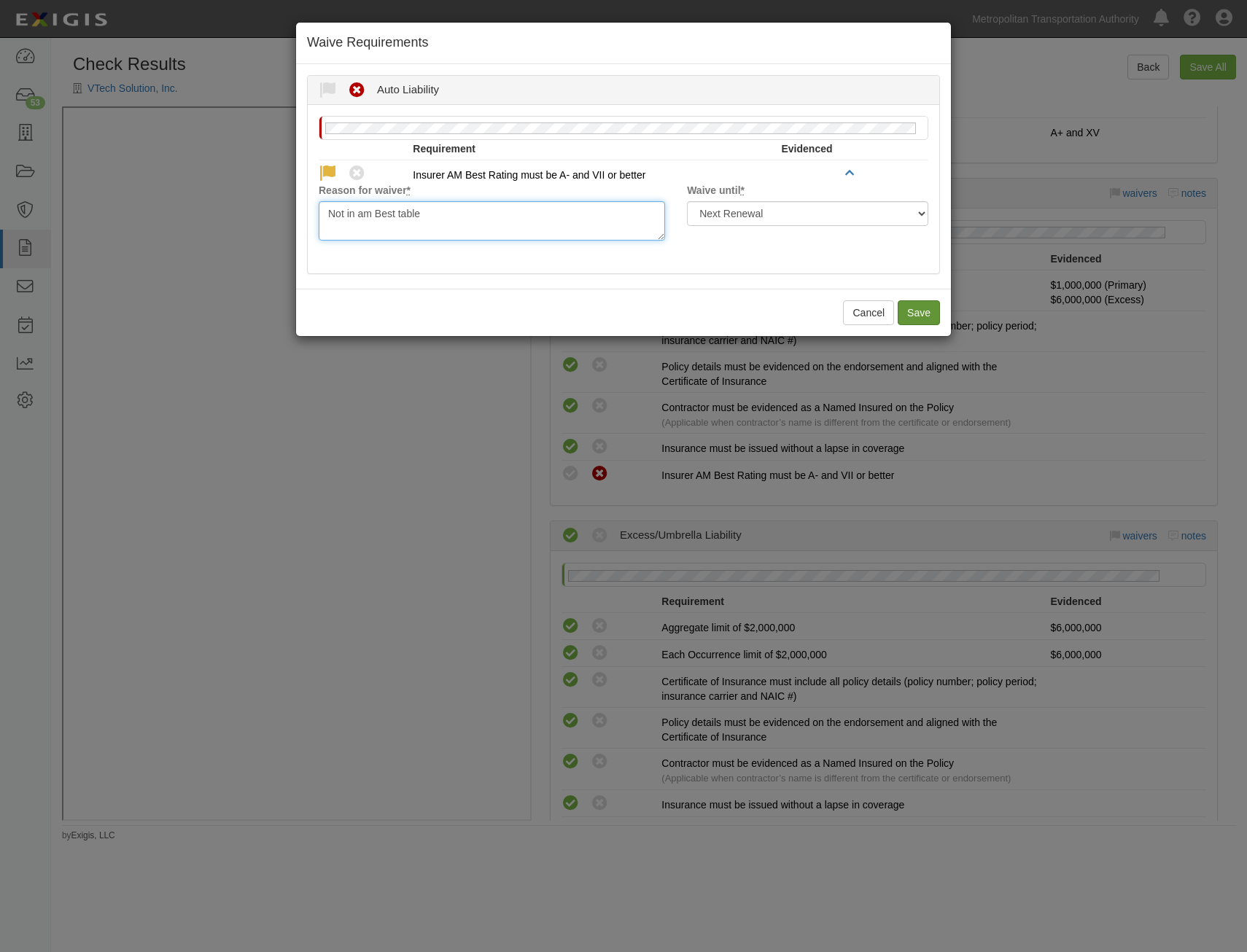
type textarea "Not in am Best table"
click at [927, 313] on button "Save" at bounding box center [918, 312] width 42 height 25
radio input "true"
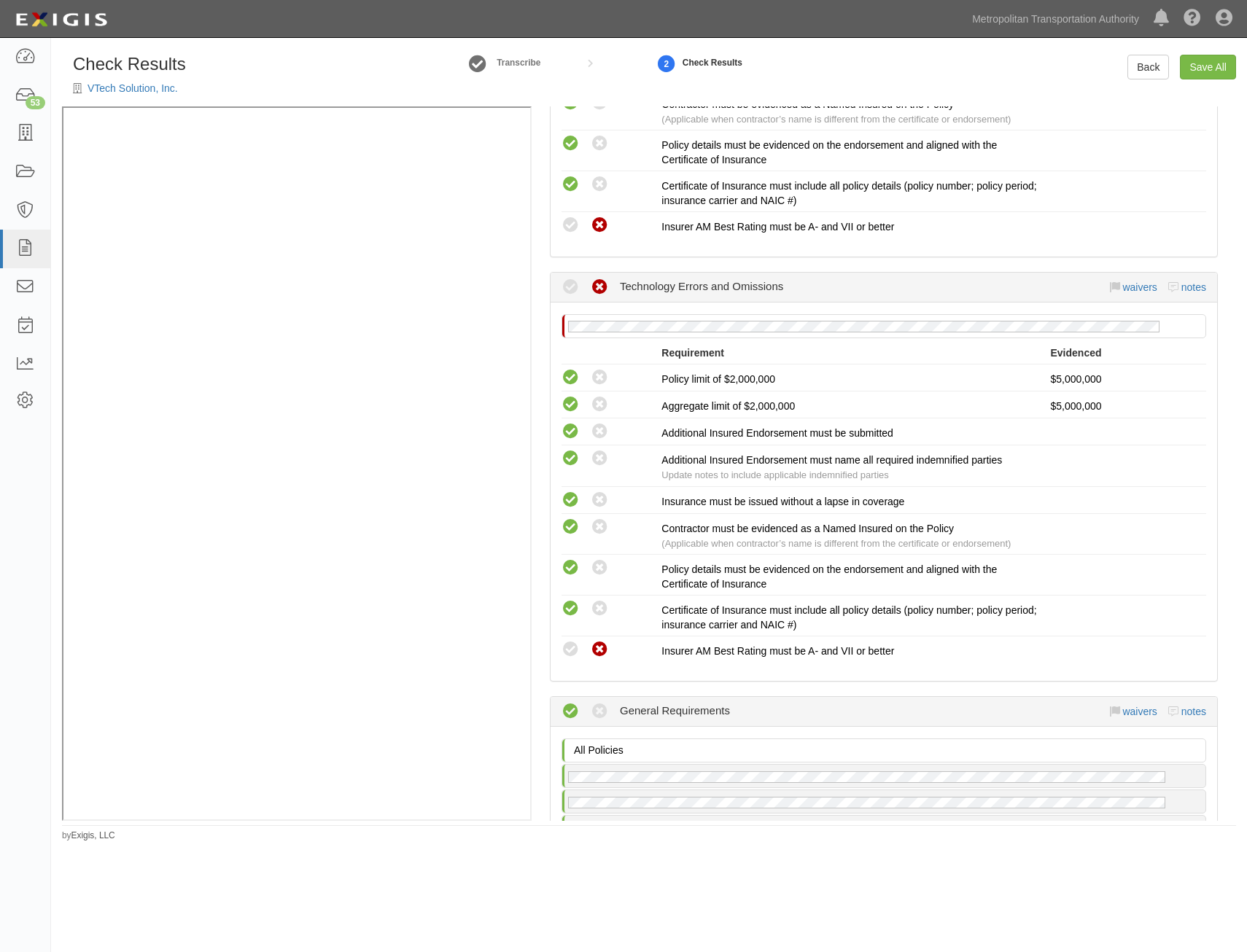
scroll to position [2438, 0]
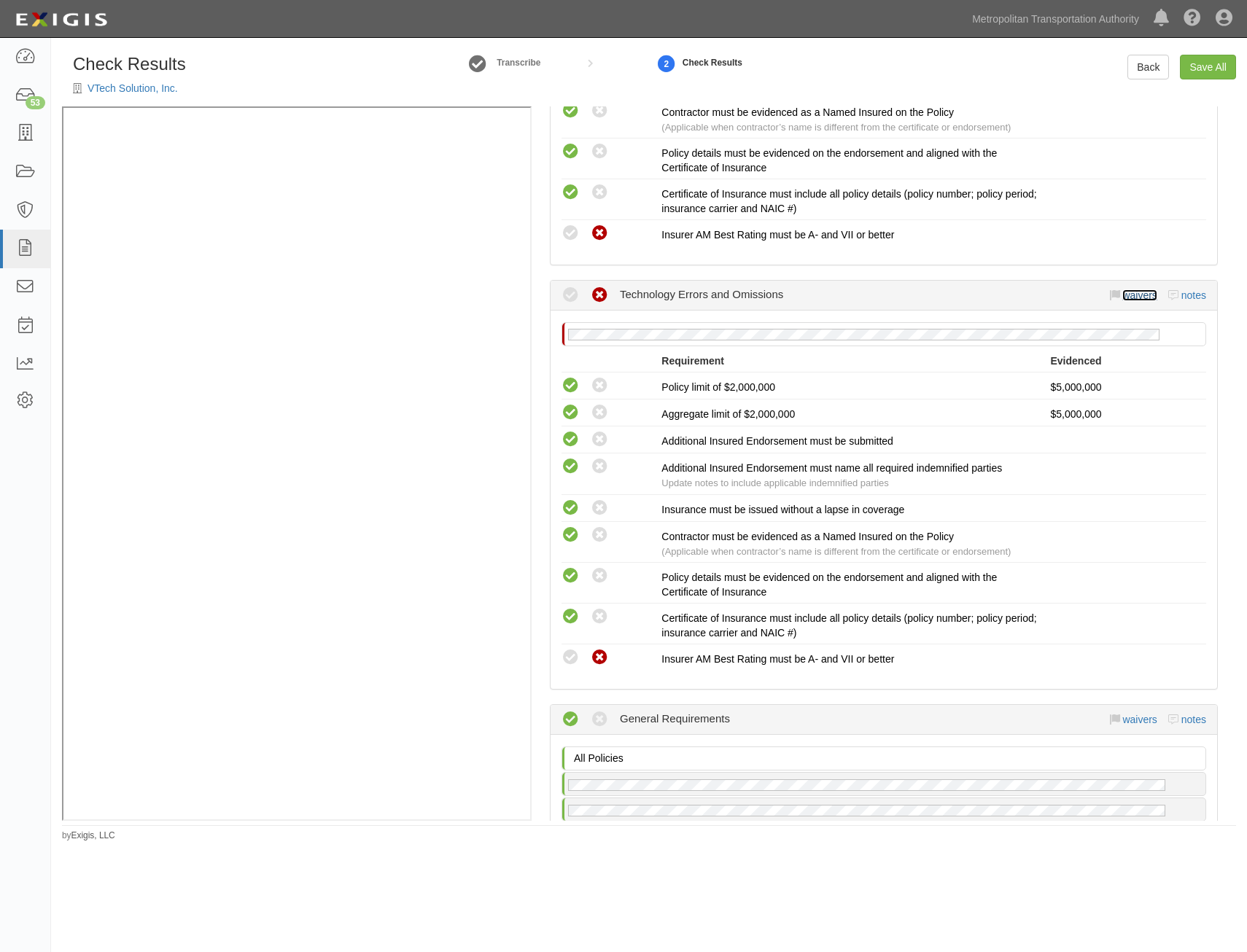
click at [1127, 297] on link "waivers" at bounding box center [1139, 295] width 34 height 12
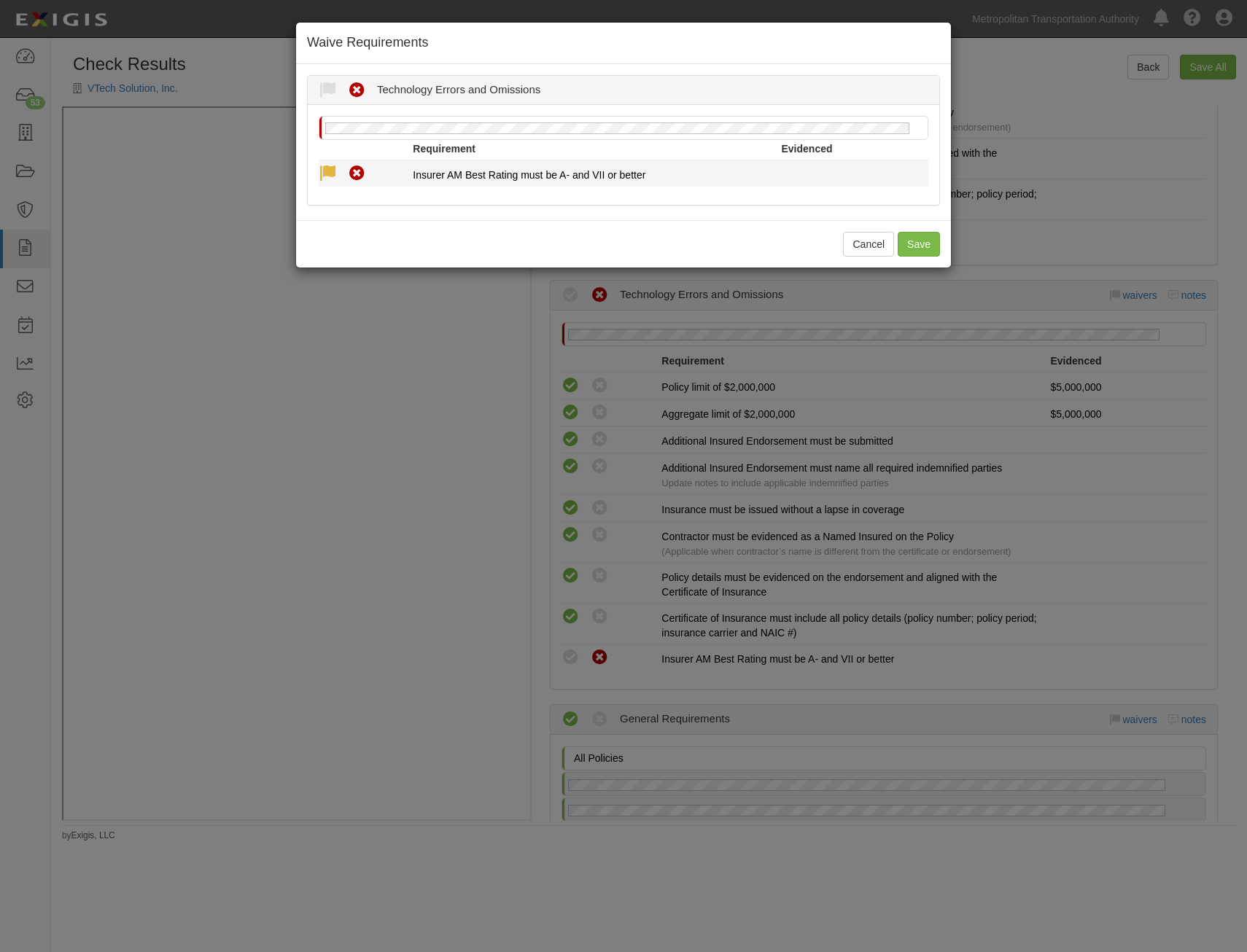
click at [326, 168] on icon at bounding box center [327, 173] width 18 height 18
radio input "true"
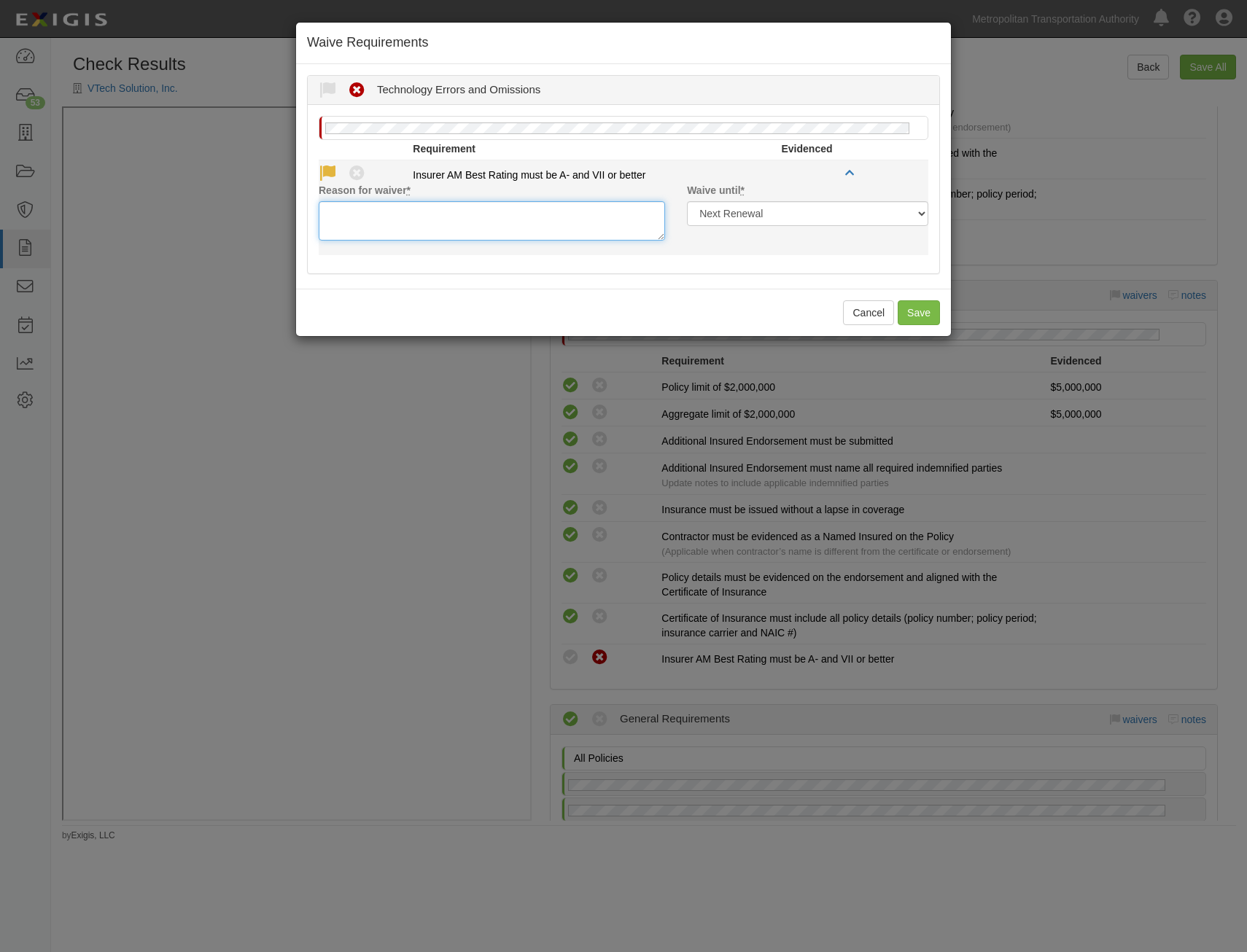
click at [452, 211] on textarea "Reason for waiver *" at bounding box center [492, 221] width 346 height 40
paste textarea "Not in am Best table"
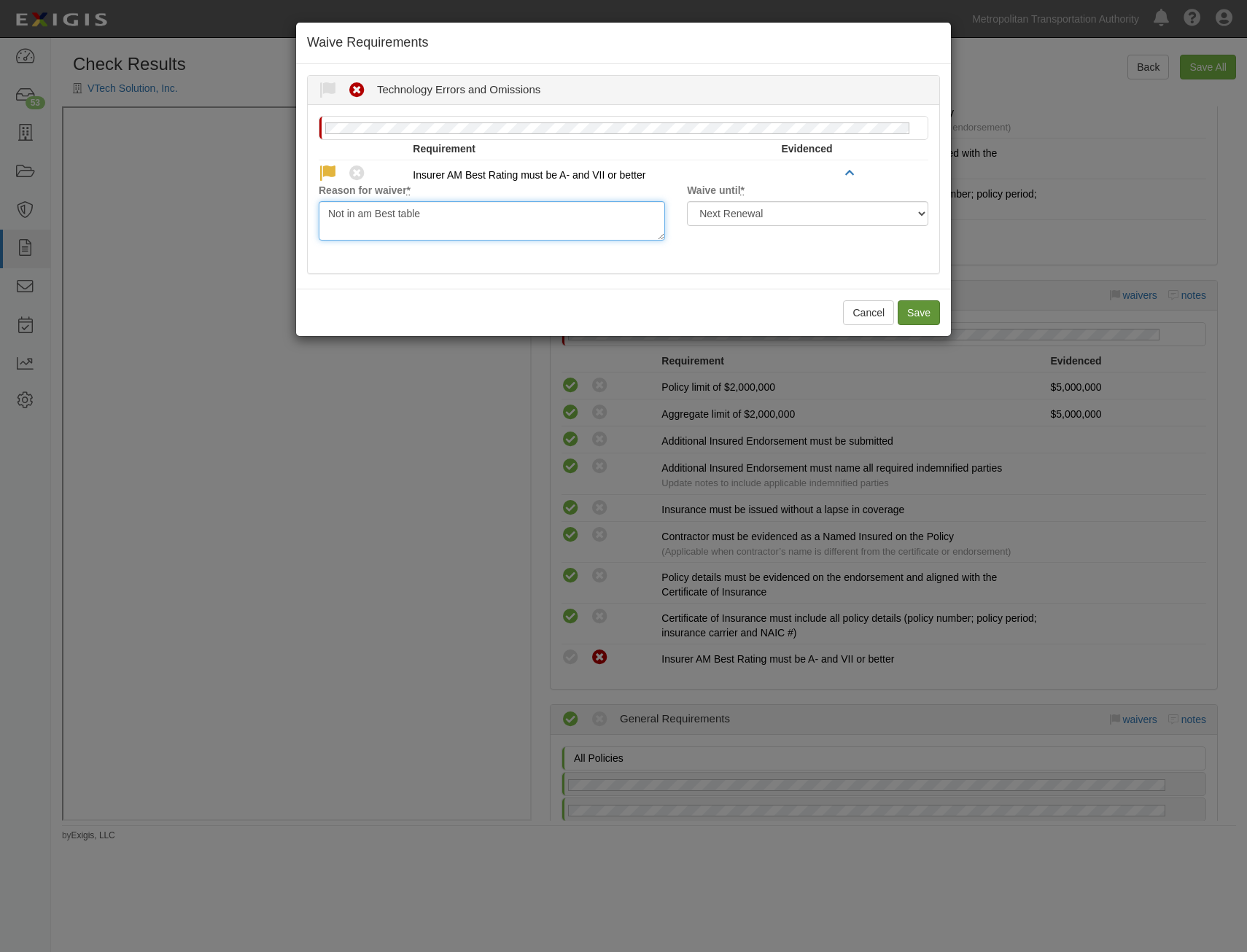
type textarea "Not in am Best table"
click at [925, 312] on button "Save" at bounding box center [918, 312] width 42 height 25
radio input "true"
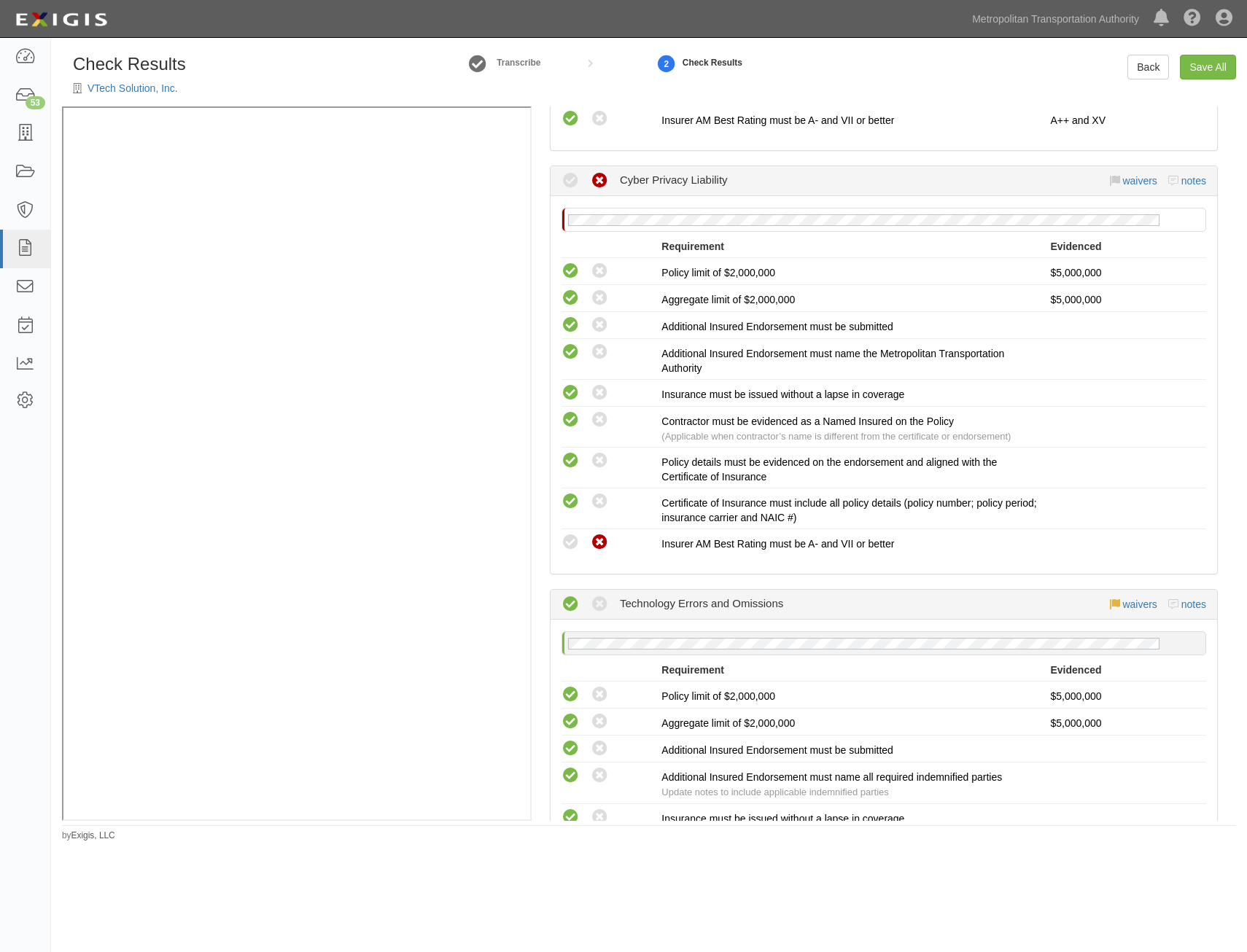
scroll to position [1998, 0]
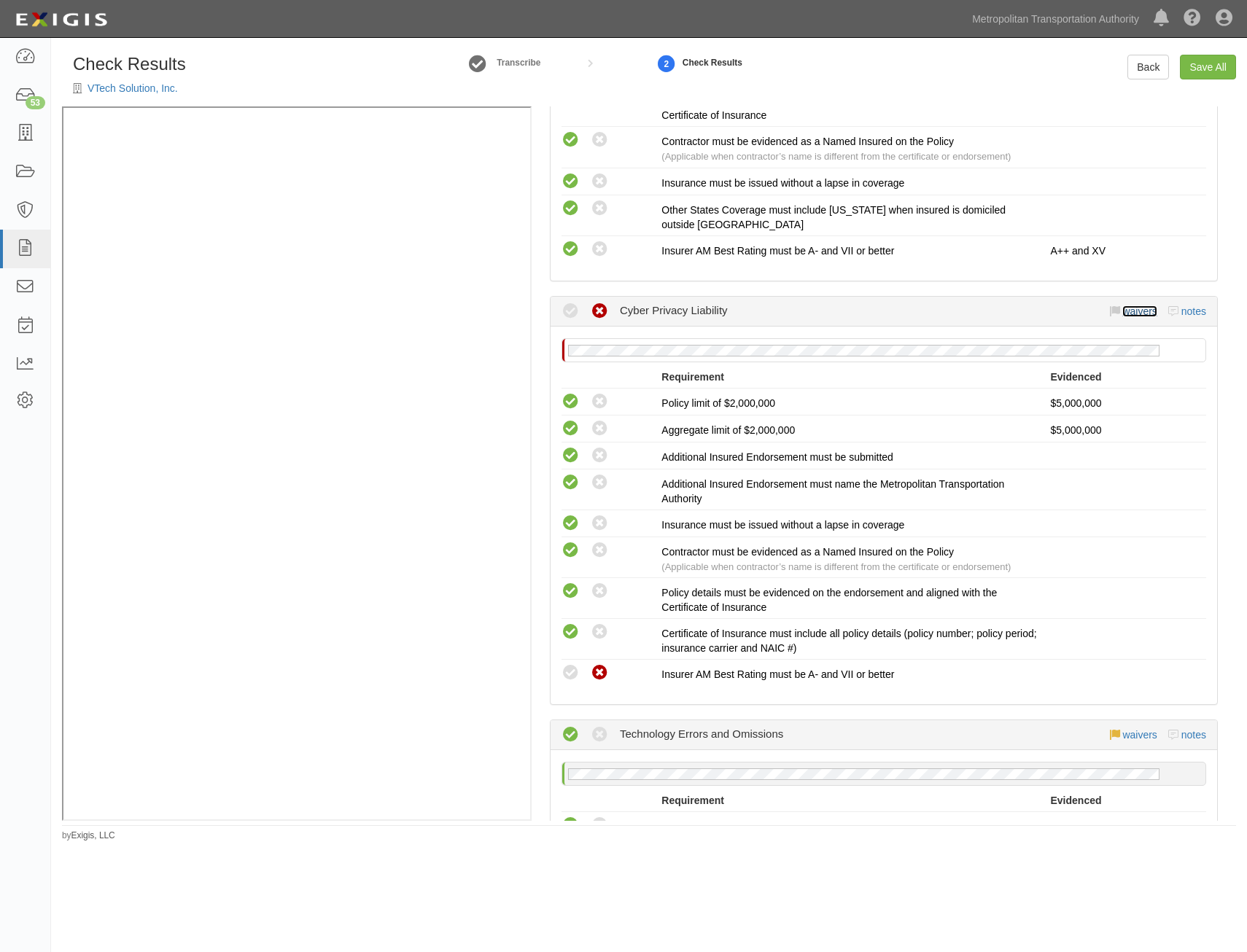
click at [1127, 315] on link "waivers" at bounding box center [1139, 312] width 34 height 12
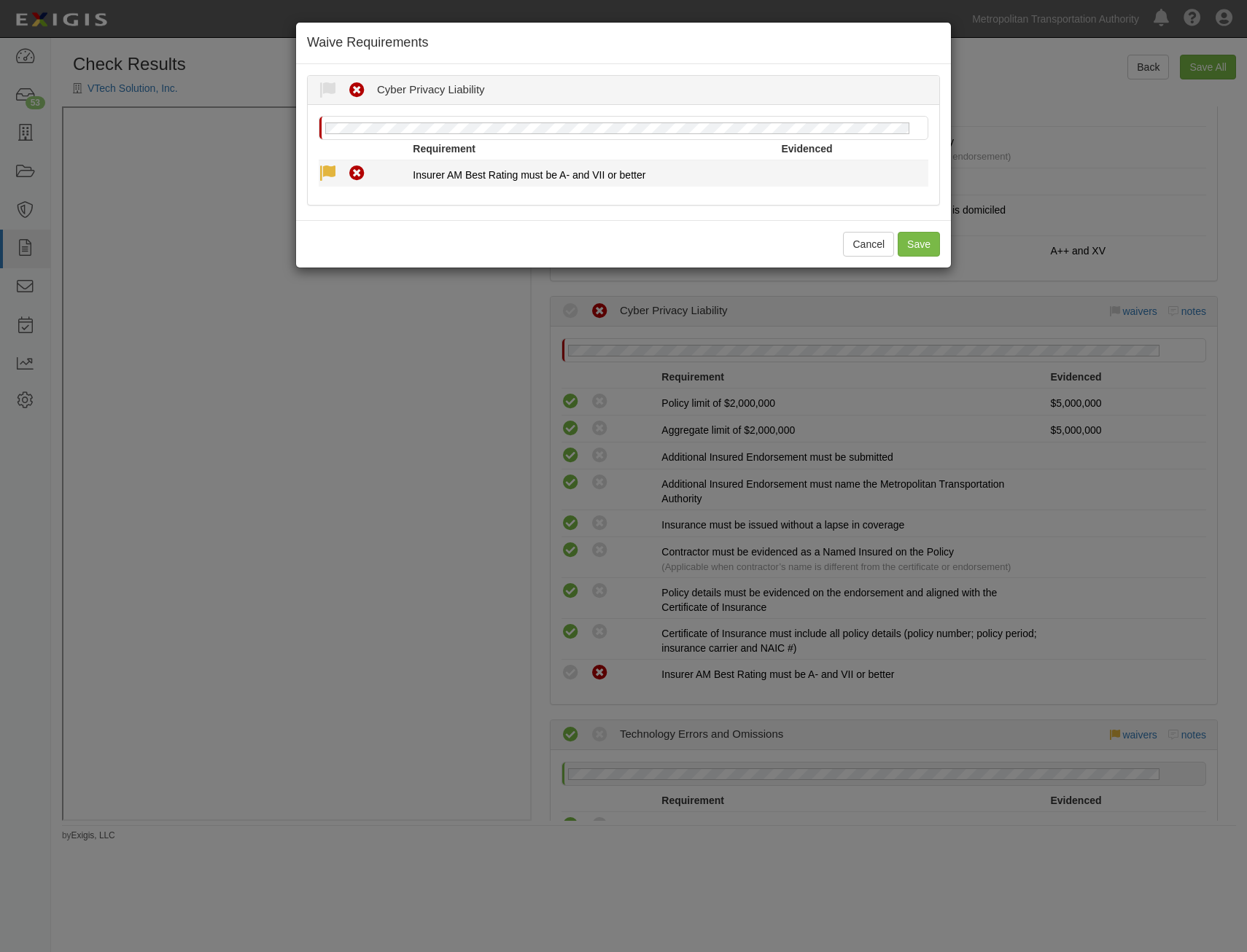
click at [326, 179] on icon at bounding box center [327, 173] width 18 height 18
radio input "true"
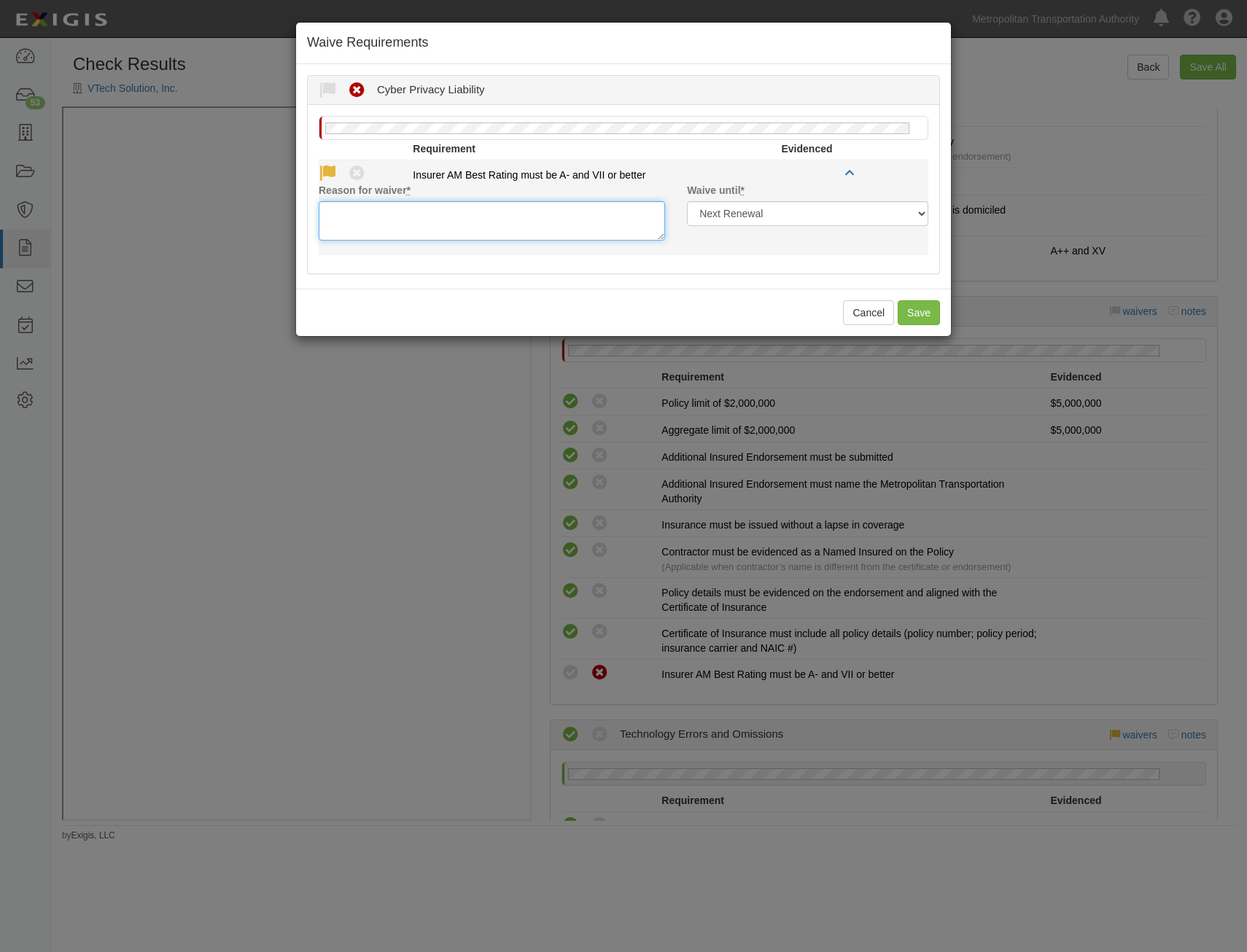
click at [503, 221] on textarea "Reason for waiver *" at bounding box center [492, 221] width 346 height 40
paste textarea "Not in am Best table"
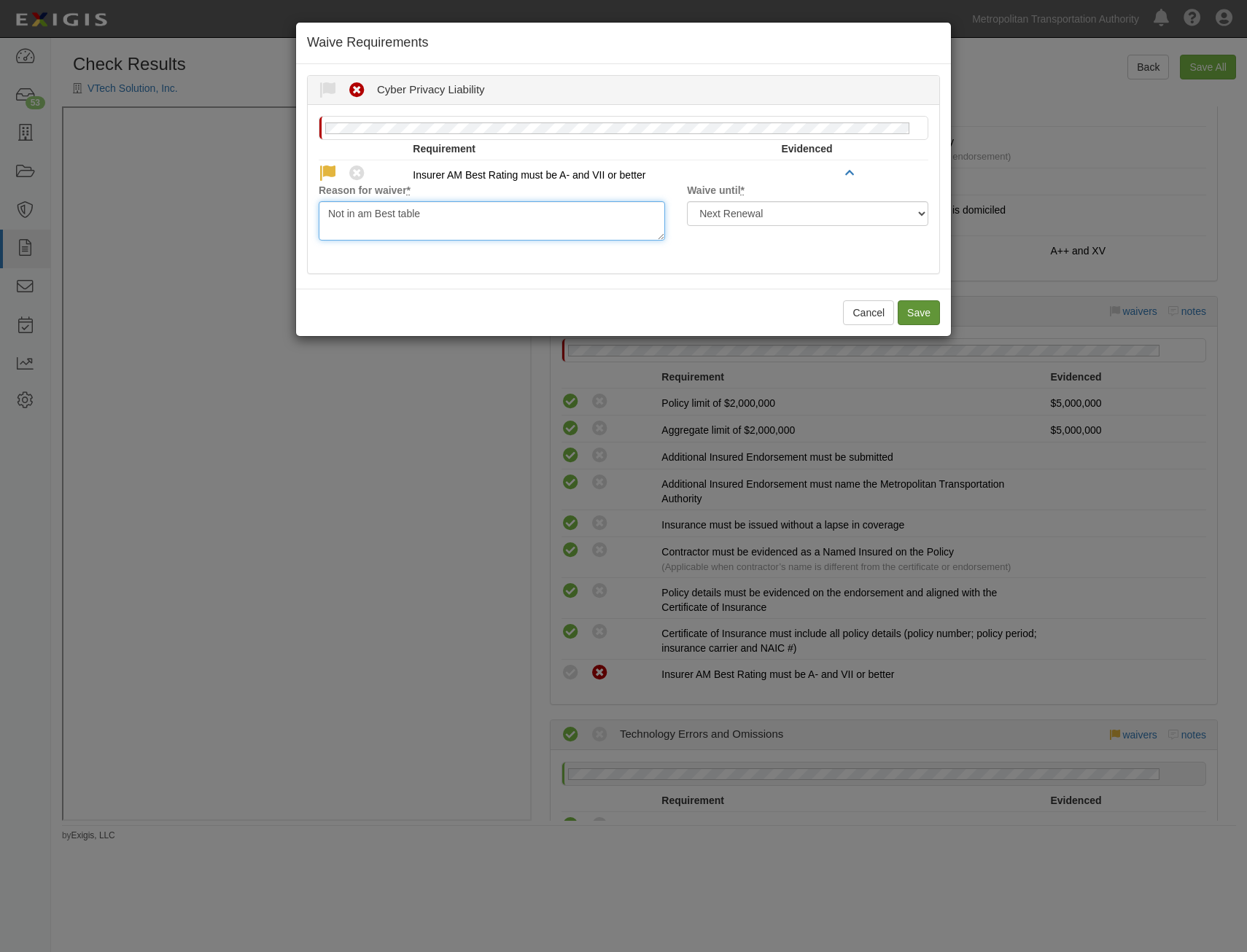
type textarea "Not in am Best table"
click at [912, 312] on button "Save" at bounding box center [918, 312] width 42 height 25
radio input "true"
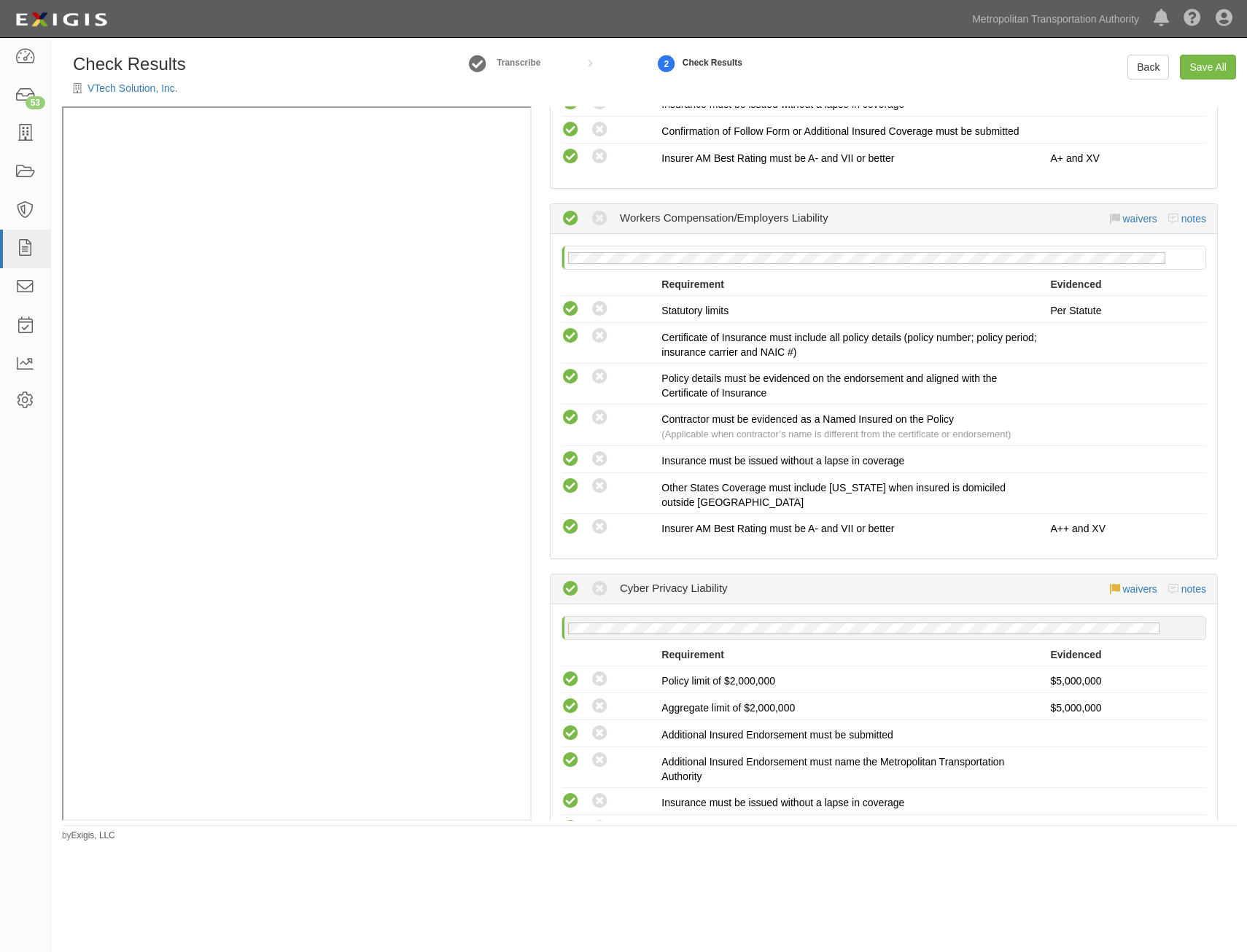
scroll to position [0, 0]
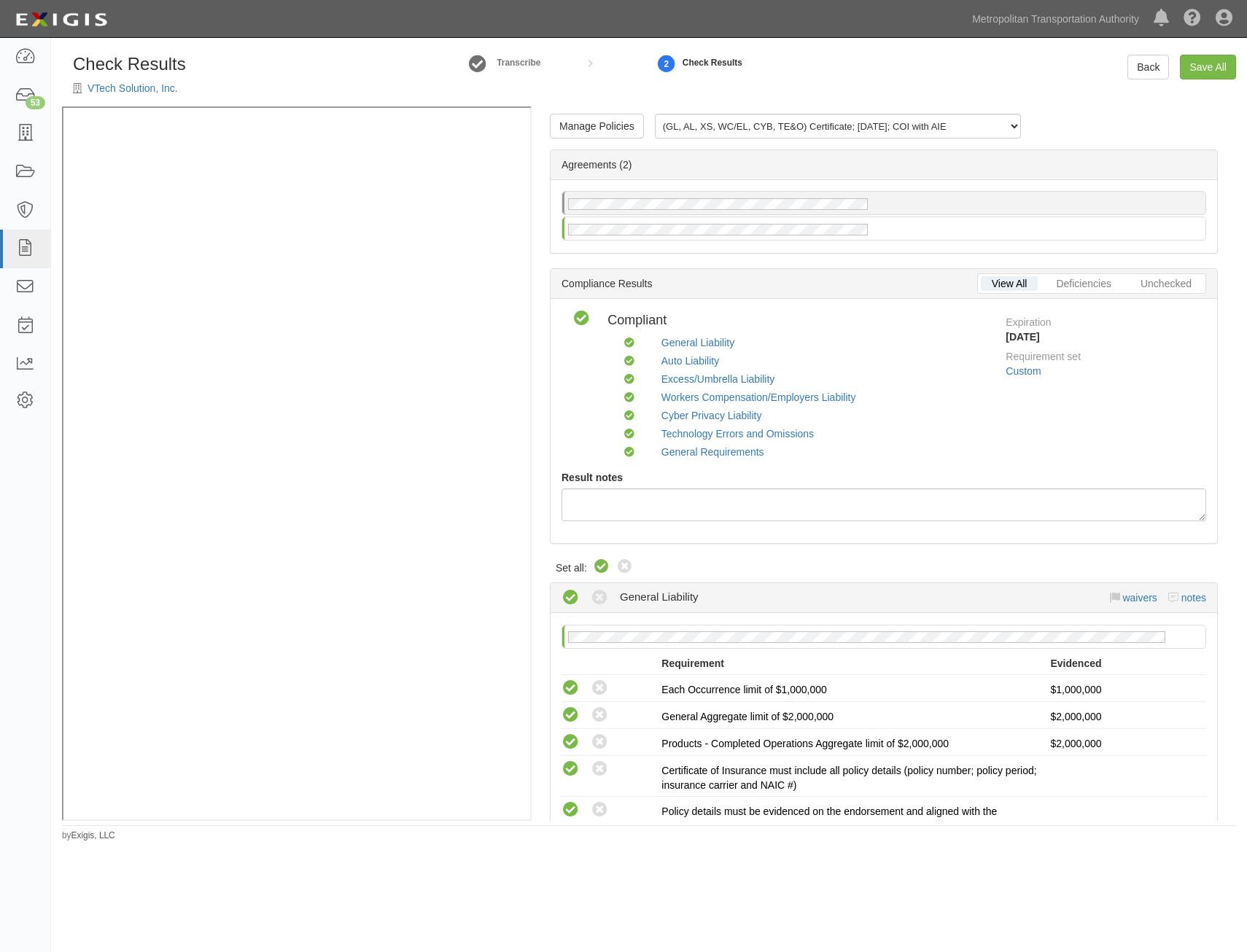
drag, startPoint x: 1176, startPoint y: 587, endPoint x: 1291, endPoint y: 188, distance: 415.2
click at [1214, 71] on link "Save All" at bounding box center [1207, 66] width 56 height 25
radio input "false"
radio input "true"
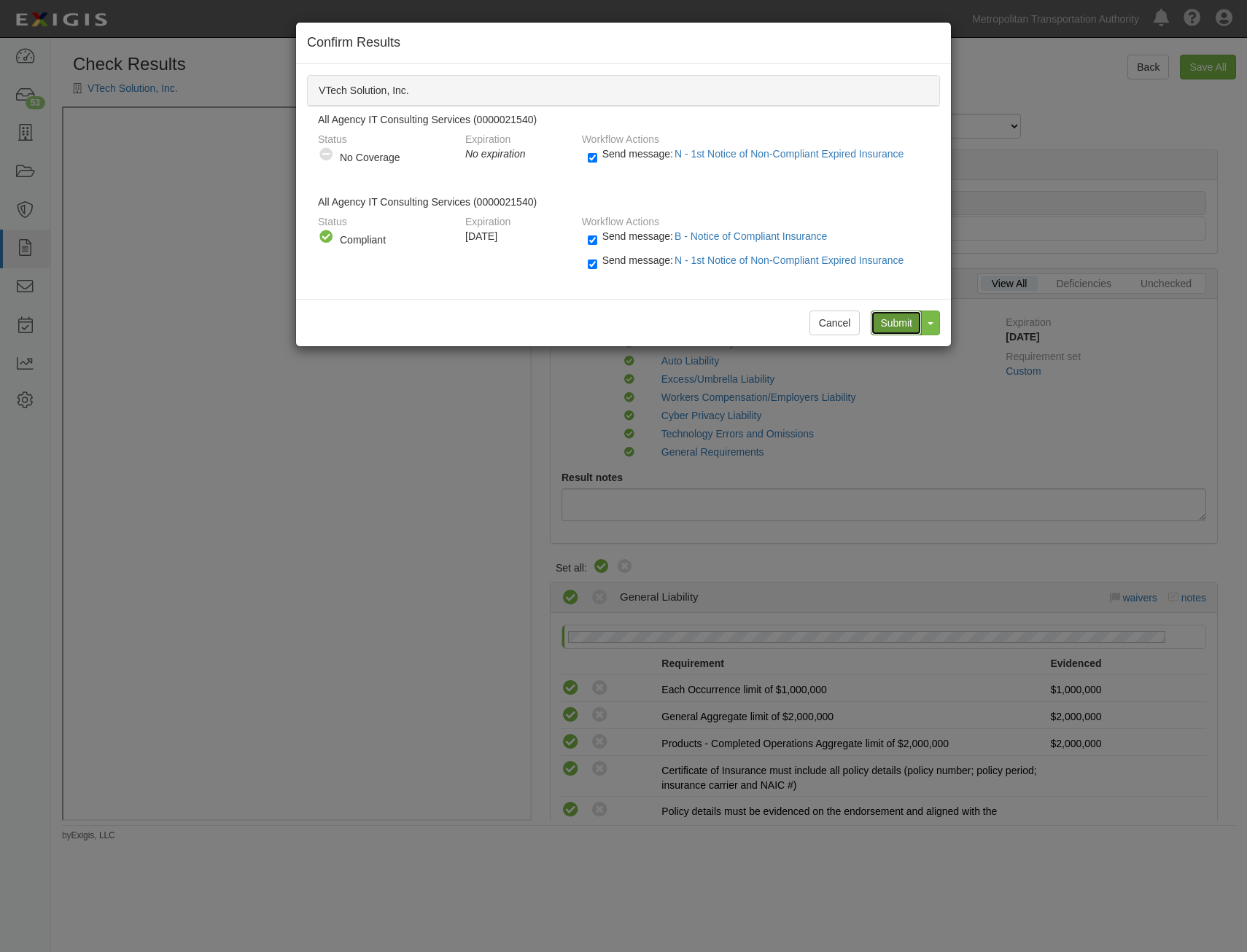
click at [896, 326] on input "Submit" at bounding box center [896, 323] width 51 height 25
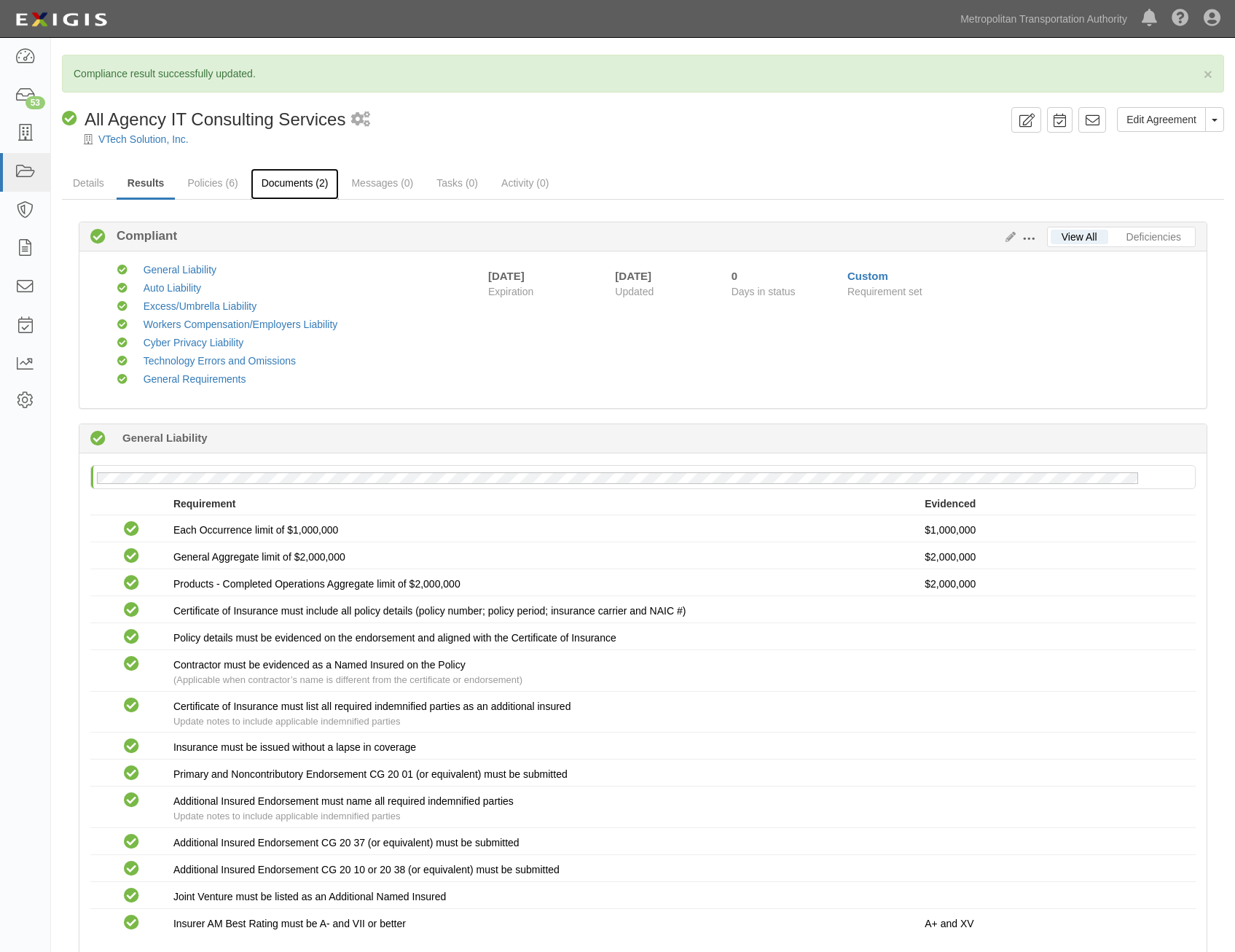
click at [284, 193] on link "Documents (2)" at bounding box center [294, 184] width 89 height 31
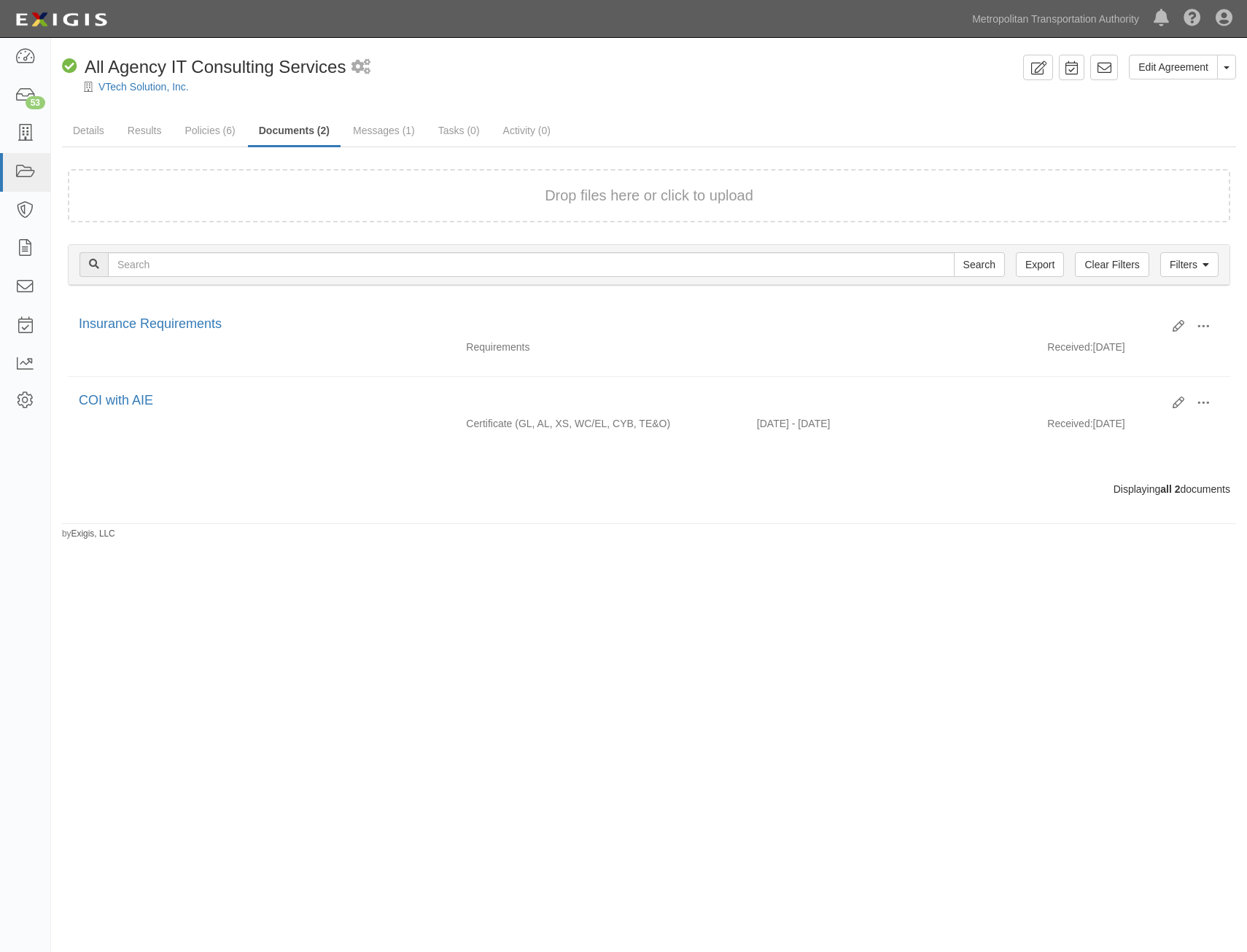
click at [158, 79] on div "VTech Solution, Inc." at bounding box center [660, 86] width 1174 height 15
click at [153, 93] on div "VTech Solution, Inc." at bounding box center [660, 86] width 1174 height 15
click at [173, 83] on link "VTech Solution, Inc." at bounding box center [143, 87] width 90 height 12
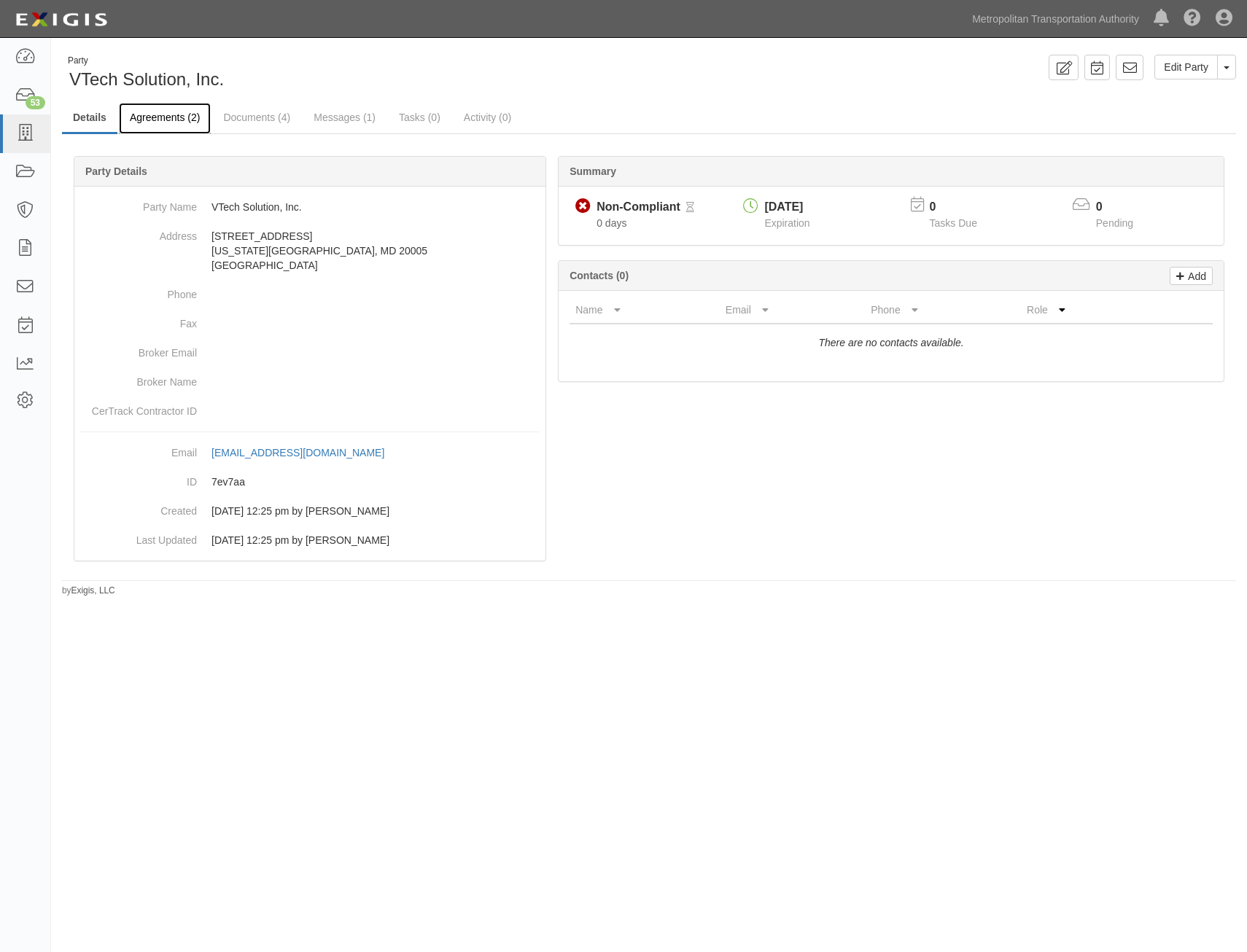
click at [176, 122] on link "Agreements (2)" at bounding box center [164, 118] width 92 height 31
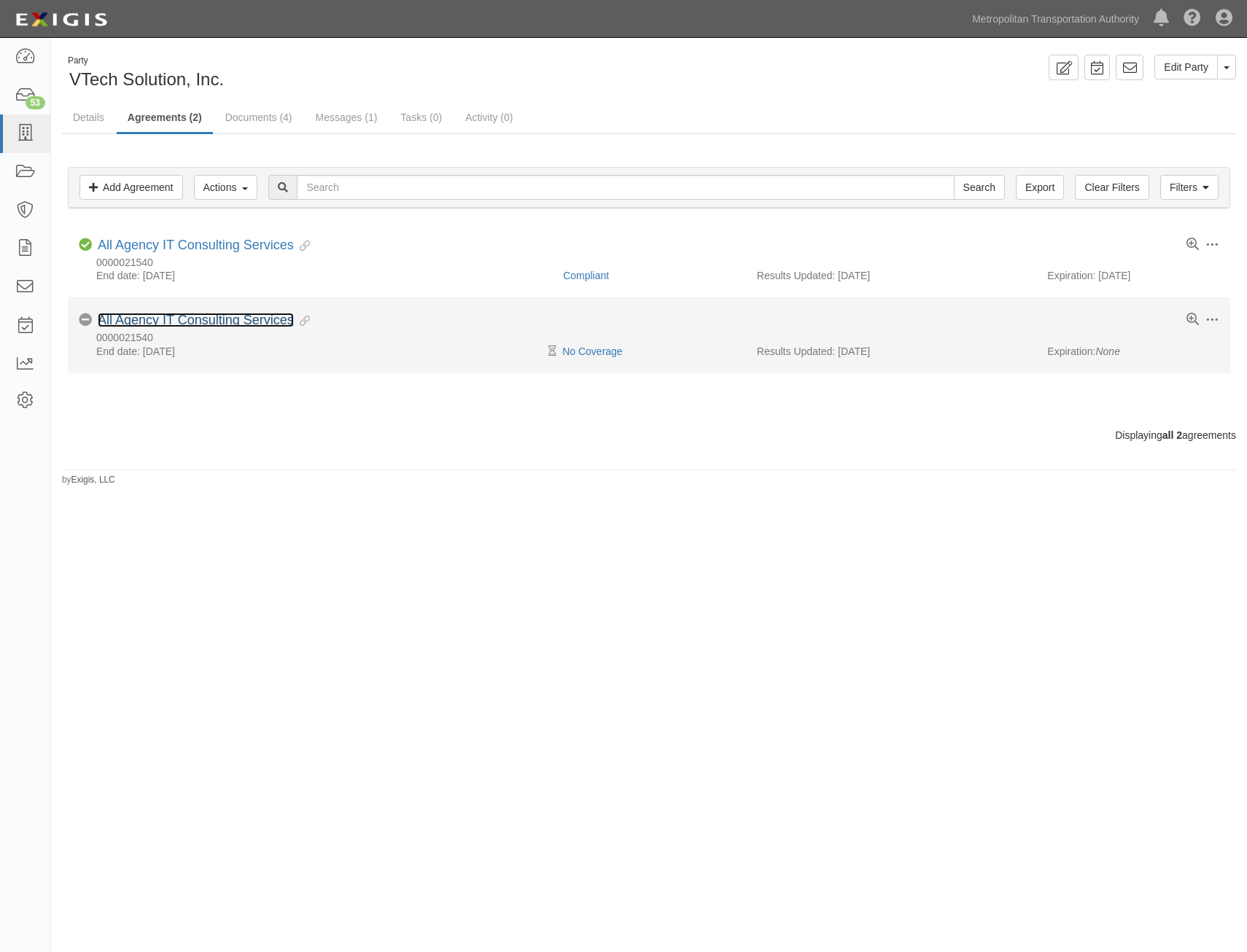
click at [267, 315] on link "All Agency IT Consulting Services" at bounding box center [195, 319] width 196 height 15
click at [1209, 316] on span at bounding box center [1211, 319] width 13 height 13
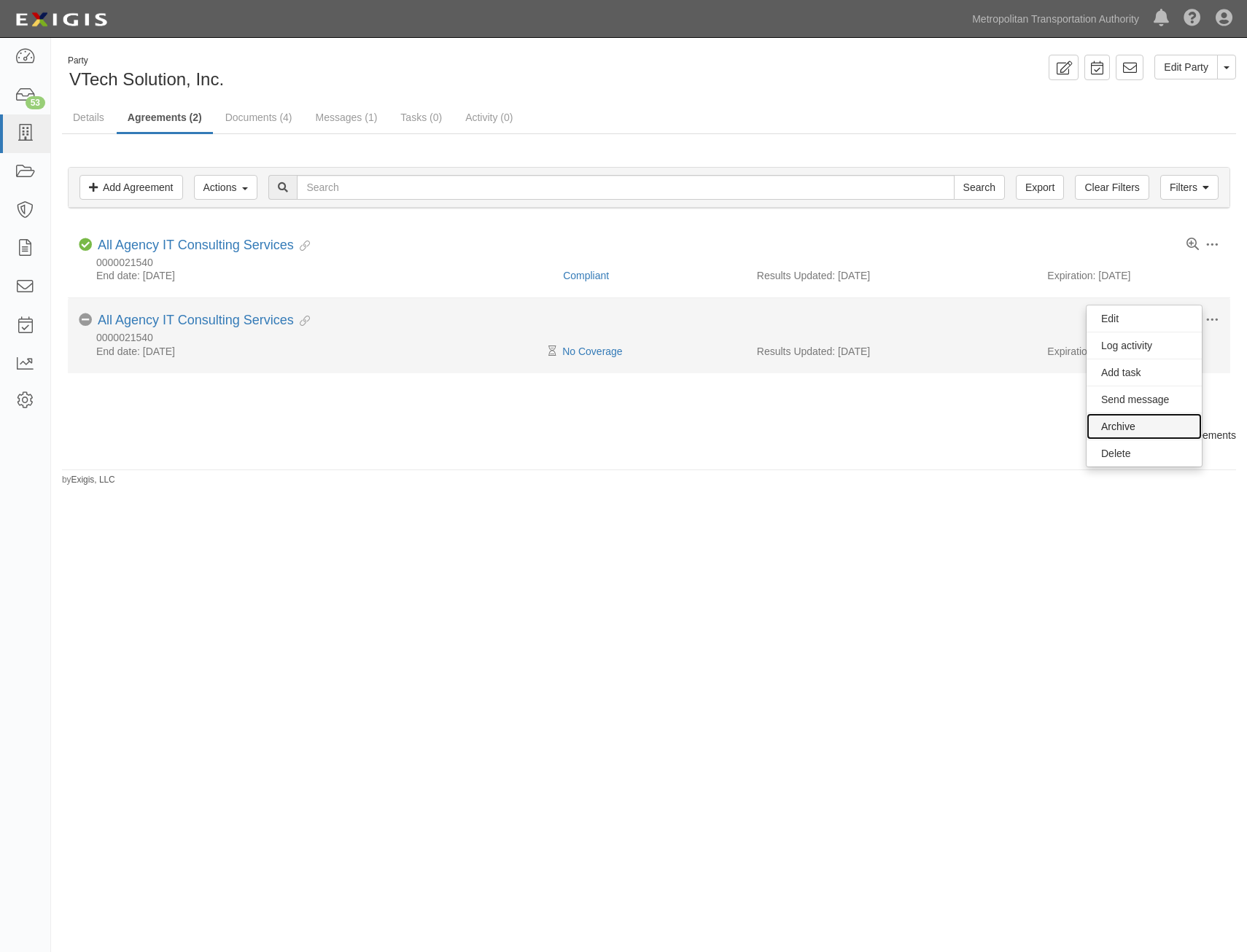
click at [1148, 417] on link "Archive" at bounding box center [1144, 426] width 115 height 26
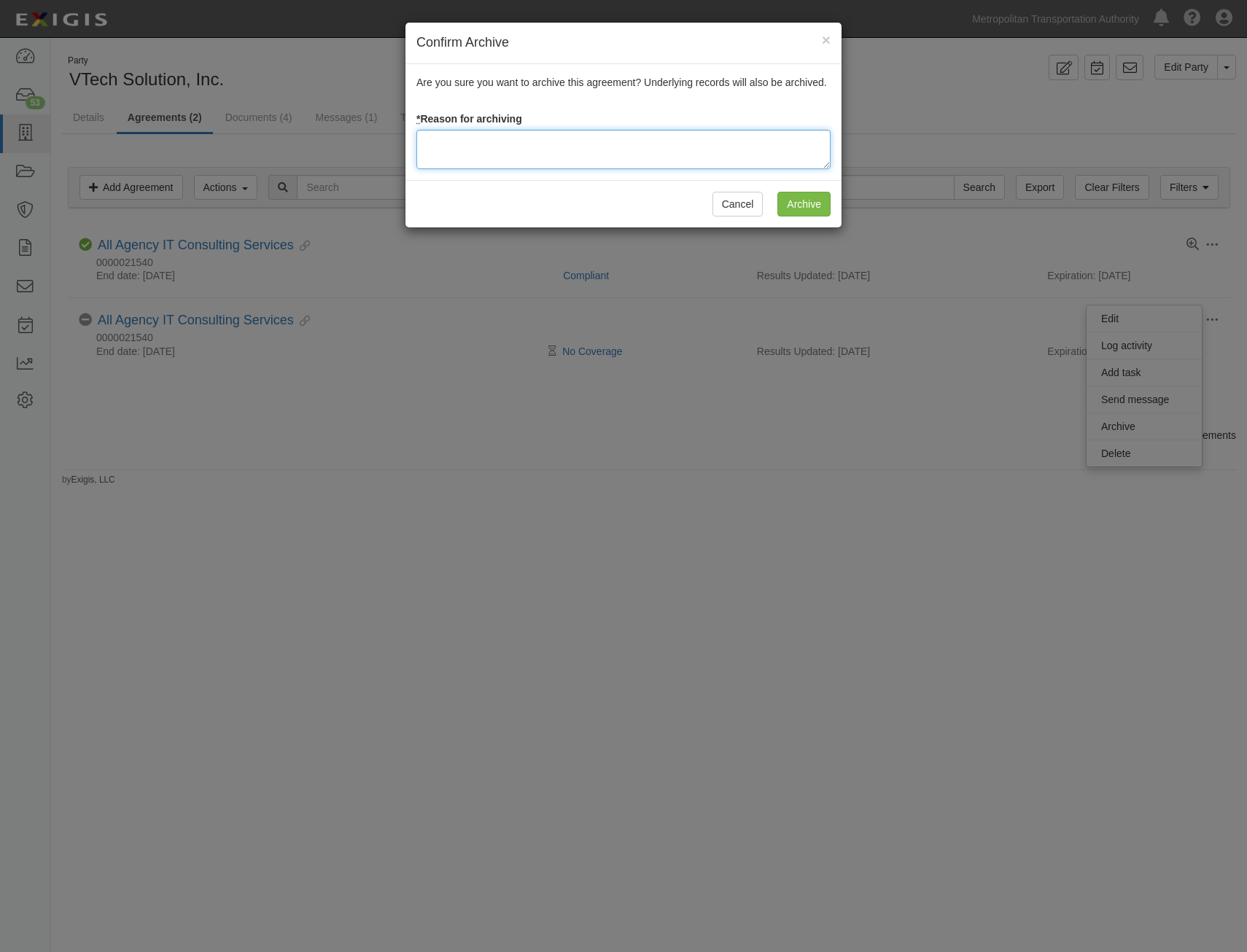
click at [746, 150] on textarea at bounding box center [623, 150] width 414 height 40
type textarea "Duplicate"
click at [810, 206] on input "Archive" at bounding box center [804, 204] width 53 height 25
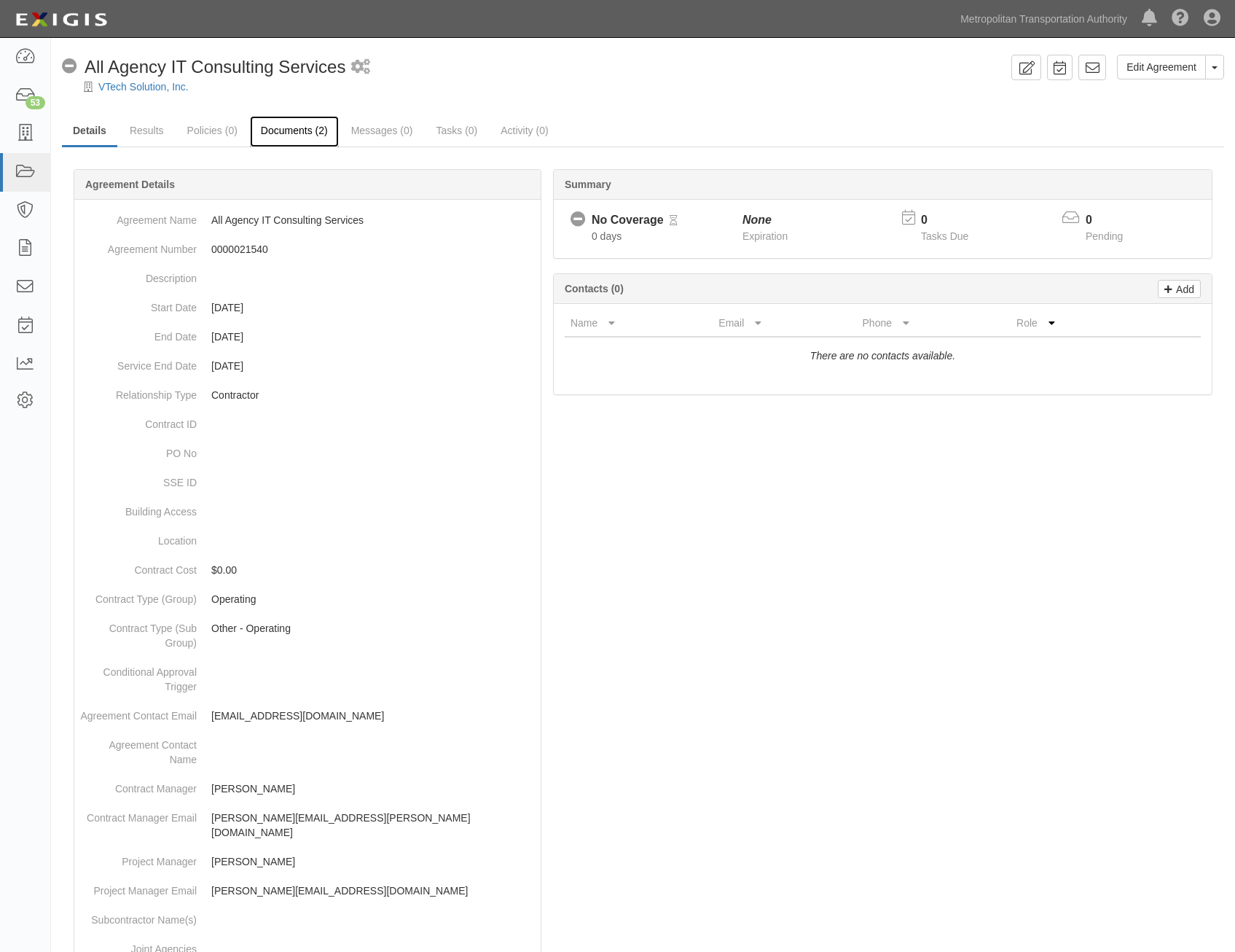
click at [307, 132] on link "Documents (2)" at bounding box center [293, 132] width 89 height 31
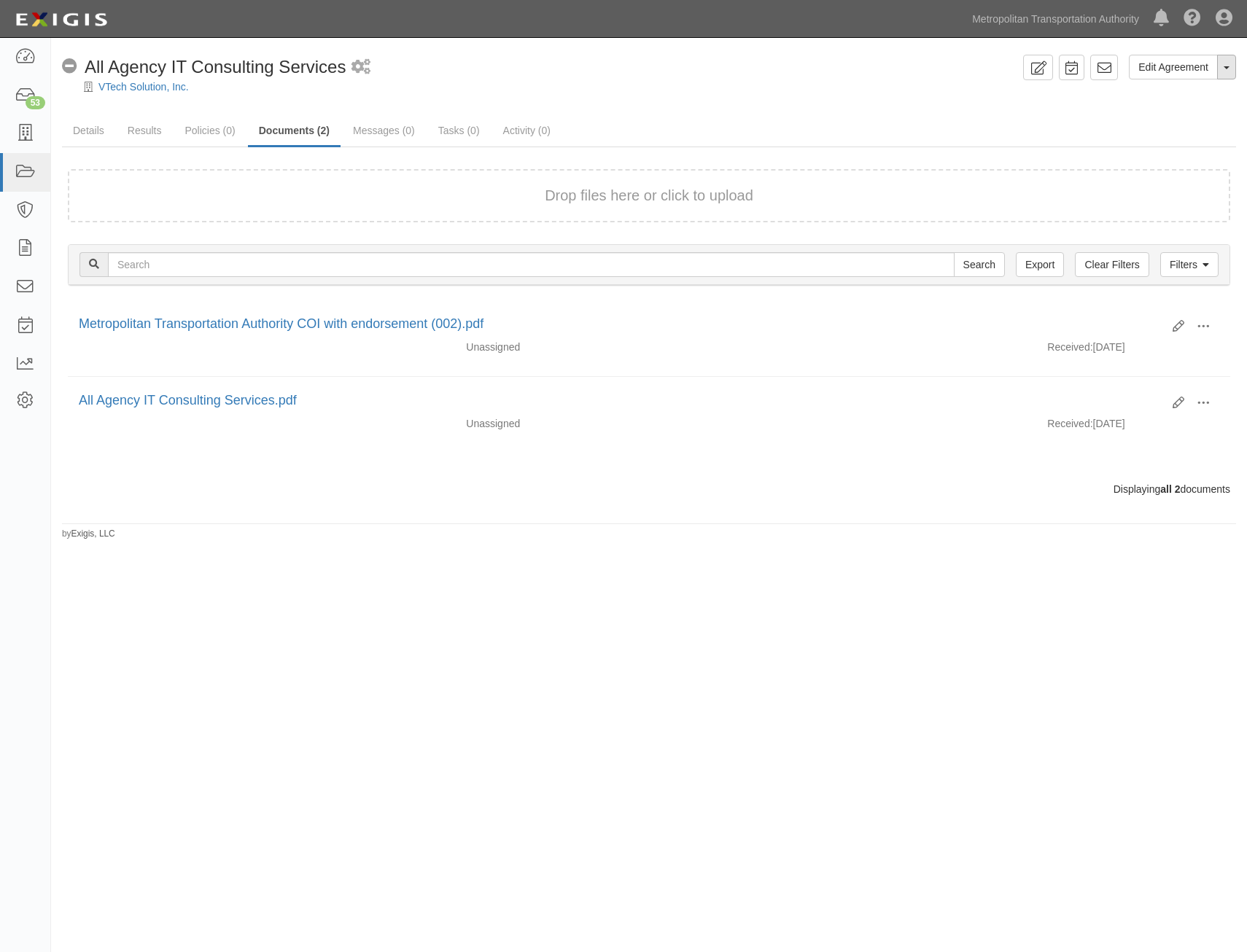
click at [1231, 69] on button "Toggle Agreement Dropdown" at bounding box center [1226, 66] width 19 height 25
click at [1191, 91] on link "View Audit Trail" at bounding box center [1177, 95] width 115 height 19
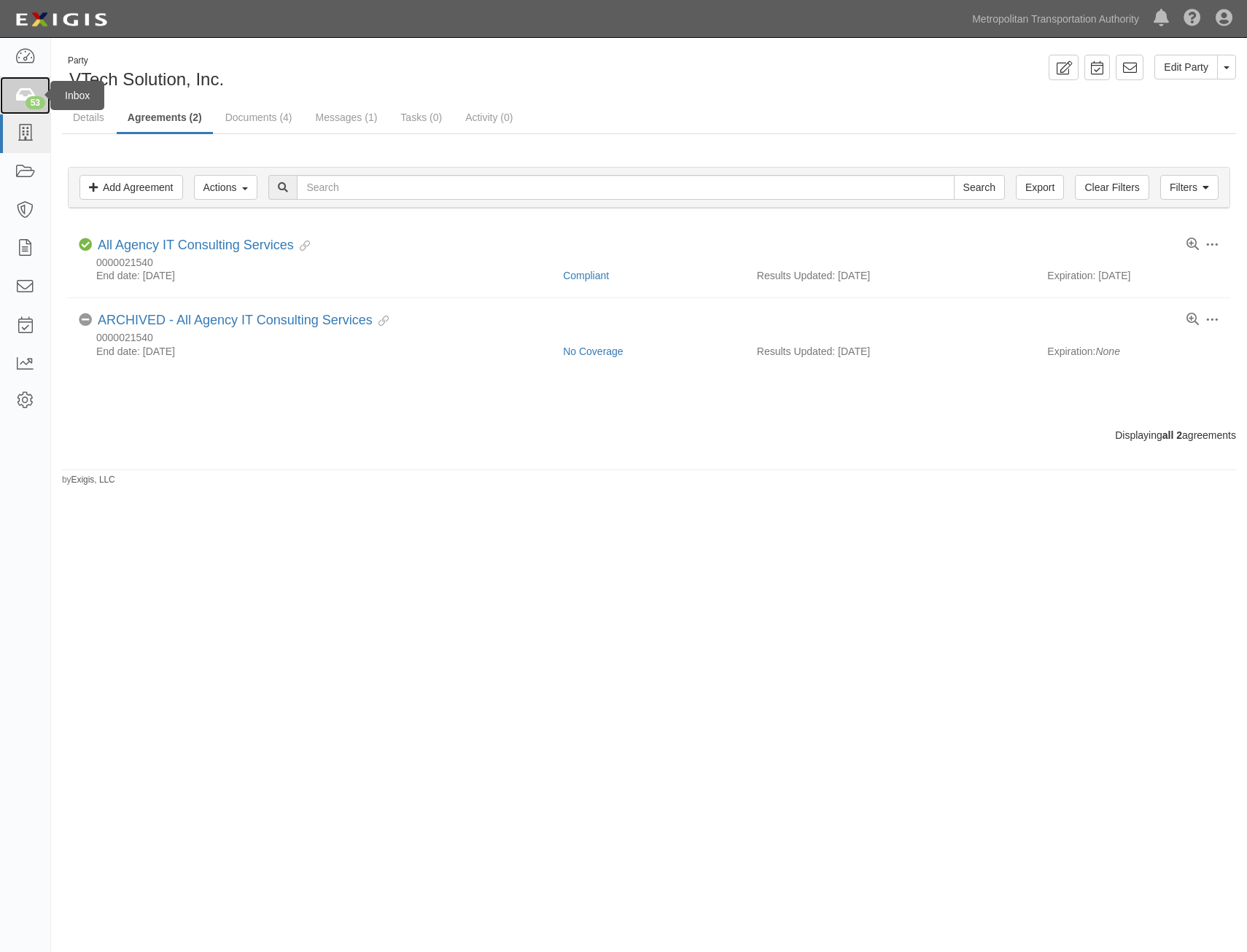
click at [40, 103] on div "53" at bounding box center [35, 102] width 20 height 13
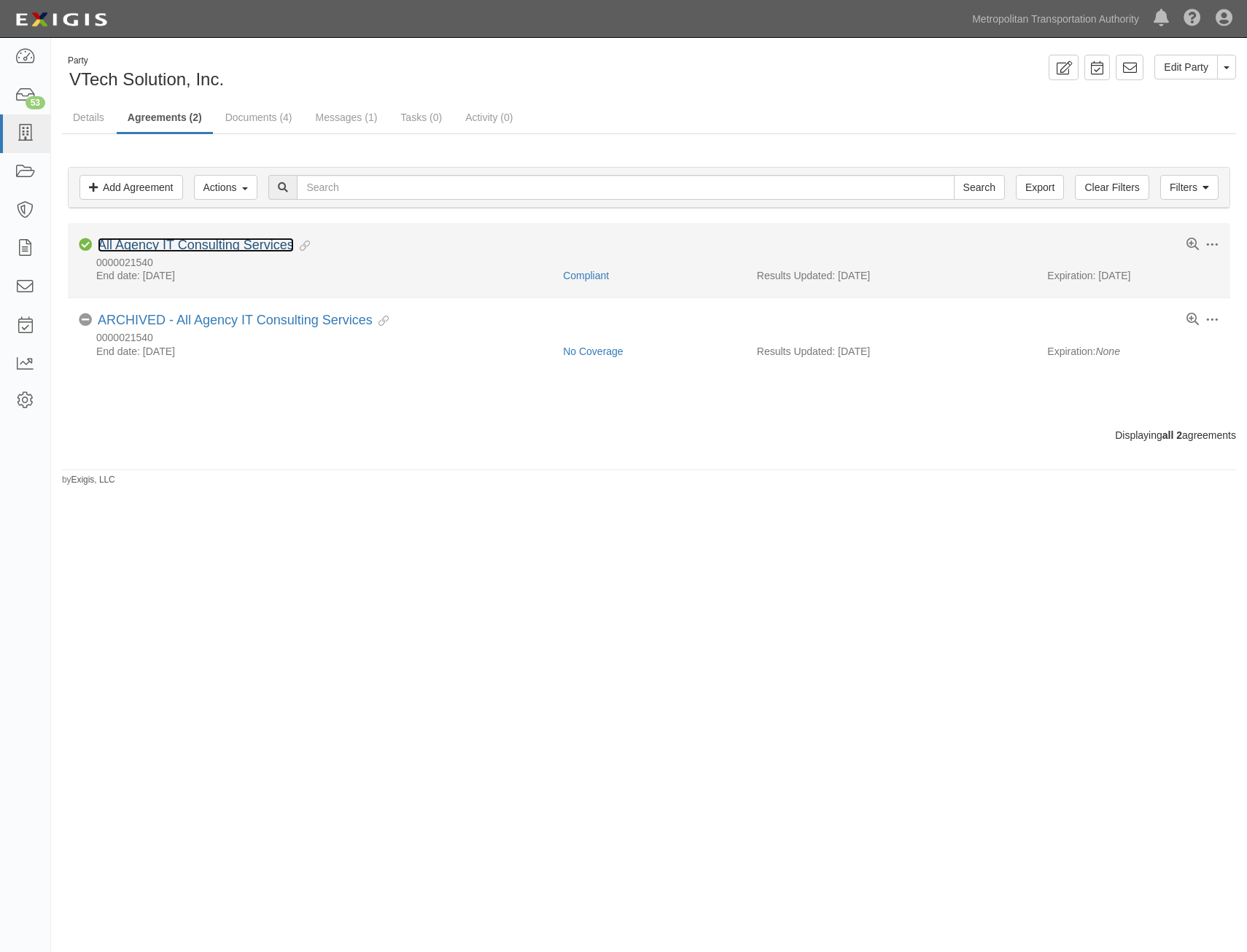
click at [204, 243] on link "All Agency IT Consulting Services" at bounding box center [195, 244] width 196 height 15
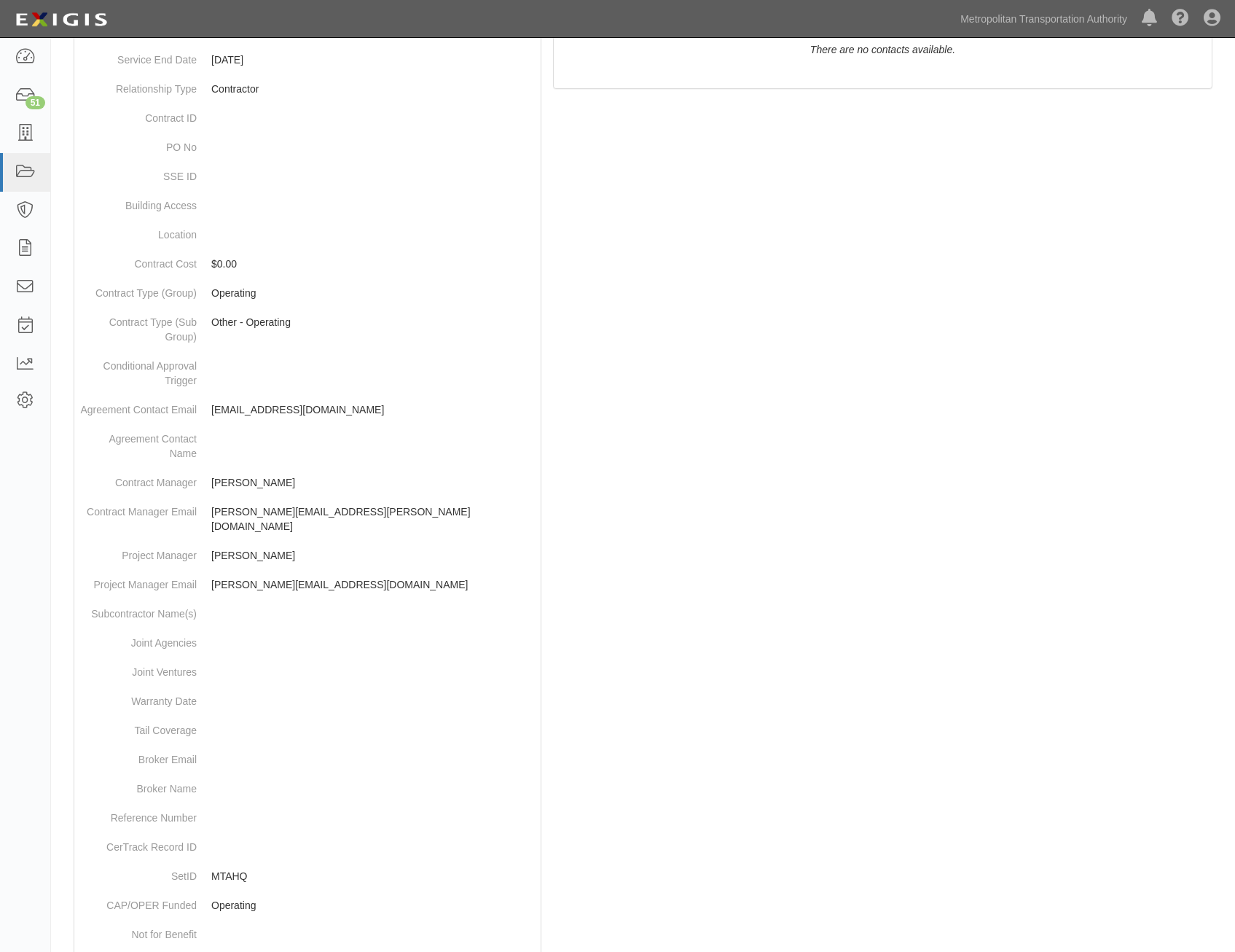
scroll to position [437, 0]
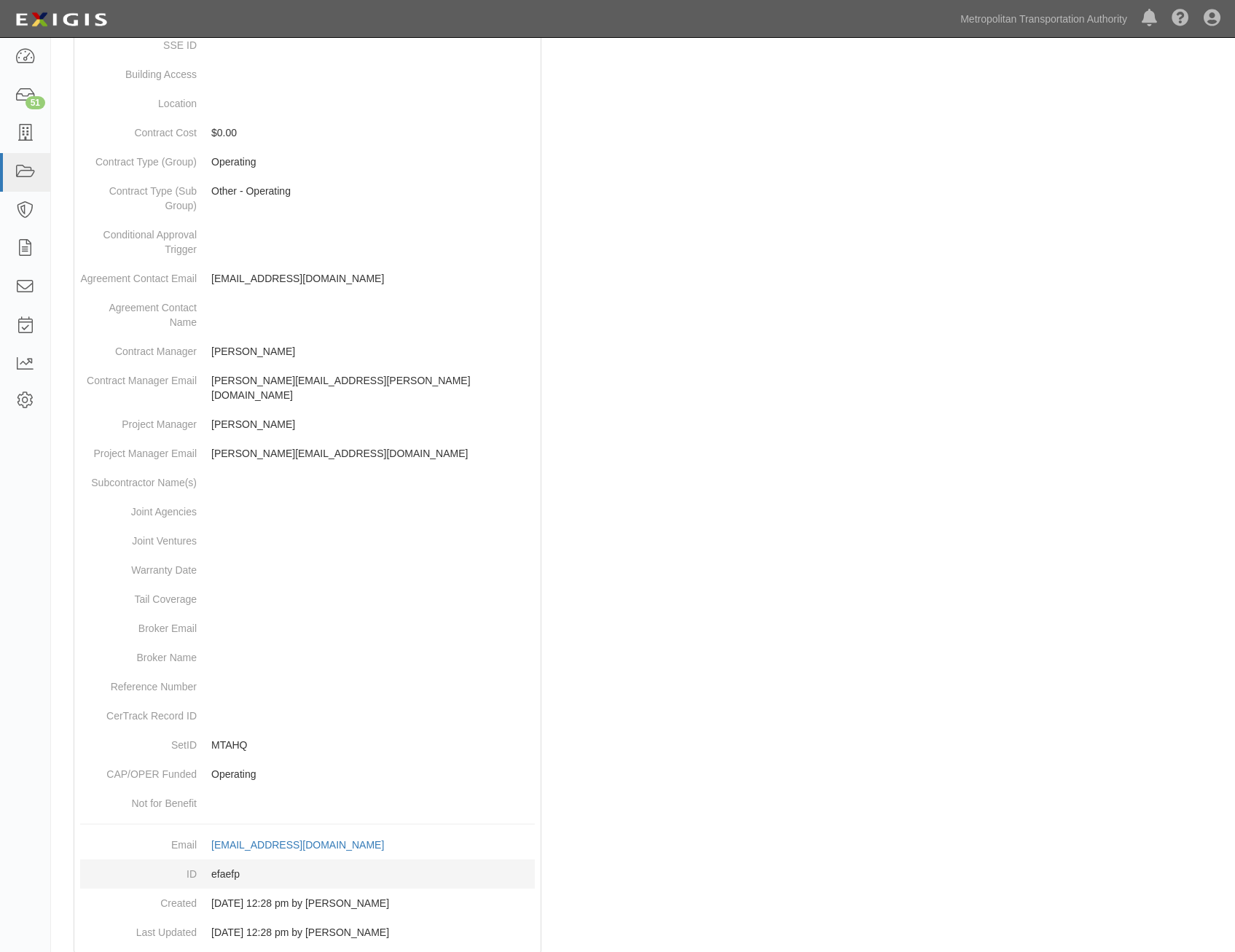
click at [235, 860] on dd "efaefp" at bounding box center [307, 874] width 454 height 29
copy dd "efaefp"
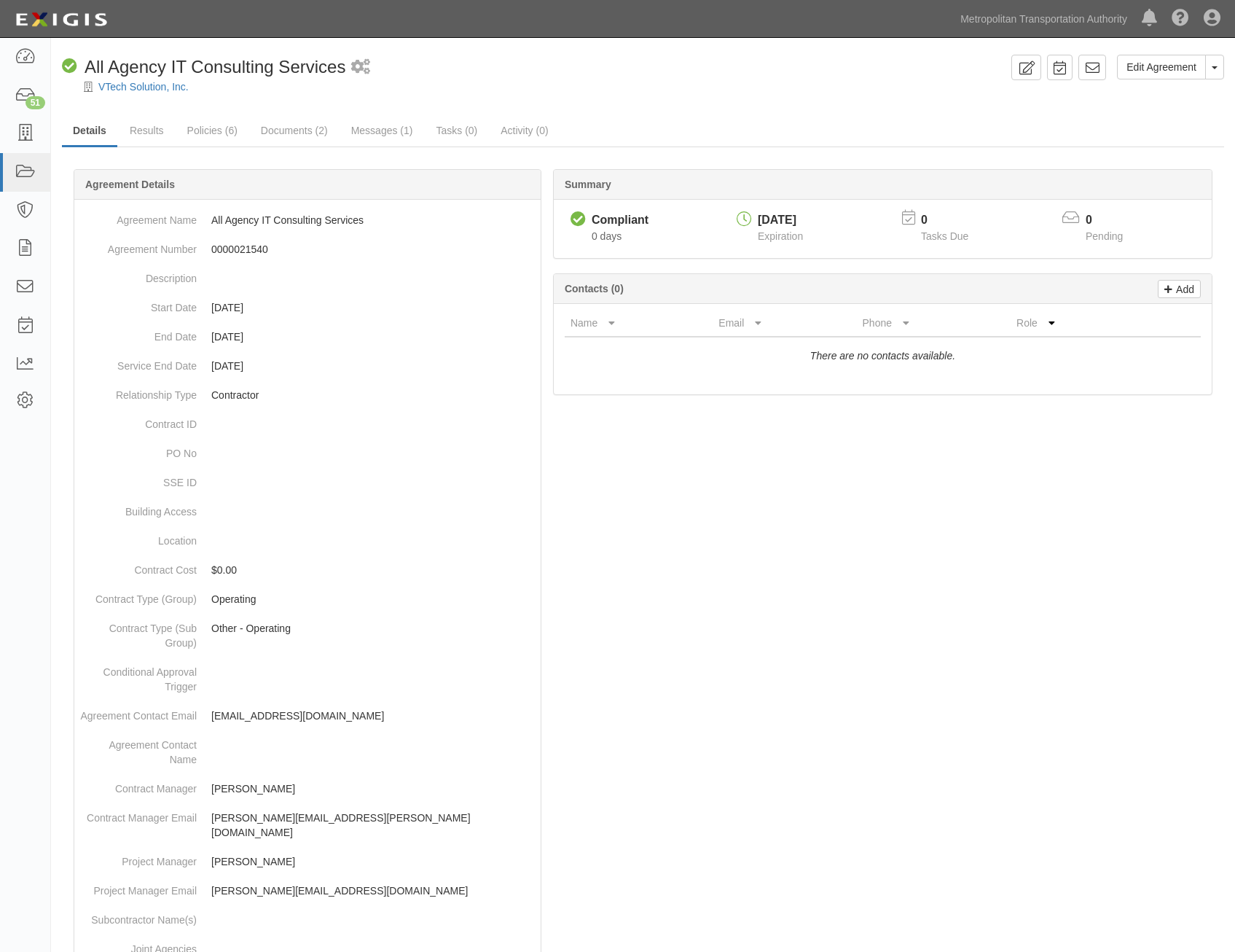
drag, startPoint x: 706, startPoint y: 675, endPoint x: 839, endPoint y: 213, distance: 480.8
click at [1090, 69] on icon at bounding box center [1092, 67] width 15 height 15
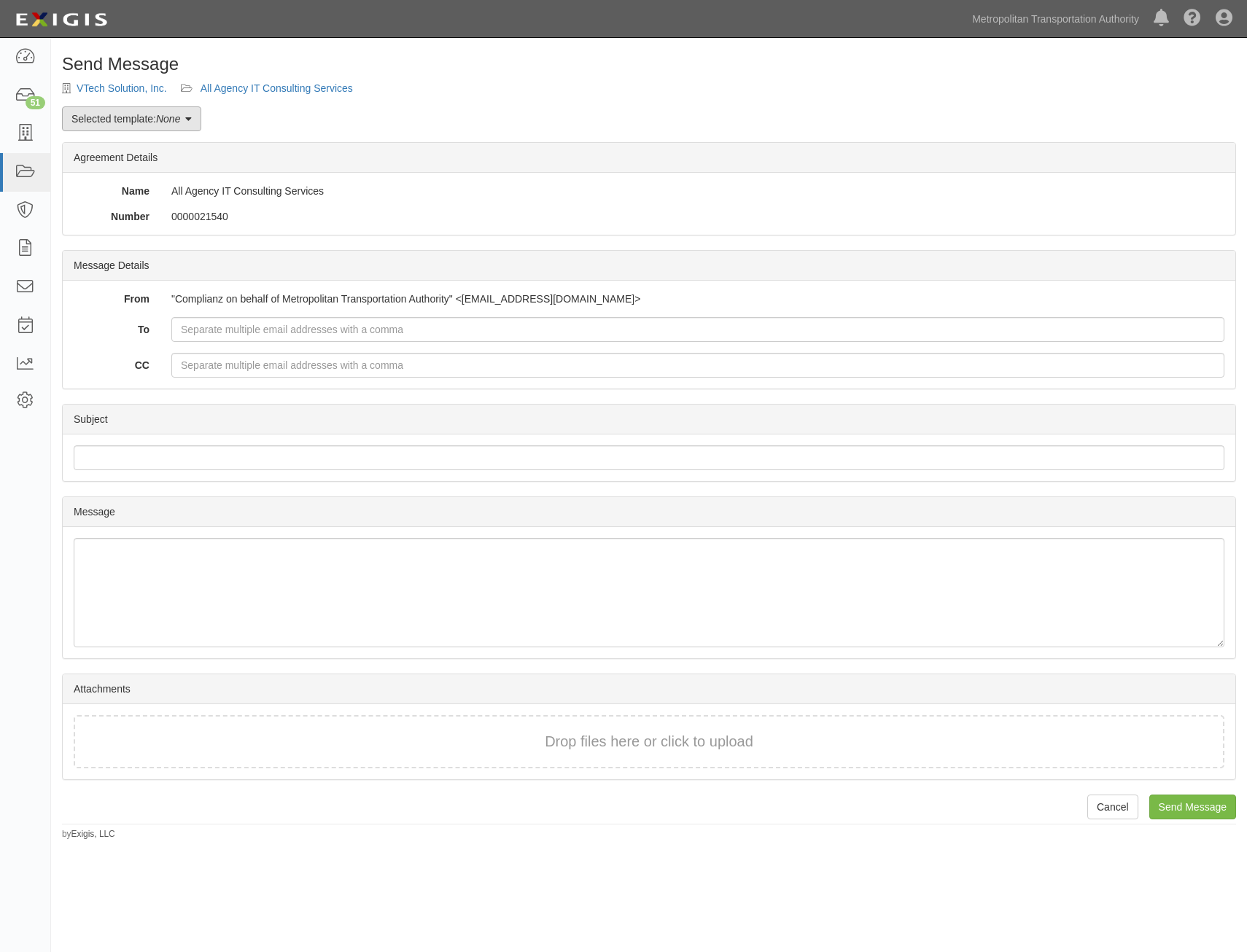
click at [169, 121] on em "None" at bounding box center [168, 119] width 24 height 12
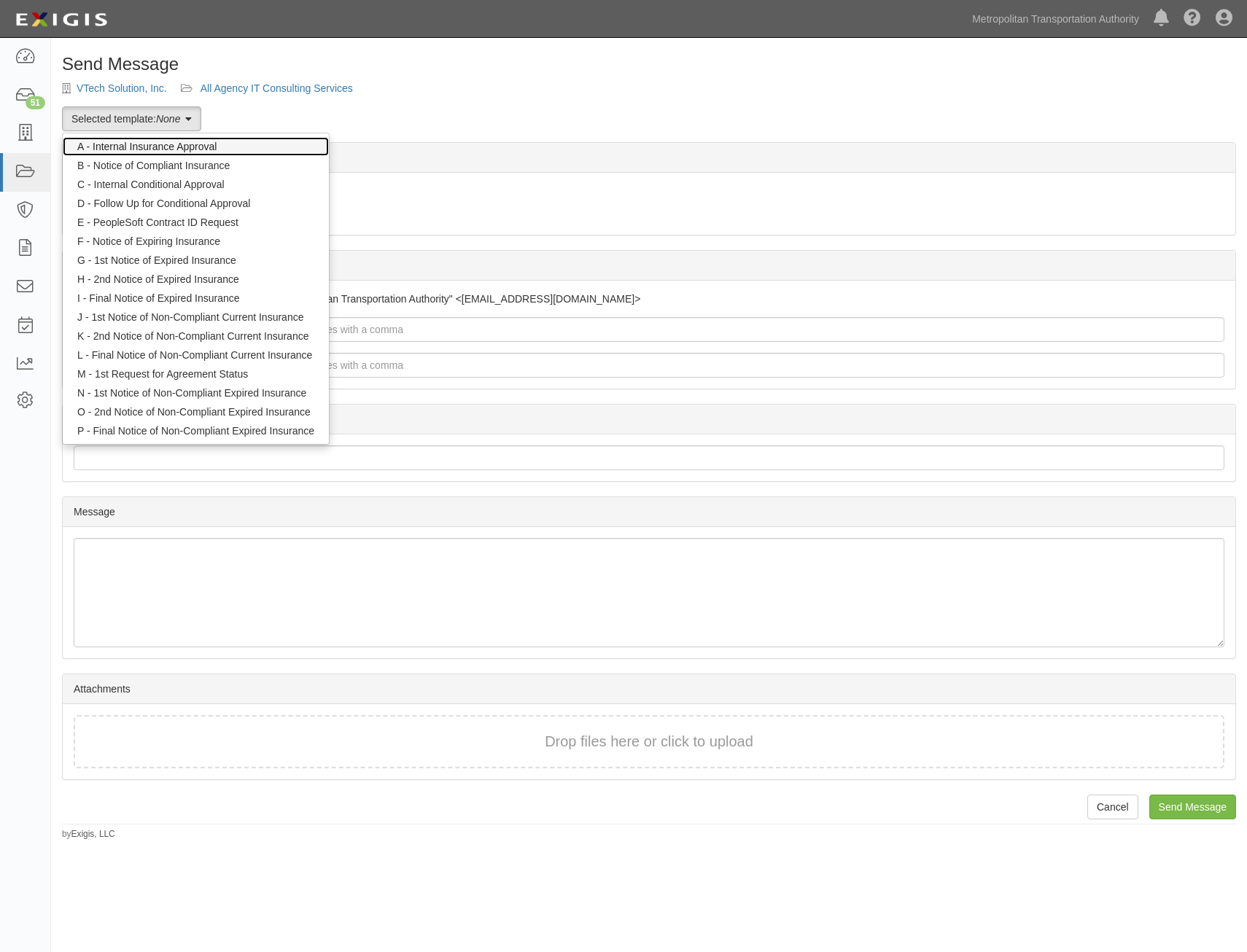
click at [191, 148] on link "A - Internal Insurance Approval" at bounding box center [195, 146] width 266 height 19
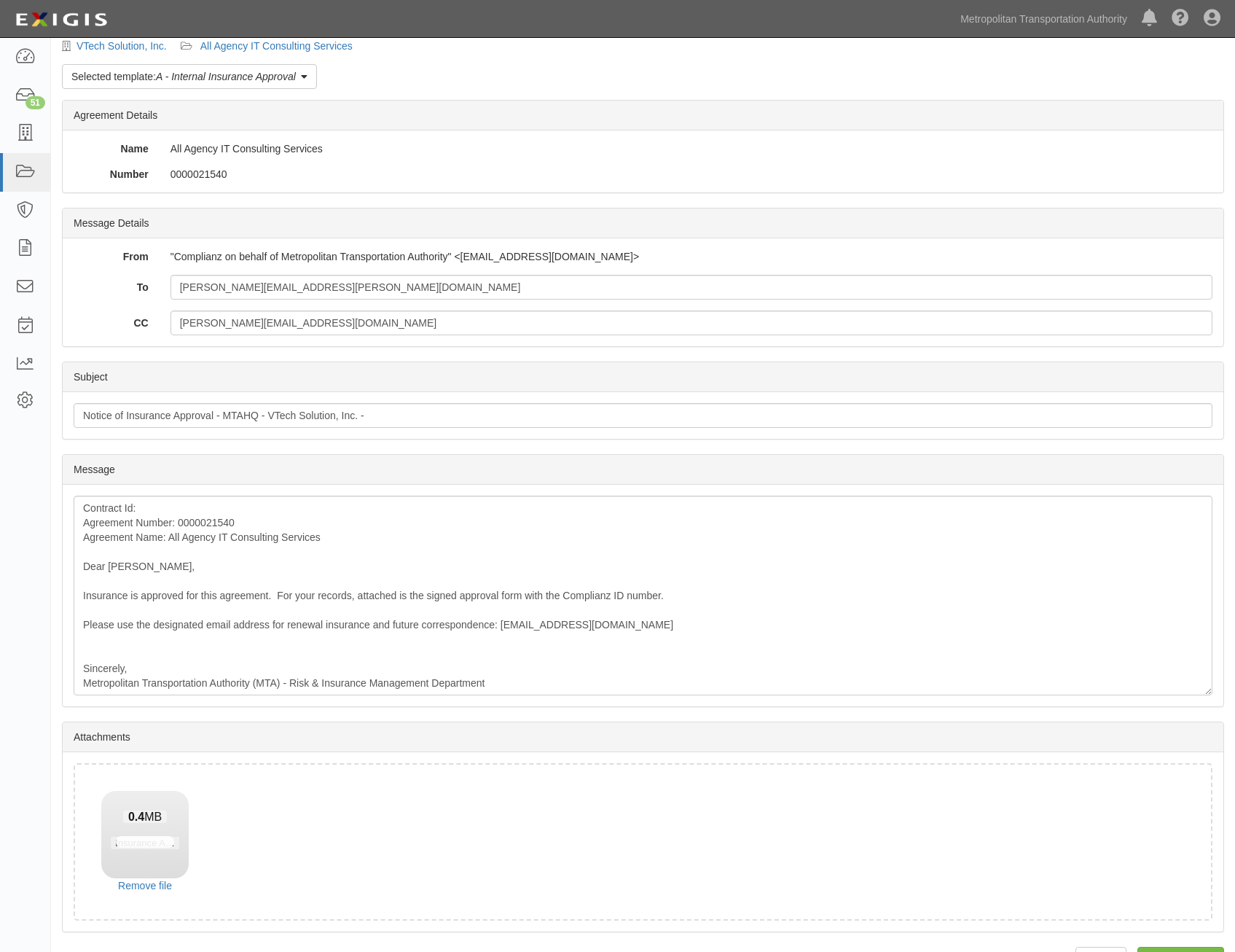
scroll to position [83, 0]
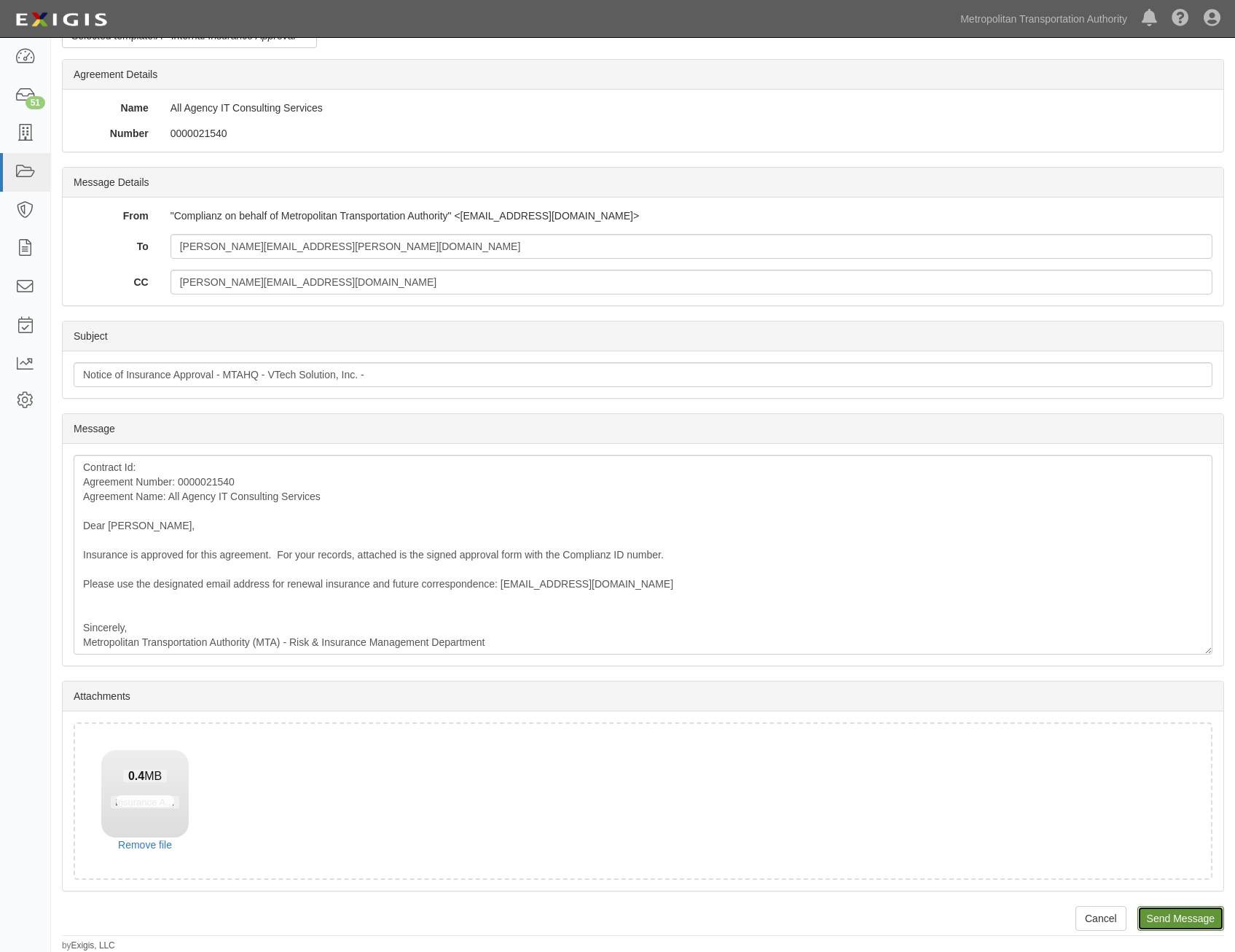
click at [1173, 921] on input "Send Message" at bounding box center [1181, 918] width 87 height 25
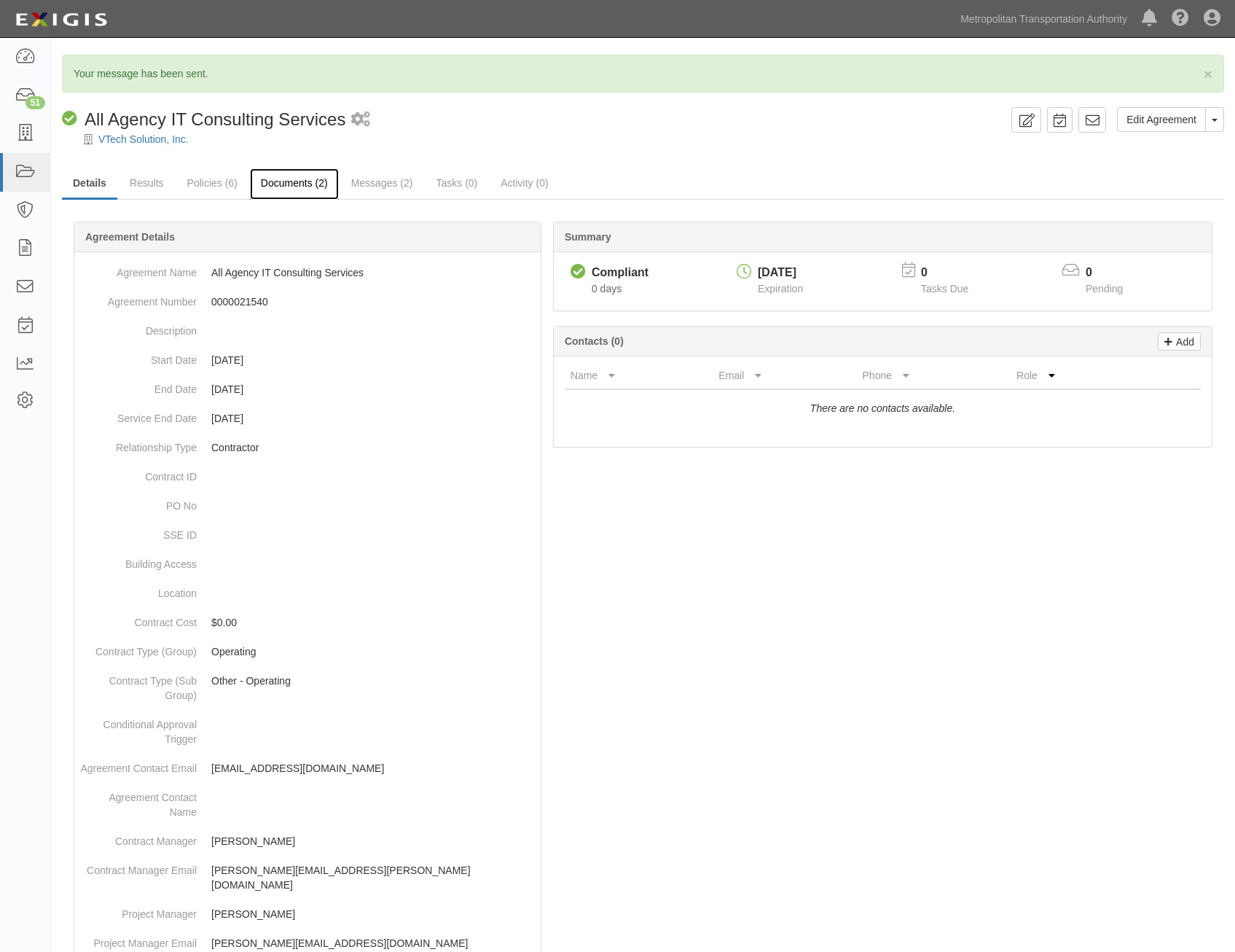
click at [312, 181] on link "Documents (2)" at bounding box center [293, 184] width 89 height 31
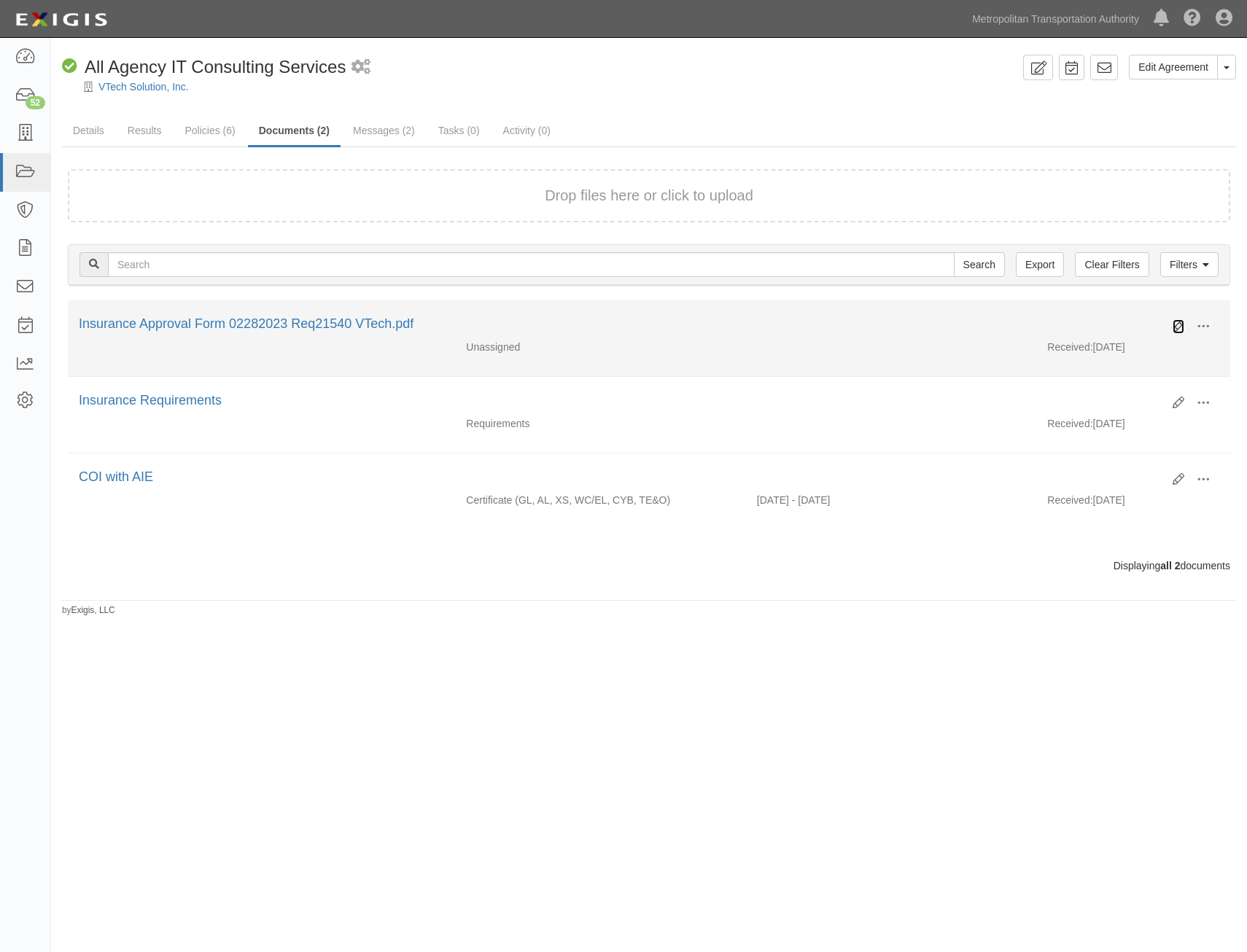
click at [1176, 327] on icon at bounding box center [1178, 327] width 12 height 12
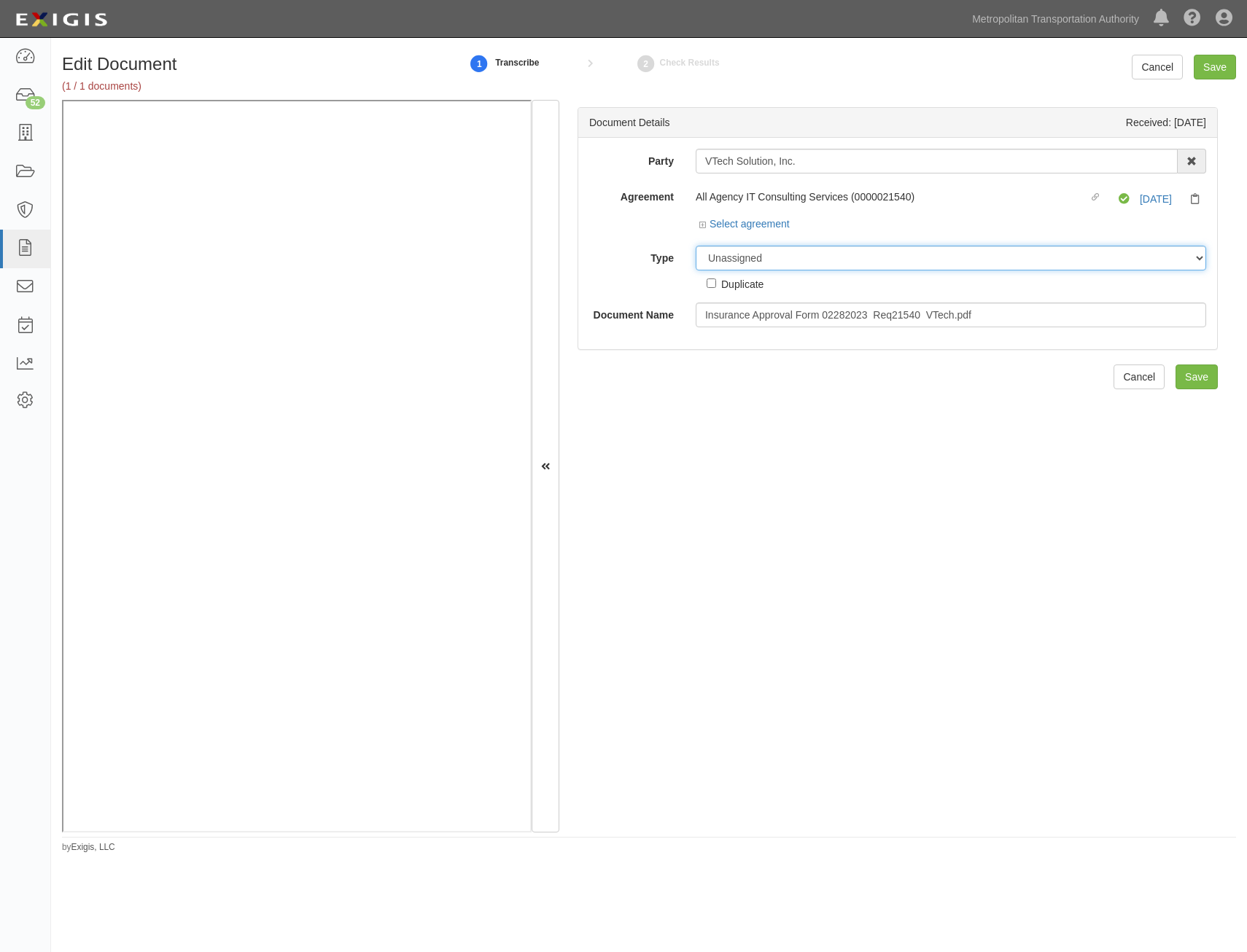
click at [973, 263] on select "Unassigned Binder Cancellation Notice Certificate Contract Endorsement Insuranc…" at bounding box center [951, 257] width 511 height 25
select select "OtherDetail"
click at [696, 245] on select "Unassigned Binder Cancellation Notice Certificate Contract Endorsement Insuranc…" at bounding box center [951, 257] width 511 height 25
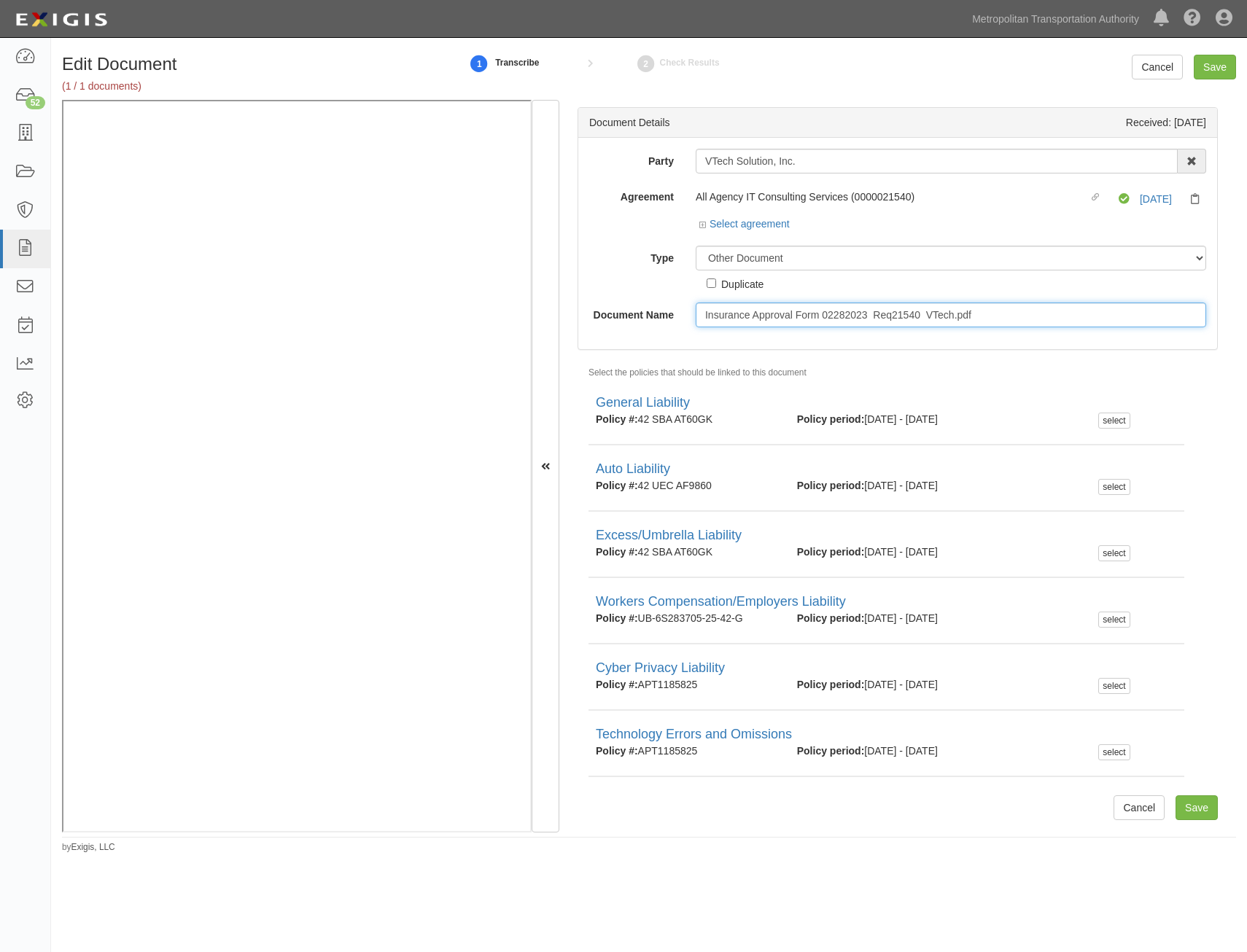
click at [816, 304] on input "Insurance Approval Form 02282023 Req21540 VTech.pdf" at bounding box center [951, 314] width 511 height 25
click at [809, 310] on input "Insurance Approval Form 02282023 Req21540 VTech.pdf" at bounding box center [951, 314] width 511 height 25
type input "Approval Form"
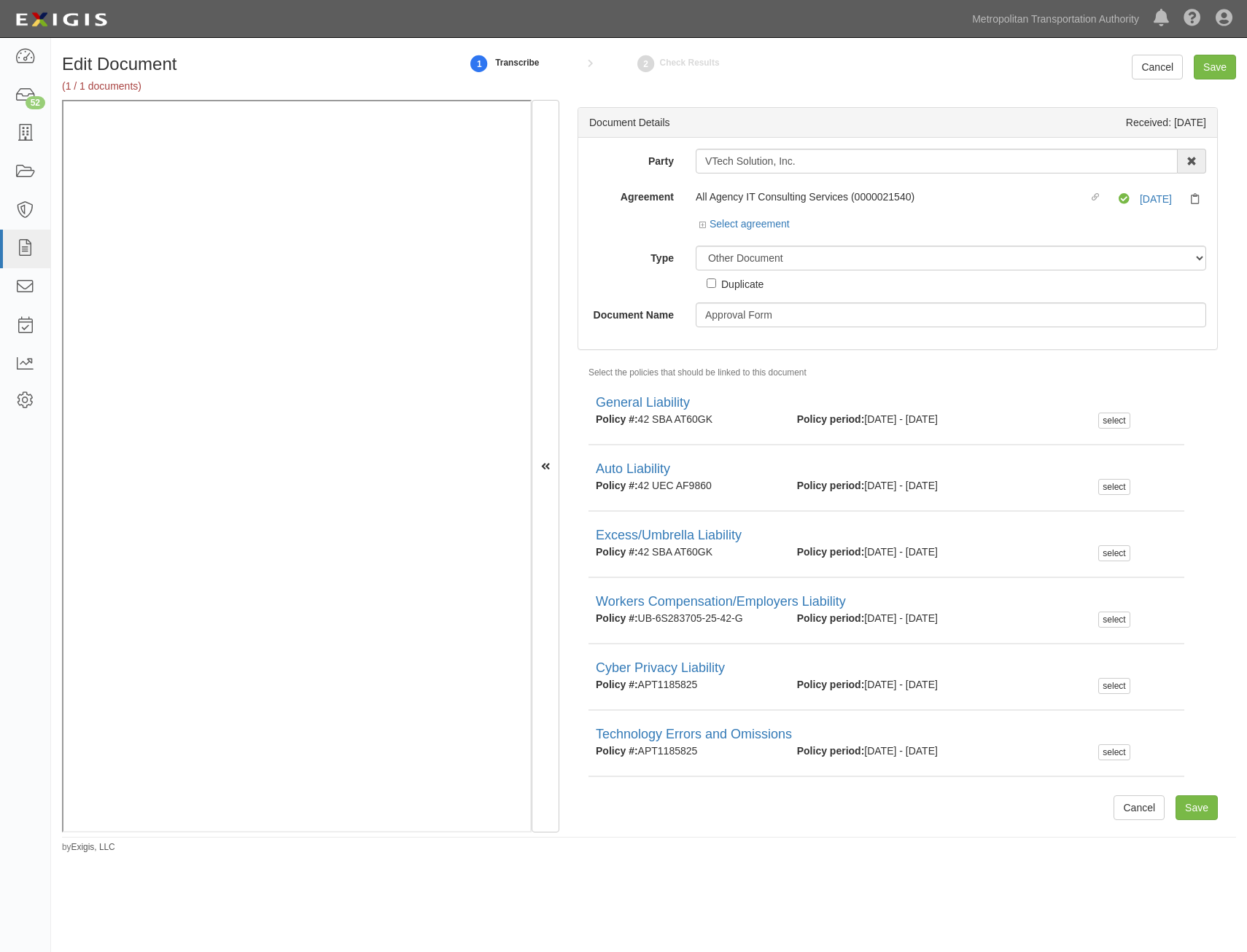
click at [1241, 58] on div "Cancel Save" at bounding box center [1097, 66] width 299 height 25
click at [1217, 65] on input "Save" at bounding box center [1214, 66] width 42 height 25
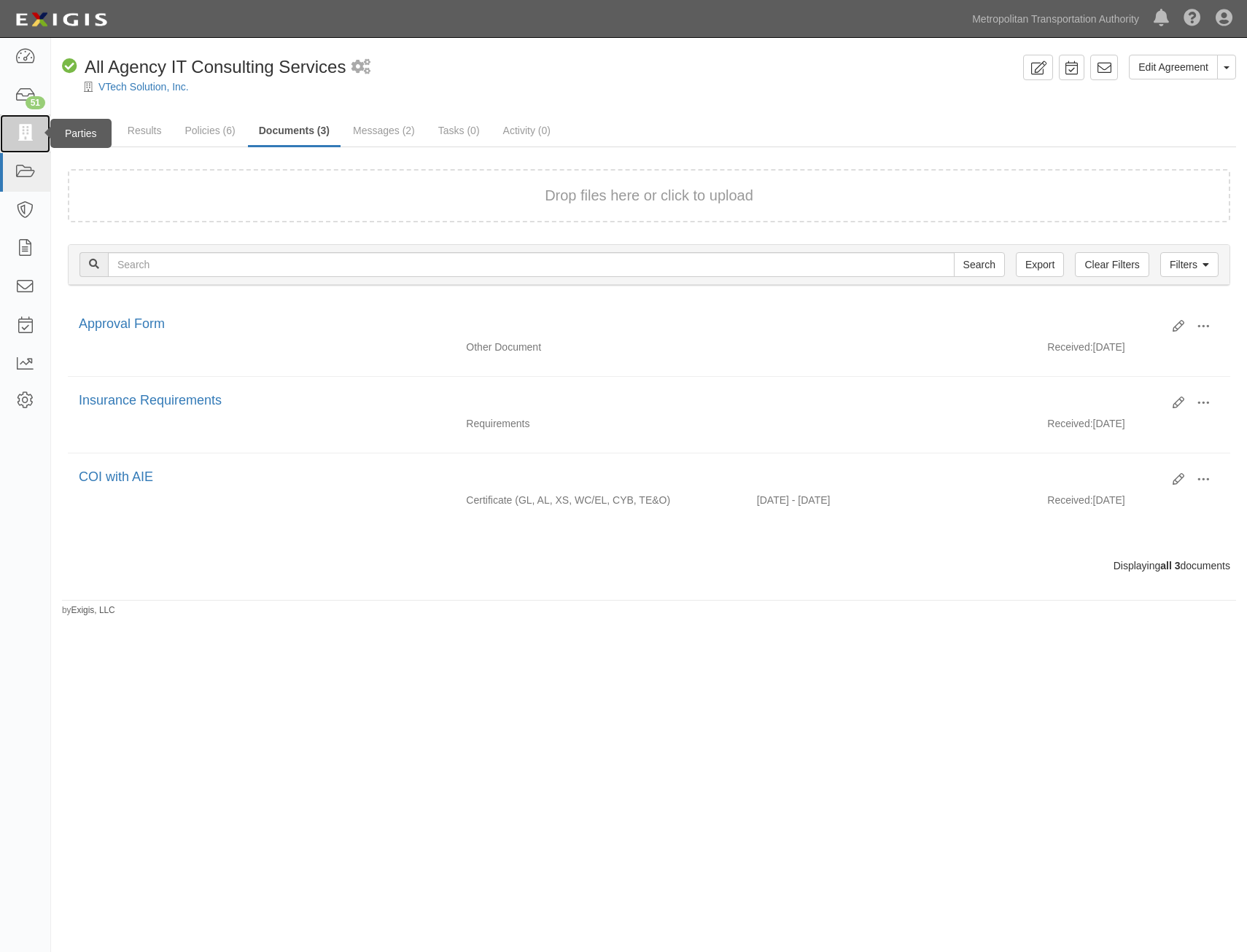
click at [26, 135] on icon at bounding box center [25, 133] width 21 height 16
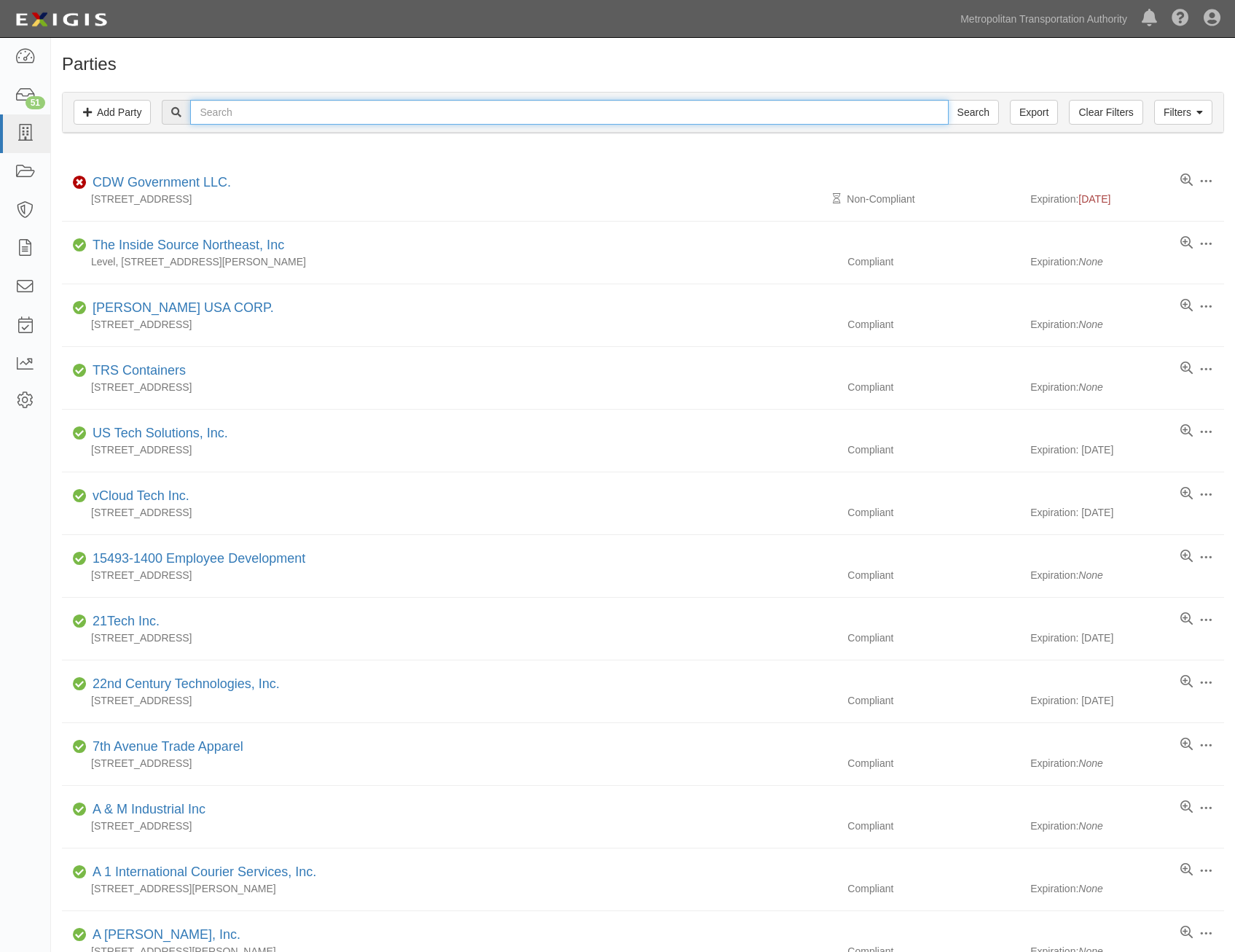
click at [306, 116] on input "text" at bounding box center [569, 112] width 757 height 25
type input "computer"
click at [948, 100] on input "Search" at bounding box center [973, 112] width 51 height 25
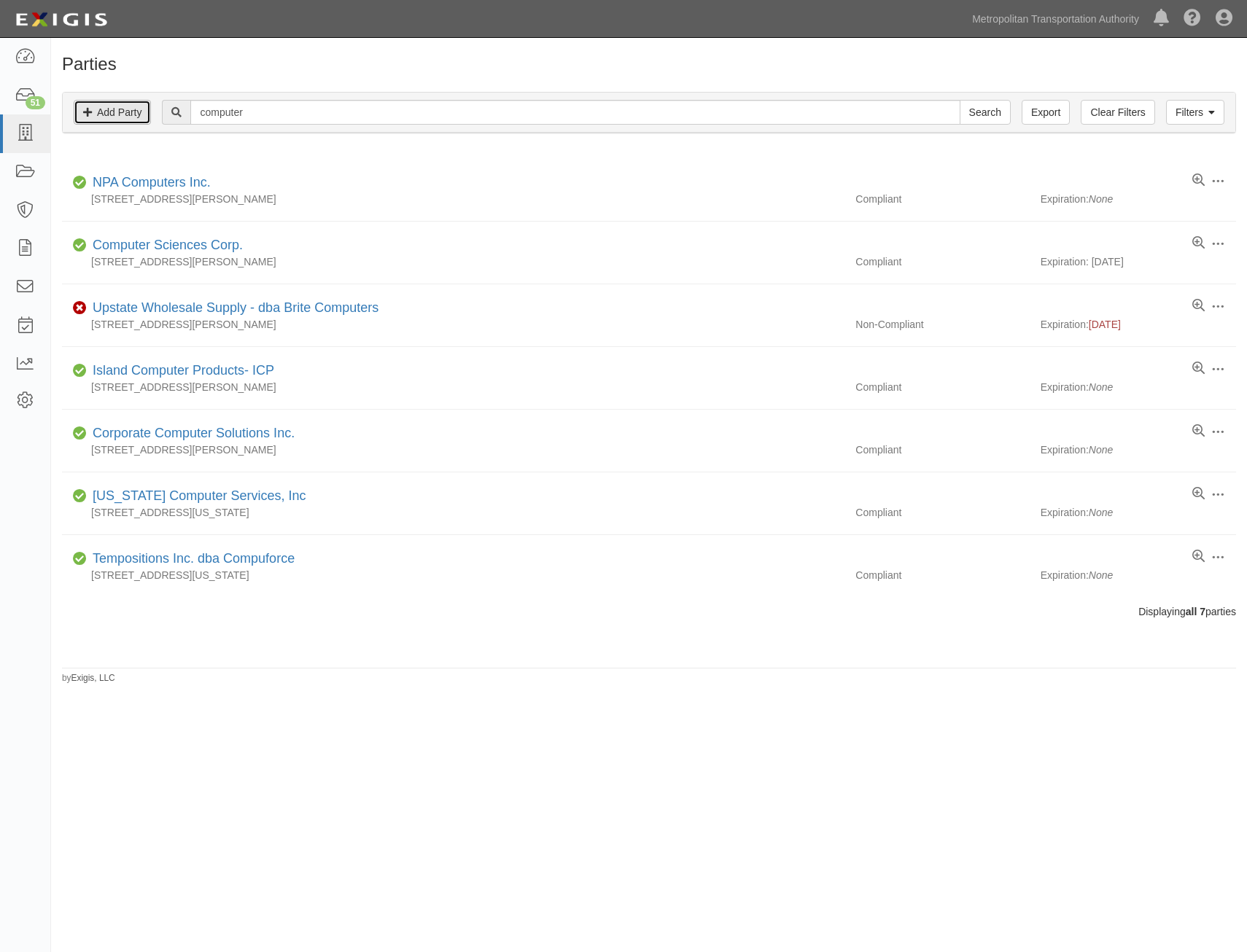
click at [129, 117] on link "Add Party" at bounding box center [113, 112] width 78 height 25
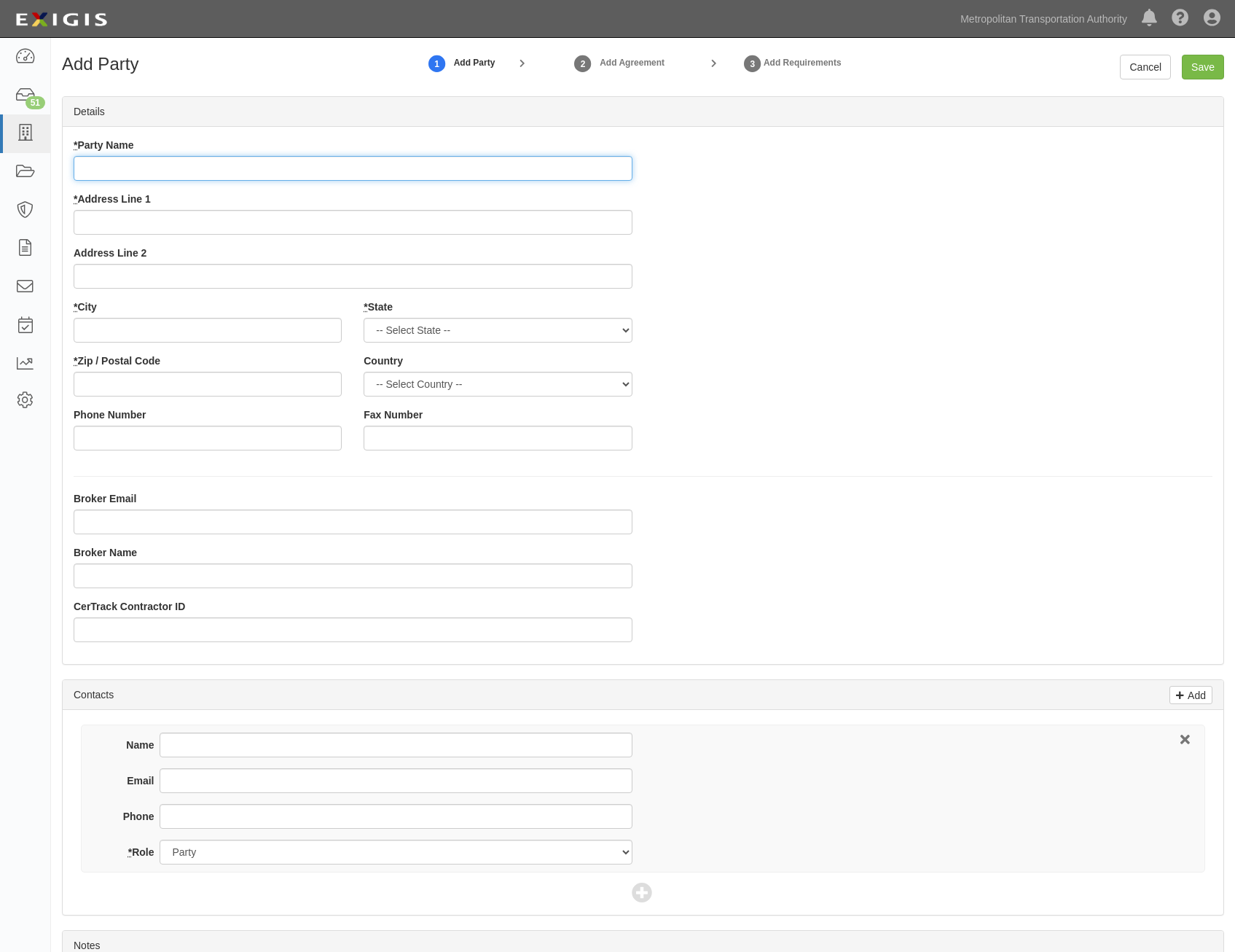
click at [553, 160] on input "* Party Name" at bounding box center [353, 168] width 559 height 25
paste input "Computer Aid Inc."
type input "Computer Aid Inc."
click at [929, 259] on div "* Party Name Computer Aid Inc. * Address Line 1 Address Line 2 * City * State -…" at bounding box center [643, 300] width 1161 height 324
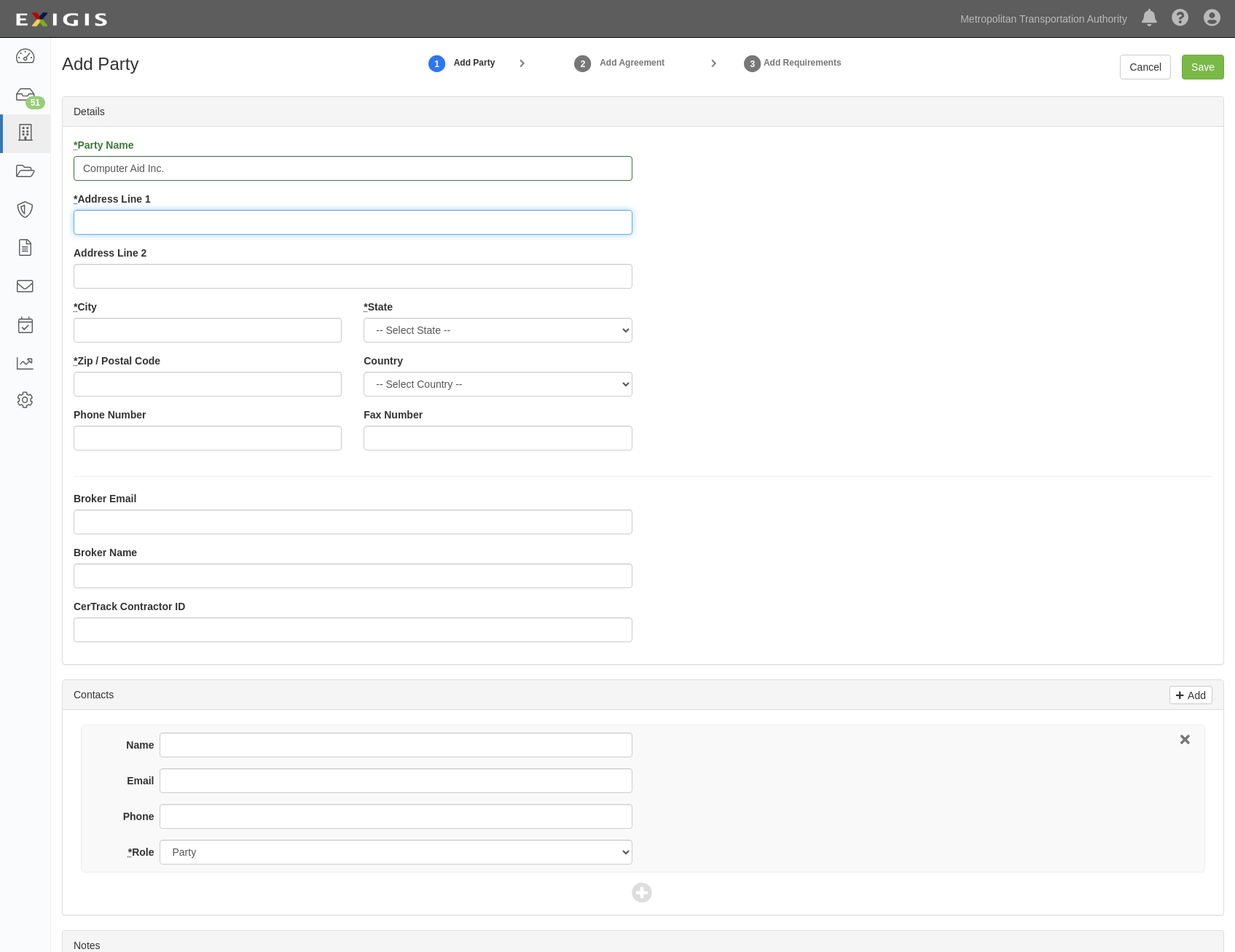
click at [466, 220] on input "* Address Line 1" at bounding box center [353, 222] width 559 height 25
paste input "[STREET_ADDRESS]"
type input "[STREET_ADDRESS]"
click at [810, 304] on div "* Party Name Computer Aid Inc. * Address Line 1 1390 Ridgeview Drive Address Li…" at bounding box center [643, 300] width 1161 height 324
click at [257, 327] on input "* City" at bounding box center [208, 330] width 269 height 25
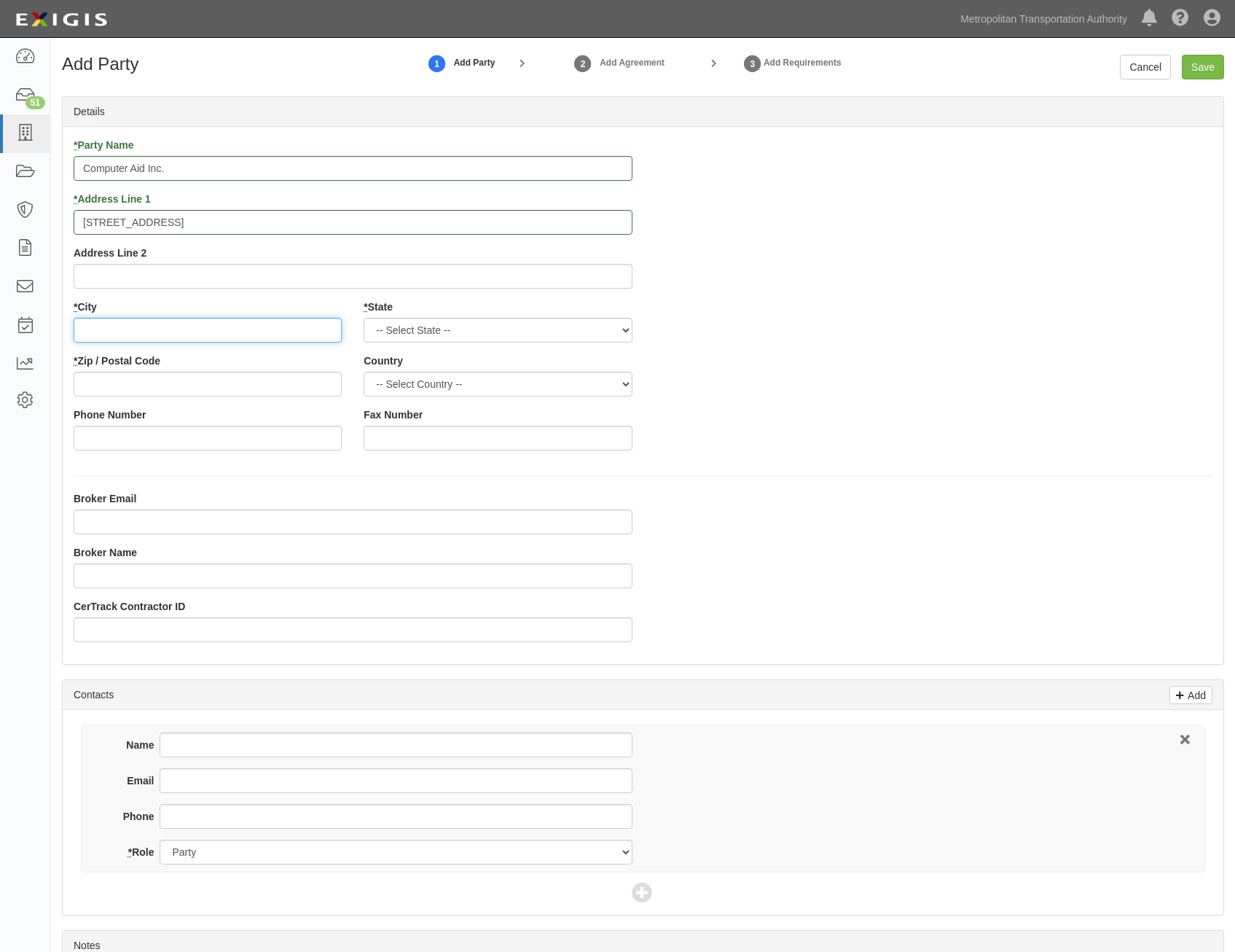
paste input "[GEOGRAPHIC_DATA]"
type input "[GEOGRAPHIC_DATA]"
click at [286, 386] on input "* Zip / Postal Code" at bounding box center [208, 384] width 269 height 25
paste input "18104"
type input "18104"
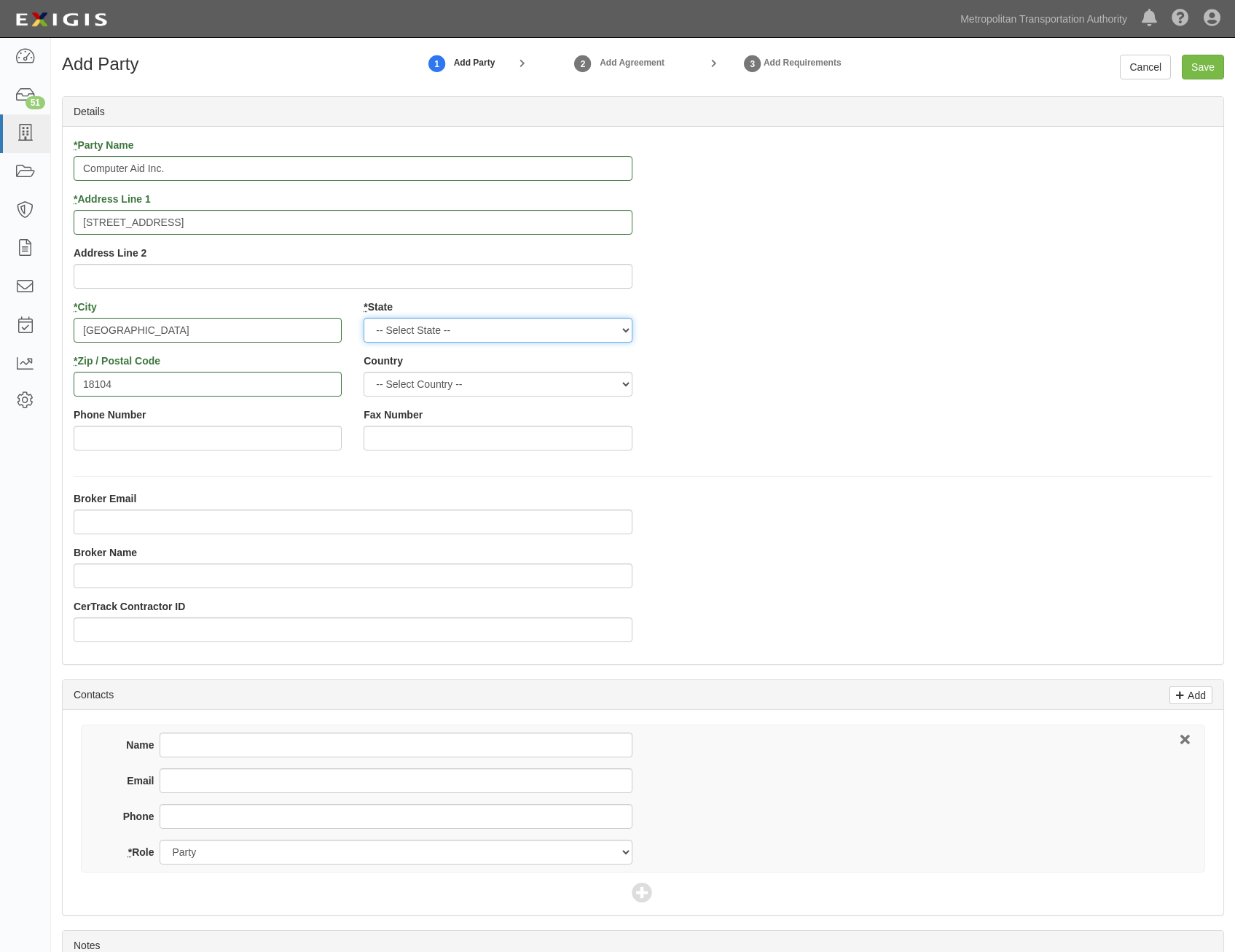
click at [542, 330] on select "-- Select State -- [US_STATE] [US_STATE] [US_STATE] [US_STATE] [US_STATE] [US_S…" at bounding box center [497, 330] width 269 height 25
select select "PA"
click at [363, 318] on select "-- Select State -- [US_STATE] [US_STATE] [US_STATE] [US_STATE] [US_STATE] [US_S…" at bounding box center [497, 330] width 269 height 25
click at [552, 382] on select "-- Select Country -- Canada United States --------------- Afghanistan Åland Isl…" at bounding box center [497, 384] width 269 height 25
select select "US"
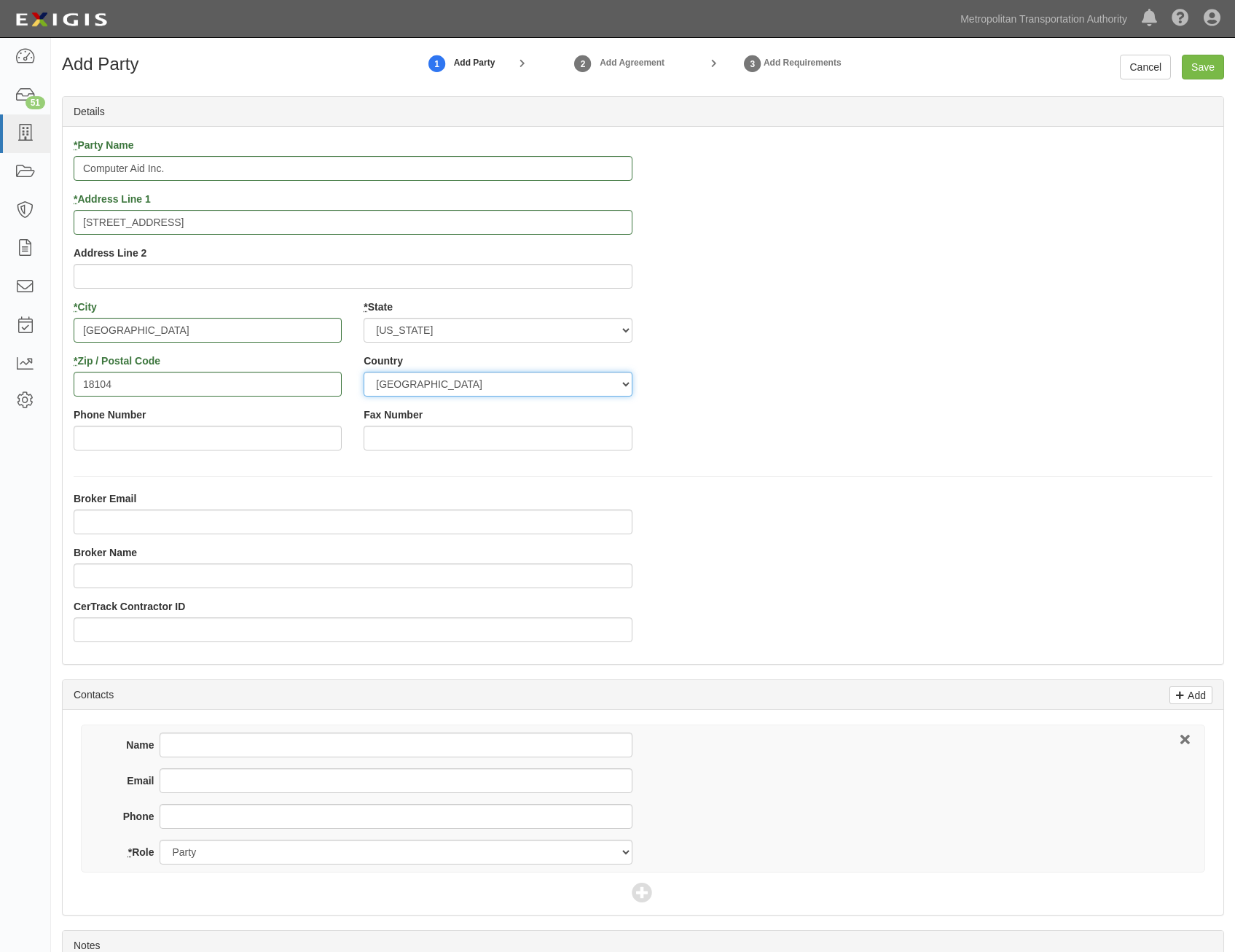
click at [363, 372] on select "-- Select Country -- Canada United States --------------- Afghanistan Åland Isl…" at bounding box center [497, 384] width 269 height 25
click at [893, 419] on div "* Party Name Computer Aid Inc. * Address Line 1 1390 Ridgeview Drive Address Li…" at bounding box center [643, 300] width 1161 height 324
click at [1199, 71] on input "Save" at bounding box center [1202, 66] width 42 height 25
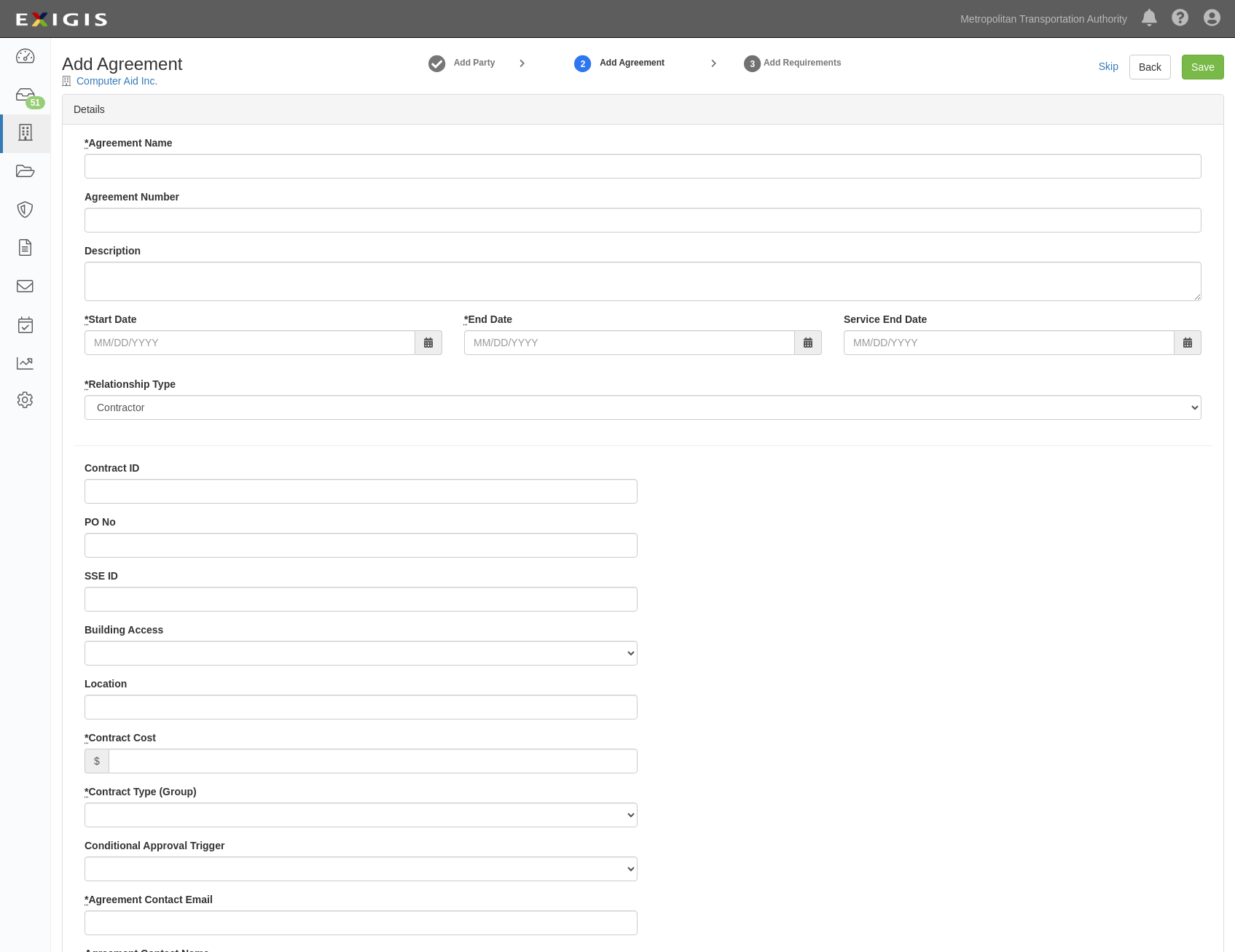
select select
click at [497, 162] on input "* Agreement Name" at bounding box center [643, 166] width 1117 height 25
paste input "All Agency IT Consulting Services"
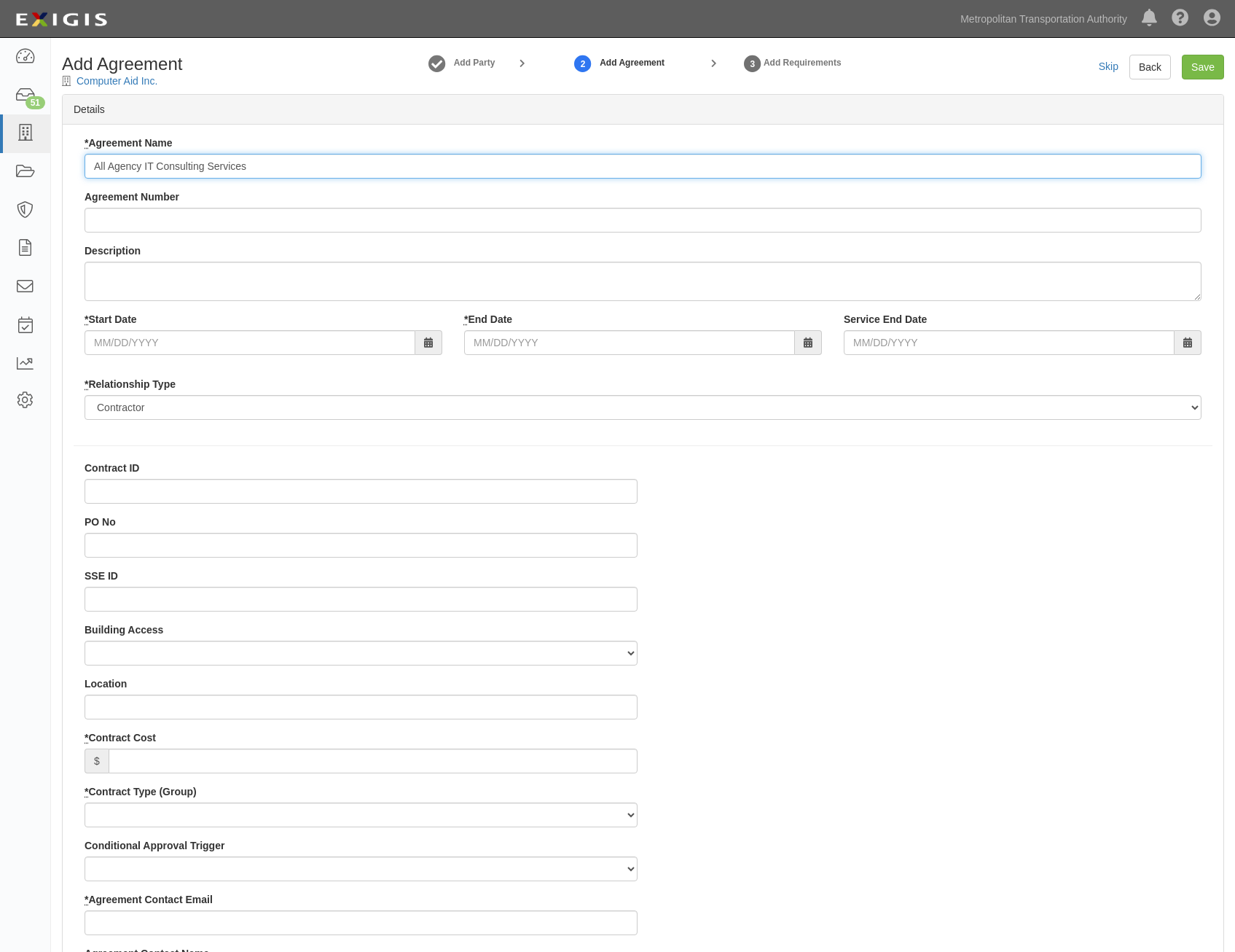
type input "All Agency IT Consulting Services"
click at [629, 238] on div "* Agreement Name All Agency IT Consulting Services Agreement Number Description…" at bounding box center [643, 282] width 1139 height 295
click at [645, 228] on input "Agreement Number" at bounding box center [643, 219] width 1117 height 25
paste input "0000021540"
type input "0000021540"
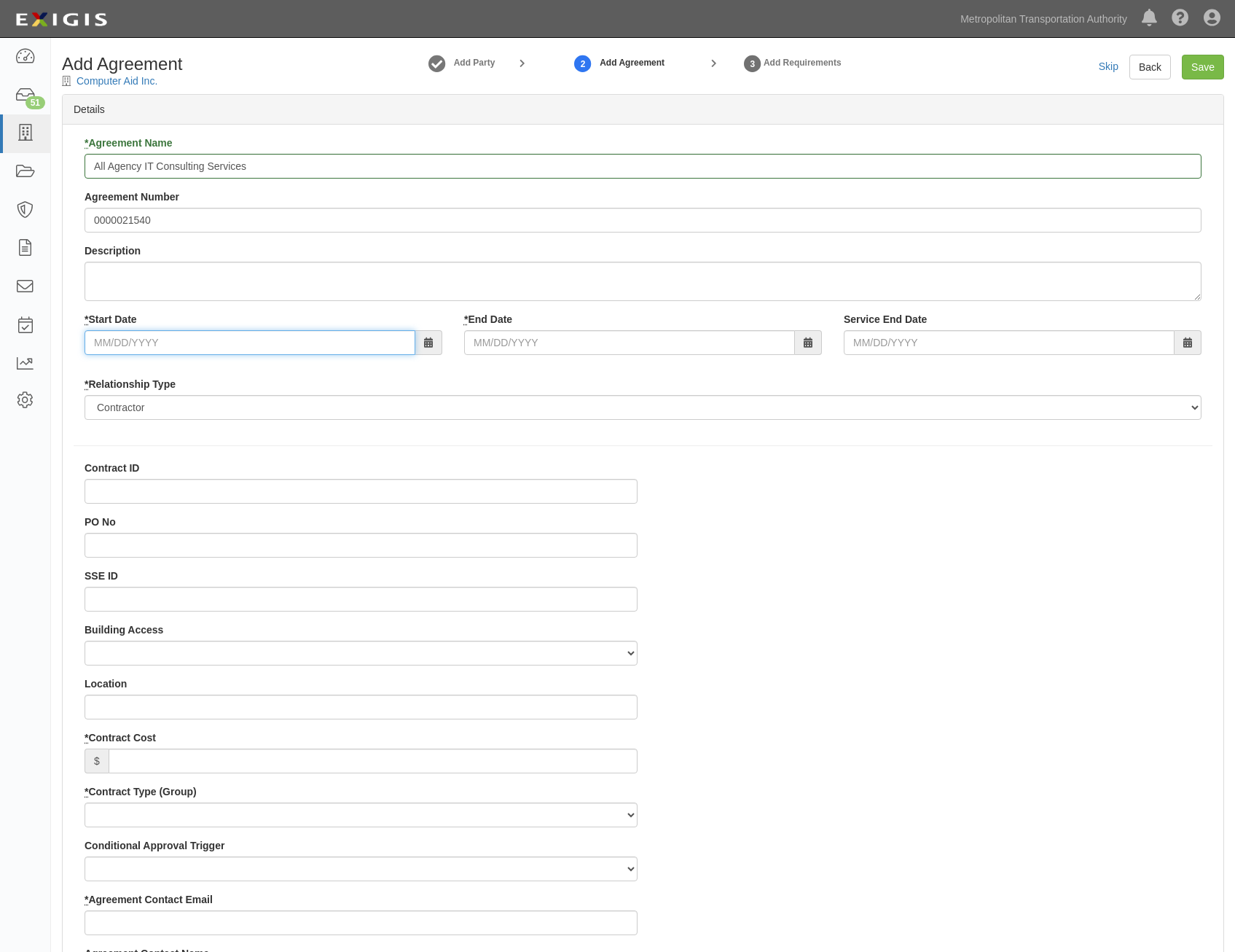
click at [273, 348] on input "* Start Date" at bounding box center [250, 343] width 330 height 25
click at [207, 351] on input "07/12/6" at bounding box center [250, 343] width 330 height 25
type input "07/01/2026"
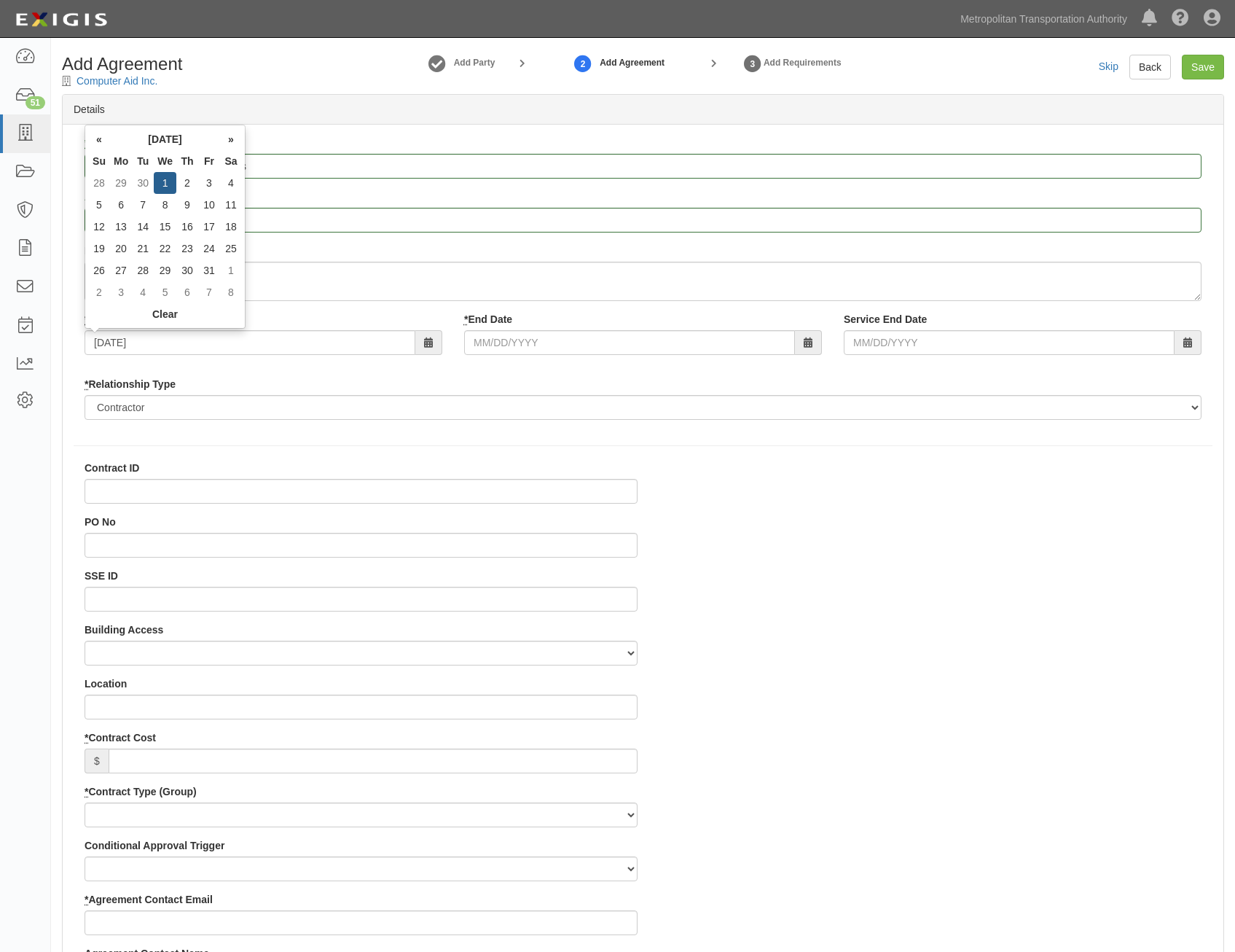
click at [552, 380] on div "* Relationship Type Borrower Contractor Franchisee Other Subcontractor Supplier…" at bounding box center [643, 399] width 1117 height 43
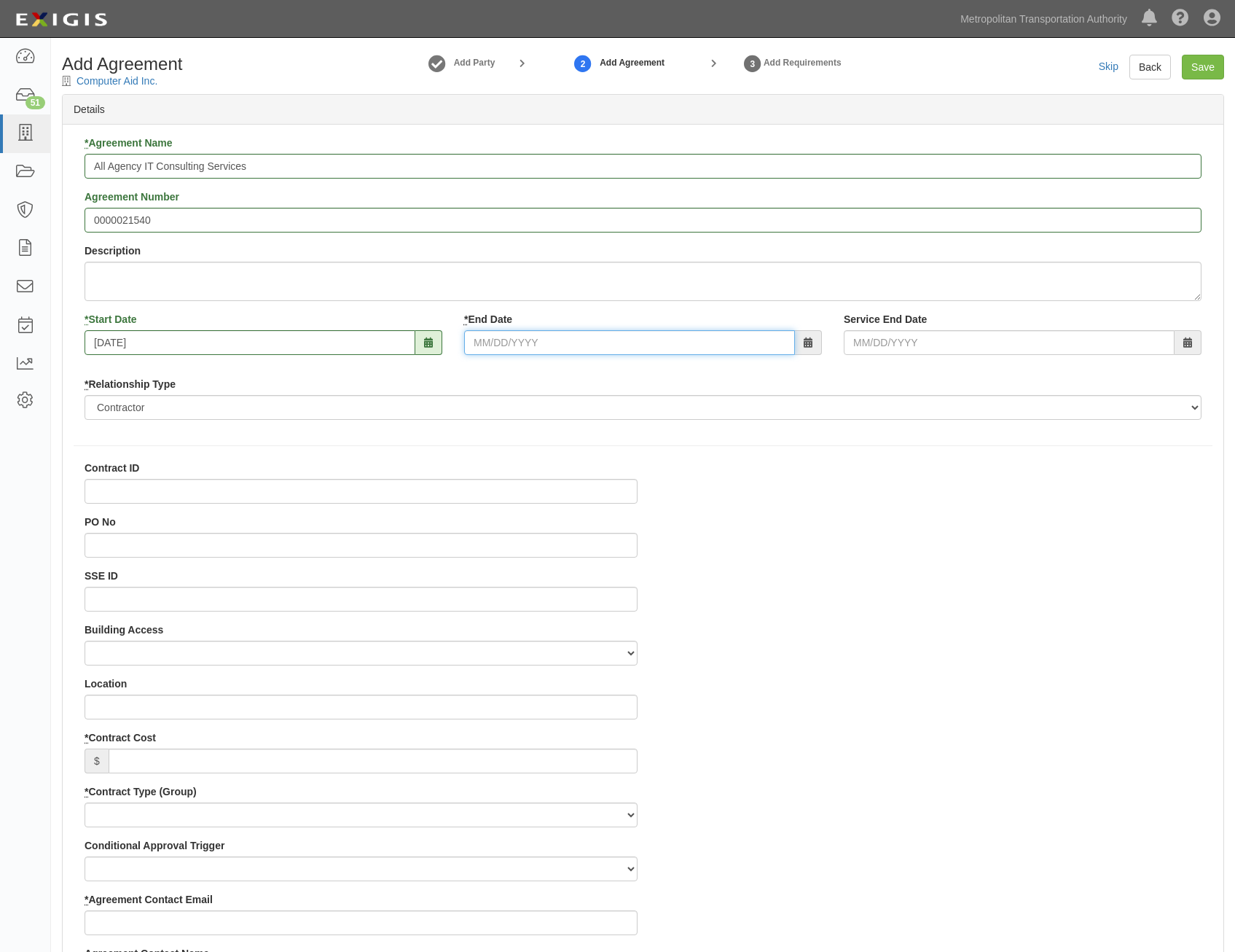
click at [596, 343] on input "* End Date" at bounding box center [629, 343] width 330 height 25
type input "07/07/2036"
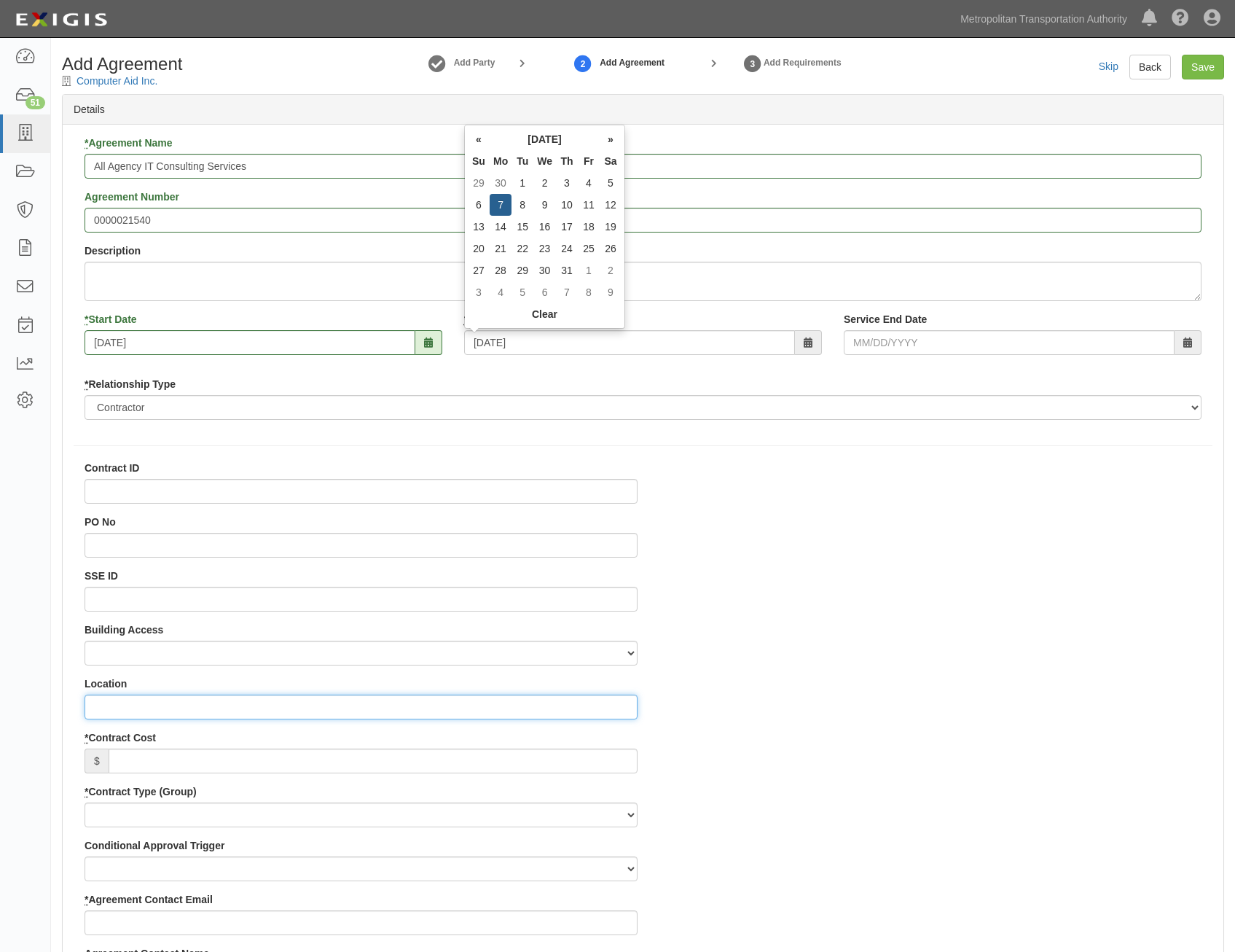
type input "0"
type input "Jimmy Quispe"
type input "Jimmy.quispe-consultant@mtabsc.org"
type input "Doug Krainman"
type input "doug.krainman@mtahq.org"
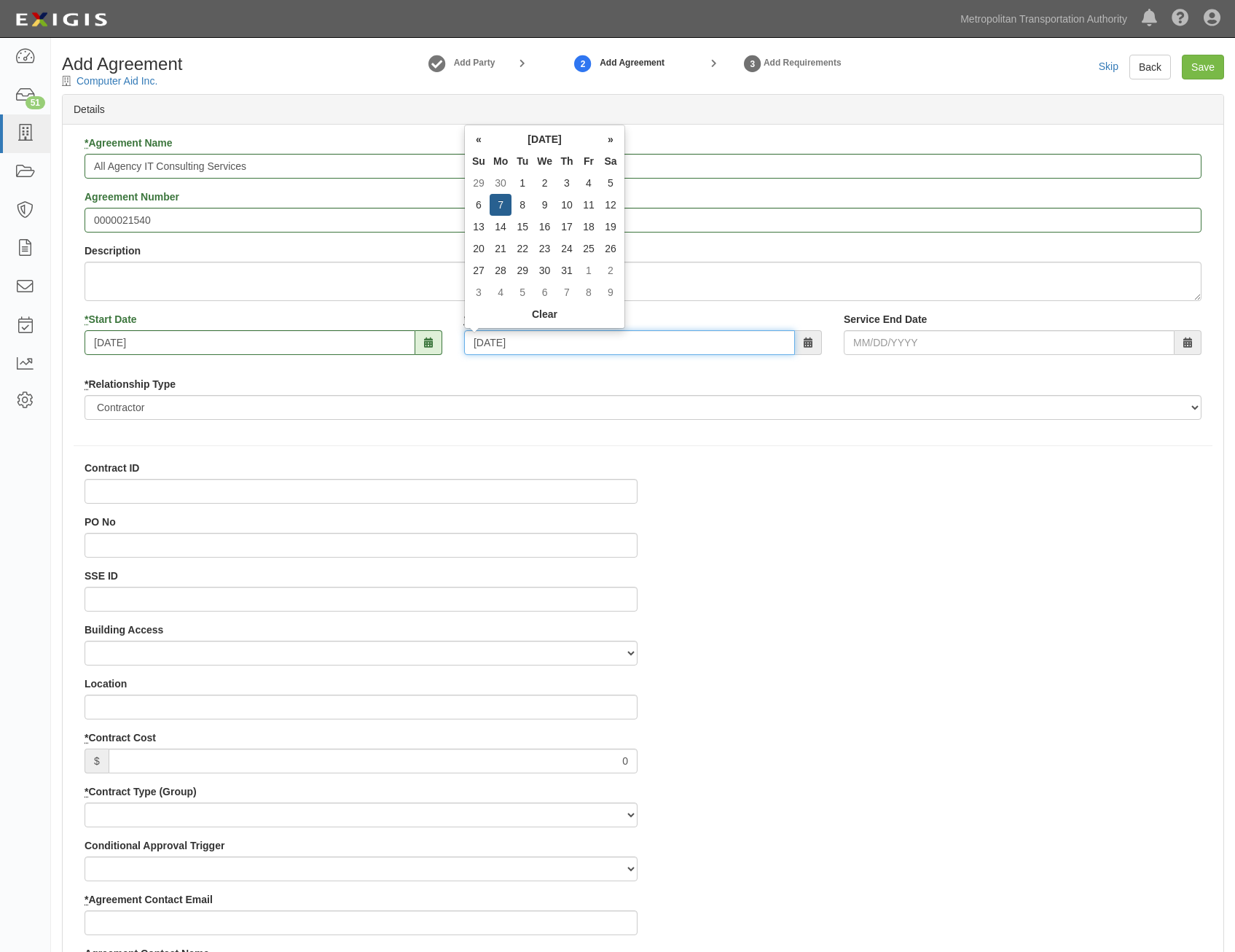
type input "07/07/2036"
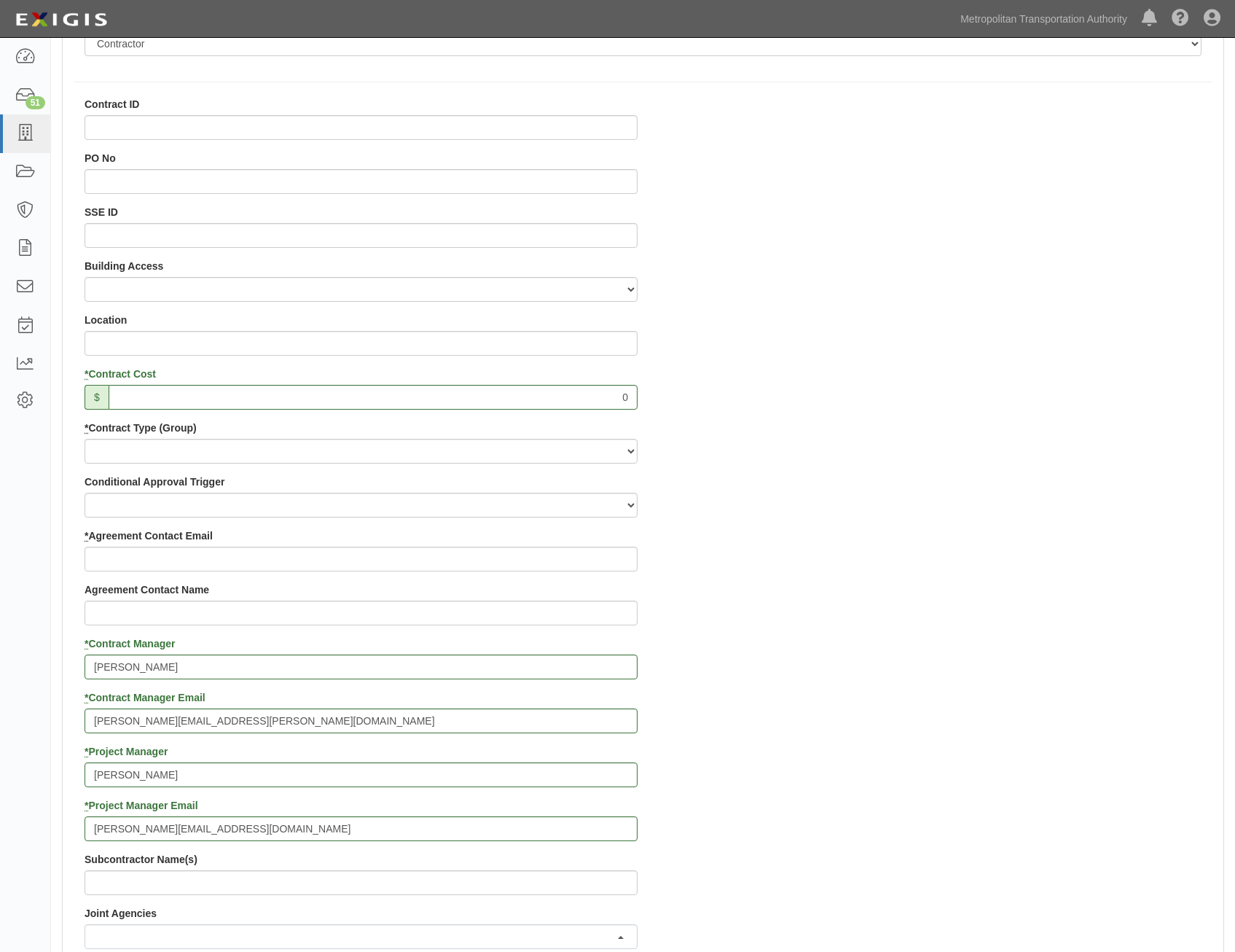
scroll to position [364, 0]
click at [533, 446] on select "Capital Operating Not for Benefit (incls. FA, Entry Permits) Real Estate Other" at bounding box center [361, 450] width 553 height 25
select select "122"
click at [84, 438] on select "Capital Operating Not for Benefit (incls. FA, Entry Permits) Real Estate Other" at bounding box center [361, 450] width 553 height 25
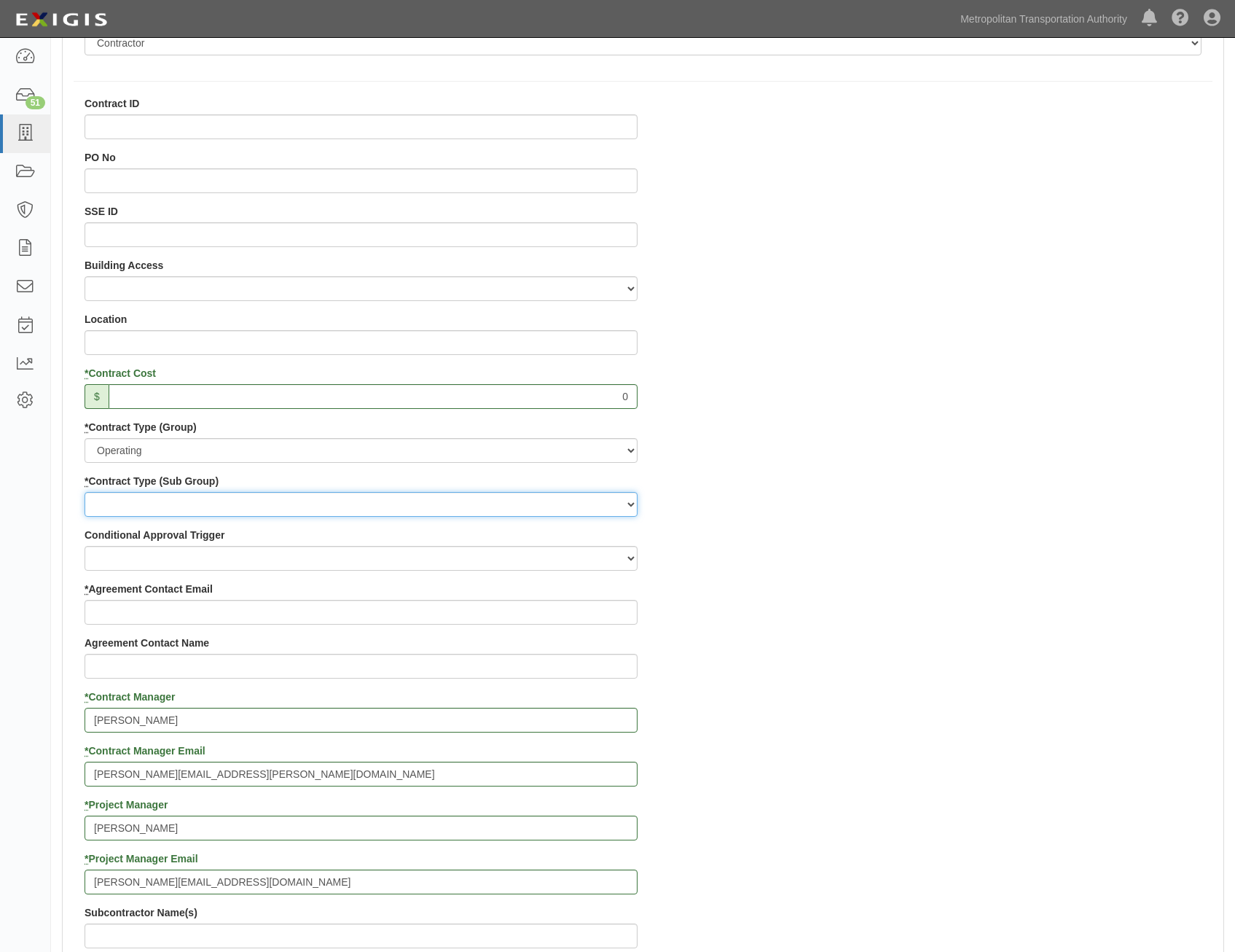
drag, startPoint x: 534, startPoint y: 509, endPoint x: 531, endPoint y: 517, distance: 8.5
click at [534, 509] on select "Construction Loan / Test and Demo Maintenance Painting Personal Services Contra…" at bounding box center [361, 504] width 553 height 25
select select "249"
click at [84, 491] on select "Construction Loan / Test and Demo Maintenance Painting Personal Services Contra…" at bounding box center [361, 504] width 553 height 25
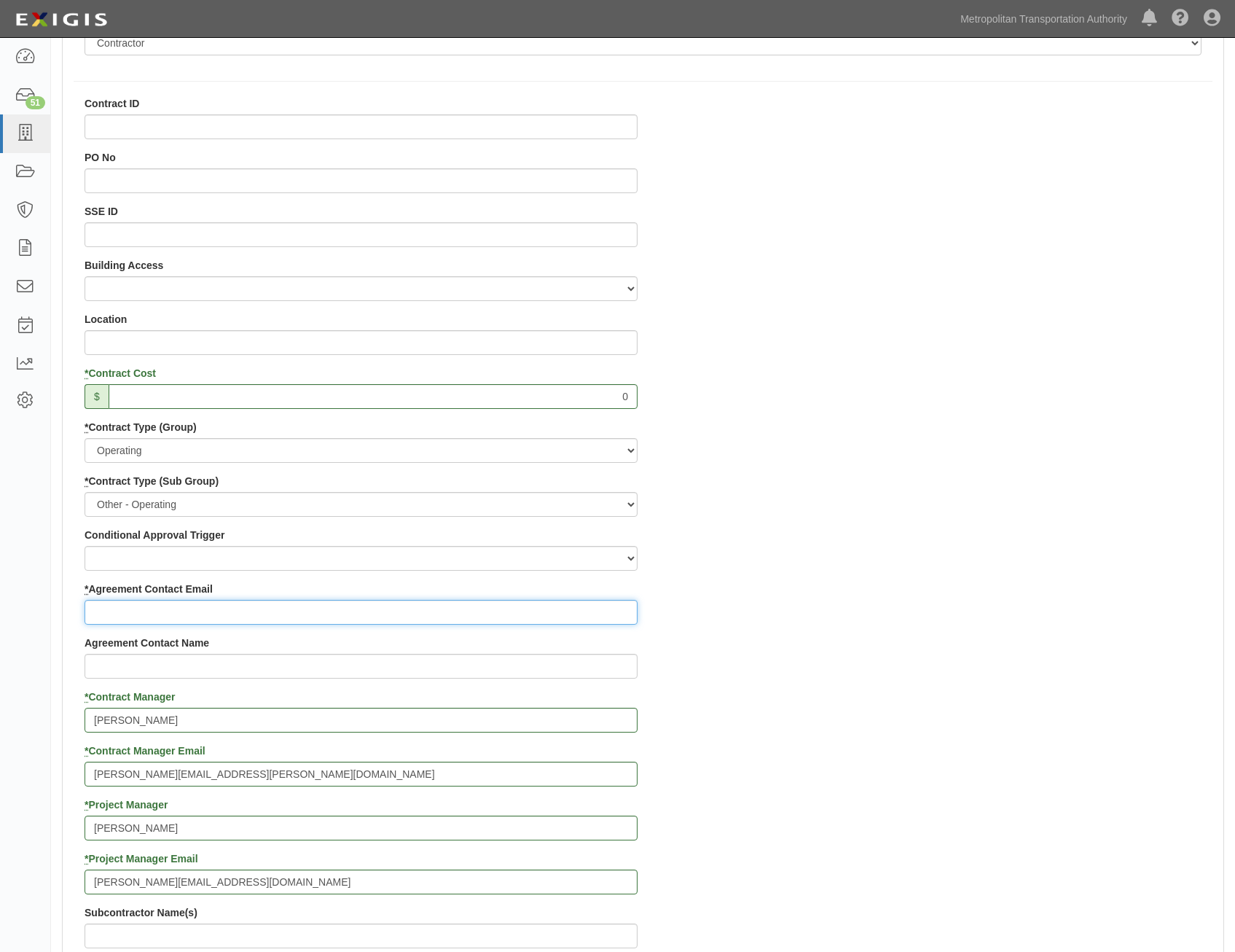
click at [497, 613] on input "* Agreement Contact Email" at bounding box center [361, 612] width 553 height 25
paste input "Gabriela.Feliciano@cai.io"
type input "Gabriela.Feliciano@cai.io"
click at [846, 633] on div "Contract ID PO No SSE ID Building Access 2 Broadway 341/345/347 BREP 333 Other …" at bounding box center [643, 797] width 1161 height 1402
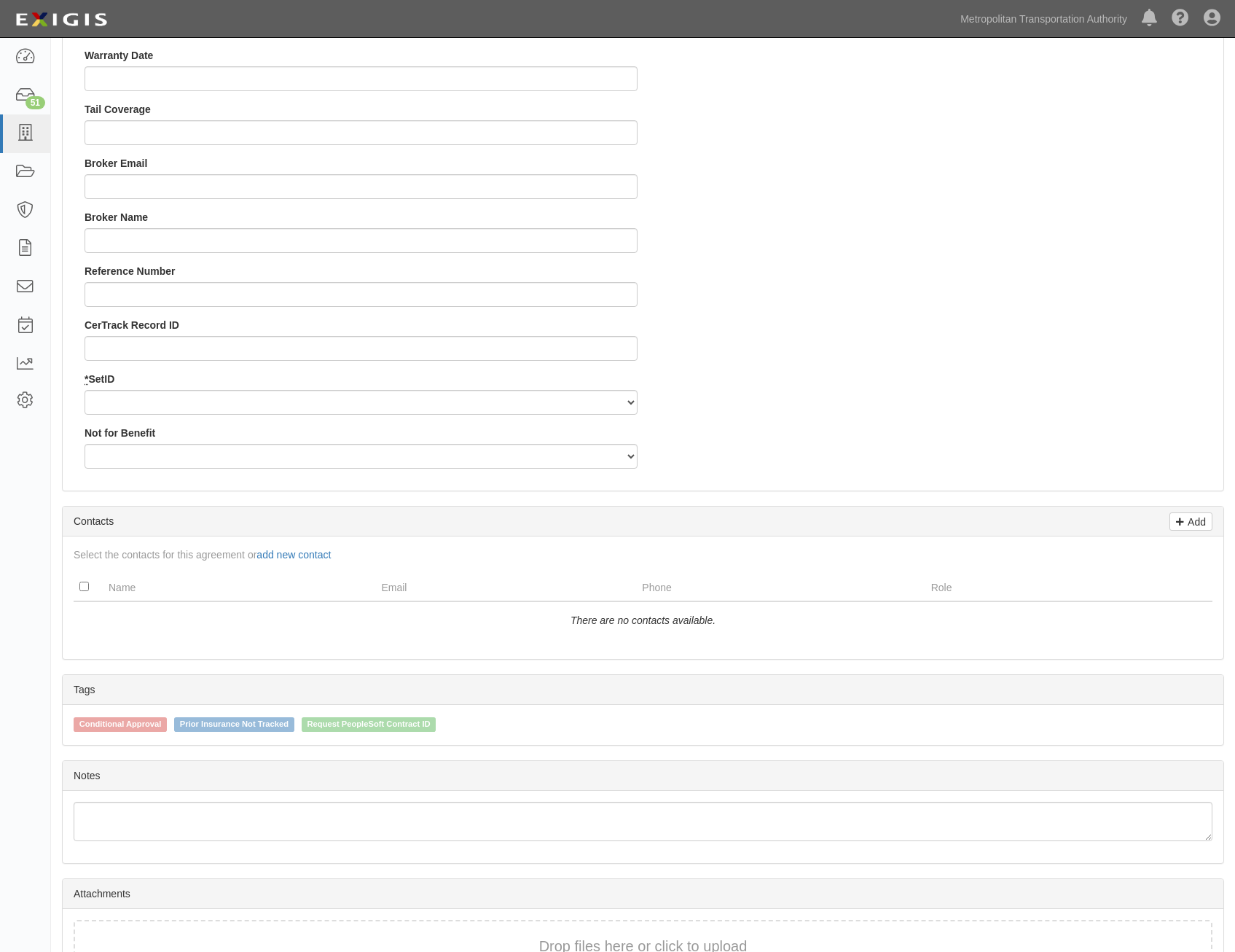
scroll to position [1385, 0]
click at [529, 401] on select "MTAHQ" at bounding box center [361, 400] width 553 height 25
select select "96"
click at [84, 388] on select "MTAHQ" at bounding box center [361, 400] width 553 height 25
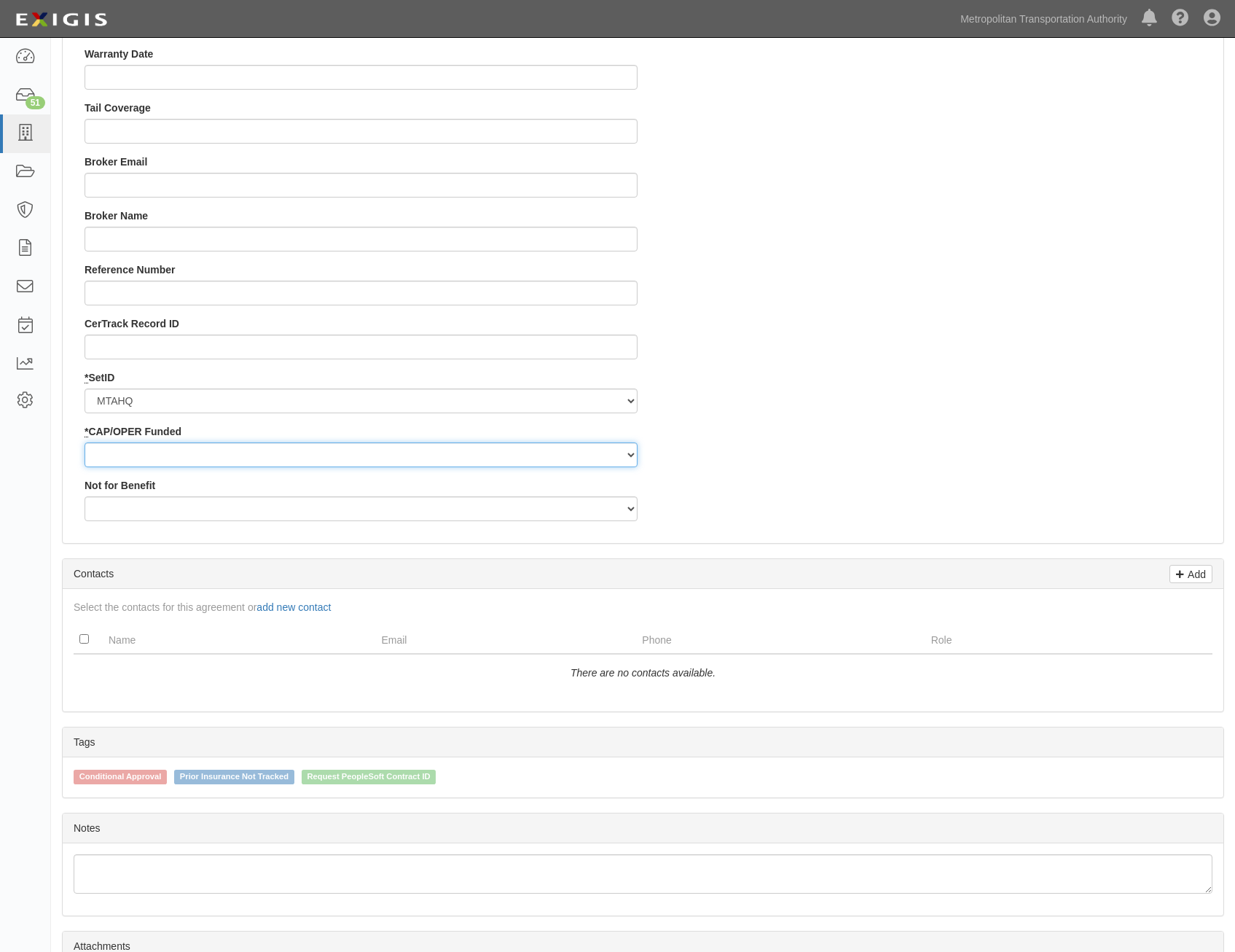
click at [563, 463] on select "Capital Operating" at bounding box center [361, 454] width 553 height 25
select select "347"
click at [84, 442] on select "Capital Operating" at bounding box center [361, 454] width 553 height 25
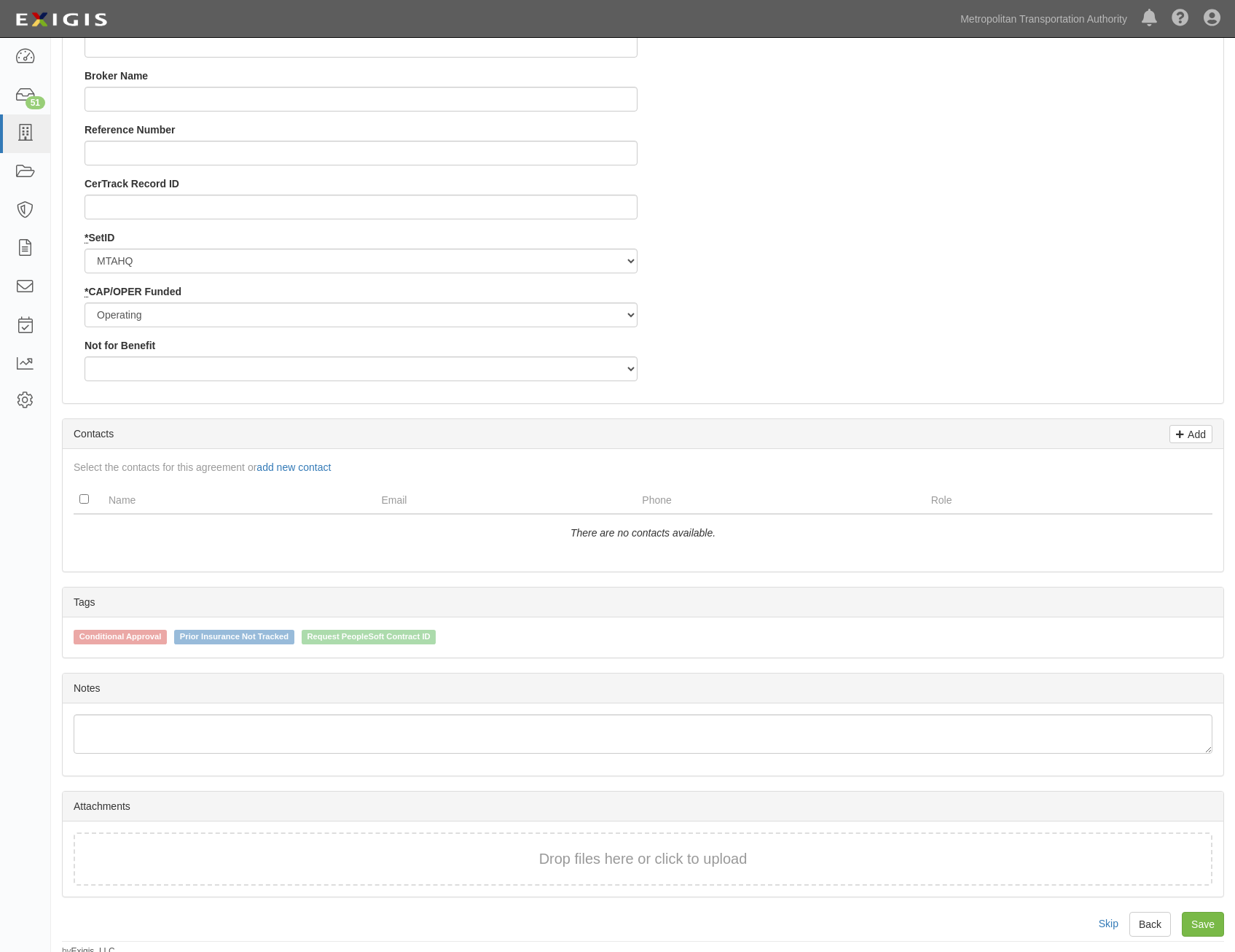
scroll to position [1530, 0]
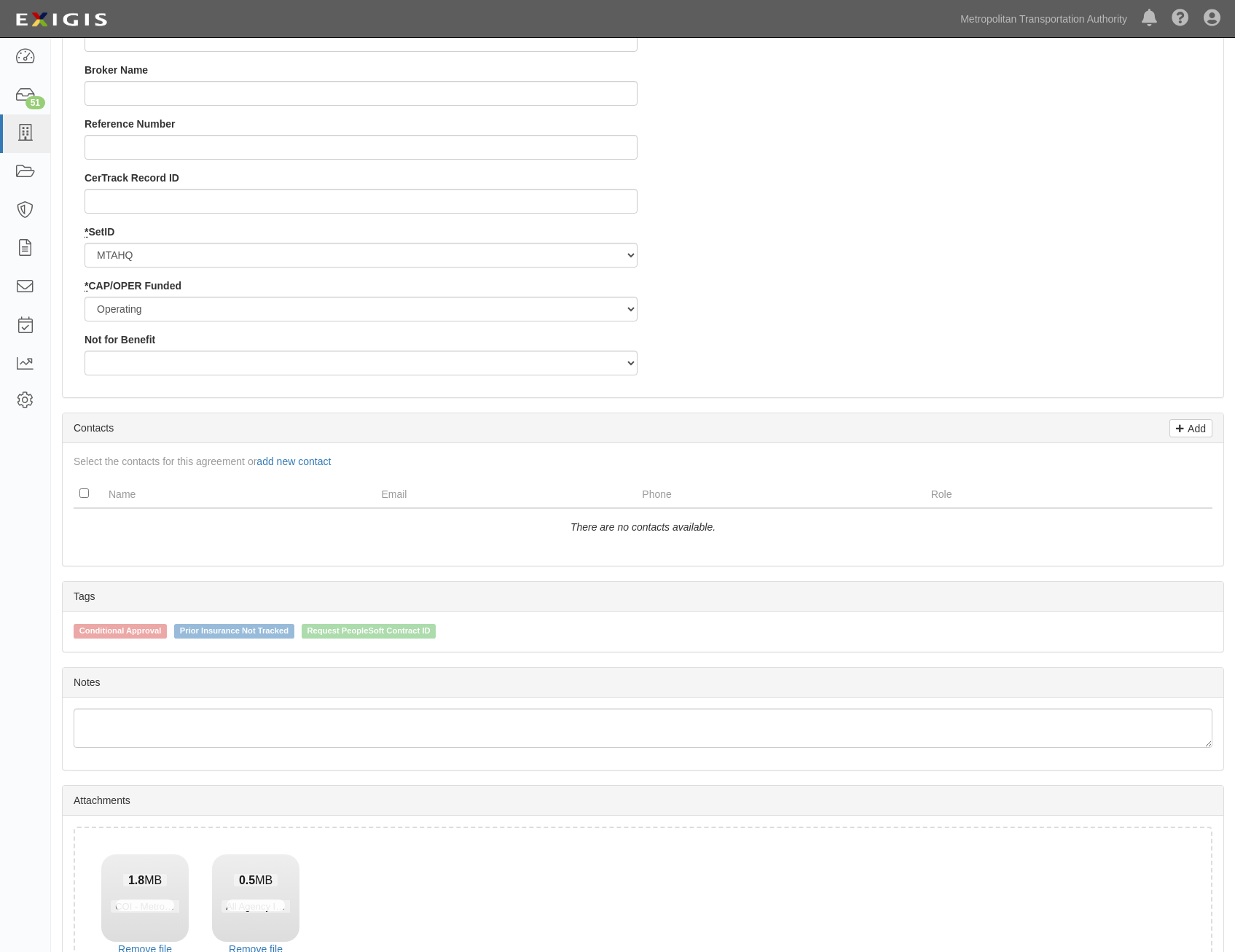
drag, startPoint x: 1030, startPoint y: 260, endPoint x: 1028, endPoint y: 270, distance: 10.2
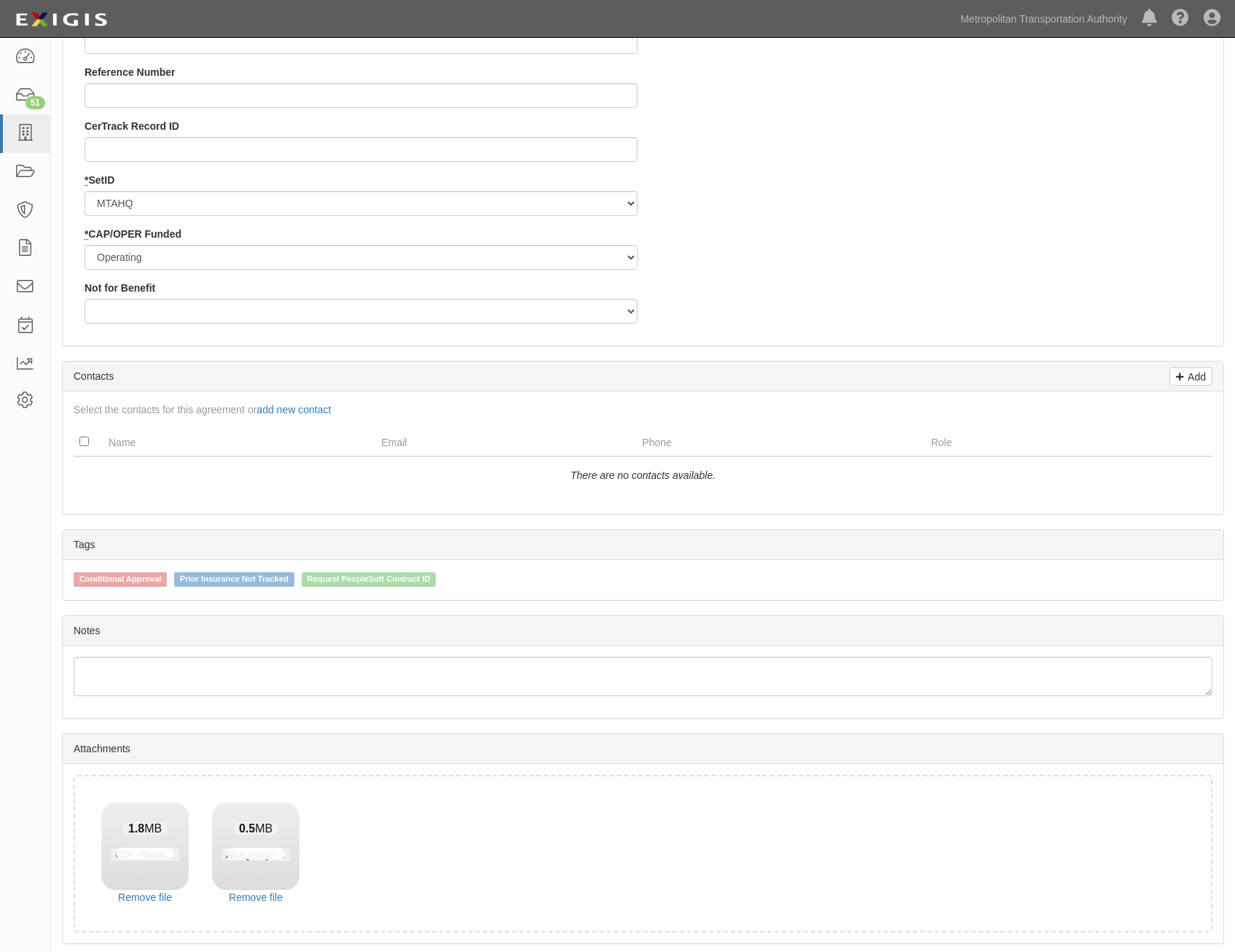
scroll to position [1635, 0]
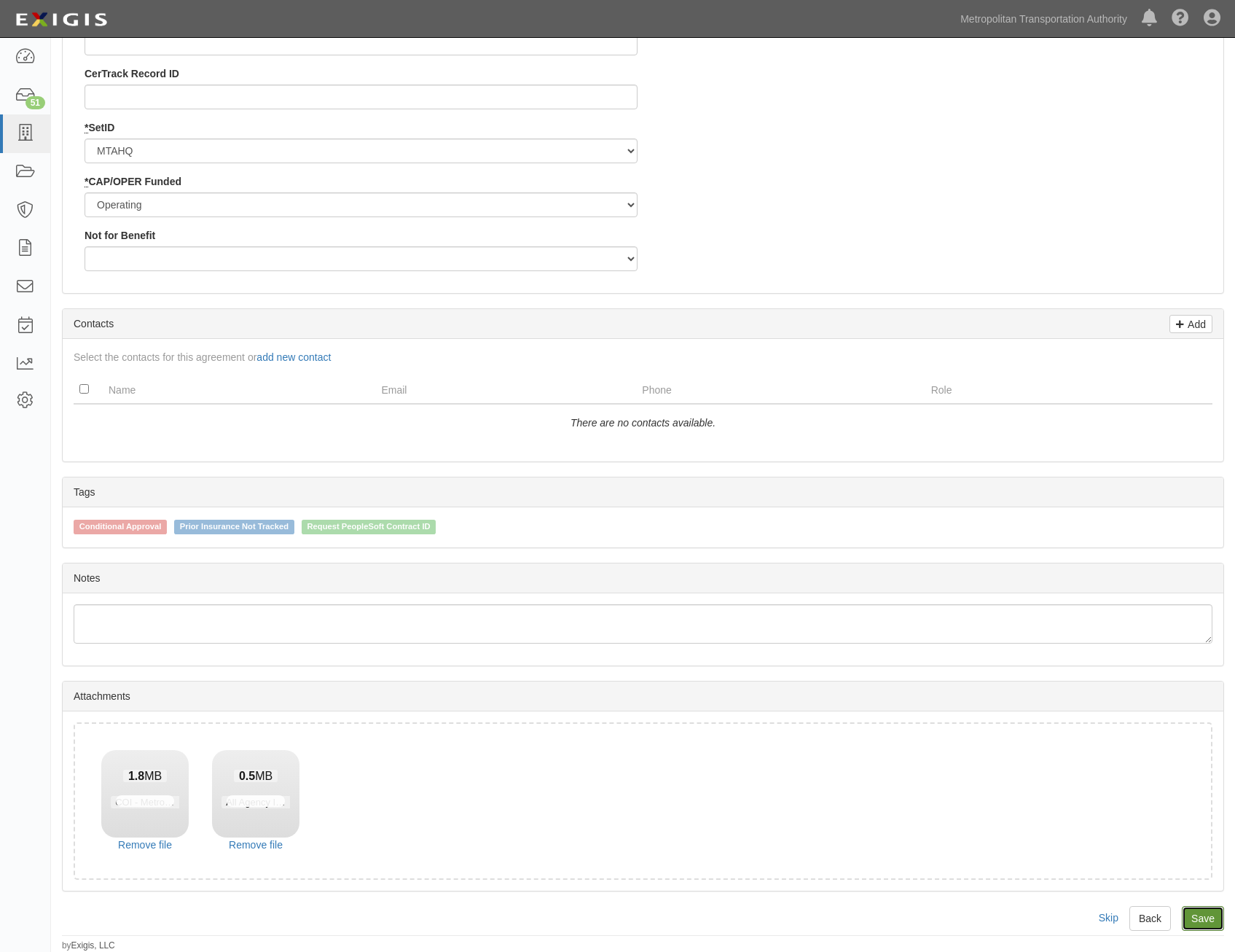
click at [1214, 910] on link "Save" at bounding box center [1202, 918] width 42 height 25
click at [1218, 914] on link "Save" at bounding box center [1202, 918] width 42 height 25
click at [157, 843] on link "Remove file" at bounding box center [145, 844] width 88 height 15
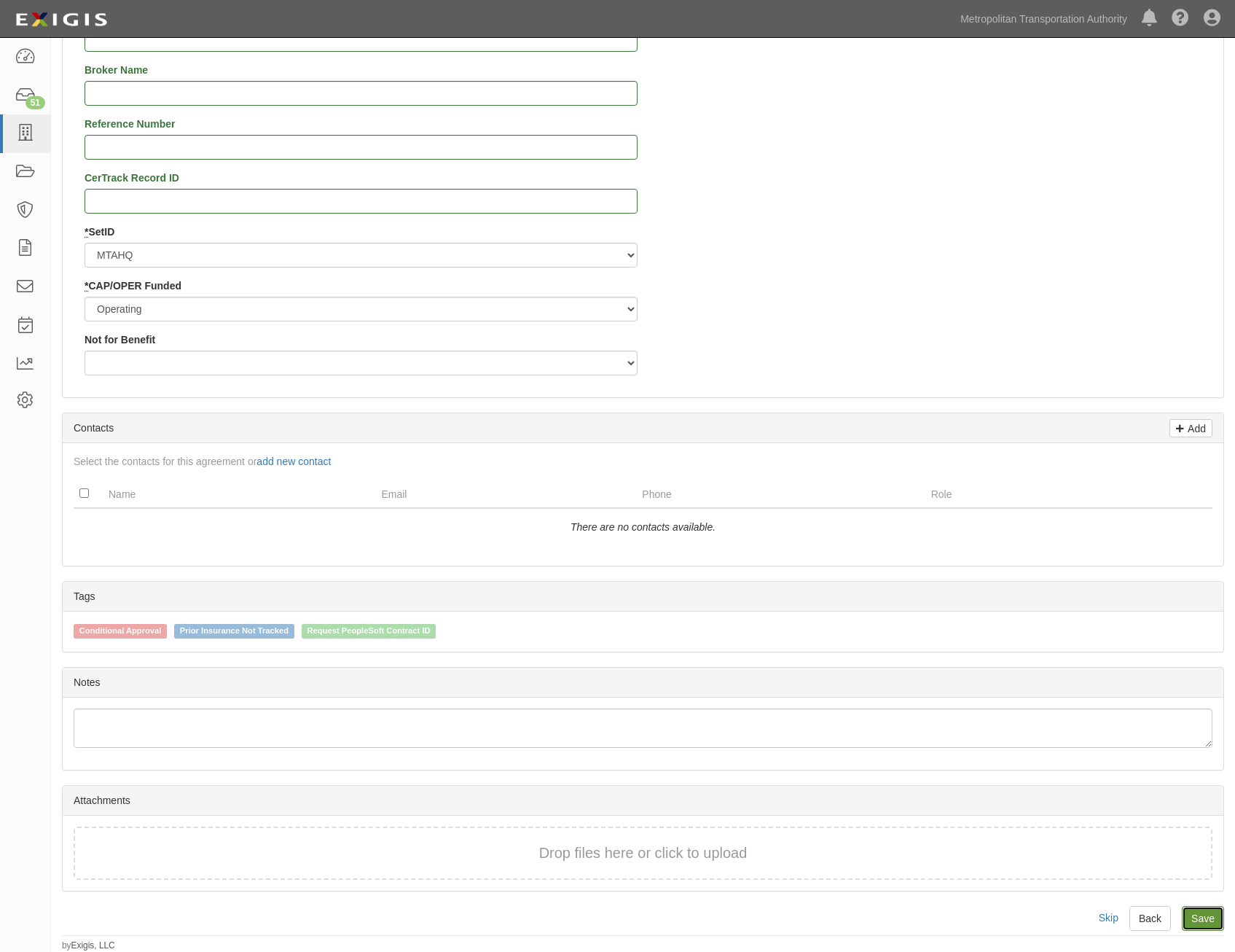
click at [1192, 923] on link "Save" at bounding box center [1202, 918] width 42 height 25
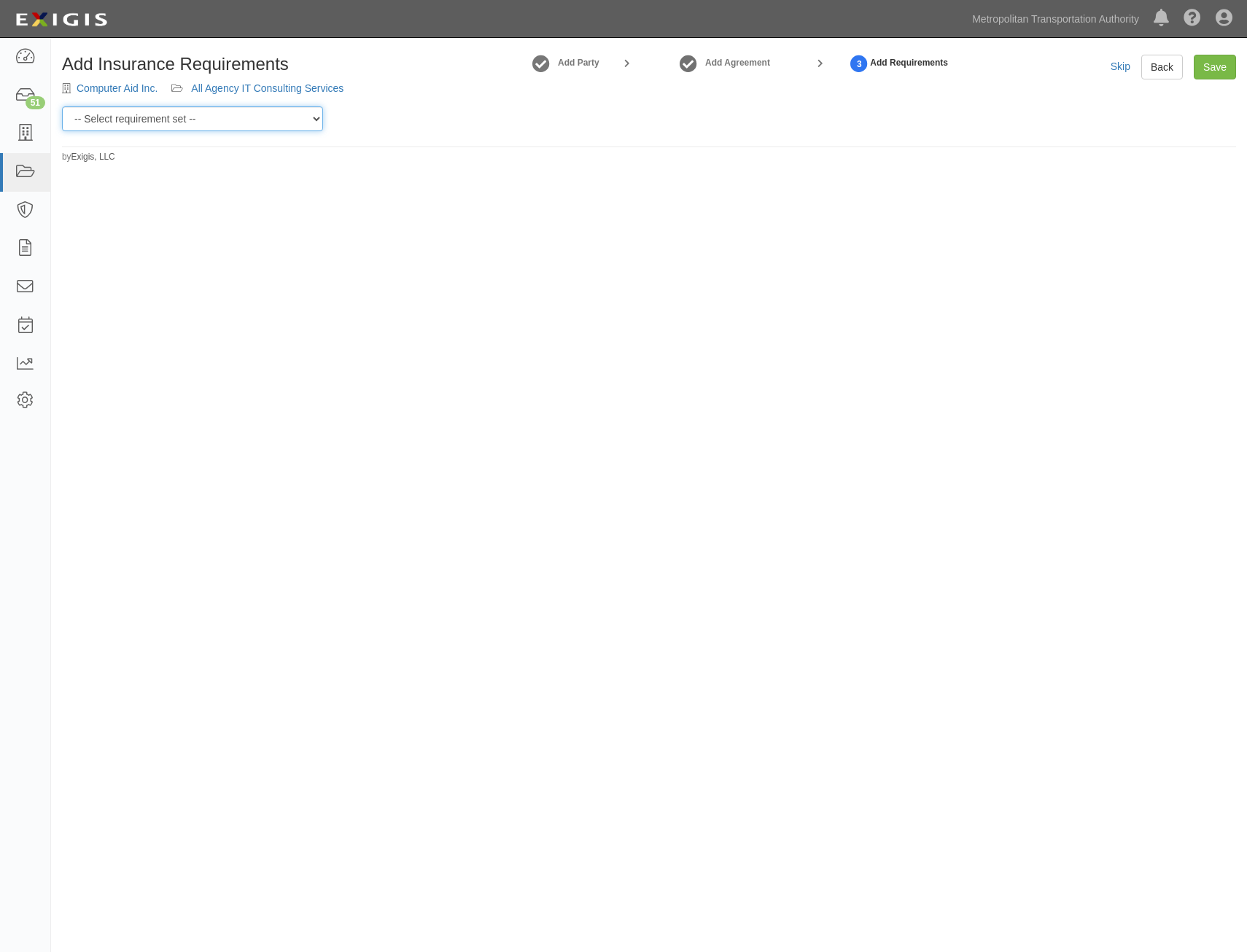
click at [191, 121] on select "-- Select requirement set -- Basic Basic Enhanced Option for Operating Agreemen…" at bounding box center [192, 119] width 261 height 25
select select "7437"
click at [62, 107] on select "-- Select requirement set -- Basic Basic Enhanced Option for Operating Agreemen…" at bounding box center [192, 119] width 261 height 25
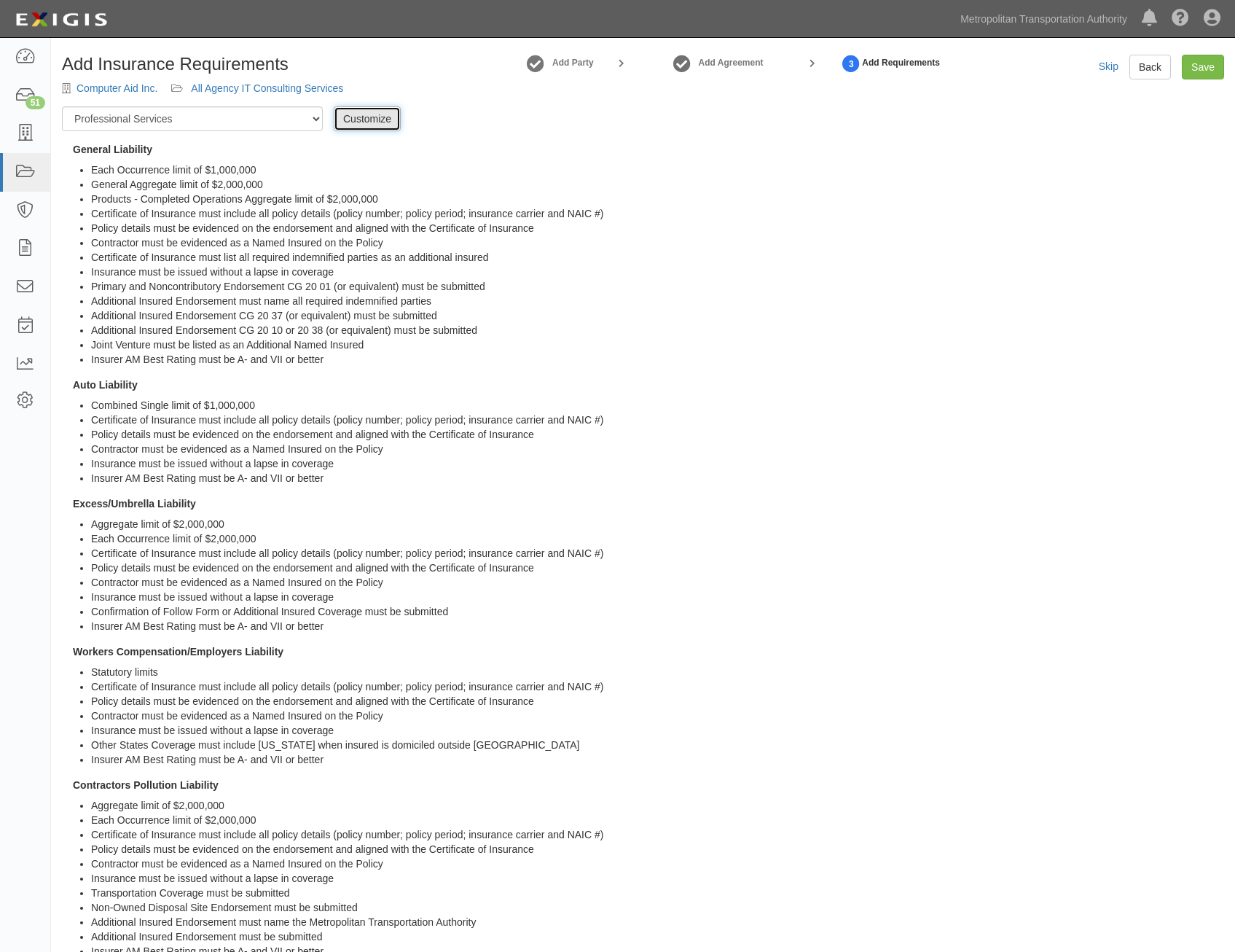
click at [371, 123] on link "Customize" at bounding box center [367, 119] width 67 height 25
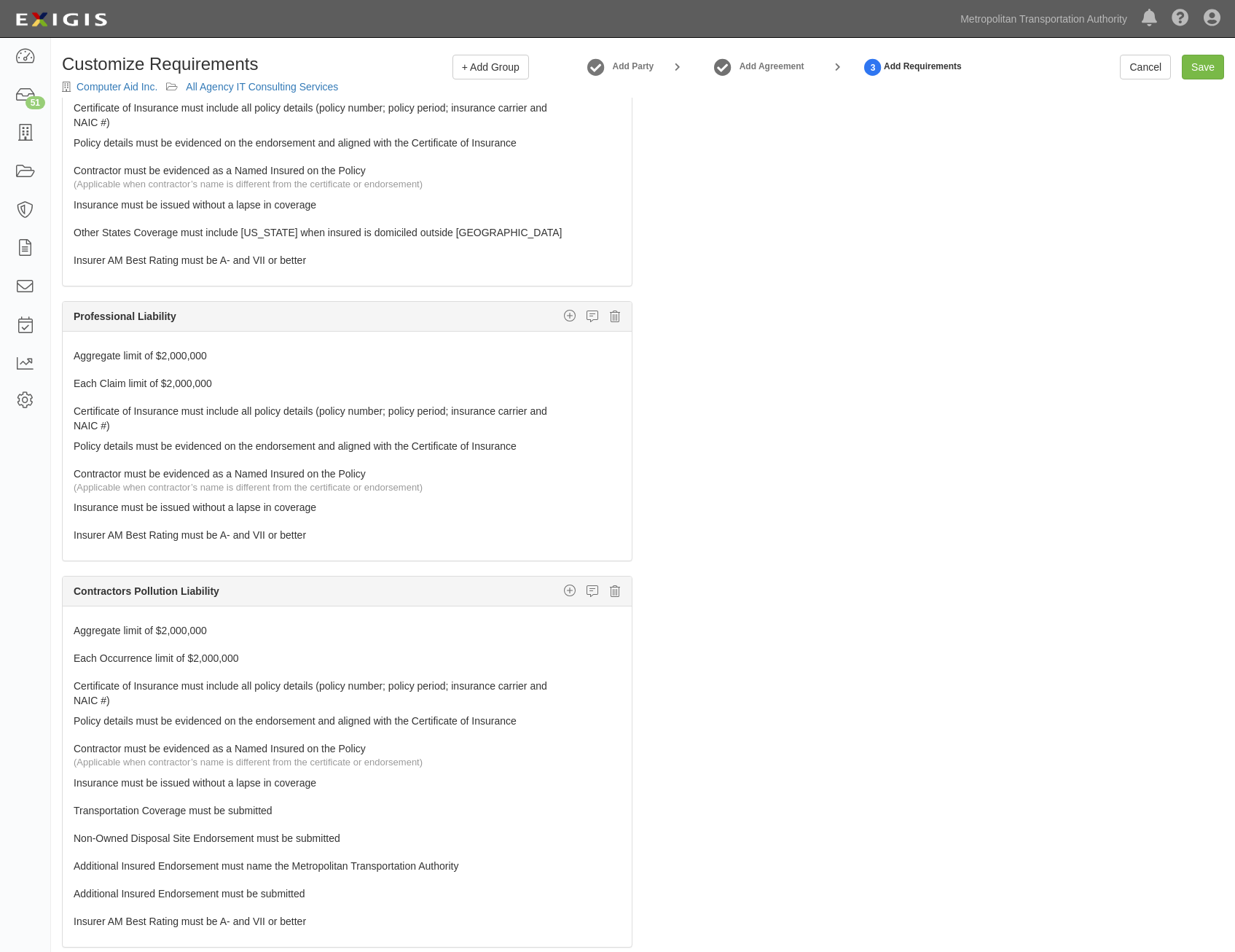
scroll to position [801, 0]
click at [610, 320] on icon at bounding box center [615, 315] width 10 height 13
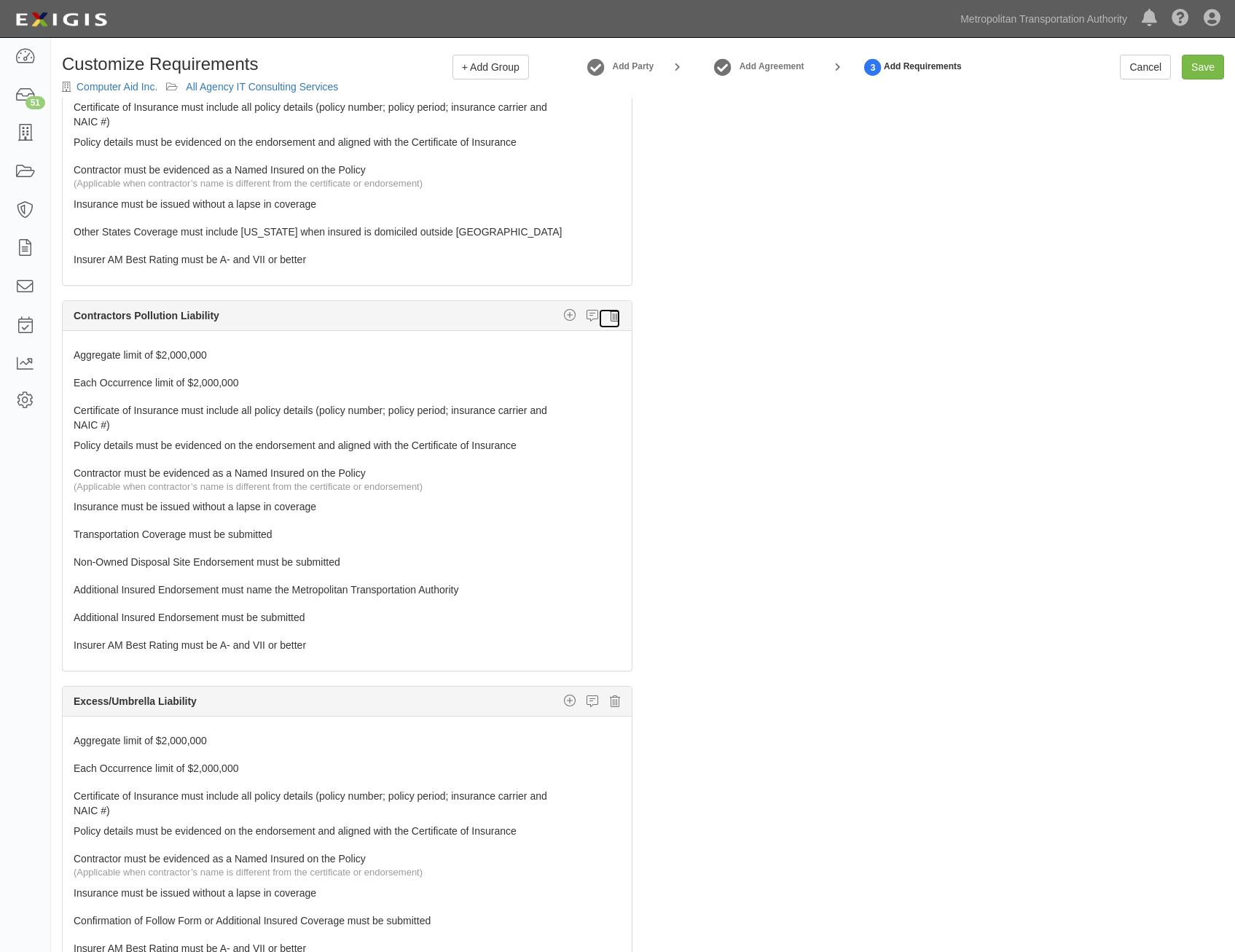
click at [610, 321] on icon at bounding box center [615, 315] width 10 height 13
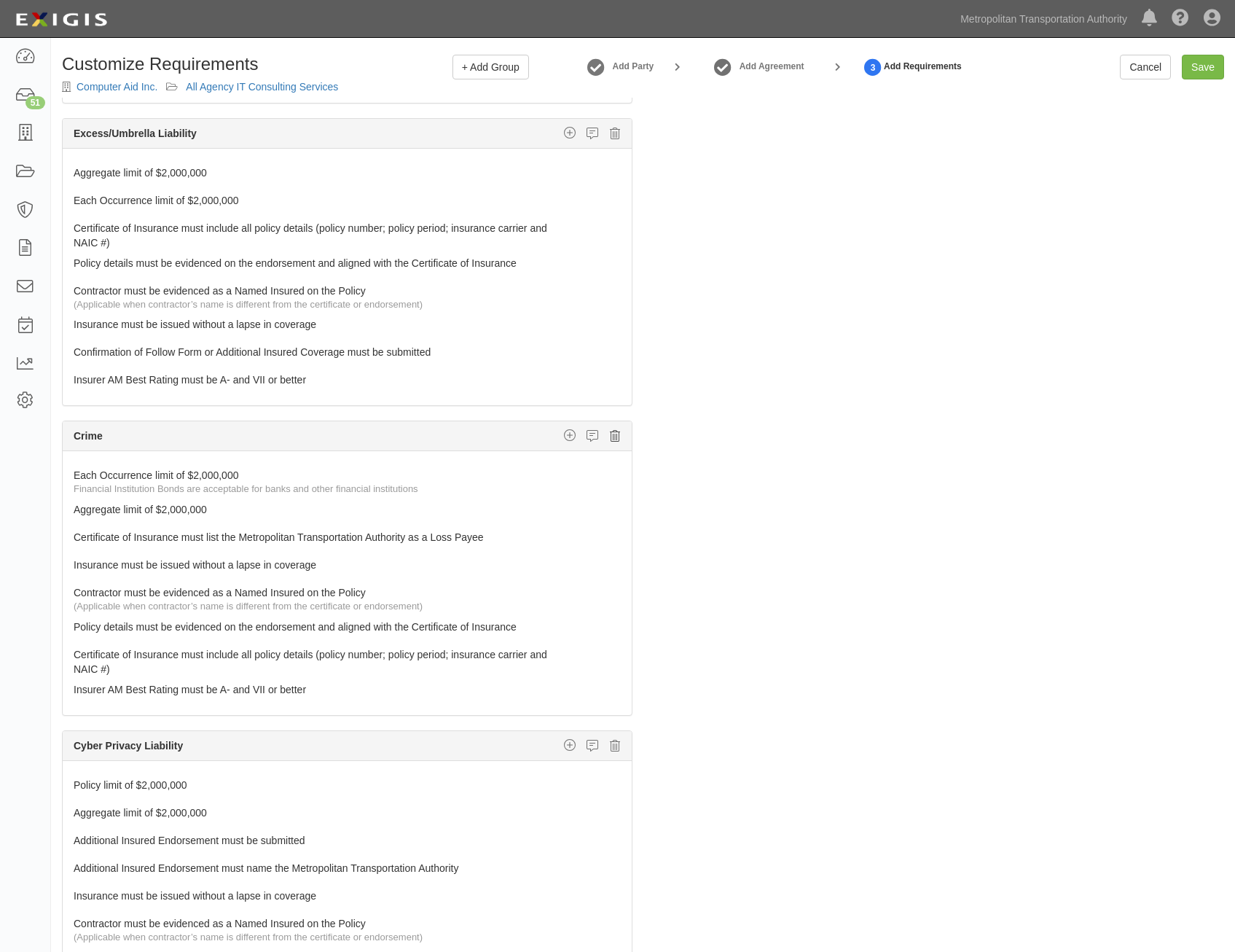
scroll to position [1093, 0]
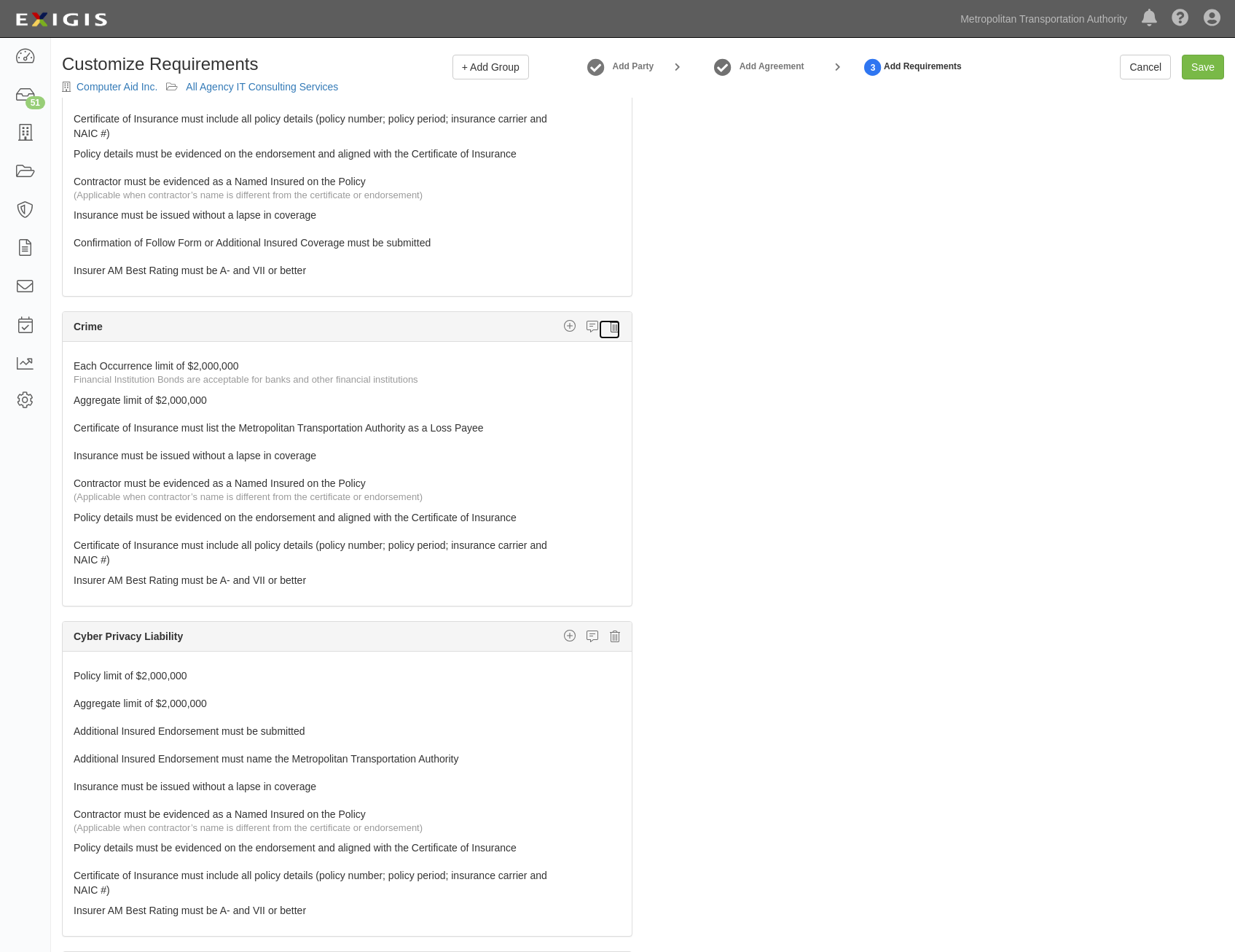
click at [610, 332] on icon at bounding box center [615, 326] width 10 height 13
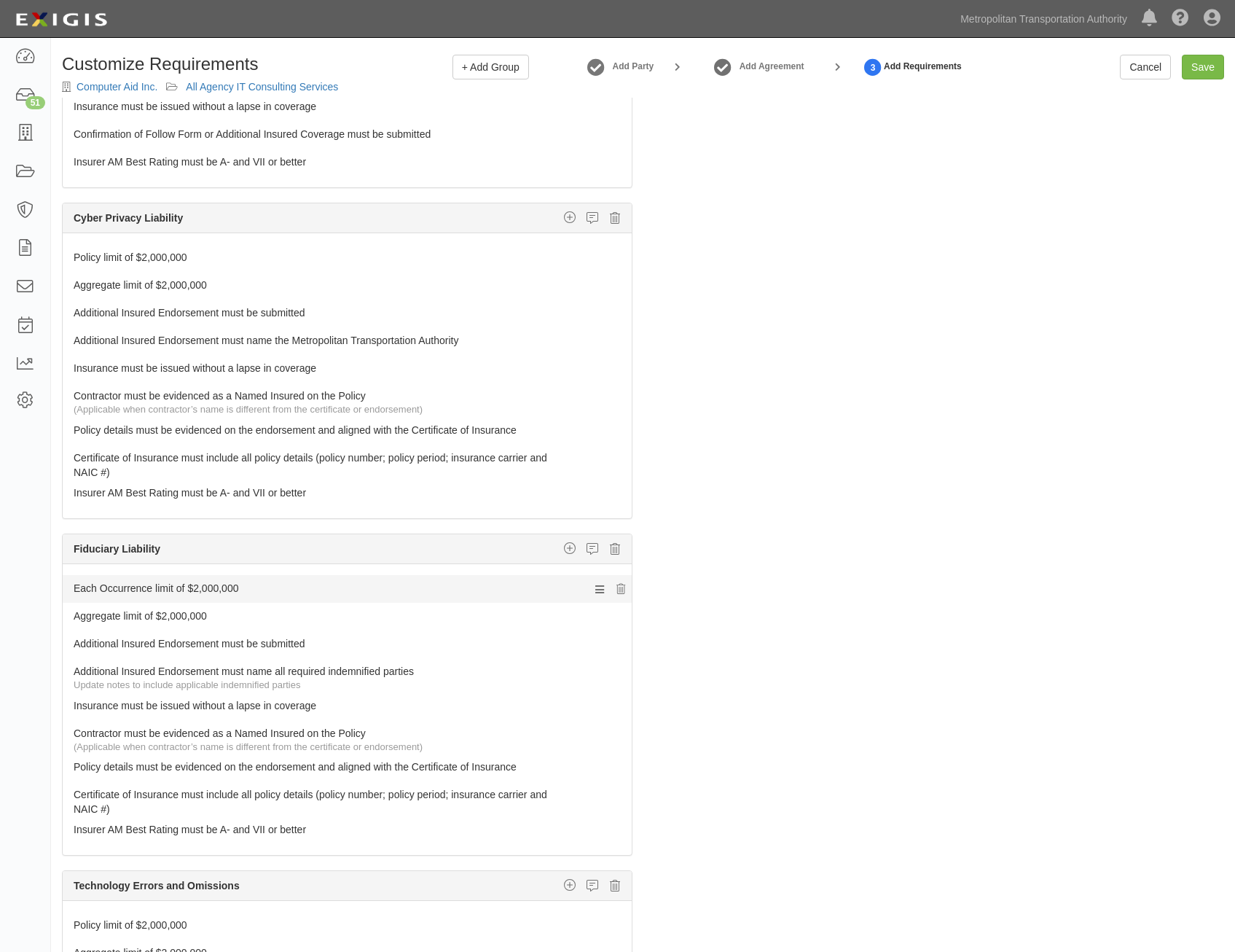
scroll to position [1385, 0]
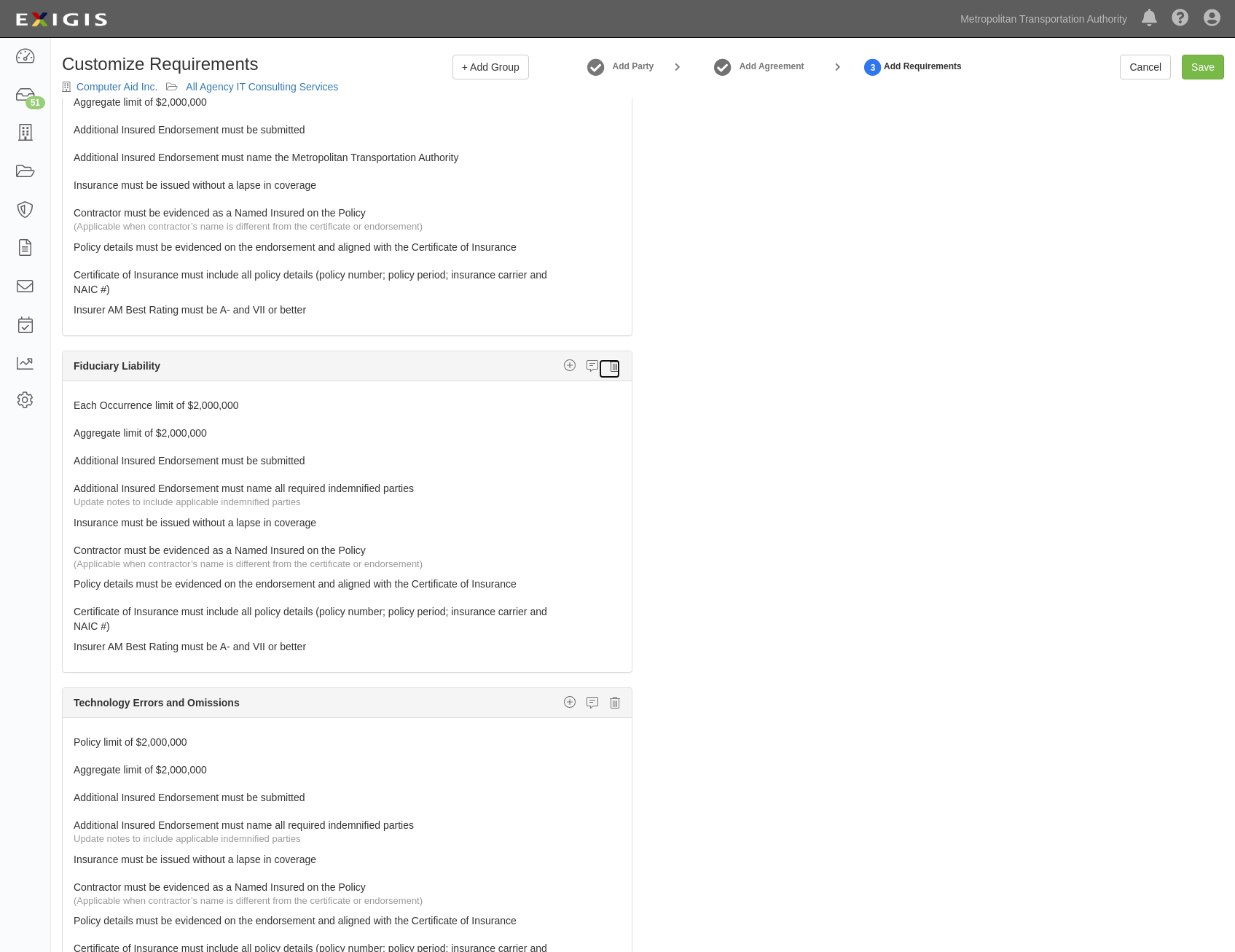
click at [610, 368] on icon at bounding box center [615, 365] width 10 height 13
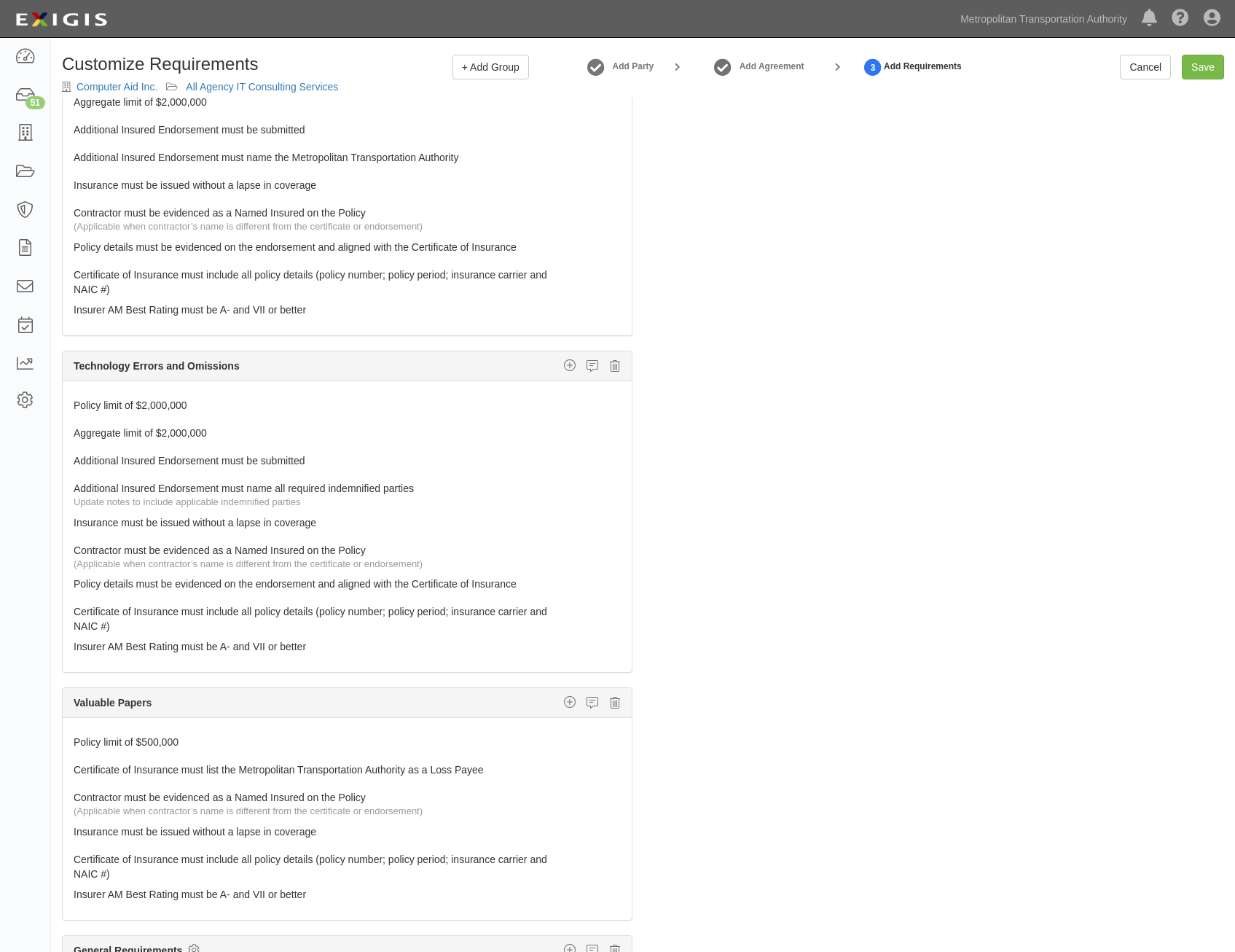
scroll to position [1468, 0]
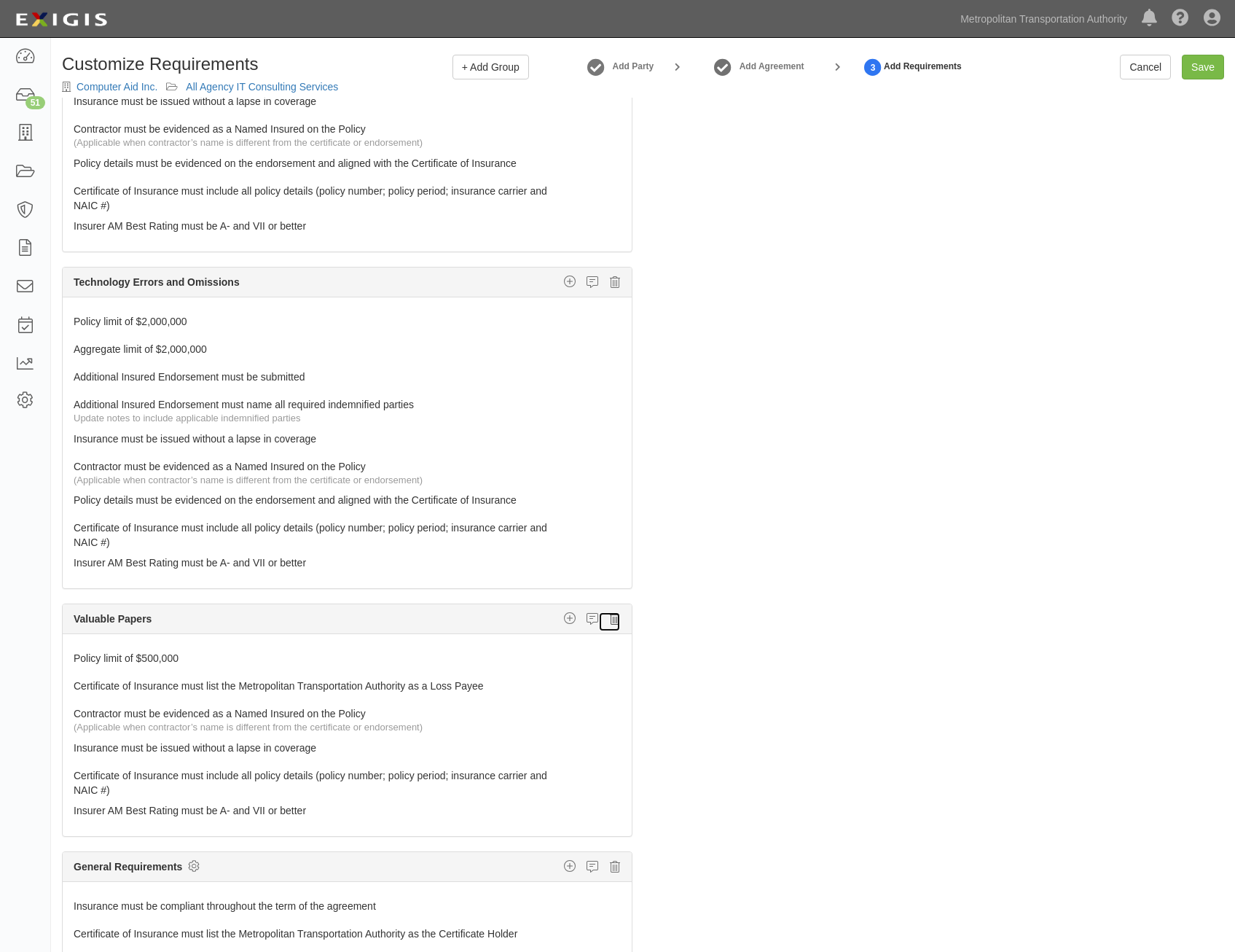
click at [610, 616] on icon at bounding box center [615, 618] width 10 height 13
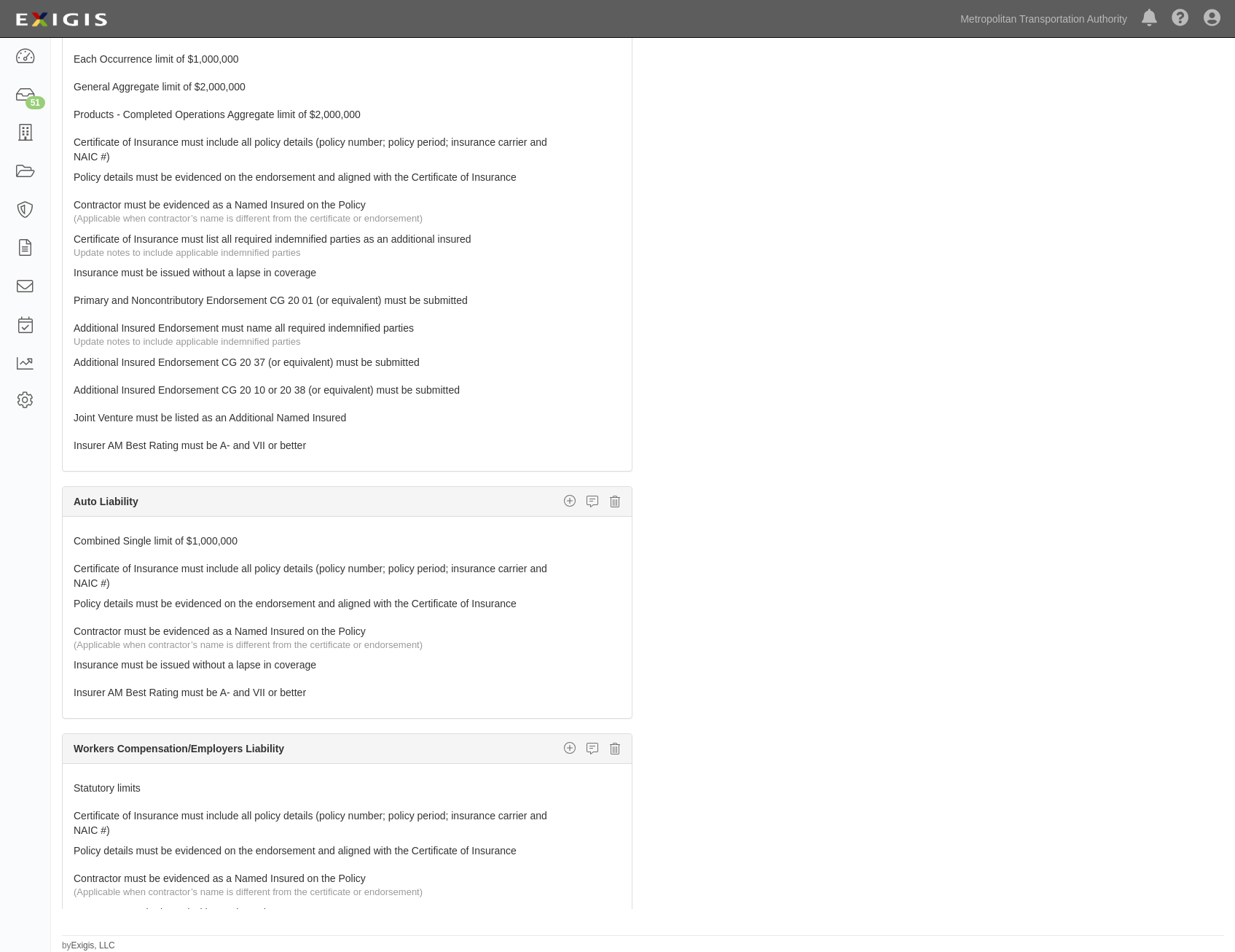
scroll to position [0, 0]
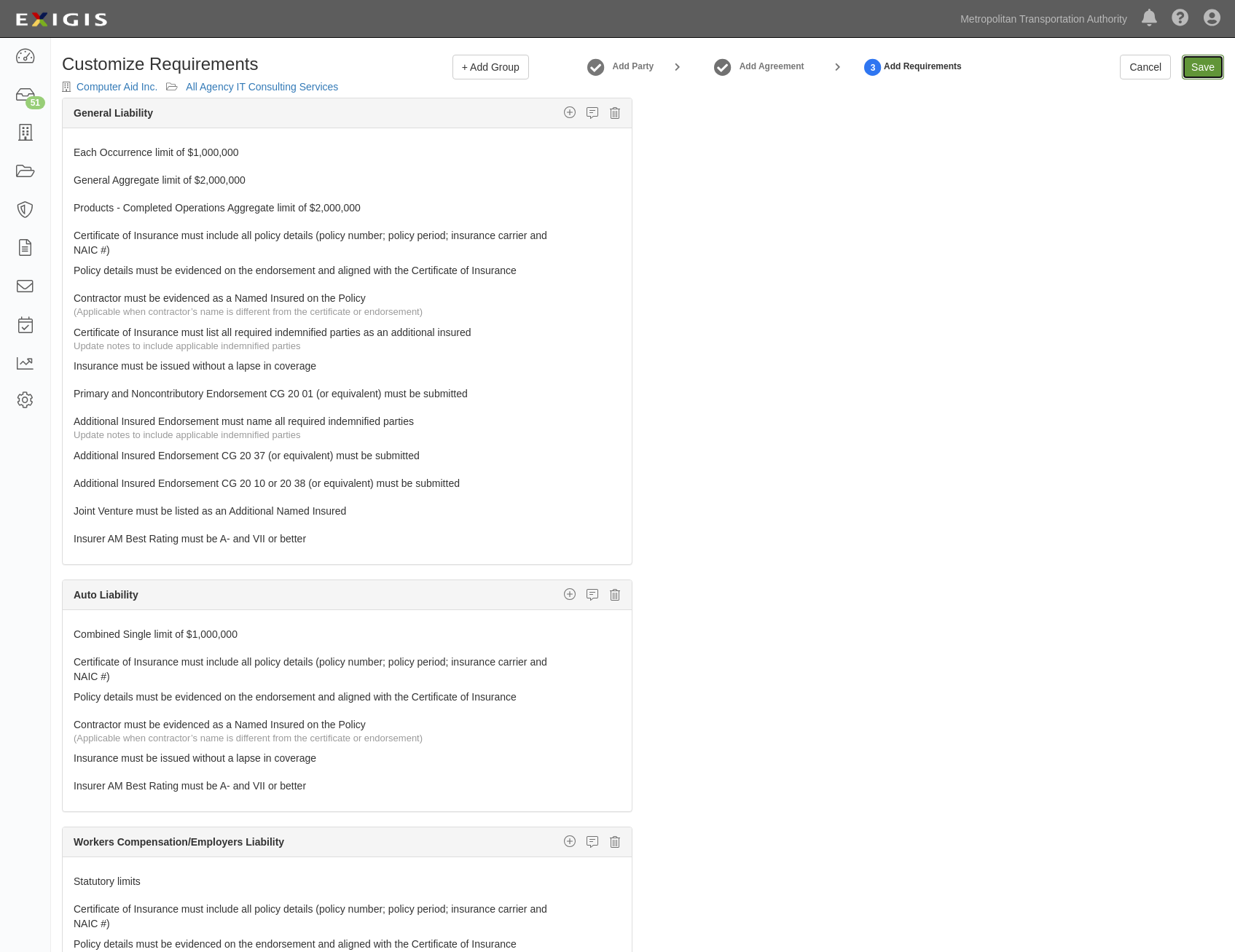
click at [1211, 57] on input "Save" at bounding box center [1202, 66] width 42 height 25
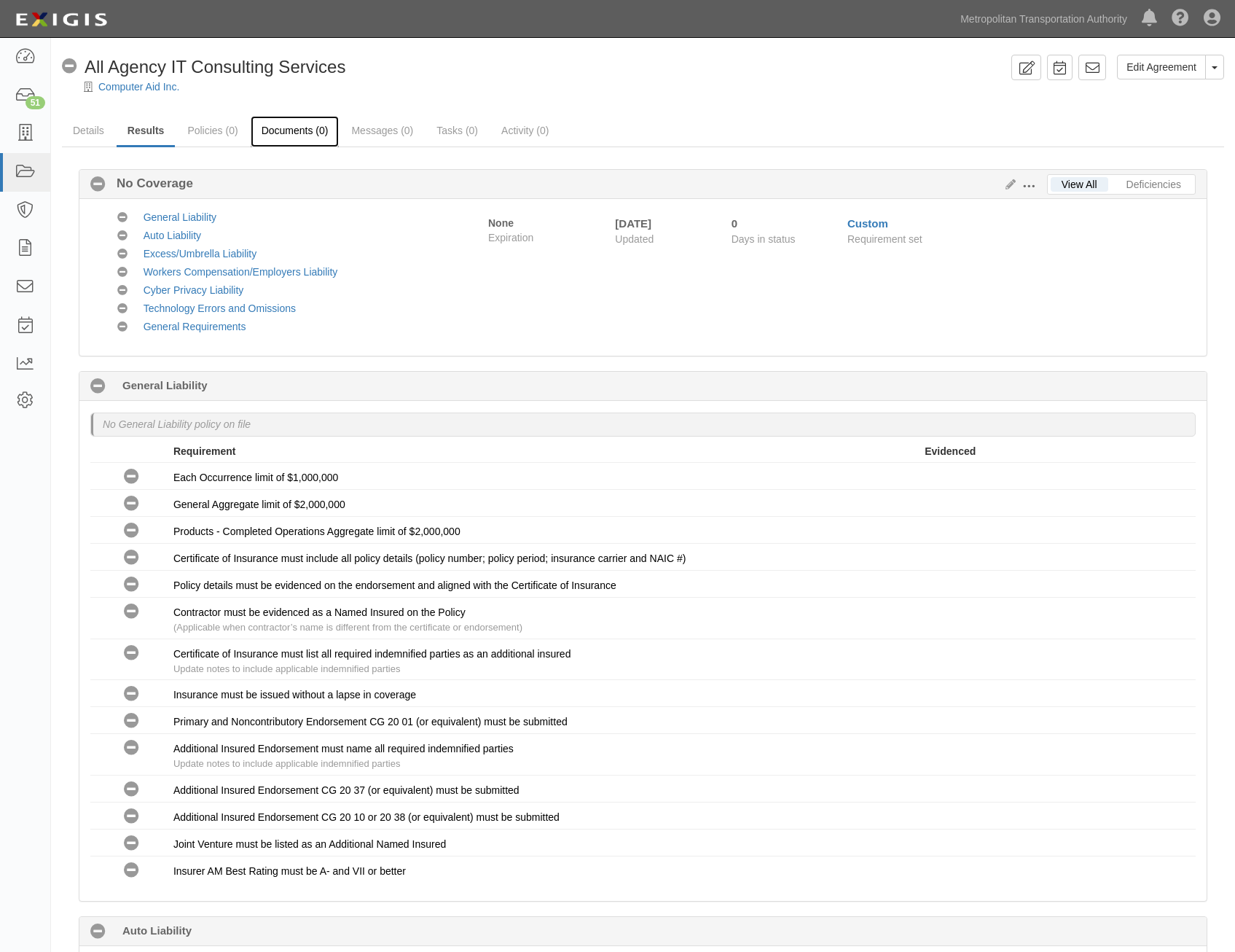
click at [269, 131] on link "Documents (0)" at bounding box center [294, 132] width 89 height 31
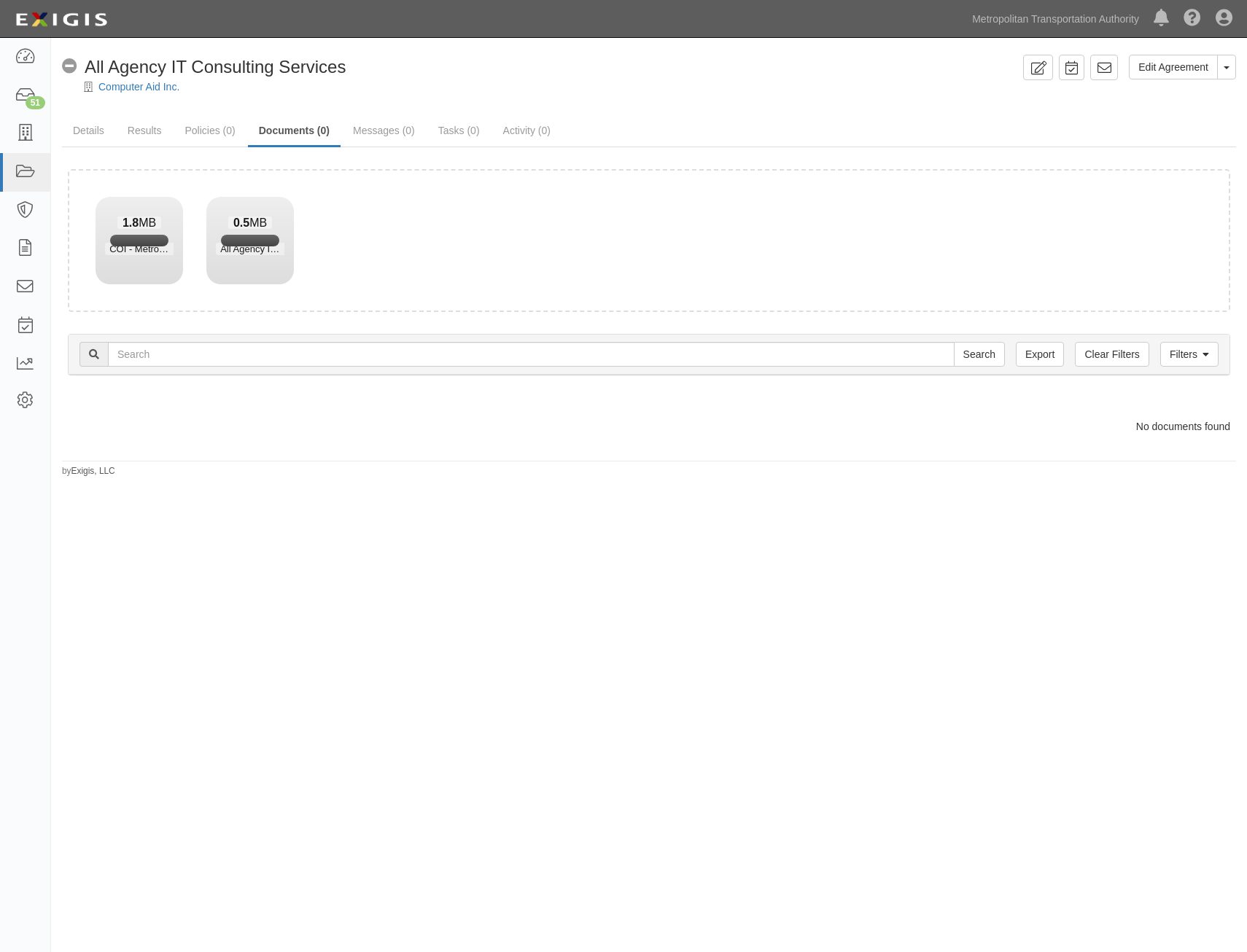
click at [984, 116] on ul "Details Results Policies (0) Documents (0) Messages (0) Tasks (0) Activity (0)" at bounding box center [648, 132] width 1174 height 31
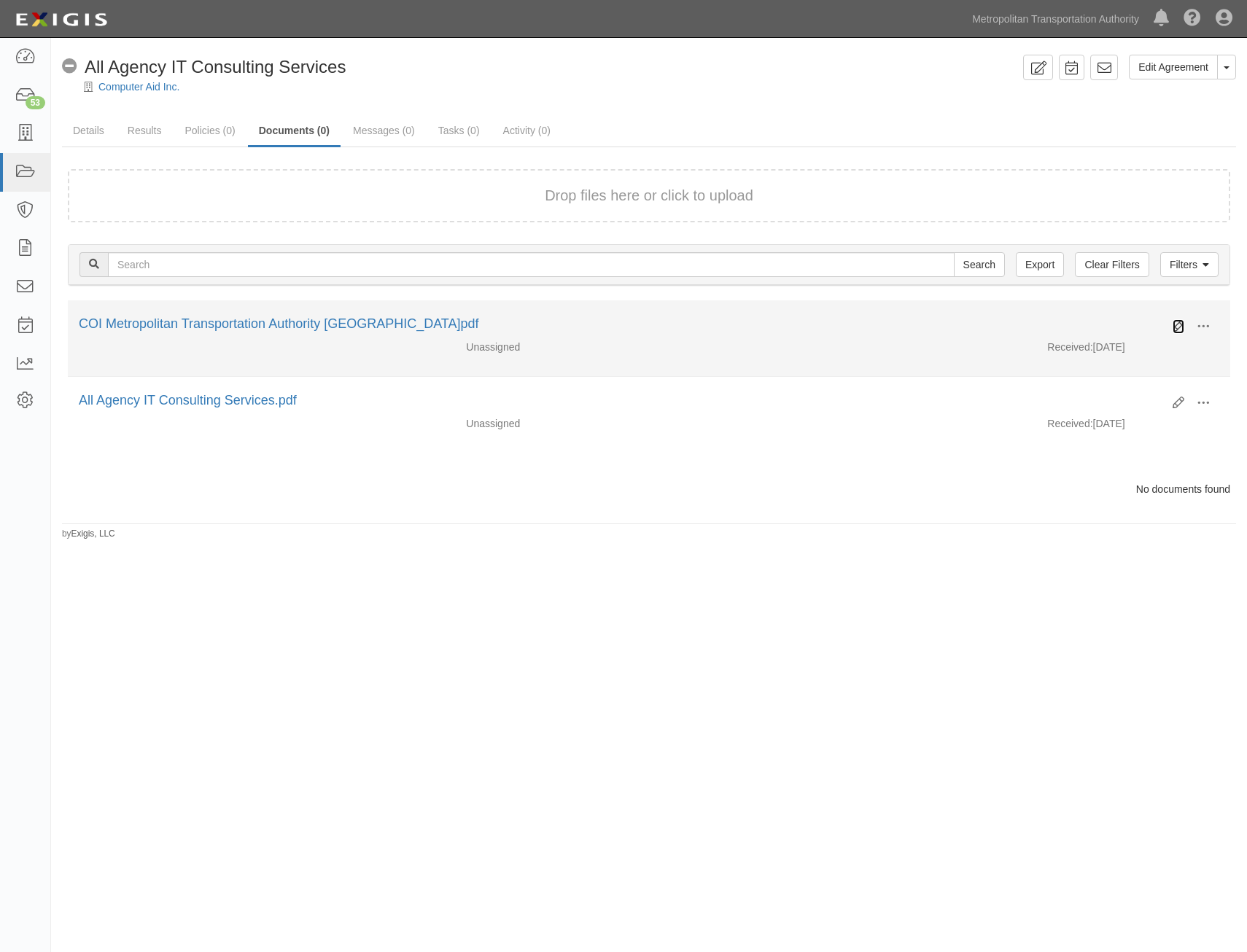
click at [1173, 329] on icon at bounding box center [1178, 327] width 12 height 12
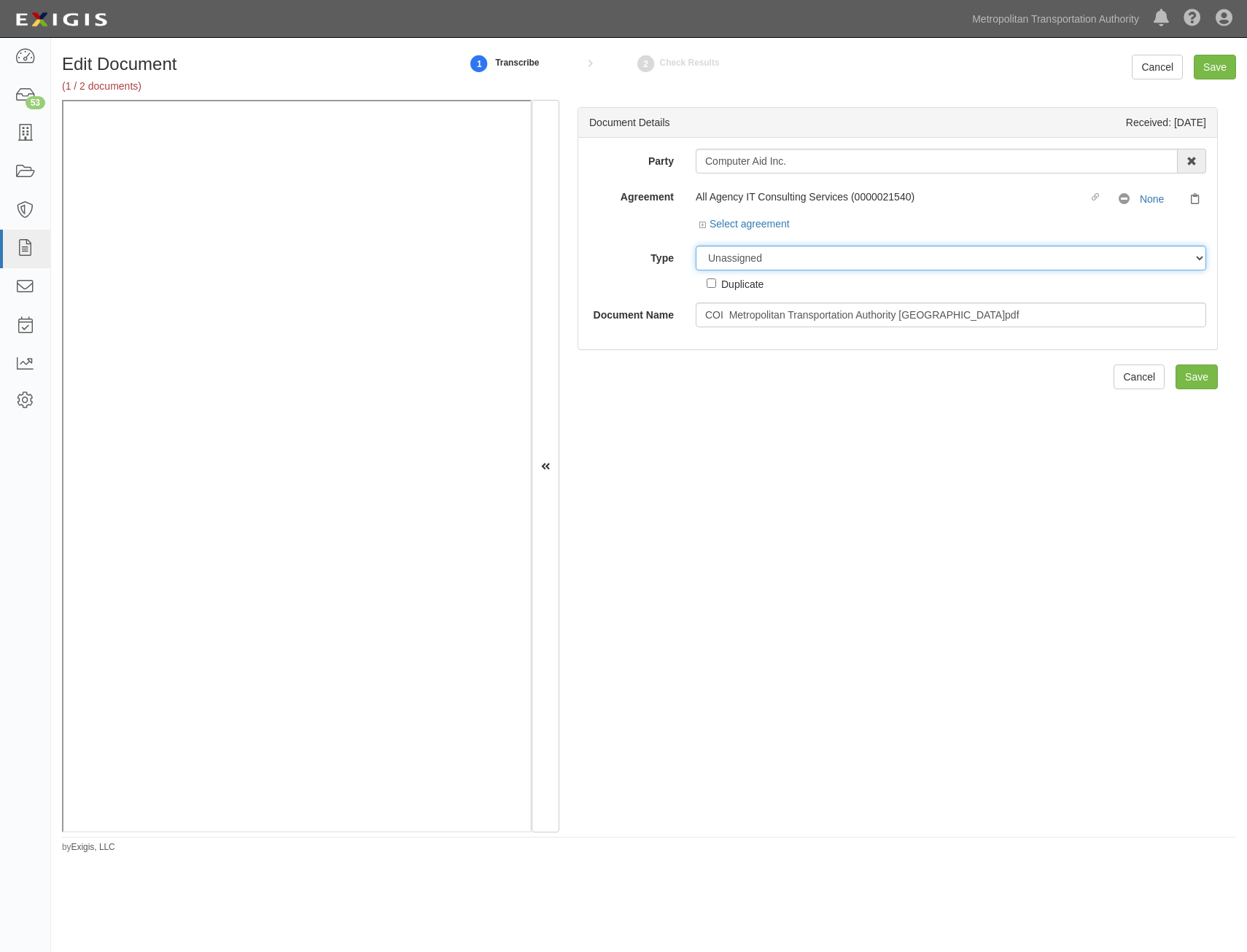
click at [896, 259] on select "Unassigned Binder Cancellation Notice Certificate Contract Endorsement Insuranc…" at bounding box center [951, 257] width 511 height 25
select select "CertificateDetail"
click at [696, 245] on select "Unassigned Binder Cancellation Notice Certificate Contract Endorsement Insuranc…" at bounding box center [951, 257] width 511 height 25
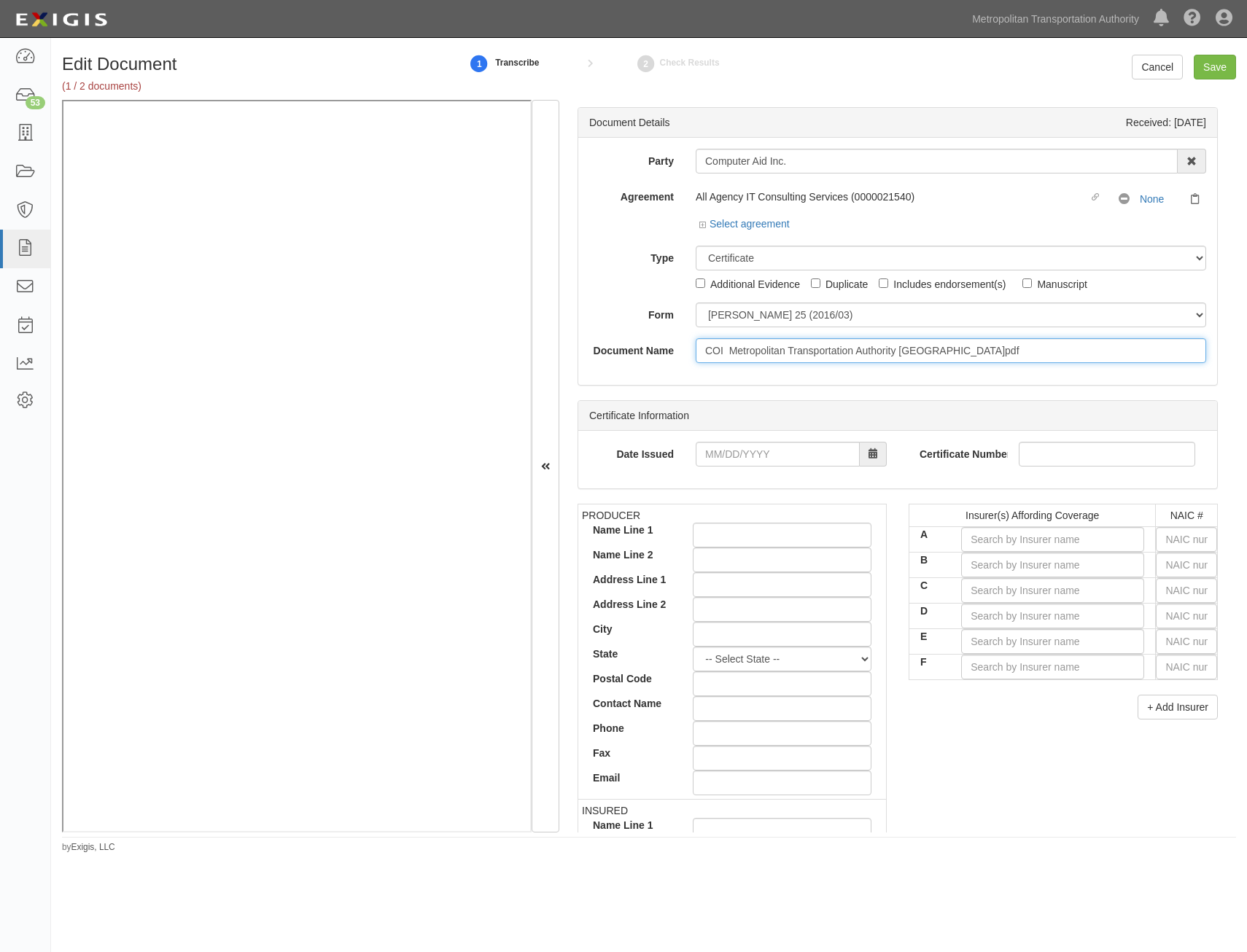
click at [872, 355] on input "COI Metropolitan Transportation Authority [GEOGRAPHIC_DATA]pdf" at bounding box center [951, 350] width 511 height 25
type input "COI with AIE"
type input "42 SBA AT60GK"
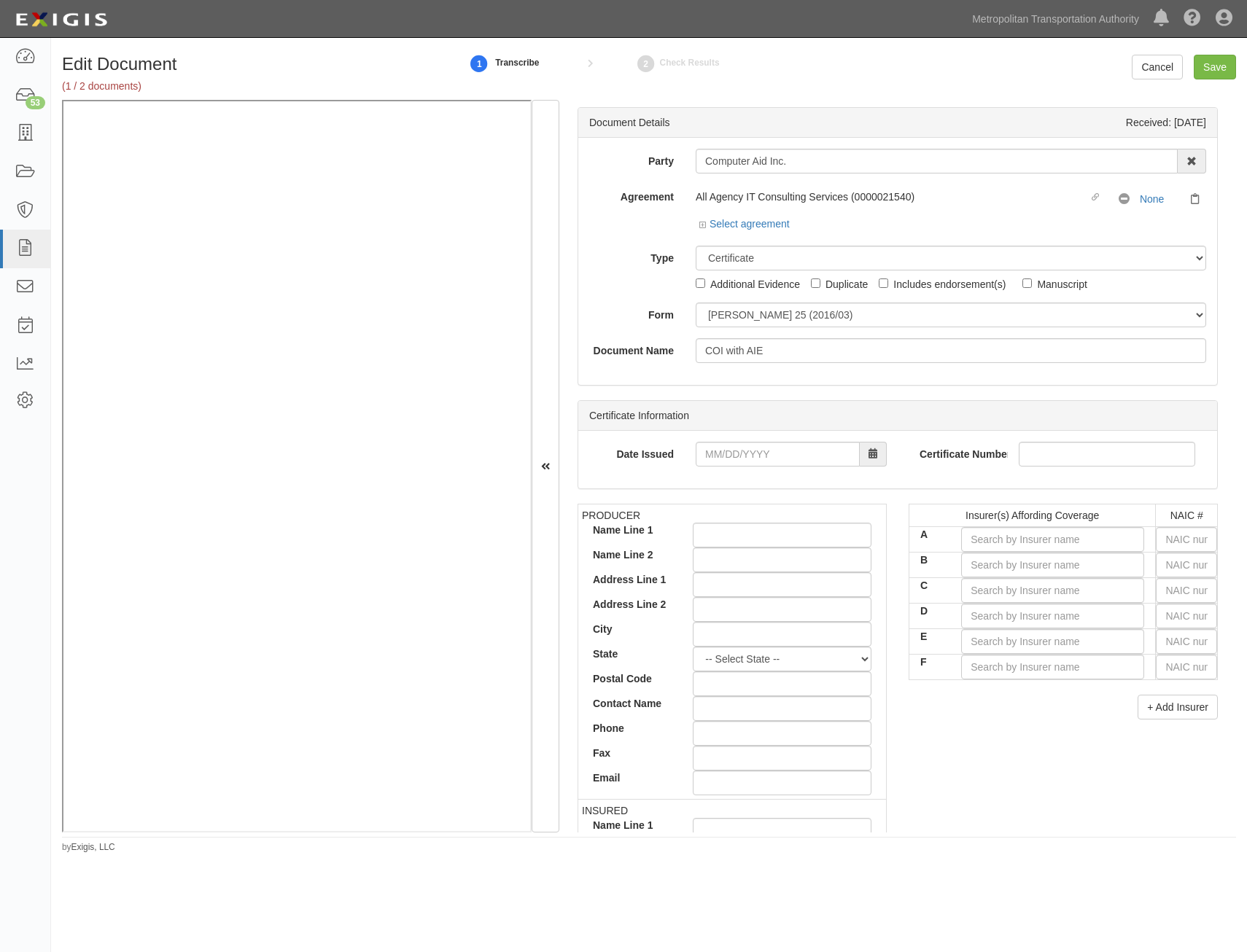
type input "[DATE]"
type input "1,000,000"
type input "2,000,000"
type input "42 UEC AF9860"
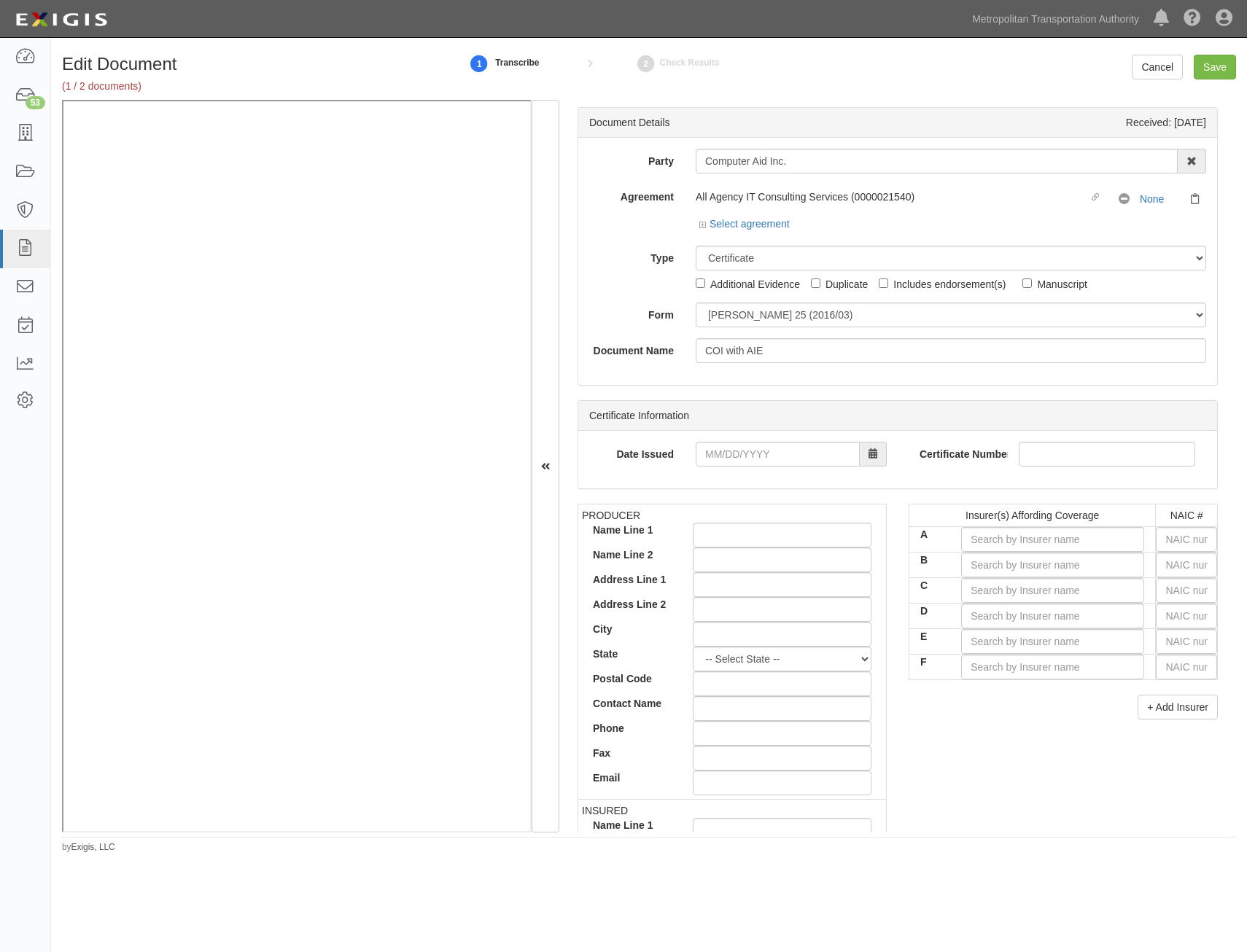
type input "[DATE]"
type input "1,000,000"
type input "25,000,000"
type input "42 SBA AT60GK"
type input "[DATE]"
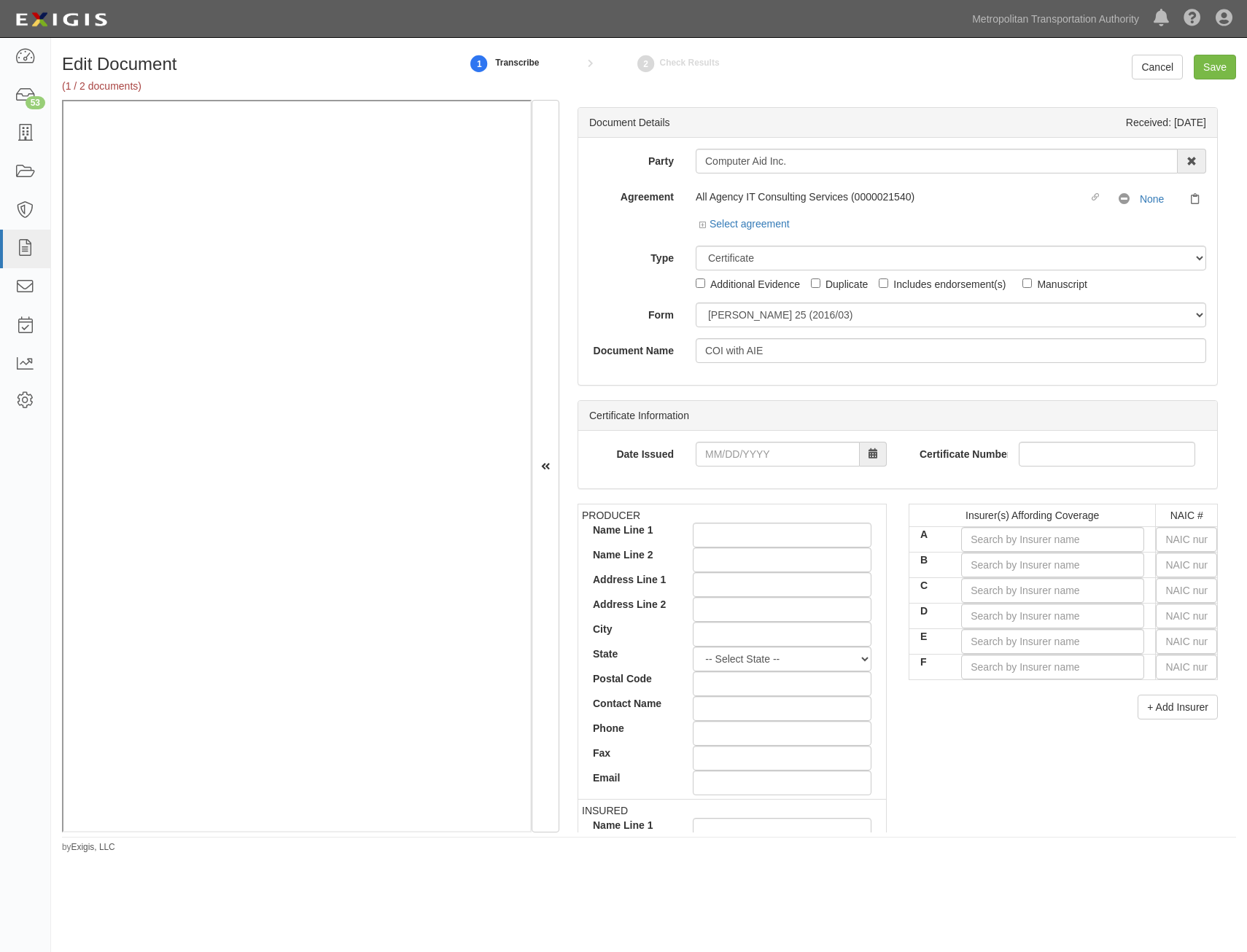
type input "6,000,000"
type input "UB-6S283705-25-42-G"
type input "[DATE]"
type input "1,000,000"
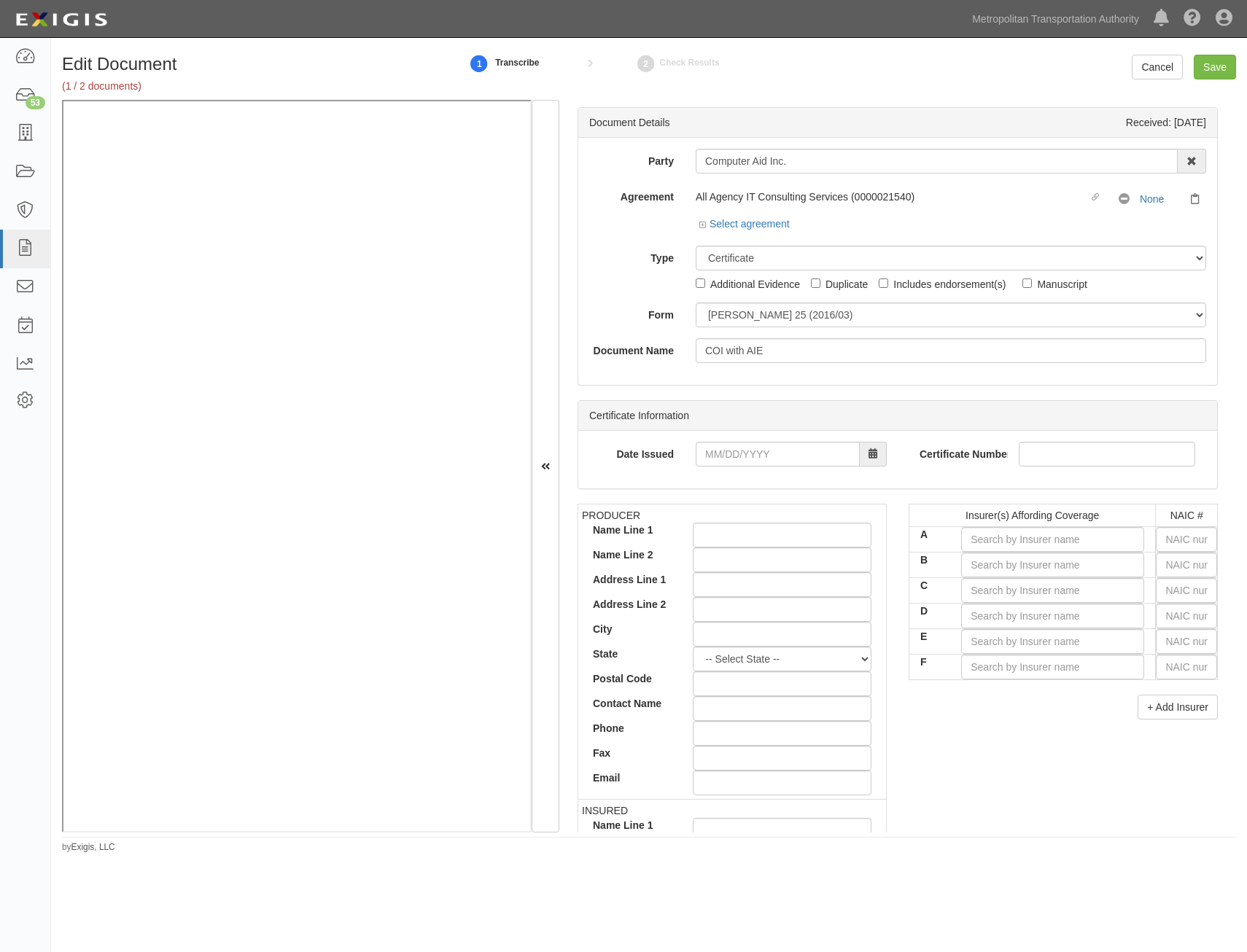
type input "1,000,000"
type input "APT1185825"
type input "[DATE]"
type input "5,000,000"
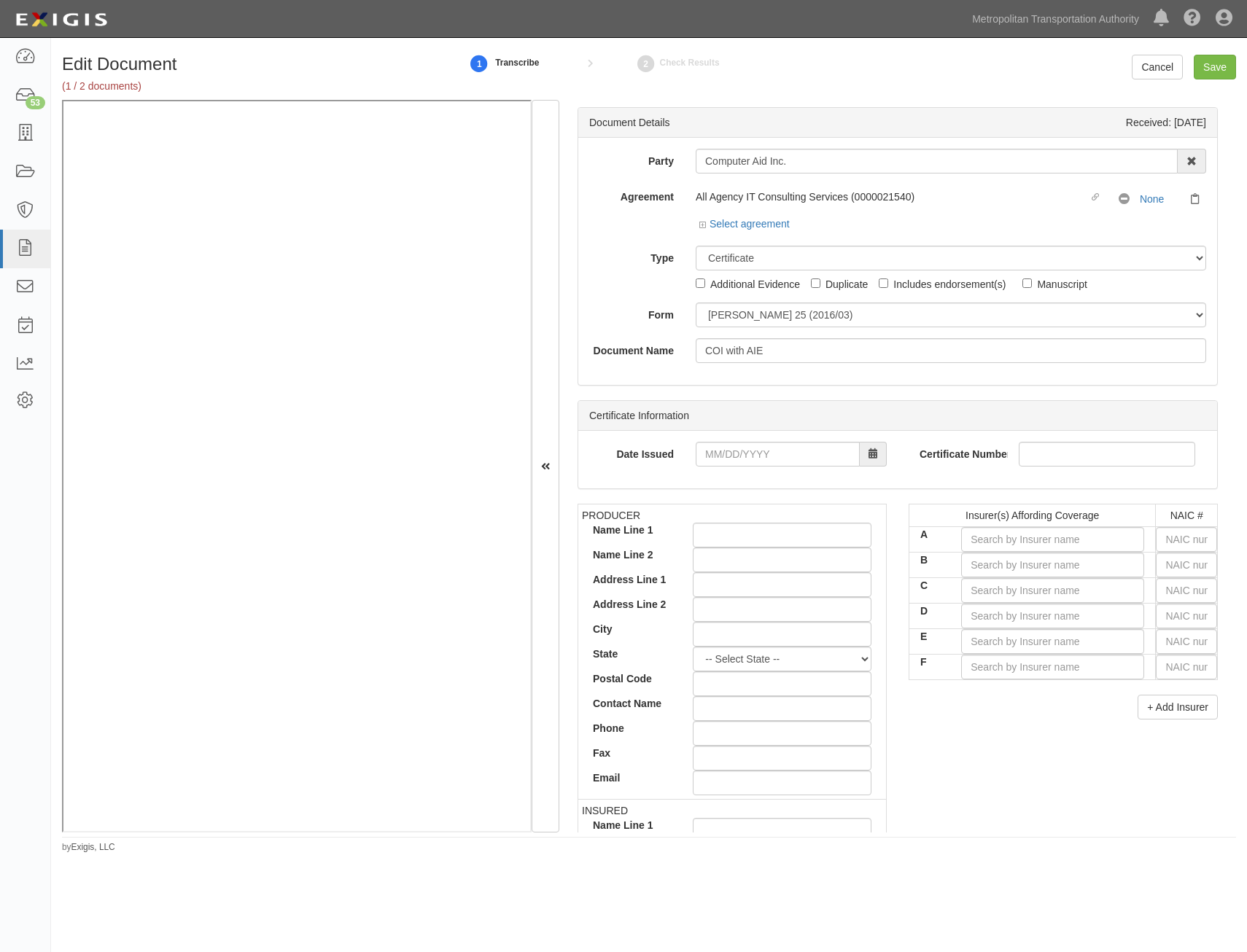
type input "5,000,000"
type input "[DATE]"
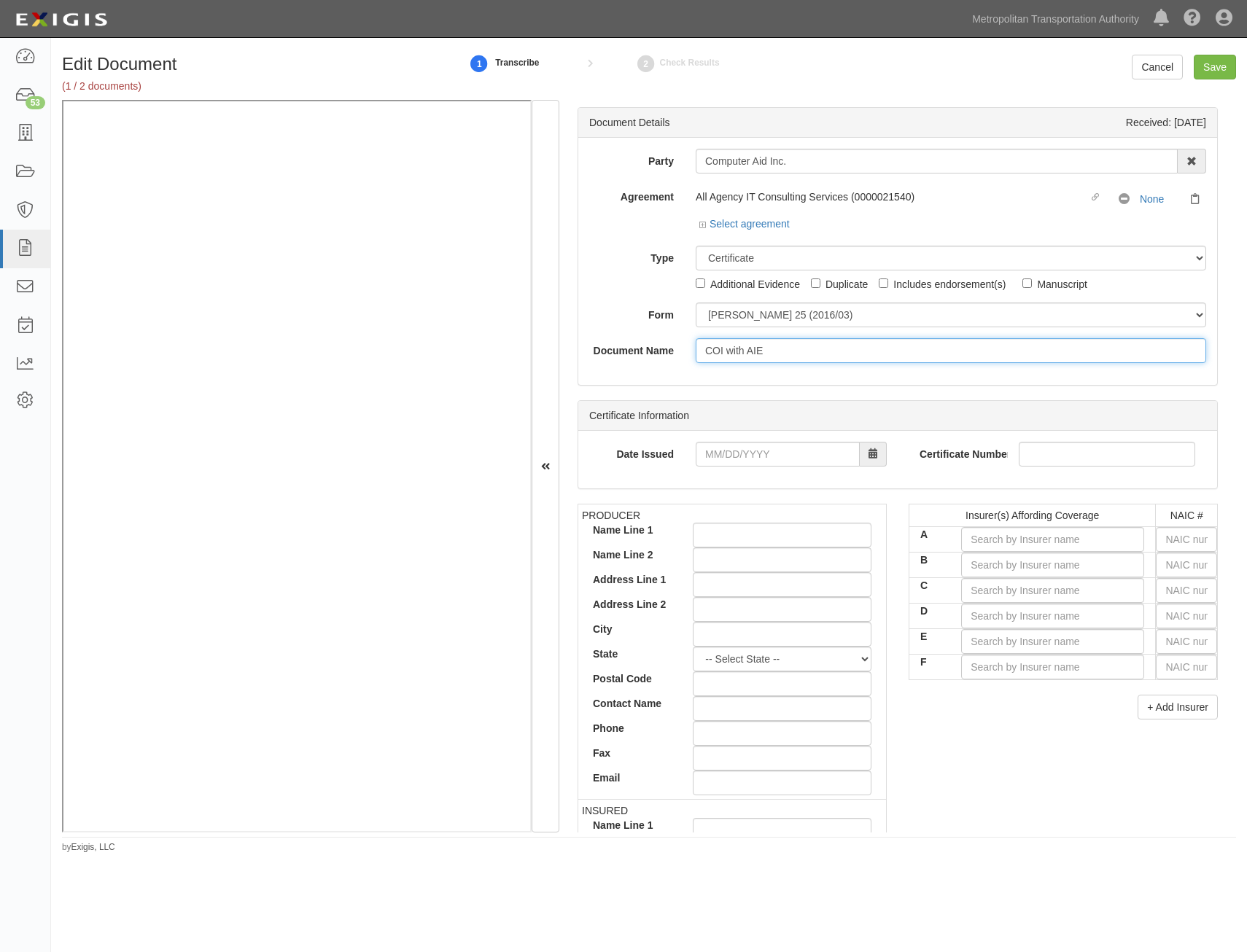
type input "[DATE]"
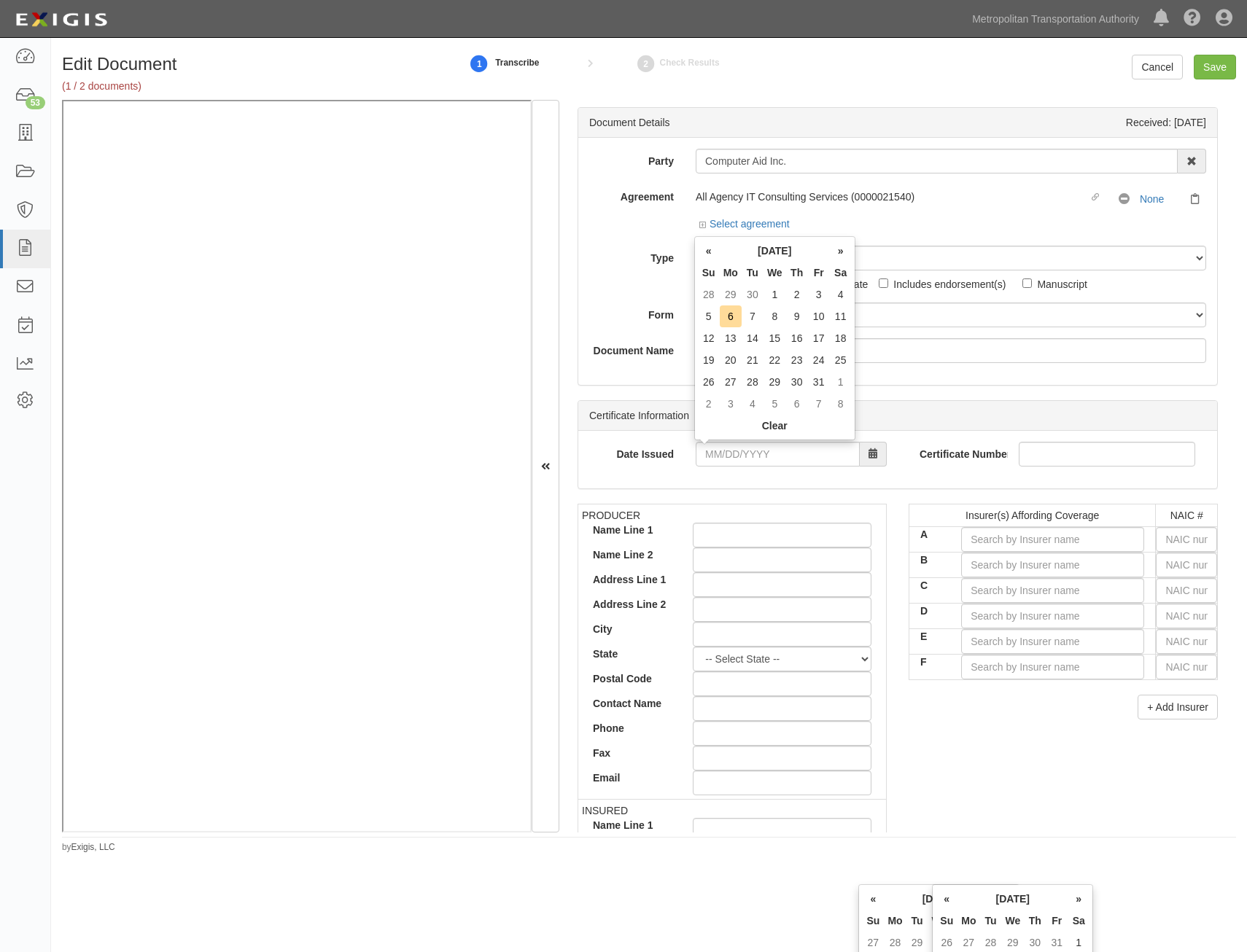
click at [1052, 695] on div "+ Add Insurer" at bounding box center [1063, 707] width 309 height 25
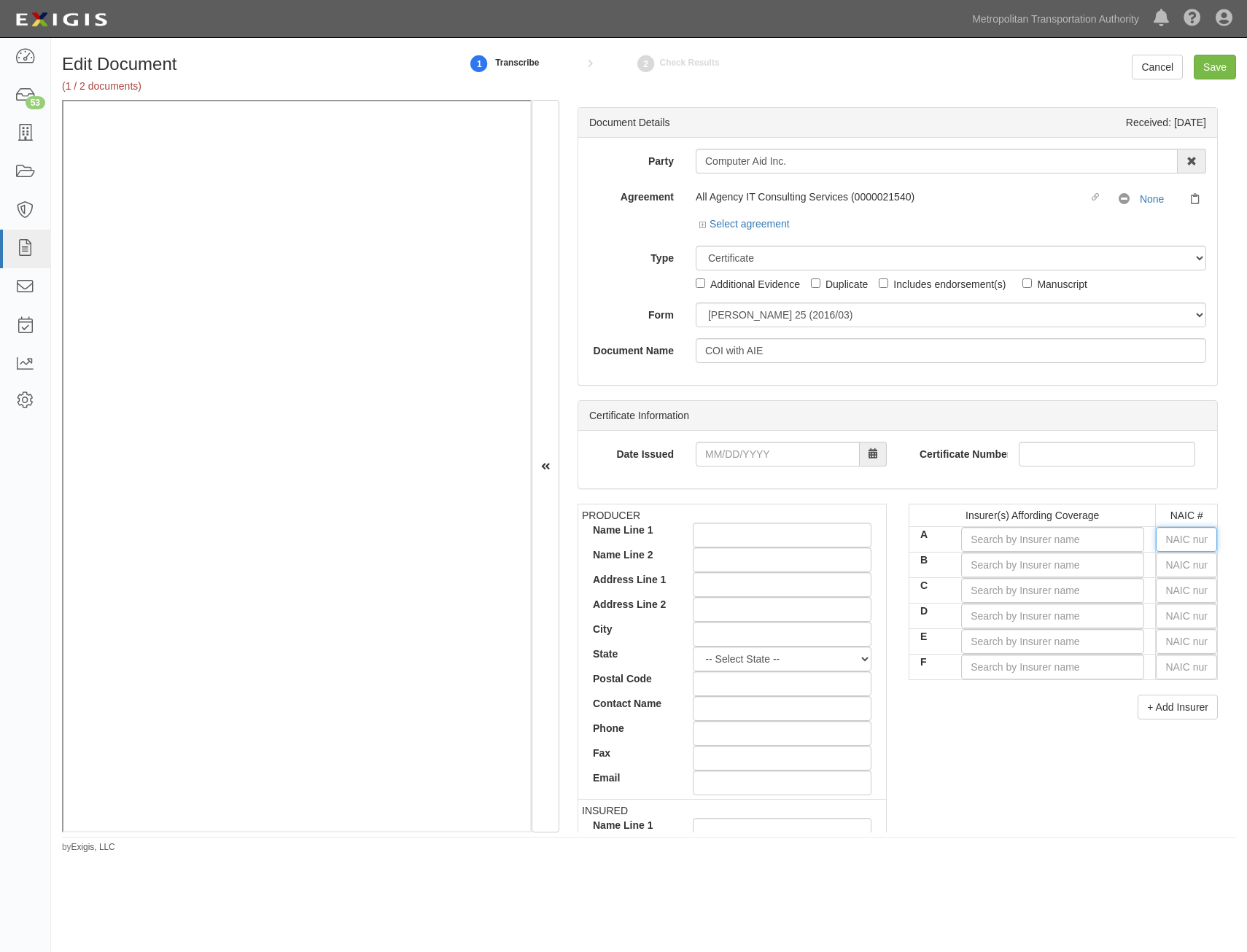
click at [1168, 541] on input "text" at bounding box center [1186, 539] width 61 height 25
type input "25232"
type input "2"
type input "20796"
type input "20"
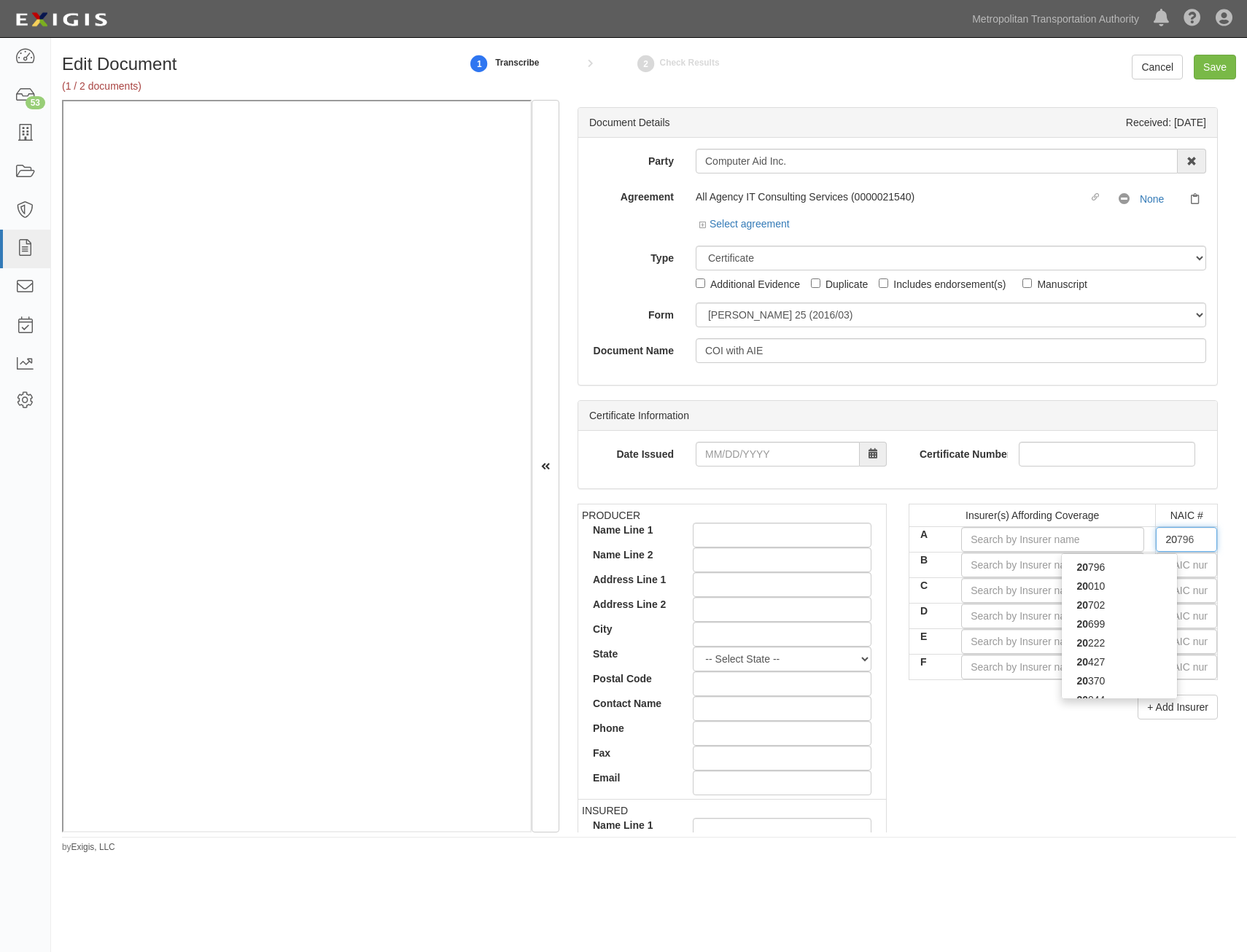
type input "20222"
type input "202"
type input "20281"
type input "2028"
type input "20281"
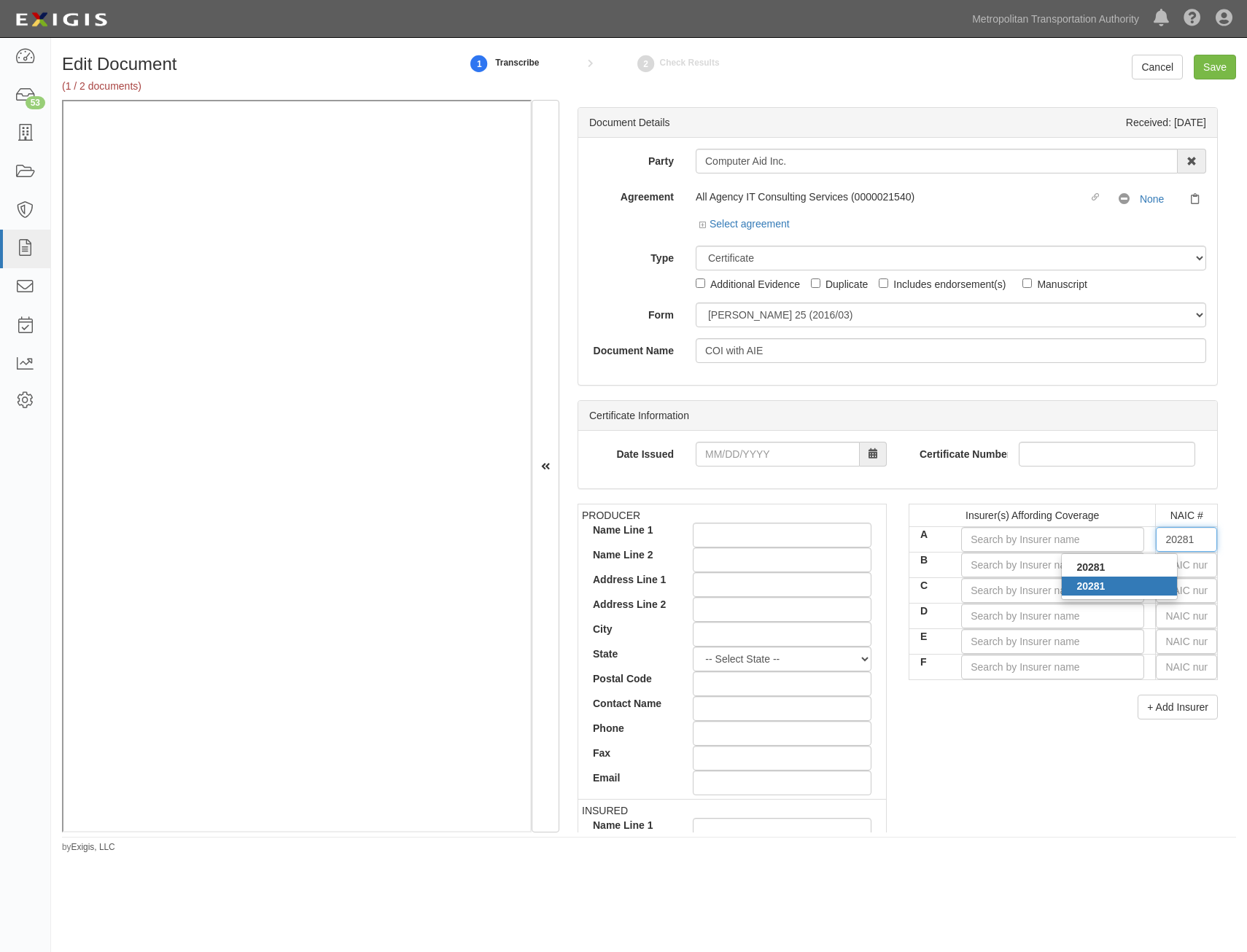
click at [1145, 591] on div "20281" at bounding box center [1120, 586] width 115 height 19
type input "Federal Insurance Company (A++ XV Rating)"
type input "20281"
click at [1172, 565] on input "text" at bounding box center [1186, 565] width 61 height 25
type input "25232"
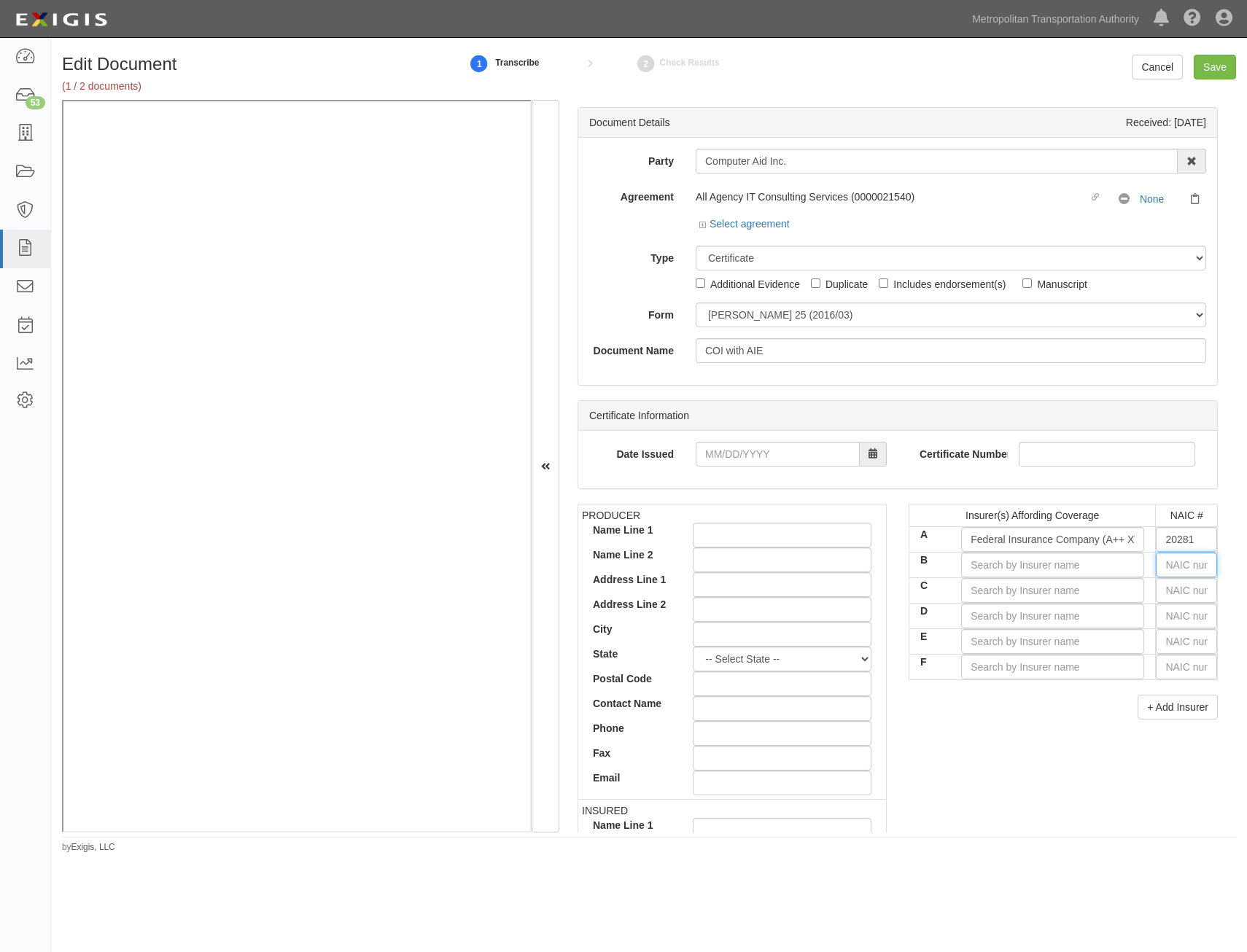
type input "2"
type input "20796"
type input "20"
type input "20427"
type input "204"
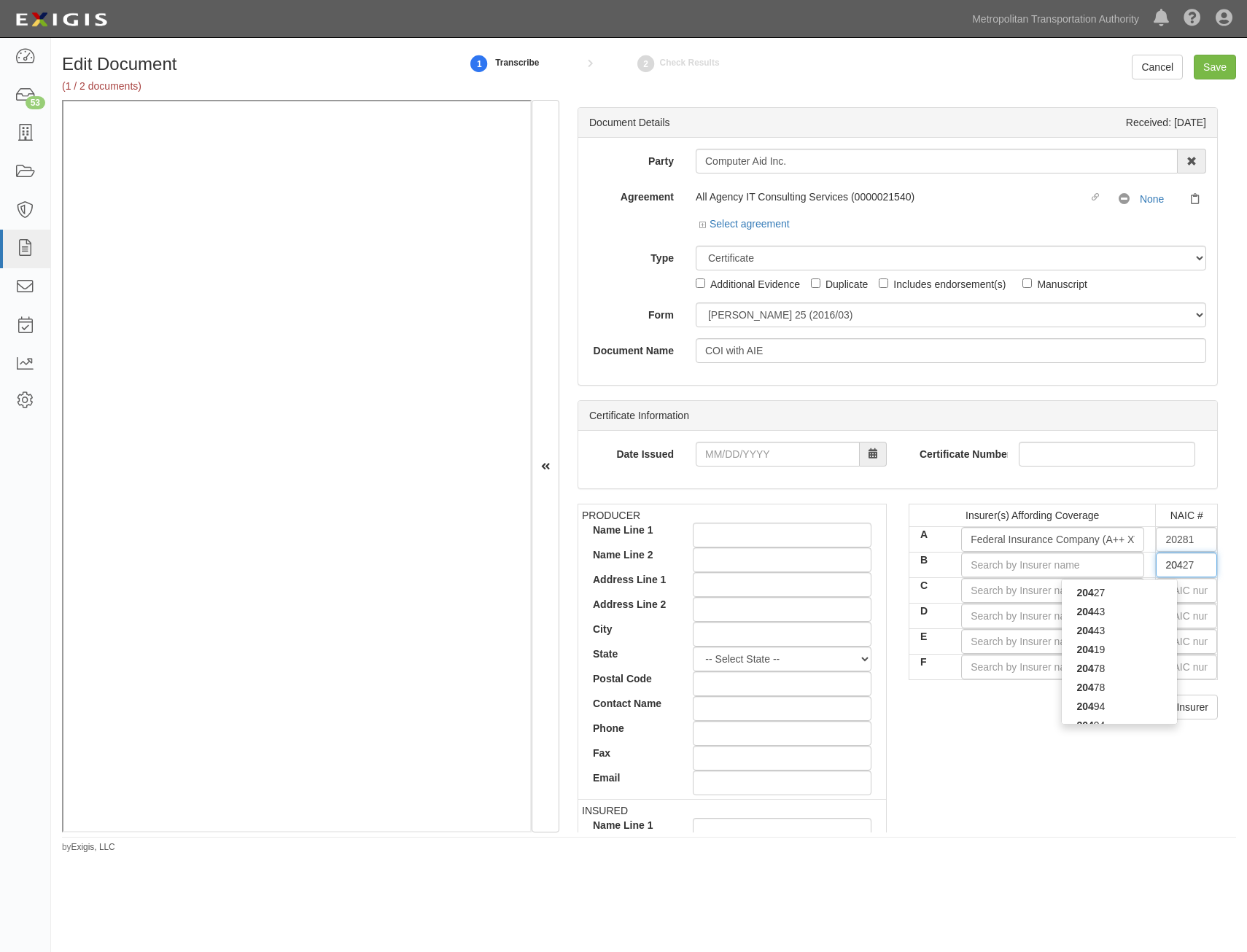
type input "20443"
type input "2044"
type input "20443"
click at [1102, 612] on div "20443" at bounding box center [1120, 611] width 115 height 19
type input "Continental Casualty Company (A XV Rating)"
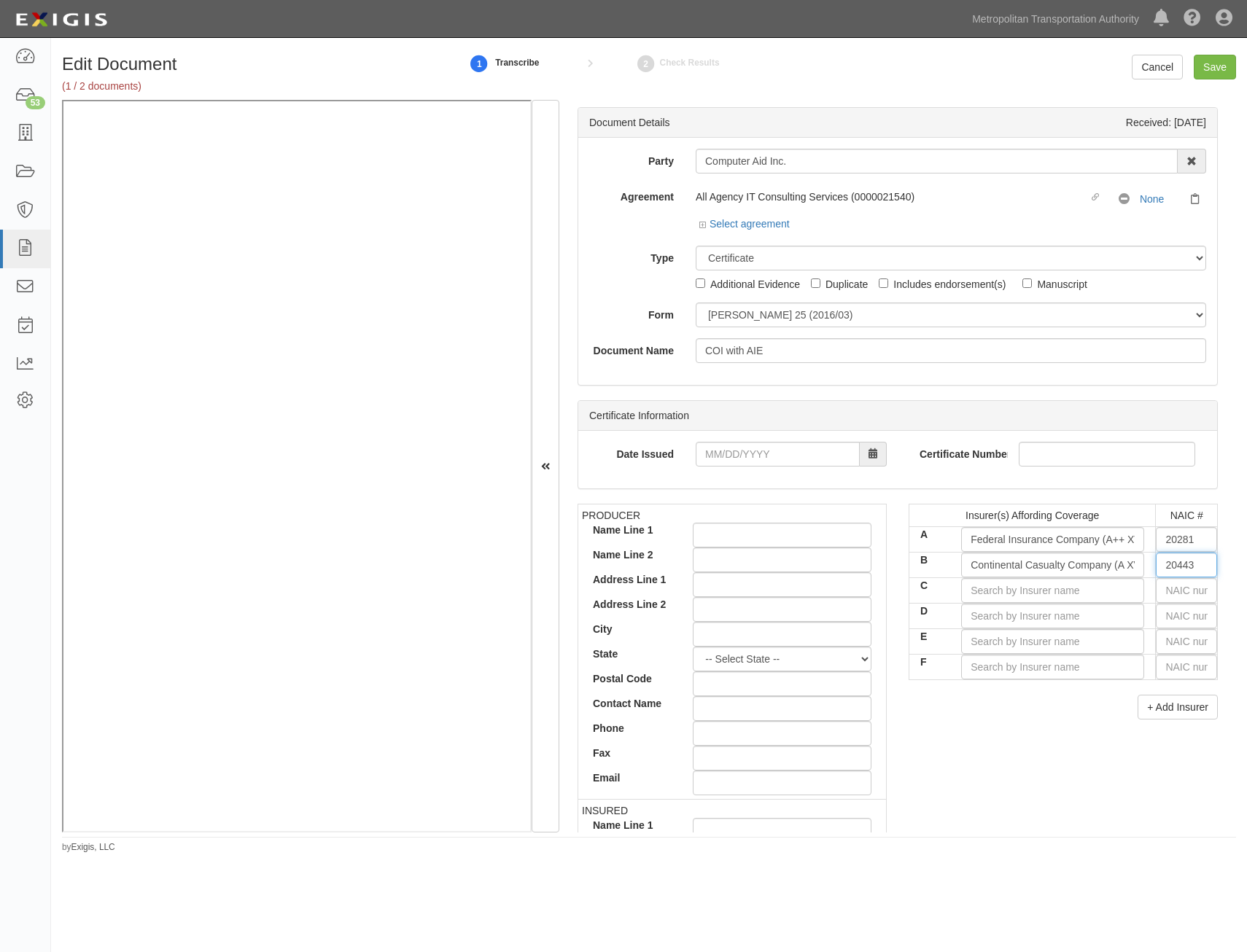
type input "20443"
click at [1157, 585] on input "text" at bounding box center [1186, 590] width 61 height 25
type input "25232"
type input "2"
type input "22667"
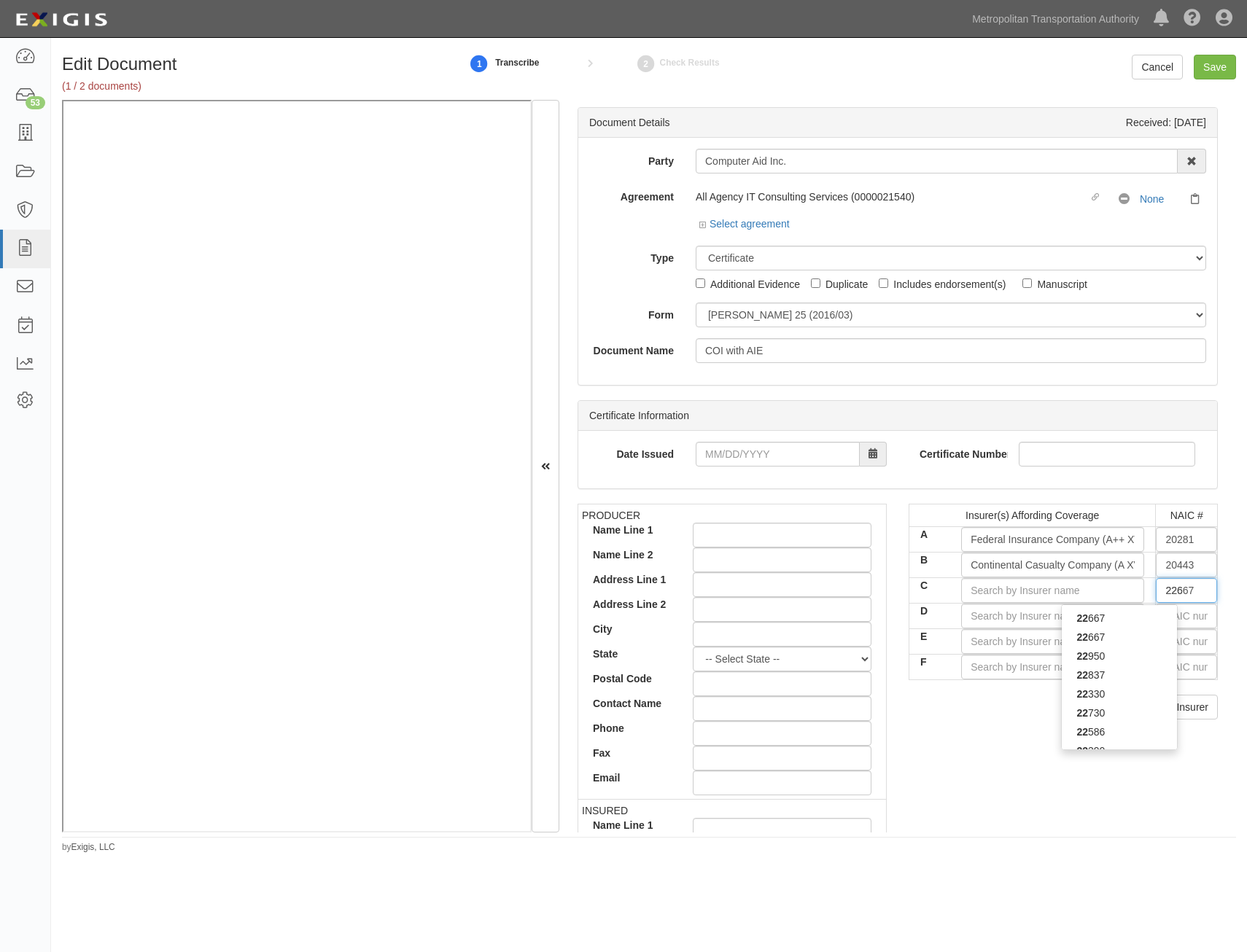
type input "2266"
type input "22667"
click at [1121, 637] on div "22667" at bounding box center [1120, 637] width 115 height 19
type input "ACE American Insurance Company (A++ XV Rating)"
type input "22667"
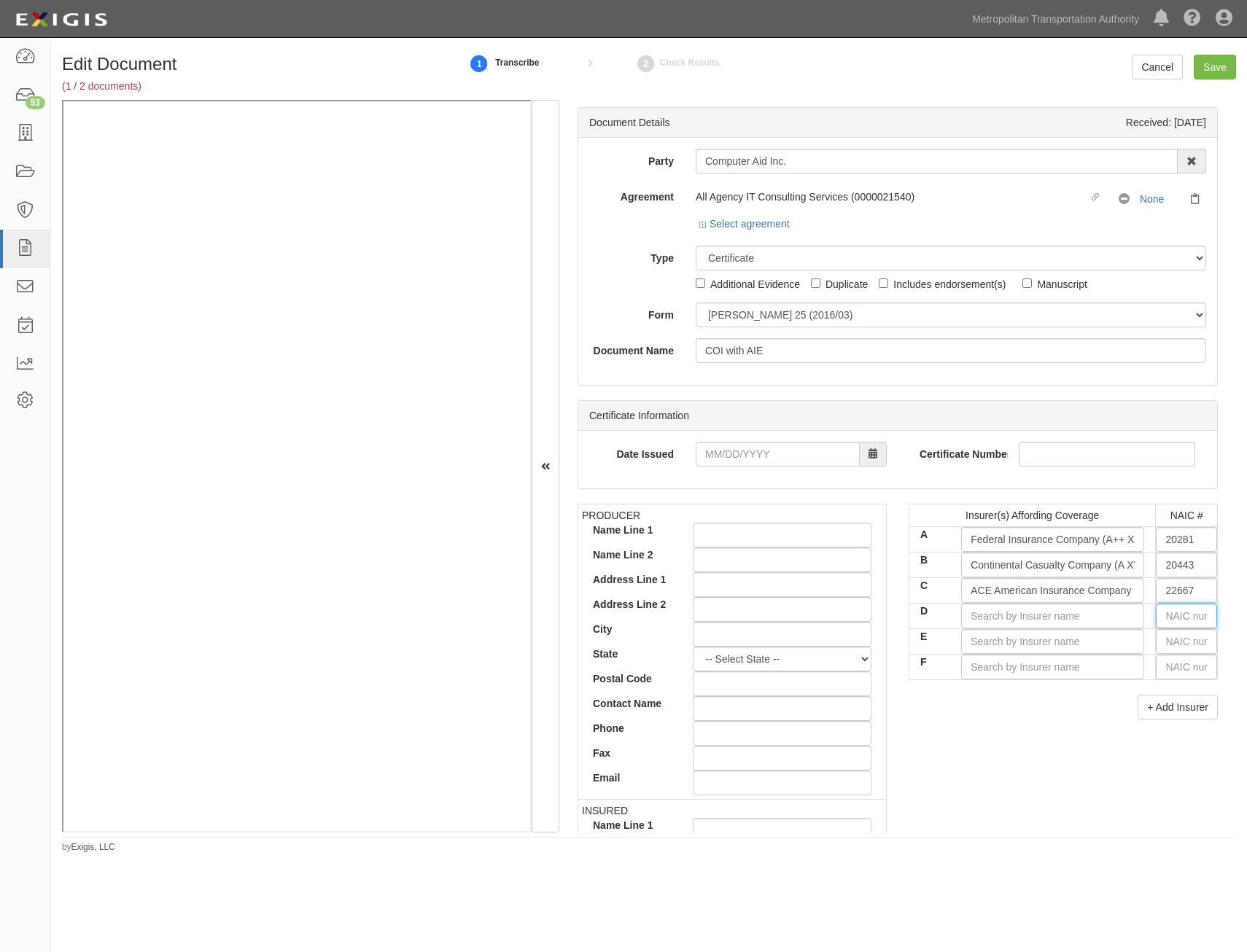
click at [1177, 618] on input "text" at bounding box center [1186, 615] width 61 height 25
type input "36404"
type input "3"
type input "37907"
type input "37"
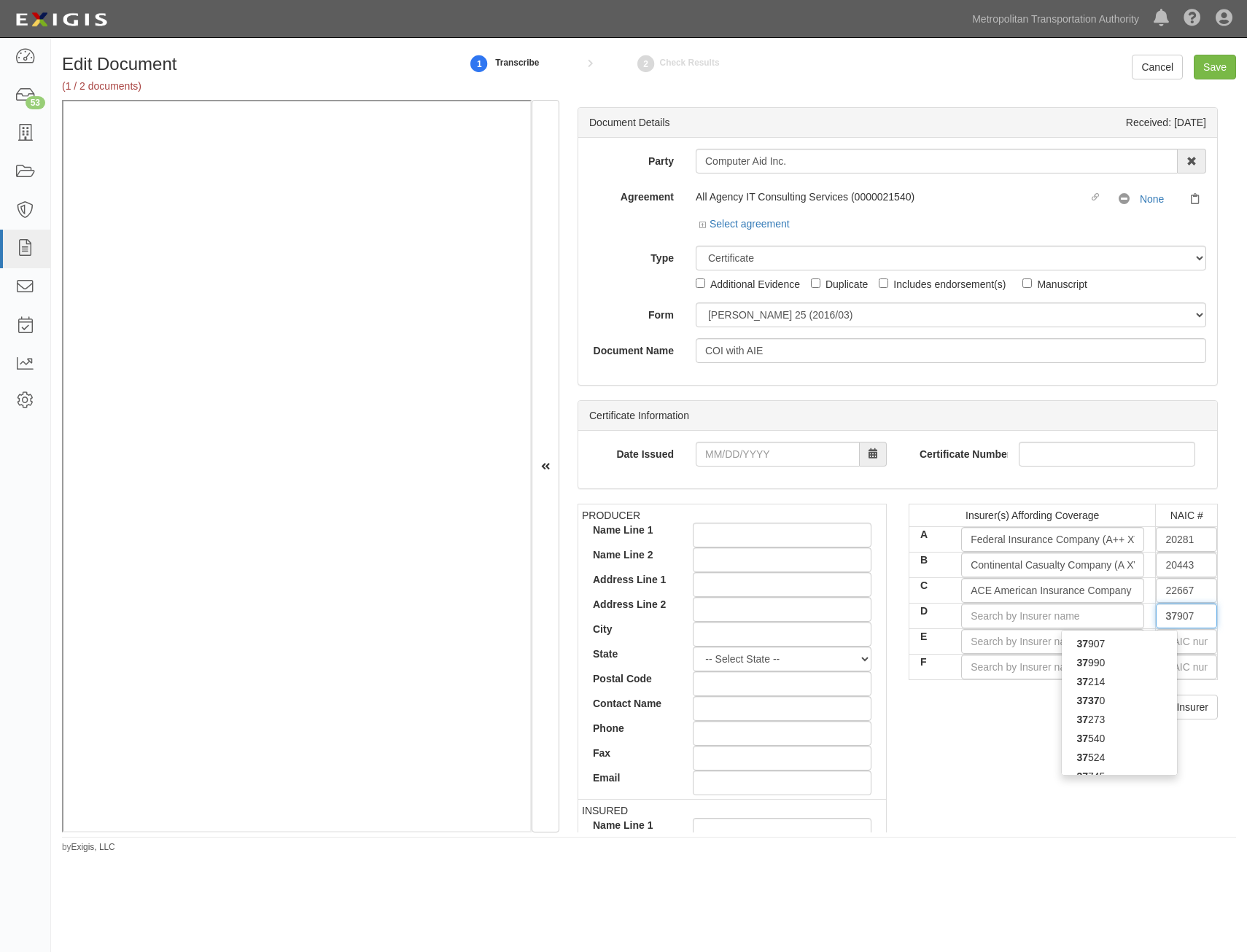
type input "37370"
type input "373"
type input "37907"
type input "37"
type input "37214"
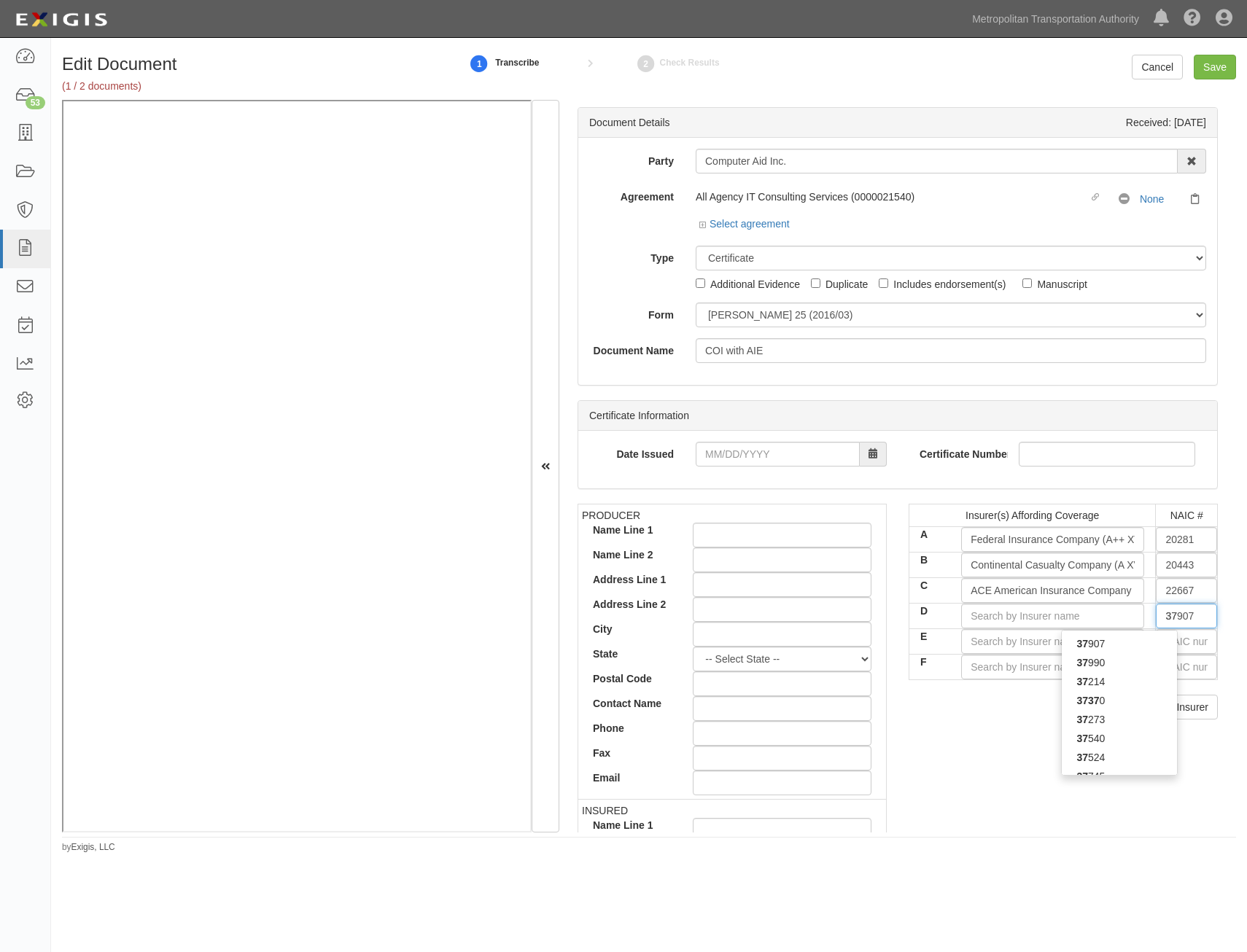
type input "372"
type input "37273"
type input "3727"
type input "37273"
click at [1153, 637] on div "37273" at bounding box center [1120, 644] width 115 height 19
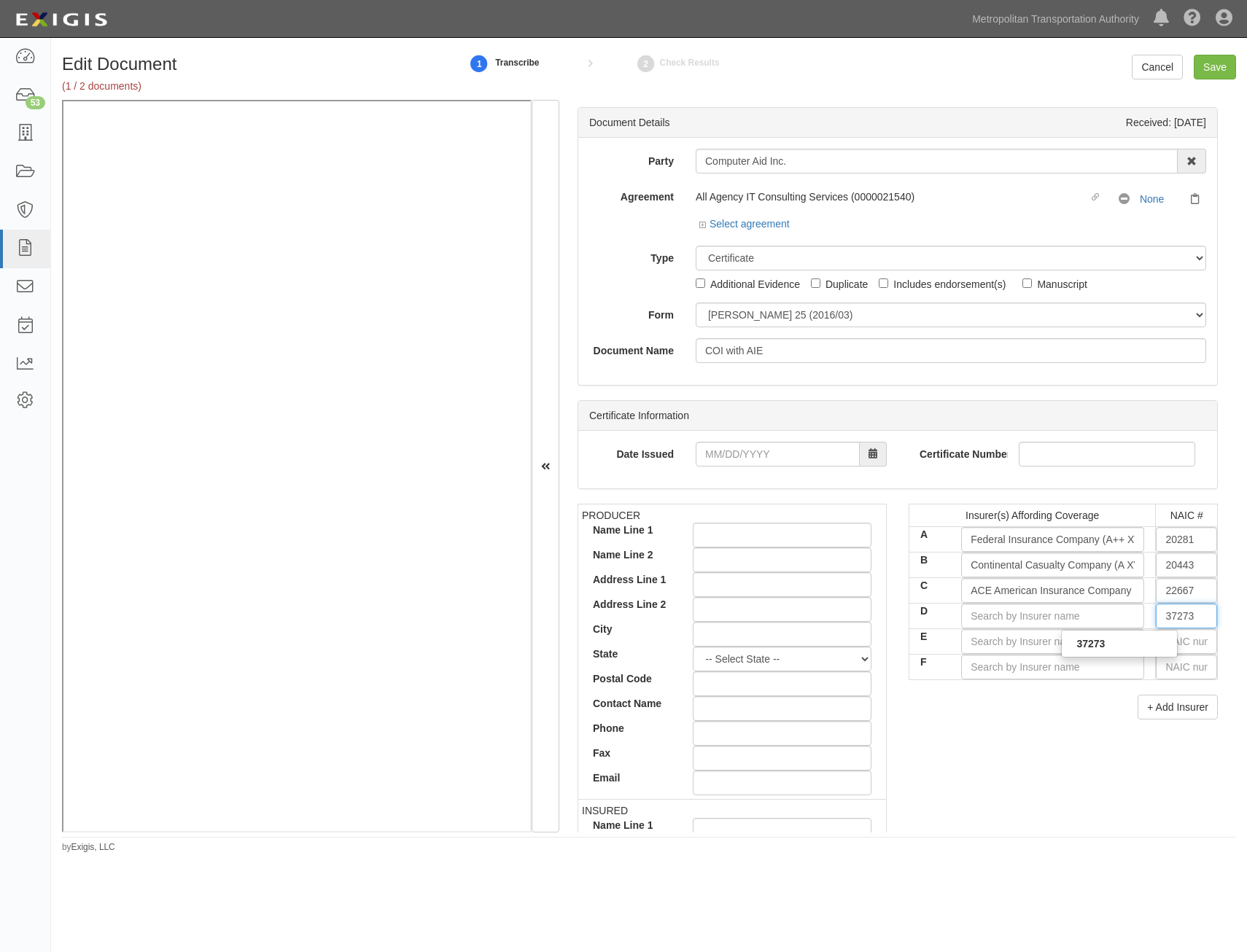
type input "AXIS Insurance Company (A XV Rating)"
type input "37273"
click at [1077, 709] on div "+ Add Insurer" at bounding box center [1063, 707] width 309 height 25
